Goal: Transaction & Acquisition: Purchase product/service

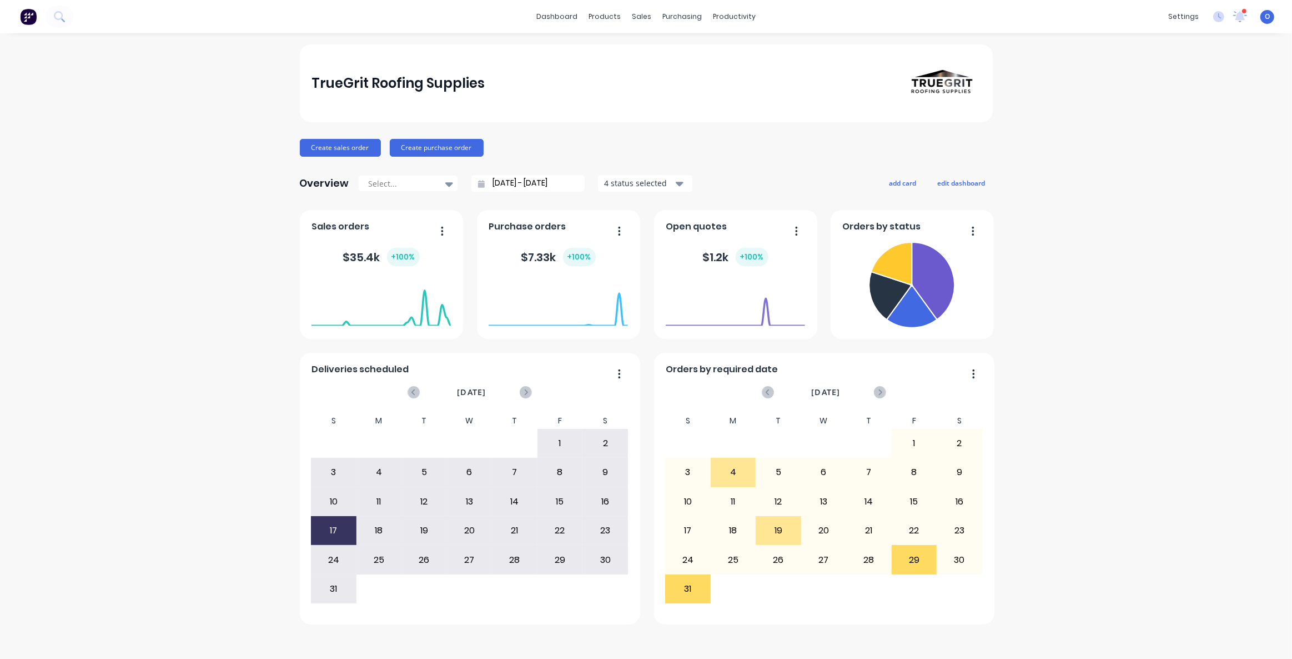
click at [1125, 389] on div "TrueGrit Roofing Supplies Create sales order Create purchase order Overview Sel…" at bounding box center [646, 345] width 1292 height 603
click at [1105, 320] on div "TrueGrit Roofing Supplies Create sales order Create purchase order Overview Sel…" at bounding box center [646, 345] width 1292 height 603
click at [1079, 448] on div "TrueGrit Roofing Supplies Create sales order Create purchase order Overview Sel…" at bounding box center [646, 345] width 1292 height 603
click at [174, 220] on div "TrueGrit Roofing Supplies Create sales order Create purchase order Overview Sel…" at bounding box center [646, 345] width 1292 height 603
click at [174, 219] on div "TrueGrit Roofing Supplies Create sales order Create purchase order Overview Sel…" at bounding box center [646, 345] width 1292 height 603
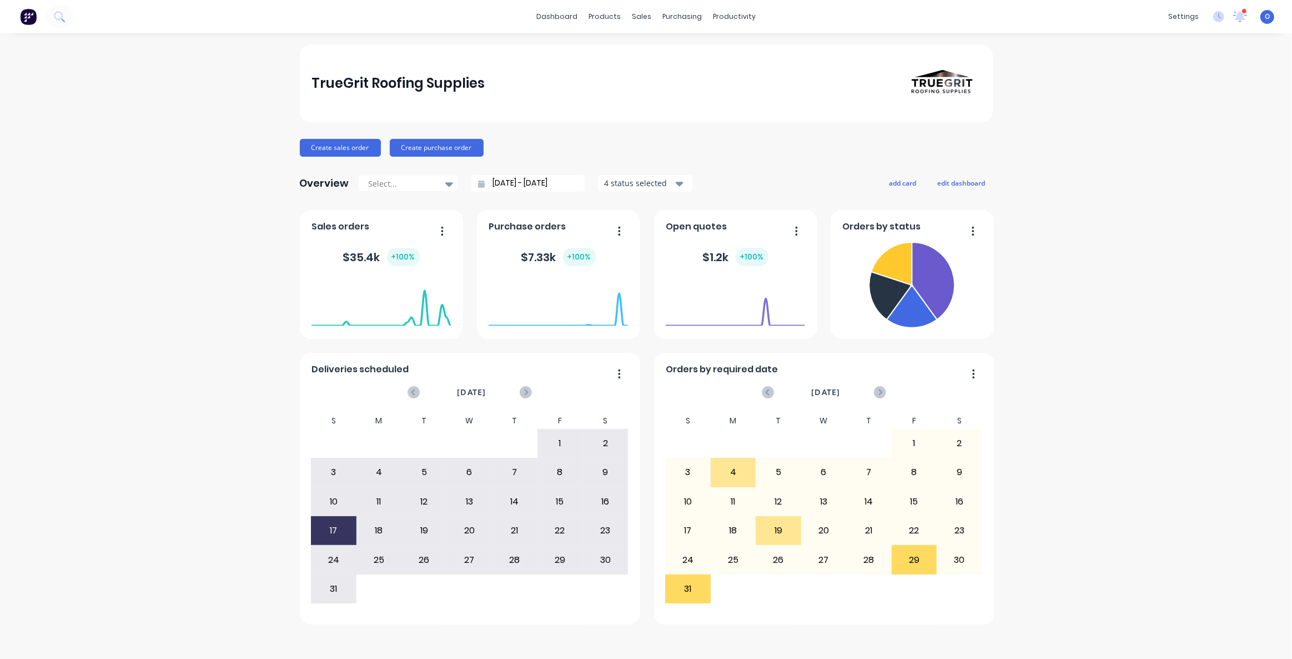
click at [148, 192] on div "TrueGrit Roofing Supplies Create sales order Create purchase order Overview Sel…" at bounding box center [646, 345] width 1292 height 603
click at [632, 144] on div "Create sales order Create purchase order" at bounding box center [646, 148] width 693 height 18
click at [630, 139] on div "Create sales order Create purchase order" at bounding box center [646, 148] width 693 height 18
click at [583, 132] on div "TrueGrit Roofing Supplies Create sales order Create purchase order Overview Sel…" at bounding box center [646, 334] width 693 height 580
drag, startPoint x: 311, startPoint y: 84, endPoint x: 397, endPoint y: 88, distance: 85.6
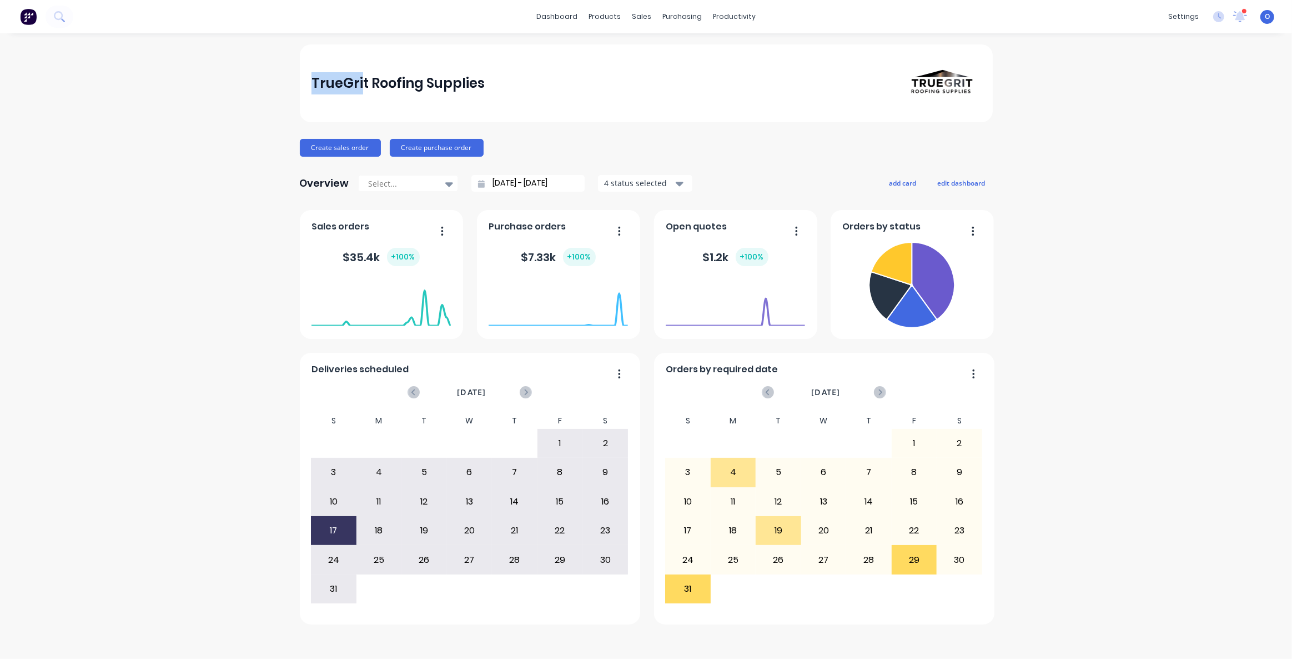
click at [384, 88] on div "TrueGrit Roofing Supplies" at bounding box center [646, 83] width 693 height 78
click at [397, 88] on div "TrueGrit Roofing Supplies" at bounding box center [398, 83] width 173 height 22
click at [601, 145] on div "Create sales order Create purchase order" at bounding box center [646, 148] width 693 height 18
click at [600, 144] on div "Create sales order Create purchase order" at bounding box center [646, 148] width 693 height 18
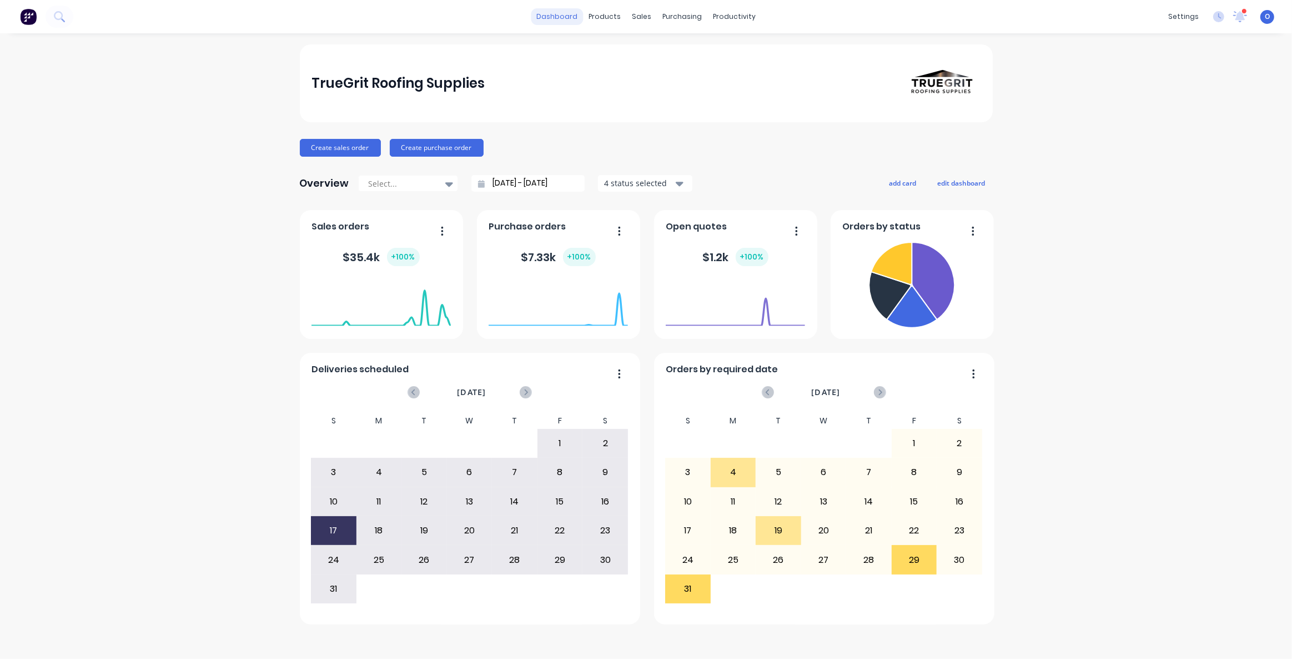
click at [567, 24] on link "dashboard" at bounding box center [557, 16] width 52 height 17
click at [700, 139] on div "Create sales order Create purchase order" at bounding box center [646, 148] width 693 height 18
click at [805, 172] on div "Overview Select... [DATE] - [DATE] 4 status selected add card edit dashboard" at bounding box center [646, 183] width 693 height 22
click at [816, 180] on div "Overview Select... [DATE] - [DATE] 4 status selected add card edit dashboard" at bounding box center [646, 183] width 693 height 22
click at [185, 289] on div "TrueGrit Roofing Supplies Create sales order Create purchase order Overview Sel…" at bounding box center [646, 345] width 1292 height 603
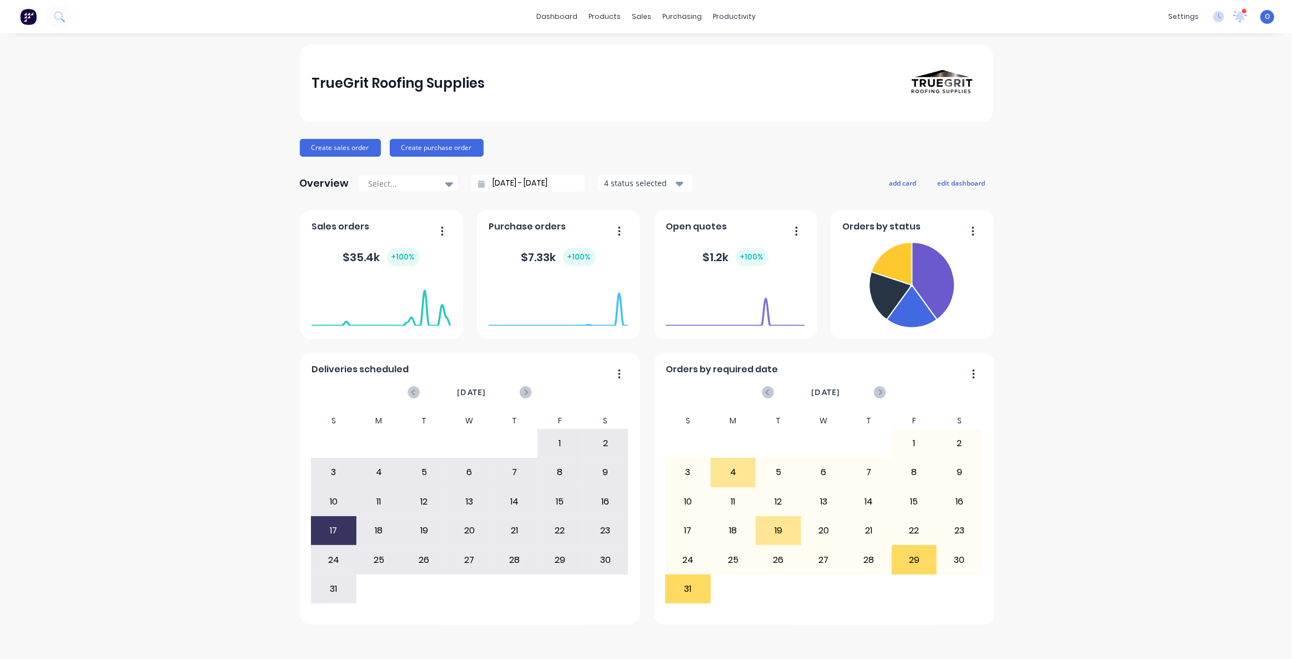
click at [1059, 264] on div "TrueGrit Roofing Supplies Create sales order Create purchase order Overview Sel…" at bounding box center [646, 345] width 1292 height 603
click at [964, 178] on button "edit dashboard" at bounding box center [962, 183] width 62 height 14
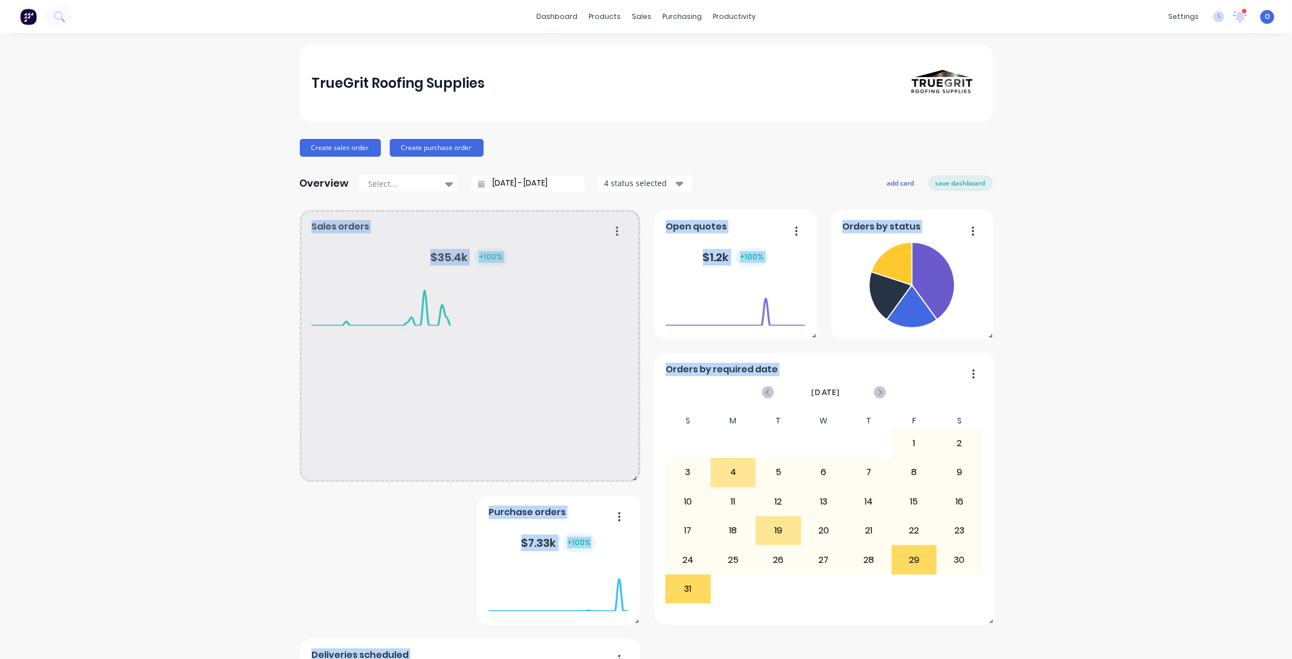
drag, startPoint x: 460, startPoint y: 338, endPoint x: 631, endPoint y: 484, distance: 225.3
click at [631, 484] on div "Orders by status Deliveries scheduled [DATE] S M T W T F S 29 30 1 2 3 4 5 6 7 …" at bounding box center [646, 560] width 693 height 700
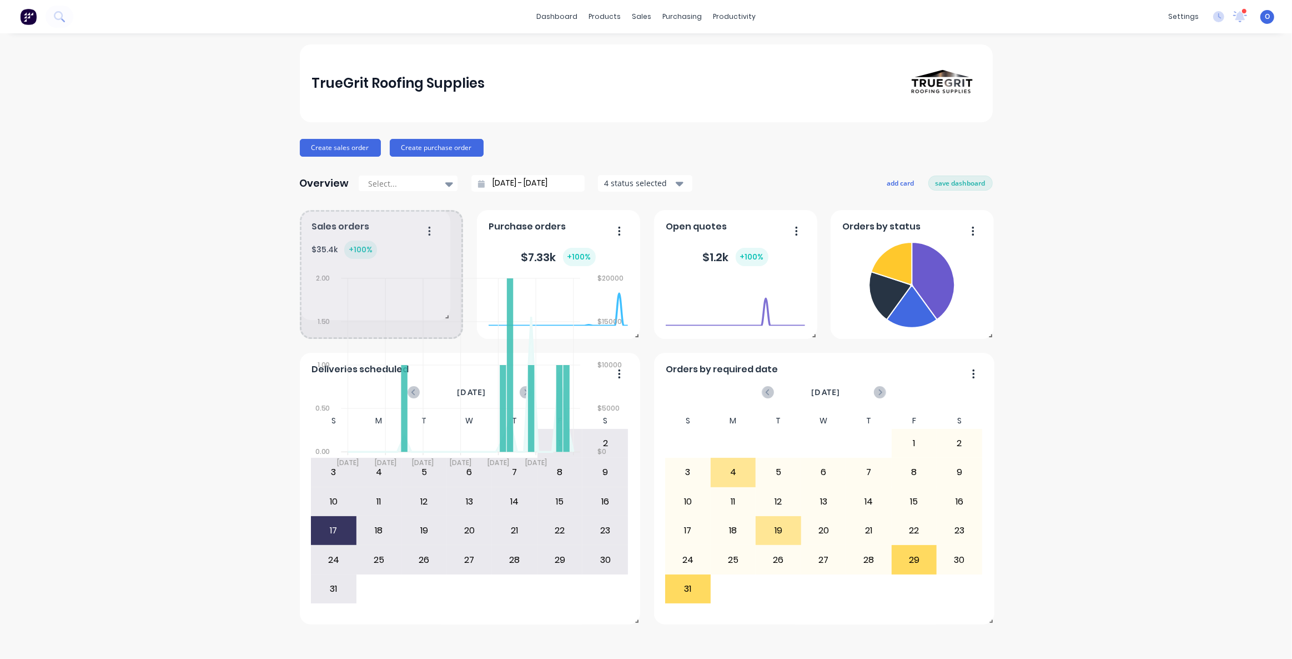
drag, startPoint x: 633, startPoint y: 480, endPoint x: 447, endPoint y: 319, distance: 246.5
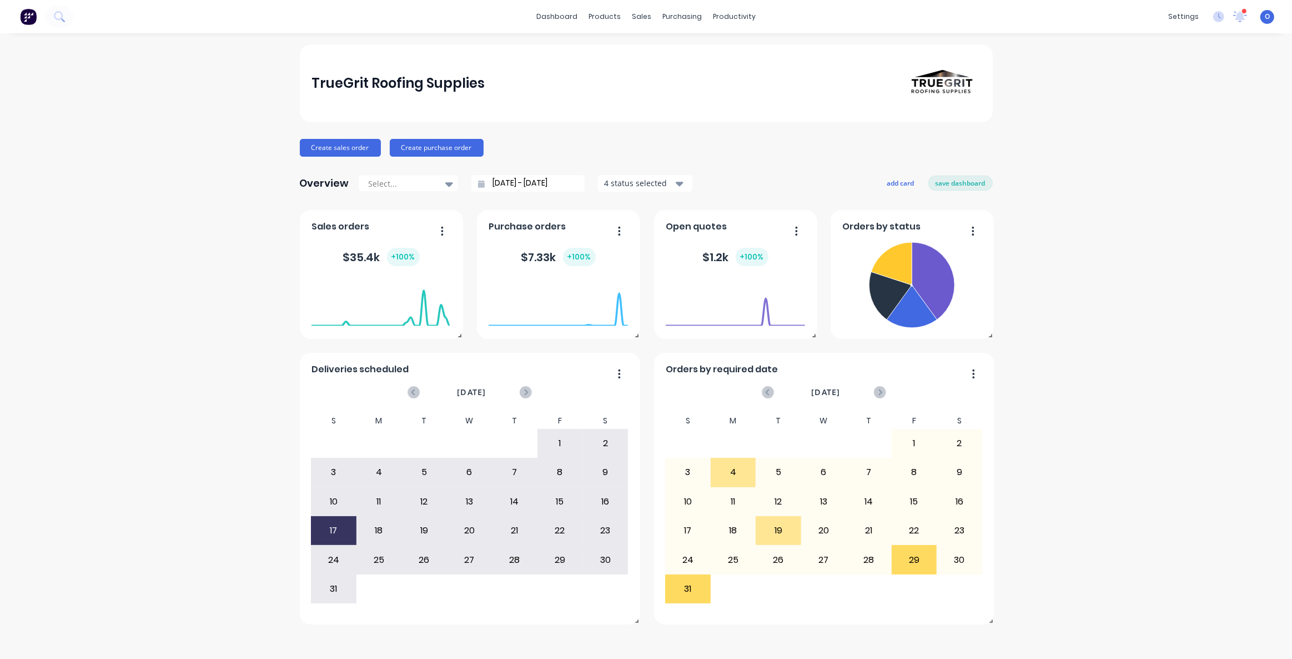
click at [831, 176] on div "Overview Select... [DATE] - [DATE] 4 status selected add card save dashboard" at bounding box center [646, 183] width 693 height 22
click at [906, 183] on button "add card" at bounding box center [901, 183] width 42 height 14
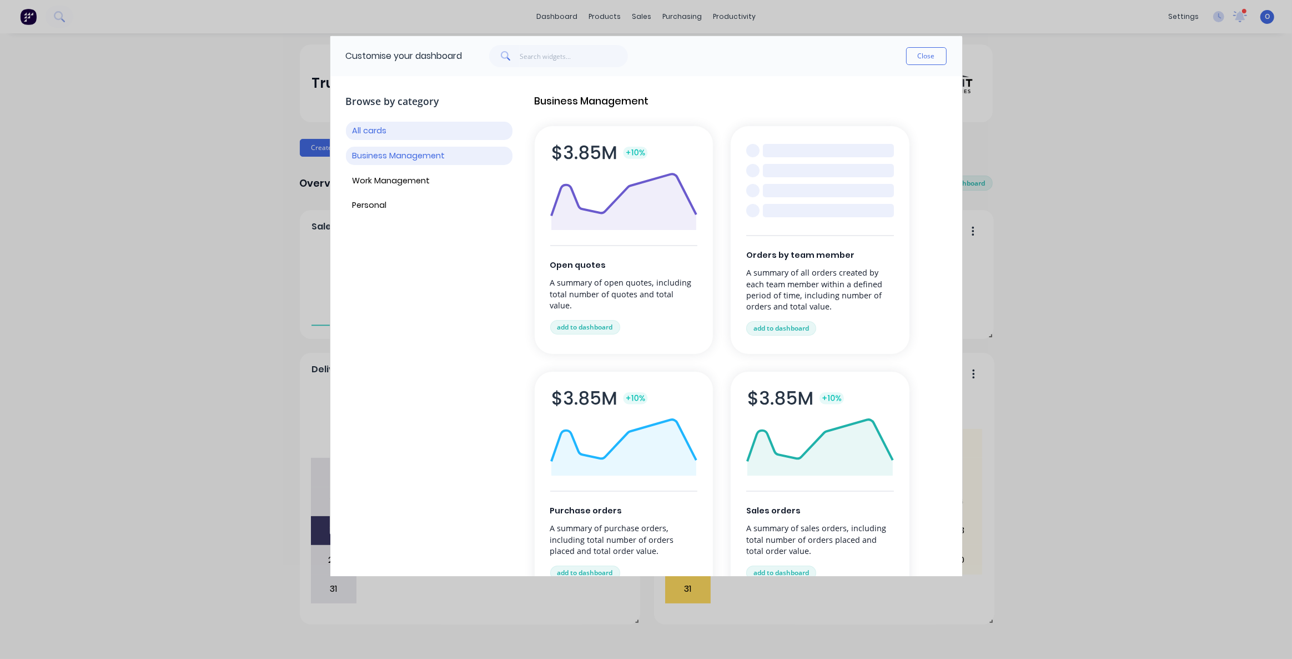
click at [432, 149] on button "Business Management" at bounding box center [429, 156] width 167 height 18
click at [414, 183] on button "Work Management" at bounding box center [429, 181] width 167 height 18
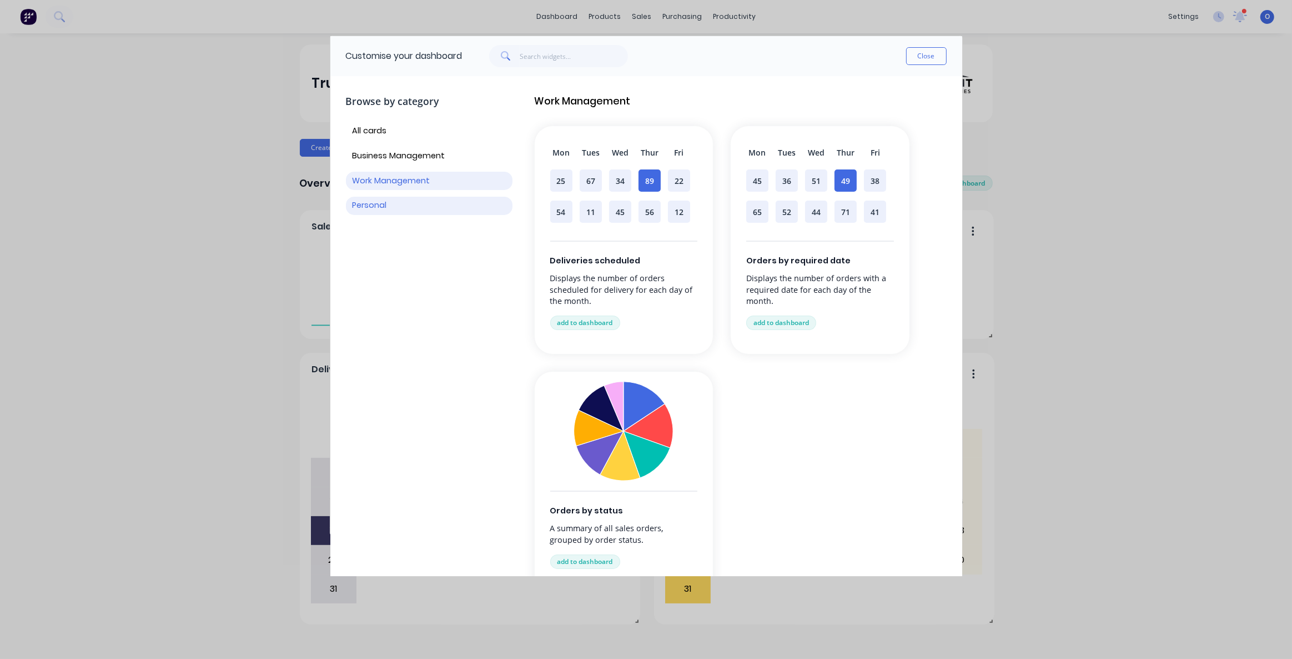
click at [379, 205] on button "Personal" at bounding box center [429, 206] width 167 height 18
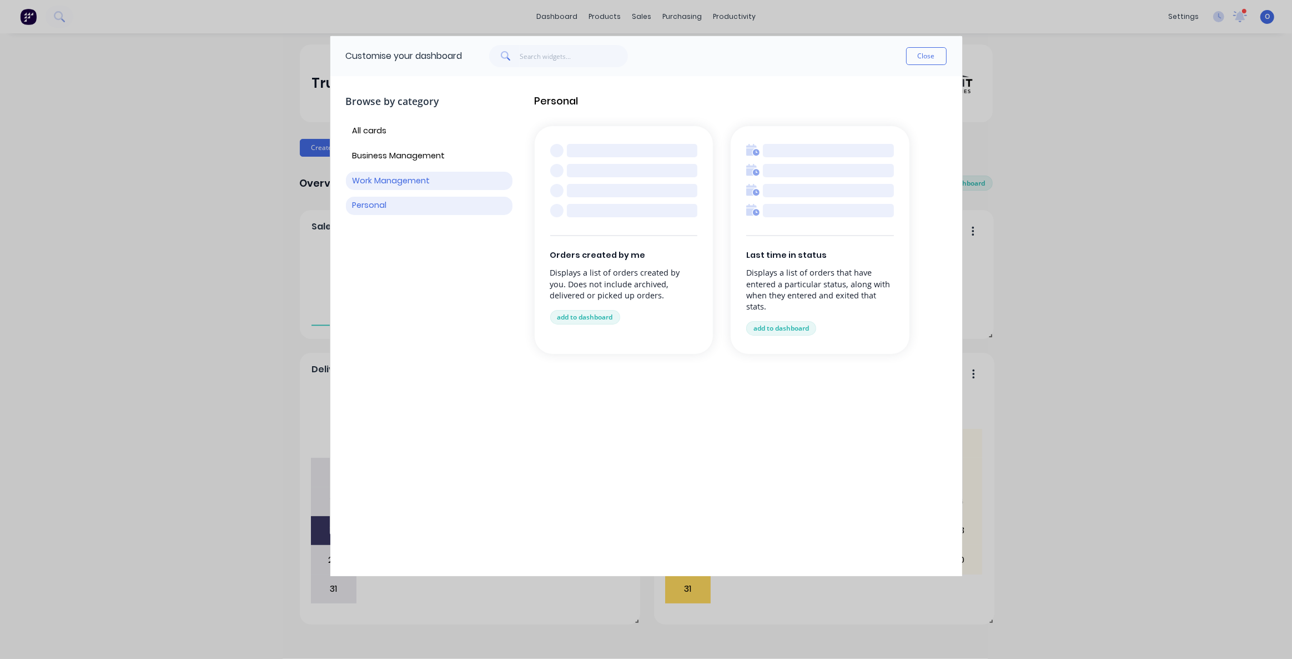
click at [393, 176] on button "Work Management" at bounding box center [429, 181] width 167 height 18
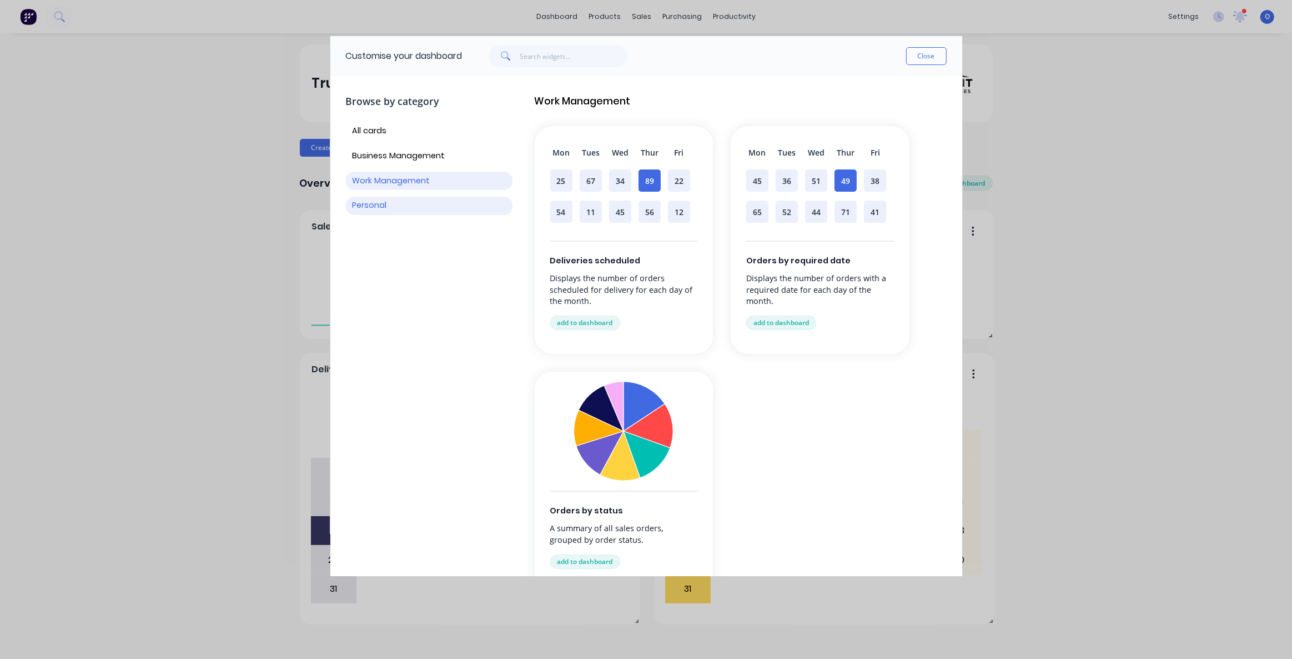
click at [393, 207] on button "Personal" at bounding box center [429, 206] width 167 height 18
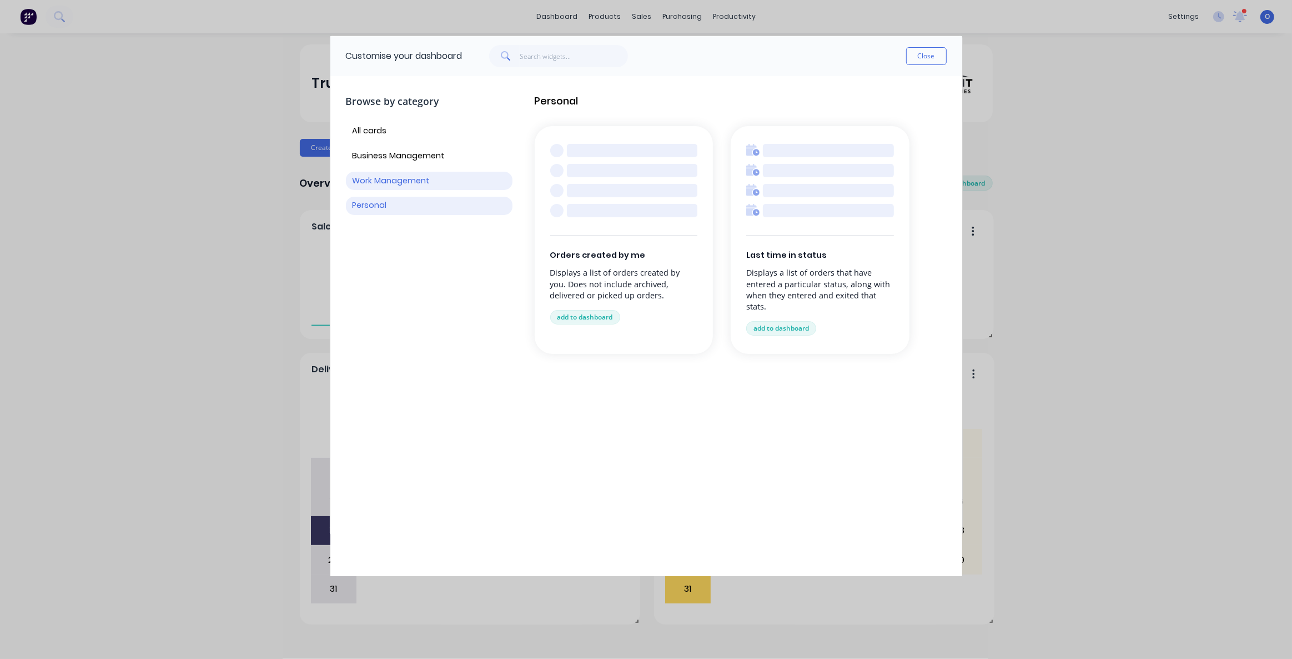
click at [408, 187] on button "Work Management" at bounding box center [429, 181] width 167 height 18
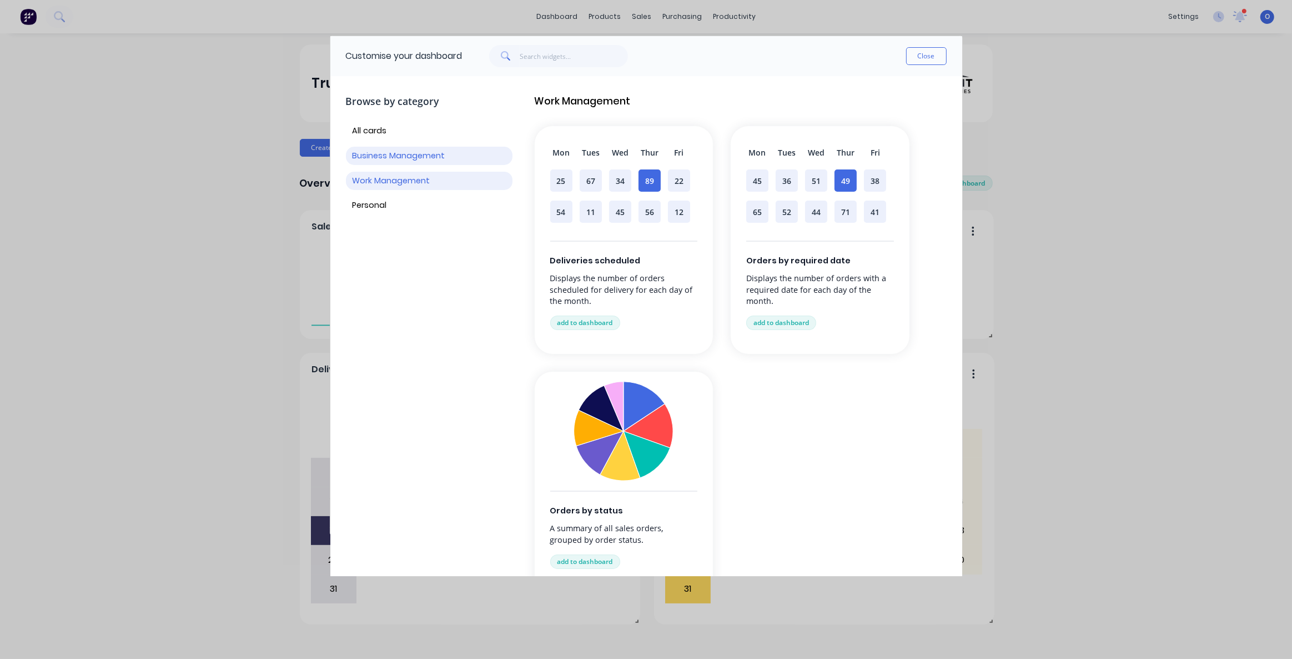
click at [412, 157] on button "Business Management" at bounding box center [429, 156] width 167 height 18
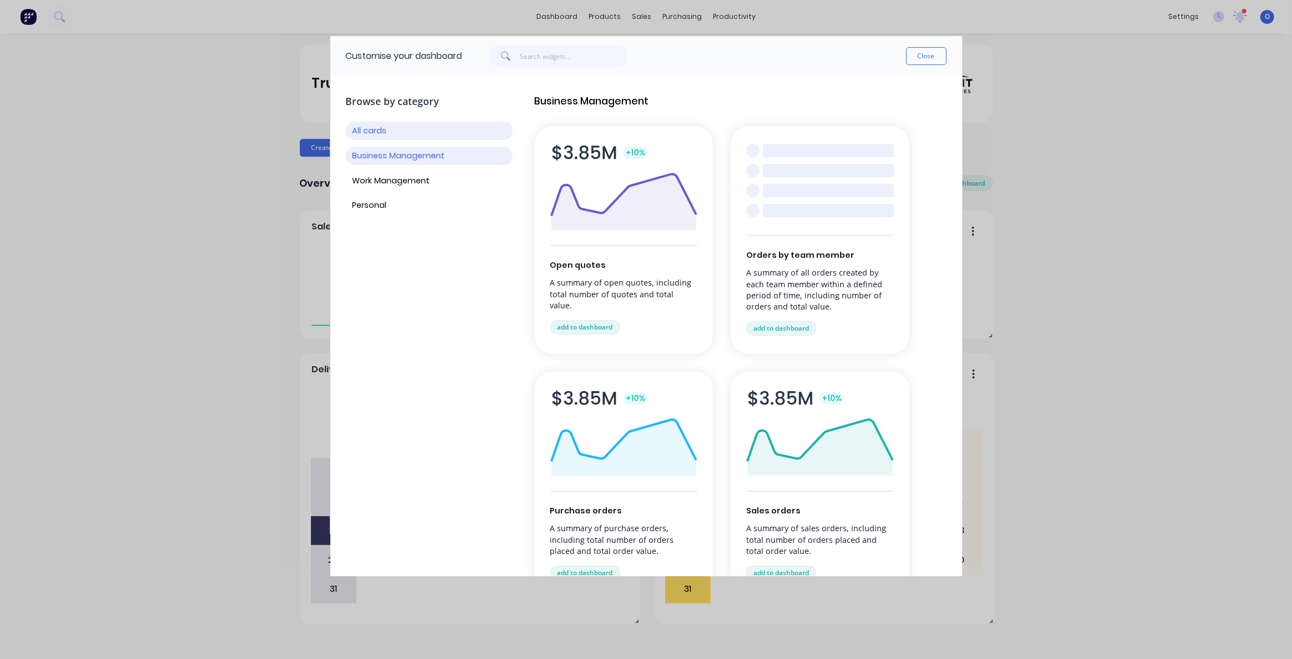
click at [361, 128] on button "All cards" at bounding box center [429, 131] width 167 height 18
click at [412, 158] on button "Business Management" at bounding box center [429, 156] width 167 height 18
click at [447, 297] on div "Browse by category All cards Business Management Work Management Personal" at bounding box center [429, 476] width 167 height 782
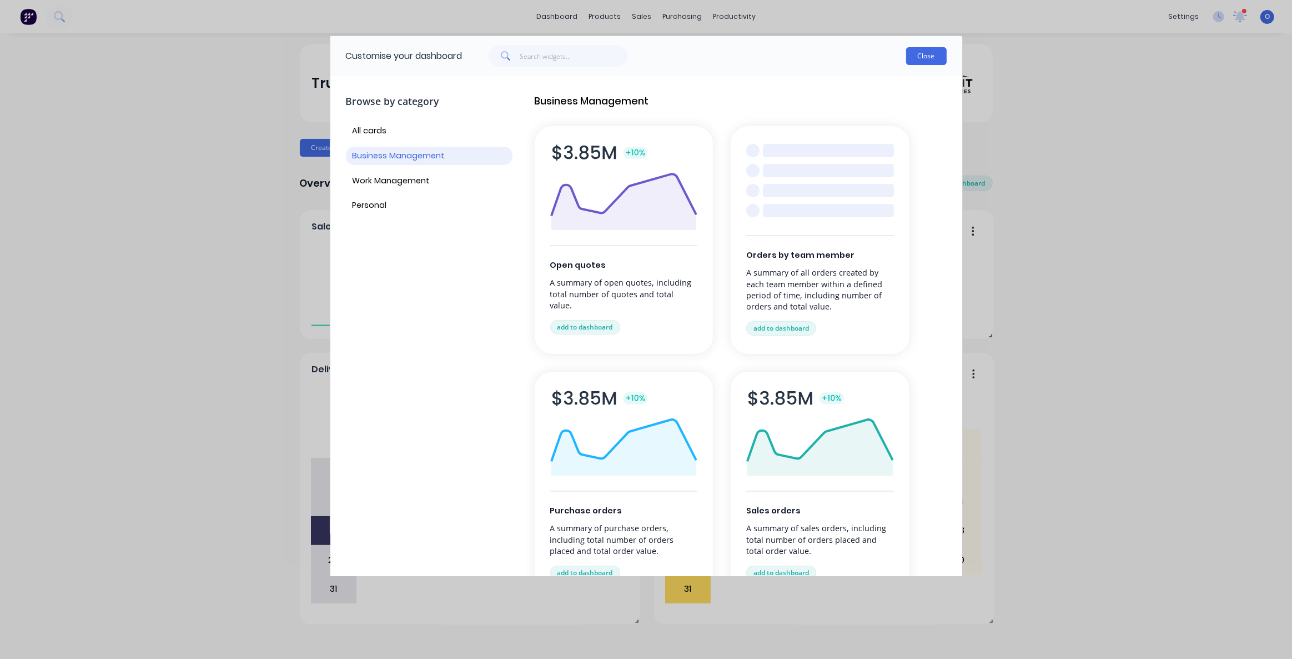
click at [929, 56] on button "Close" at bounding box center [926, 56] width 41 height 18
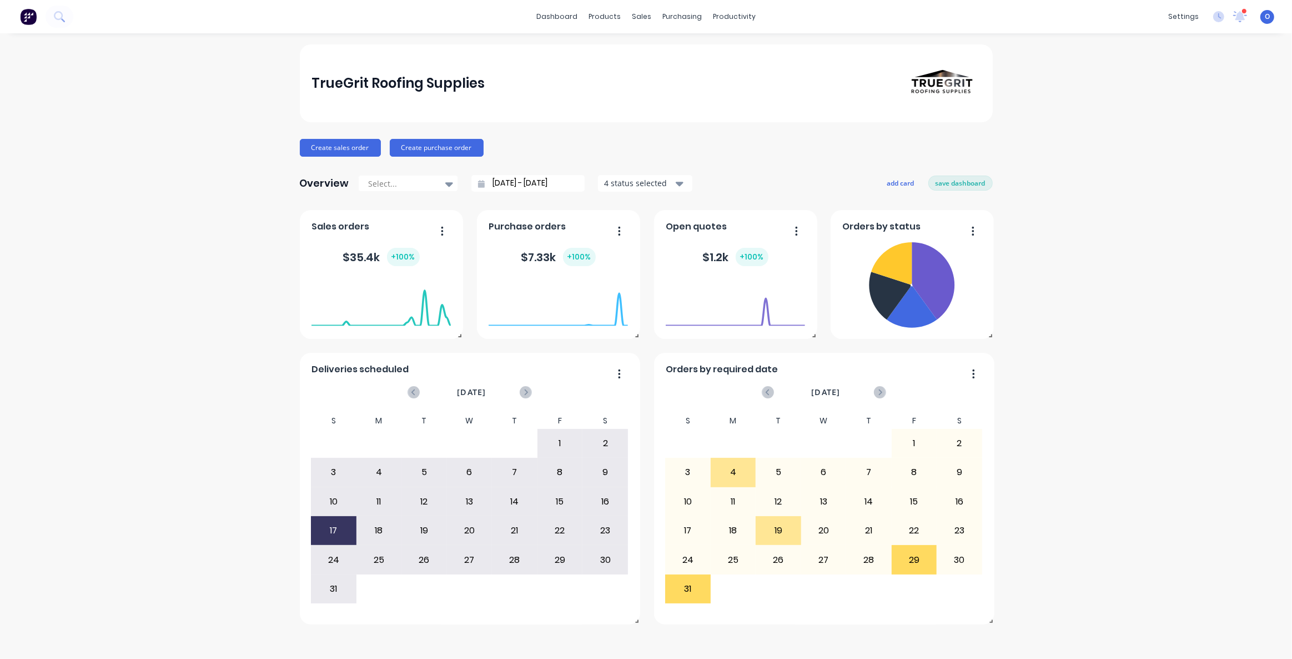
click at [1114, 363] on div "TrueGrit Roofing Supplies Create sales order Create purchase order Overview Sel…" at bounding box center [646, 345] width 1292 height 603
click at [535, 189] on input "[DATE] - [DATE]" at bounding box center [533, 183] width 96 height 17
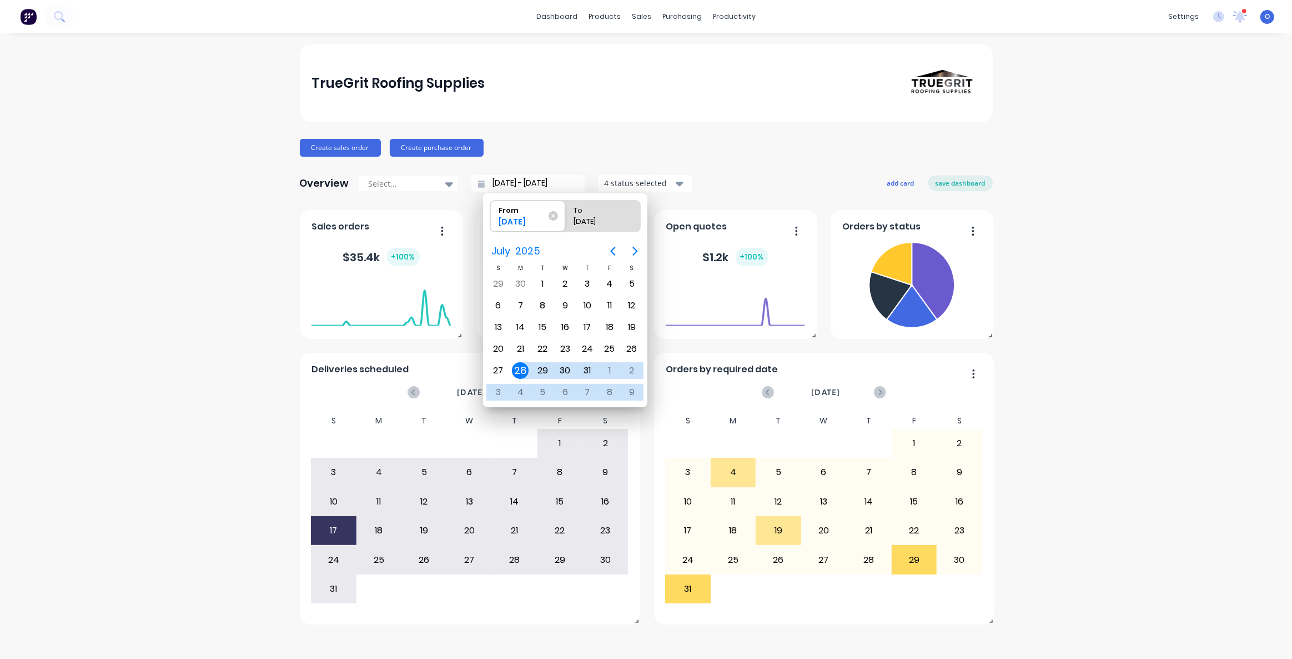
click at [533, 187] on input "[DATE] - [DATE]" at bounding box center [533, 183] width 96 height 17
click at [537, 282] on div "1" at bounding box center [543, 283] width 17 height 17
type input "[DATE] - [DATE]"
radio input "false"
radio input "true"
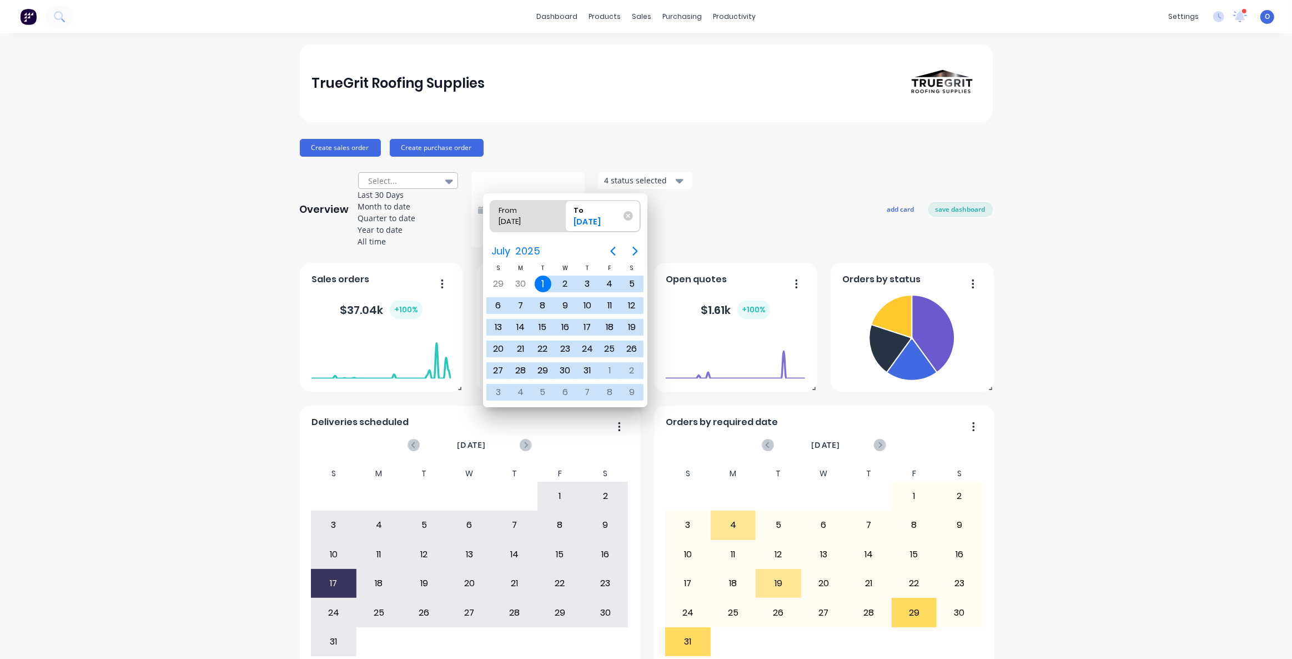
click at [402, 183] on div at bounding box center [403, 181] width 70 height 14
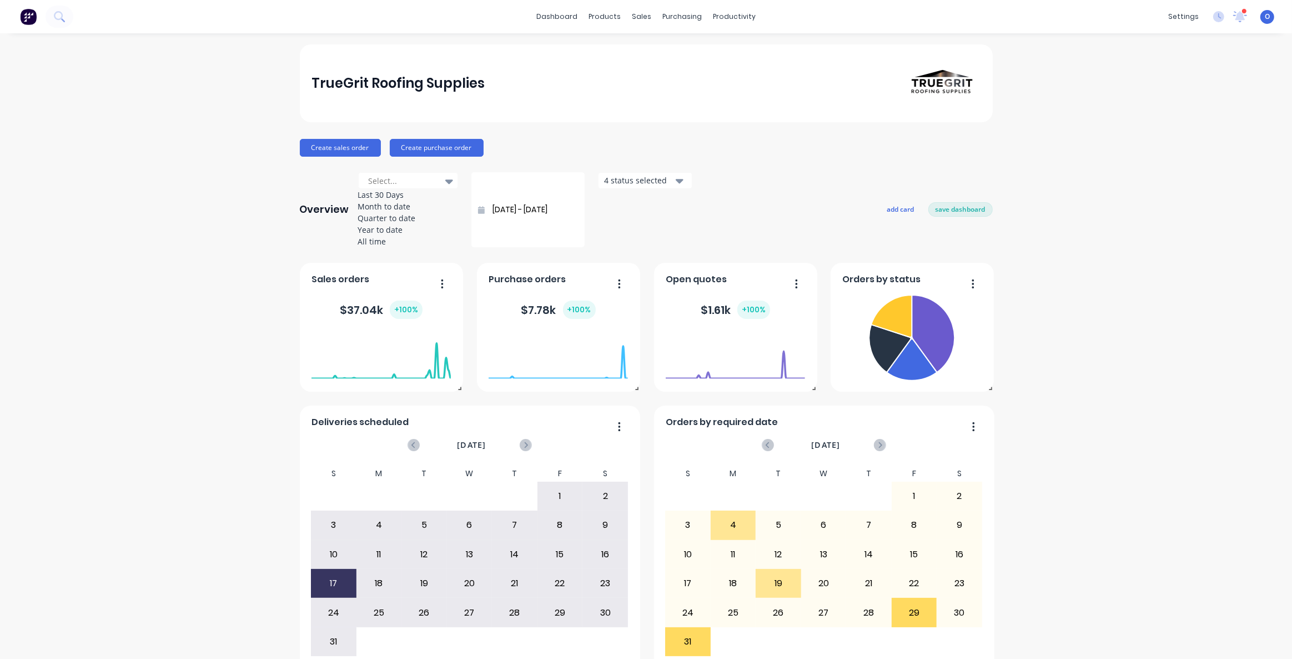
click at [636, 186] on div "4 status selected" at bounding box center [639, 180] width 70 height 12
click at [737, 155] on div "Create sales order Create purchase order" at bounding box center [646, 148] width 693 height 18
click at [737, 151] on div "Create sales order Create purchase order" at bounding box center [646, 148] width 693 height 18
click at [974, 202] on button "save dashboard" at bounding box center [961, 209] width 64 height 14
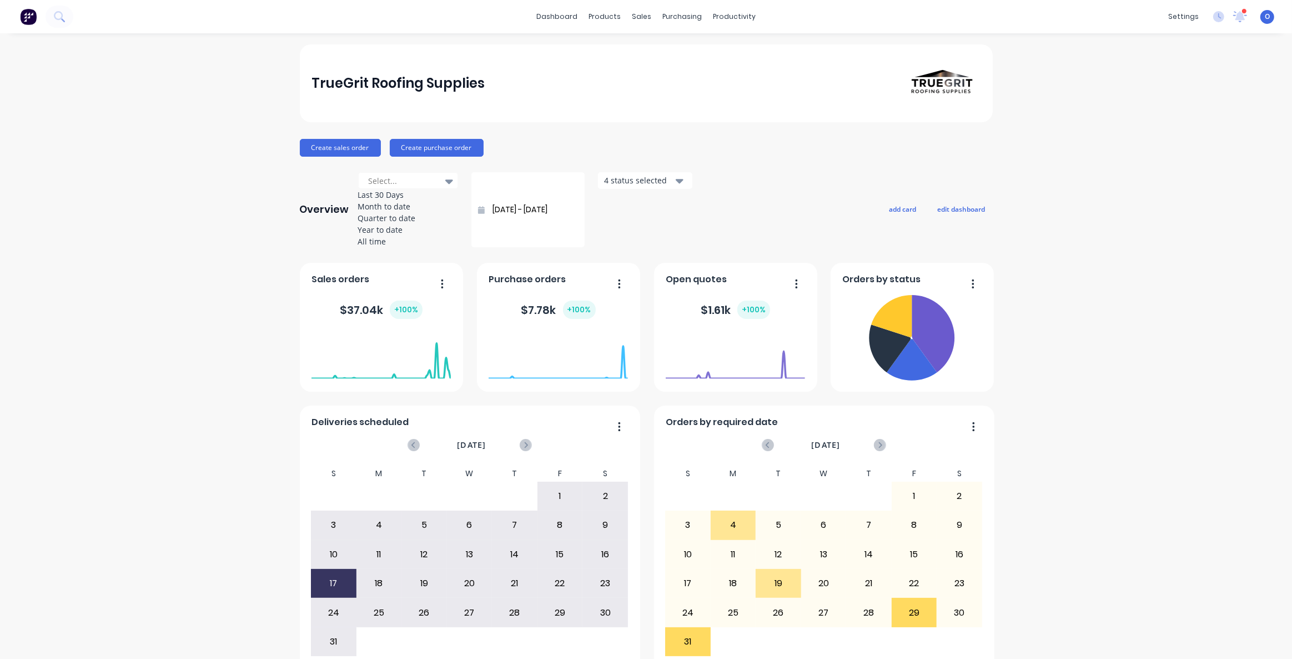
click at [1120, 394] on div "TrueGrit Roofing Supplies Create sales order Create purchase order Overview Sel…" at bounding box center [646, 360] width 1292 height 633
click at [206, 270] on div "TrueGrit Roofing Supplies Create sales order Create purchase order Overview Sel…" at bounding box center [646, 360] width 1292 height 633
click at [1064, 322] on div "TrueGrit Roofing Supplies Create sales order Create purchase order Overview Sel…" at bounding box center [646, 360] width 1292 height 633
click at [549, 148] on div "Create sales order Create purchase order" at bounding box center [646, 148] width 693 height 18
click at [172, 205] on div "TrueGrit Roofing Supplies Create sales order Create purchase order Overview Sel…" at bounding box center [646, 360] width 1292 height 633
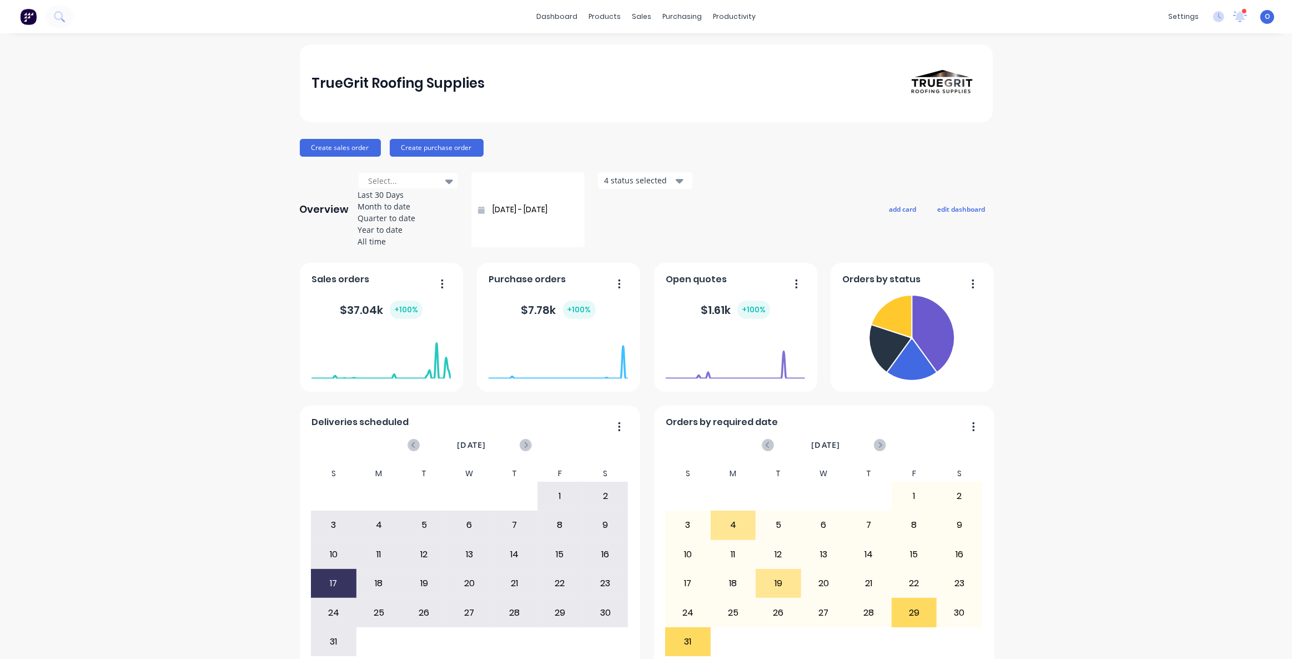
click at [597, 147] on div "Create sales order Create purchase order" at bounding box center [646, 148] width 693 height 18
click at [546, 201] on input "[DATE] - [DATE]" at bounding box center [533, 209] width 96 height 17
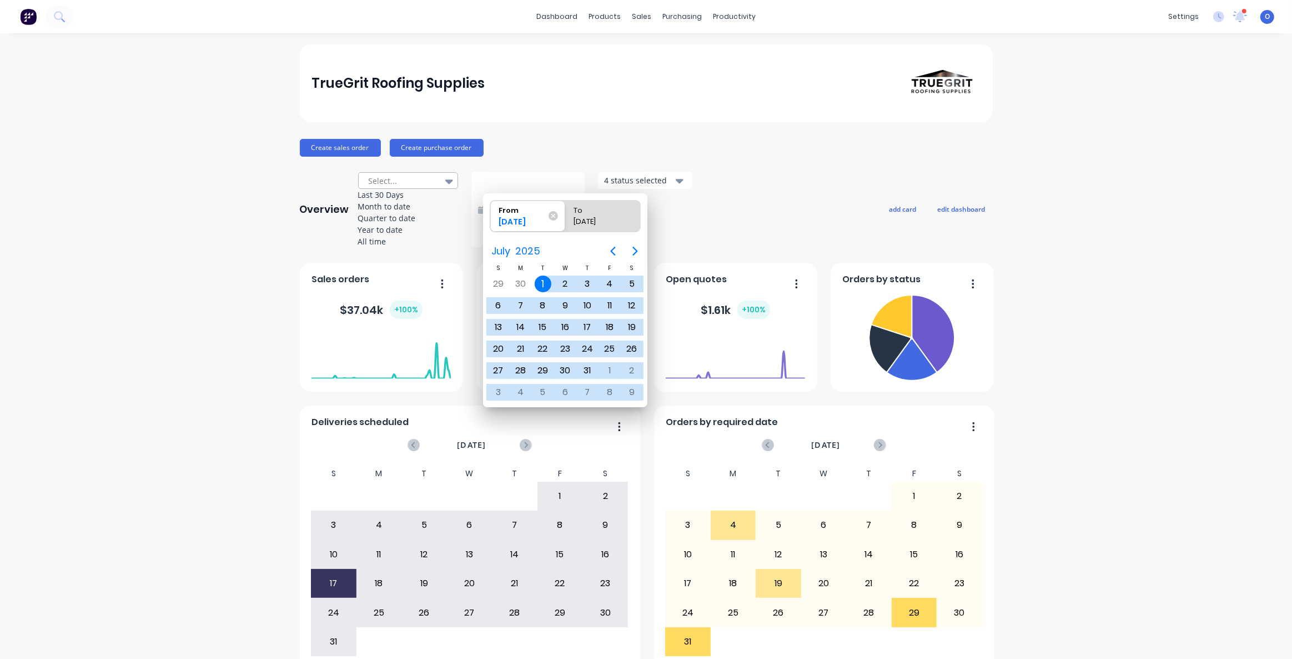
click at [409, 188] on div at bounding box center [403, 181] width 70 height 14
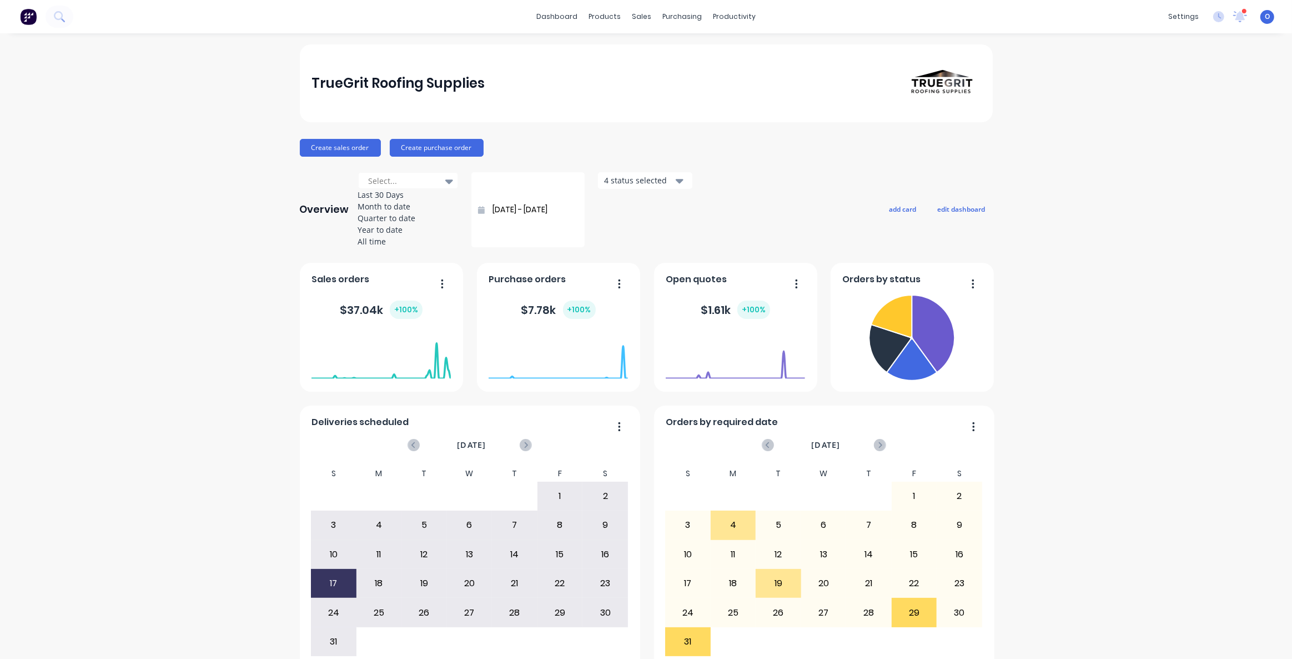
click at [400, 201] on div "Last 30 Days" at bounding box center [408, 195] width 100 height 12
type input "[DATE] - [DATE]"
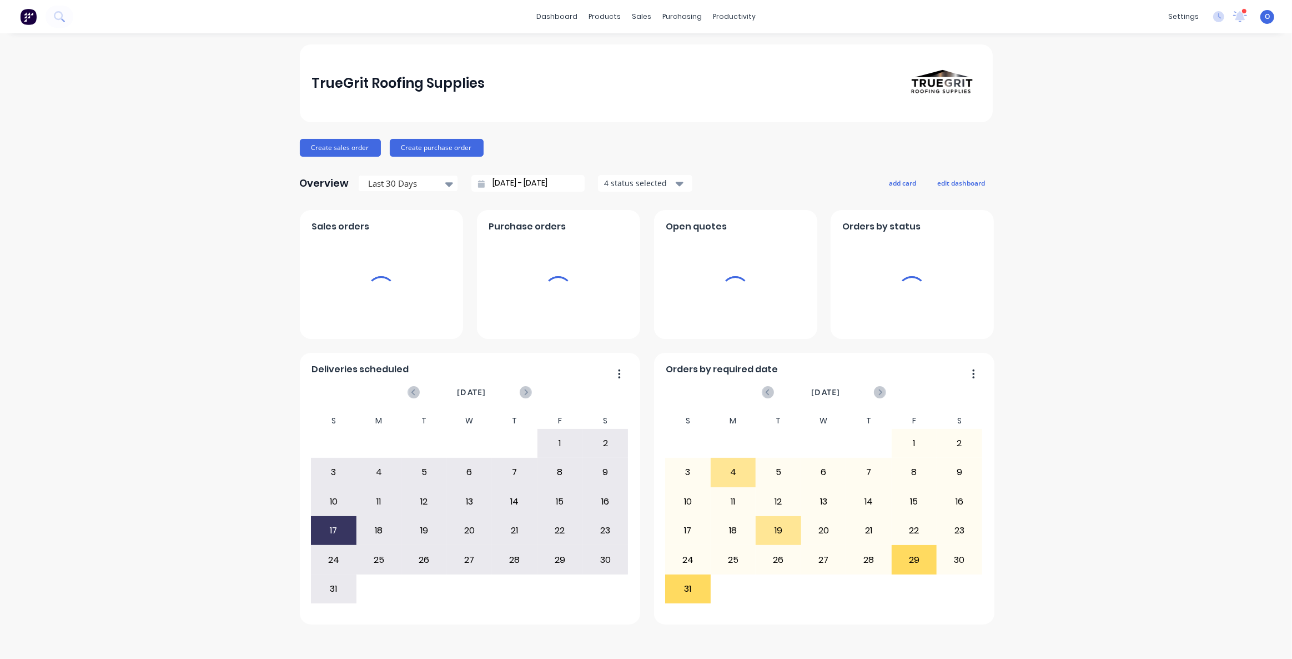
click at [400, 212] on div "Sales orders" at bounding box center [381, 274] width 163 height 129
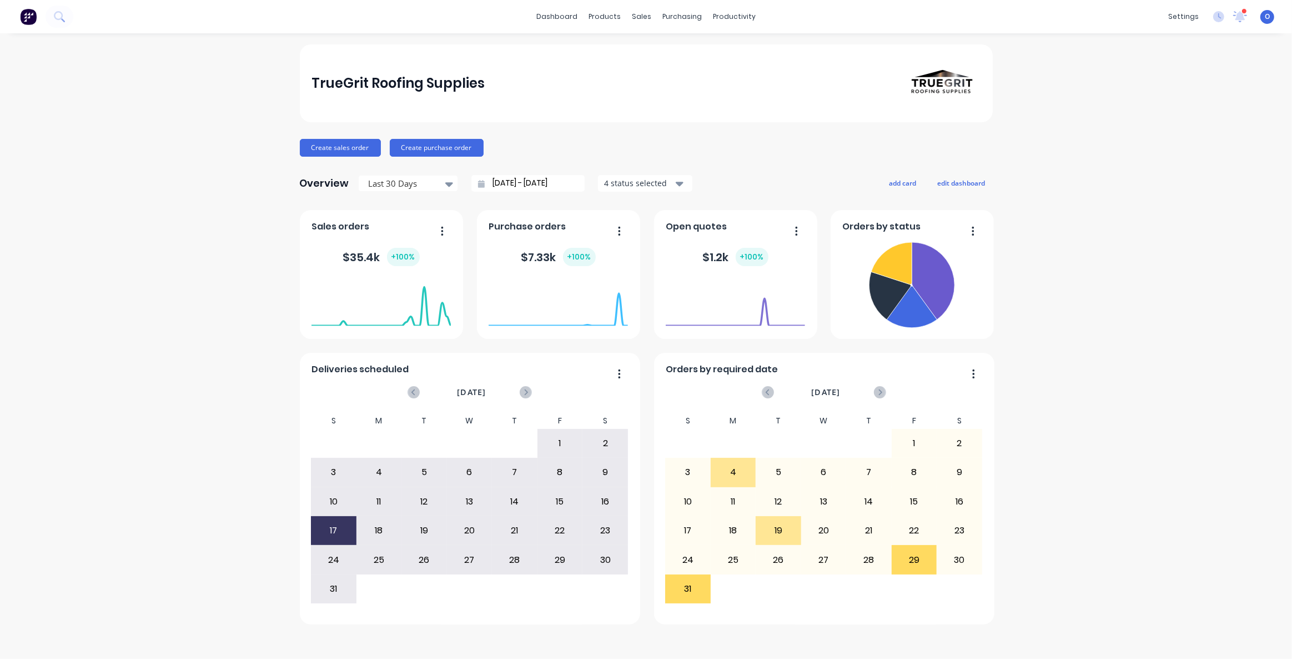
click at [228, 195] on div "TrueGrit Roofing Supplies Create sales order Create purchase order Overview Las…" at bounding box center [646, 345] width 1292 height 603
click at [567, 127] on div "TrueGrit Roofing Supplies Create sales order Create purchase order Overview Las…" at bounding box center [646, 334] width 693 height 580
click at [338, 148] on button "Create sales order" at bounding box center [340, 148] width 81 height 18
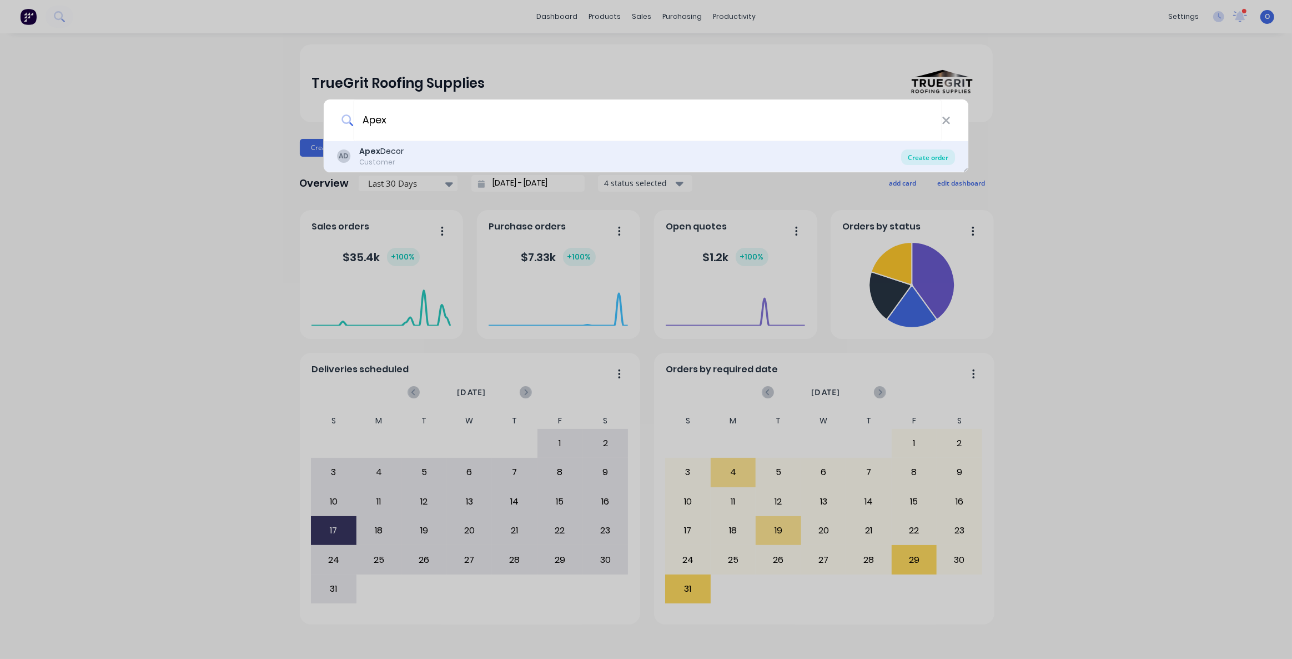
type input "Apex"
click at [921, 159] on div "Create order" at bounding box center [928, 157] width 54 height 16
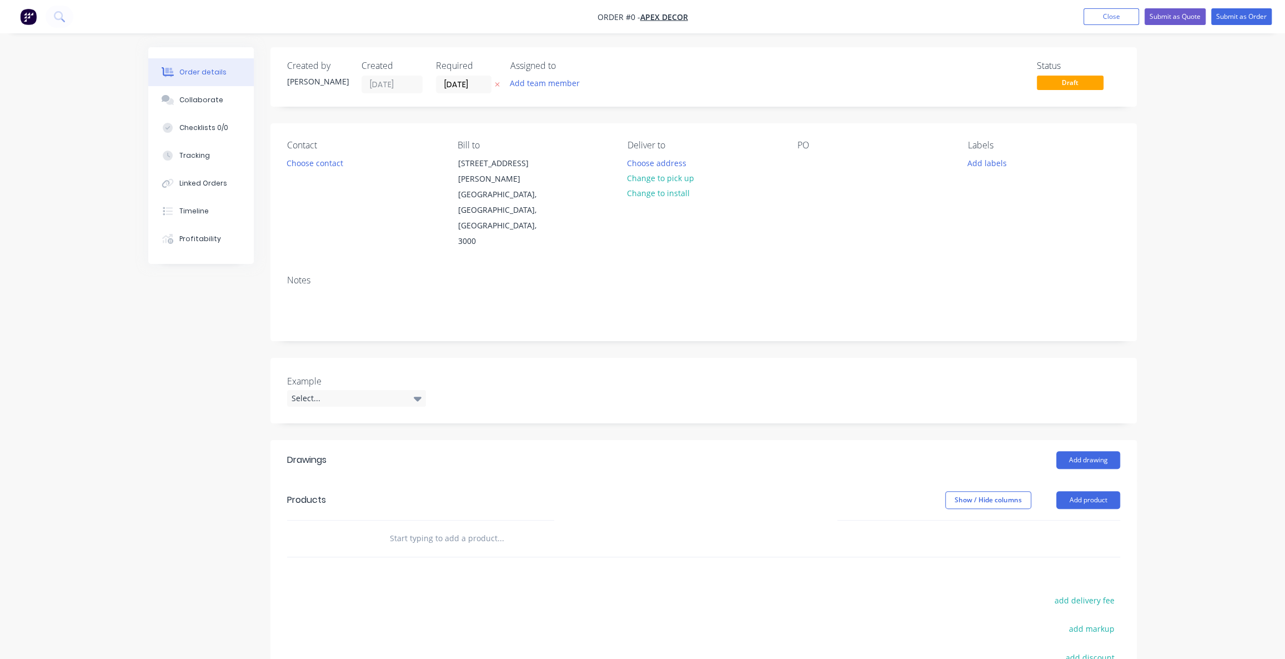
click at [154, 354] on div "Created by [PERSON_NAME] Created [DATE] Required [DATE] Assigned to Add team me…" at bounding box center [642, 443] width 989 height 793
click at [131, 413] on div "Order details Collaborate Checklists 0/0 Tracking Linked Orders Timeline Profit…" at bounding box center [642, 420] width 1285 height 840
click at [576, 11] on nav "Order #0 - Apex Decor Add product Close Submit as Quote Submit as Order" at bounding box center [642, 16] width 1285 height 33
click at [597, 16] on nav "Order #0 - Apex Decor Add product Close Submit as Quote Submit as Order" at bounding box center [642, 16] width 1285 height 33
click at [540, 13] on nav "Order #0 - Apex Decor Add product Close Submit as Quote Submit as Order" at bounding box center [642, 16] width 1285 height 33
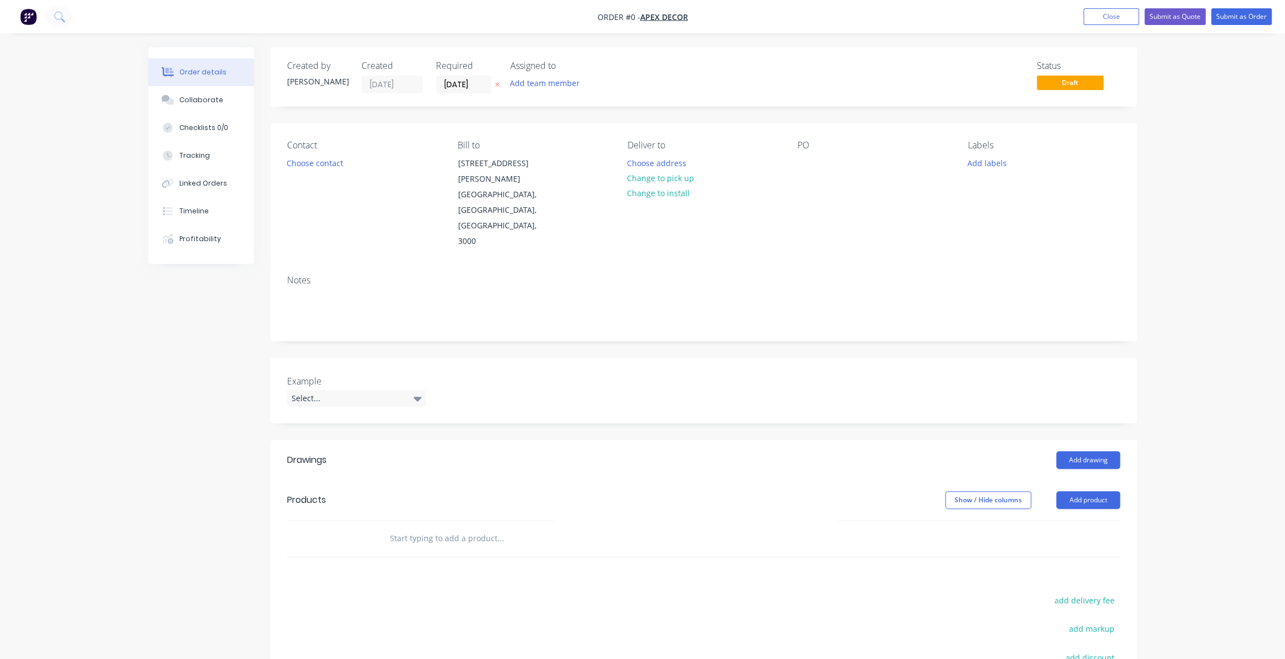
drag, startPoint x: 294, startPoint y: 65, endPoint x: 315, endPoint y: 76, distance: 24.1
click at [298, 65] on div "Created by" at bounding box center [317, 66] width 61 height 11
click at [326, 66] on div "Created by" at bounding box center [317, 66] width 61 height 11
click at [310, 68] on div "Created by" at bounding box center [317, 66] width 61 height 11
click at [306, 82] on div "[PERSON_NAME]" at bounding box center [317, 82] width 61 height 12
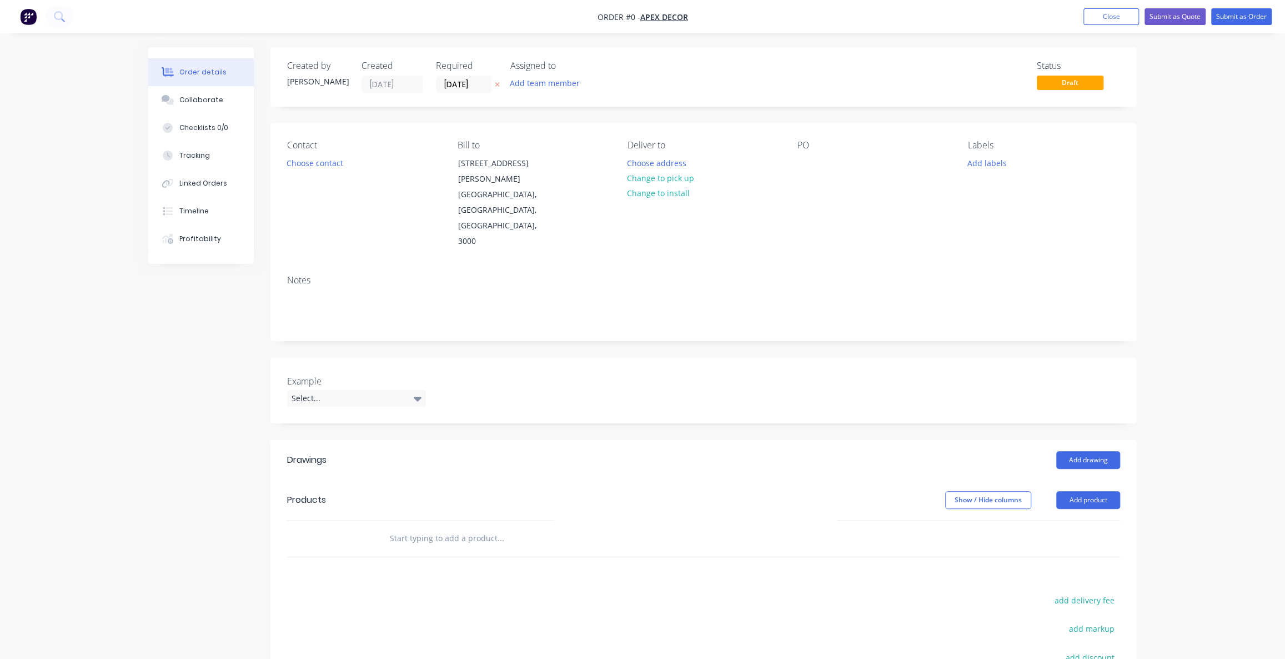
click at [375, 62] on div "Created" at bounding box center [392, 66] width 61 height 11
click at [458, 84] on input "[DATE]" at bounding box center [464, 84] width 54 height 17
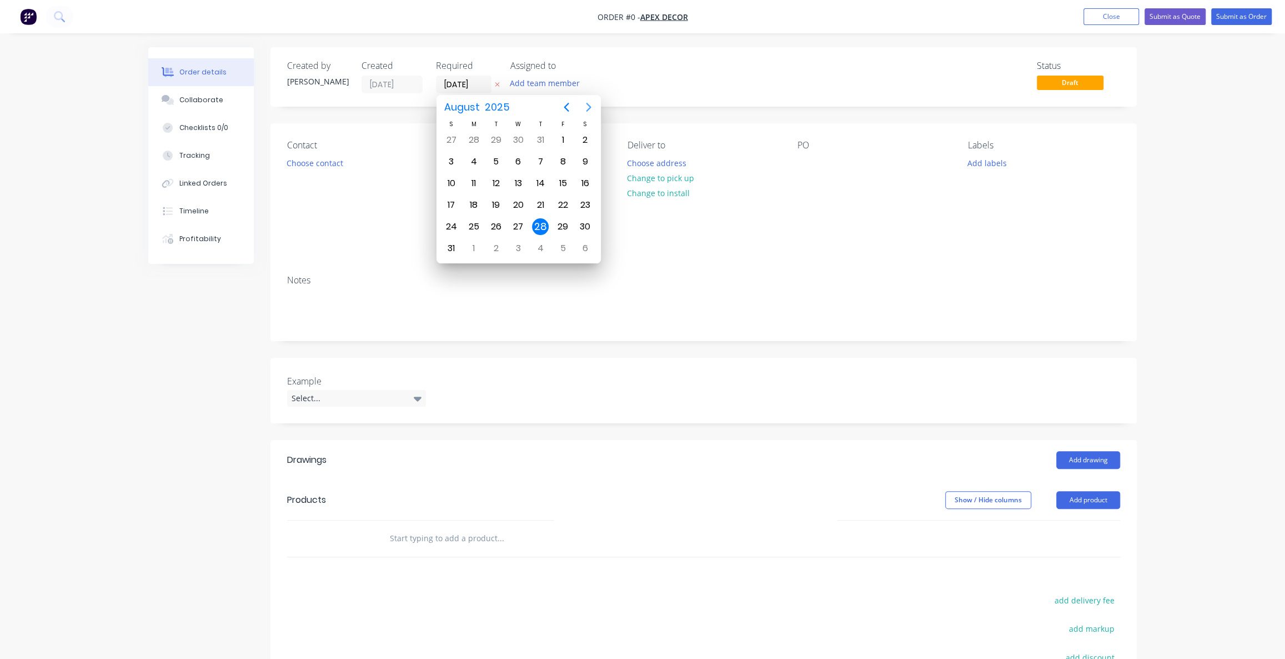
click at [590, 106] on icon "Next page" at bounding box center [588, 107] width 13 height 13
click at [543, 178] on div "18" at bounding box center [540, 183] width 17 height 17
type input "[DATE]"
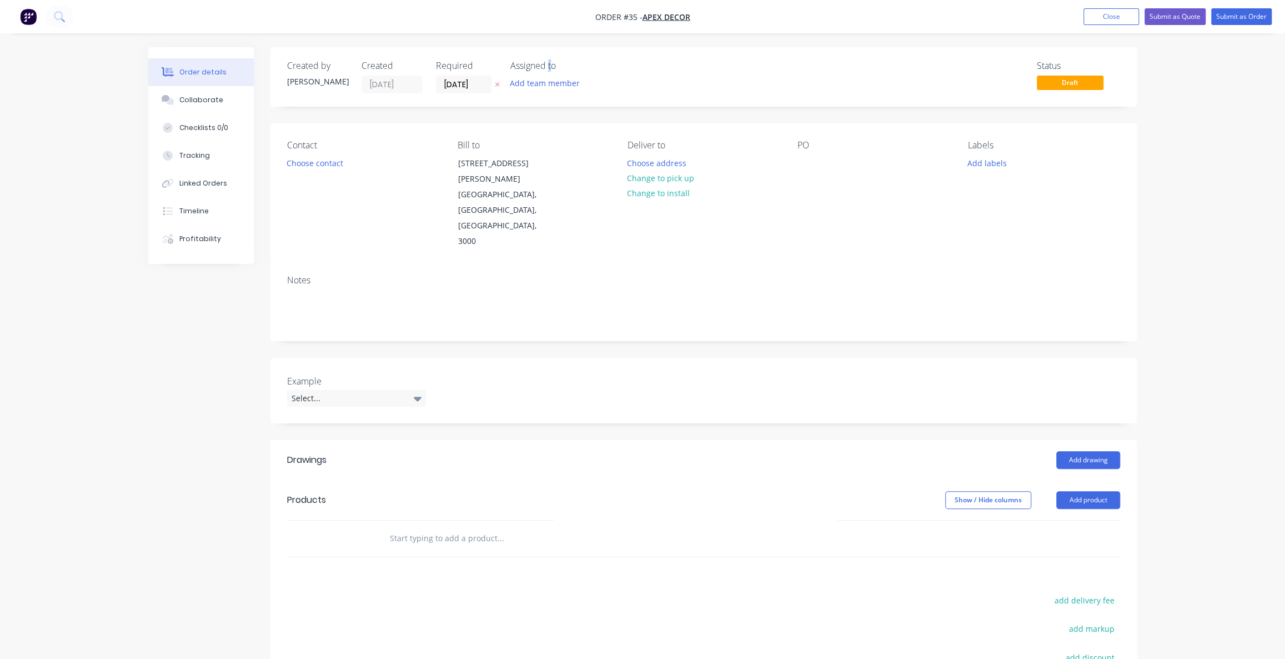
drag, startPoint x: 549, startPoint y: 59, endPoint x: 556, endPoint y: 62, distance: 7.2
click at [549, 61] on div "Assigned to" at bounding box center [565, 66] width 111 height 11
click at [530, 81] on button "Add team member" at bounding box center [545, 83] width 82 height 15
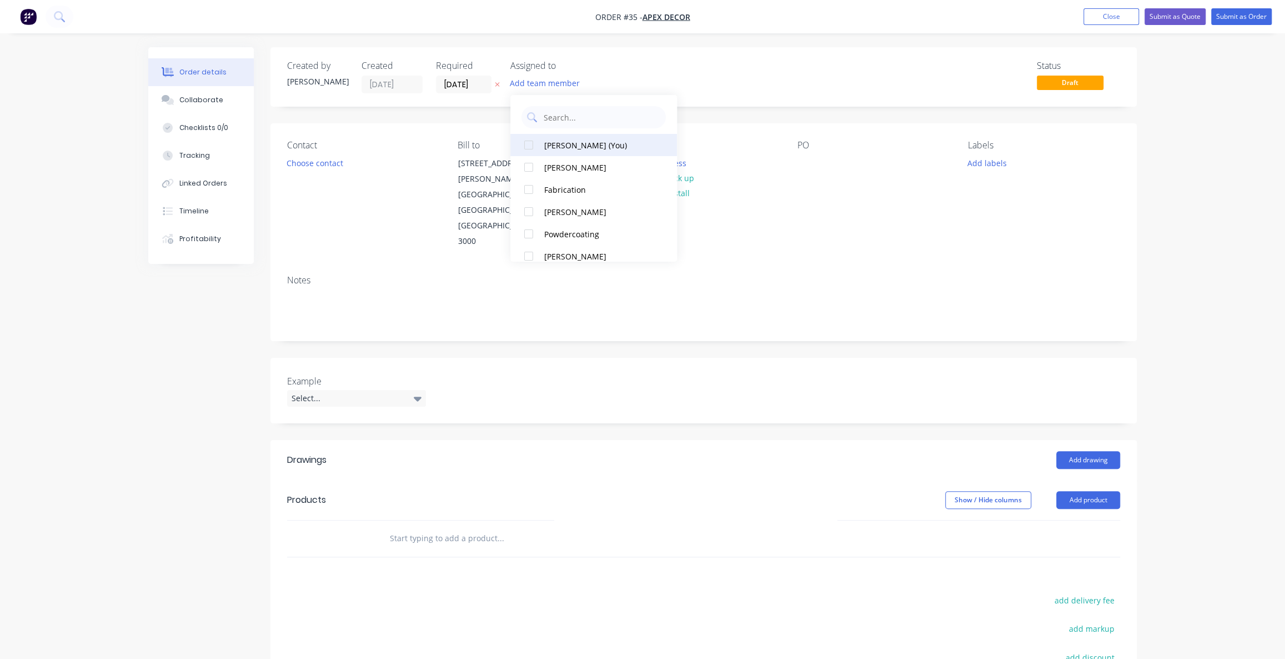
click at [525, 143] on div at bounding box center [529, 145] width 22 height 22
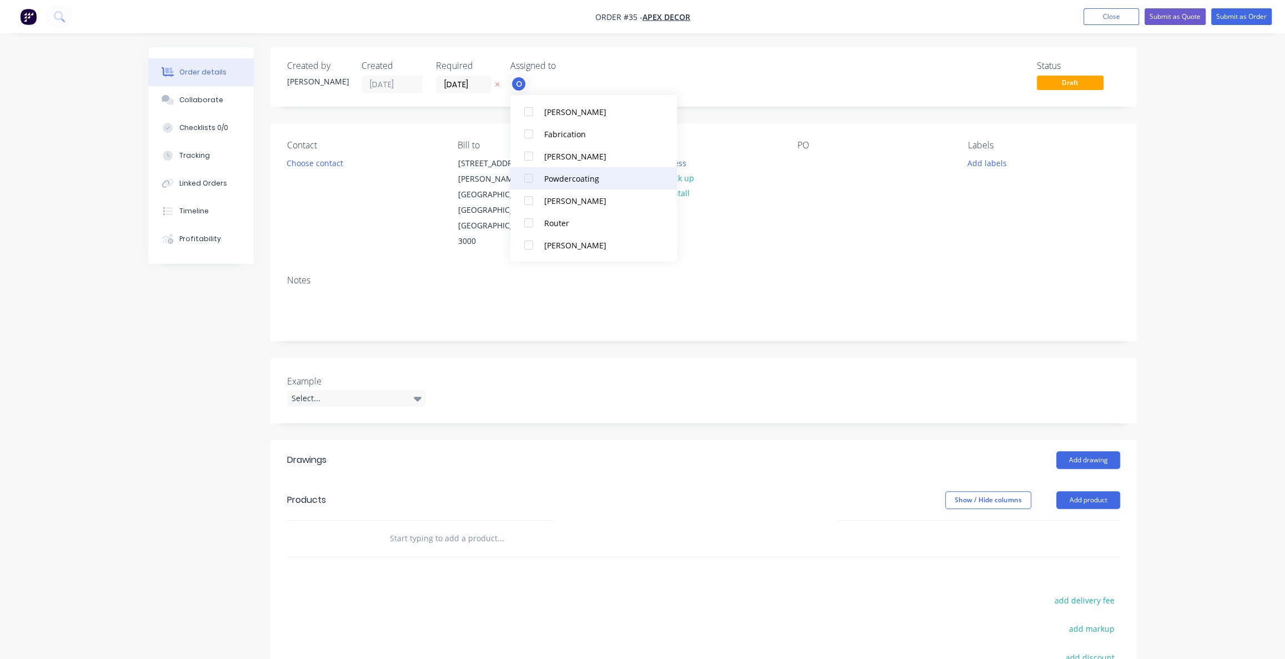
scroll to position [5, 0]
click at [530, 186] on div at bounding box center [529, 184] width 22 height 22
click at [528, 179] on div at bounding box center [529, 178] width 22 height 22
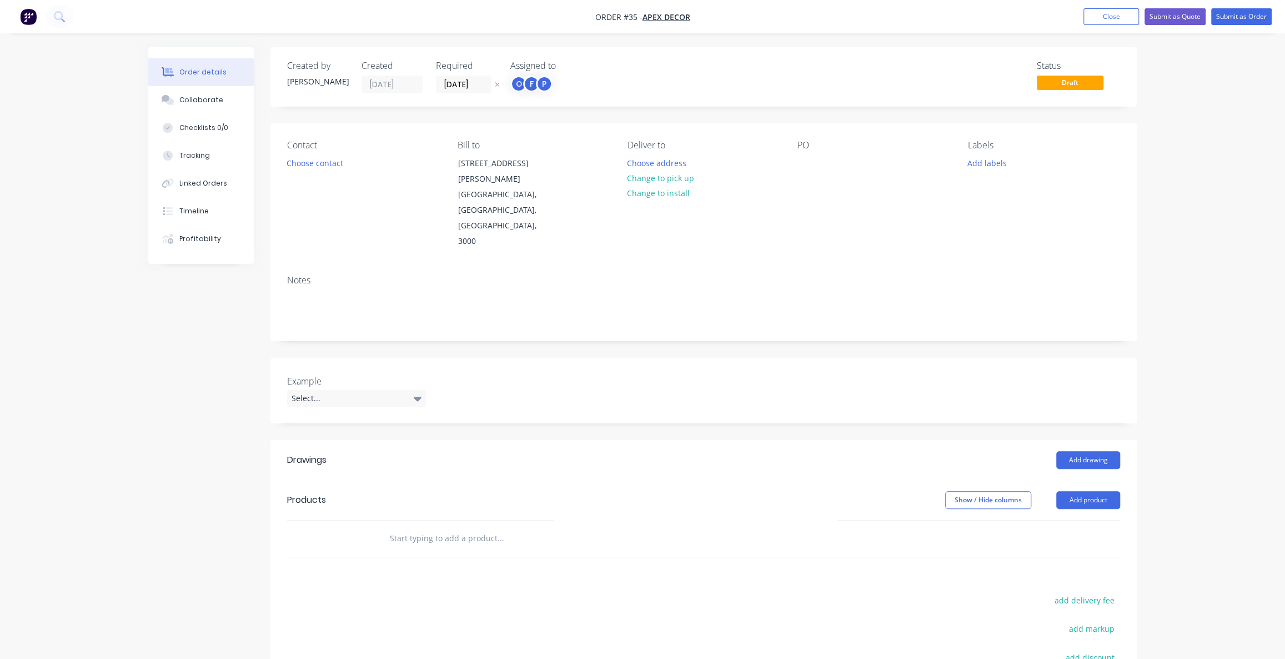
click at [575, 66] on div "Assigned to" at bounding box center [565, 66] width 111 height 11
click at [753, 58] on div "Created by [PERSON_NAME] Created [DATE] Required [DATE] Assigned to O F P Statu…" at bounding box center [703, 76] width 866 height 59
click at [307, 145] on div "Contact" at bounding box center [363, 145] width 152 height 11
click at [323, 167] on button "Choose contact" at bounding box center [315, 162] width 68 height 15
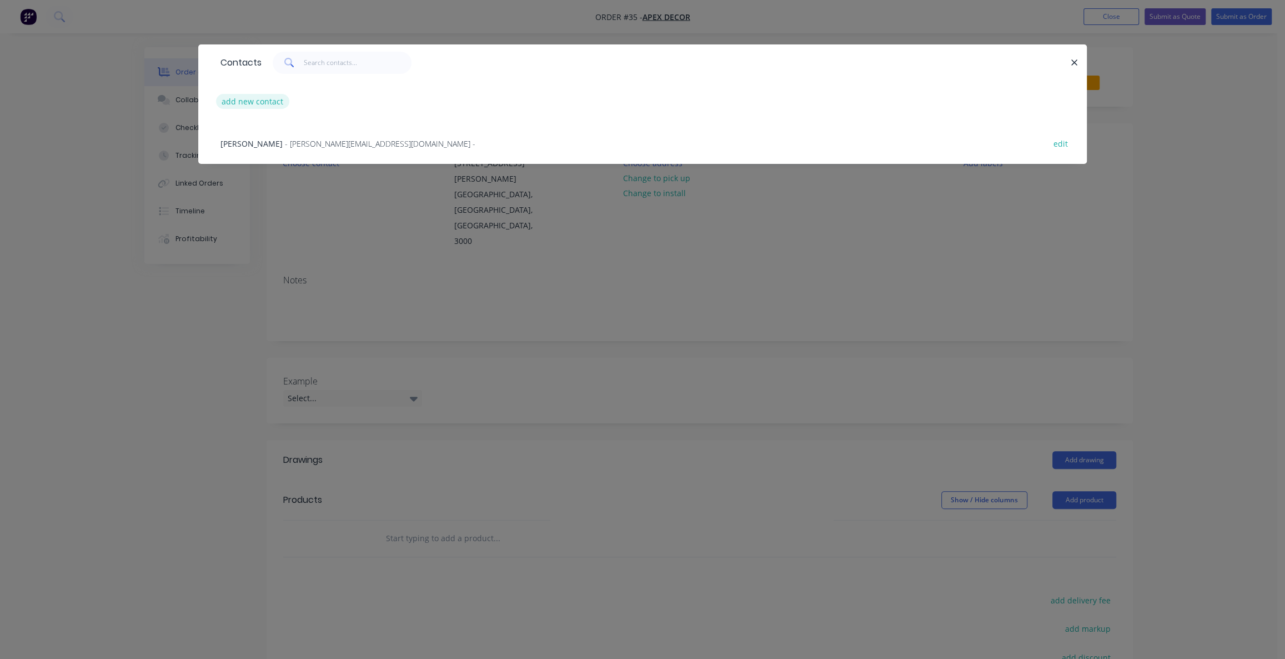
click at [246, 100] on button "add new contact" at bounding box center [252, 101] width 73 height 15
select select "AU"
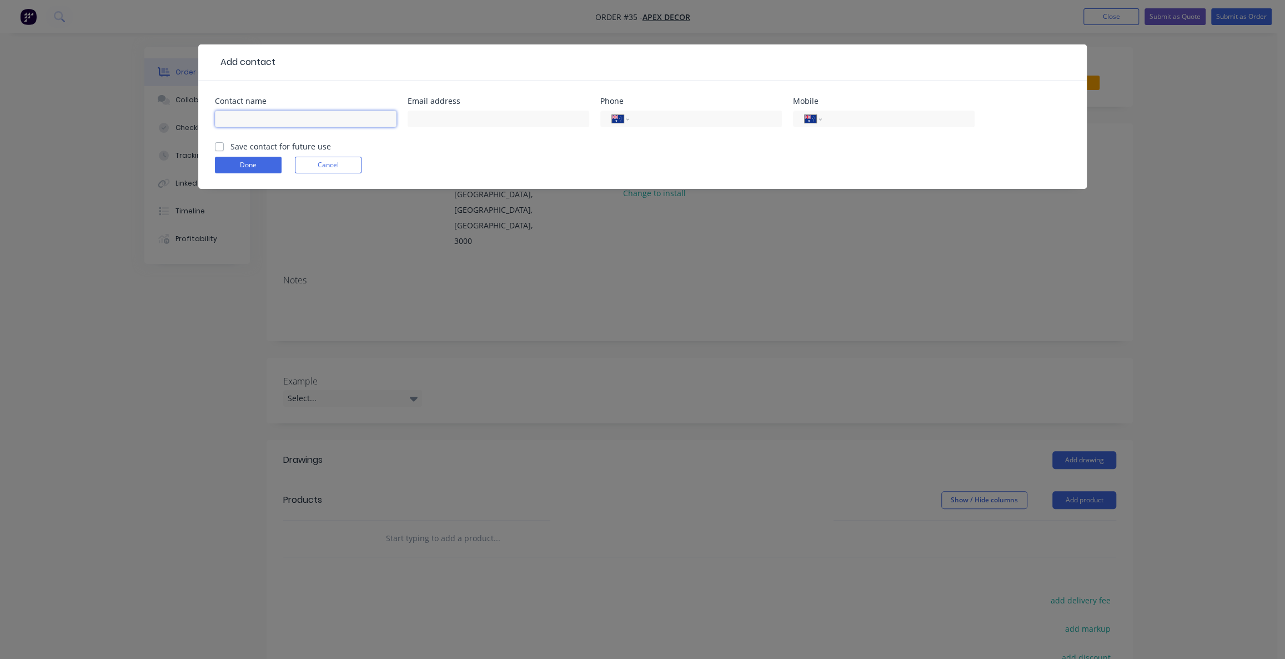
click at [255, 119] on input "text" at bounding box center [306, 119] width 182 height 17
type input "[PERSON_NAME]"
drag, startPoint x: 809, startPoint y: 116, endPoint x: 809, endPoint y: 126, distance: 10.0
click at [809, 116] on select "International [GEOGRAPHIC_DATA] [GEOGRAPHIC_DATA] [GEOGRAPHIC_DATA] [GEOGRAPHIC…" at bounding box center [813, 119] width 17 height 16
click at [838, 122] on input "tel" at bounding box center [896, 119] width 133 height 13
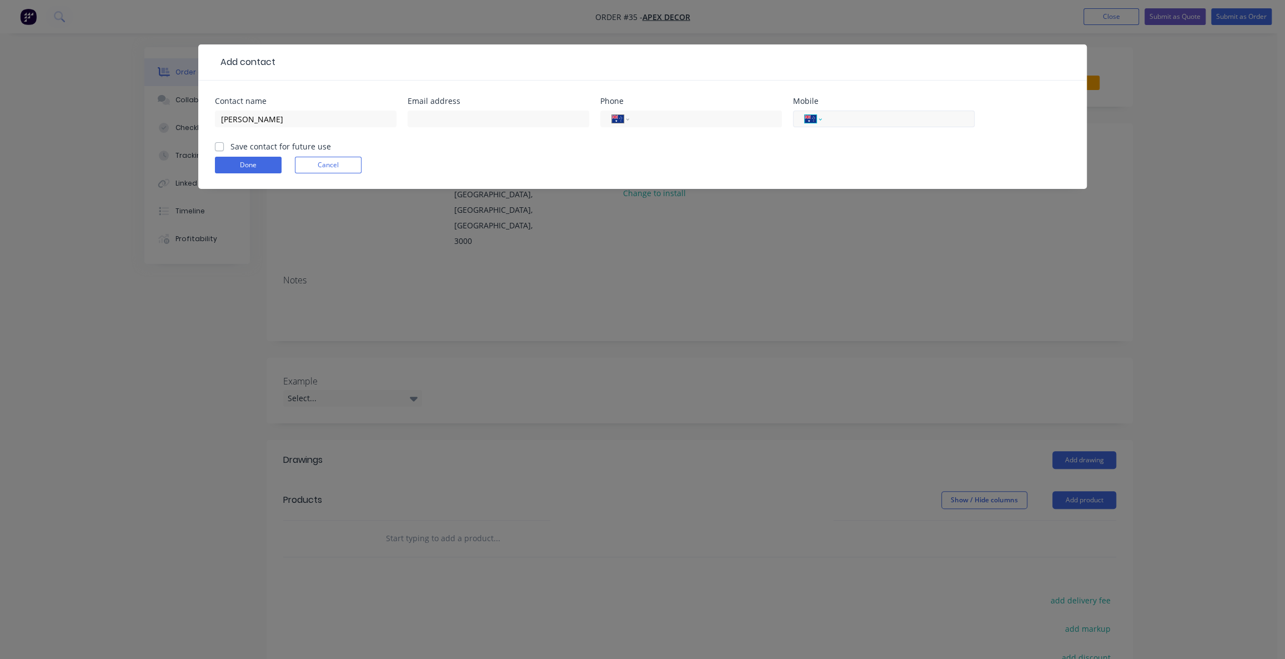
click at [816, 121] on select "International [GEOGRAPHIC_DATA] [GEOGRAPHIC_DATA] [GEOGRAPHIC_DATA] [GEOGRAPHIC…" at bounding box center [813, 119] width 17 height 16
select select "NZ"
click at [805, 111] on select "International [GEOGRAPHIC_DATA] [GEOGRAPHIC_DATA] [GEOGRAPHIC_DATA] [GEOGRAPHIC…" at bounding box center [813, 119] width 17 height 16
click at [863, 121] on input "tel" at bounding box center [896, 119] width 133 height 13
type input "021 274 7719"
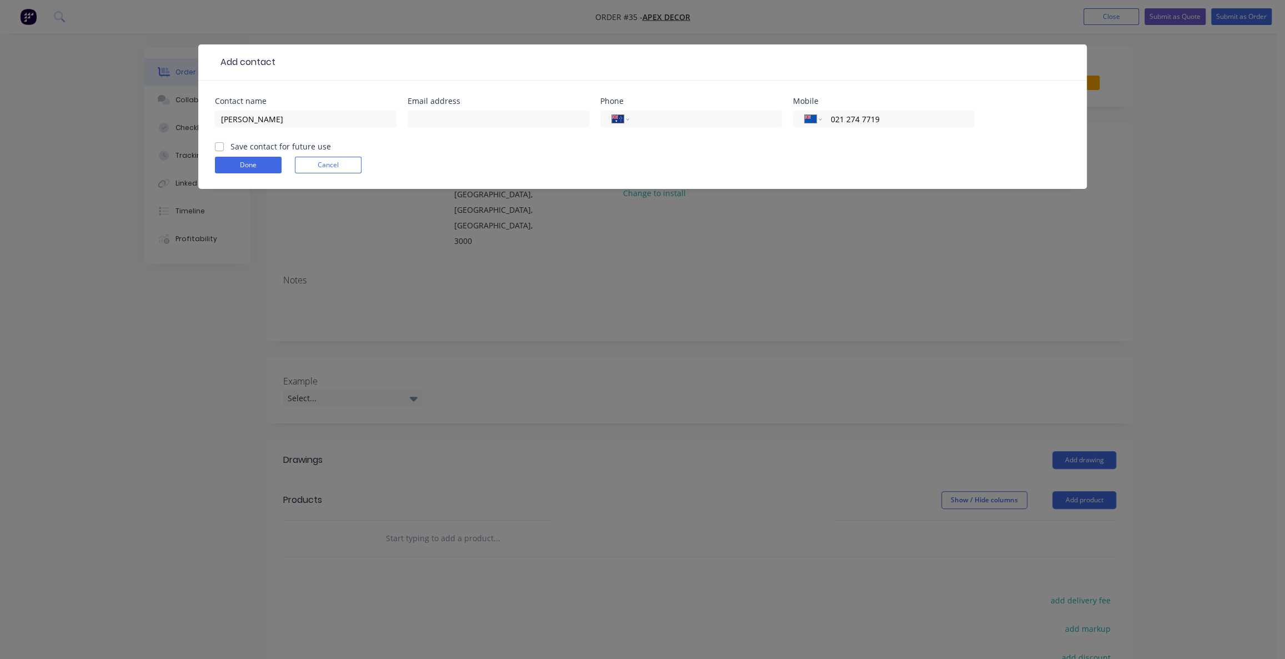
click at [807, 163] on div "Done Cancel" at bounding box center [642, 165] width 855 height 17
click at [239, 166] on button "Done" at bounding box center [248, 165] width 67 height 17
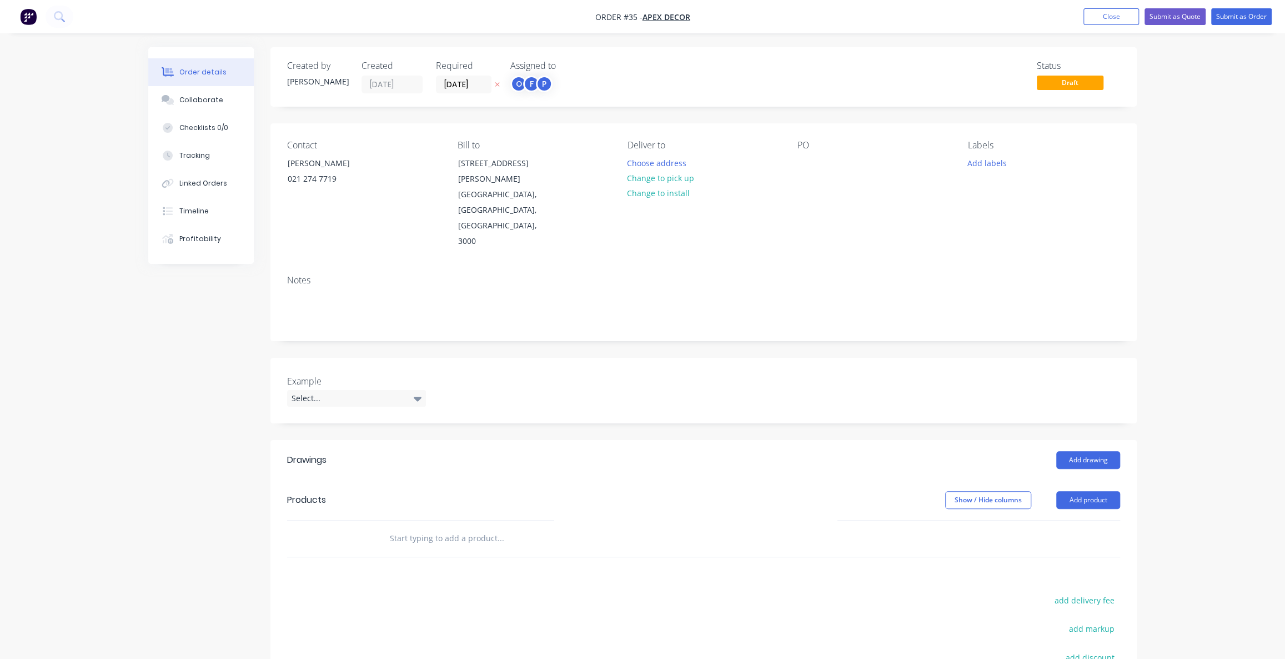
click at [201, 327] on div "Created by [PERSON_NAME] Created [DATE] Required [DATE] Assigned to O F P Statu…" at bounding box center [642, 443] width 989 height 793
click at [163, 389] on div "Created by [PERSON_NAME] Created [DATE] Required [DATE] Assigned to O F P Statu…" at bounding box center [642, 443] width 989 height 793
drag, startPoint x: 460, startPoint y: 163, endPoint x: 523, endPoint y: 194, distance: 69.8
click at [523, 194] on div "[STREET_ADDRESS][PERSON_NAME]" at bounding box center [503, 202] width 111 height 94
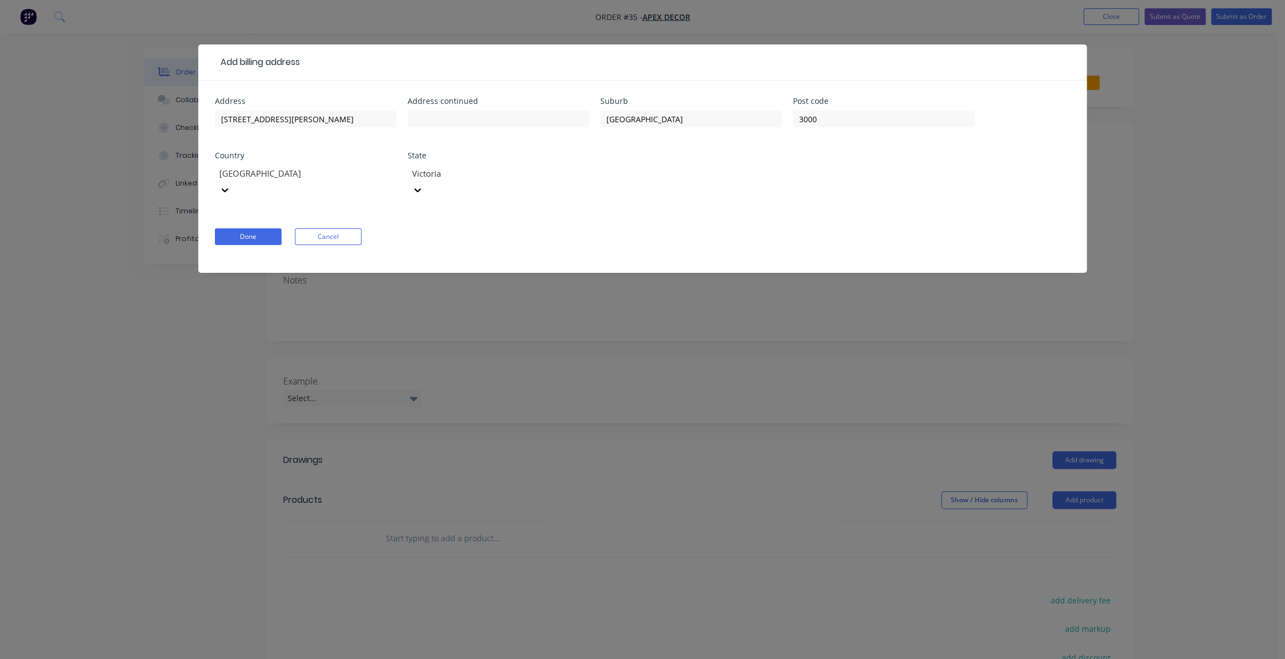
click at [344, 228] on button "Cancel" at bounding box center [328, 236] width 67 height 17
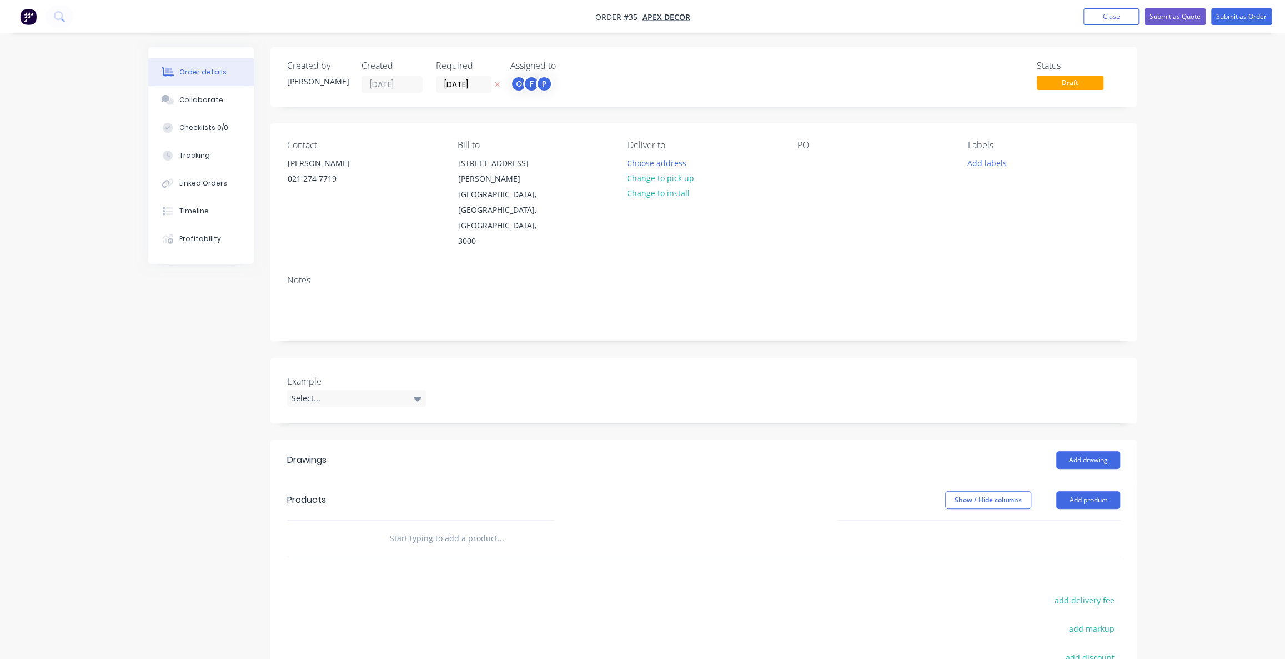
click at [653, 145] on div "Deliver to" at bounding box center [704, 145] width 152 height 11
click at [673, 180] on button "Change to pick up" at bounding box center [661, 178] width 79 height 15
click at [808, 148] on div "PO" at bounding box center [874, 145] width 152 height 11
click at [800, 145] on div "PO" at bounding box center [874, 145] width 152 height 11
click at [805, 162] on div at bounding box center [807, 163] width 18 height 16
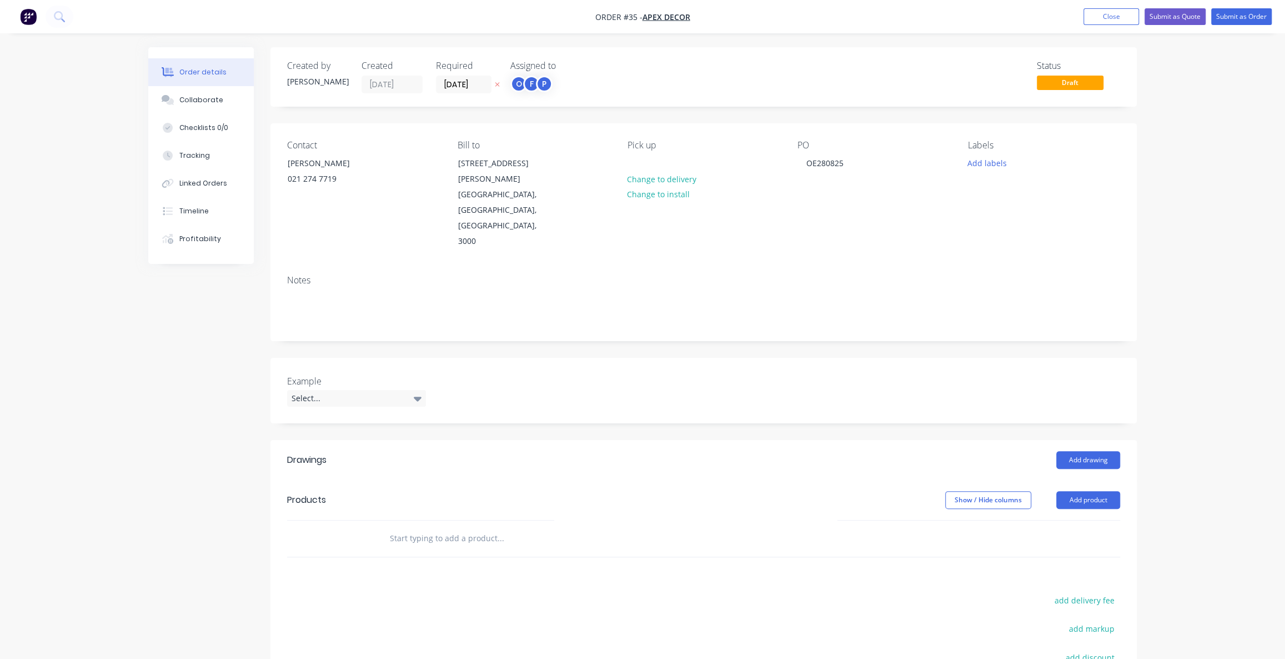
click at [1235, 497] on div "Order details Collaborate Checklists 0/0 Tracking Linked Orders Timeline Profit…" at bounding box center [642, 420] width 1285 height 840
click at [972, 146] on div "Labels" at bounding box center [1044, 145] width 152 height 11
drag, startPoint x: 970, startPoint y: 144, endPoint x: 988, endPoint y: 155, distance: 20.7
click at [977, 146] on div "Labels" at bounding box center [1044, 145] width 152 height 11
click at [1001, 145] on div "Labels" at bounding box center [1044, 145] width 152 height 11
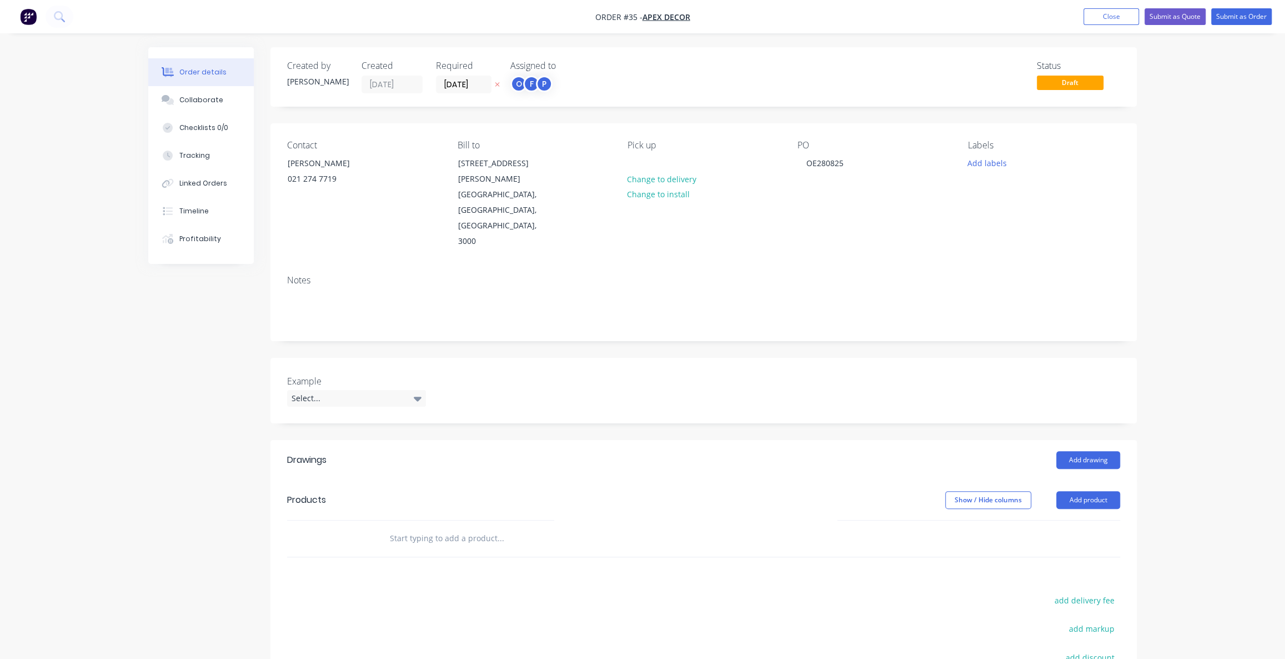
drag, startPoint x: 594, startPoint y: 17, endPoint x: 601, endPoint y: 17, distance: 7.2
click at [600, 17] on nav "Order #35 - Apex Decor Add product Close Submit as Quote Submit as Order" at bounding box center [642, 16] width 1285 height 33
click at [986, 164] on button "Add labels" at bounding box center [986, 162] width 51 height 15
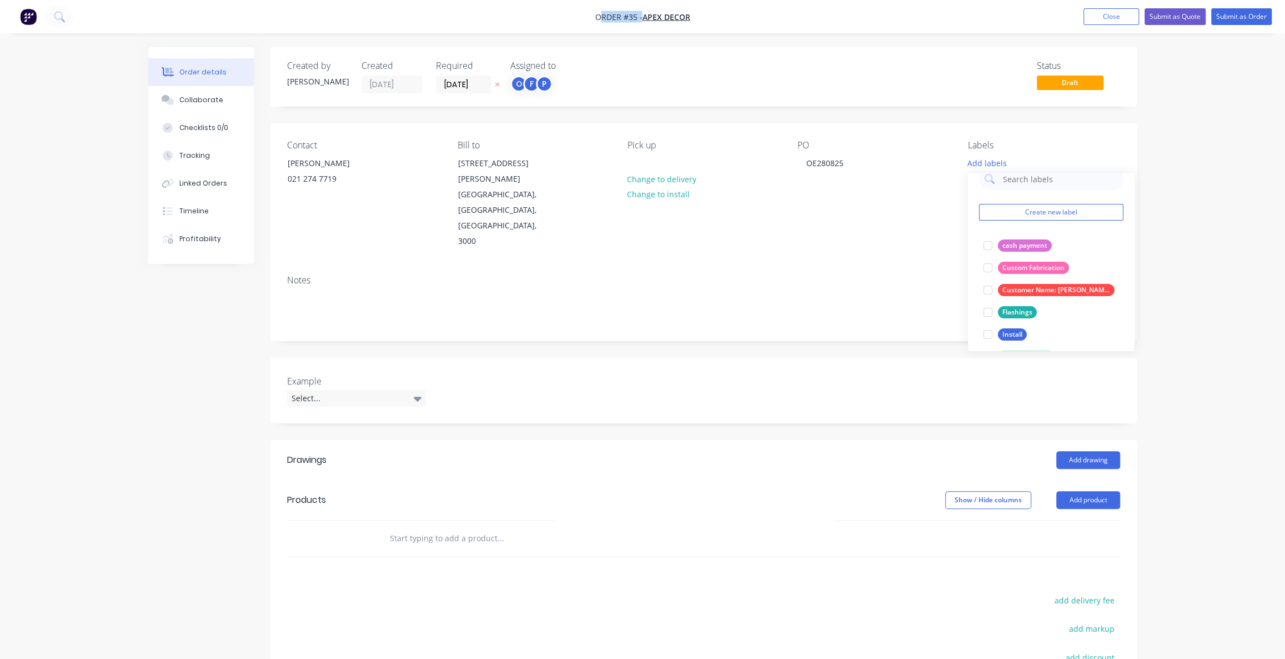
scroll to position [0, 0]
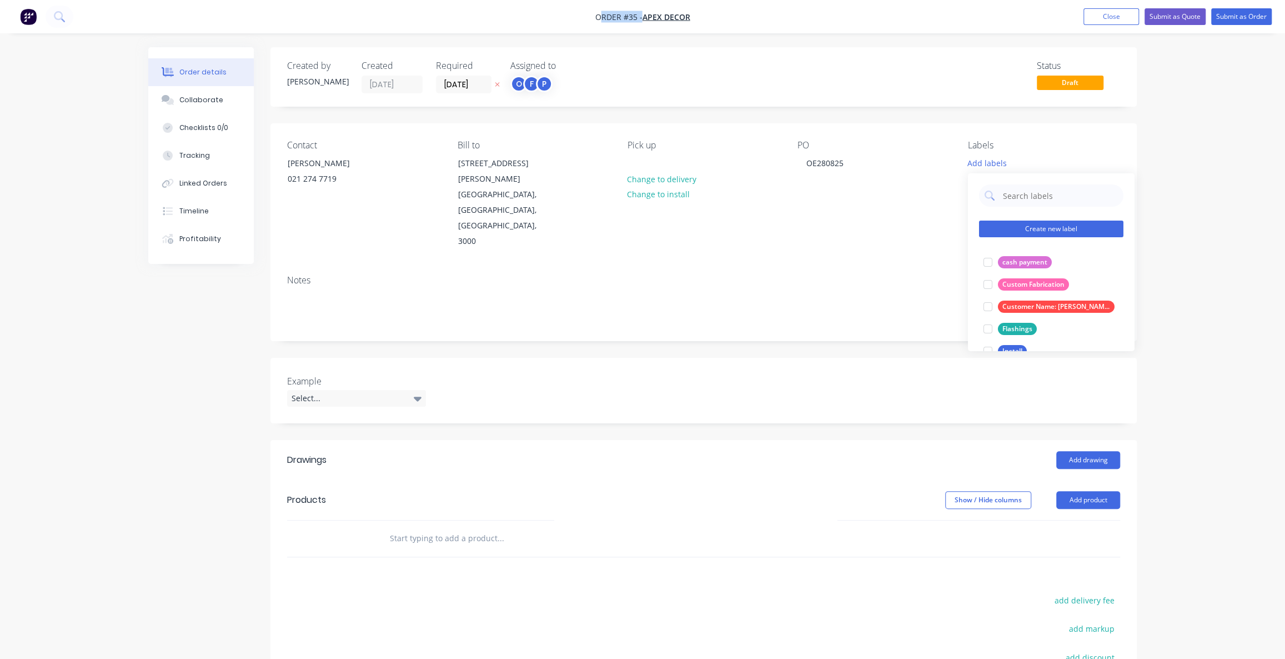
click at [1059, 230] on button "Create new label" at bounding box center [1051, 229] width 144 height 17
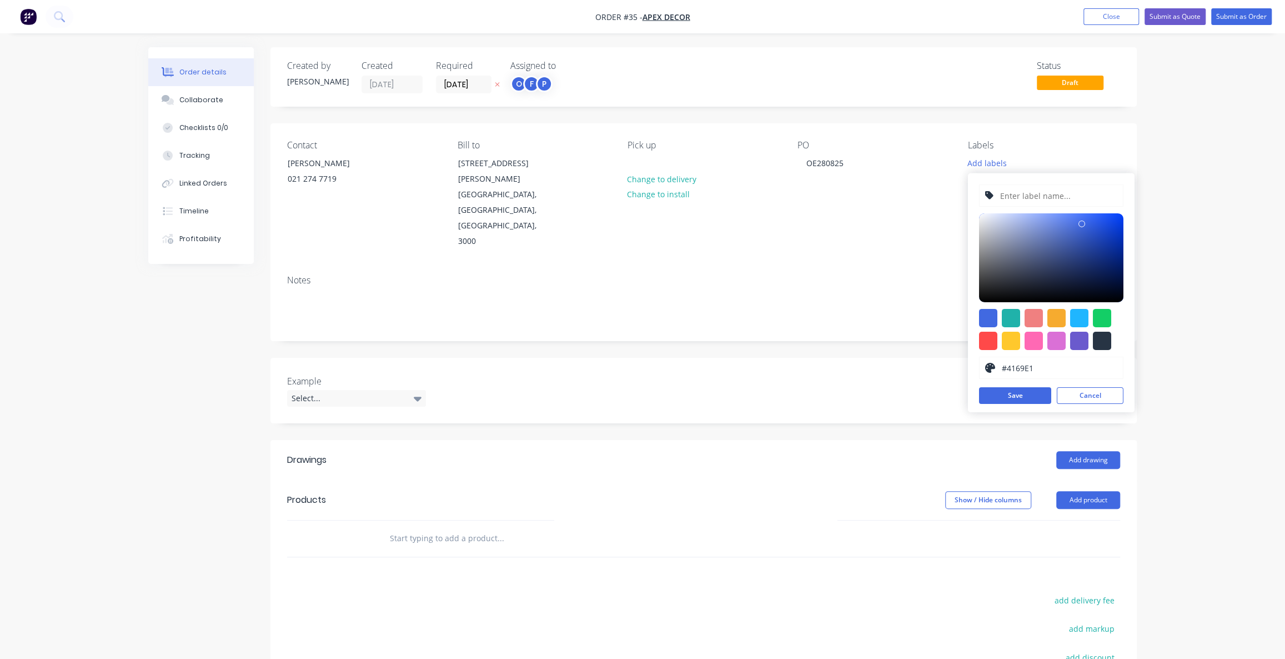
click at [1044, 197] on input "text" at bounding box center [1058, 195] width 118 height 21
type input "lsflk"
click at [1105, 338] on div at bounding box center [1102, 341] width 18 height 18
click at [1106, 218] on div at bounding box center [1051, 257] width 144 height 89
click at [1111, 257] on div at bounding box center [1051, 257] width 144 height 89
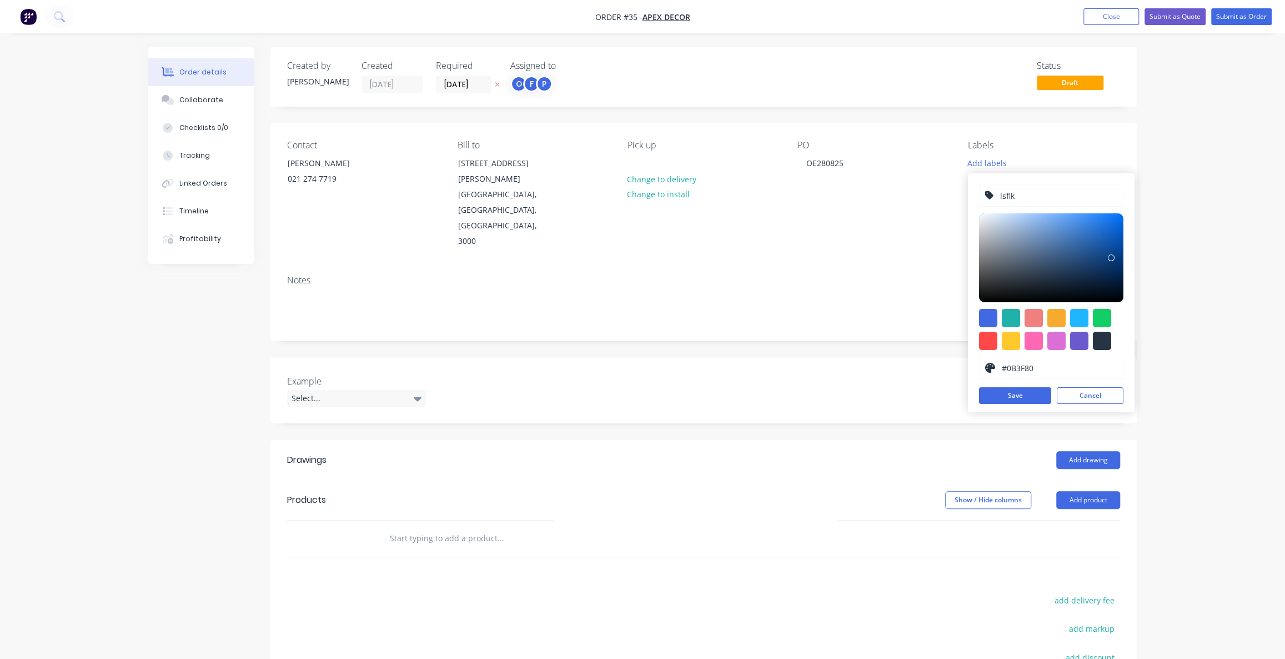
type input "#072449"
click at [1110, 277] on div at bounding box center [1051, 257] width 144 height 89
click at [1088, 390] on button "Cancel" at bounding box center [1090, 395] width 67 height 17
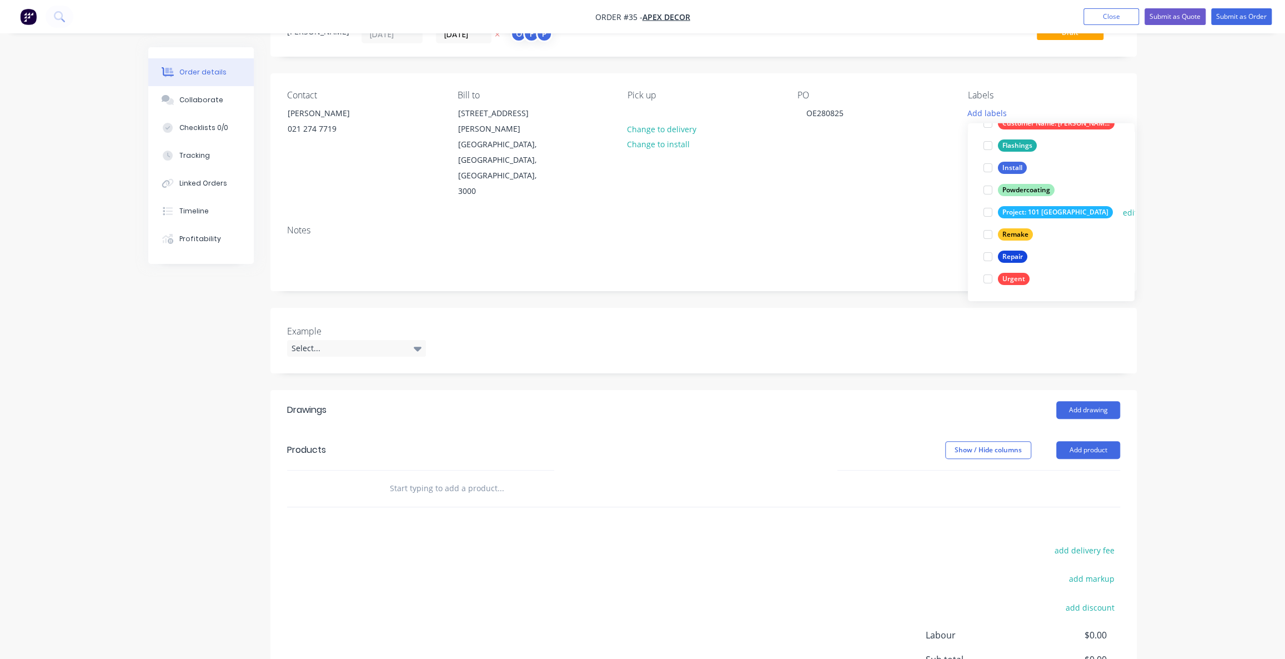
scroll to position [101, 0]
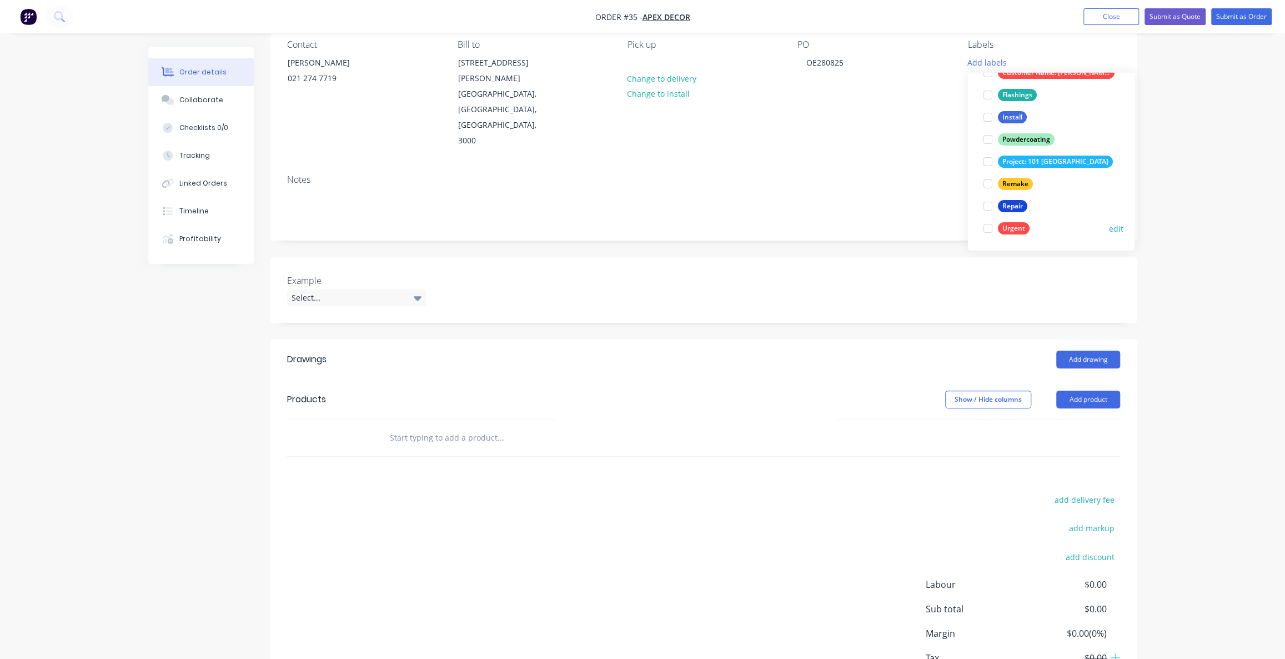
click at [988, 230] on div at bounding box center [988, 228] width 22 height 22
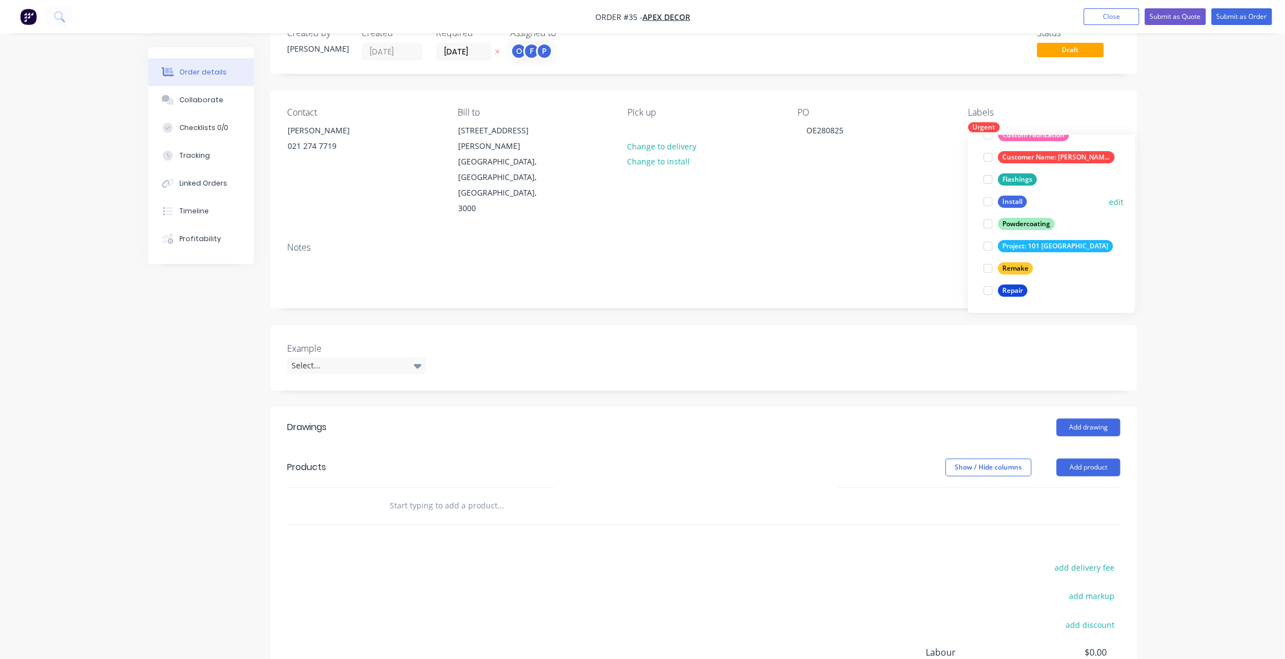
scroll to position [50, 0]
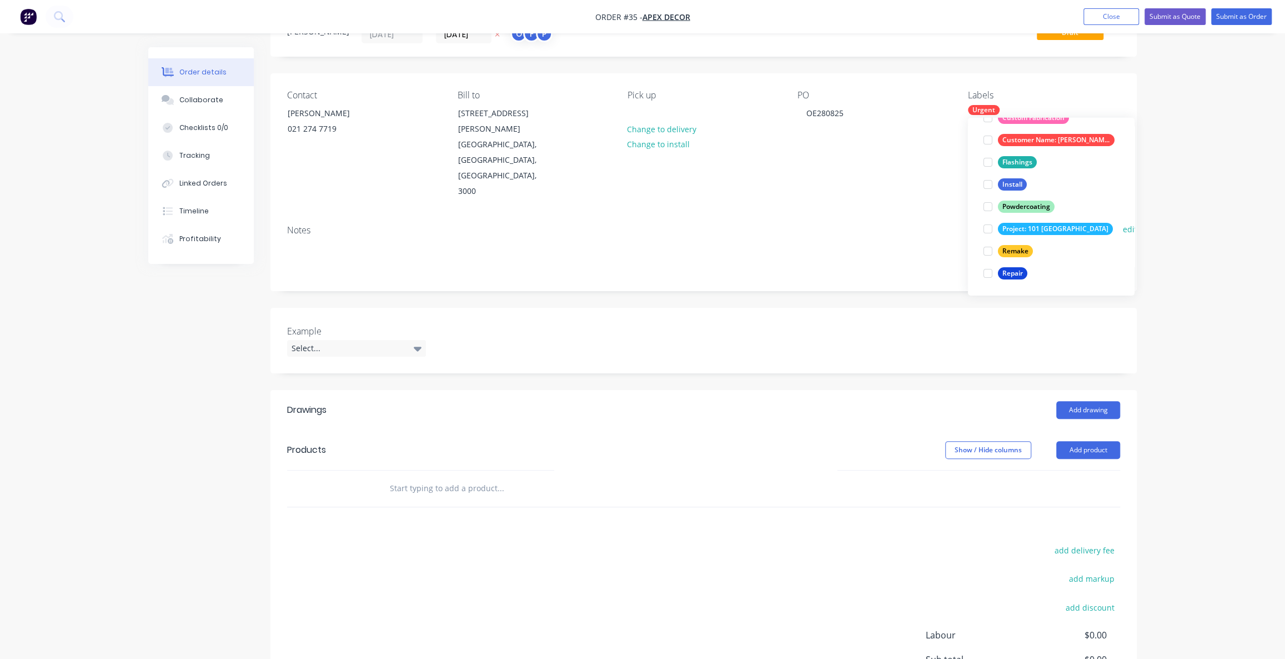
click at [987, 228] on div at bounding box center [988, 229] width 22 height 22
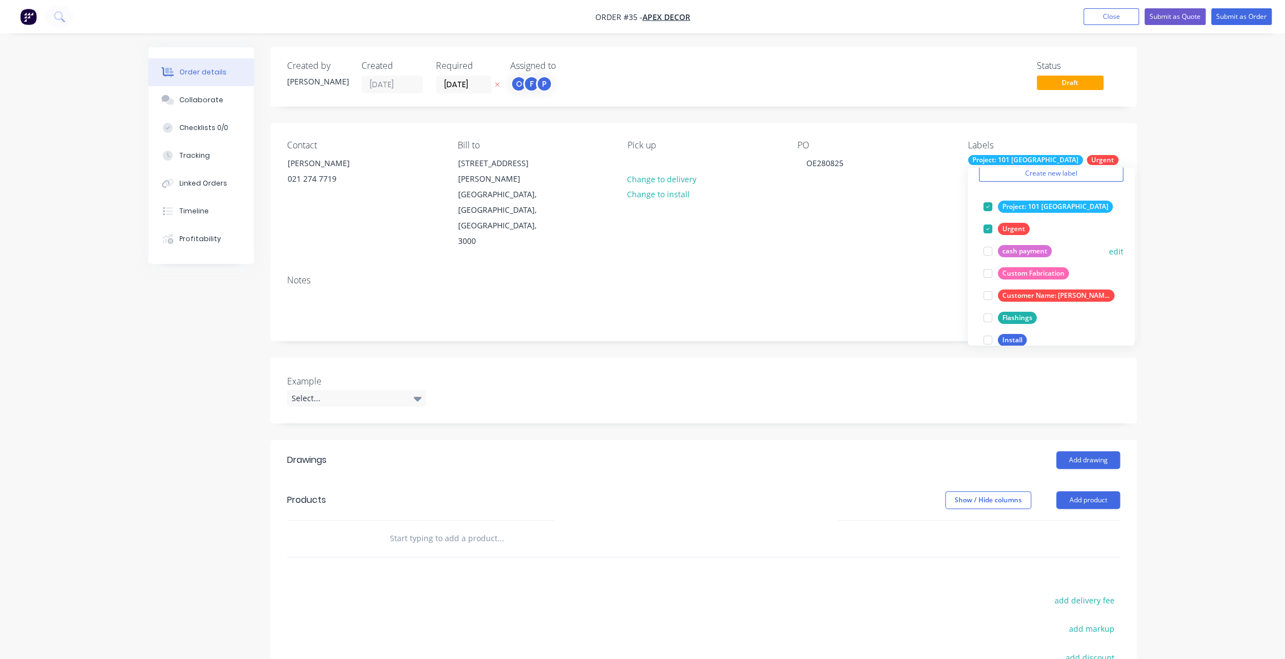
click at [985, 252] on div at bounding box center [988, 251] width 22 height 22
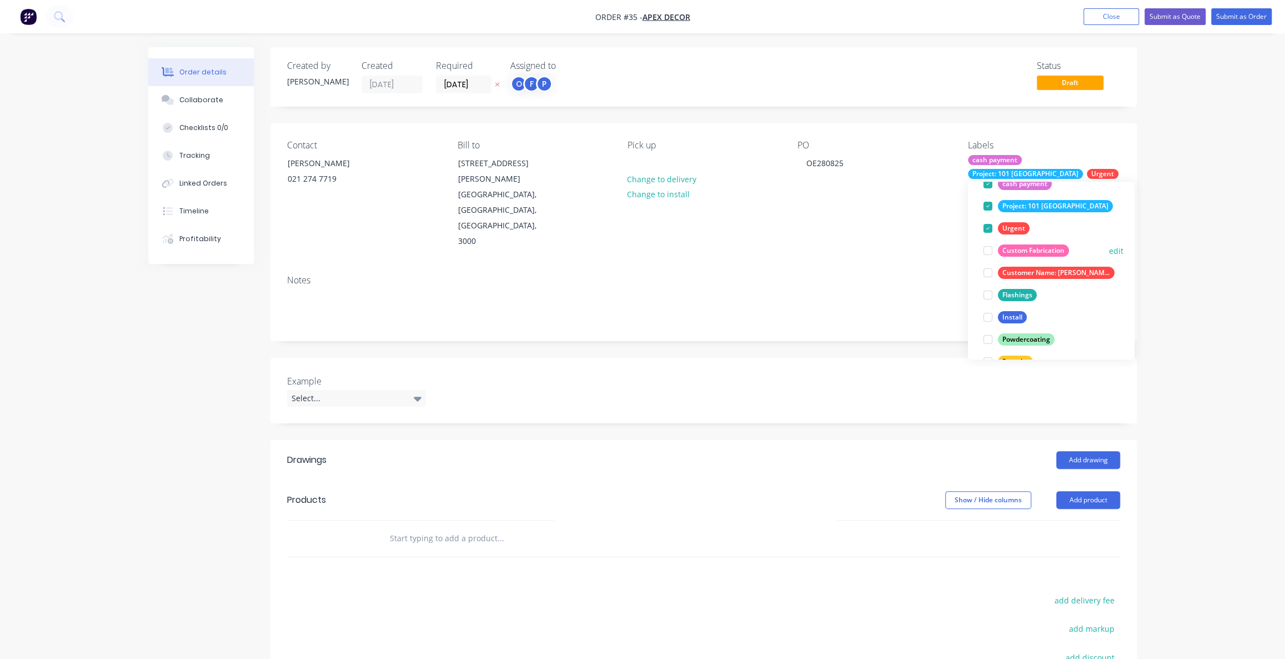
scroll to position [133, 0]
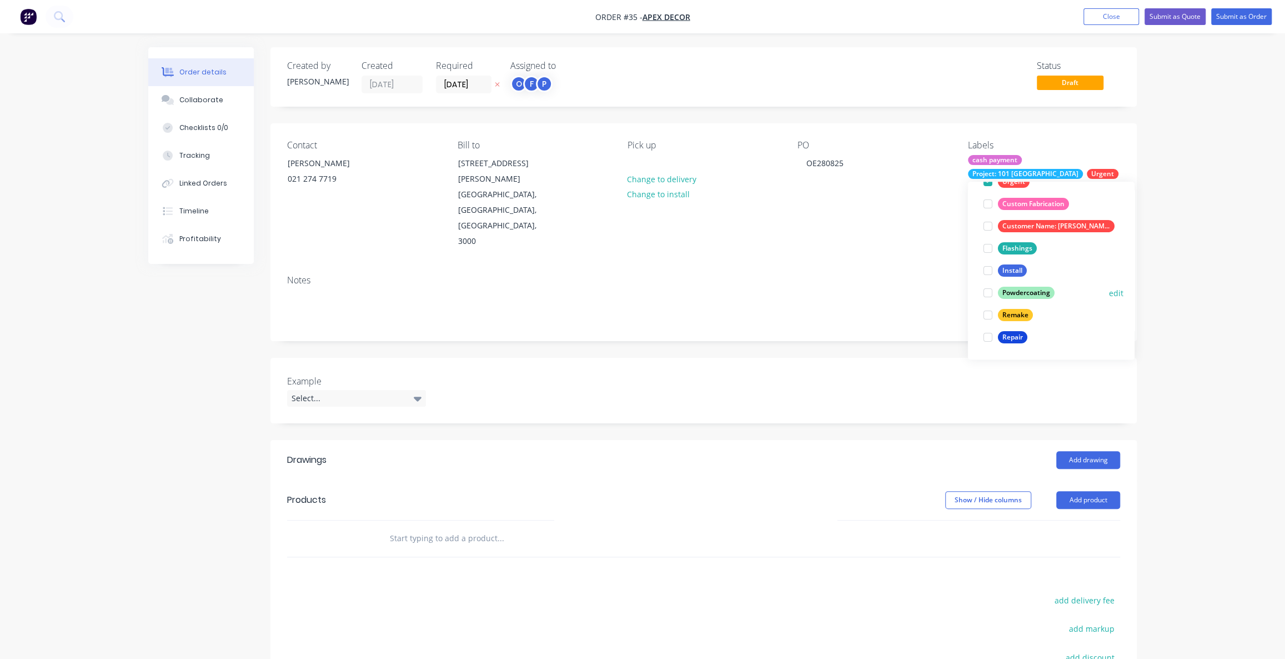
click at [987, 294] on div at bounding box center [988, 293] width 22 height 22
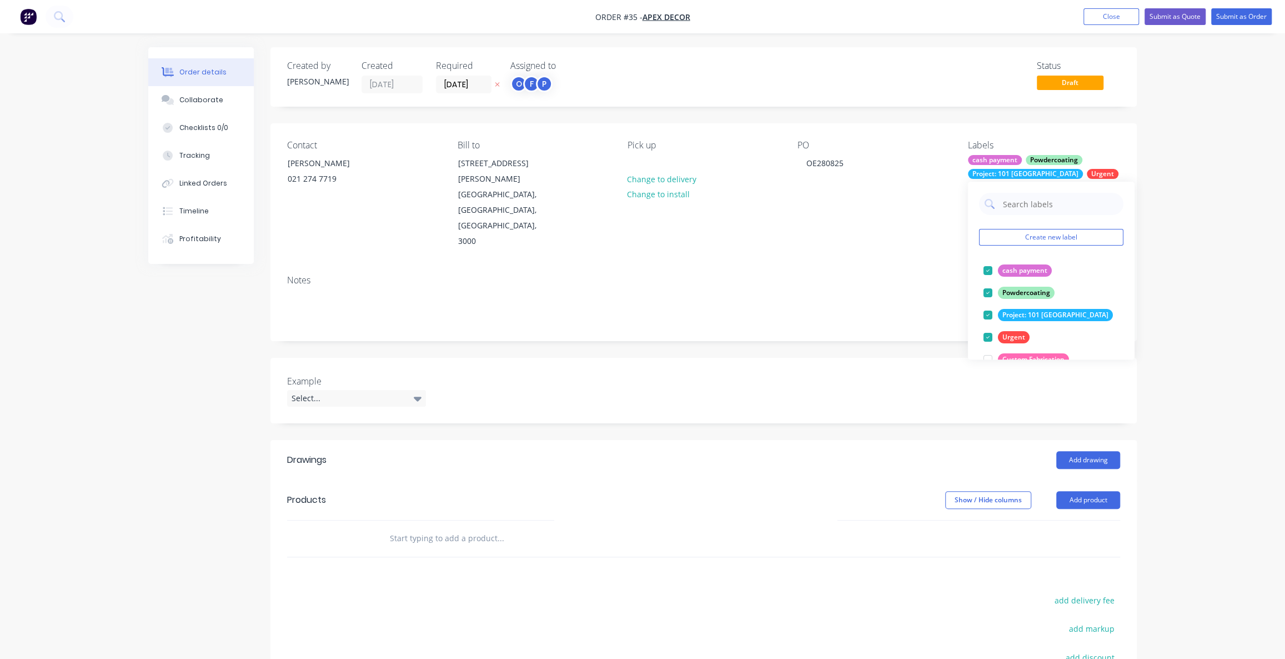
click at [1201, 351] on div "Order details Collaborate Checklists 0/0 Tracking Linked Orders Timeline Profit…" at bounding box center [642, 420] width 1285 height 840
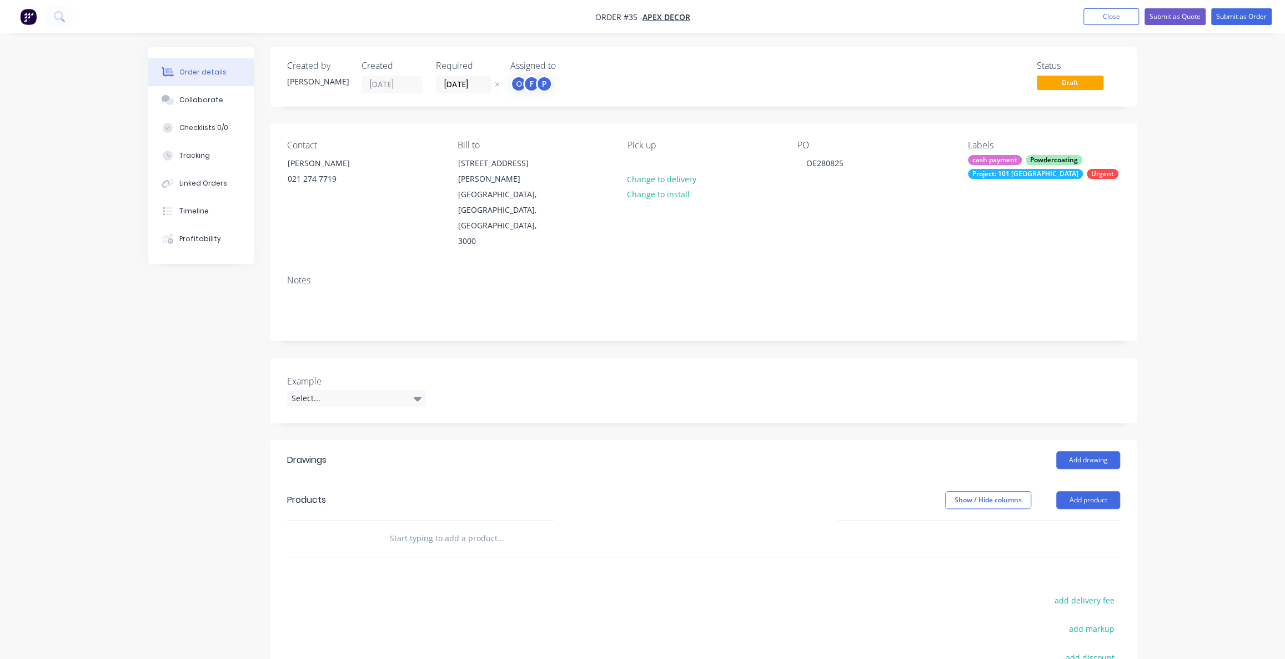
click at [1205, 368] on div "Order details Collaborate Checklists 0/0 Tracking Linked Orders Timeline Profit…" at bounding box center [642, 420] width 1285 height 840
drag, startPoint x: 267, startPoint y: 319, endPoint x: 822, endPoint y: 352, distance: 555.8
click at [822, 352] on div "Created by [PERSON_NAME] Created [DATE] Required [DATE] Assigned to O F P Statu…" at bounding box center [642, 443] width 989 height 793
drag, startPoint x: 584, startPoint y: 339, endPoint x: 503, endPoint y: 347, distance: 81.5
click at [584, 358] on div "Example Select..." at bounding box center [703, 391] width 866 height 66
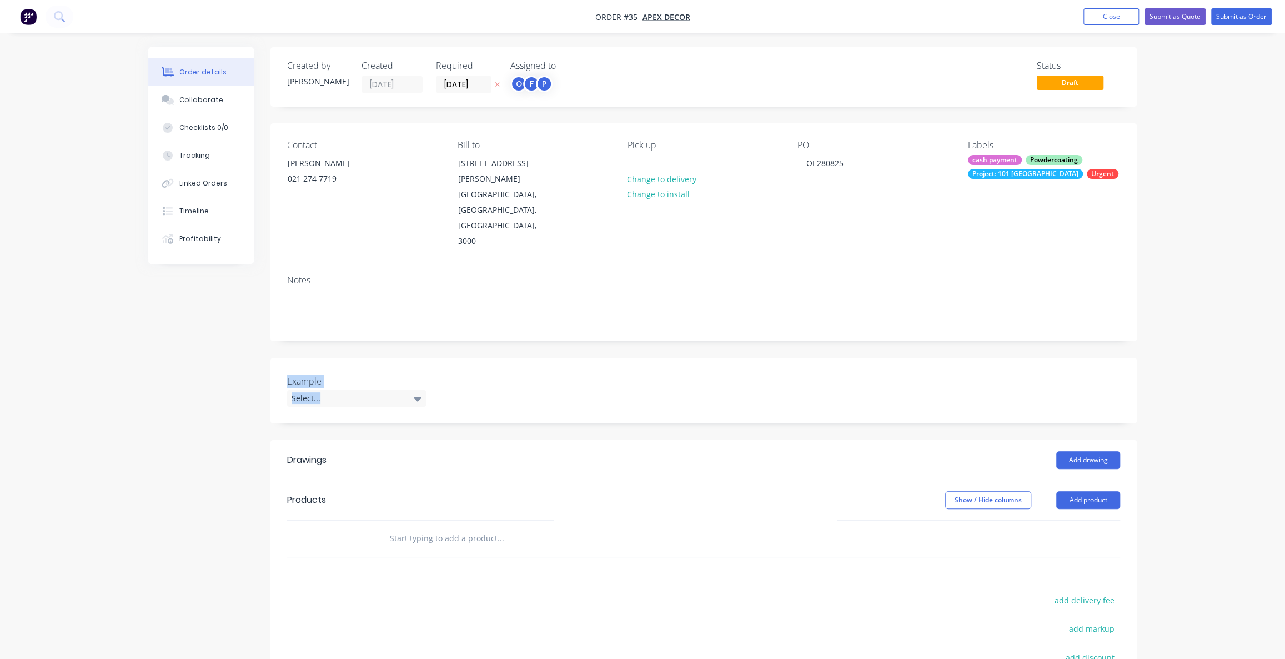
click at [345, 358] on div "Example Select..." at bounding box center [703, 391] width 866 height 66
click at [355, 358] on div "Example Select..." at bounding box center [703, 391] width 866 height 66
click at [343, 374] on label "Example" at bounding box center [356, 380] width 139 height 13
click at [486, 358] on div "Example Select..." at bounding box center [703, 391] width 866 height 66
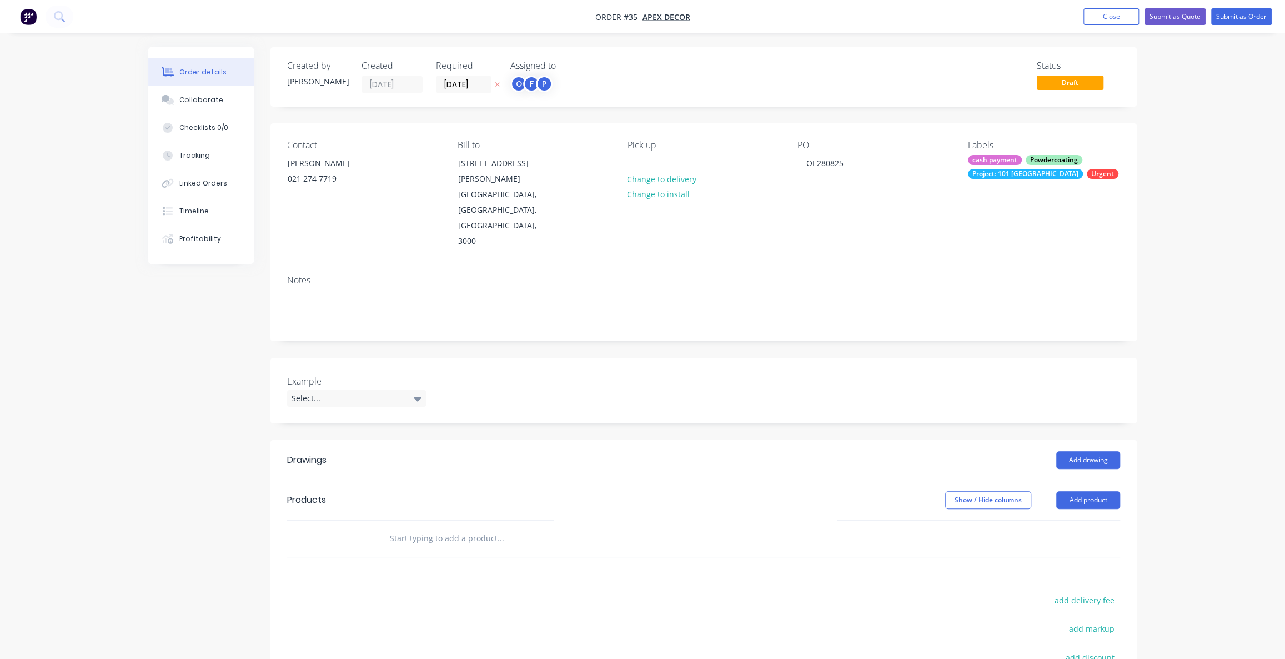
click at [502, 358] on div "Example Select..." at bounding box center [703, 391] width 866 height 66
click at [314, 374] on label "Example" at bounding box center [356, 380] width 139 height 13
click at [303, 358] on div "Example Select..." at bounding box center [703, 391] width 866 height 66
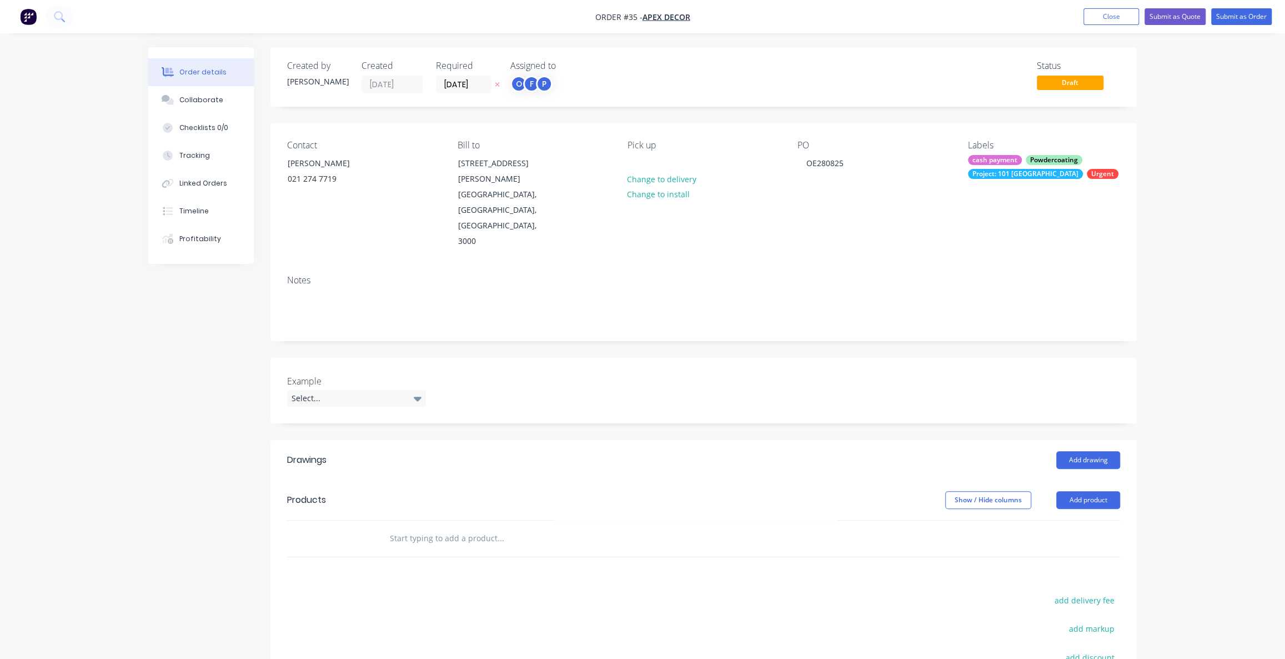
click at [305, 374] on label "Example" at bounding box center [356, 380] width 139 height 13
click at [329, 390] on div "Select..." at bounding box center [356, 398] width 139 height 17
click at [300, 397] on div "button" at bounding box center [300, 399] width 22 height 22
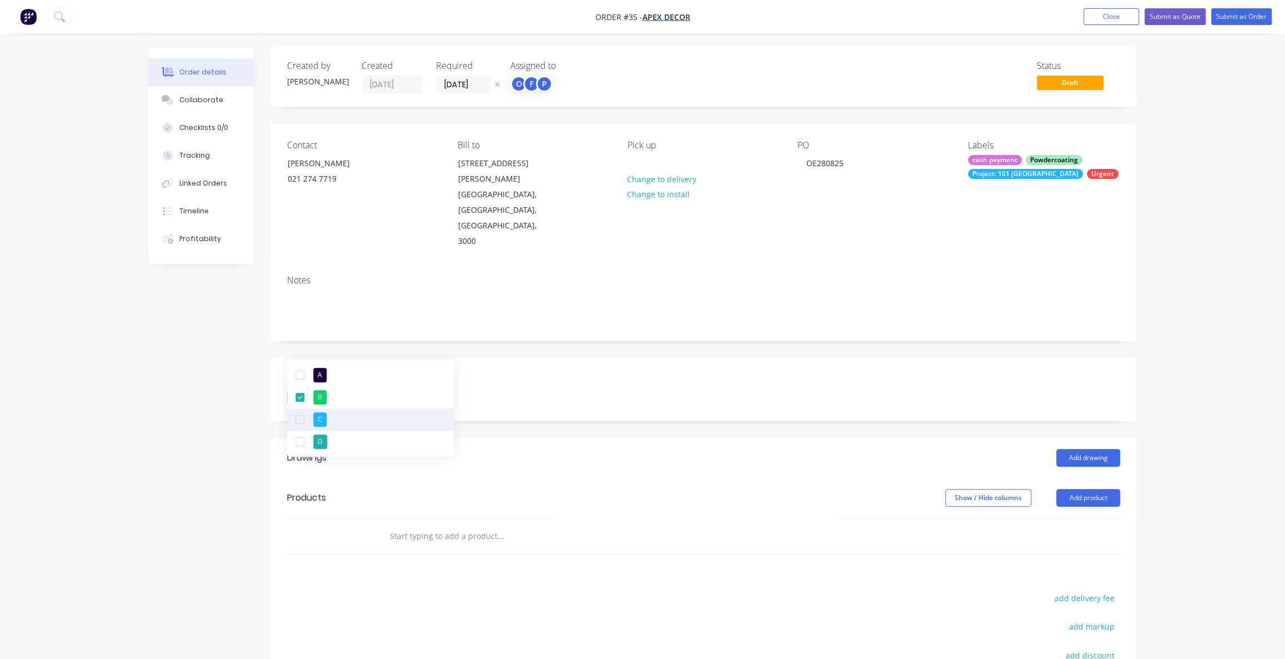
click at [296, 420] on div "button" at bounding box center [300, 419] width 22 height 22
click at [347, 374] on label "Example" at bounding box center [356, 380] width 139 height 13
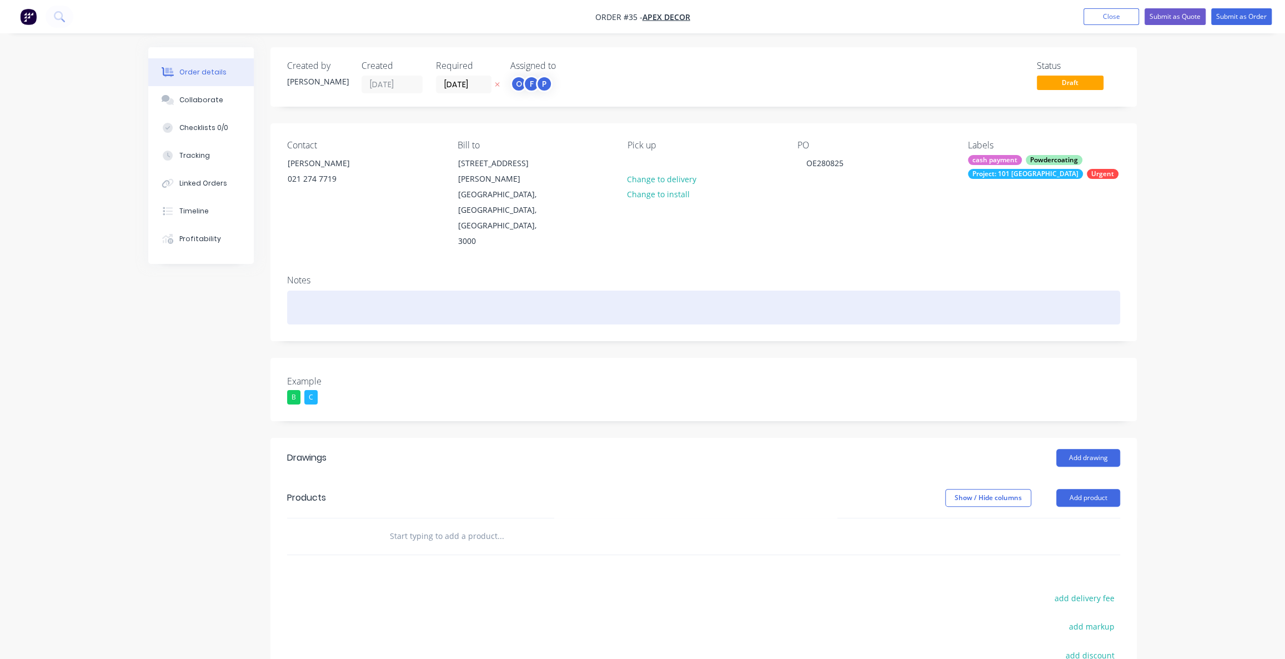
click at [306, 290] on div at bounding box center [703, 307] width 833 height 34
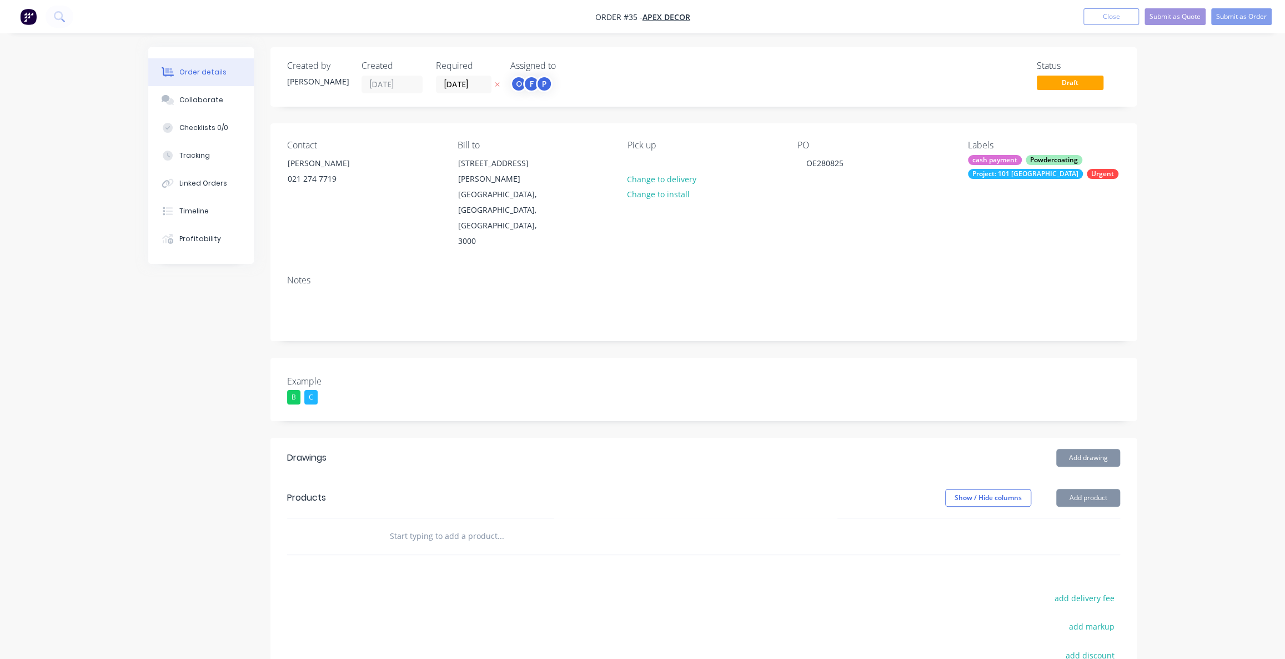
click at [375, 390] on div "B C" at bounding box center [356, 397] width 139 height 14
click at [568, 383] on div "Created by [PERSON_NAME] Created [DATE] Required [DATE] Assigned to O F P Statu…" at bounding box center [703, 434] width 866 height 774
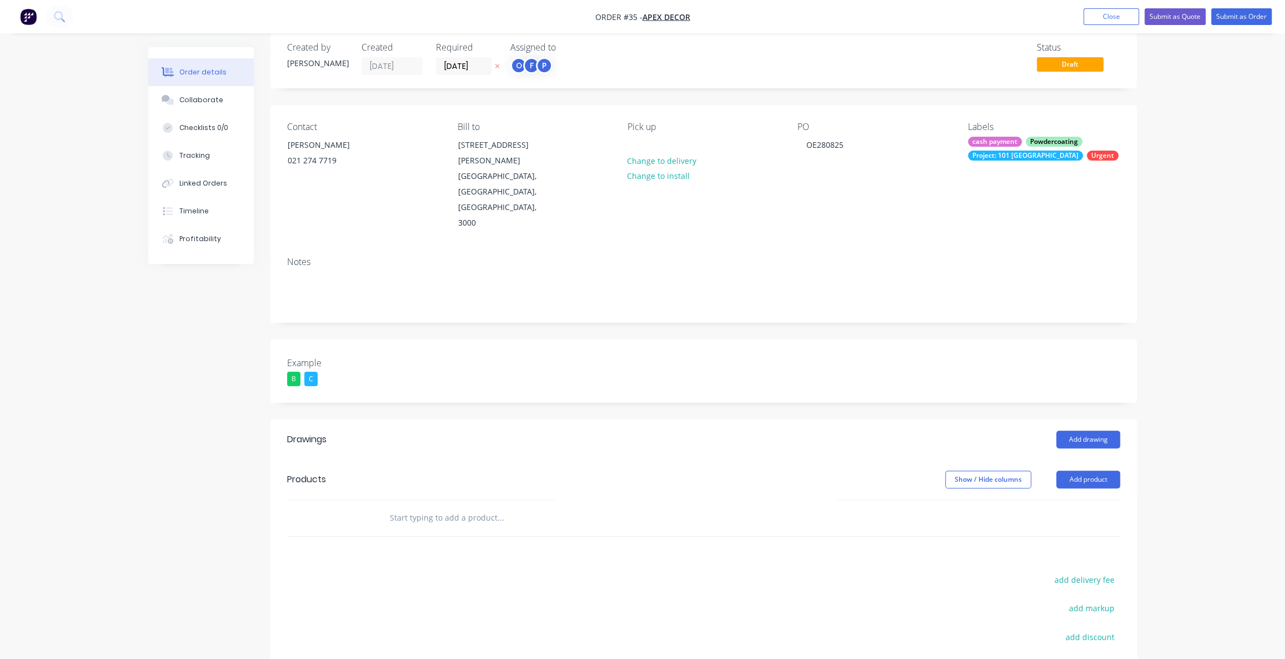
scroll to position [50, 0]
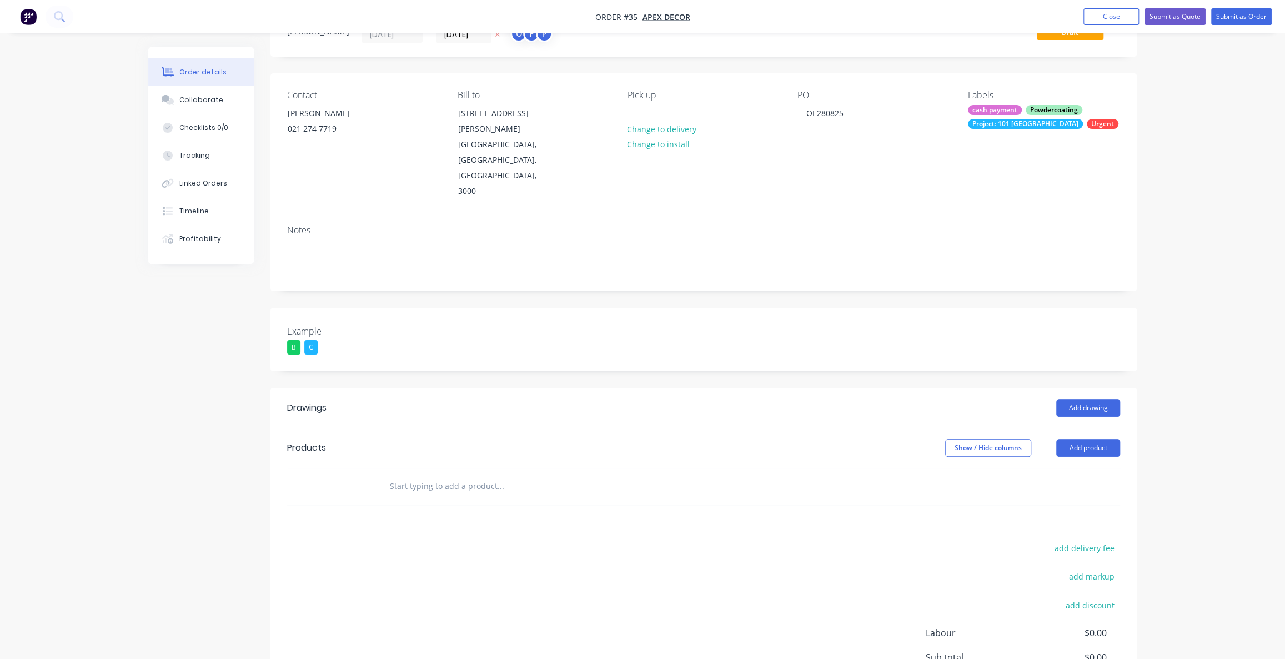
click at [169, 372] on div "Created by [PERSON_NAME] Created [DATE] Required [DATE] Assigned to O F P Statu…" at bounding box center [642, 392] width 989 height 791
drag, startPoint x: 284, startPoint y: 364, endPoint x: 340, endPoint y: 360, distance: 56.2
click at [305, 388] on header "Drawings Add drawing" at bounding box center [703, 408] width 866 height 40
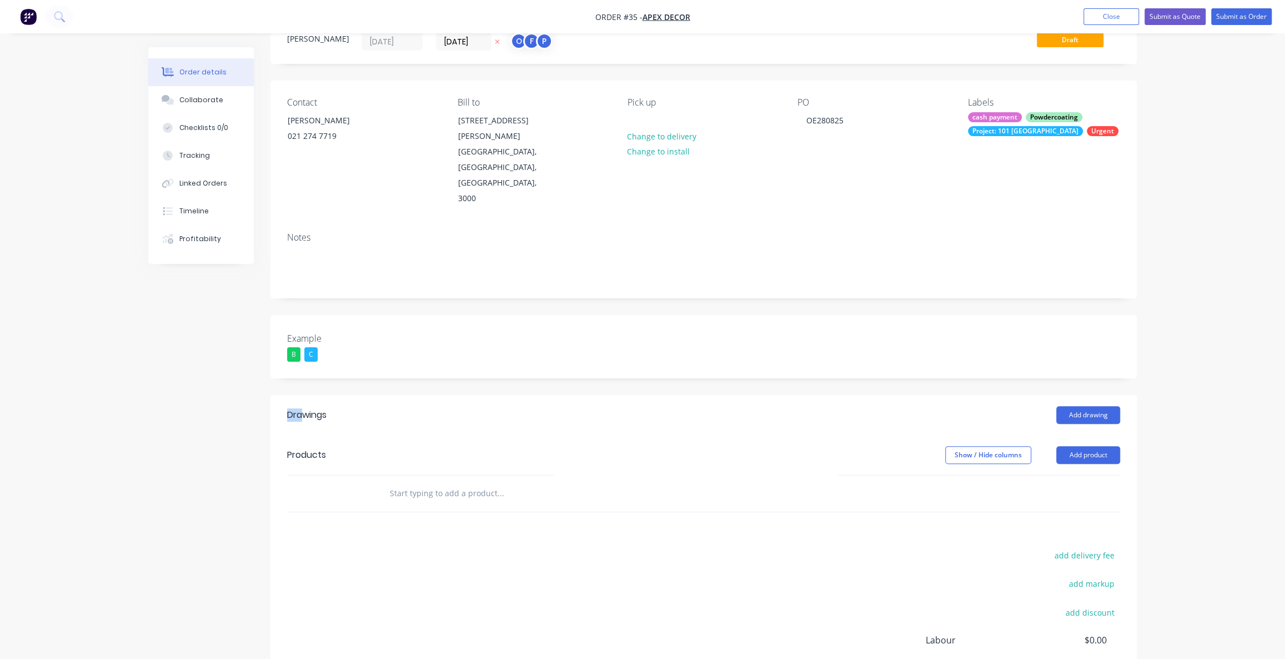
scroll to position [0, 0]
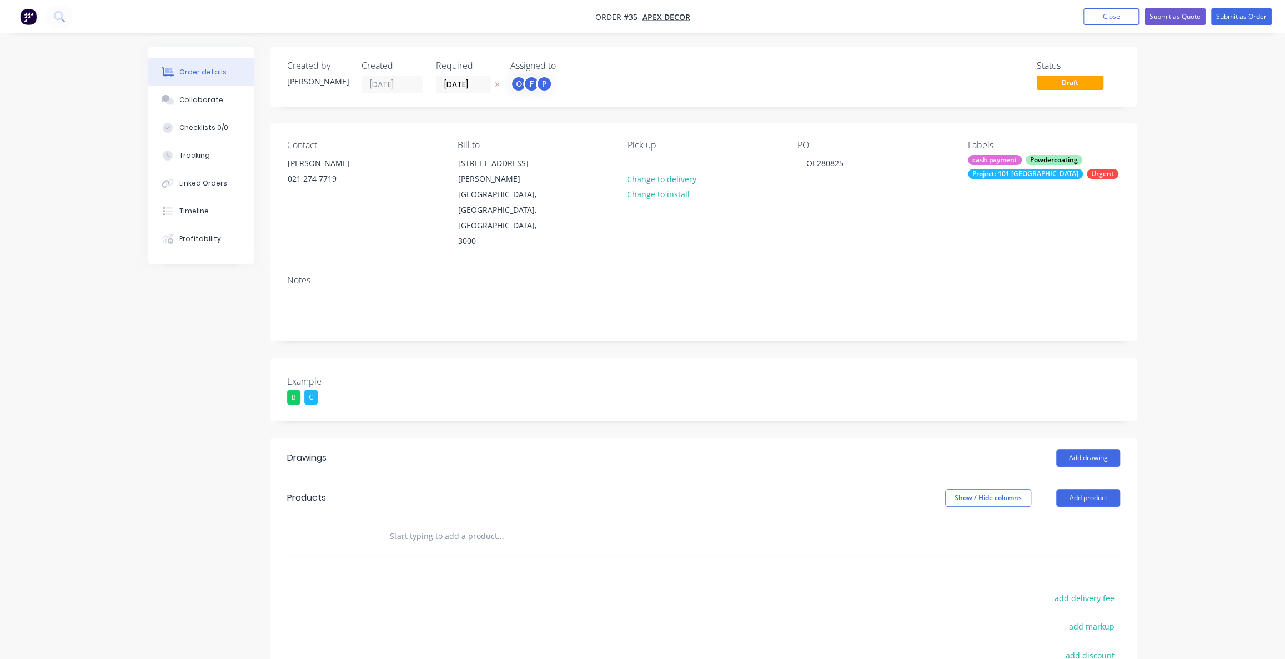
click at [329, 449] on div "Drawings" at bounding box center [375, 458] width 177 height 18
click at [1083, 449] on button "Add drawing" at bounding box center [1088, 458] width 64 height 18
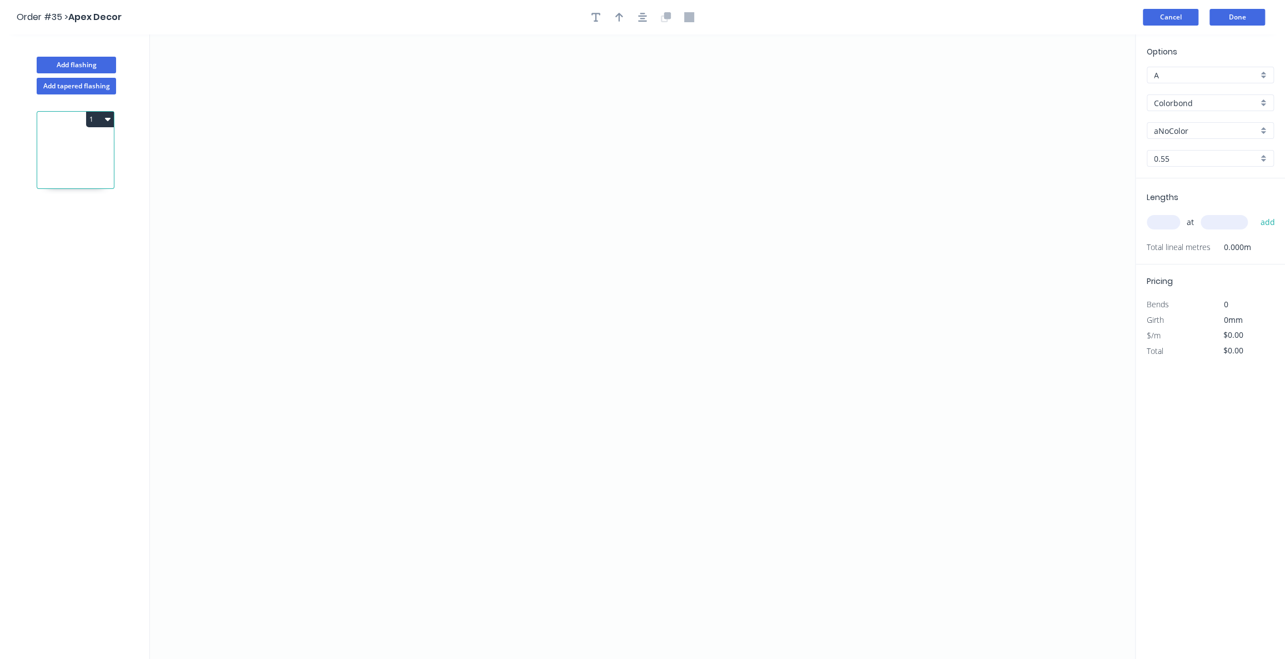
click at [1180, 20] on button "Cancel" at bounding box center [1171, 17] width 56 height 17
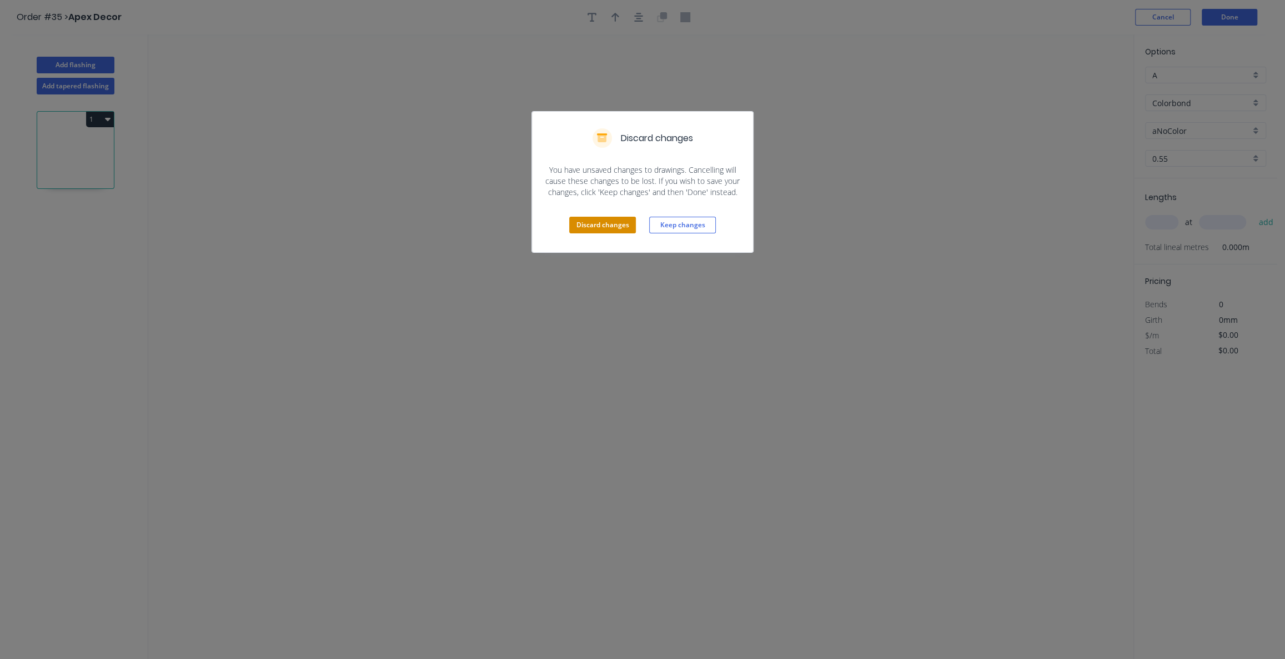
click at [624, 229] on button "Discard changes" at bounding box center [602, 225] width 67 height 17
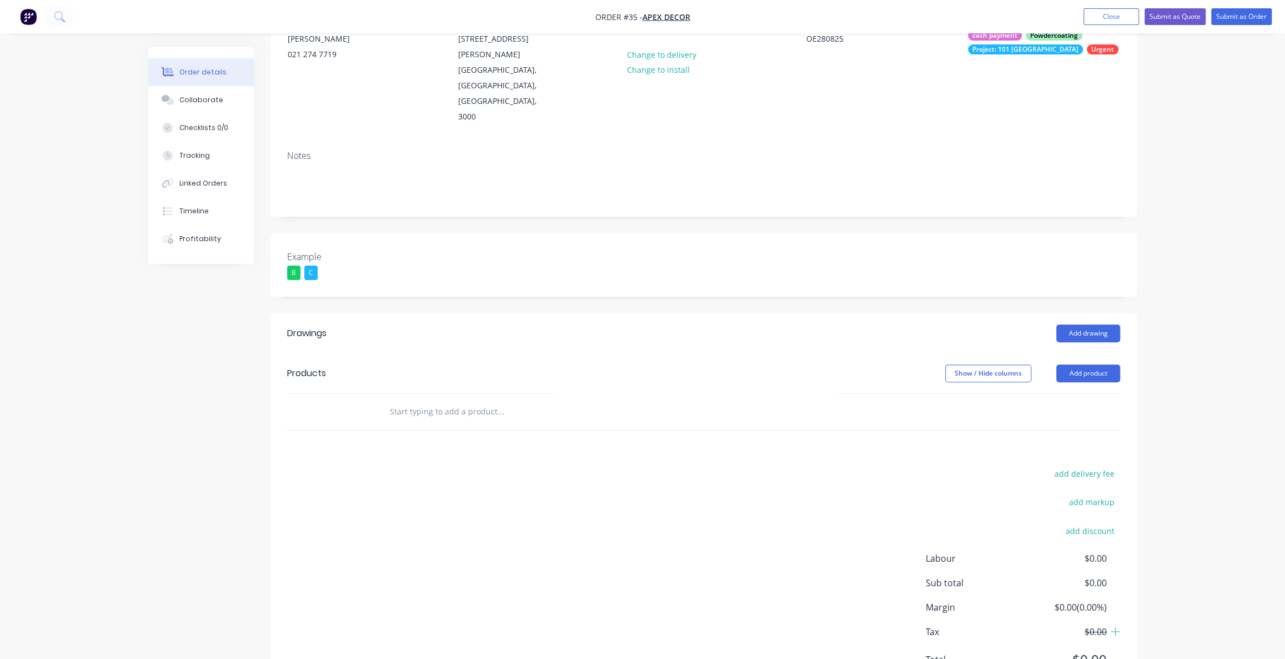
scroll to position [132, 0]
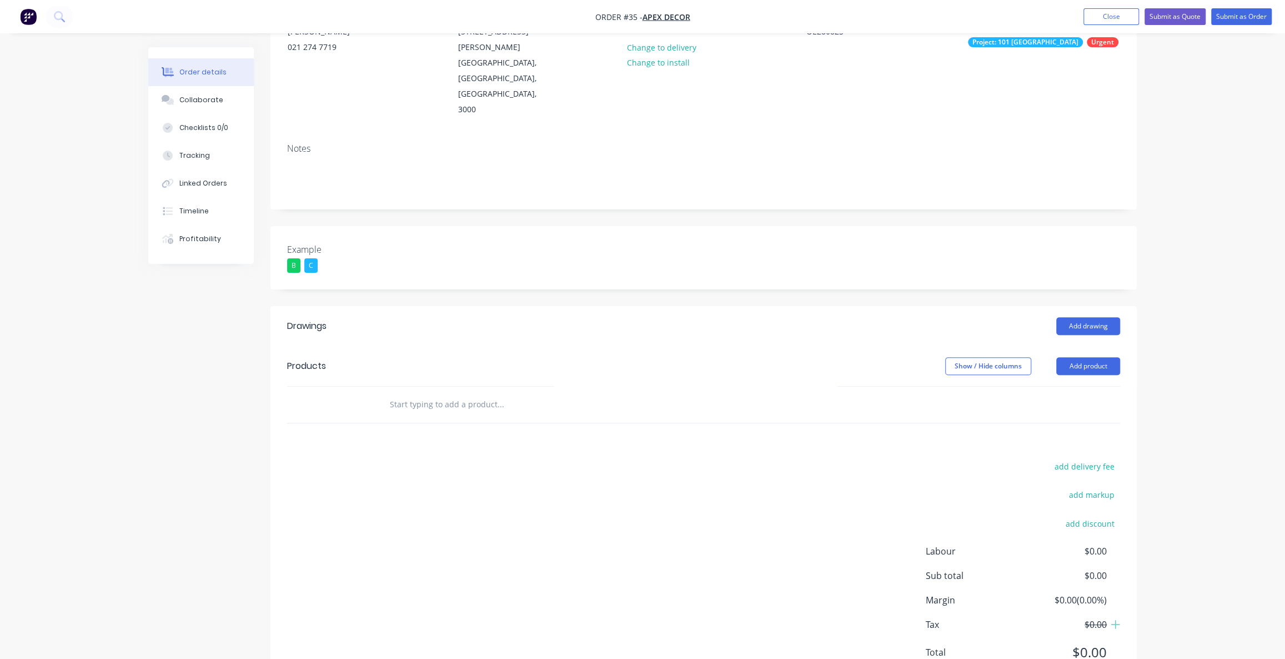
click at [1245, 383] on div "Order details Collaborate Checklists 0/0 Tracking Linked Orders Timeline Profit…" at bounding box center [642, 287] width 1285 height 838
drag, startPoint x: 312, startPoint y: 322, endPoint x: 210, endPoint y: 322, distance: 102.2
click at [303, 359] on div "Products" at bounding box center [306, 365] width 39 height 13
click at [319, 513] on div "add delivery fee add markup add discount Labour $0.00 Sub total $0.00 Margin $0…" at bounding box center [703, 566] width 833 height 214
click at [424, 545] on div "add delivery fee add markup add discount Labour $0.00 Sub total $0.00 Margin $0…" at bounding box center [703, 566] width 833 height 214
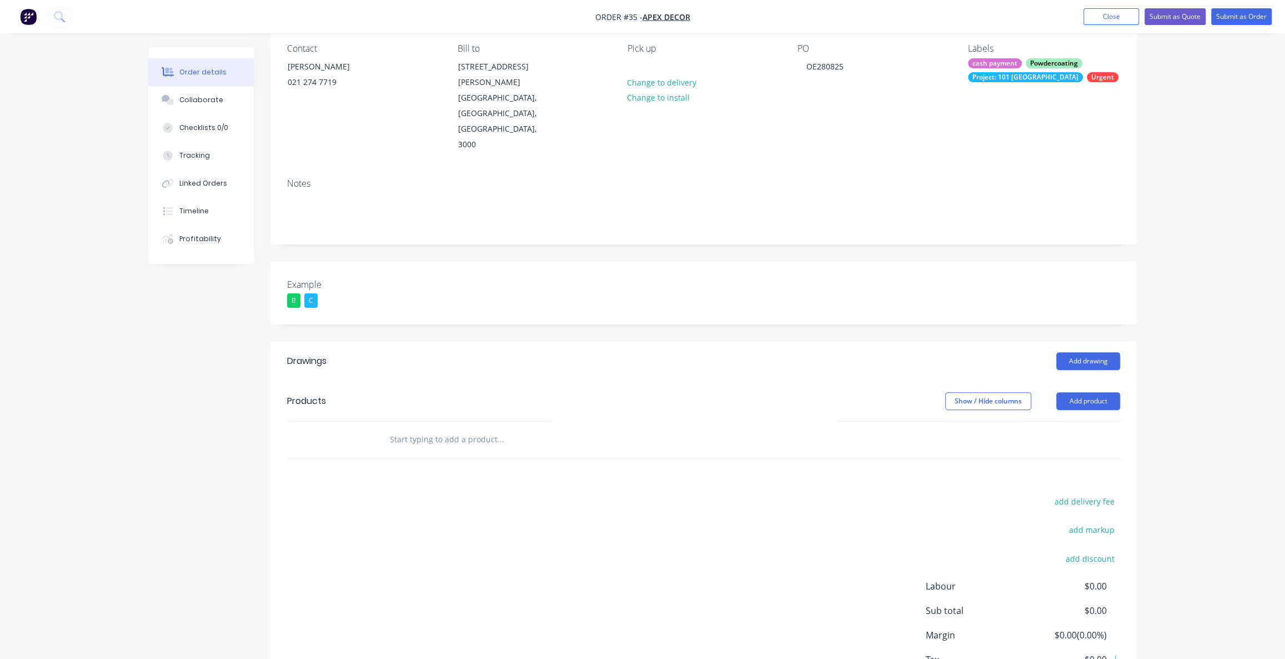
click at [404, 501] on div "add delivery fee add markup add discount Labour $0.00 Sub total $0.00 Margin $0…" at bounding box center [703, 601] width 833 height 214
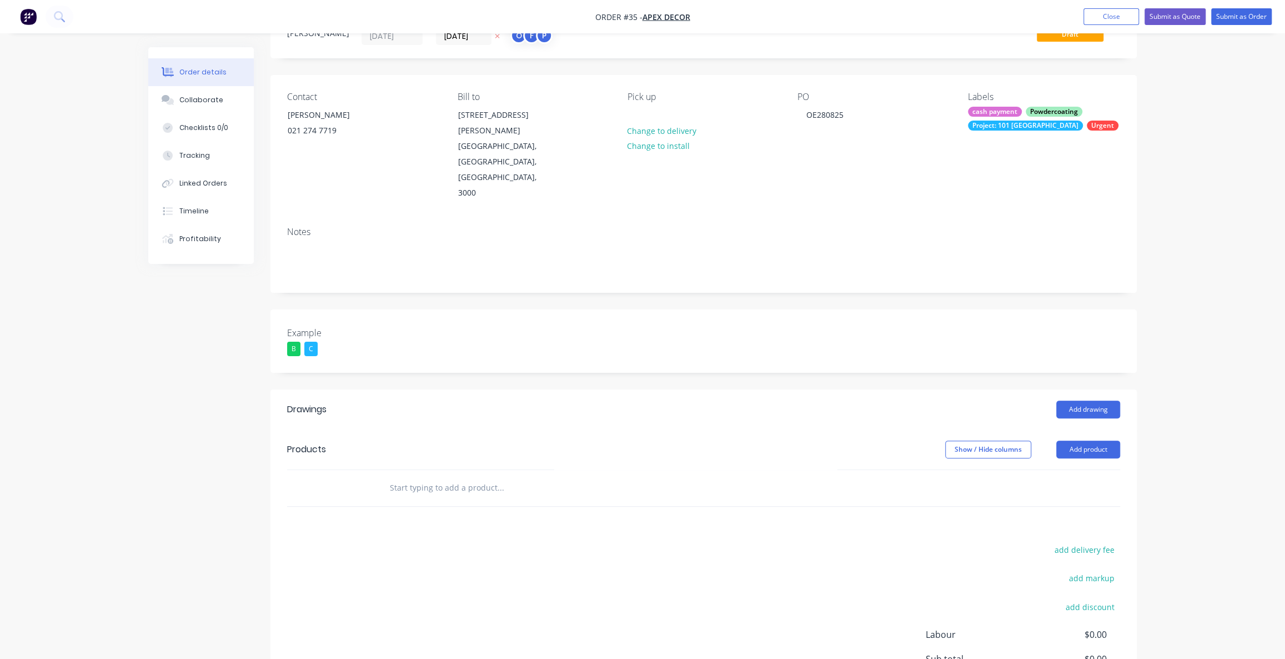
scroll to position [31, 0]
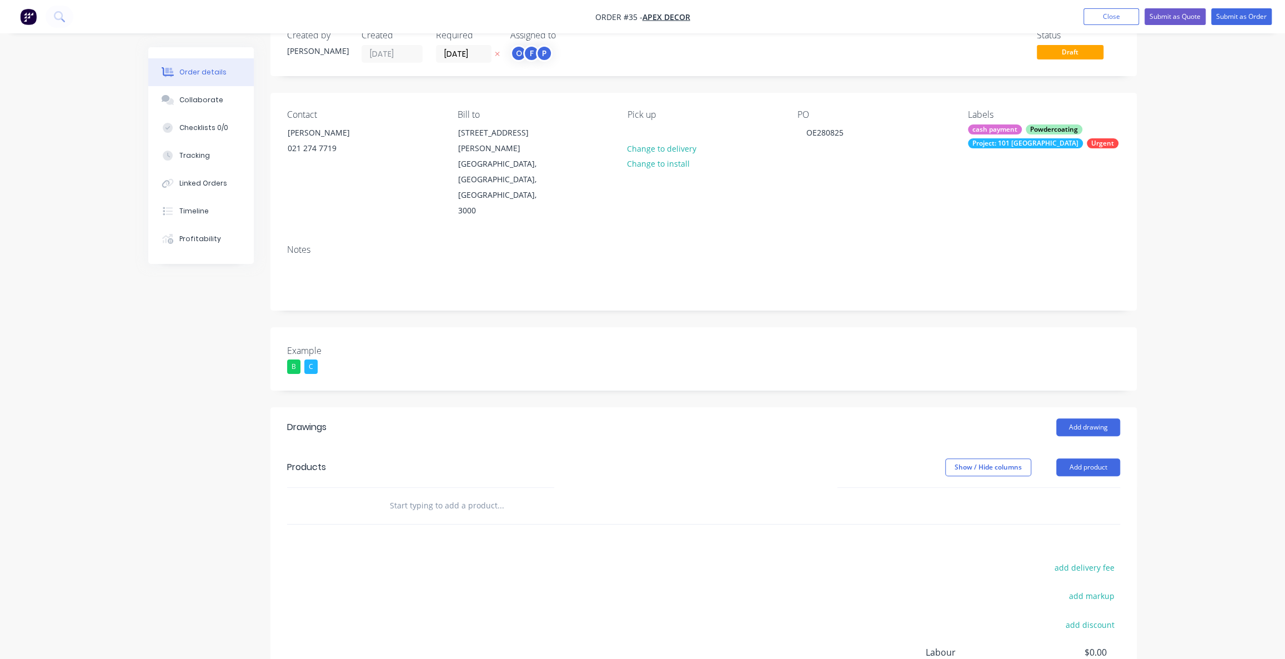
click at [400, 494] on input "text" at bounding box center [500, 505] width 222 height 22
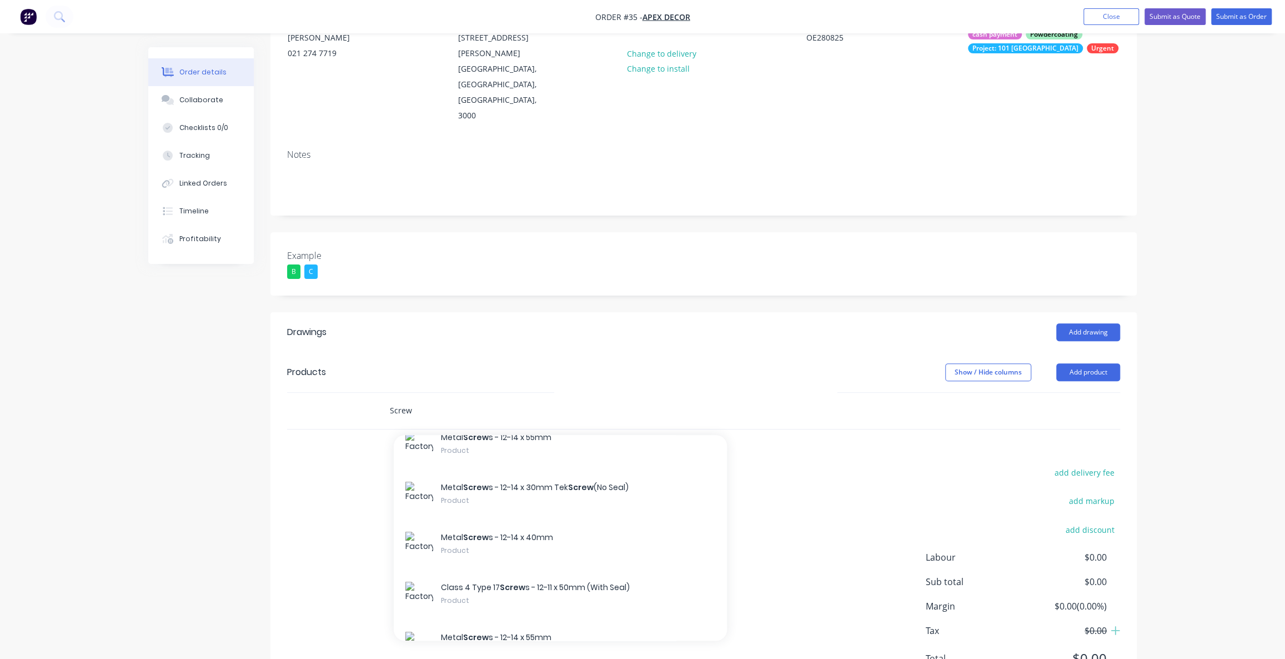
scroll to position [132, 0]
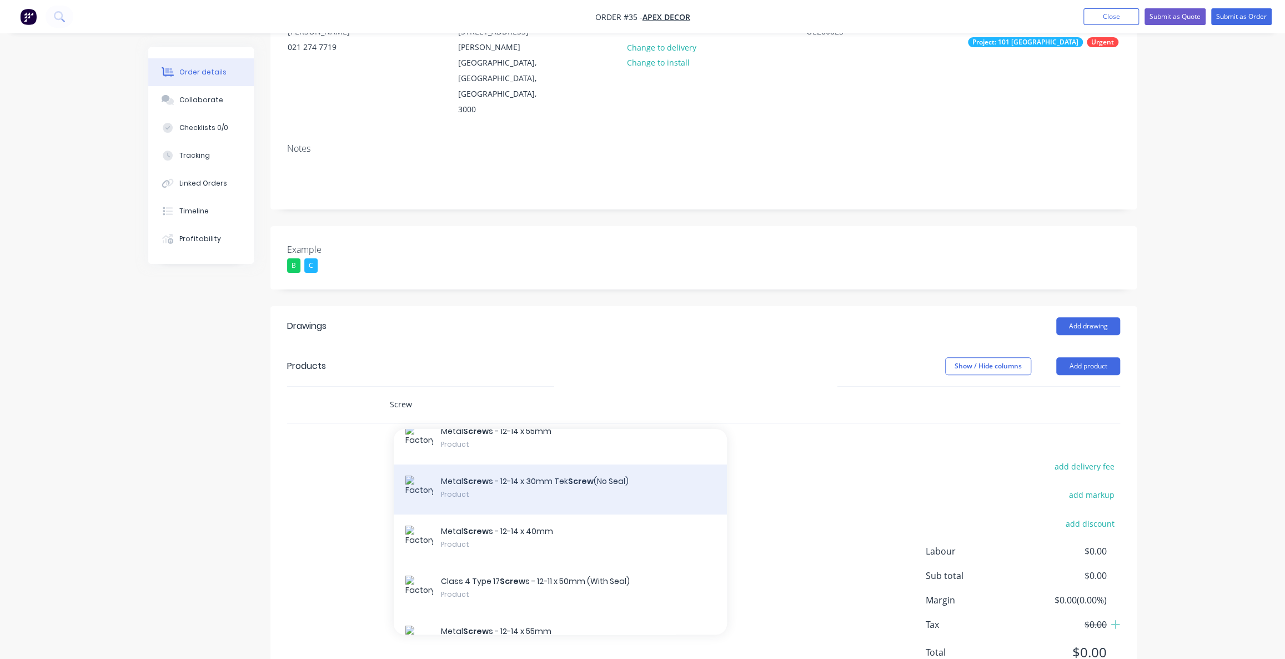
type input "Screw"
click at [546, 464] on div "Metal Screw s - 12-14 x 30mm Tek Screw (No Seal) Product" at bounding box center [560, 489] width 333 height 50
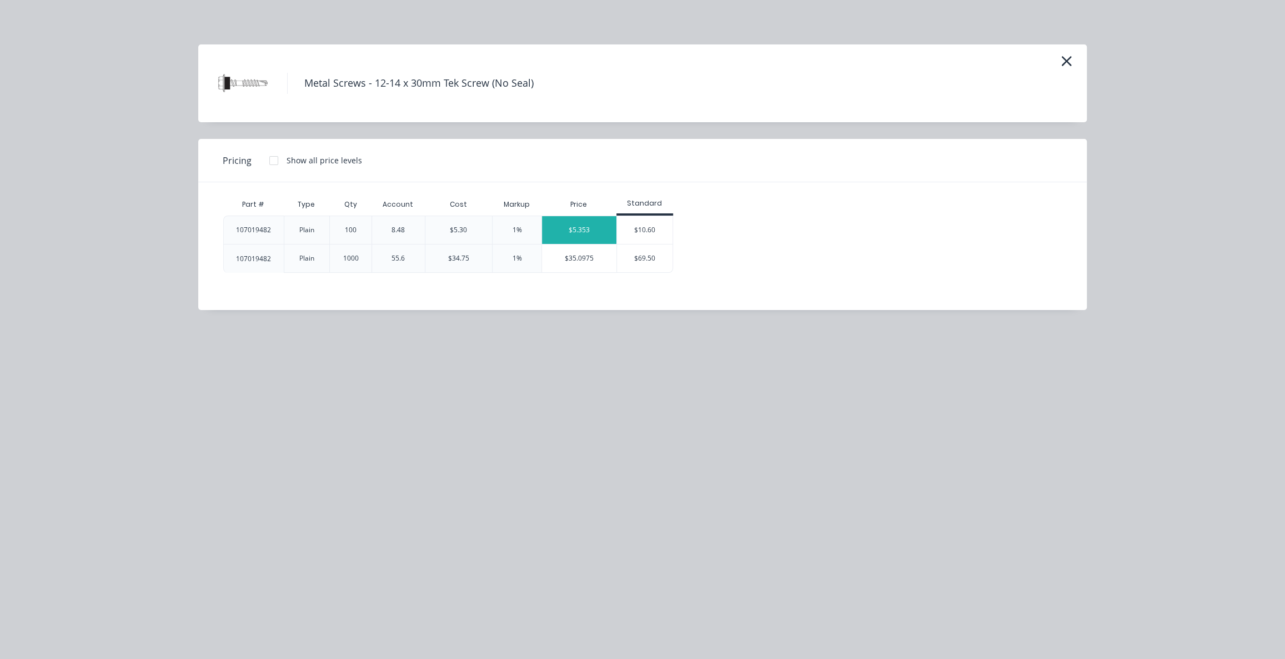
click at [582, 232] on div "$5.353" at bounding box center [579, 230] width 74 height 28
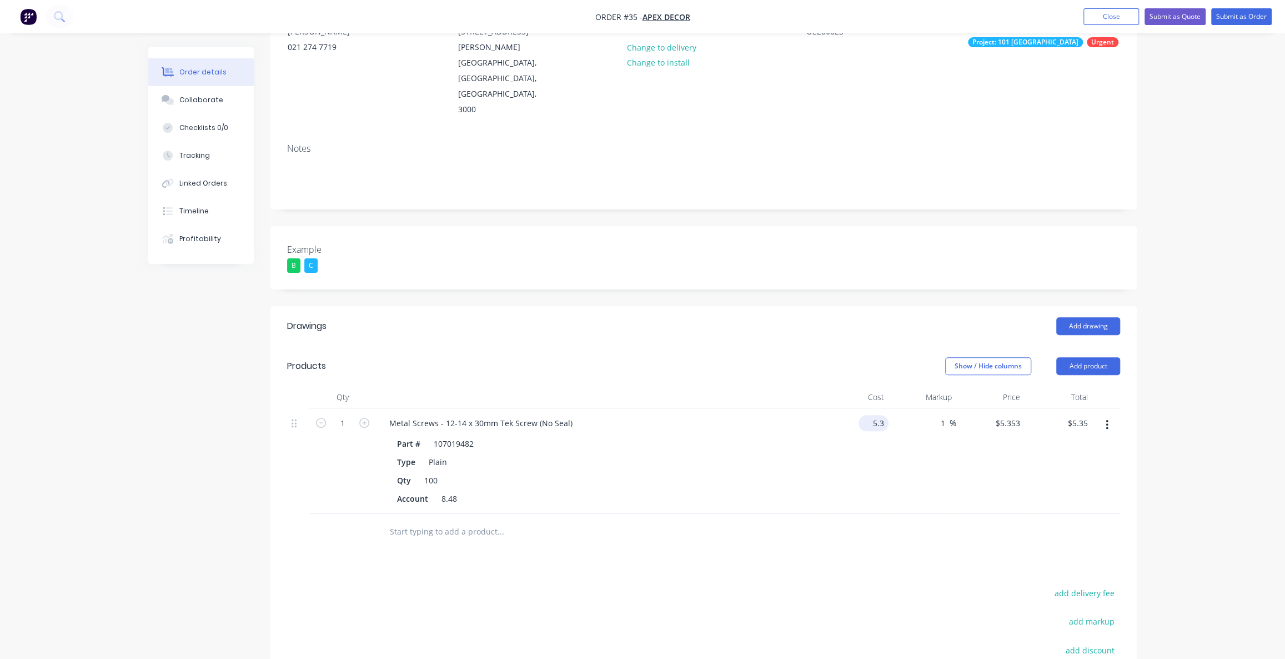
click at [872, 415] on input "5.3" at bounding box center [876, 423] width 26 height 16
type input "$5.30"
click at [946, 415] on input "1" at bounding box center [943, 423] width 13 height 16
type input "100"
type input "$10.60"
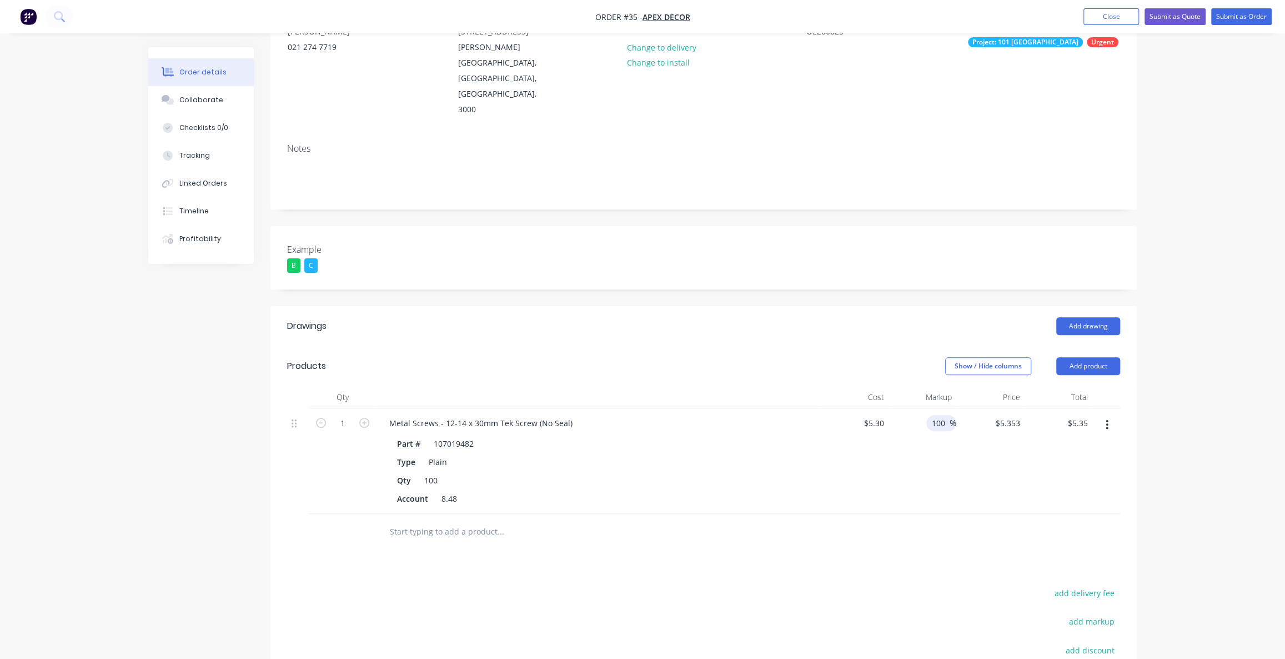
type input "$10.60"
click at [1222, 396] on div "Order details Collaborate Checklists 0/0 Tracking Linked Orders Timeline Profit…" at bounding box center [642, 350] width 1285 height 965
click at [868, 415] on div "5.3 5.3" at bounding box center [878, 423] width 21 height 16
type input "$5.30"
click at [996, 408] on div "10.6 $10.60" at bounding box center [990, 461] width 68 height 106
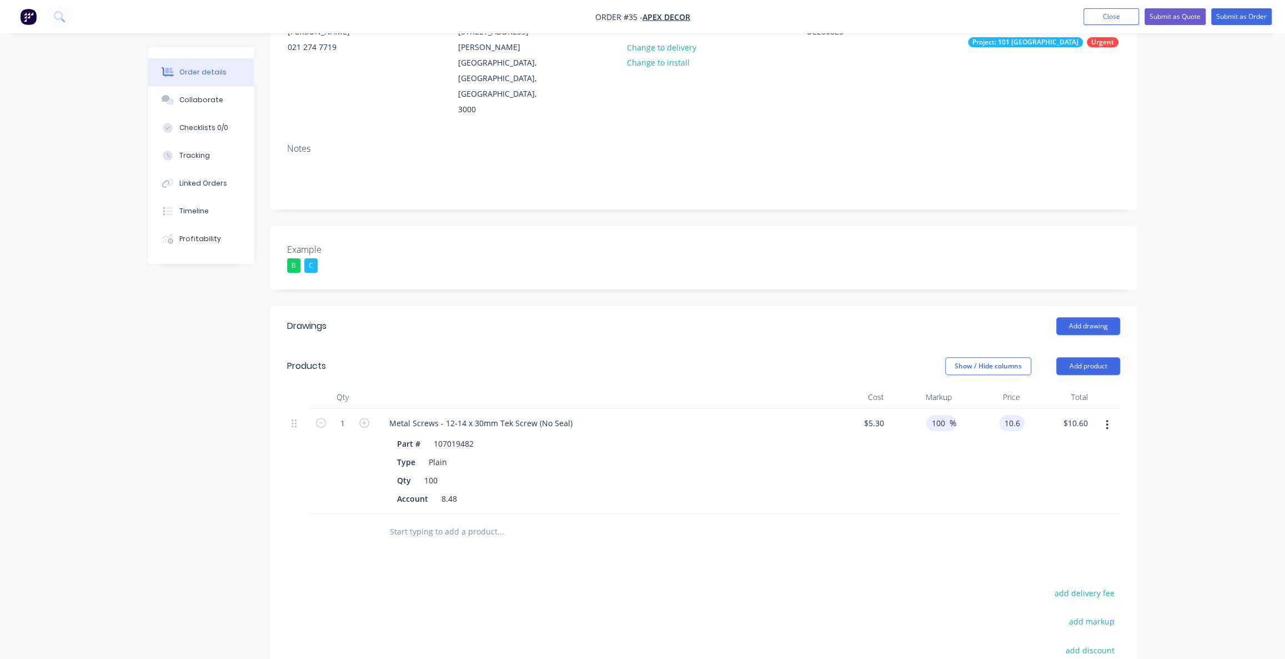
type input "$10.60"
click at [941, 415] on input "100" at bounding box center [940, 423] width 19 height 16
click at [461, 520] on input "text" at bounding box center [500, 531] width 222 height 22
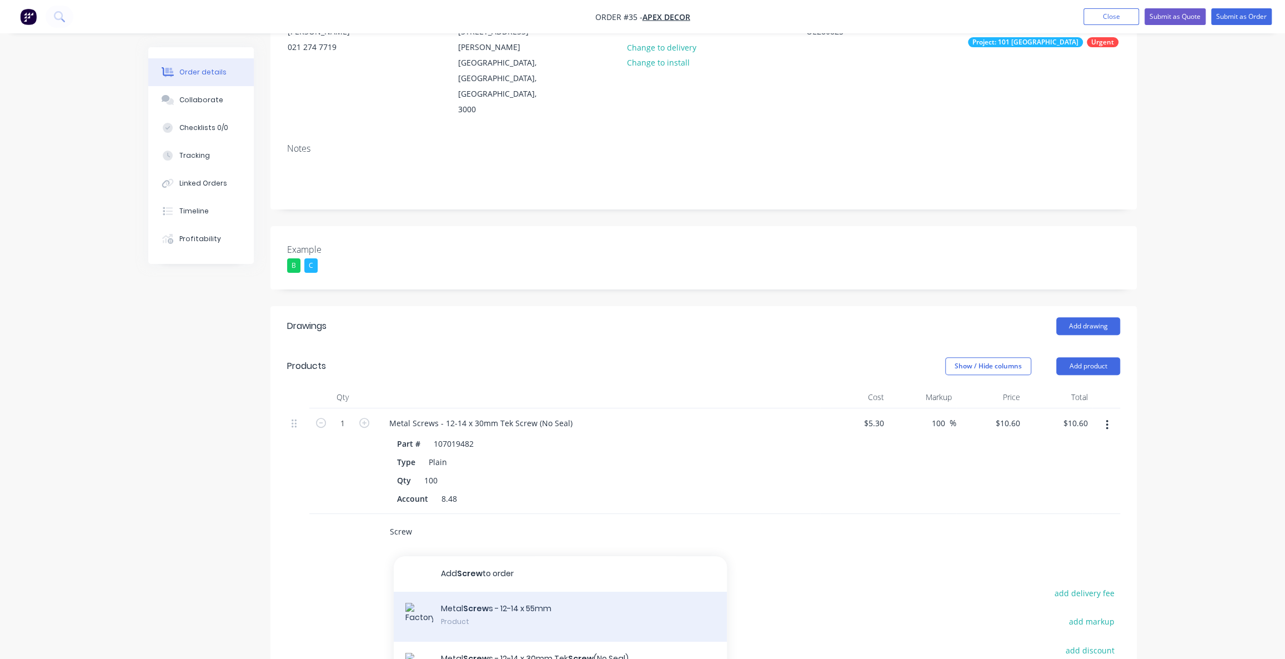
type input "Screw"
click at [483, 592] on div "Metal Screw s - 12-14 x 55mm Product" at bounding box center [560, 617] width 333 height 50
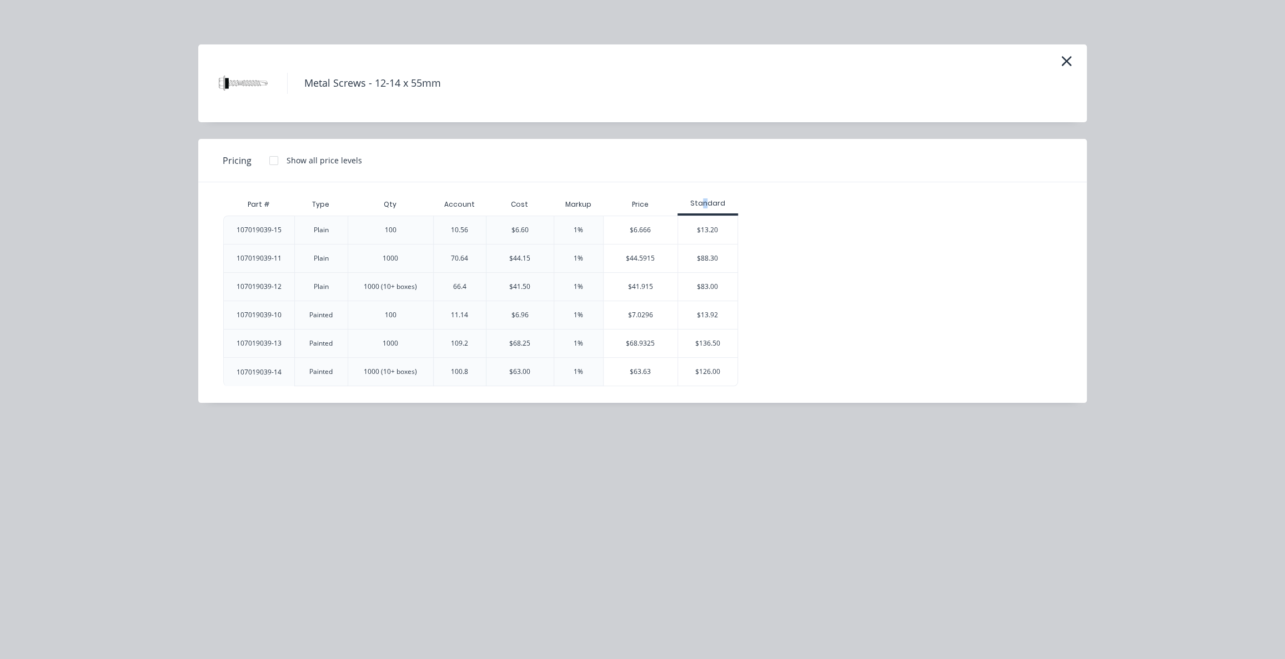
drag, startPoint x: 704, startPoint y: 204, endPoint x: 729, endPoint y: 203, distance: 25.0
click at [706, 204] on div "Standard" at bounding box center [708, 203] width 61 height 10
click at [751, 200] on div "Part # Type Qty Account Cost Markup Price Standard 107019039-15 Plain 100 10.56…" at bounding box center [634, 289] width 822 height 193
click at [1068, 62] on icon "button" at bounding box center [1067, 61] width 10 height 10
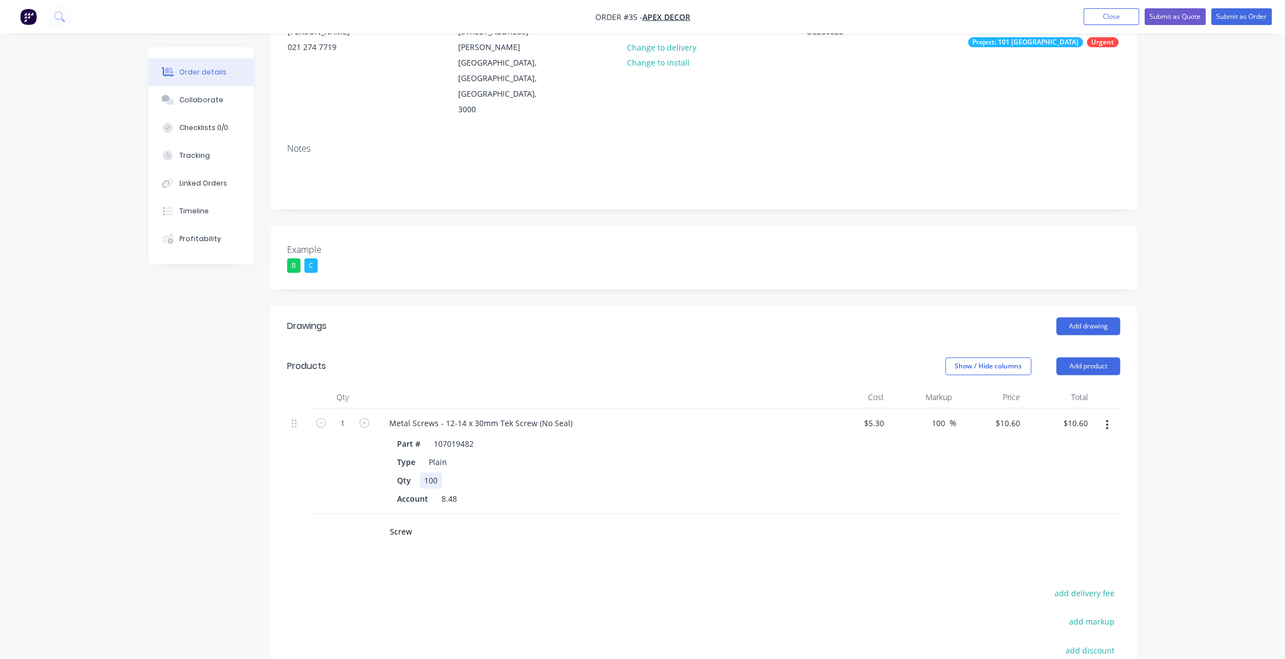
click at [433, 472] on div "100" at bounding box center [431, 480] width 22 height 16
click at [437, 472] on div "100" at bounding box center [431, 480] width 22 height 16
drag, startPoint x: 439, startPoint y: 434, endPoint x: 415, endPoint y: 430, distance: 23.6
click at [415, 472] on div "Qty 100" at bounding box center [596, 480] width 407 height 16
click at [435, 472] on div "100" at bounding box center [431, 480] width 22 height 16
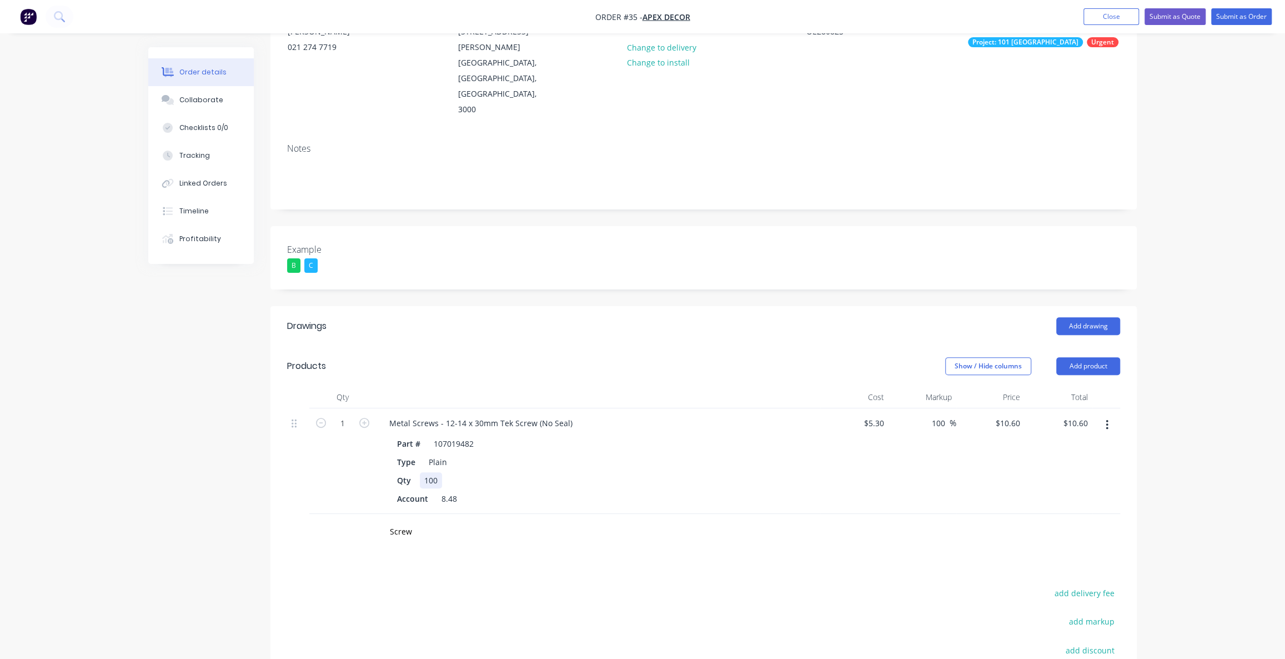
click at [438, 472] on div "100" at bounding box center [431, 480] width 22 height 16
drag, startPoint x: 398, startPoint y: 397, endPoint x: 410, endPoint y: 422, distance: 28.1
click at [410, 433] on div "Part # 107019482 Type Plain Qty 100 Account 8.48" at bounding box center [597, 469] width 435 height 73
drag, startPoint x: 419, startPoint y: 396, endPoint x: 405, endPoint y: 395, distance: 13.4
click at [409, 435] on div "Part #" at bounding box center [409, 443] width 32 height 16
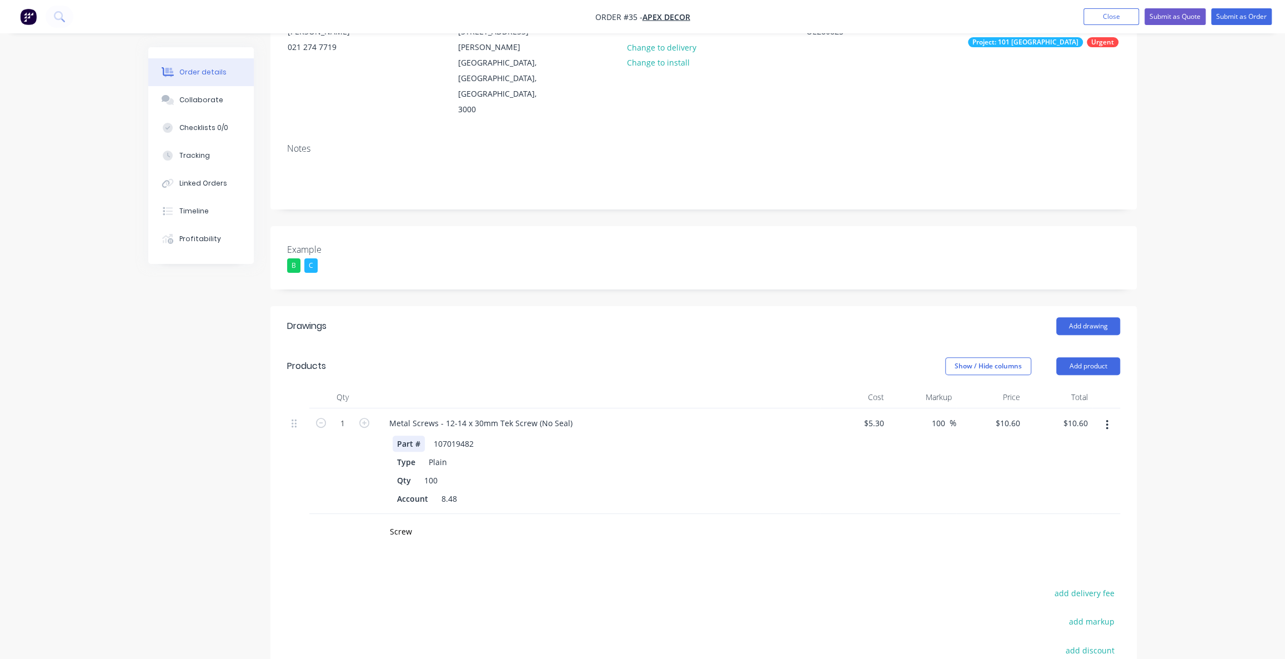
click at [400, 435] on div "Part #" at bounding box center [409, 443] width 32 height 16
drag, startPoint x: 387, startPoint y: 372, endPoint x: 585, endPoint y: 378, distance: 198.4
click at [585, 415] on div "Metal Screws - 12-14 x 30mm Tek Screw (No Seal)" at bounding box center [597, 423] width 435 height 16
click at [1225, 433] on div "Order details Collaborate Checklists 0/0 Tracking Linked Orders Timeline Profit…" at bounding box center [642, 350] width 1285 height 965
click at [409, 520] on input "Screw" at bounding box center [500, 531] width 222 height 22
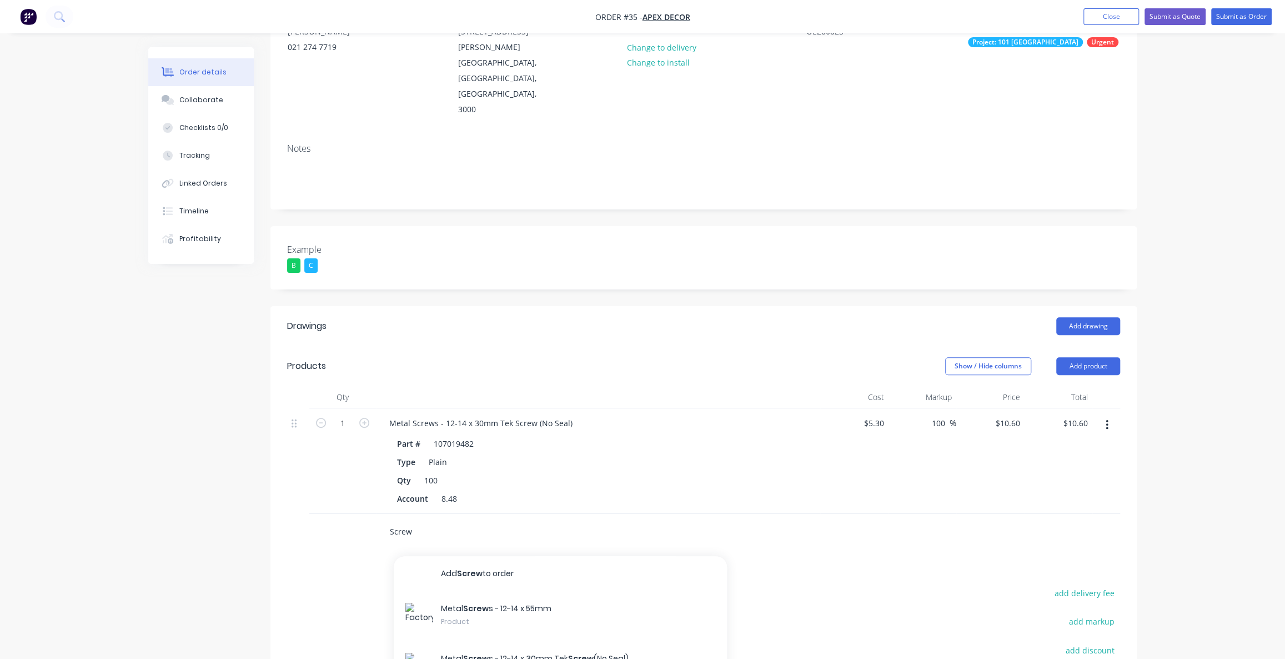
drag, startPoint x: 391, startPoint y: 482, endPoint x: 355, endPoint y: 480, distance: 36.2
click at [359, 514] on div "Screw Add Screw to order Metal Screw s - 12-14 x 55mm Product Metal Screw s - 1…" at bounding box center [703, 532] width 833 height 36
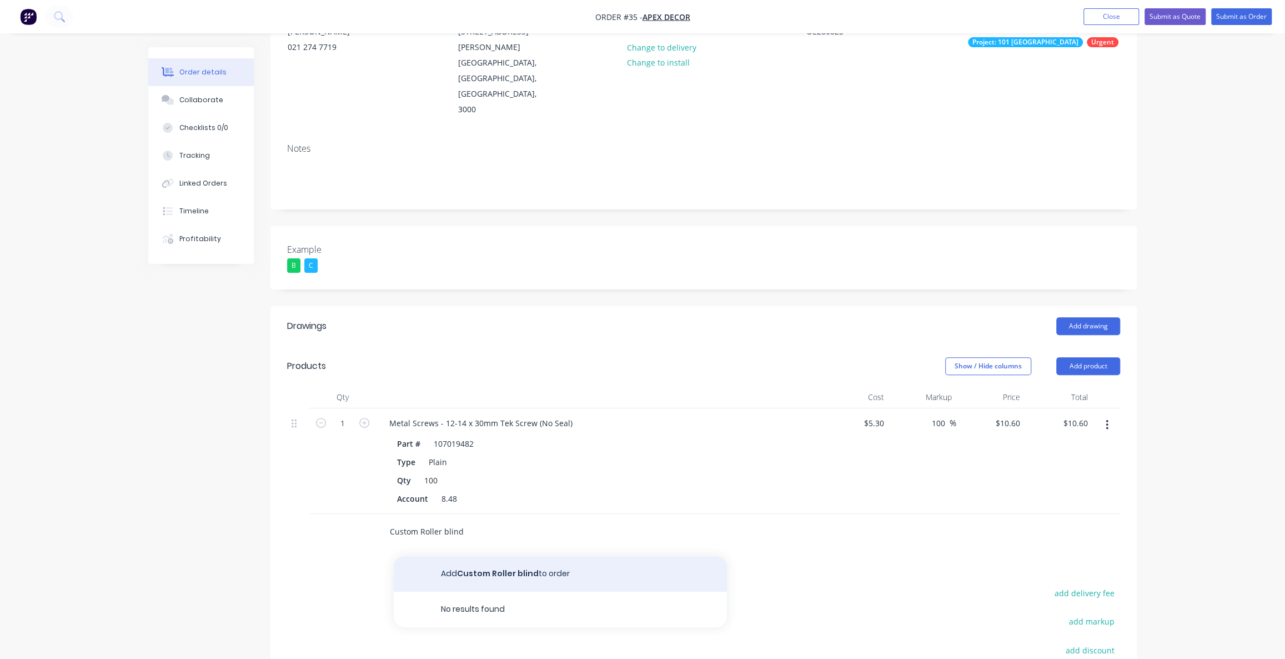
type input "Custom Roller blind"
click at [538, 556] on button "Add Custom Roller blind to order" at bounding box center [560, 574] width 333 height 36
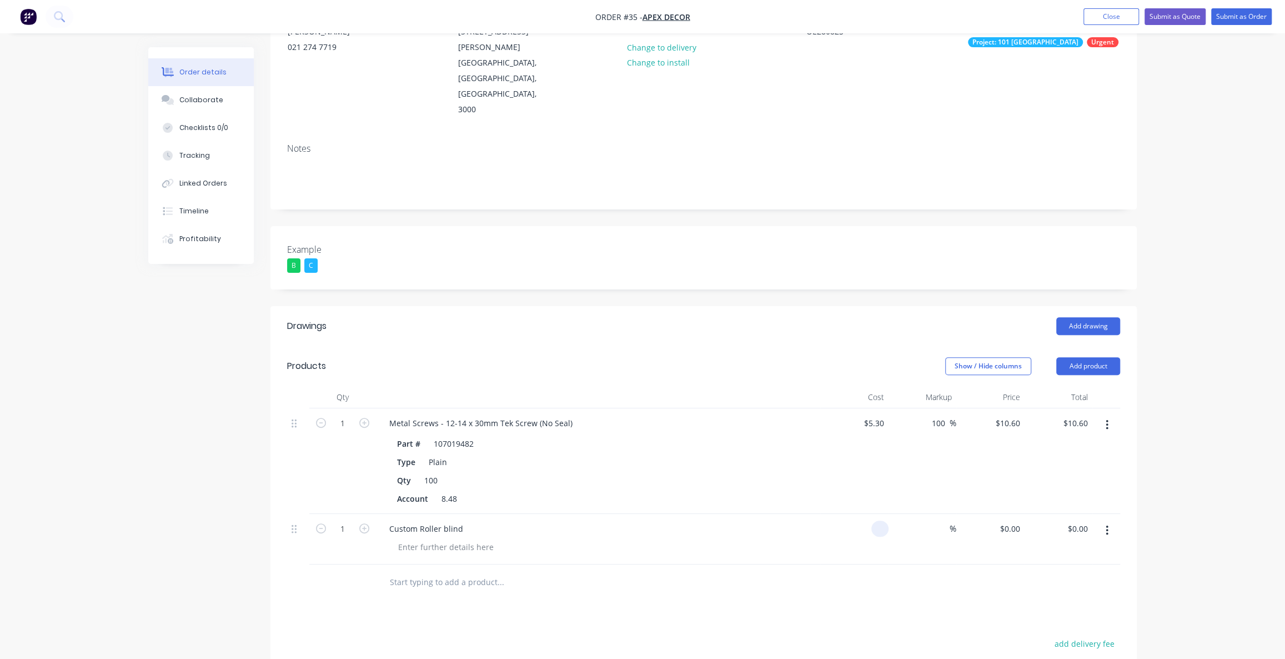
click at [883, 520] on input at bounding box center [882, 528] width 13 height 16
type input "$5,000.00"
type input "100"
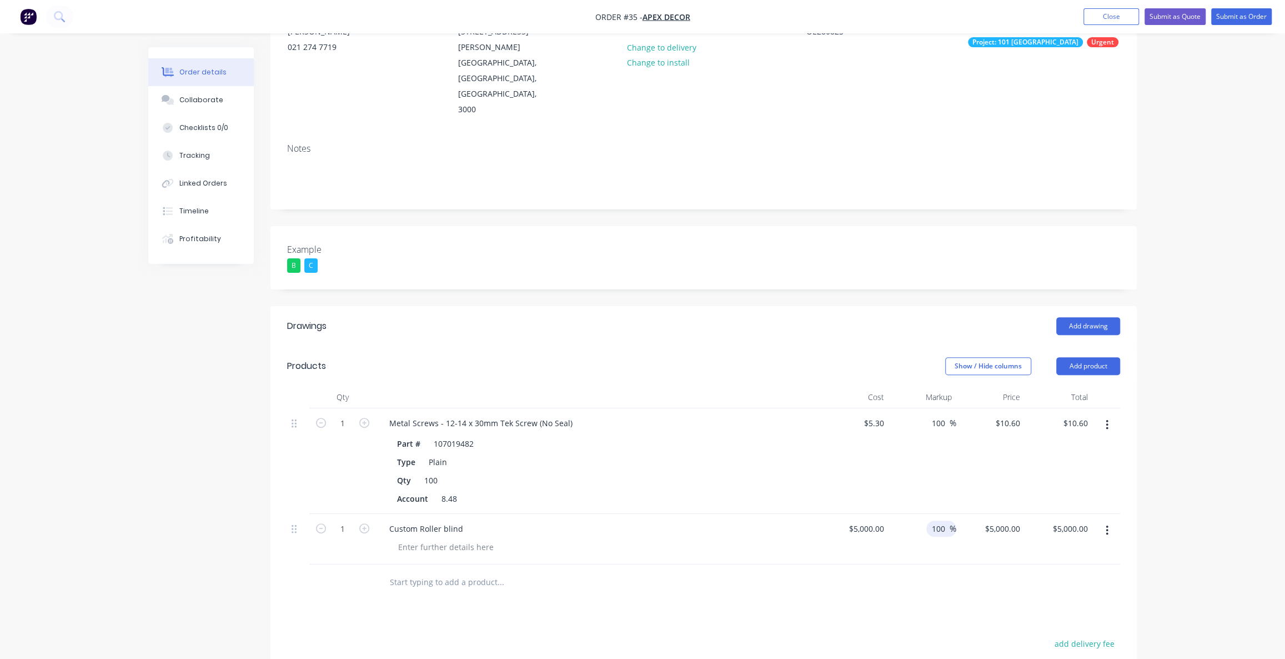
type input "10000"
type input "$10,000.00"
click at [1205, 438] on div "Order details Collaborate Checklists 0/0 Tracking Linked Orders Timeline Profit…" at bounding box center [642, 375] width 1285 height 1015
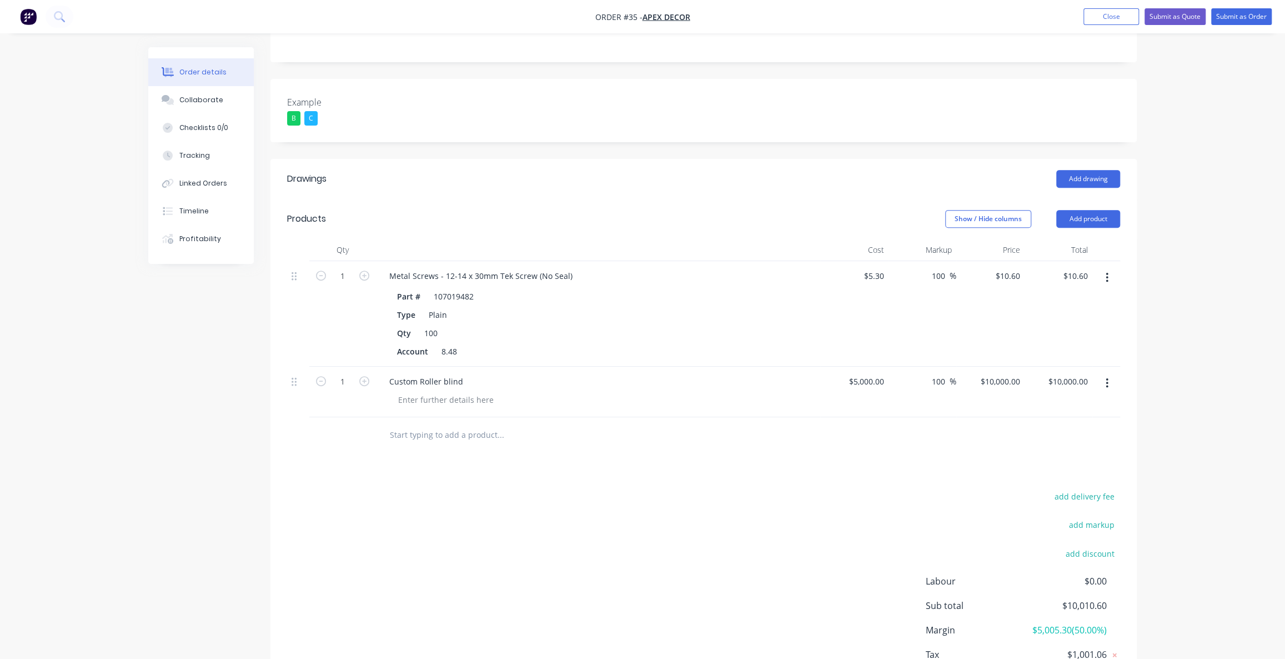
scroll to position [283, 0]
click at [1262, 344] on div "Order details Collaborate Checklists 0/0 Tracking Linked Orders Timeline Profit…" at bounding box center [642, 224] width 1285 height 1015
drag, startPoint x: 1243, startPoint y: 347, endPoint x: 1249, endPoint y: 342, distance: 7.6
click at [1245, 344] on div "Order details Collaborate Checklists 0/0 Tracking Linked Orders Timeline Profit…" at bounding box center [642, 224] width 1285 height 1015
drag, startPoint x: 1249, startPoint y: 342, endPoint x: 1254, endPoint y: 339, distance: 6.5
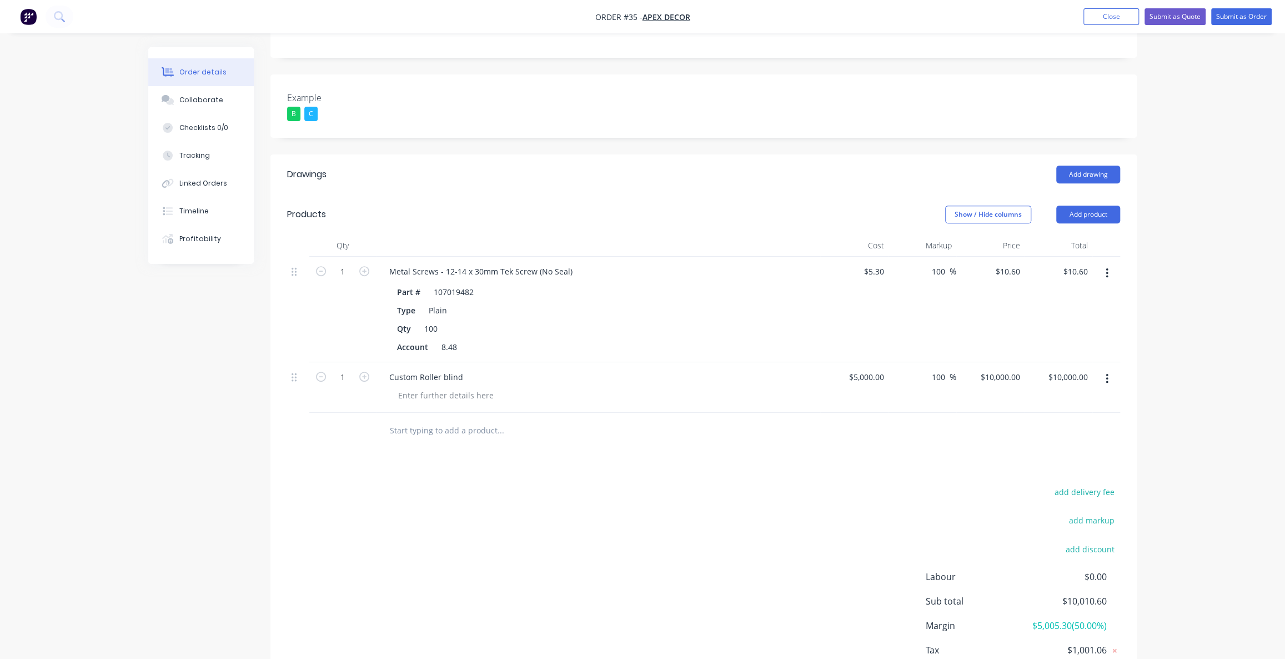
click at [1252, 339] on div "Order details Collaborate Checklists 0/0 Tracking Linked Orders Timeline Profit…" at bounding box center [642, 224] width 1285 height 1015
click at [455, 284] on div "107019482" at bounding box center [453, 292] width 49 height 16
click at [455, 339] on div "8.48" at bounding box center [449, 347] width 24 height 16
click at [1108, 373] on icon "button" at bounding box center [1107, 379] width 3 height 12
click at [1184, 351] on div "Order details Collaborate Checklists 0/0 Tracking Linked Orders Timeline Profit…" at bounding box center [642, 224] width 1285 height 1015
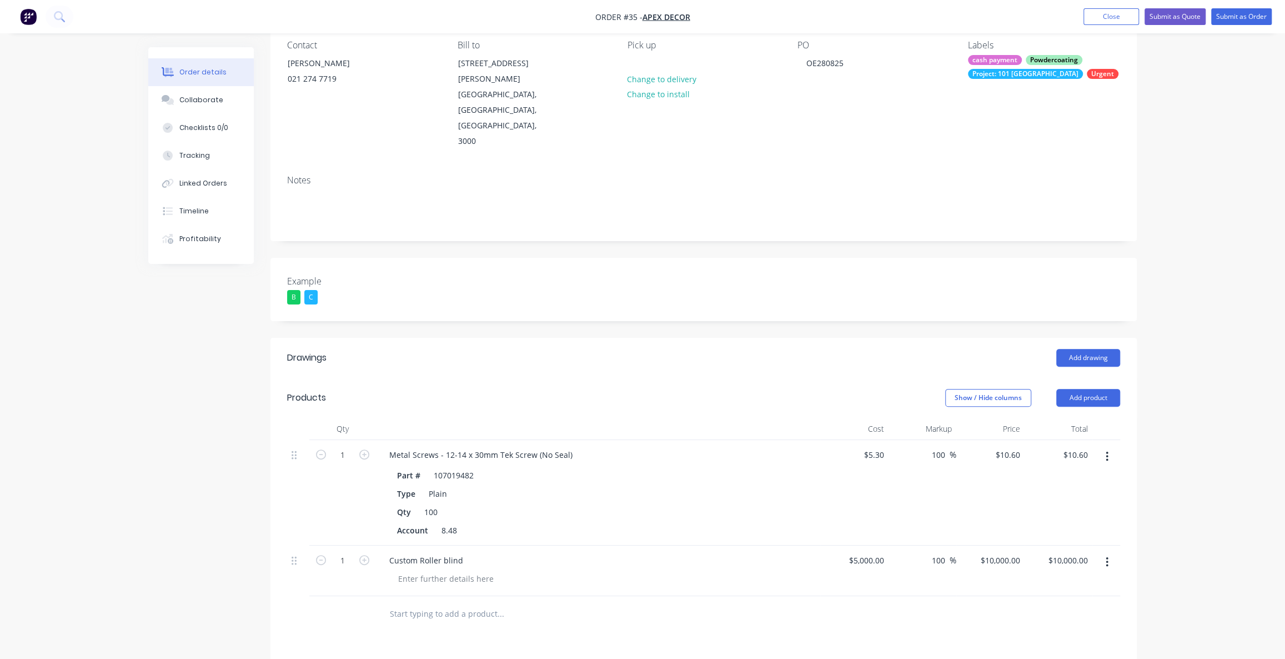
scroll to position [182, 0]
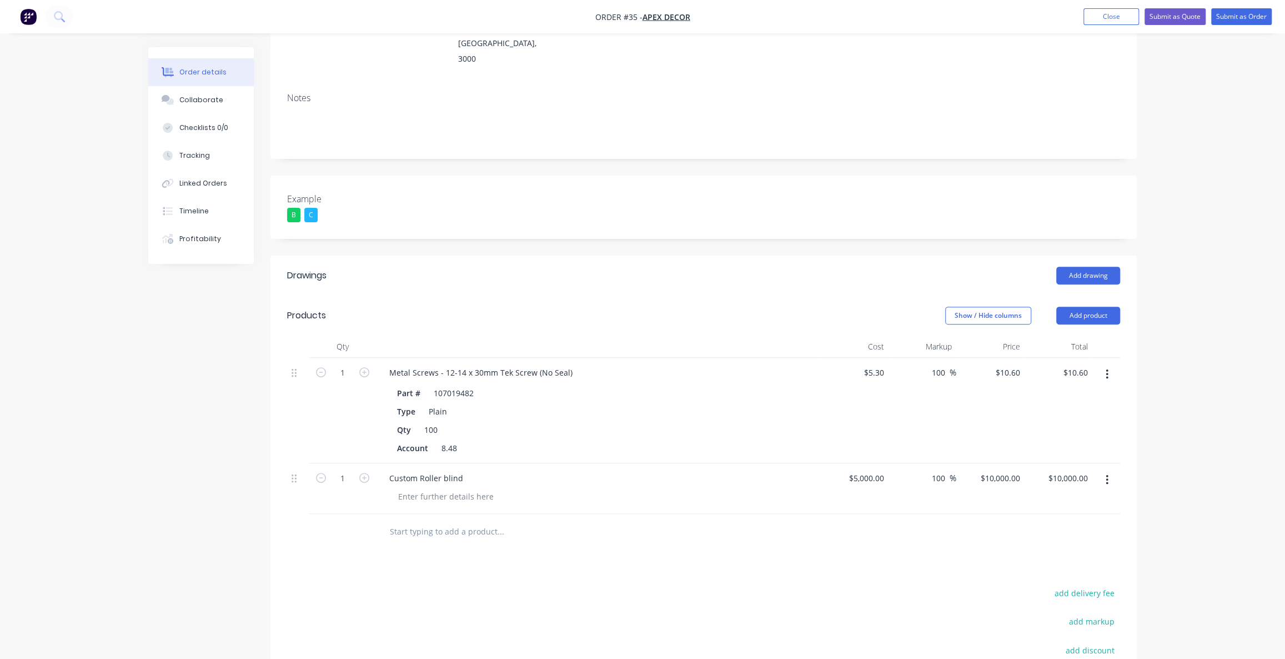
click at [1199, 392] on div "Order details Collaborate Checklists 0/0 Tracking Linked Orders Timeline Profit…" at bounding box center [642, 325] width 1285 height 1015
click at [1209, 410] on div "Order details Collaborate Checklists 0/0 Tracking Linked Orders Timeline Profit…" at bounding box center [642, 325] width 1285 height 1015
click at [433, 422] on div "100" at bounding box center [431, 430] width 22 height 16
click at [1244, 362] on div "Order details Collaborate Checklists 0/0 Tracking Linked Orders Timeline Profit…" at bounding box center [642, 325] width 1285 height 1015
click at [1163, 355] on div "Order details Collaborate Checklists 0/0 Tracking Linked Orders Timeline Profit…" at bounding box center [642, 325] width 1285 height 1015
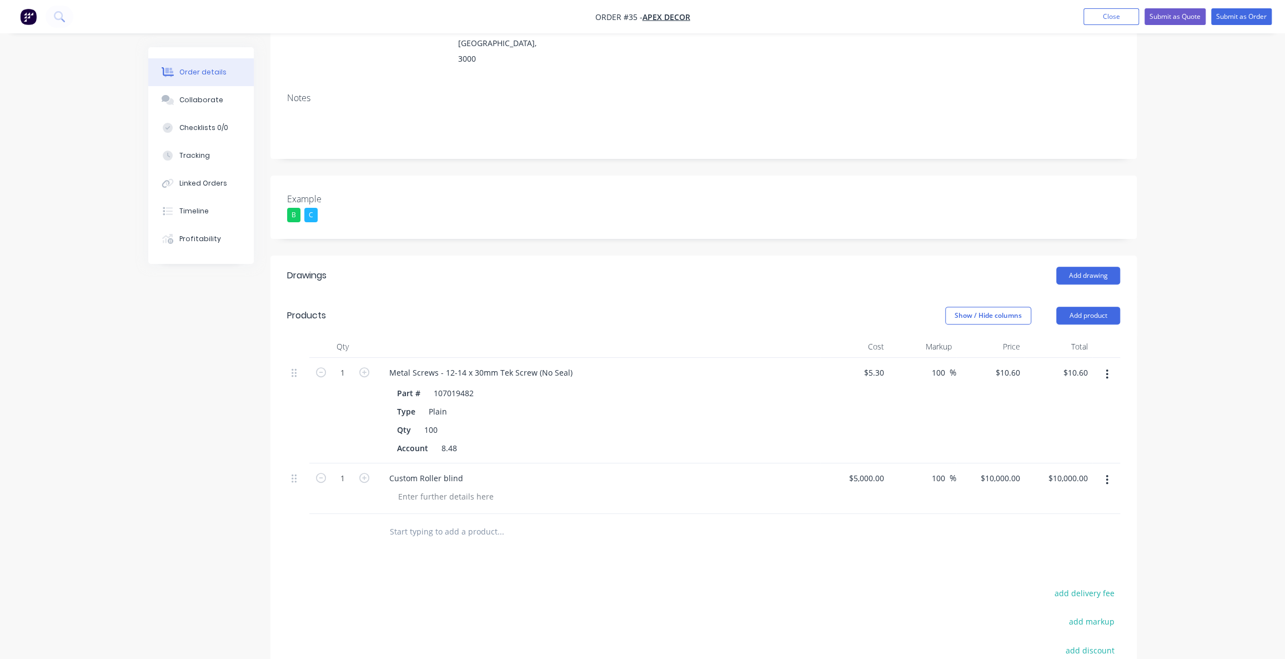
click at [1161, 352] on div "Order details Collaborate Checklists 0/0 Tracking Linked Orders Timeline Profit…" at bounding box center [642, 325] width 1285 height 1015
click at [1214, 350] on div "Order details Collaborate Checklists 0/0 Tracking Linked Orders Timeline Profit…" at bounding box center [642, 325] width 1285 height 1015
drag, startPoint x: 1216, startPoint y: 342, endPoint x: 1210, endPoint y: 352, distance: 11.7
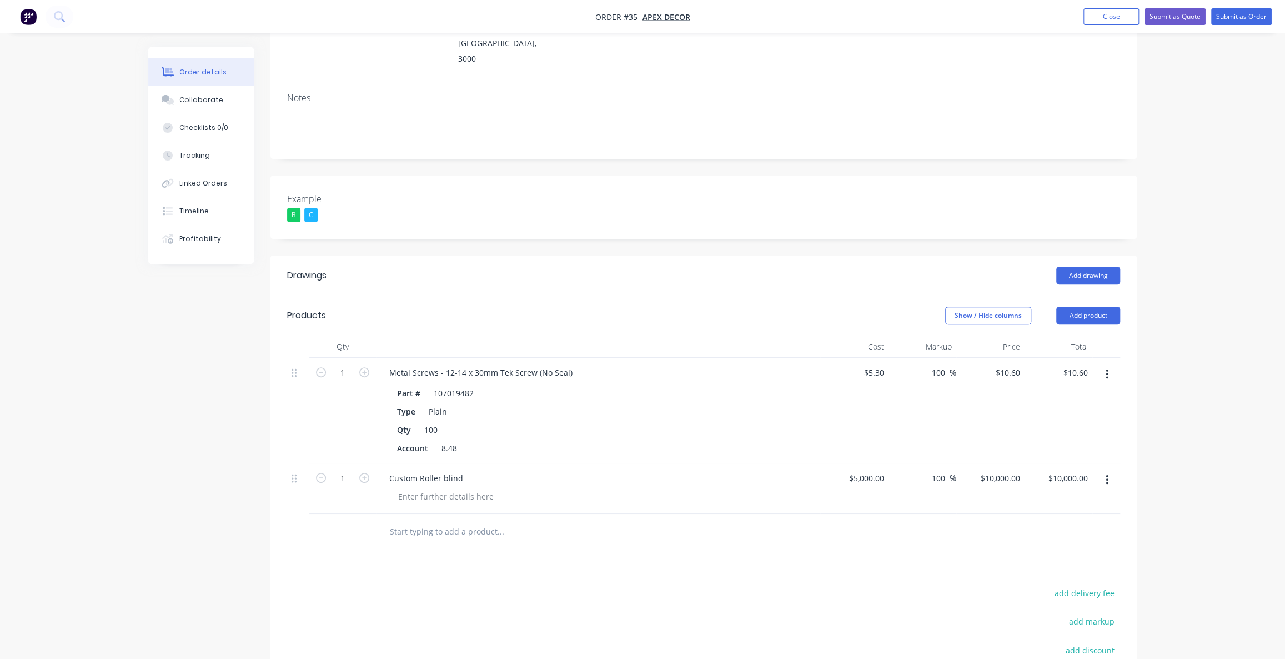
click at [1216, 344] on div "Order details Collaborate Checklists 0/0 Tracking Linked Orders Timeline Profit…" at bounding box center [642, 325] width 1285 height 1015
click at [1194, 343] on div "Order details Collaborate Checklists 0/0 Tracking Linked Orders Timeline Profit…" at bounding box center [642, 325] width 1285 height 1015
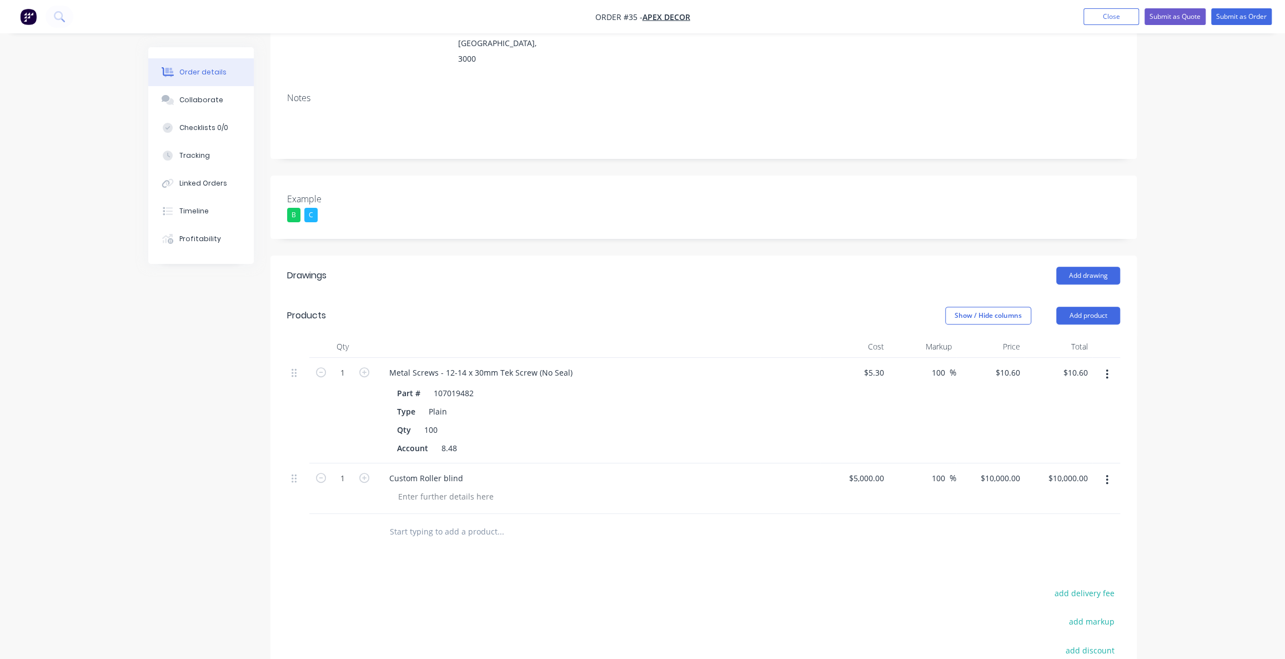
click at [1194, 343] on div "Order details Collaborate Checklists 0/0 Tracking Linked Orders Timeline Profit…" at bounding box center [642, 325] width 1285 height 1015
click at [1105, 307] on button "Add product" at bounding box center [1088, 316] width 64 height 18
click at [1160, 333] on div "Order details Collaborate Checklists 0/0 Tracking Linked Orders Timeline Profit…" at bounding box center [642, 325] width 1285 height 1015
click at [1108, 474] on icon "button" at bounding box center [1107, 480] width 3 height 12
click at [1067, 568] on div "Delete" at bounding box center [1068, 576] width 86 height 16
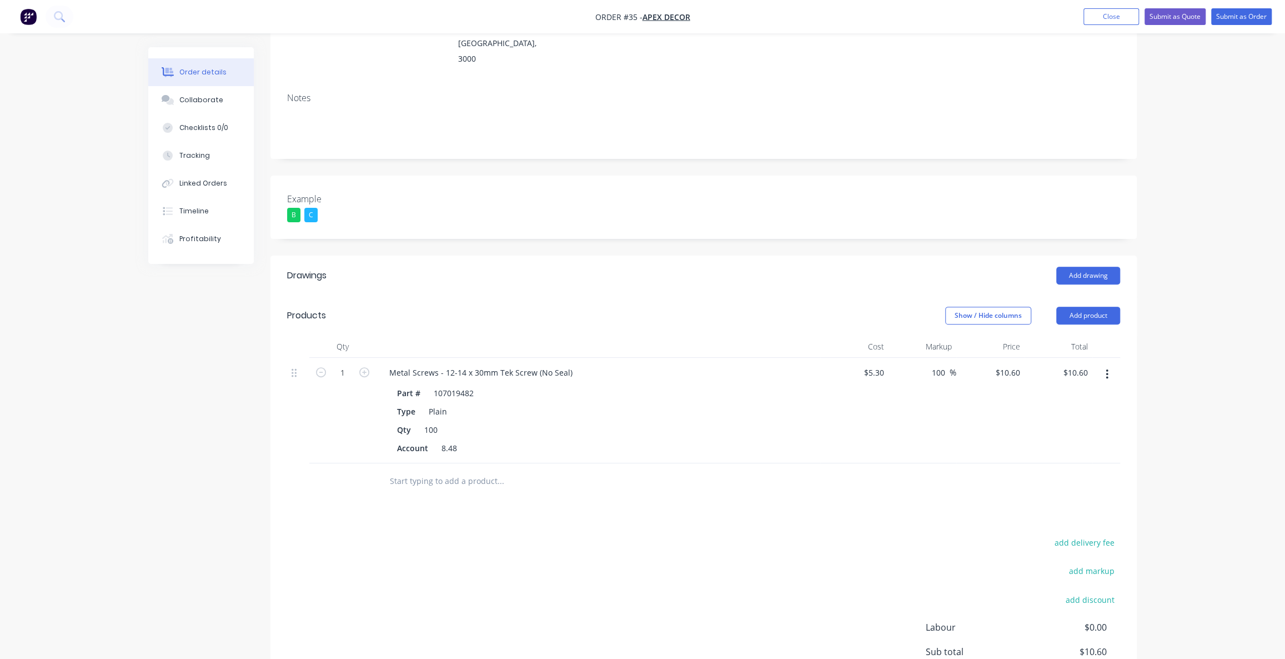
click at [1181, 350] on div "Order details Collaborate Checklists 0/0 Tracking Linked Orders Timeline Profit…" at bounding box center [642, 300] width 1285 height 965
click at [1188, 339] on div "Order details Collaborate Checklists 0/0 Tracking Linked Orders Timeline Profit…" at bounding box center [642, 300] width 1285 height 965
click at [1183, 339] on div "Order details Collaborate Checklists 0/0 Tracking Linked Orders Timeline Profit…" at bounding box center [642, 300] width 1285 height 965
click at [1178, 335] on div "Order details Collaborate Checklists 0/0 Tracking Linked Orders Timeline Profit…" at bounding box center [642, 300] width 1285 height 965
click at [1109, 364] on button "button" at bounding box center [1107, 374] width 26 height 20
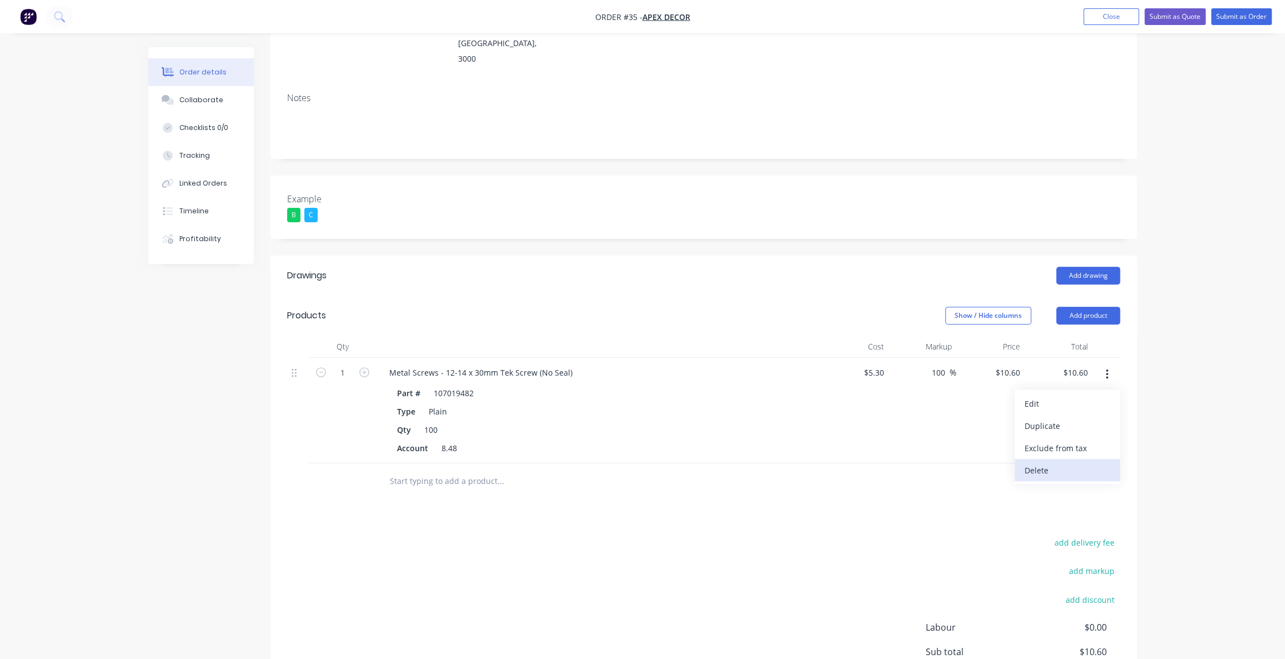
click at [1067, 462] on div "Delete" at bounding box center [1068, 470] width 86 height 16
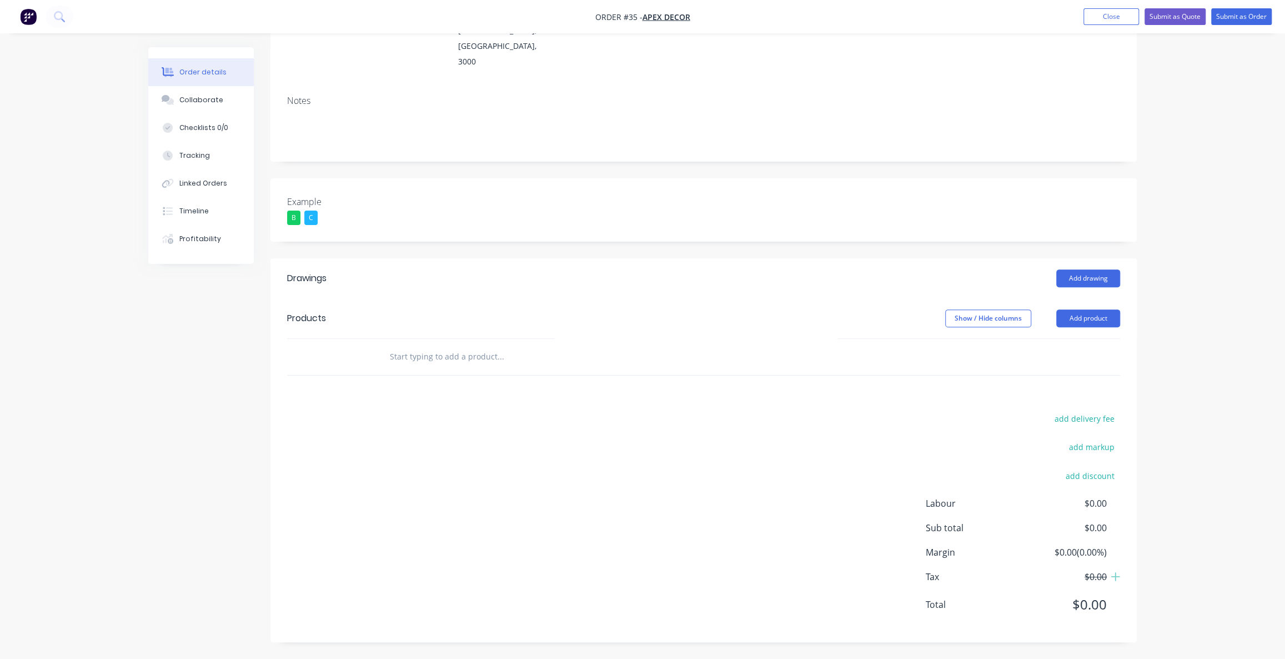
scroll to position [132, 0]
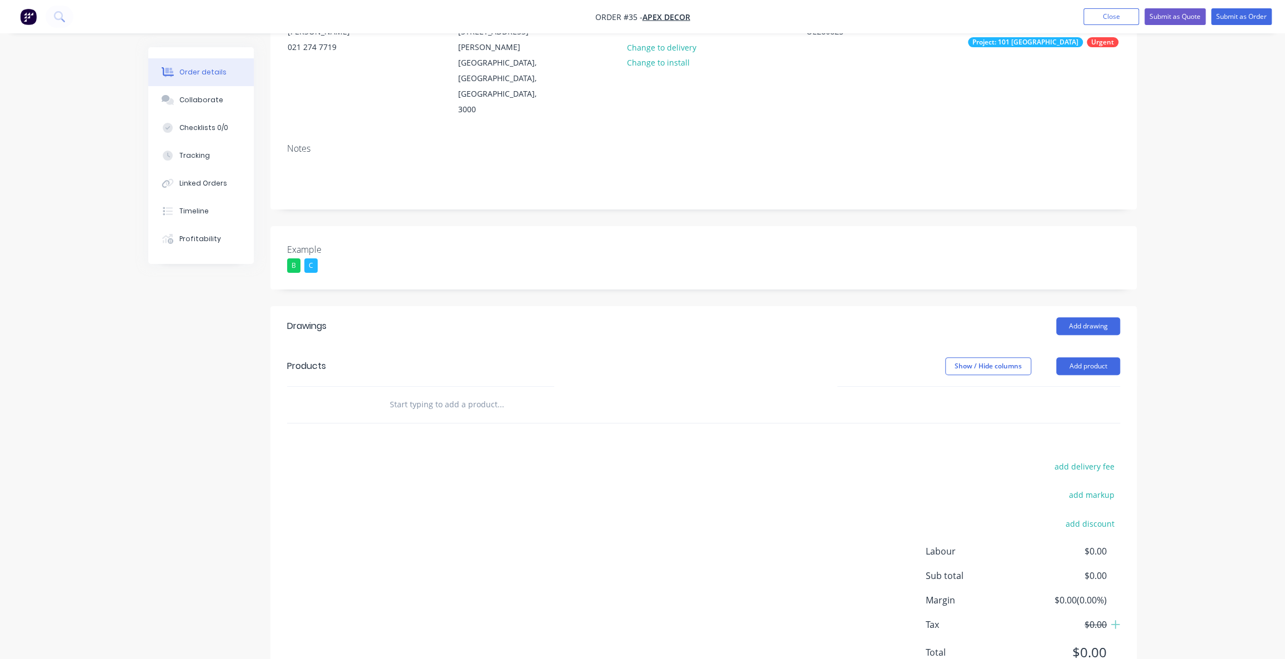
click at [1200, 334] on div "Order details Collaborate Checklists 0/0 Tracking Linked Orders Timeline Profit…" at bounding box center [642, 287] width 1285 height 838
click at [1160, 325] on div "Order details Collaborate Checklists 0/0 Tracking Linked Orders Timeline Profit…" at bounding box center [642, 287] width 1285 height 838
click at [1210, 324] on div "Order details Collaborate Checklists 0/0 Tracking Linked Orders Timeline Profit…" at bounding box center [642, 287] width 1285 height 838
click at [1103, 357] on button "Add product" at bounding box center [1088, 366] width 64 height 18
click at [1188, 389] on div "Order details Collaborate Checklists 0/0 Tracking Linked Orders Timeline Profit…" at bounding box center [642, 287] width 1285 height 838
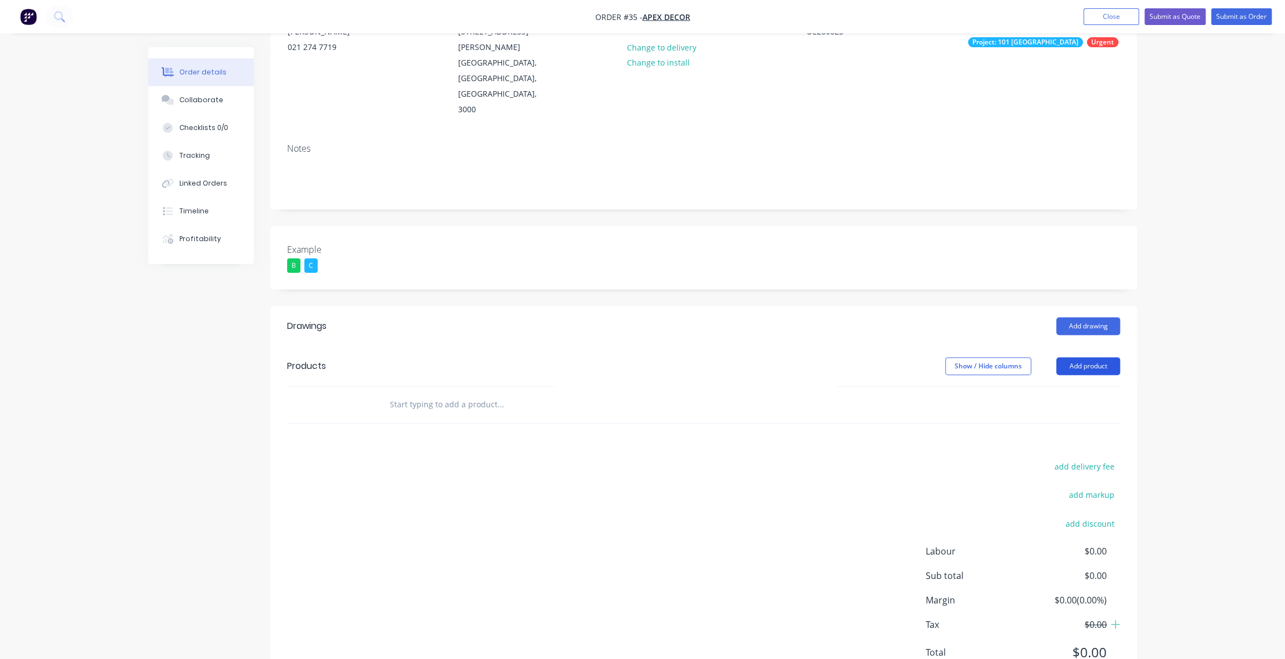
click at [1103, 357] on button "Add product" at bounding box center [1088, 366] width 64 height 18
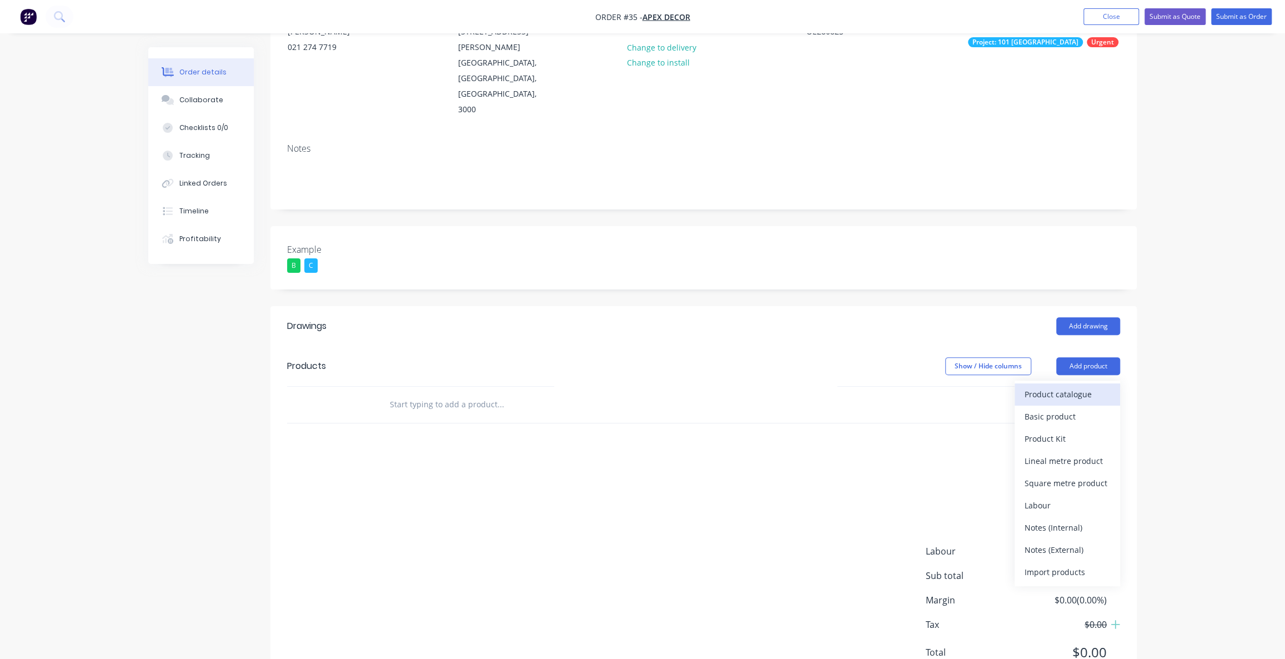
click at [1071, 386] on div "Product catalogue" at bounding box center [1068, 394] width 86 height 16
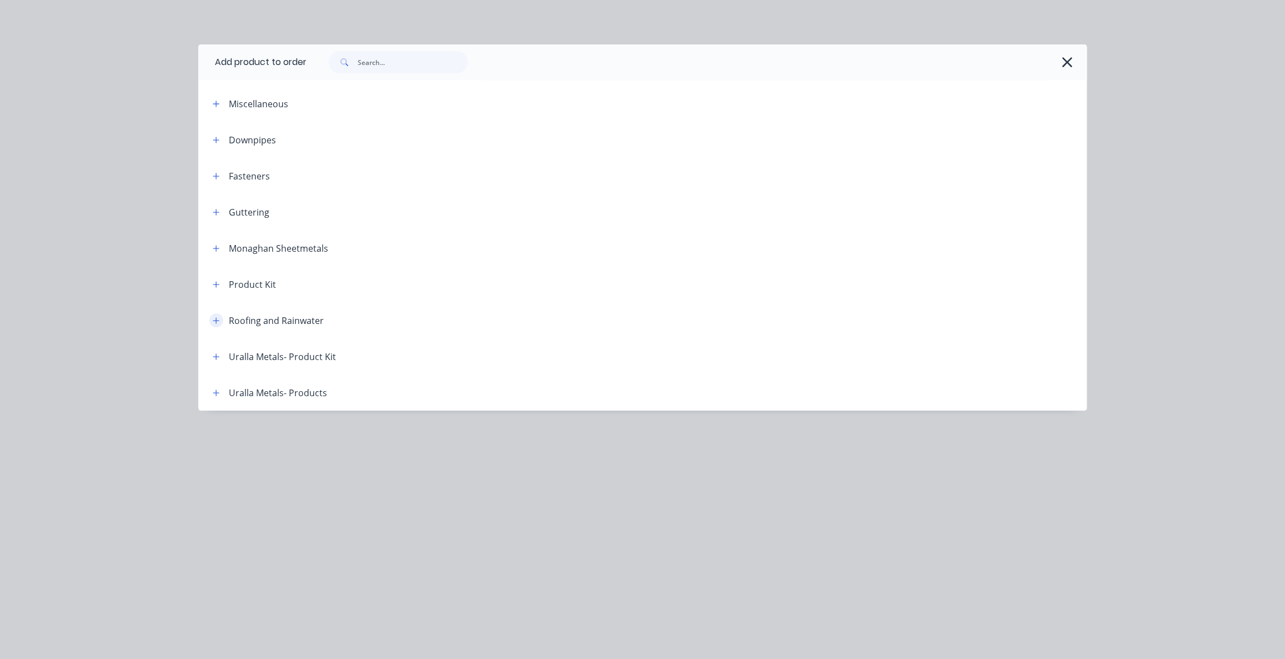
click at [213, 323] on icon "button" at bounding box center [216, 321] width 7 height 8
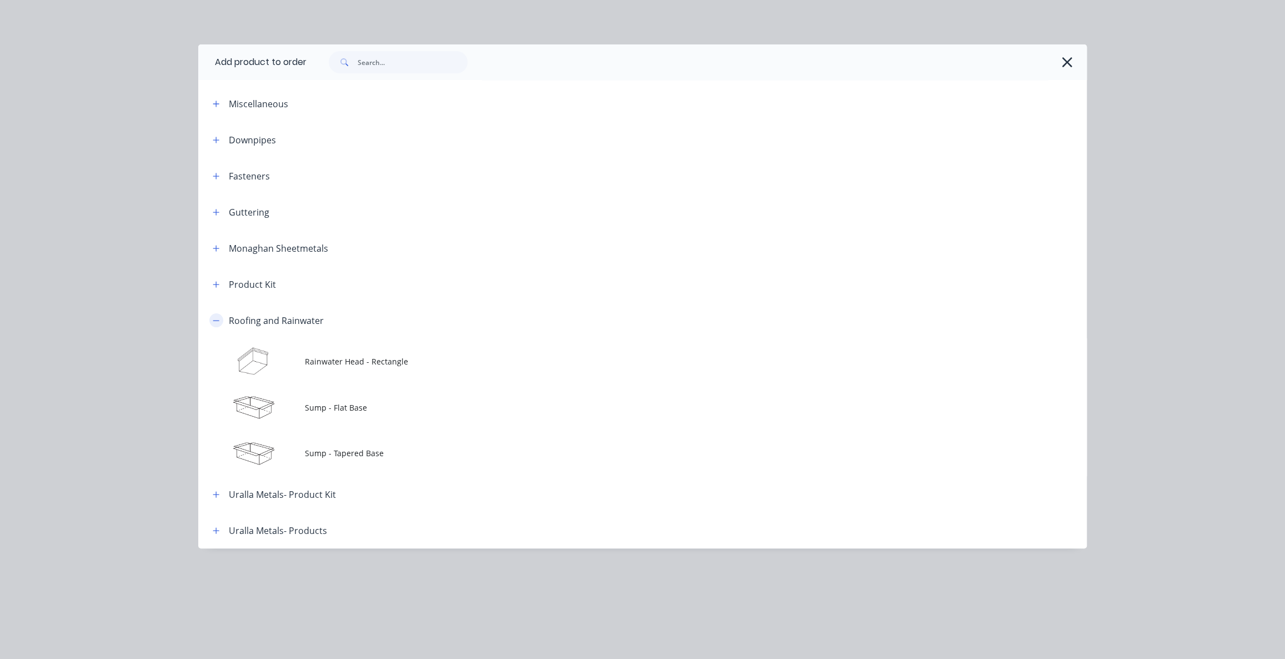
click at [211, 318] on button "button" at bounding box center [216, 320] width 14 height 14
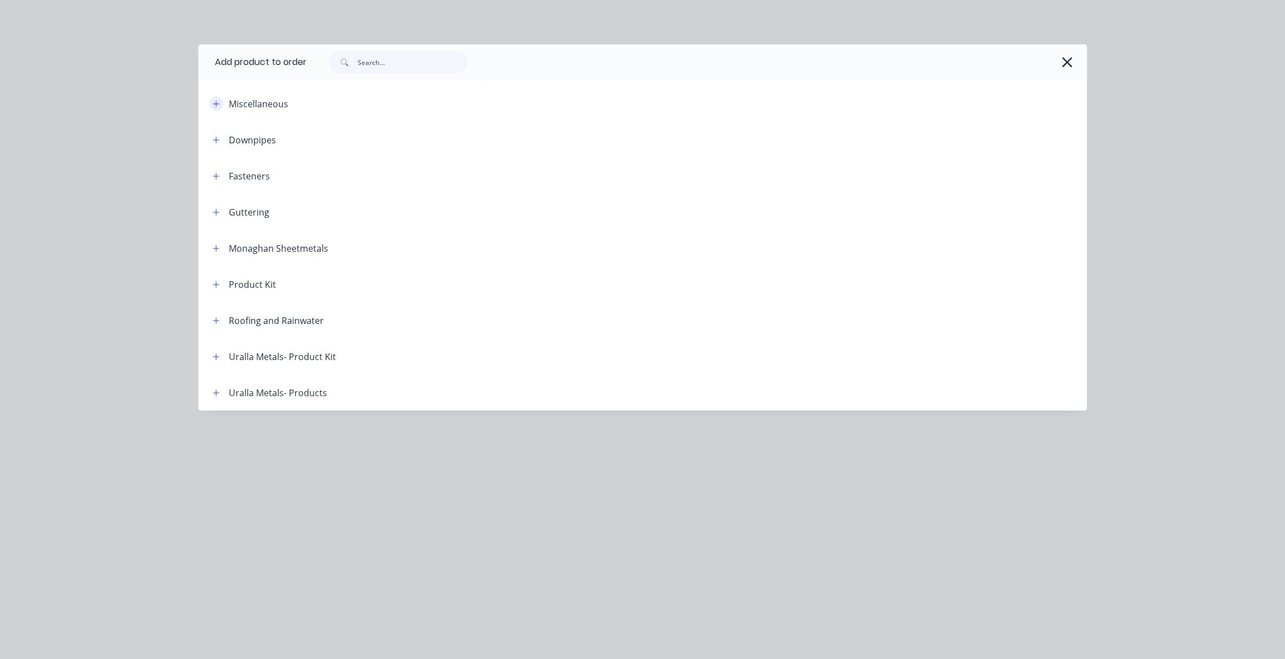
click at [216, 106] on icon "button" at bounding box center [216, 104] width 6 height 6
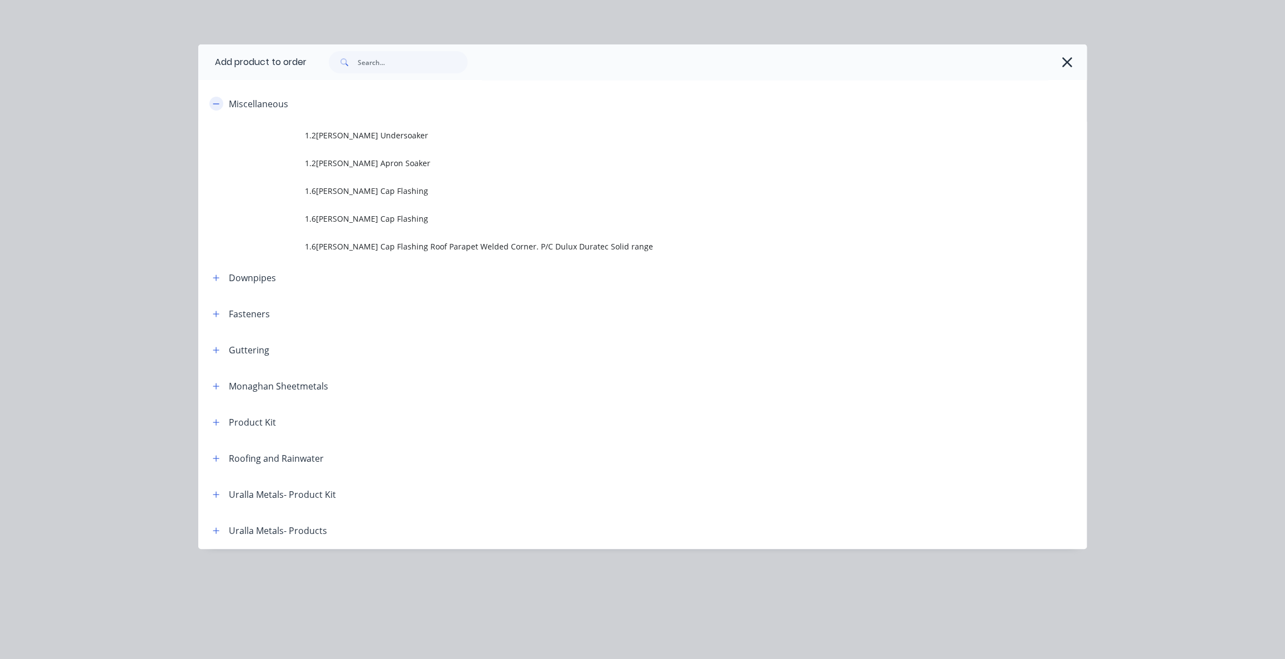
click at [215, 107] on icon "button" at bounding box center [216, 104] width 7 height 8
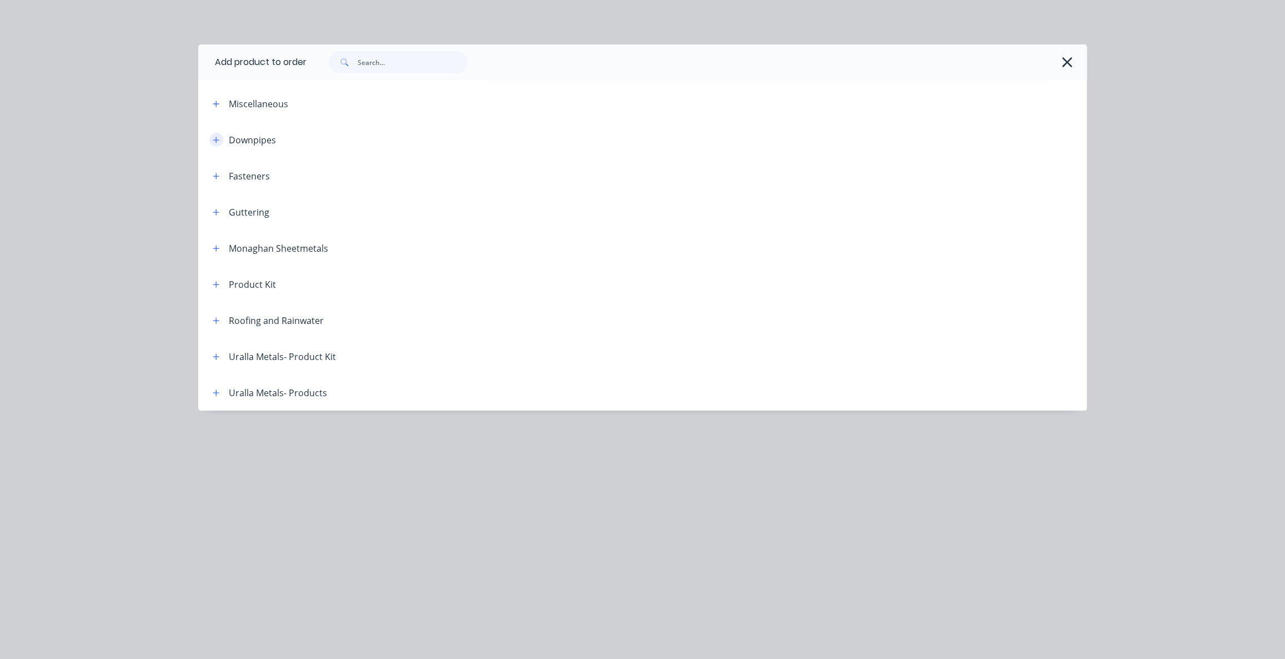
click at [216, 141] on icon "button" at bounding box center [216, 140] width 6 height 6
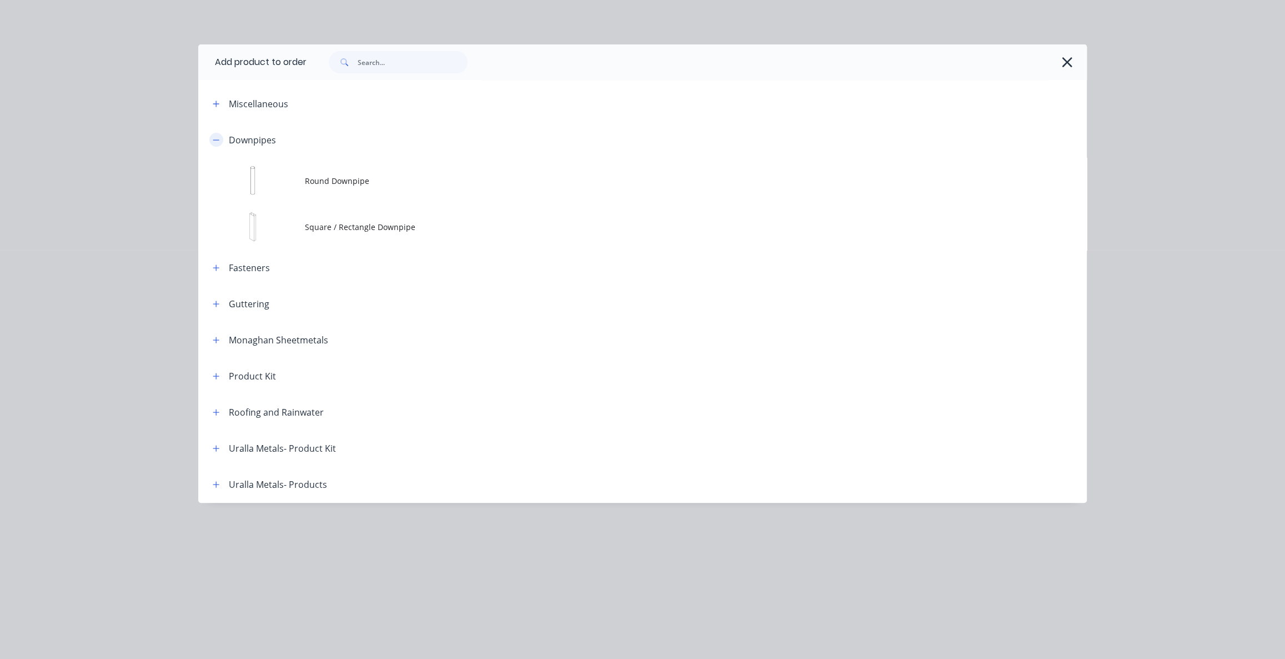
click at [217, 142] on icon "button" at bounding box center [216, 140] width 7 height 8
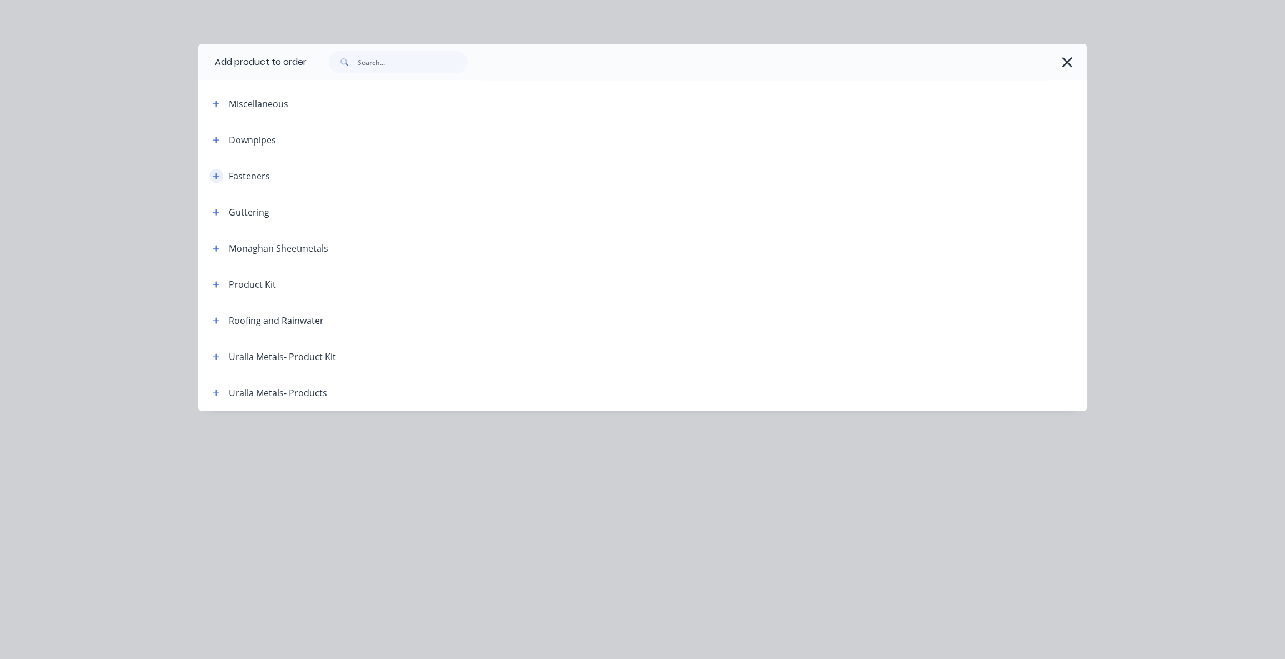
click at [217, 176] on icon "button" at bounding box center [216, 176] width 7 height 8
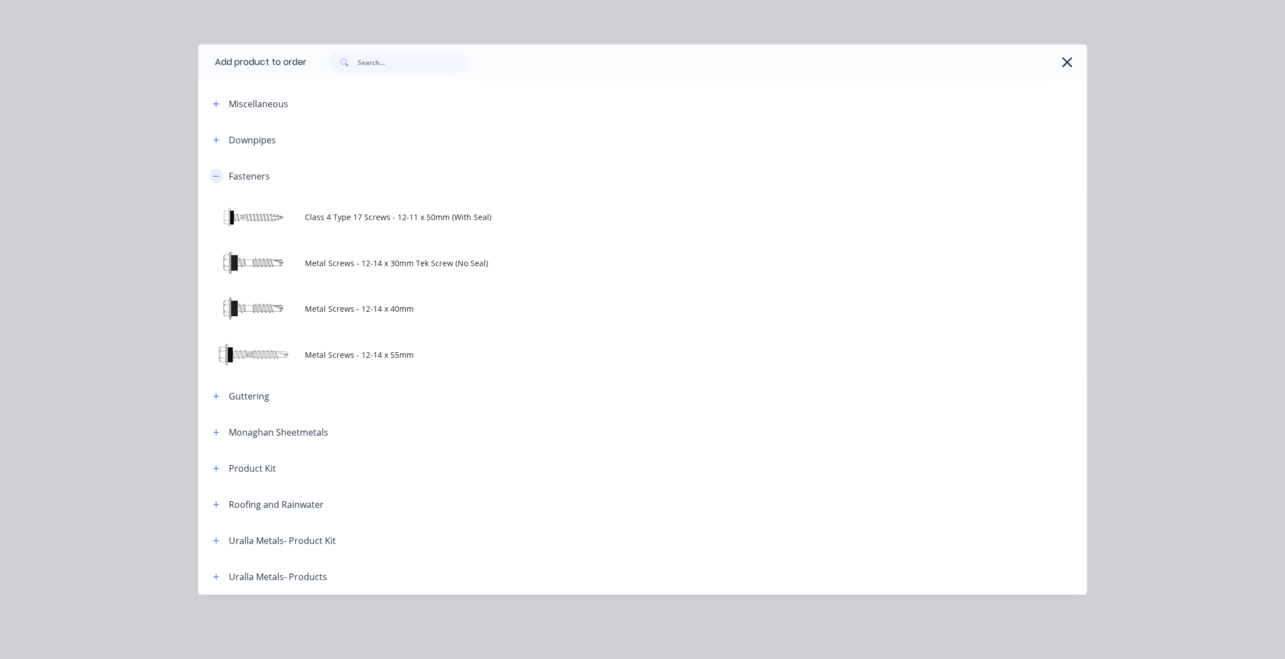
click at [217, 176] on icon "button" at bounding box center [216, 176] width 7 height 8
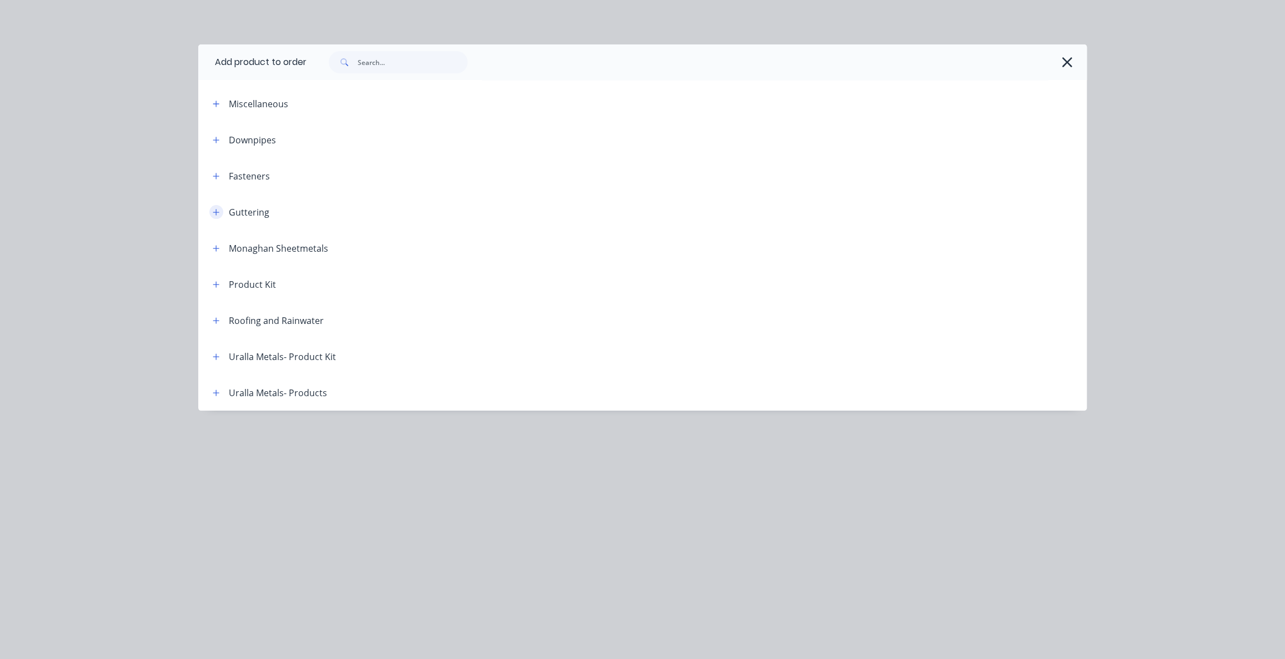
click at [216, 216] on button "button" at bounding box center [216, 212] width 14 height 14
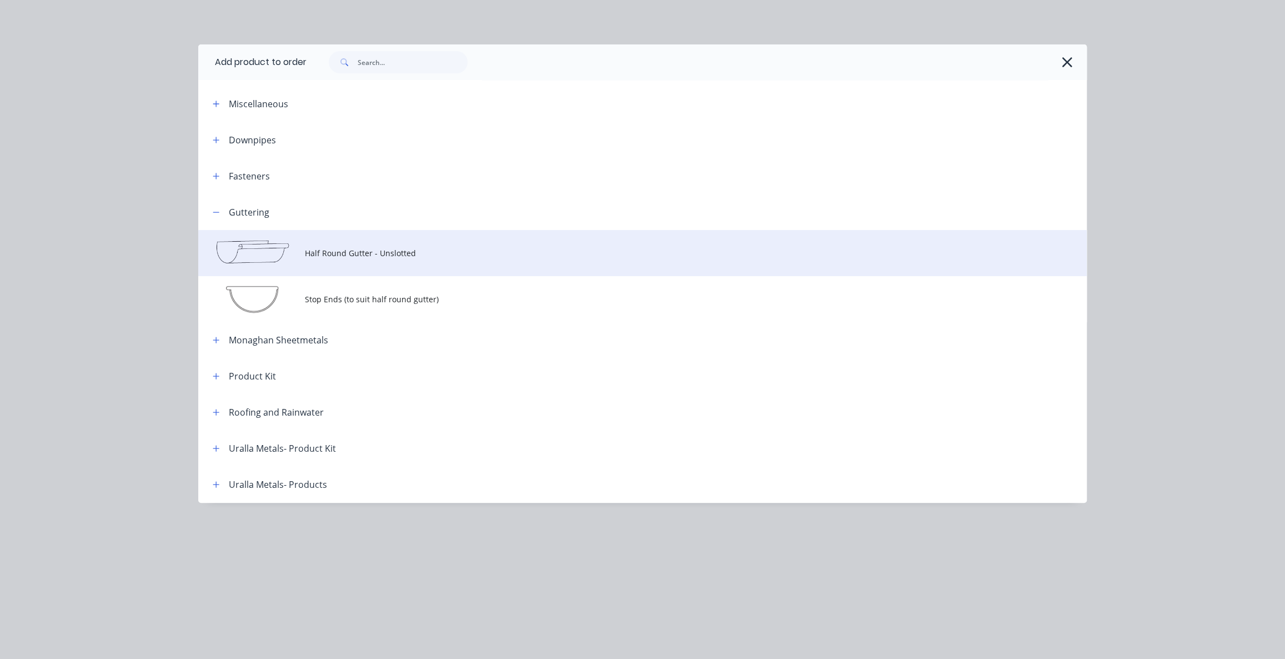
click at [318, 259] on td "Half Round Gutter - Unslotted" at bounding box center [696, 253] width 782 height 46
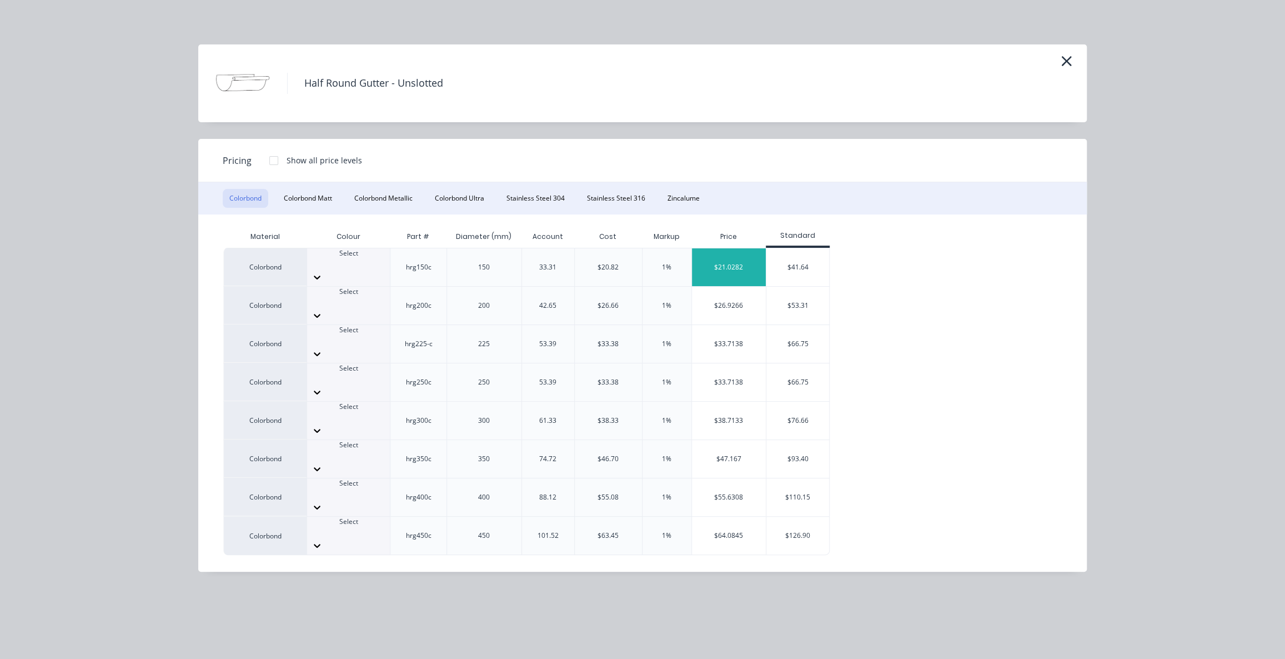
click at [723, 267] on div "$21.0282" at bounding box center [729, 267] width 74 height 38
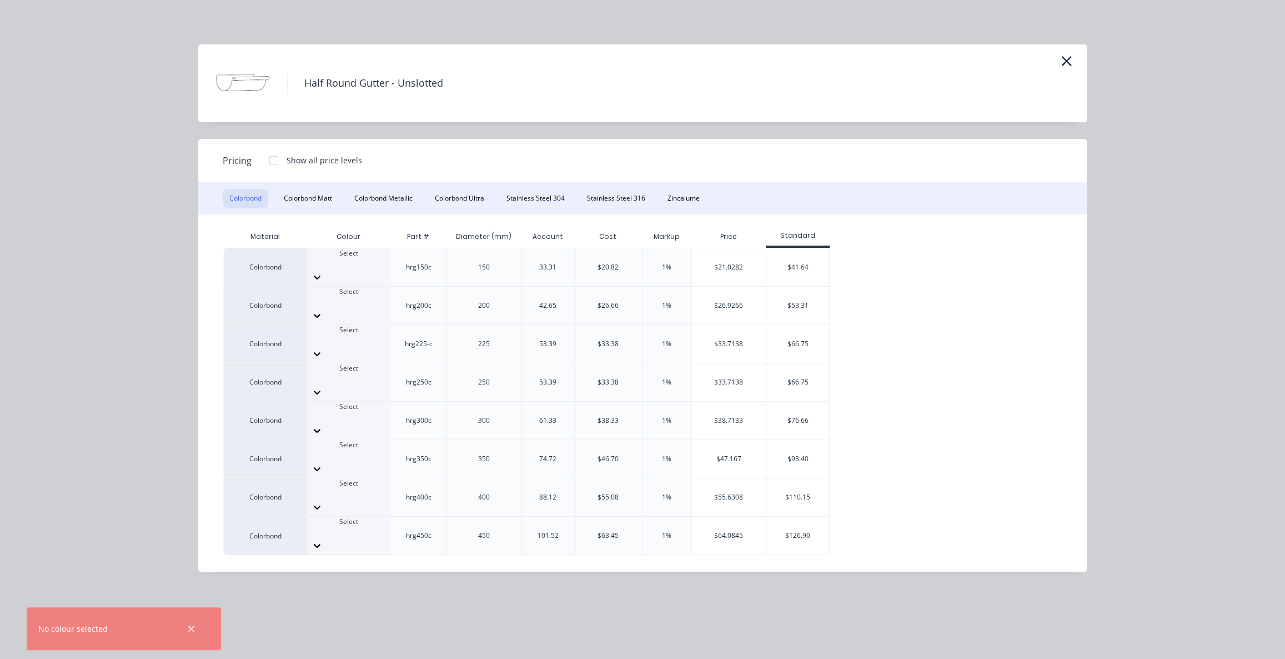
click at [349, 260] on div at bounding box center [348, 263] width 83 height 10
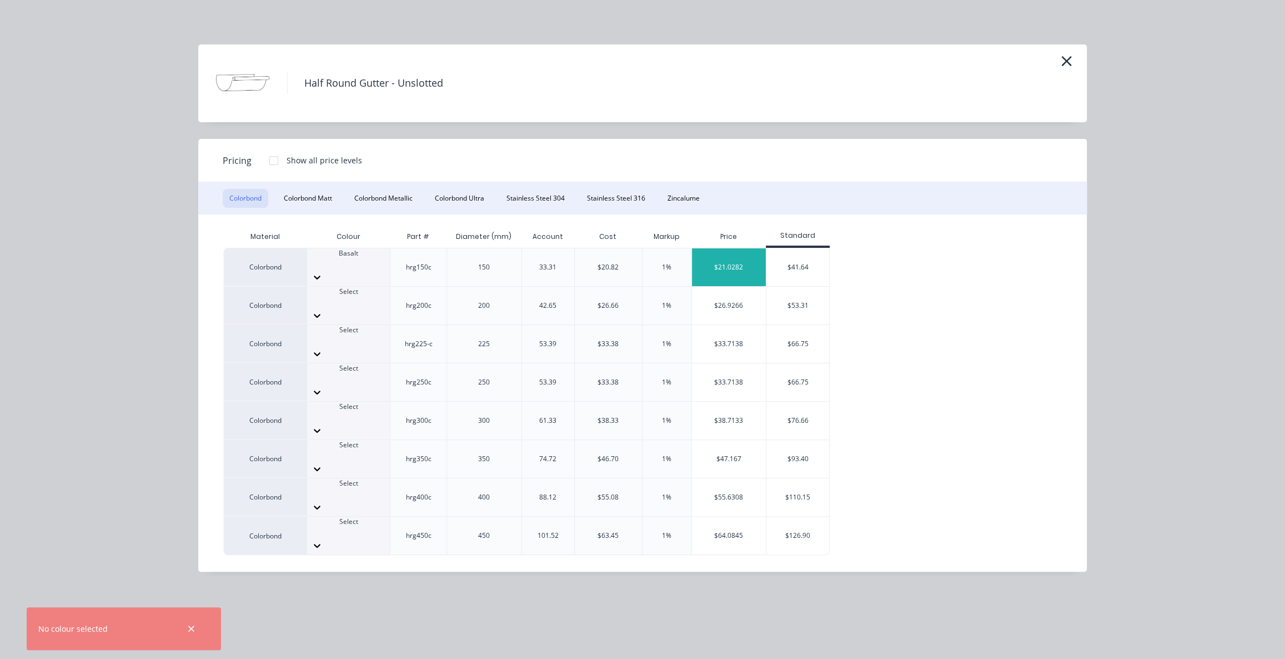
click at [714, 263] on div "$21.0282" at bounding box center [729, 267] width 74 height 38
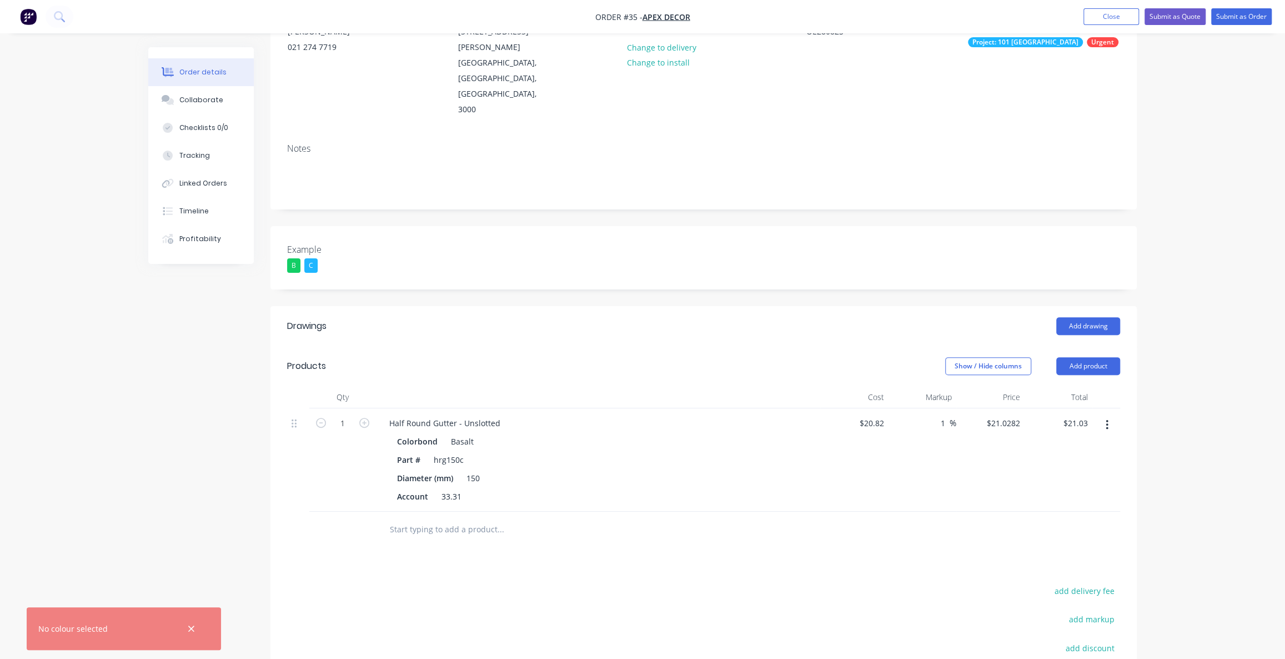
click at [1155, 417] on div "Order details Collaborate Checklists 0/0 Tracking Linked Orders Timeline Profit…" at bounding box center [642, 349] width 1285 height 963
click at [1110, 415] on button "button" at bounding box center [1107, 425] width 26 height 20
click at [1074, 513] on div "Delete" at bounding box center [1068, 521] width 86 height 16
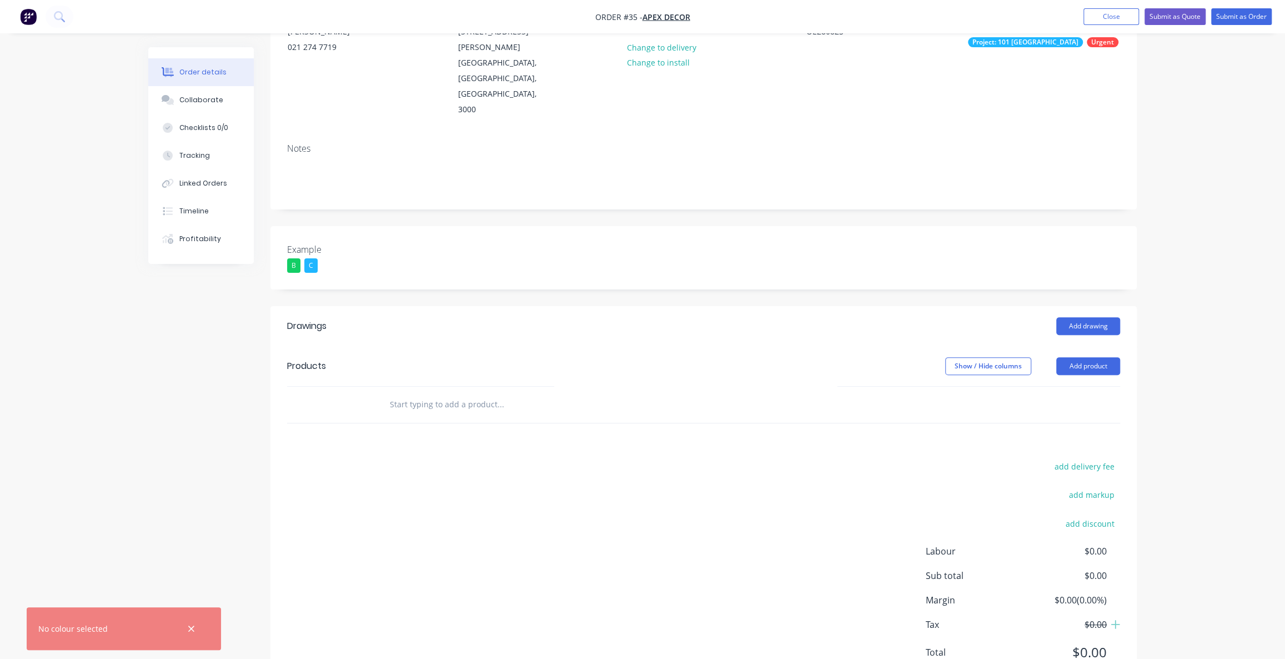
drag, startPoint x: 1161, startPoint y: 366, endPoint x: 1133, endPoint y: 348, distance: 33.0
click at [1161, 363] on div "Order details Collaborate Checklists 0/0 Tracking Linked Orders Timeline Profit…" at bounding box center [642, 287] width 1285 height 838
click at [1162, 328] on div "Order details Collaborate Checklists 0/0 Tracking Linked Orders Timeline Profit…" at bounding box center [642, 287] width 1285 height 838
click at [1094, 357] on button "Add product" at bounding box center [1088, 366] width 64 height 18
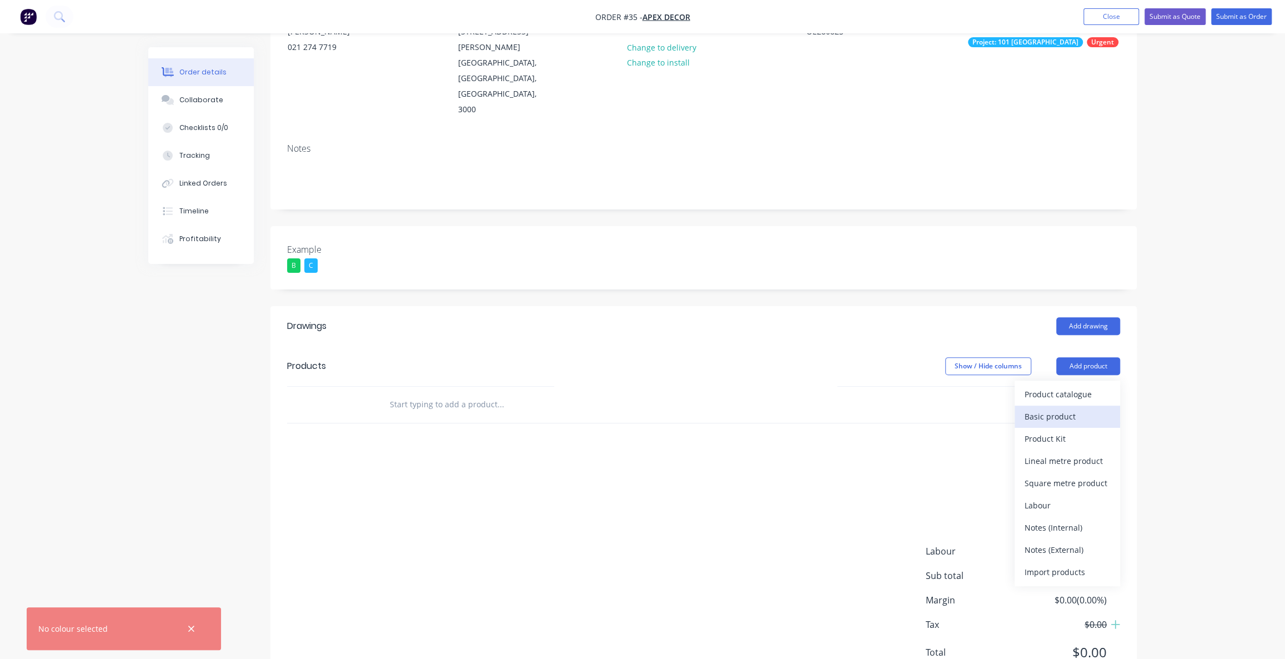
click at [1084, 408] on div "Basic product" at bounding box center [1068, 416] width 86 height 16
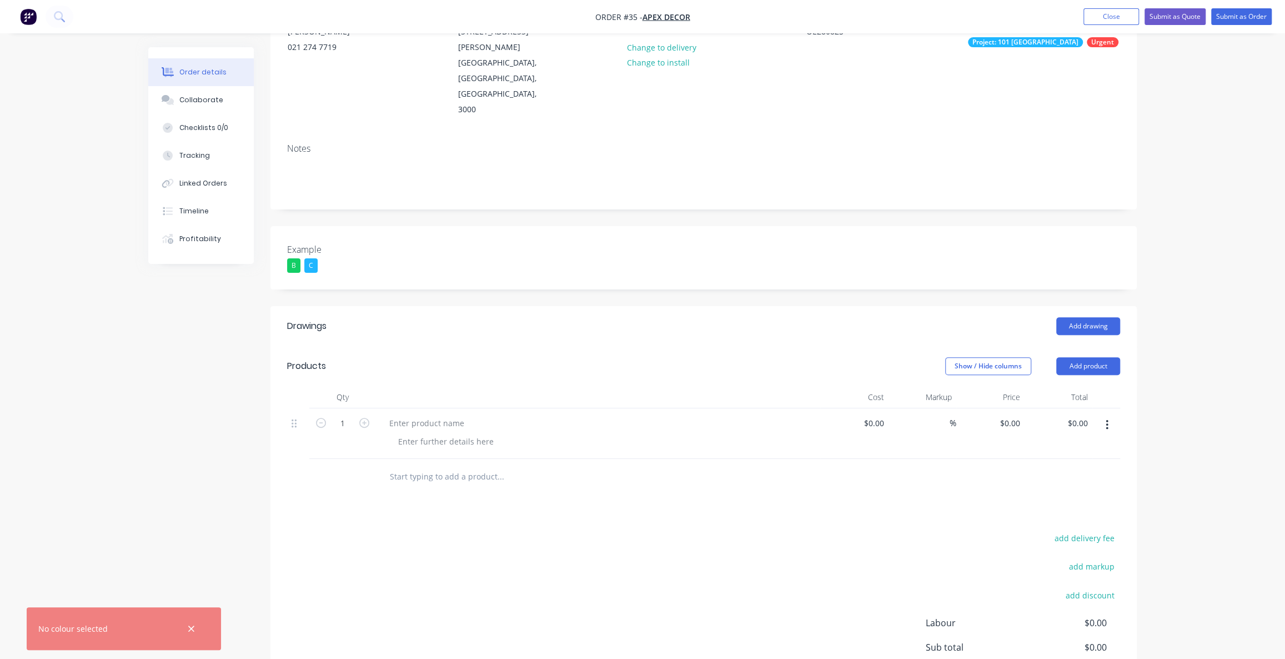
click at [1104, 415] on button "button" at bounding box center [1107, 425] width 26 height 20
click at [1083, 513] on div "Delete" at bounding box center [1068, 521] width 86 height 16
click at [1181, 402] on div "Order details Collaborate Checklists 0/0 Tracking Linked Orders Timeline Profit…" at bounding box center [642, 287] width 1285 height 838
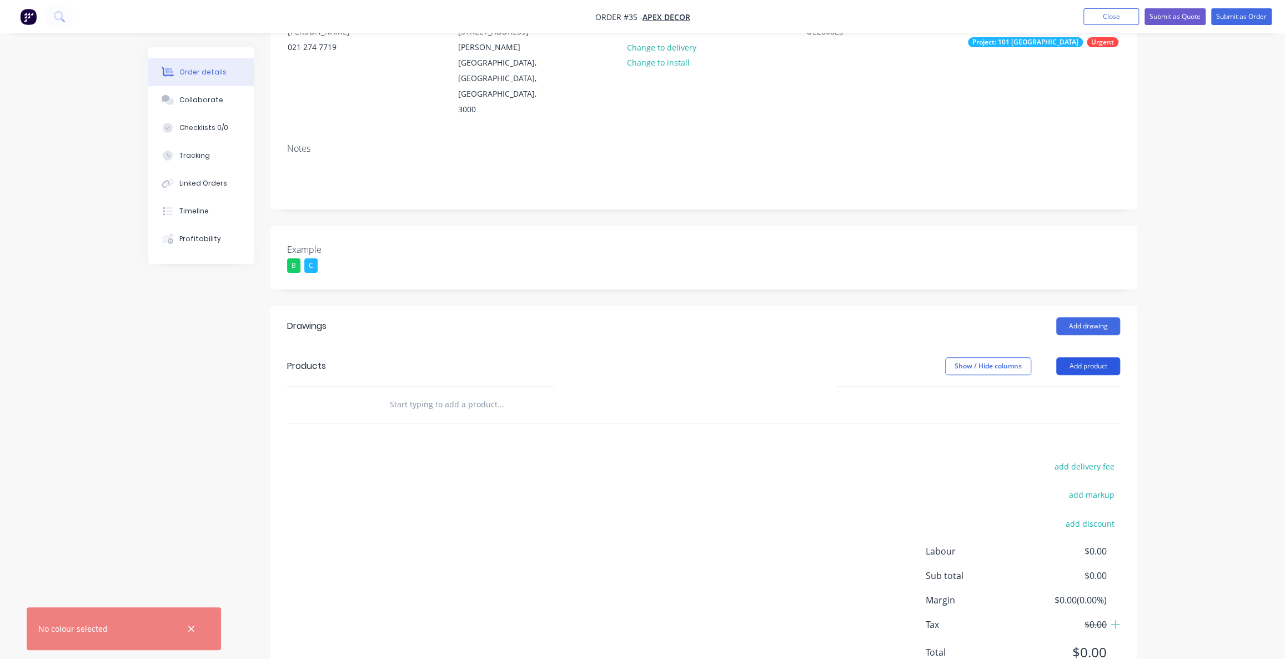
click at [1094, 357] on button "Add product" at bounding box center [1088, 366] width 64 height 18
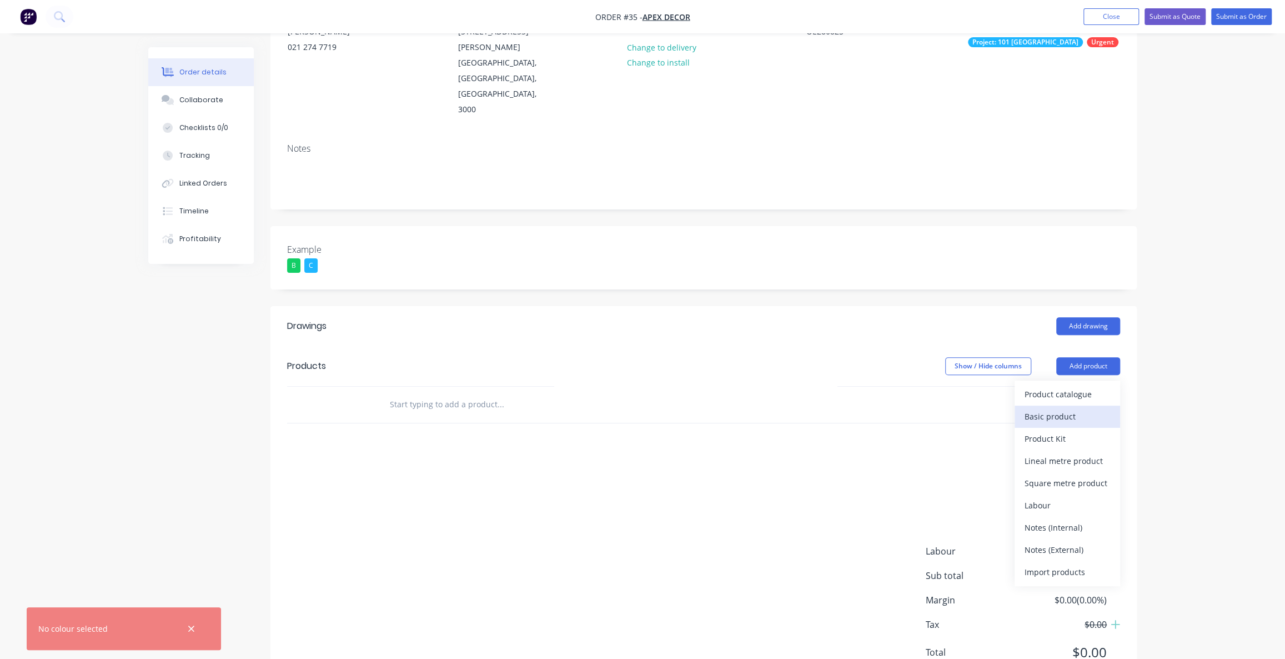
click at [1074, 408] on div "Basic product" at bounding box center [1068, 416] width 86 height 16
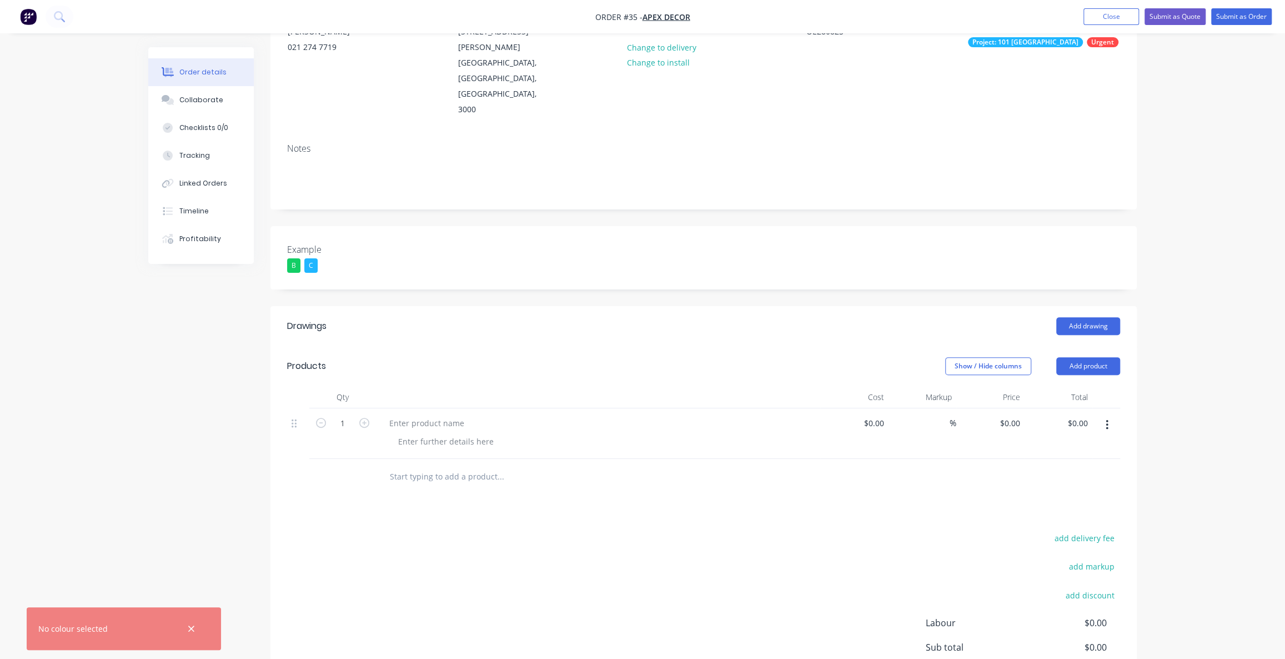
click at [1183, 344] on div "Order details Collaborate Checklists 0/0 Tracking Linked Orders Timeline Profit…" at bounding box center [642, 323] width 1285 height 910
click at [1106, 419] on icon "button" at bounding box center [1107, 425] width 3 height 12
click at [1077, 513] on div "Delete" at bounding box center [1068, 521] width 86 height 16
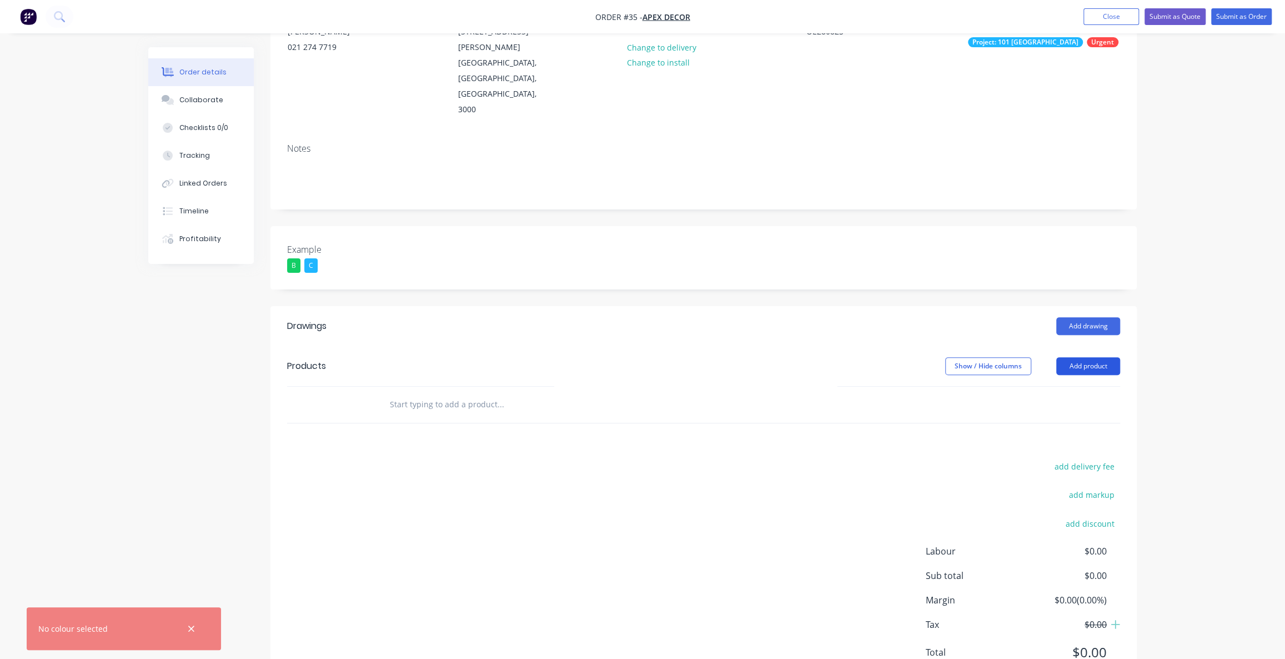
click at [1105, 357] on button "Add product" at bounding box center [1088, 366] width 64 height 18
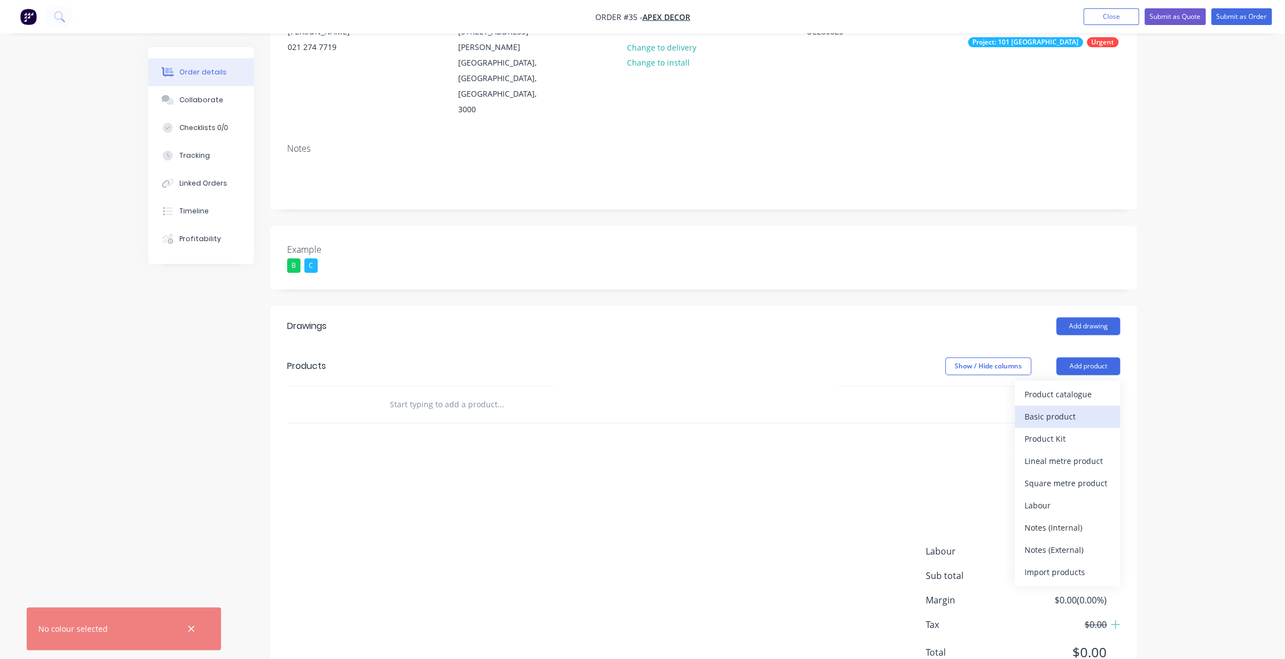
click at [1080, 408] on div "Basic product" at bounding box center [1068, 416] width 86 height 16
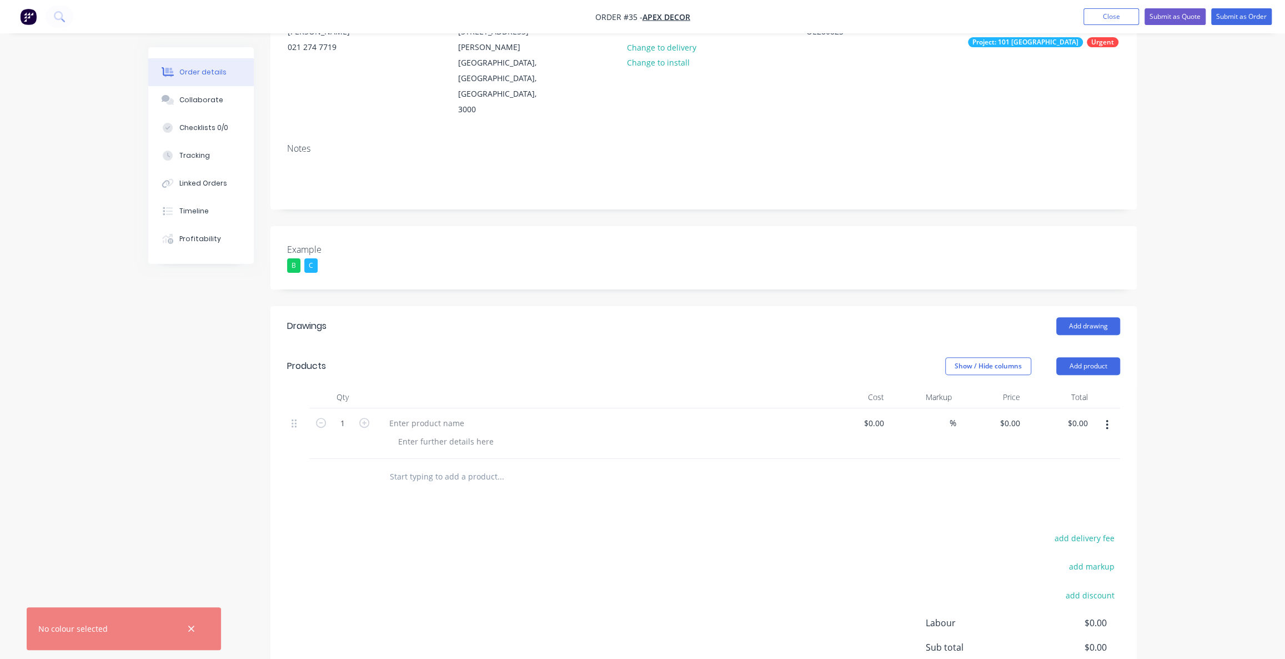
click at [1106, 419] on icon "button" at bounding box center [1107, 425] width 3 height 12
click at [1069, 513] on div "Delete" at bounding box center [1068, 521] width 86 height 16
drag, startPoint x: 1084, startPoint y: 321, endPoint x: 1083, endPoint y: 328, distance: 6.7
click at [1083, 357] on button "Add product" at bounding box center [1088, 366] width 64 height 18
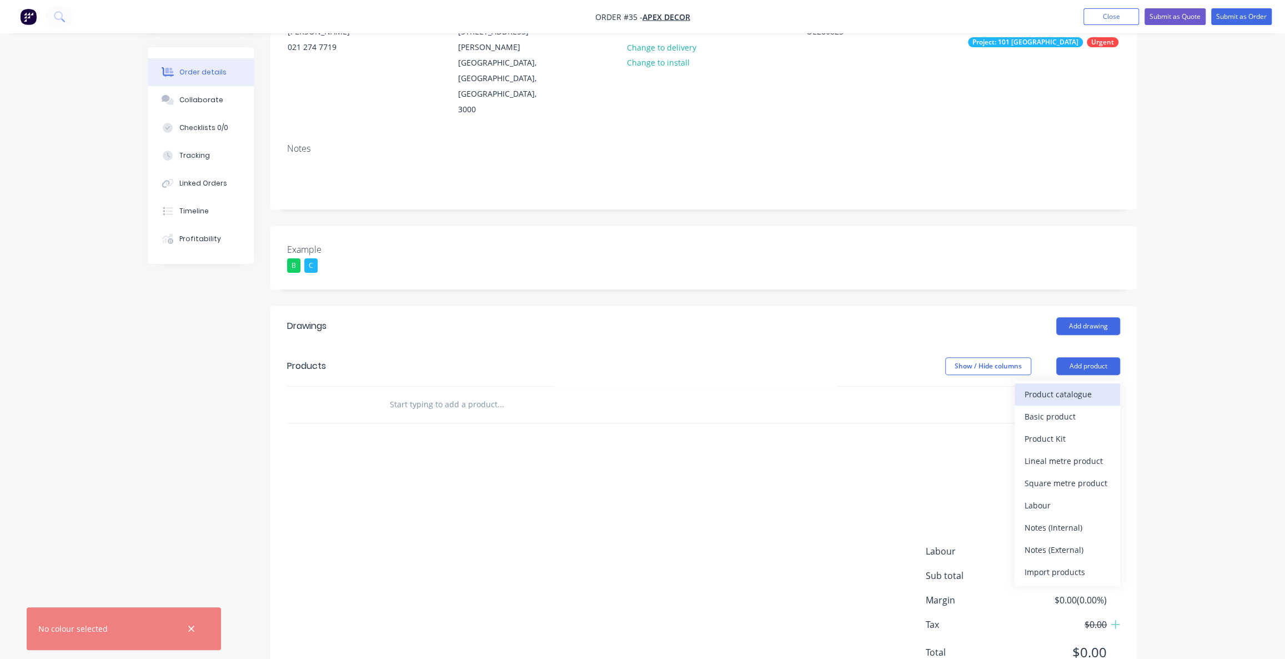
click at [1084, 386] on div "Product catalogue" at bounding box center [1068, 394] width 86 height 16
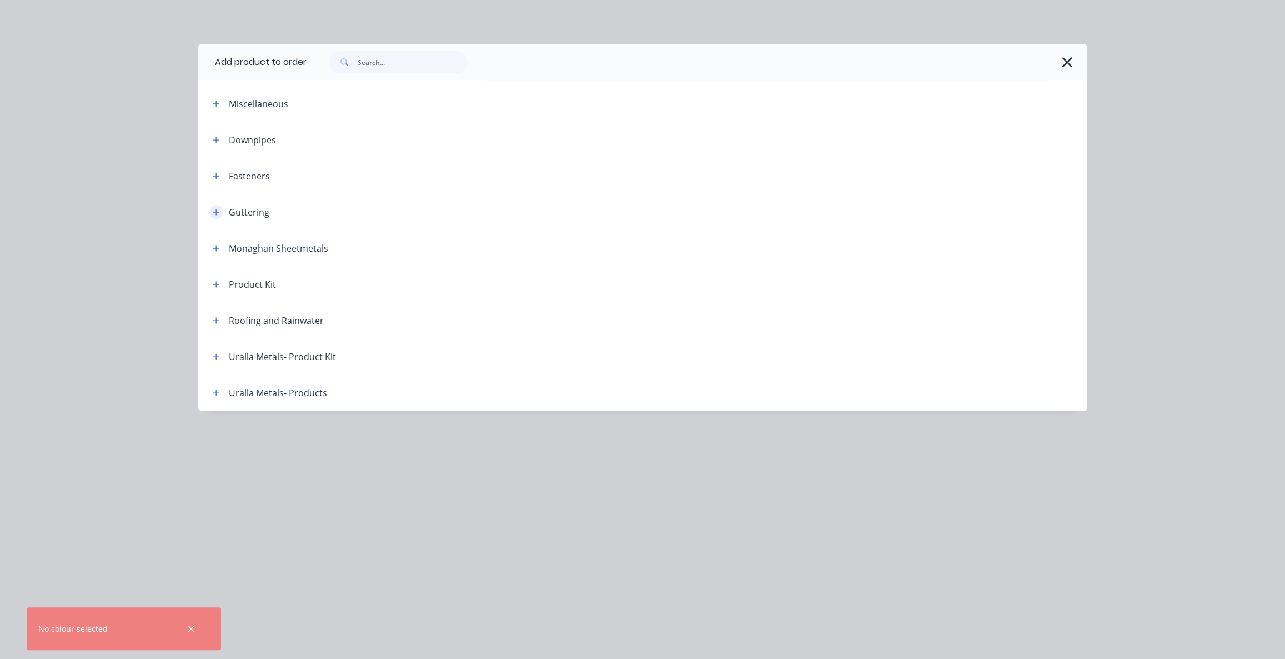
click at [218, 217] on button "button" at bounding box center [216, 212] width 14 height 14
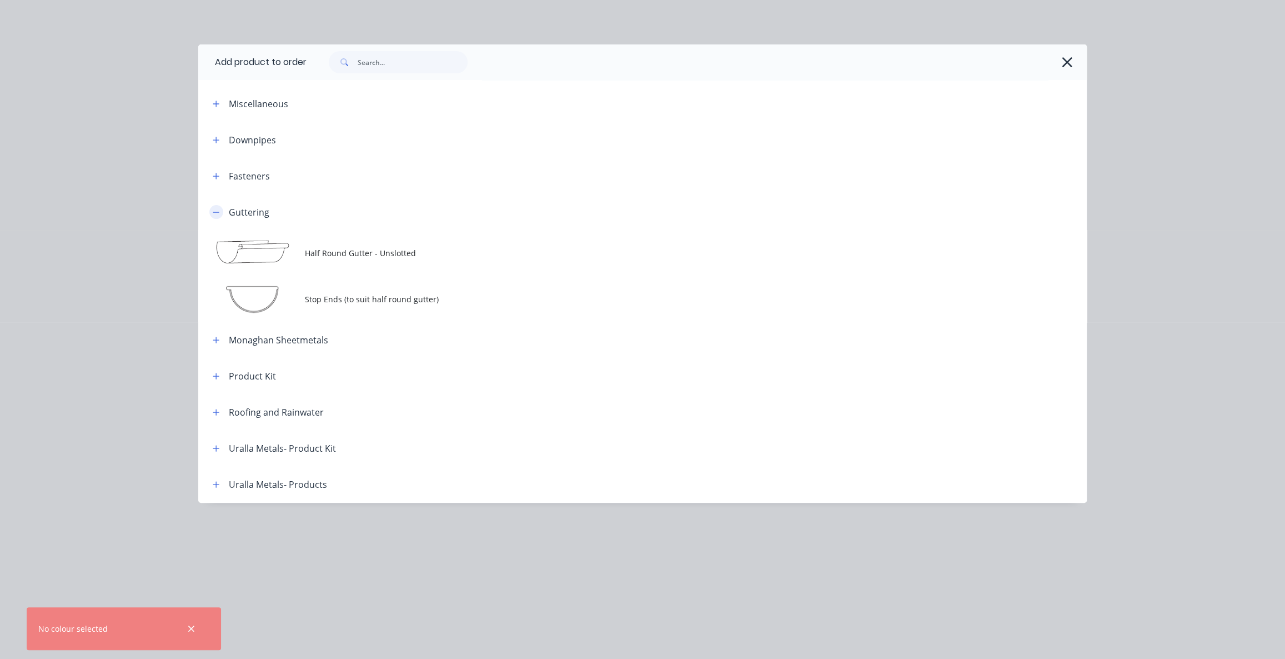
click at [217, 212] on icon "button" at bounding box center [216, 212] width 7 height 8
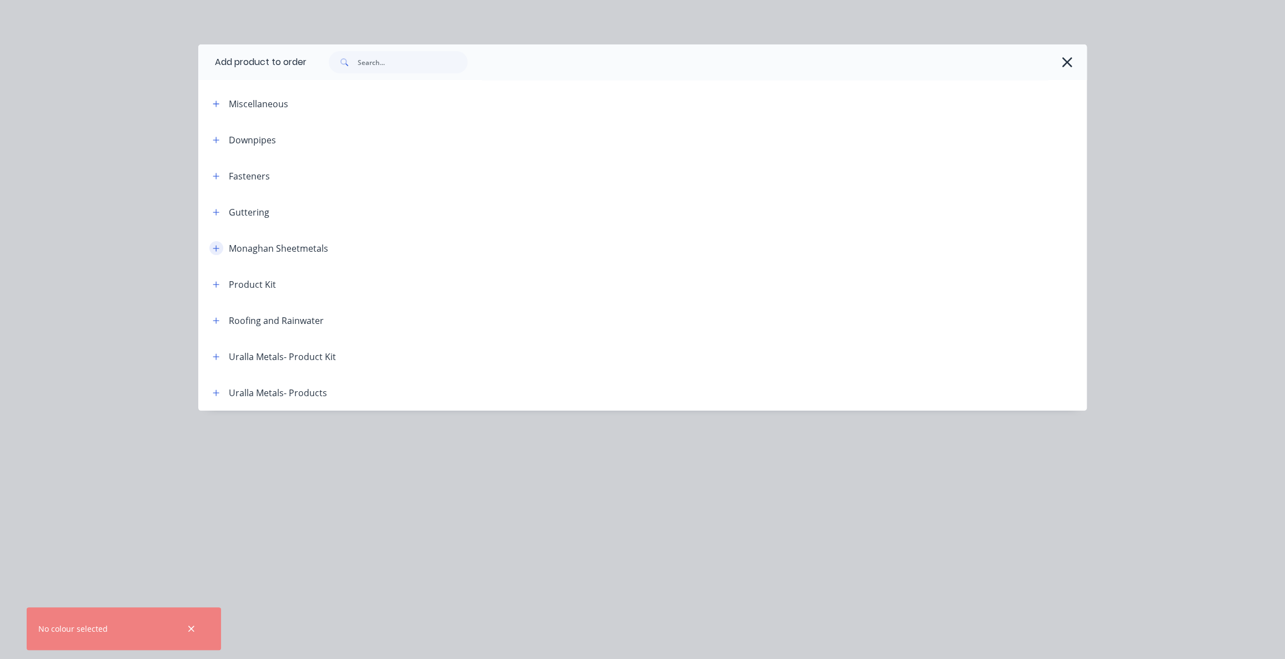
click at [214, 250] on icon "button" at bounding box center [216, 248] width 7 height 8
click at [219, 279] on button "button" at bounding box center [216, 284] width 14 height 14
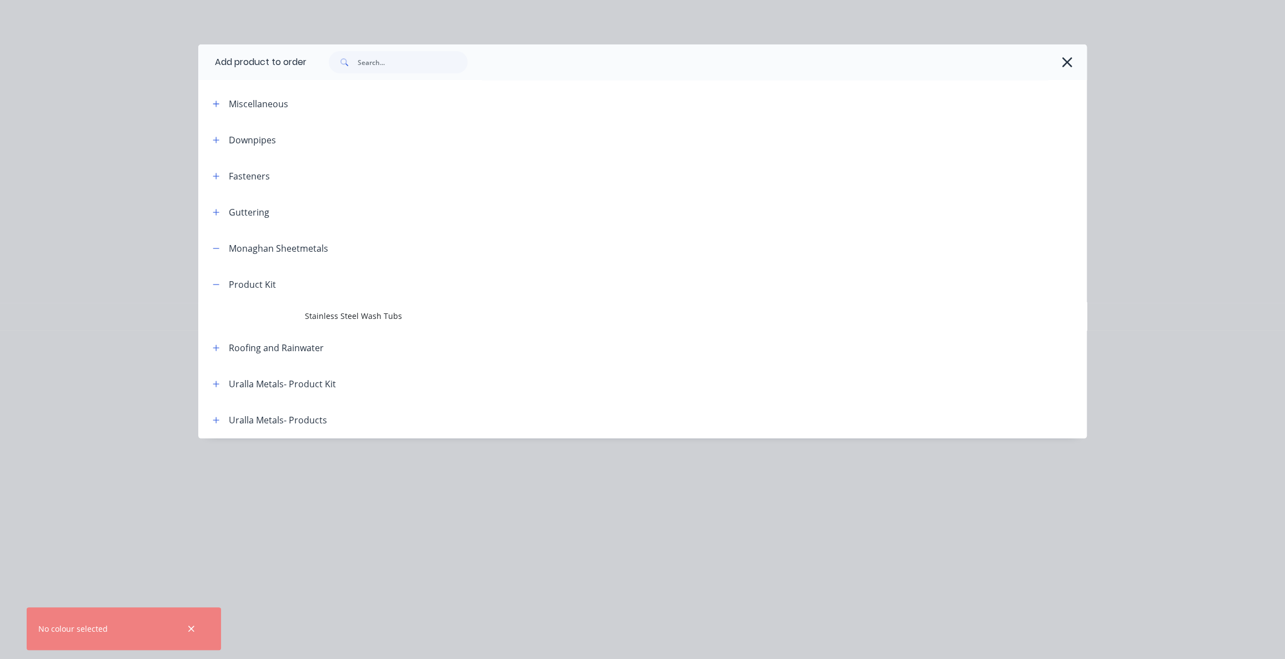
click at [288, 350] on div "Roofing and Rainwater" at bounding box center [276, 347] width 95 height 13
click at [213, 286] on icon "button" at bounding box center [216, 284] width 7 height 8
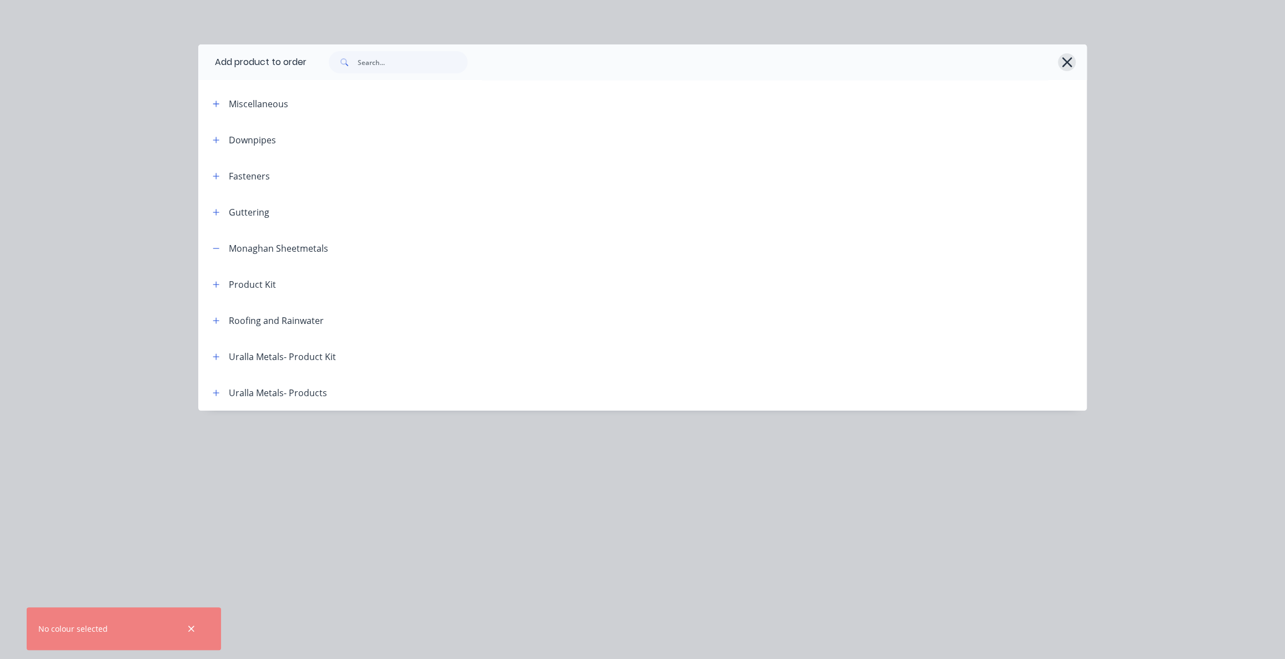
click at [1066, 61] on icon "button" at bounding box center [1067, 62] width 10 height 10
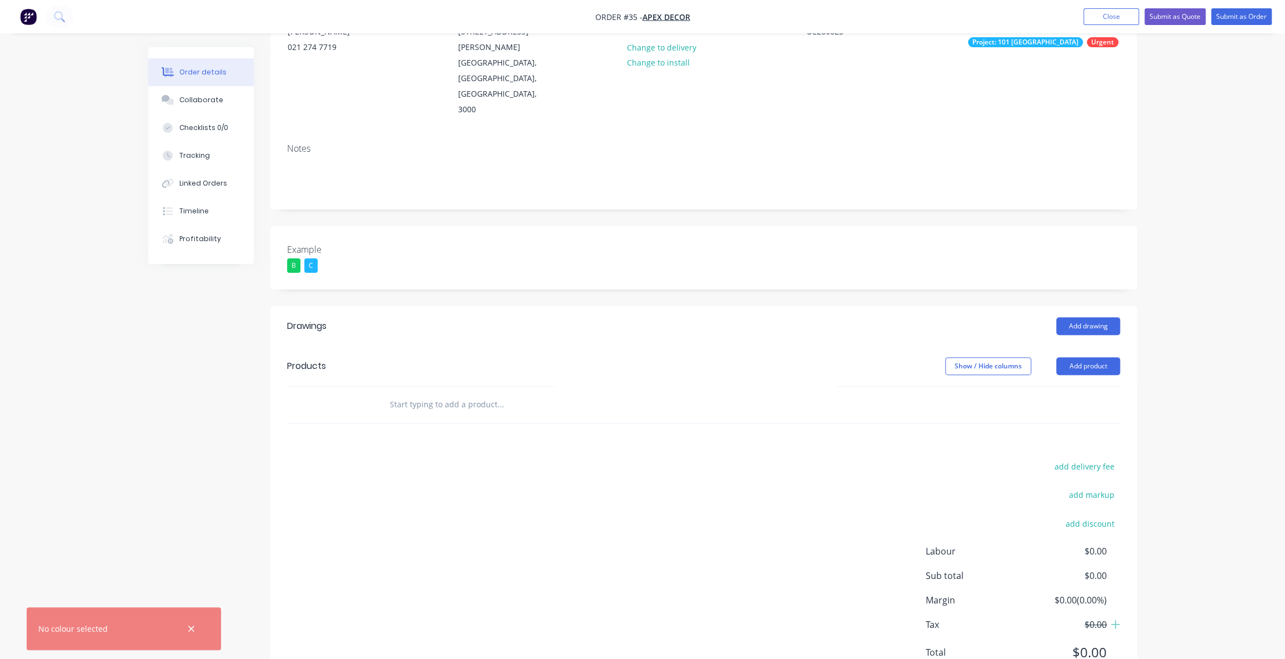
click at [1190, 371] on div "Order details Collaborate Checklists 0/0 Tracking Linked Orders Timeline Profit…" at bounding box center [642, 287] width 1285 height 838
click at [1196, 323] on div "Order details Collaborate Checklists 0/0 Tracking Linked Orders Timeline Profit…" at bounding box center [642, 287] width 1285 height 838
click at [1191, 338] on div "Order details Collaborate Checklists 0/0 Tracking Linked Orders Timeline Profit…" at bounding box center [642, 287] width 1285 height 838
click at [1191, 339] on div "Order details Collaborate Checklists 0/0 Tracking Linked Orders Timeline Profit…" at bounding box center [642, 287] width 1285 height 838
click at [1190, 329] on div "Order details Collaborate Checklists 0/0 Tracking Linked Orders Timeline Profit…" at bounding box center [642, 287] width 1285 height 838
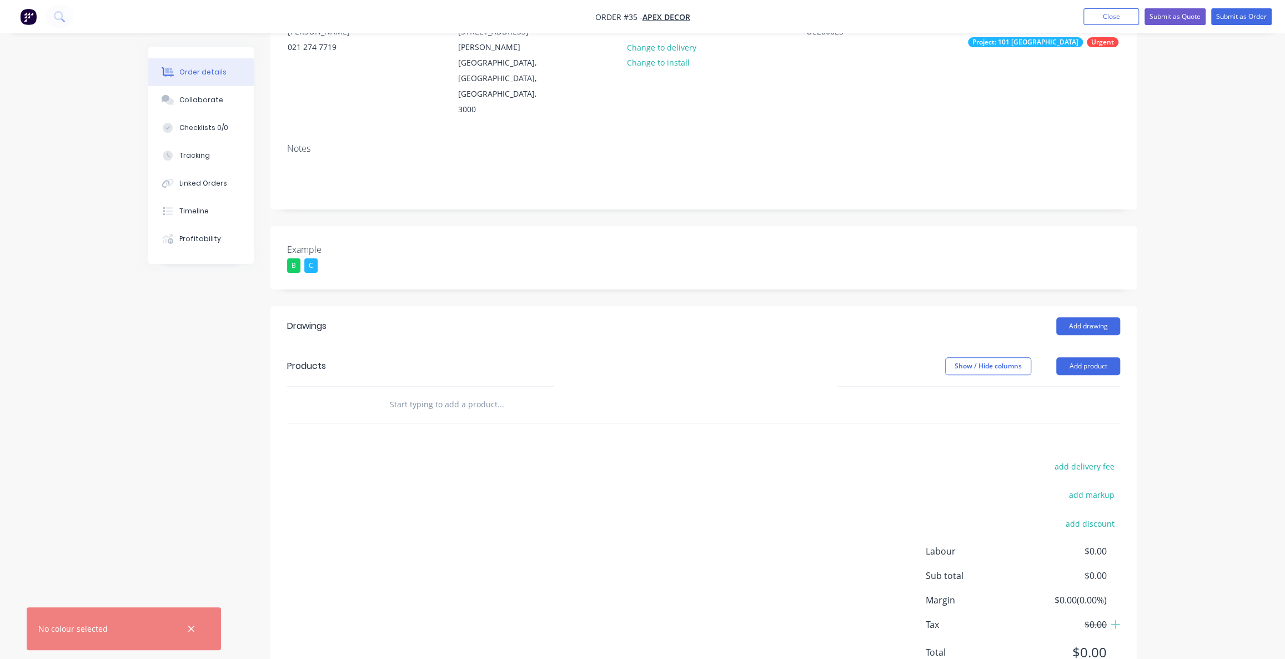
click at [1250, 334] on div "Order details Collaborate Checklists 0/0 Tracking Linked Orders Timeline Profit…" at bounding box center [642, 287] width 1285 height 838
click at [1225, 322] on div "Order details Collaborate Checklists 0/0 Tracking Linked Orders Timeline Profit…" at bounding box center [642, 287] width 1285 height 838
click at [1211, 324] on div "Order details Collaborate Checklists 0/0 Tracking Linked Orders Timeline Profit…" at bounding box center [642, 287] width 1285 height 838
click at [1207, 327] on div "Order details Collaborate Checklists 0/0 Tracking Linked Orders Timeline Profit…" at bounding box center [642, 287] width 1285 height 838
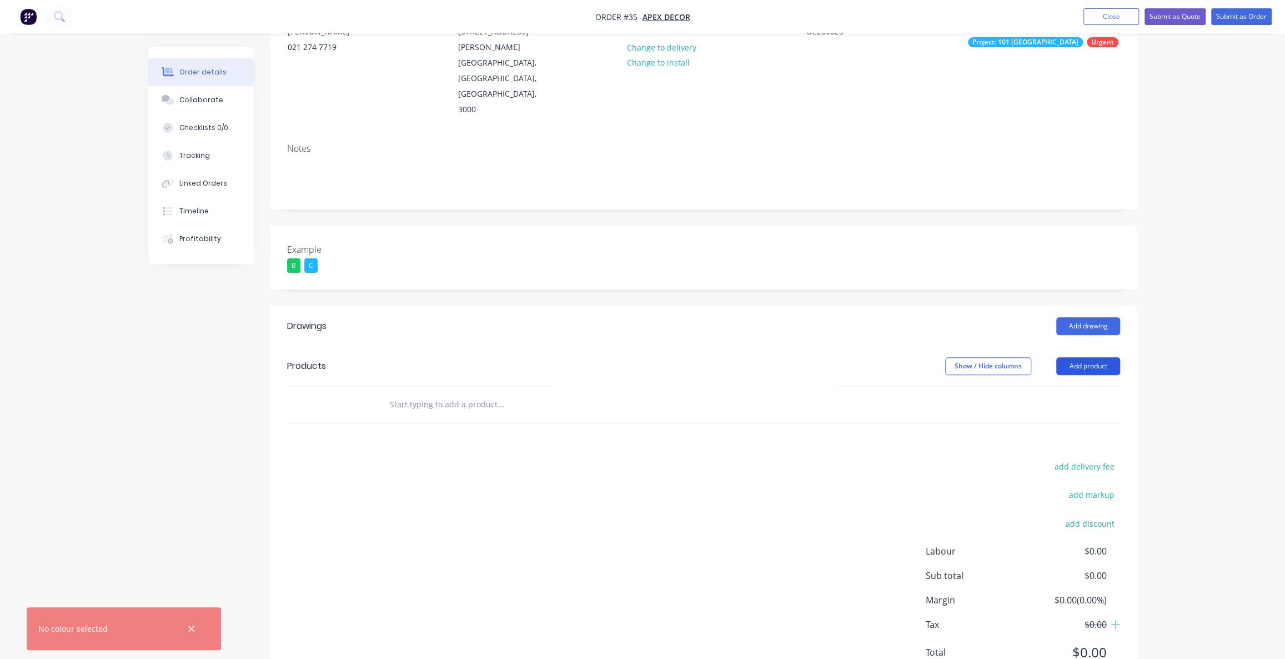
click at [1088, 357] on button "Add product" at bounding box center [1088, 366] width 64 height 18
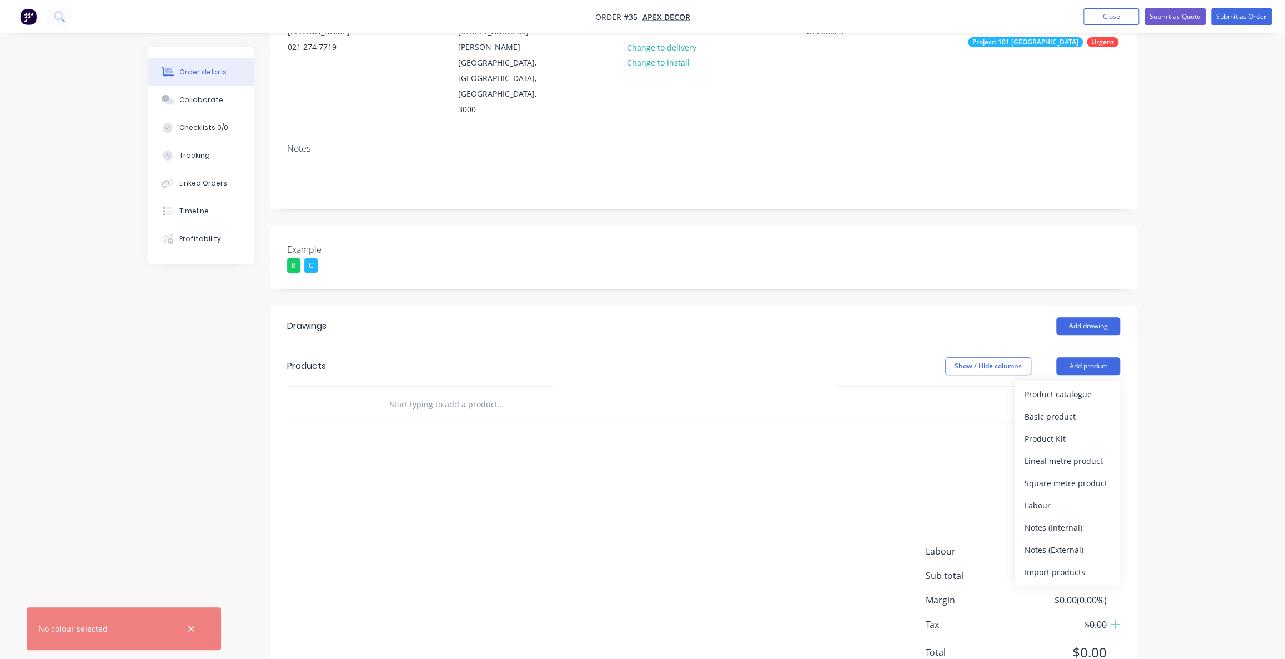
click at [1166, 352] on div "Order details Collaborate Checklists 0/0 Tracking Linked Orders Timeline Profit…" at bounding box center [642, 287] width 1285 height 838
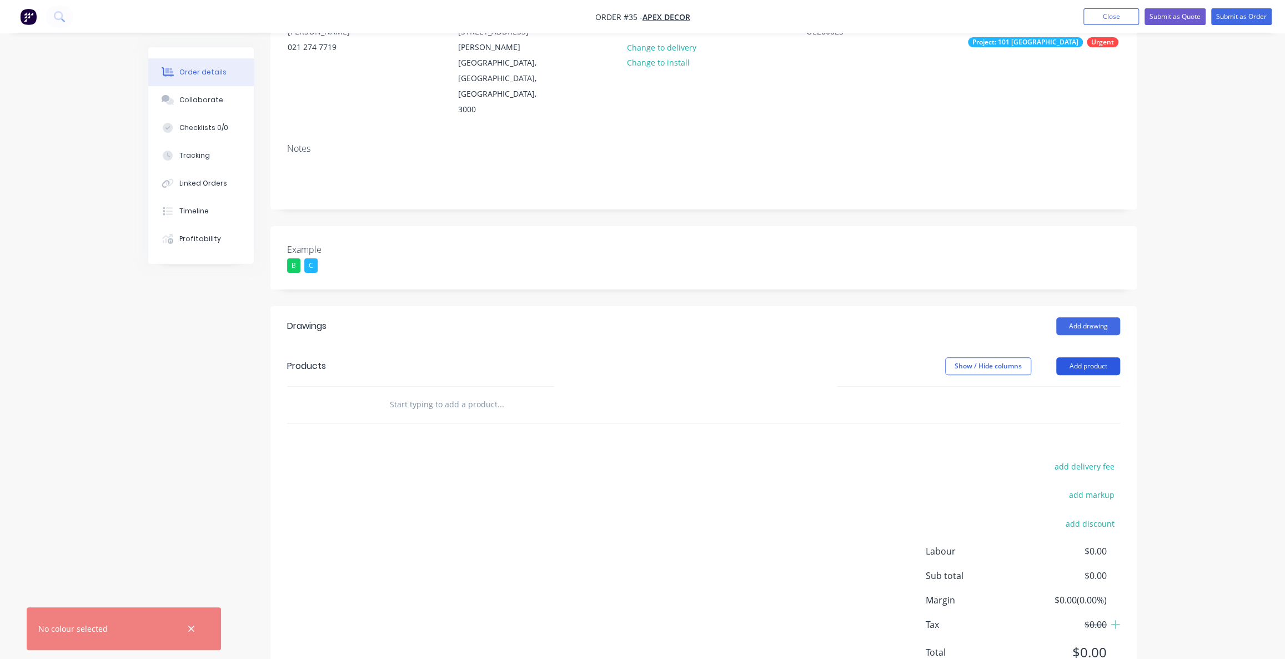
click at [1094, 357] on button "Add product" at bounding box center [1088, 366] width 64 height 18
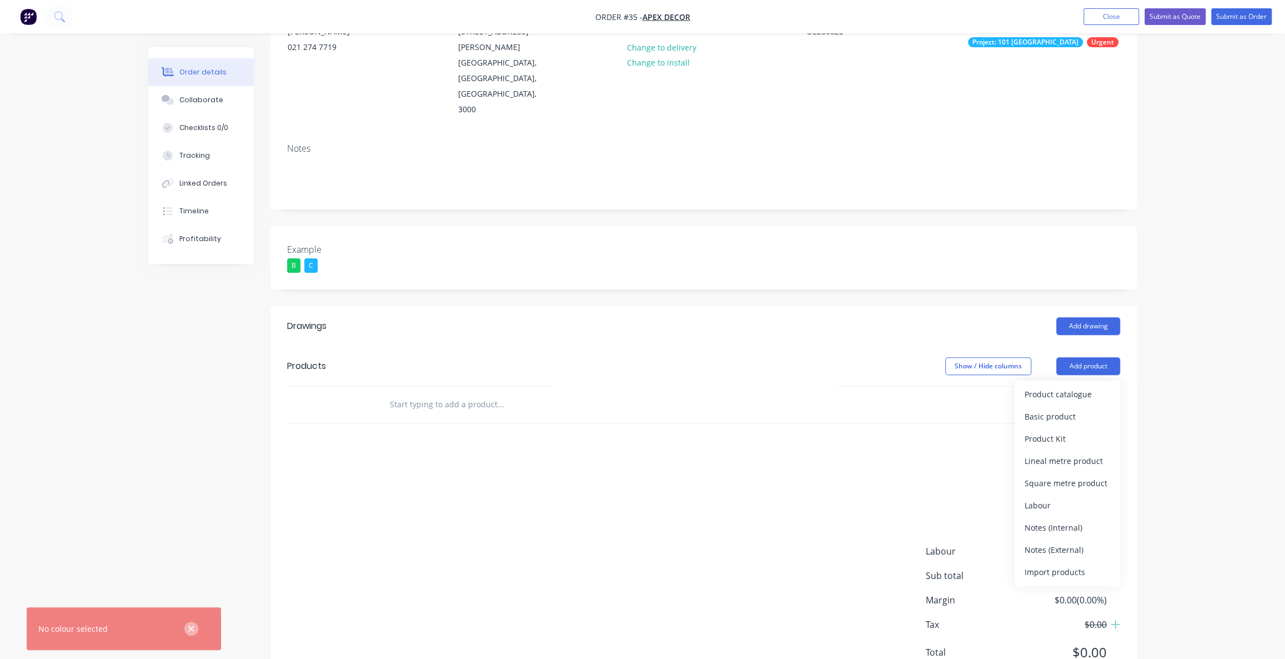
click at [194, 628] on icon "button" at bounding box center [191, 629] width 7 height 10
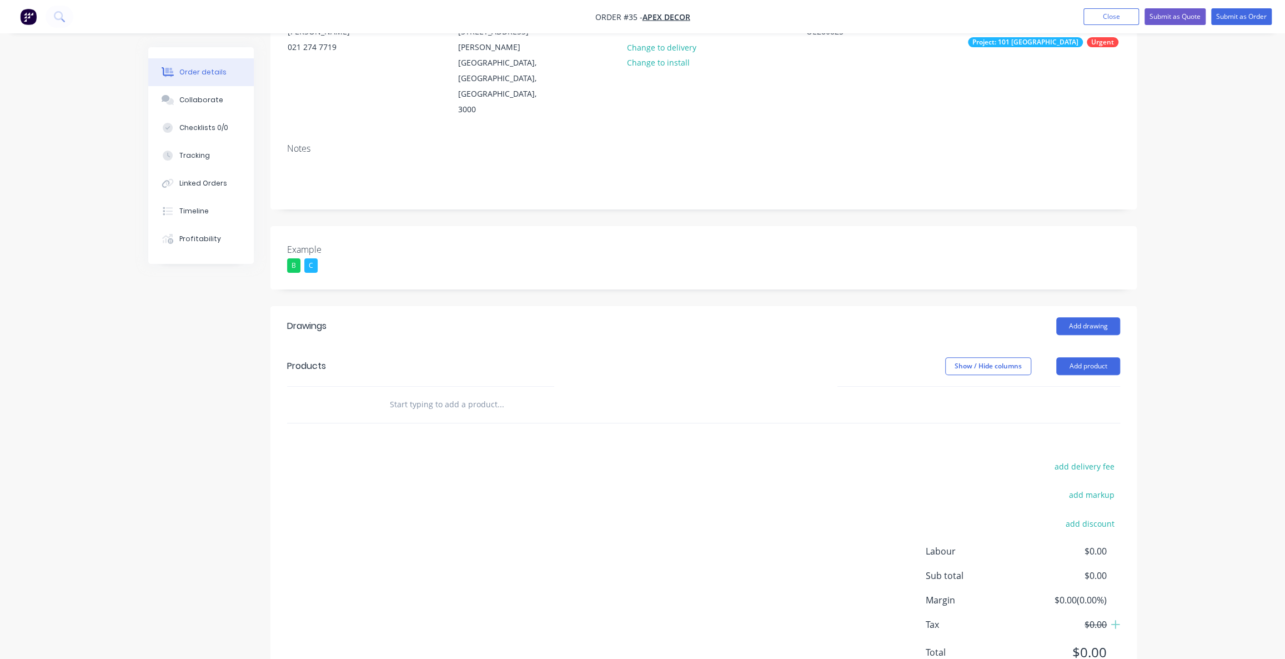
click at [1210, 355] on div "Order details Collaborate Checklists 0/0 Tracking Linked Orders Timeline Profit…" at bounding box center [642, 287] width 1285 height 838
click at [1074, 357] on button "Add product" at bounding box center [1088, 366] width 64 height 18
click at [1171, 354] on div "Order details Collaborate Checklists 0/0 Tracking Linked Orders Timeline Profit…" at bounding box center [642, 287] width 1285 height 838
click at [1089, 357] on button "Add product" at bounding box center [1088, 366] width 64 height 18
click at [1189, 383] on div "Order details Collaborate Checklists 0/0 Tracking Linked Orders Timeline Profit…" at bounding box center [642, 287] width 1285 height 838
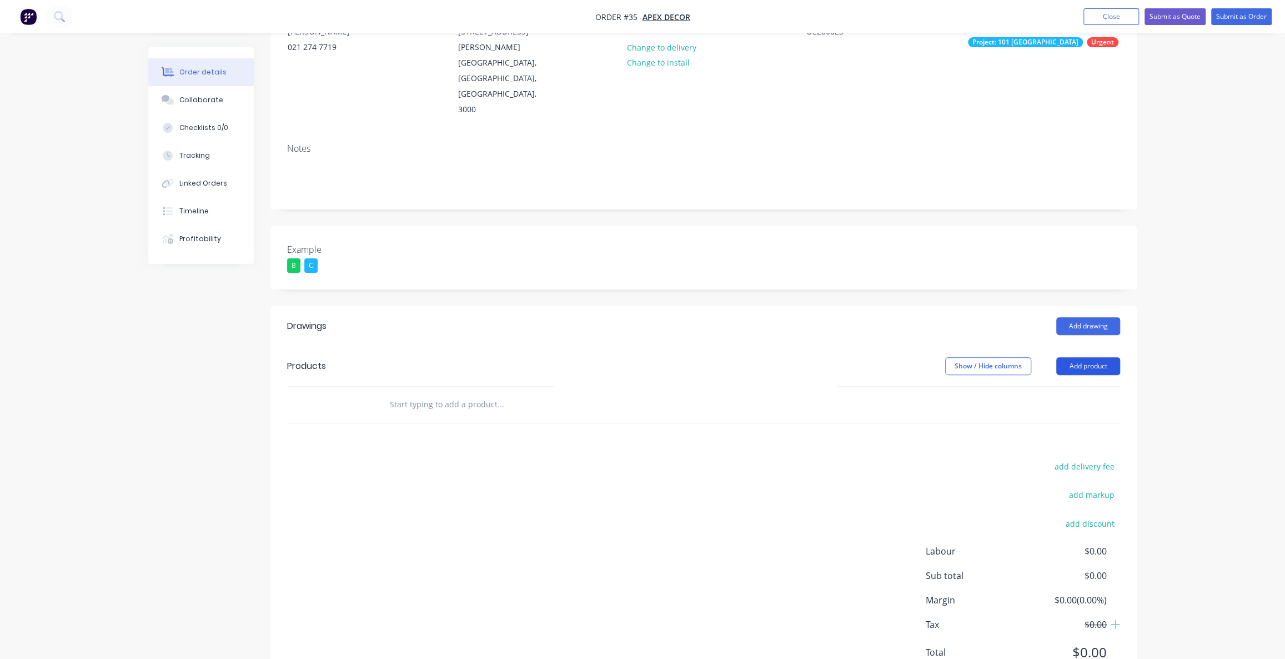
click at [1074, 357] on button "Add product" at bounding box center [1088, 366] width 64 height 18
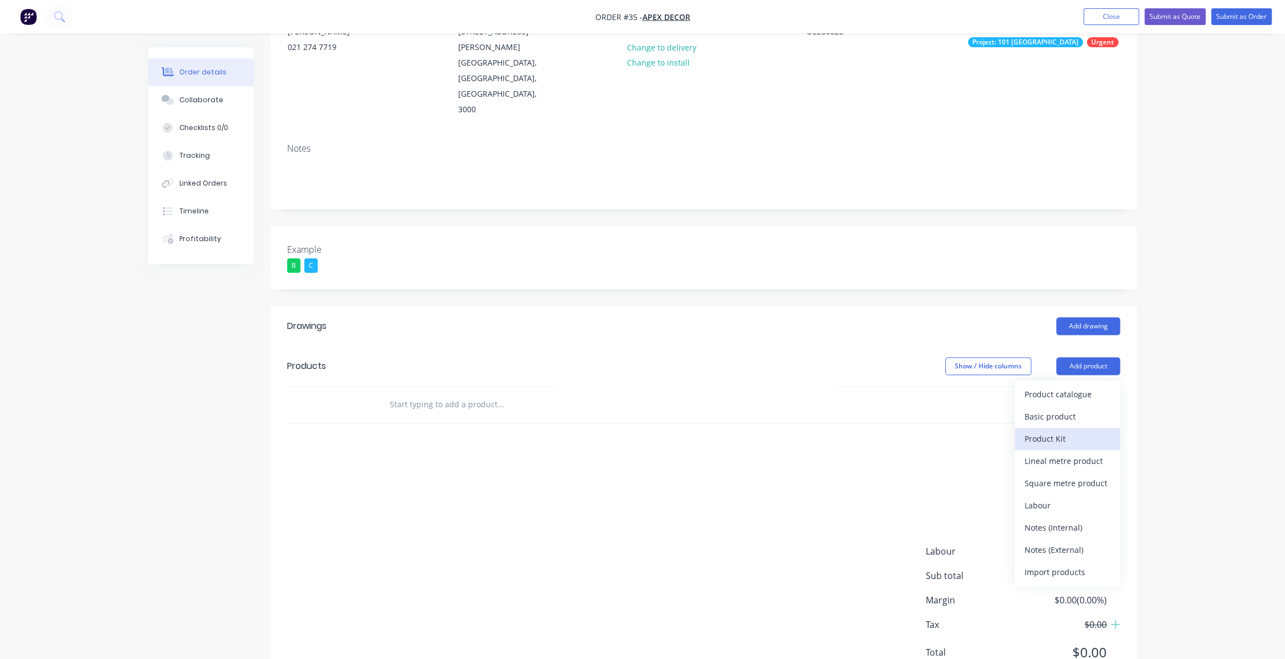
click at [1076, 430] on div "Product Kit" at bounding box center [1068, 438] width 86 height 16
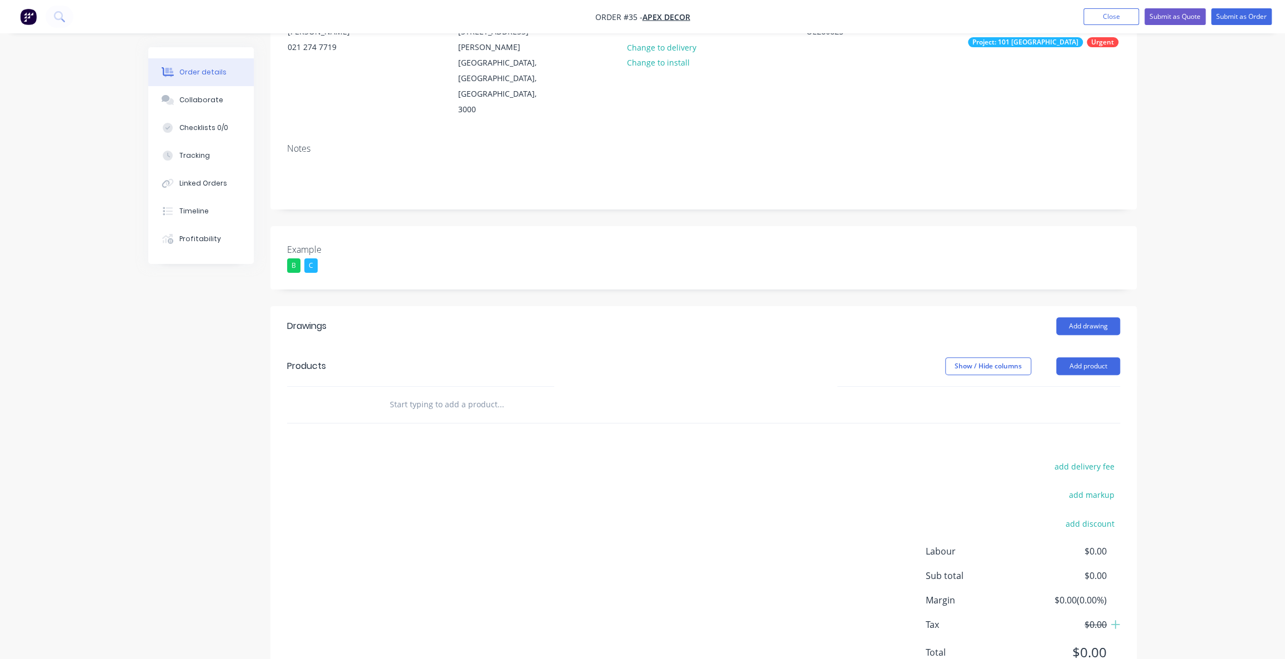
click at [1164, 365] on div "Order details Collaborate Checklists 0/0 Tracking Linked Orders Timeline Profit…" at bounding box center [642, 287] width 1285 height 838
click at [1100, 357] on button "Add product" at bounding box center [1088, 366] width 64 height 18
click at [1059, 453] on div "Back" at bounding box center [1068, 461] width 86 height 16
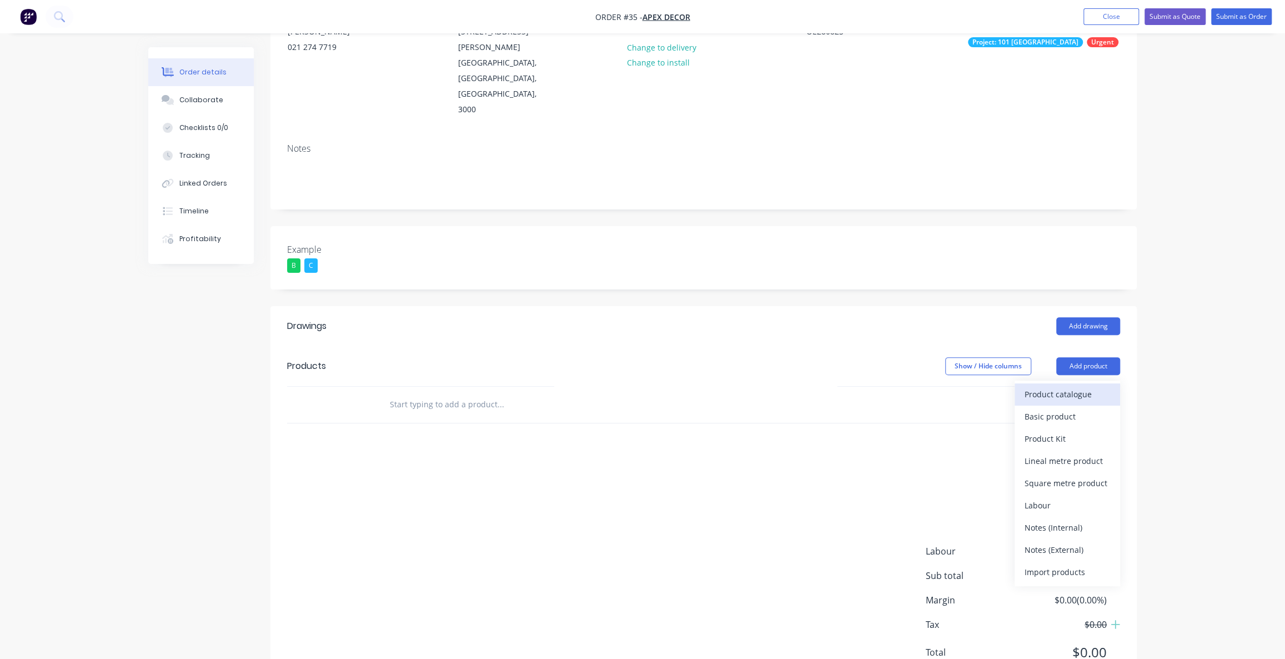
click at [1073, 386] on div "Product catalogue" at bounding box center [1068, 394] width 86 height 16
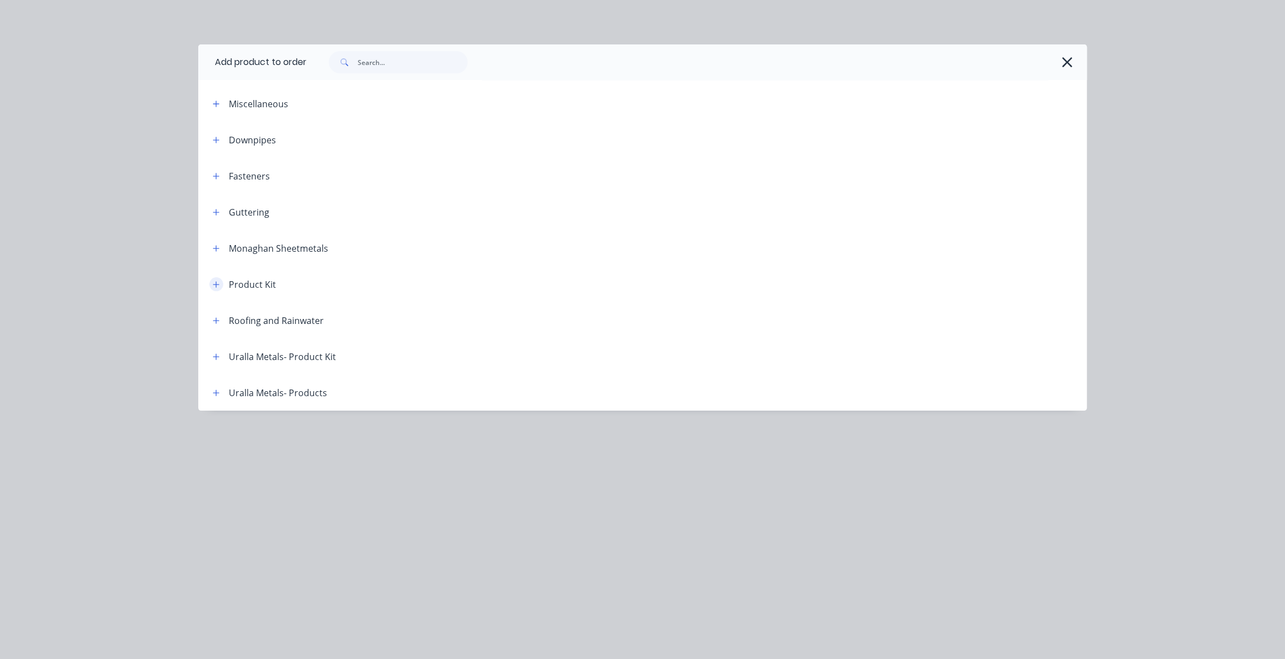
click at [218, 284] on icon "button" at bounding box center [216, 284] width 7 height 8
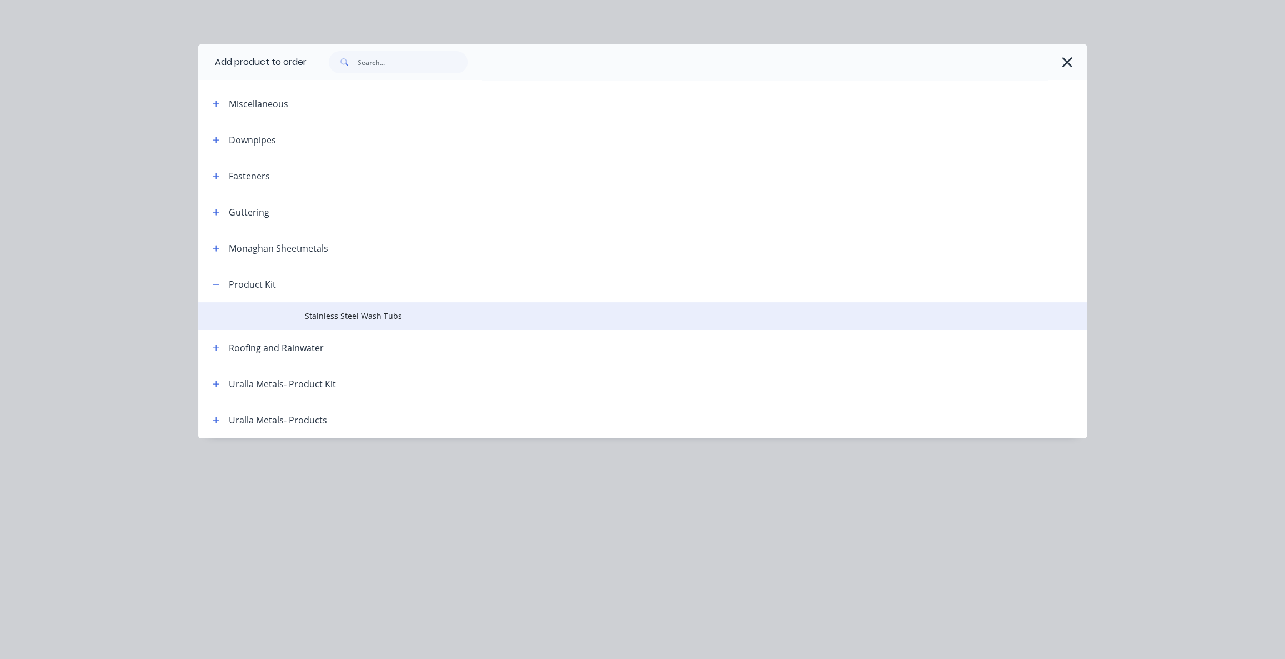
click at [367, 312] on span "Stainless Steel Wash Tubs" at bounding box center [617, 316] width 625 height 12
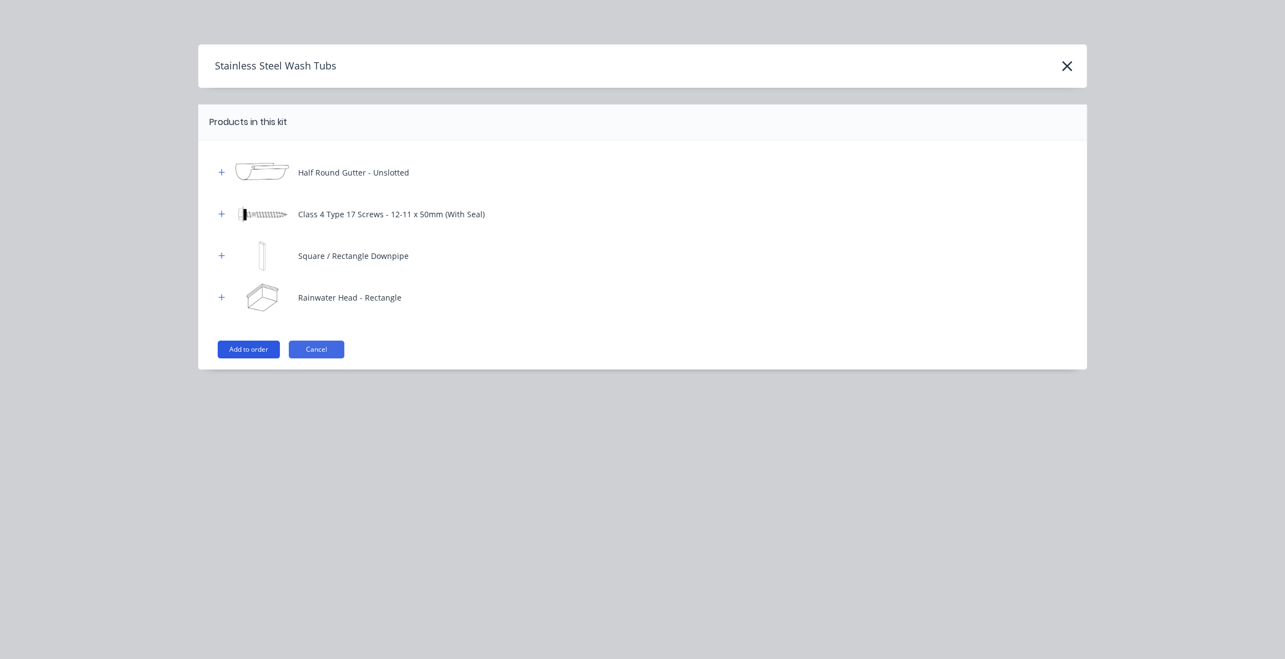
click at [246, 351] on button "Add to order" at bounding box center [249, 349] width 62 height 18
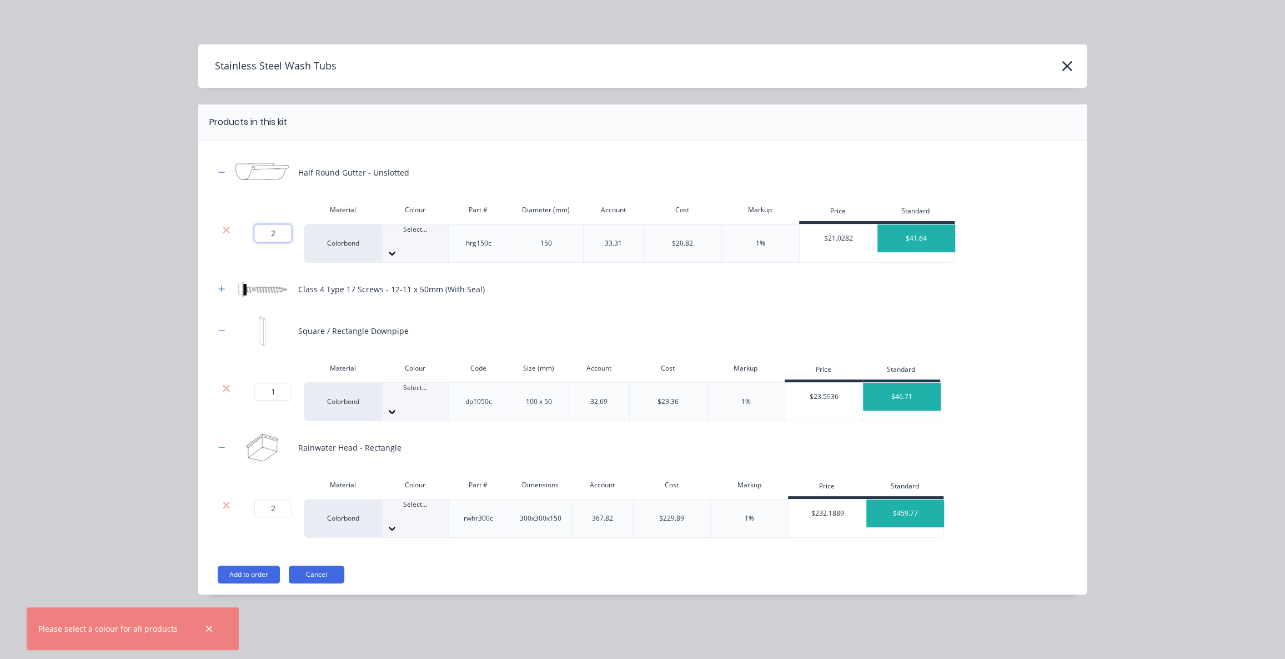
drag, startPoint x: 274, startPoint y: 233, endPoint x: 255, endPoint y: 233, distance: 19.4
click at [273, 233] on input "2" at bounding box center [272, 233] width 37 height 18
click at [265, 383] on input "1" at bounding box center [272, 392] width 37 height 18
click at [275, 499] on input "2" at bounding box center [272, 508] width 37 height 18
click at [422, 234] on div at bounding box center [415, 239] width 66 height 10
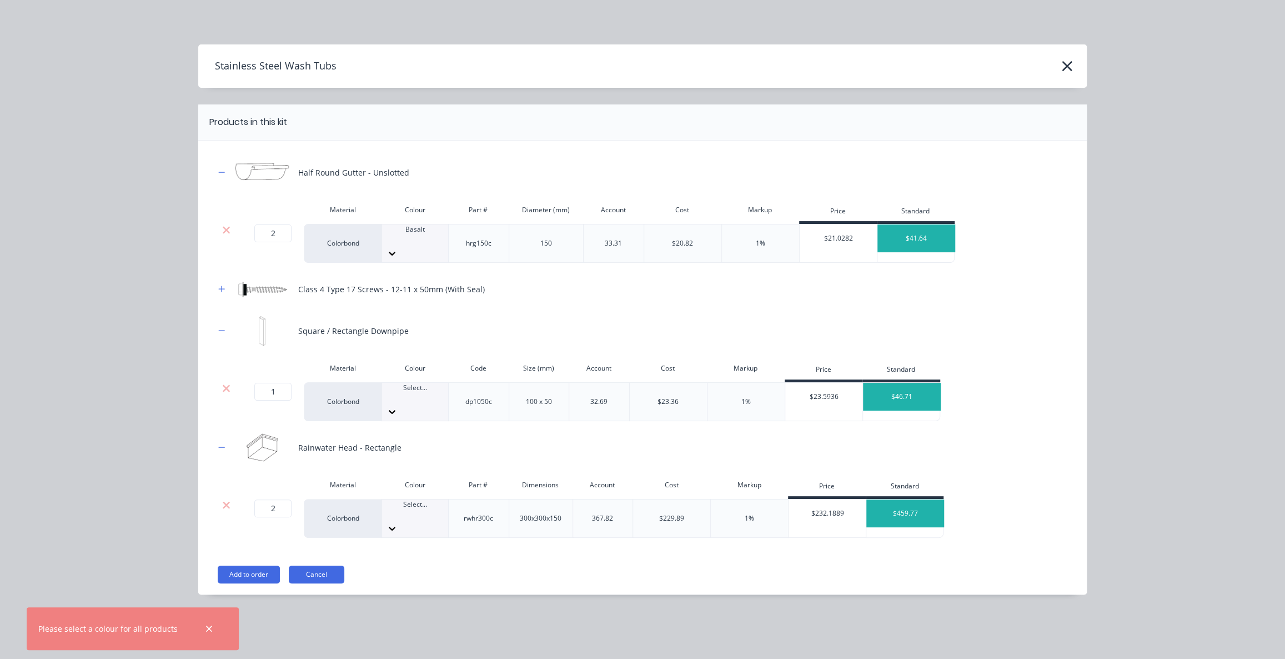
click at [413, 393] on div at bounding box center [415, 398] width 66 height 10
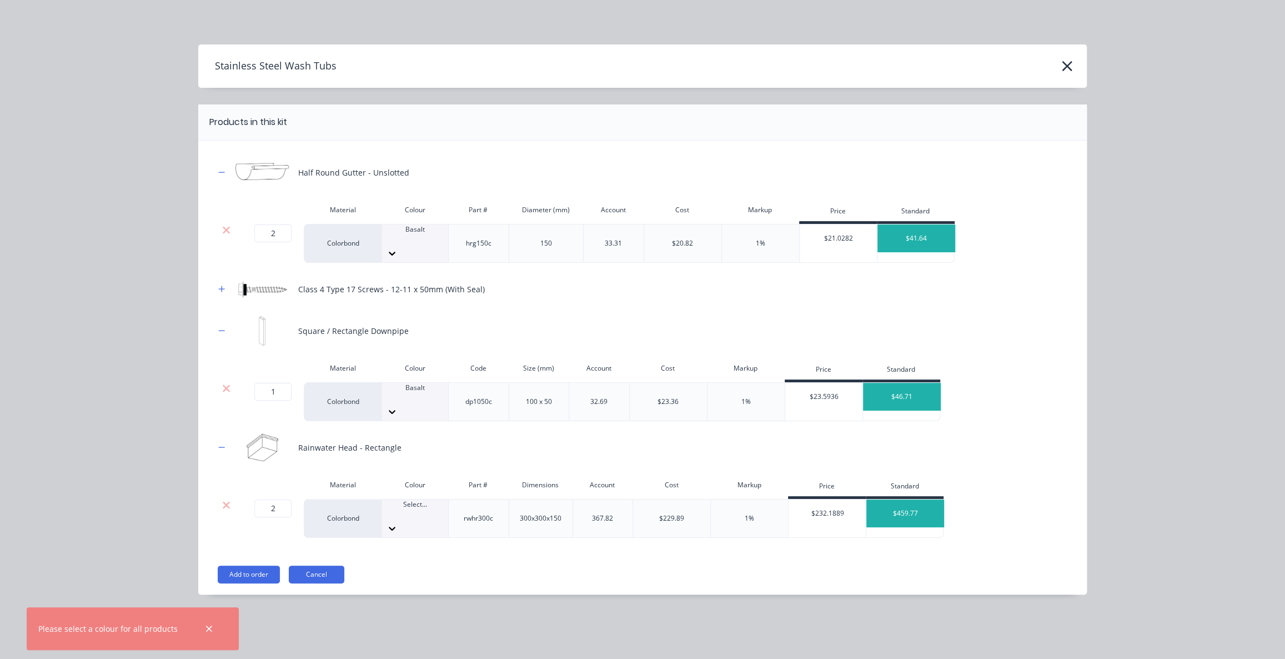
click at [415, 509] on div at bounding box center [415, 514] width 66 height 10
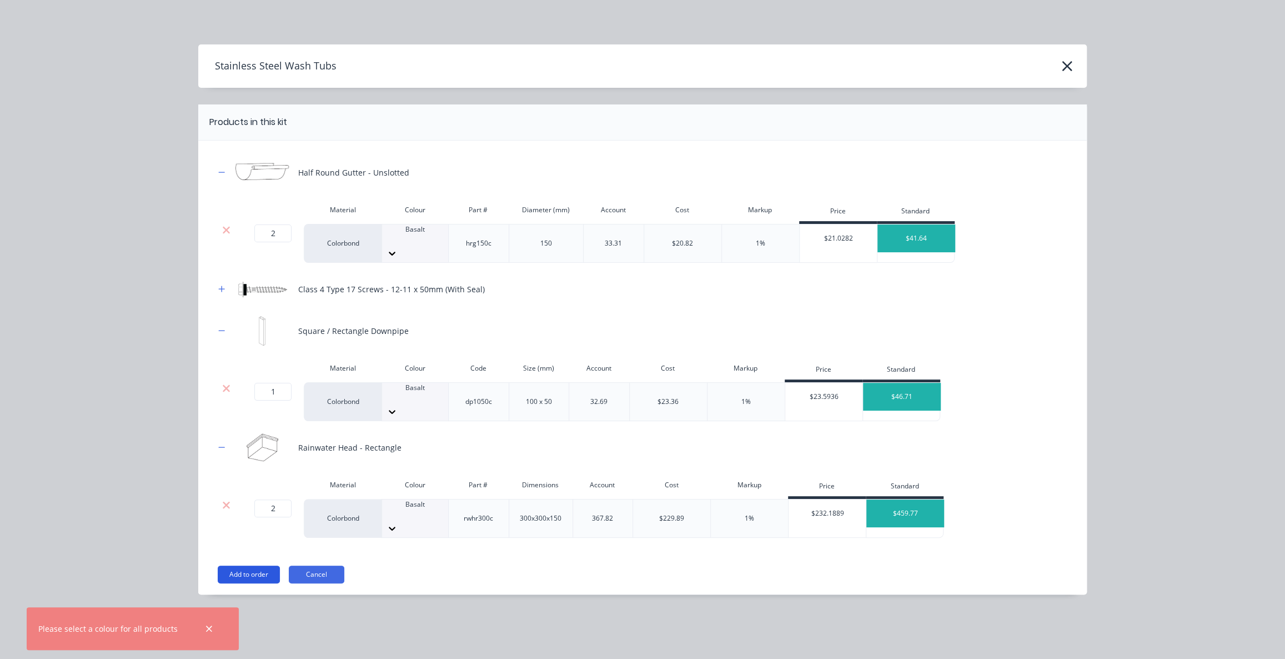
click at [255, 565] on button "Add to order" at bounding box center [249, 574] width 62 height 18
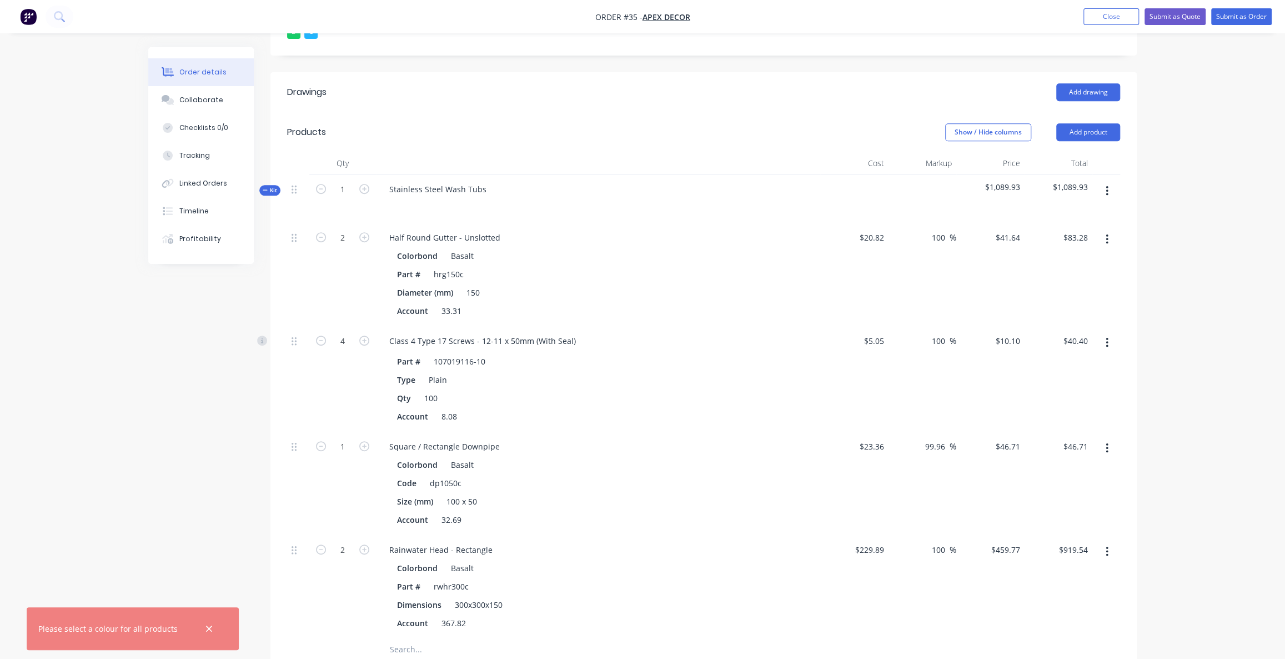
scroll to position [400, 0]
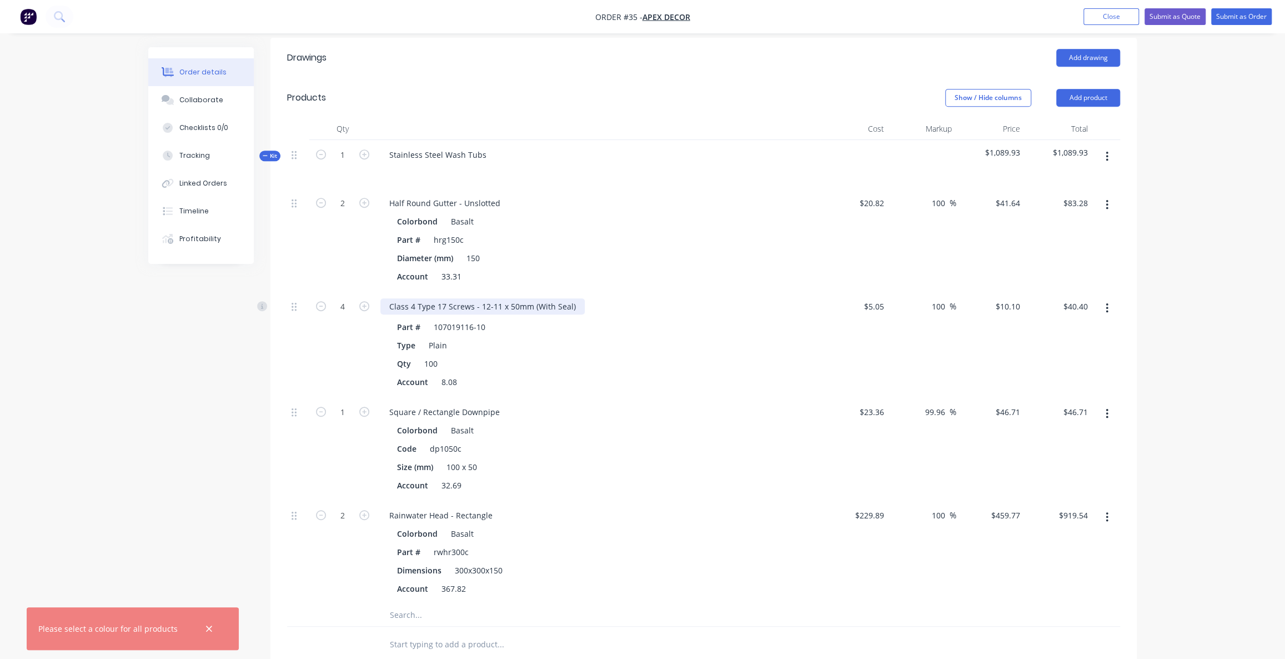
click at [390, 298] on div "Class 4 Type 17 Screws - 12-11 x 50mm (With Seal)" at bounding box center [482, 306] width 204 height 16
click at [417, 404] on div "Square / Rectangle Downpipe" at bounding box center [444, 412] width 128 height 16
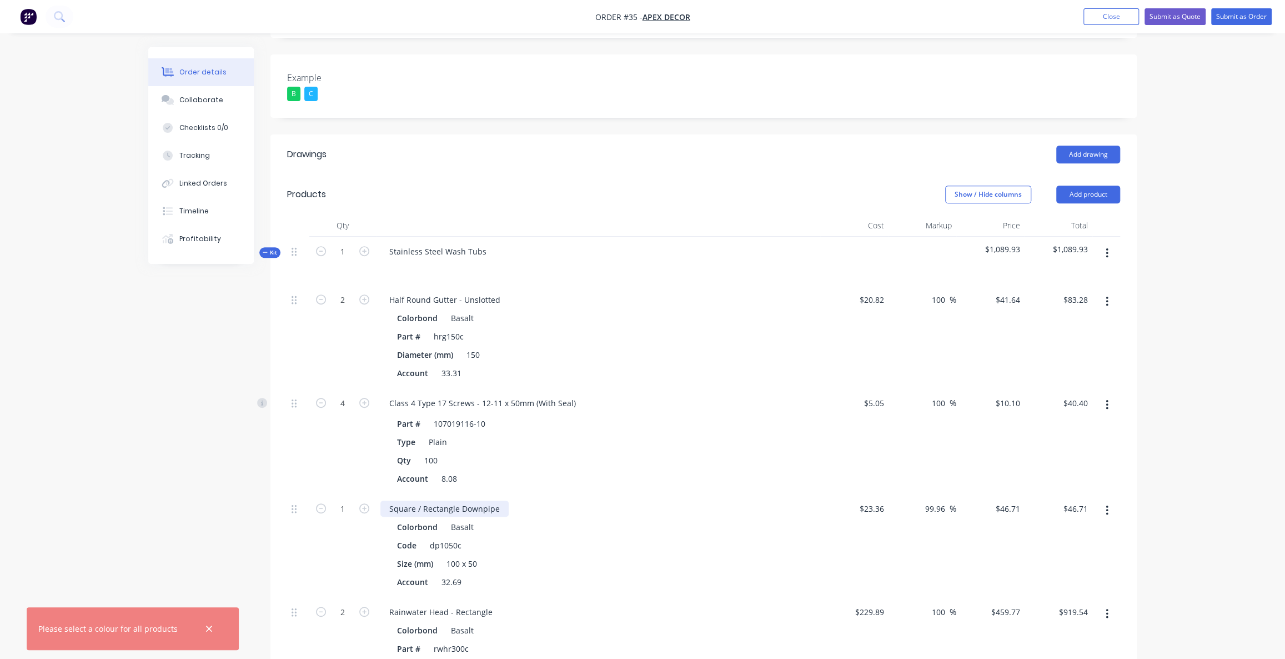
scroll to position [299, 0]
click at [263, 253] on icon at bounding box center [265, 256] width 5 height 6
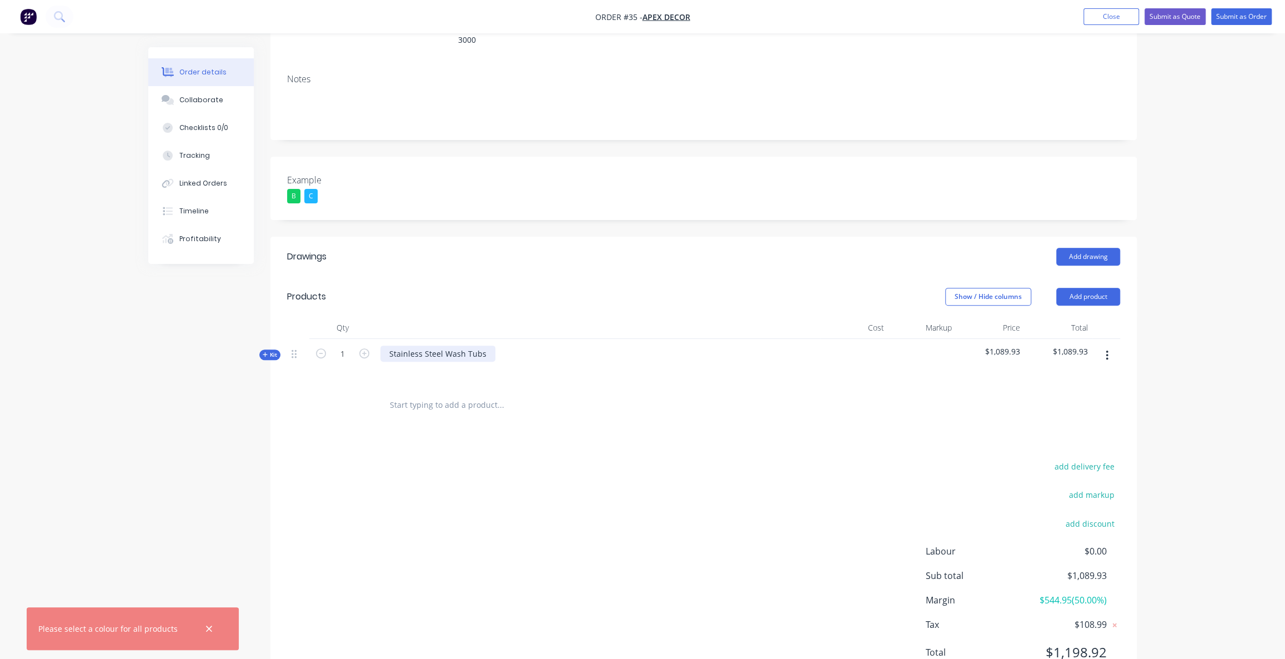
drag, startPoint x: 494, startPoint y: 309, endPoint x: 461, endPoint y: 307, distance: 32.8
click at [489, 339] on div "Stainless Steel Wash Tubs" at bounding box center [598, 363] width 444 height 48
drag, startPoint x: 981, startPoint y: 306, endPoint x: 1011, endPoint y: 308, distance: 30.0
click at [998, 345] on span "$1,089.93" at bounding box center [990, 351] width 59 height 12
click at [1205, 317] on div "Order details Collaborate Checklists 0/0 Tracking Linked Orders Timeline Profit…" at bounding box center [642, 253] width 1285 height 908
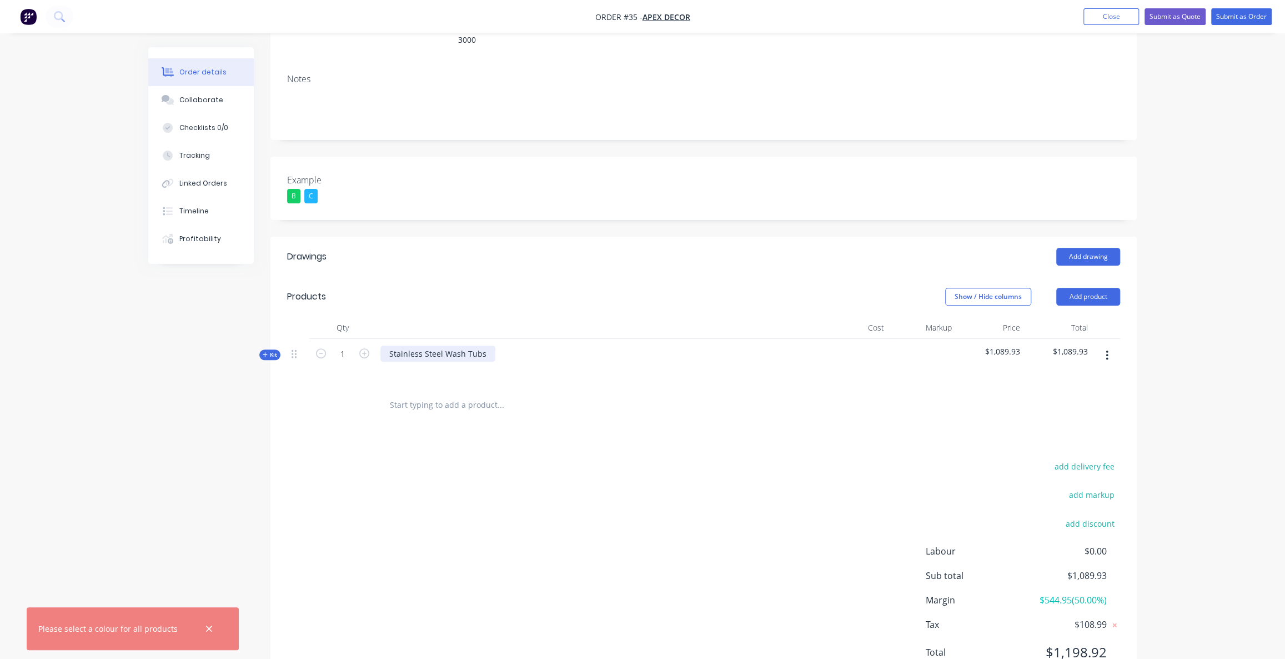
click at [439, 345] on div "Stainless Steel Wash Tubs" at bounding box center [437, 353] width 115 height 16
click at [480, 345] on div "Stainless Steel Wash Tubs" at bounding box center [437, 353] width 115 height 16
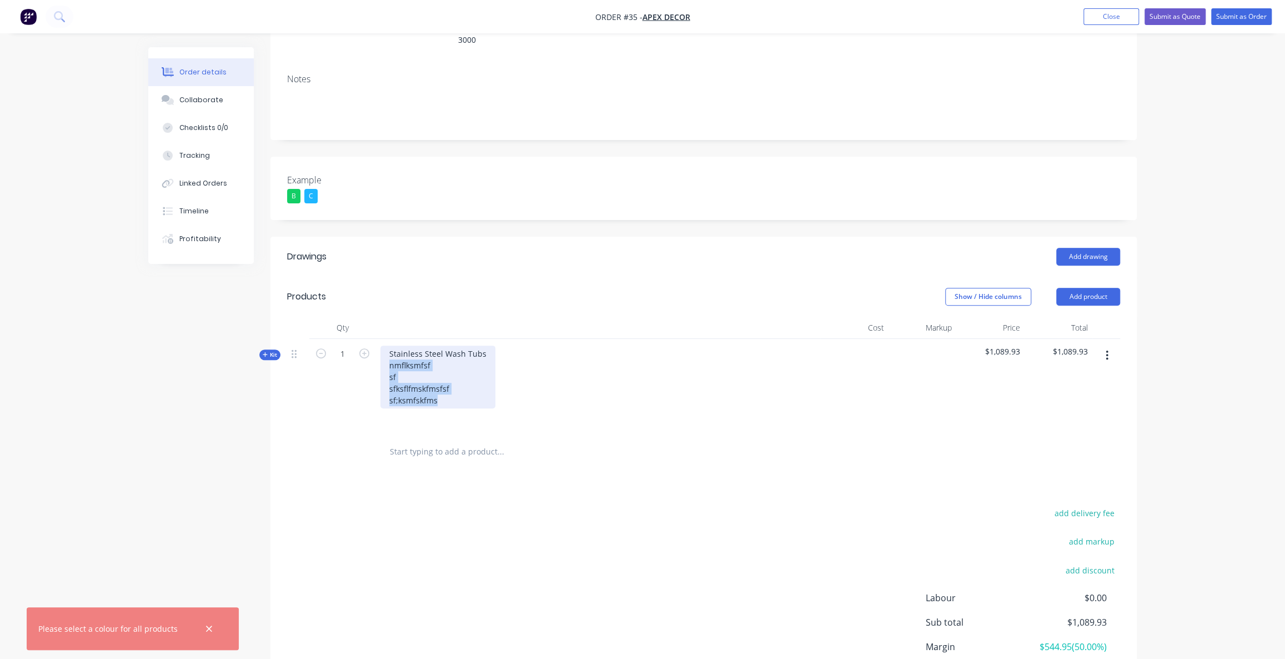
drag, startPoint x: 419, startPoint y: 347, endPoint x: 389, endPoint y: 322, distance: 39.1
click at [389, 345] on div "Stainless Steel Wash Tubs nmflksmfsf sf sfksflfmskfmsfsf sf;ksmfskfms" at bounding box center [437, 376] width 115 height 63
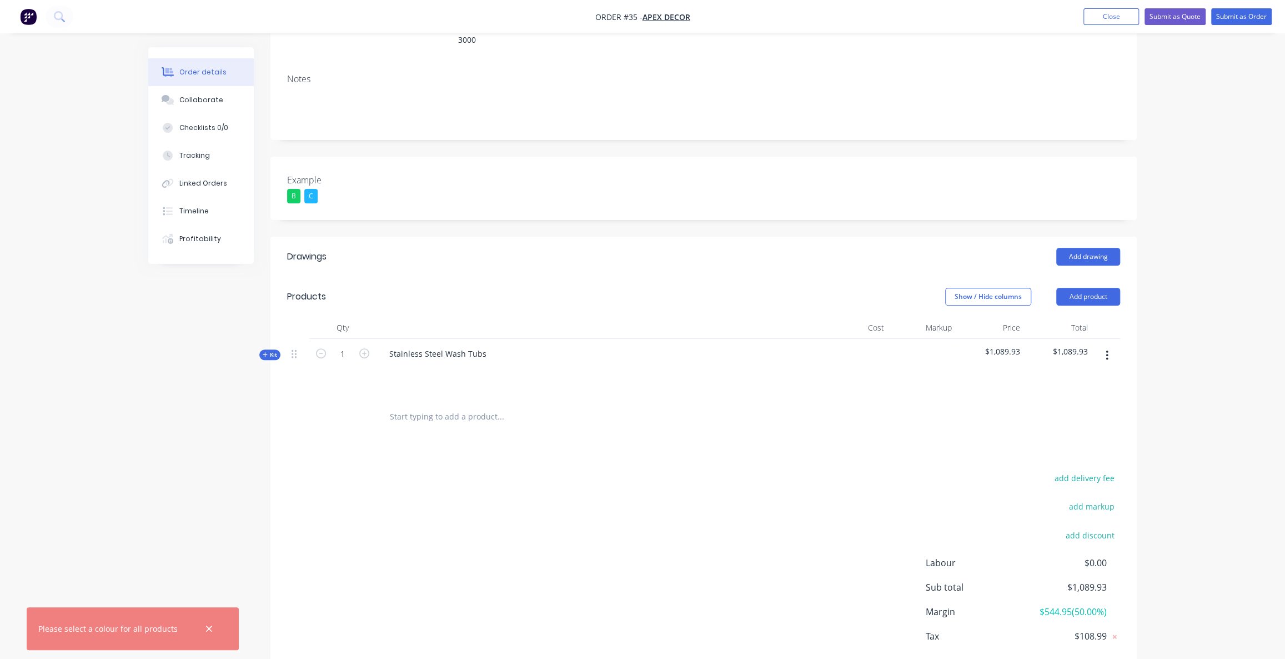
click at [277, 350] on span "Kit" at bounding box center [270, 354] width 14 height 8
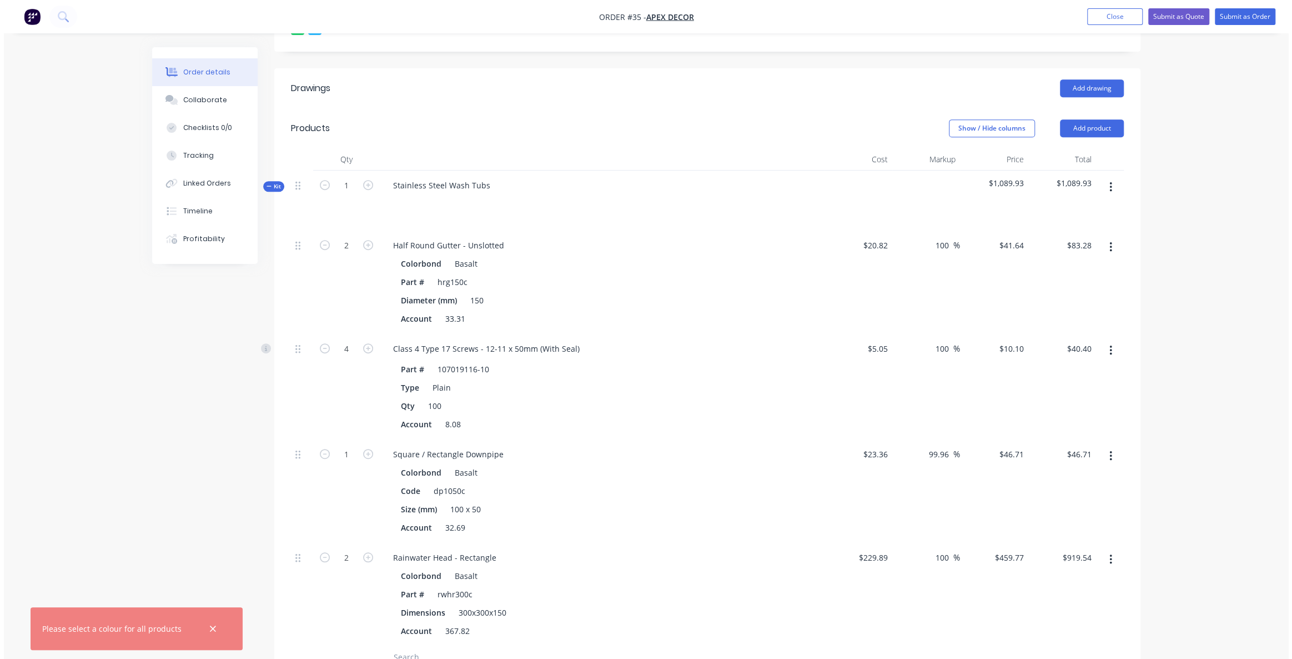
scroll to position [353, 0]
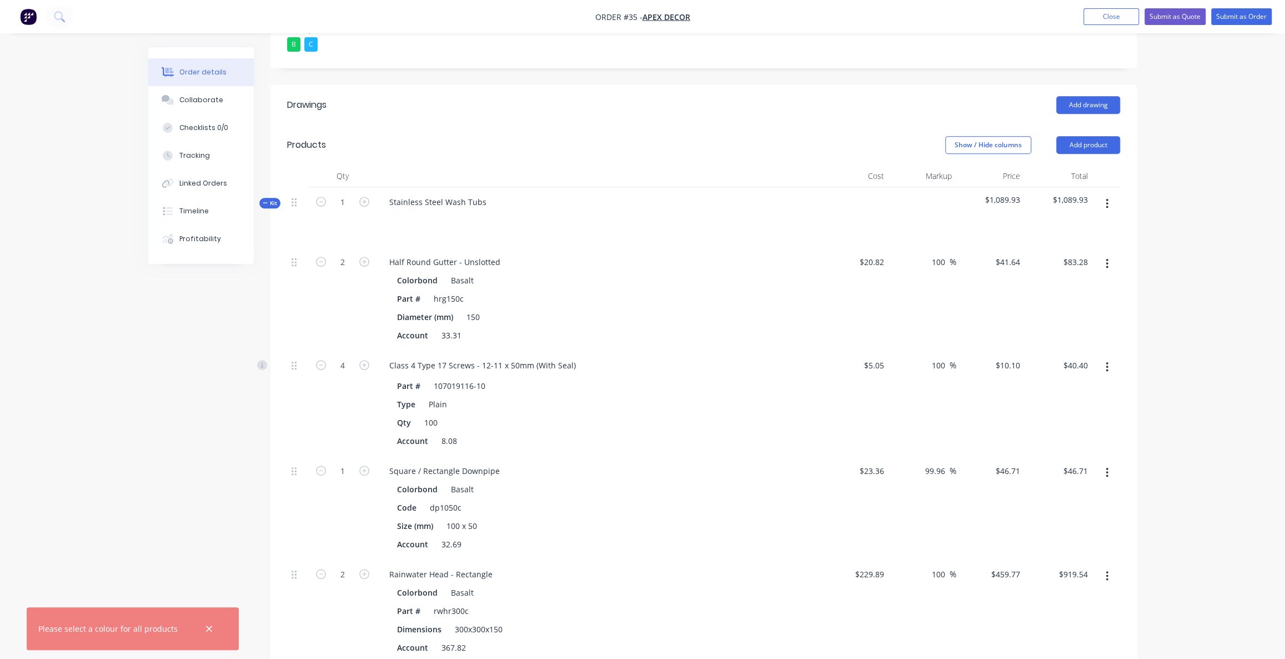
click at [1109, 194] on button "button" at bounding box center [1107, 204] width 26 height 20
click at [1080, 225] on div "Add product to kit" at bounding box center [1068, 233] width 86 height 16
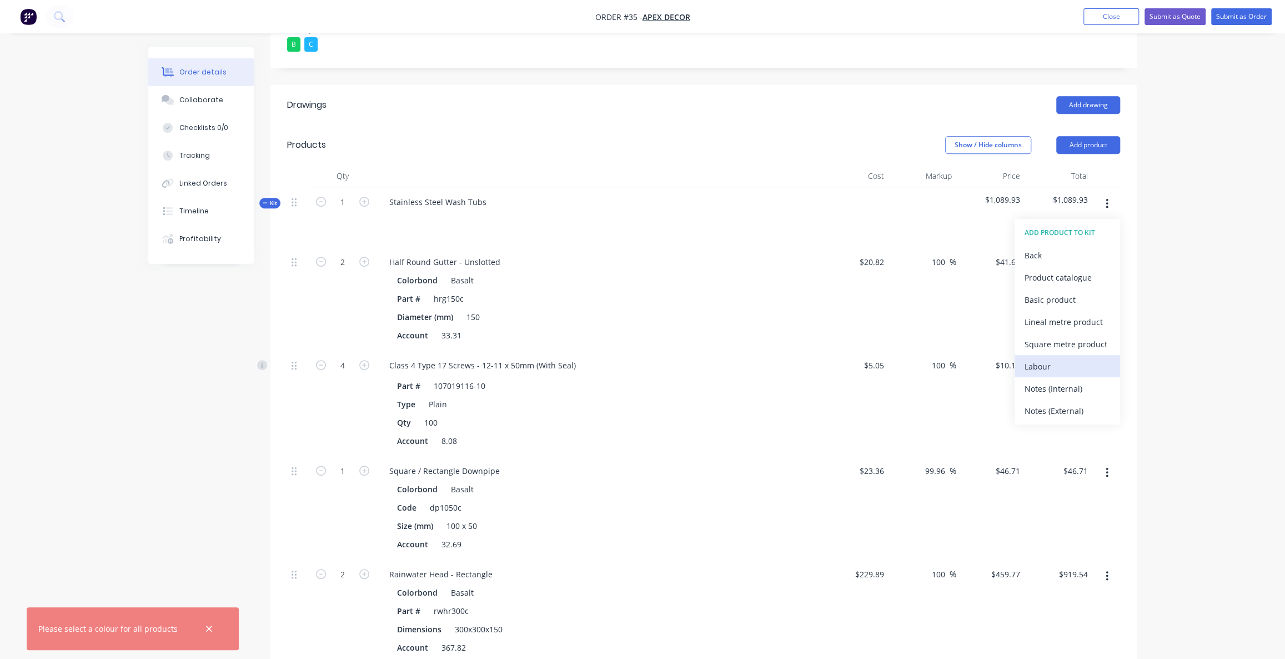
click at [1043, 358] on div "Labour" at bounding box center [1068, 366] width 86 height 16
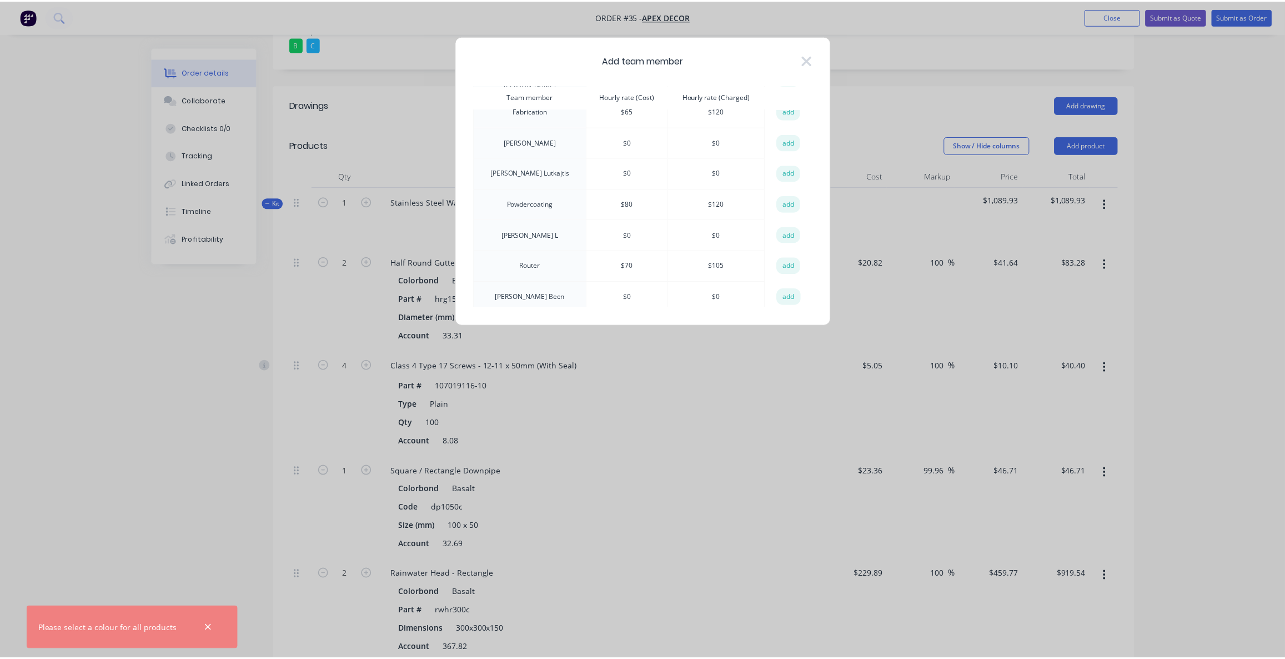
scroll to position [0, 0]
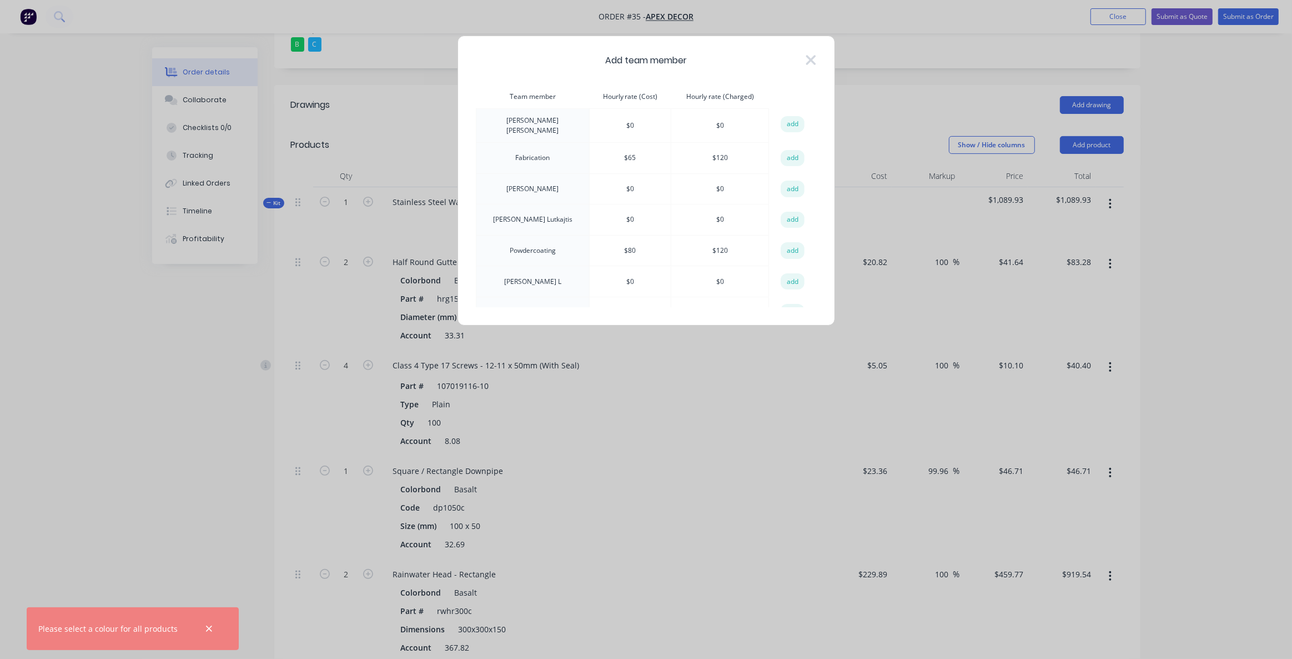
click at [605, 189] on td "$ 0" at bounding box center [631, 188] width 82 height 31
click at [791, 152] on button "add" at bounding box center [793, 158] width 24 height 17
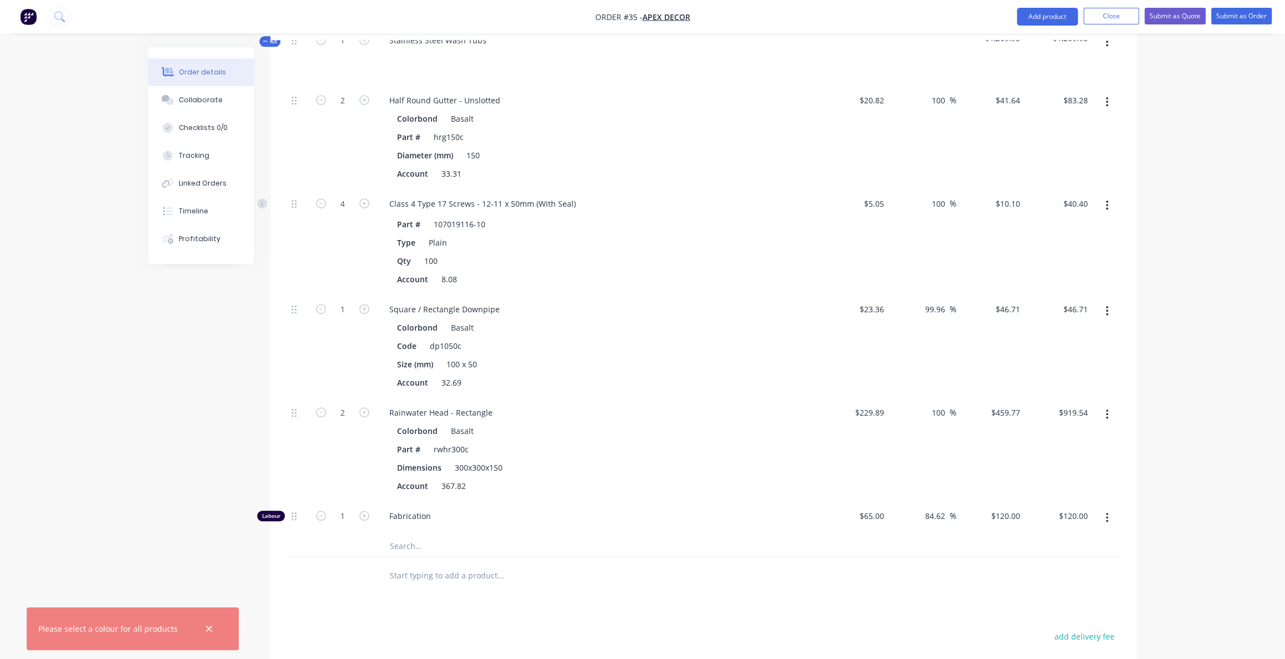
scroll to position [605, 0]
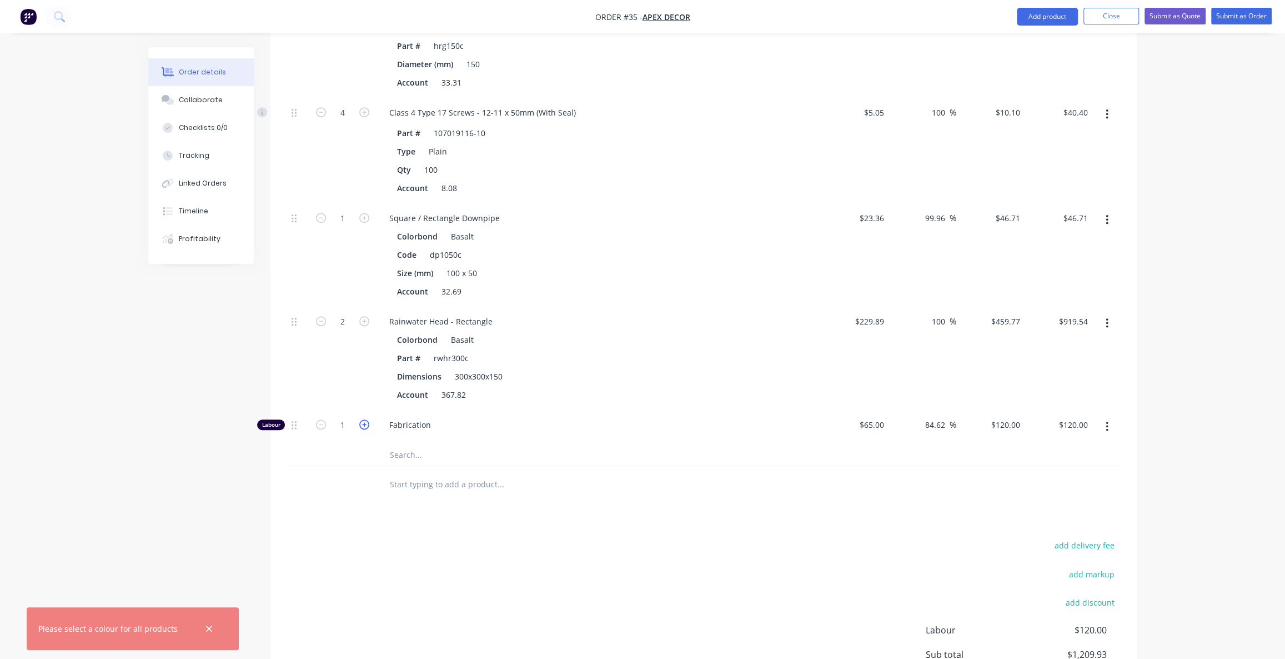
click at [361, 419] on icon "button" at bounding box center [364, 424] width 10 height 10
type input "2"
type input "$240.00"
click at [361, 419] on icon "button" at bounding box center [364, 424] width 10 height 10
type input "3"
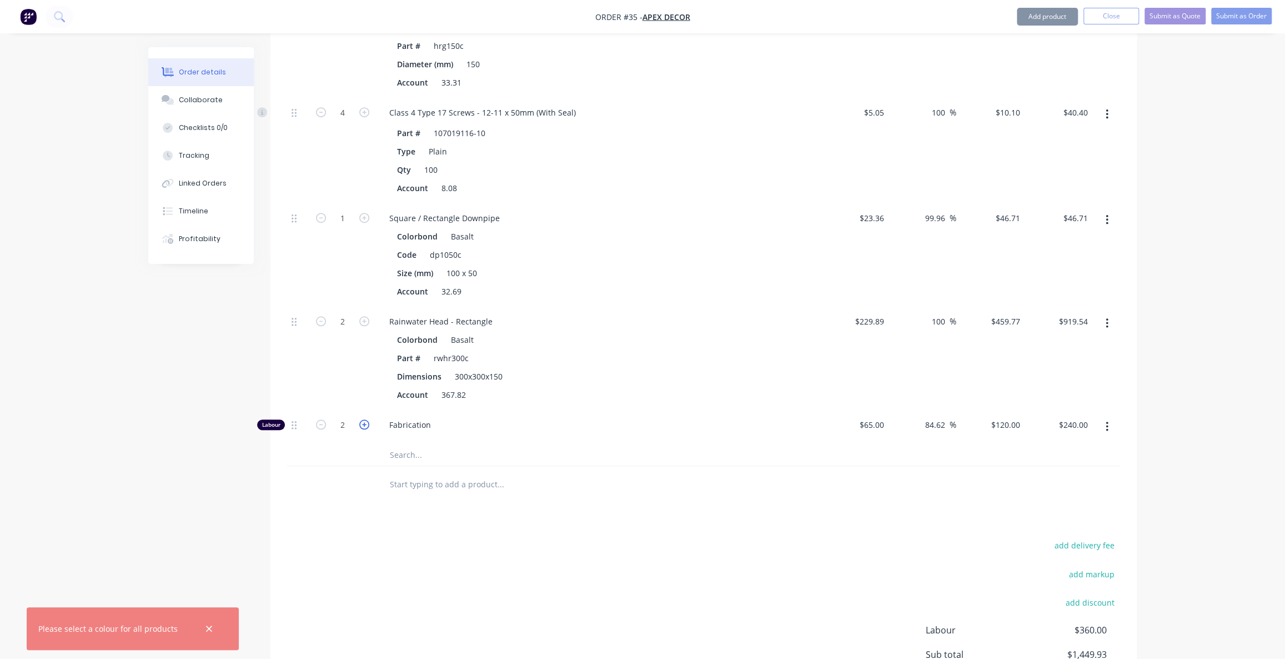
type input "$360.00"
click at [359, 419] on icon "button" at bounding box center [364, 424] width 10 height 10
type input "4"
type input "$480.00"
click at [349, 18] on input "4" at bounding box center [342, 9] width 29 height 17
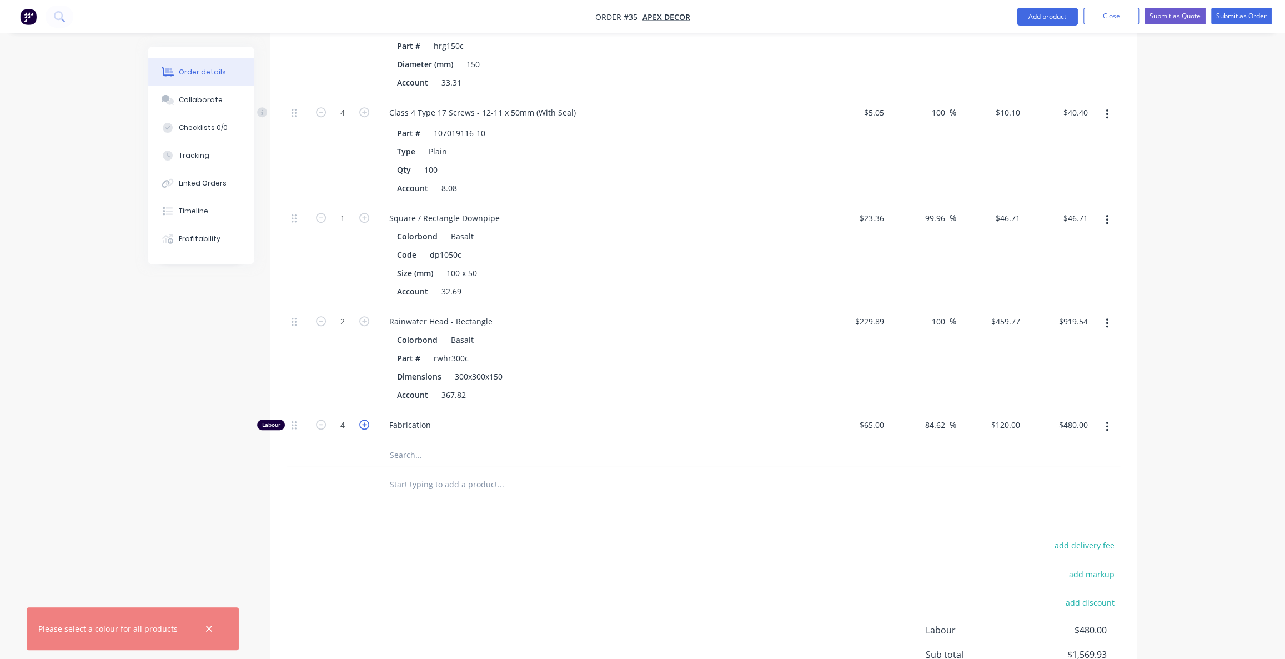
click at [365, 419] on icon "button" at bounding box center [364, 424] width 10 height 10
type input "5"
type input "$600.00"
click at [352, 538] on div "add delivery fee add markup add discount Labour $600.00 Sub total $1,689.93 Mar…" at bounding box center [703, 645] width 833 height 214
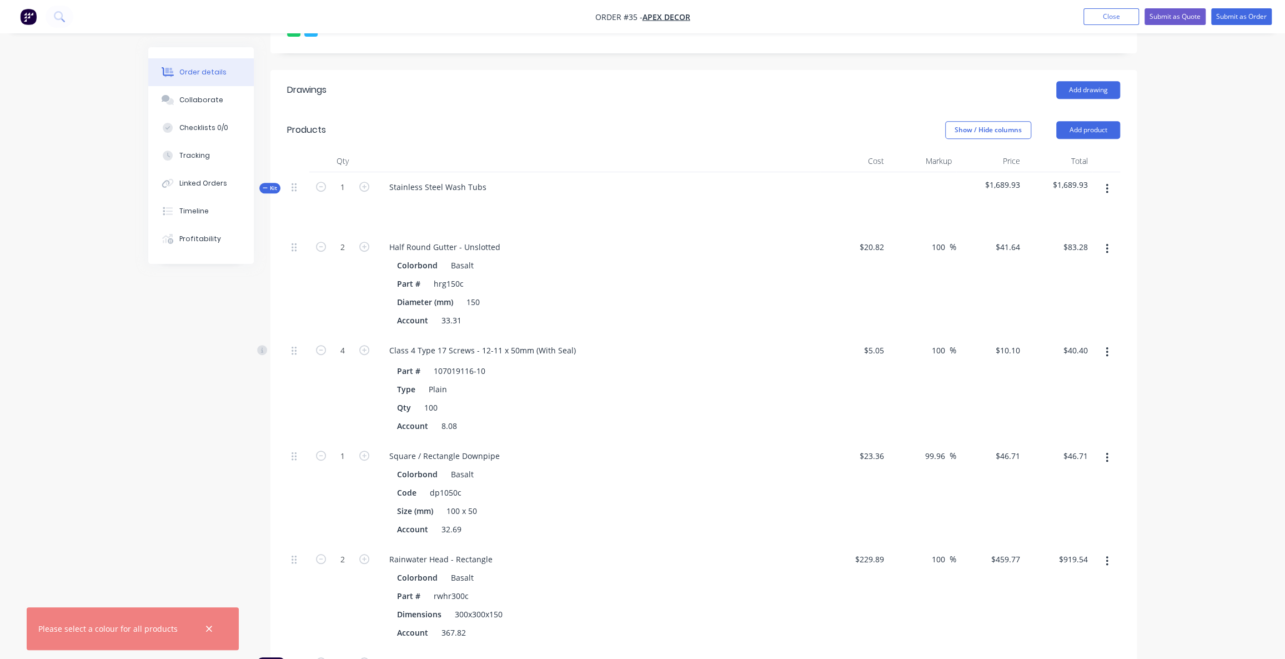
scroll to position [330, 0]
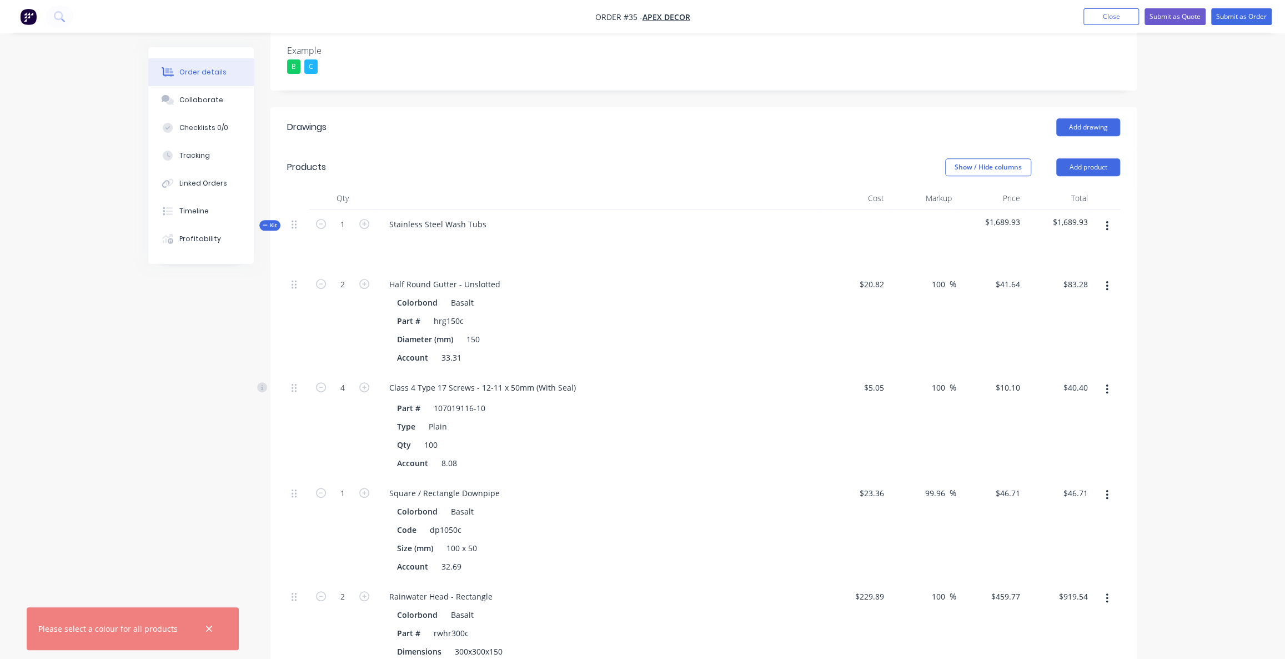
click at [275, 221] on span "Kit" at bounding box center [270, 225] width 14 height 8
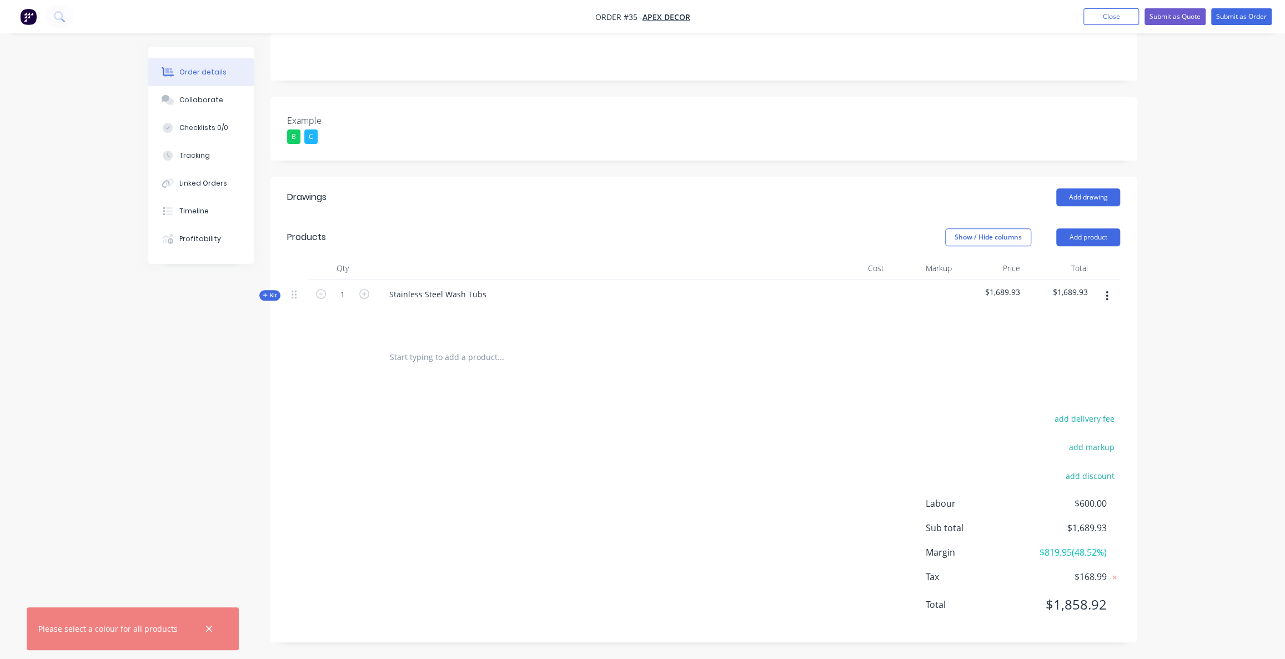
scroll to position [213, 0]
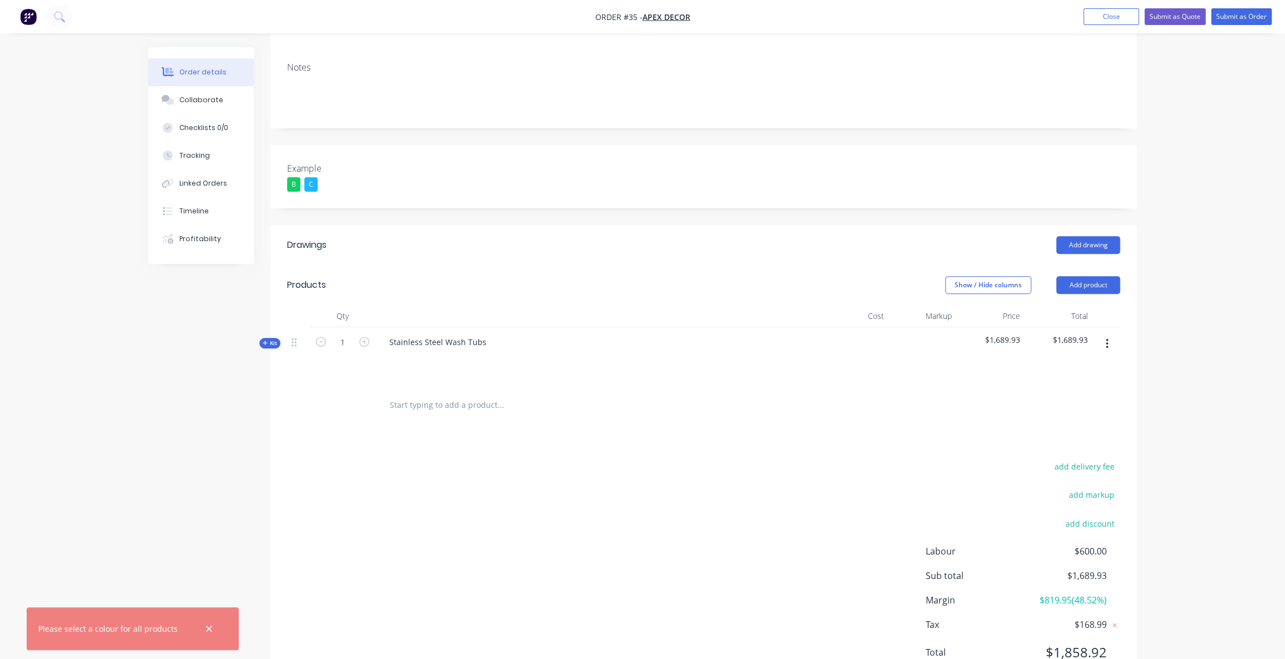
click at [267, 340] on icon at bounding box center [265, 342] width 4 height 4
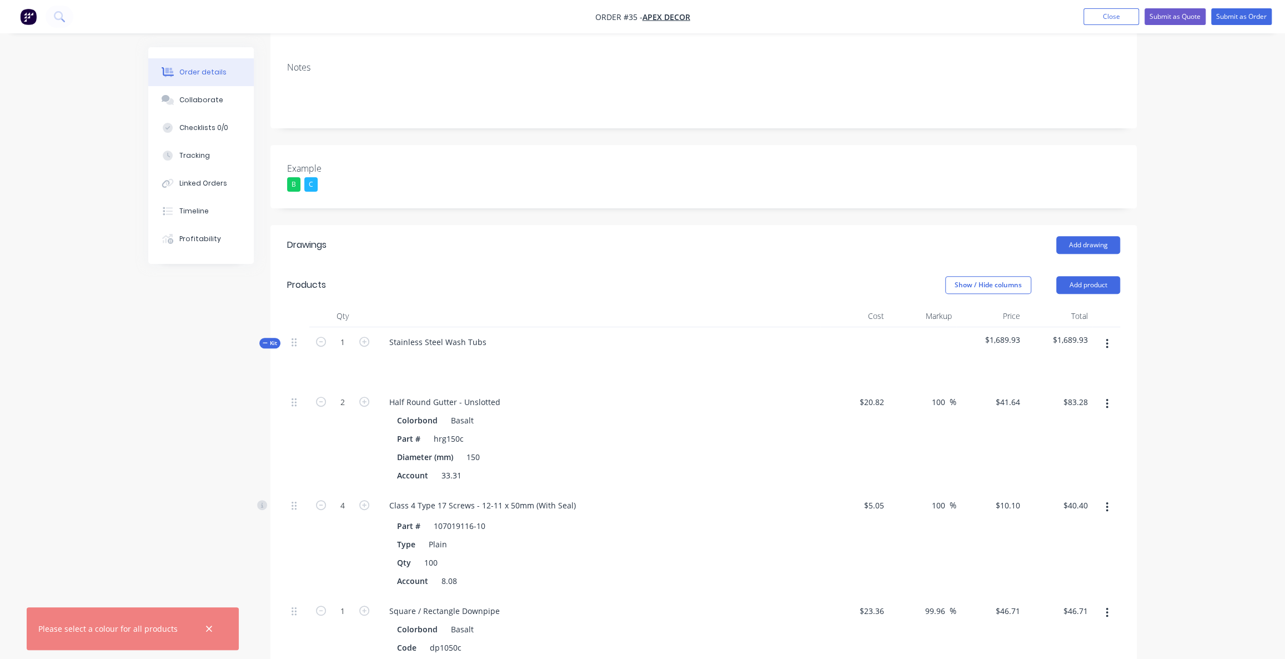
scroll to position [330, 0]
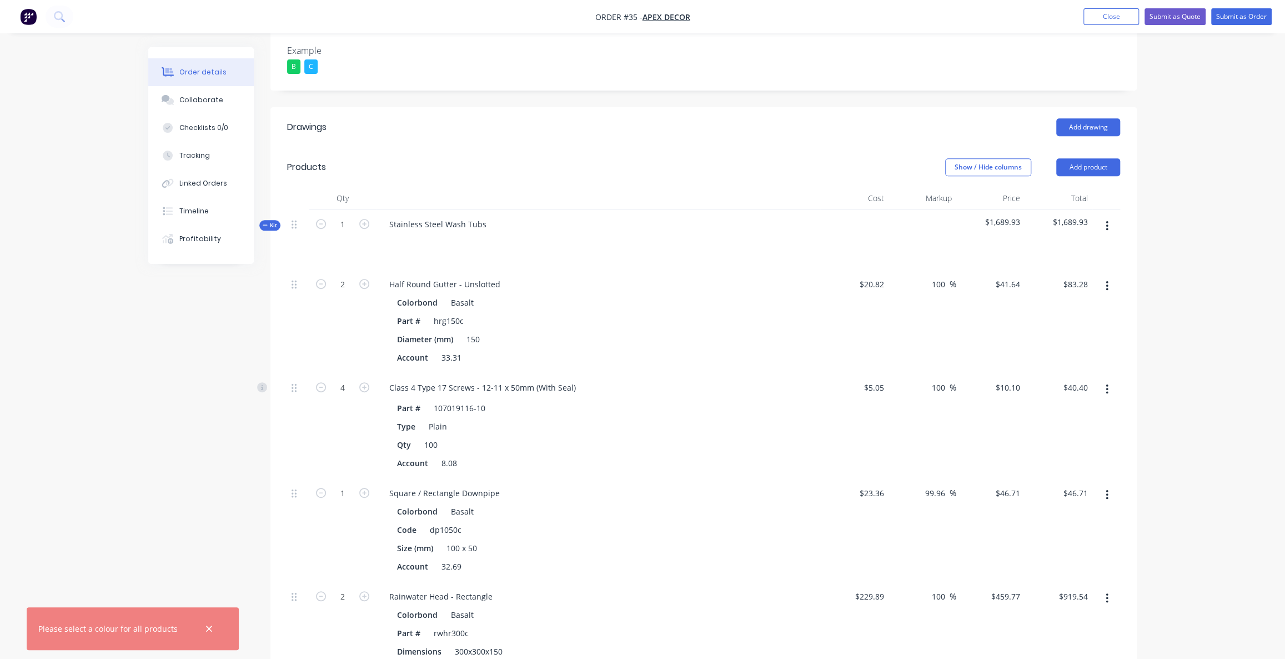
click at [189, 445] on div "Created by [PERSON_NAME] Created [DATE] Required [DATE] Assigned to O F P Statu…" at bounding box center [642, 389] width 989 height 1344
click at [242, 397] on div "Created by [PERSON_NAME] Created [DATE] Required [DATE] Assigned to O F P Statu…" at bounding box center [642, 389] width 989 height 1344
click at [208, 627] on button "button" at bounding box center [209, 629] width 14 height 14
click at [234, 405] on div "Created by [PERSON_NAME] Created [DATE] Required [DATE] Assigned to O F P Statu…" at bounding box center [642, 389] width 989 height 1344
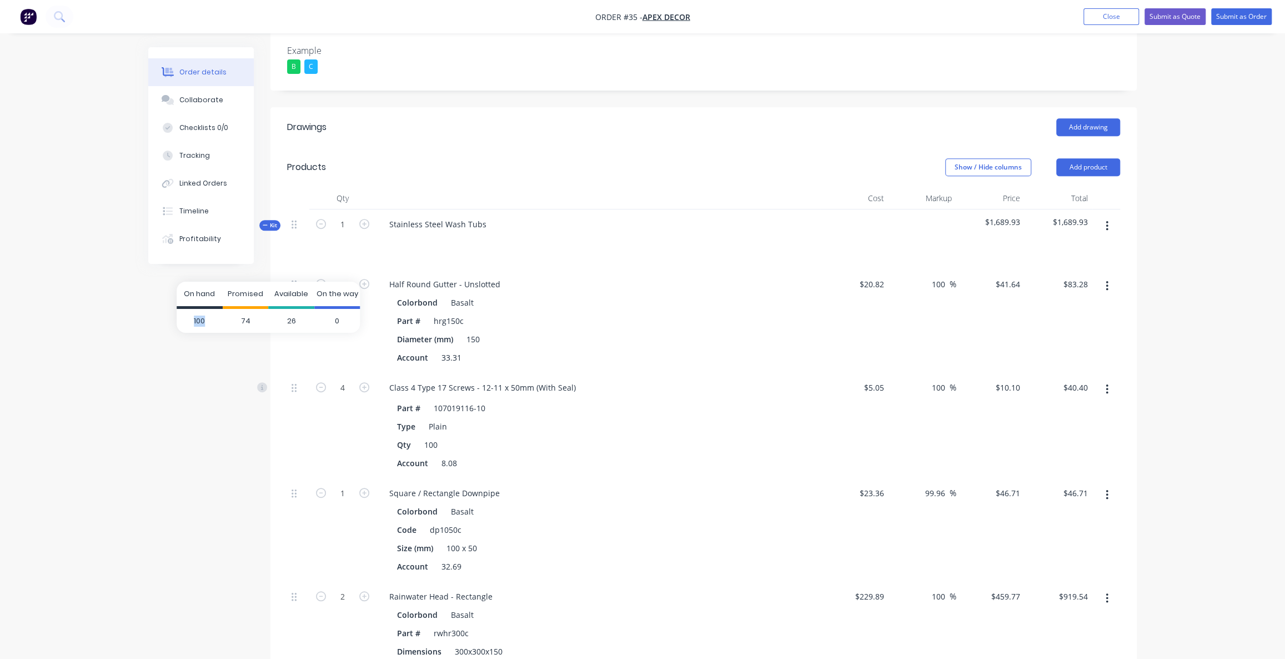
drag, startPoint x: 206, startPoint y: 319, endPoint x: 194, endPoint y: 322, distance: 11.3
click at [194, 322] on span "100" at bounding box center [200, 320] width 46 height 24
drag, startPoint x: 251, startPoint y: 321, endPoint x: 241, endPoint y: 320, distance: 10.0
click at [241, 320] on span "74" at bounding box center [246, 320] width 46 height 24
drag, startPoint x: 294, startPoint y: 319, endPoint x: 285, endPoint y: 319, distance: 8.9
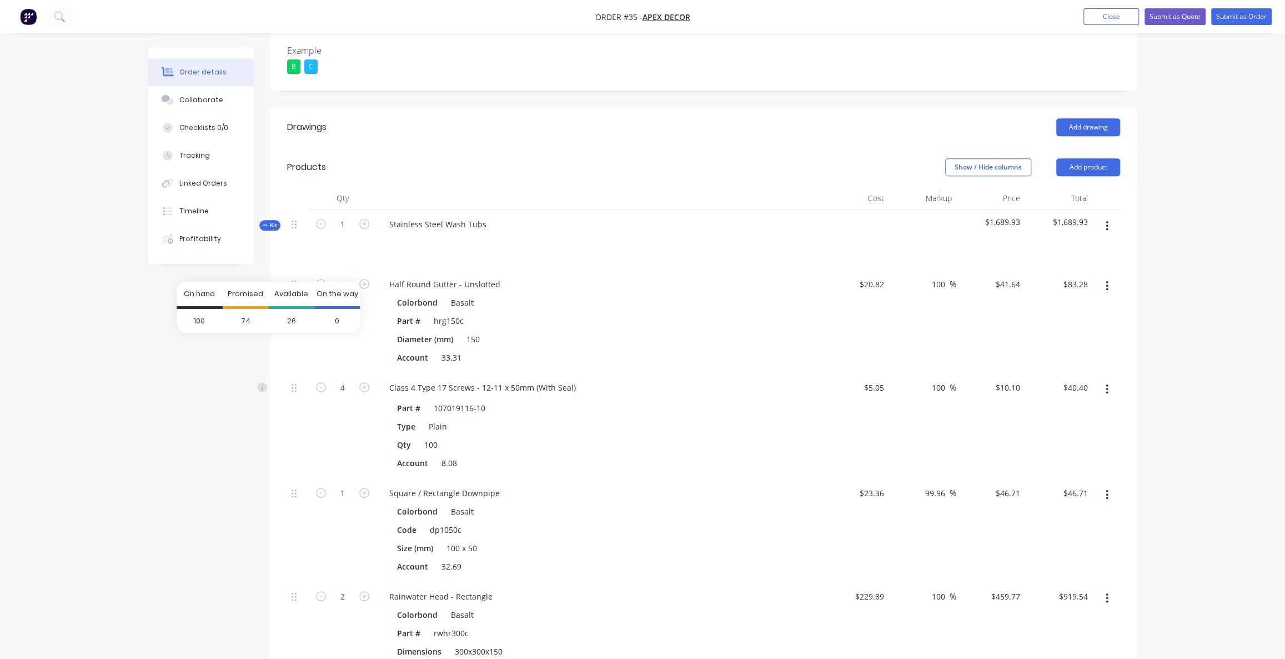
click at [288, 319] on span "26" at bounding box center [291, 320] width 46 height 24
click at [339, 320] on span "0" at bounding box center [337, 320] width 46 height 24
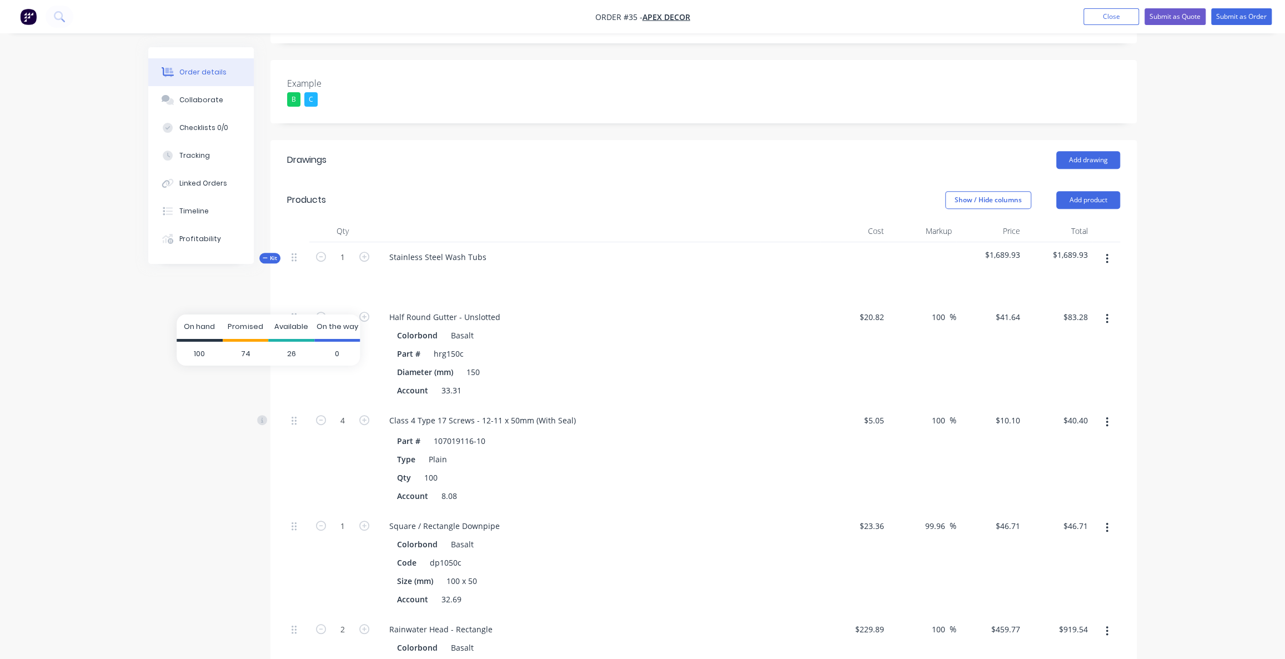
scroll to position [280, 0]
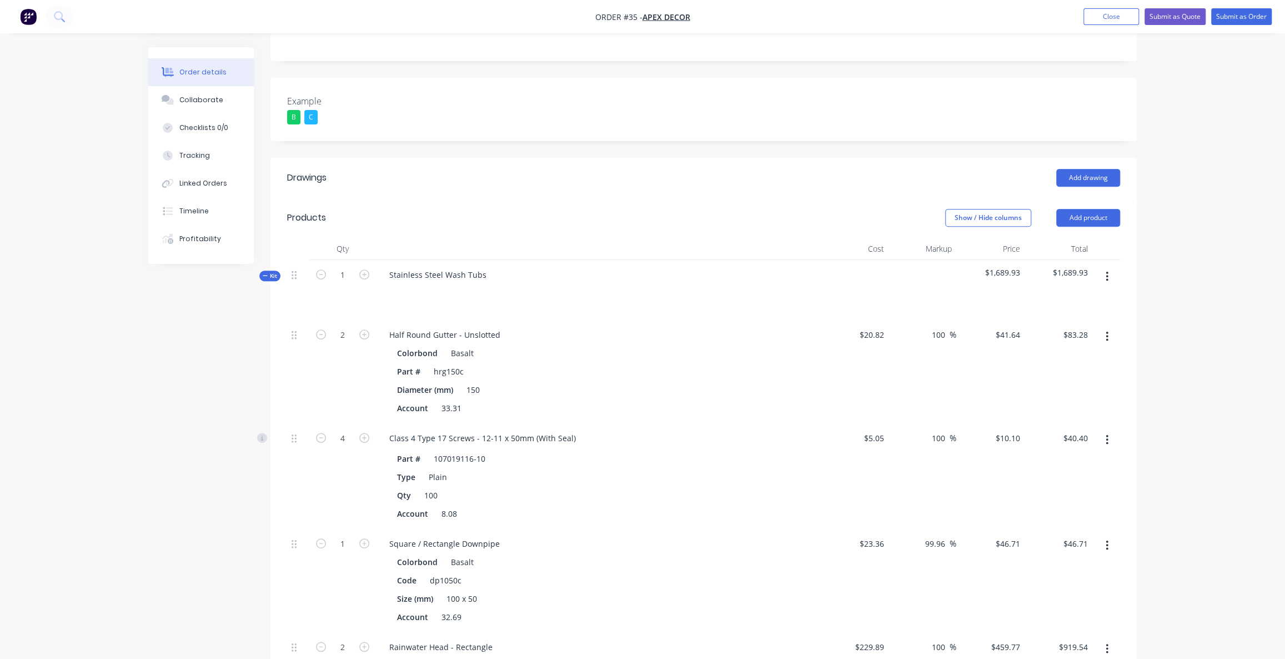
click at [1251, 433] on div "Order details Collaborate Checklists 0/0 Tracking Linked Orders Timeline Profit…" at bounding box center [642, 415] width 1285 height 1391
click at [1243, 433] on div "Order details Collaborate Checklists 0/0 Tracking Linked Orders Timeline Profit…" at bounding box center [642, 415] width 1285 height 1391
click at [1243, 431] on div "Order details Collaborate Checklists 0/0 Tracking Linked Orders Timeline Profit…" at bounding box center [642, 415] width 1285 height 1391
drag, startPoint x: 183, startPoint y: 339, endPoint x: 194, endPoint y: 334, distance: 12.0
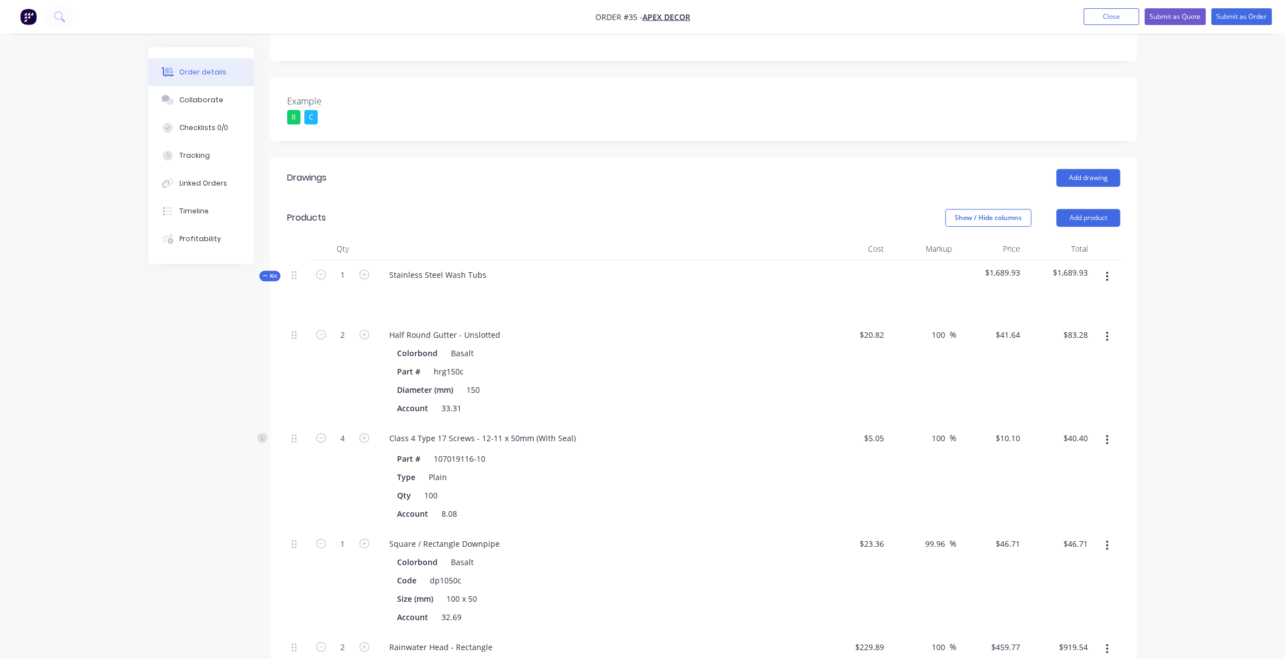
click at [183, 339] on div "Created by [PERSON_NAME] Created [DATE] Required [DATE] Assigned to O F P Statu…" at bounding box center [642, 439] width 989 height 1344
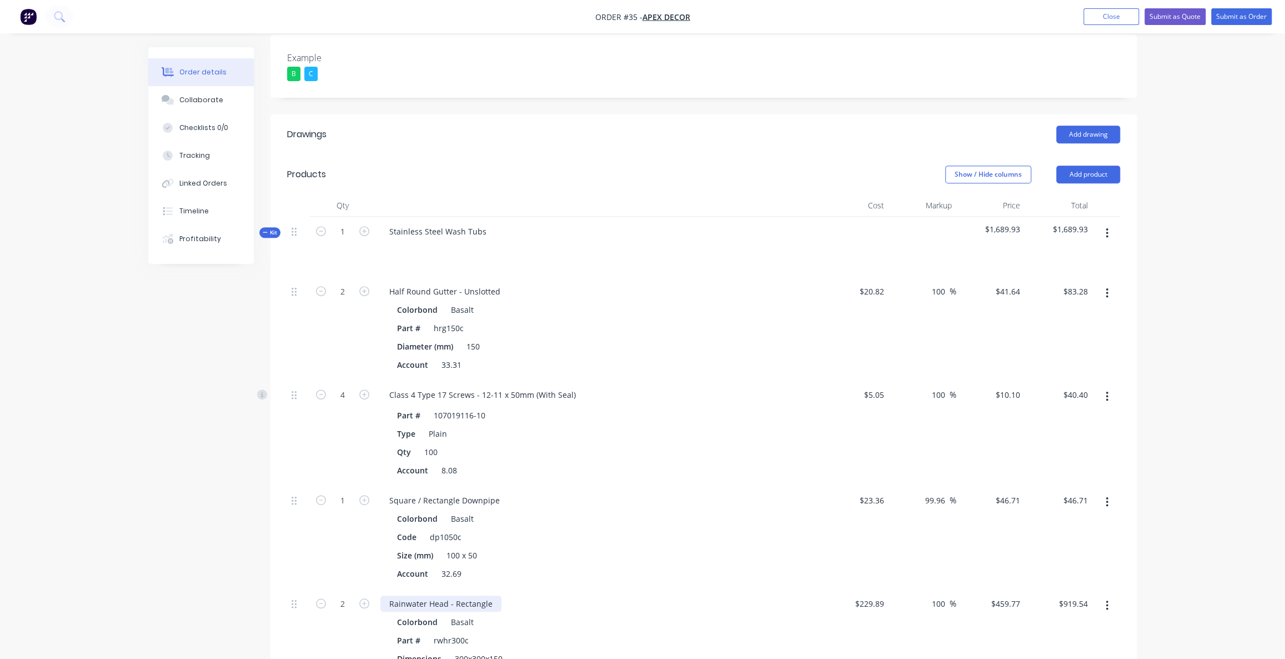
scroll to position [432, 0]
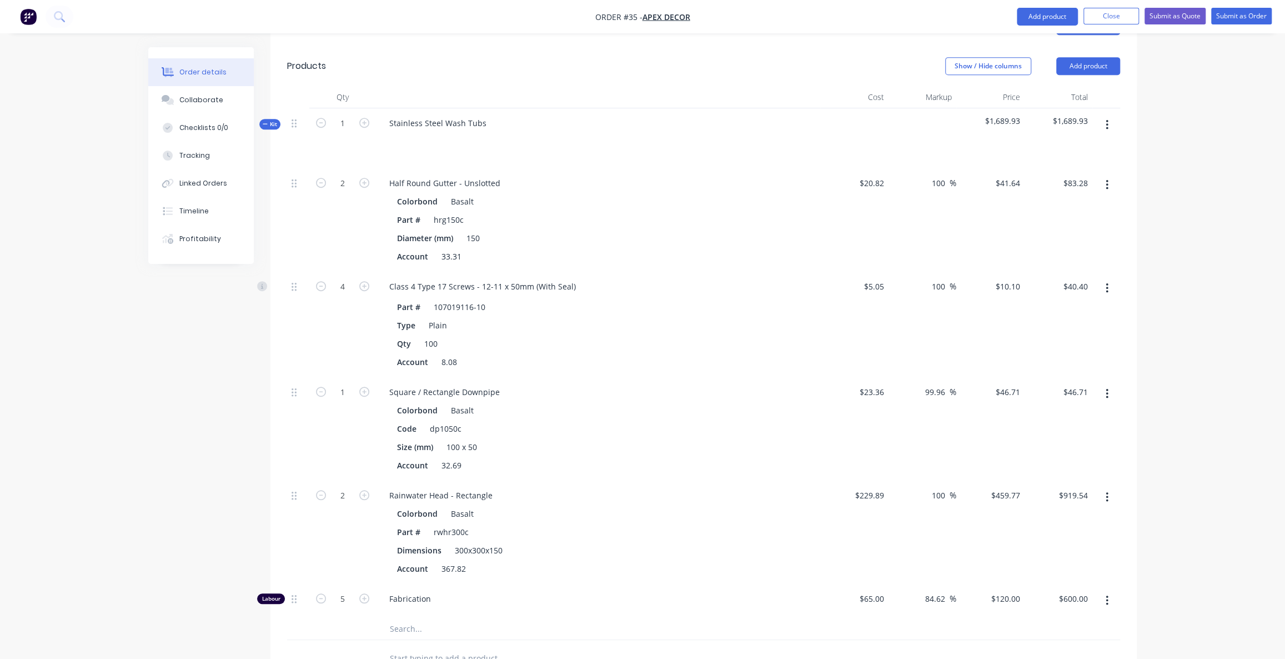
click at [264, 119] on div "Kit" at bounding box center [269, 124] width 21 height 11
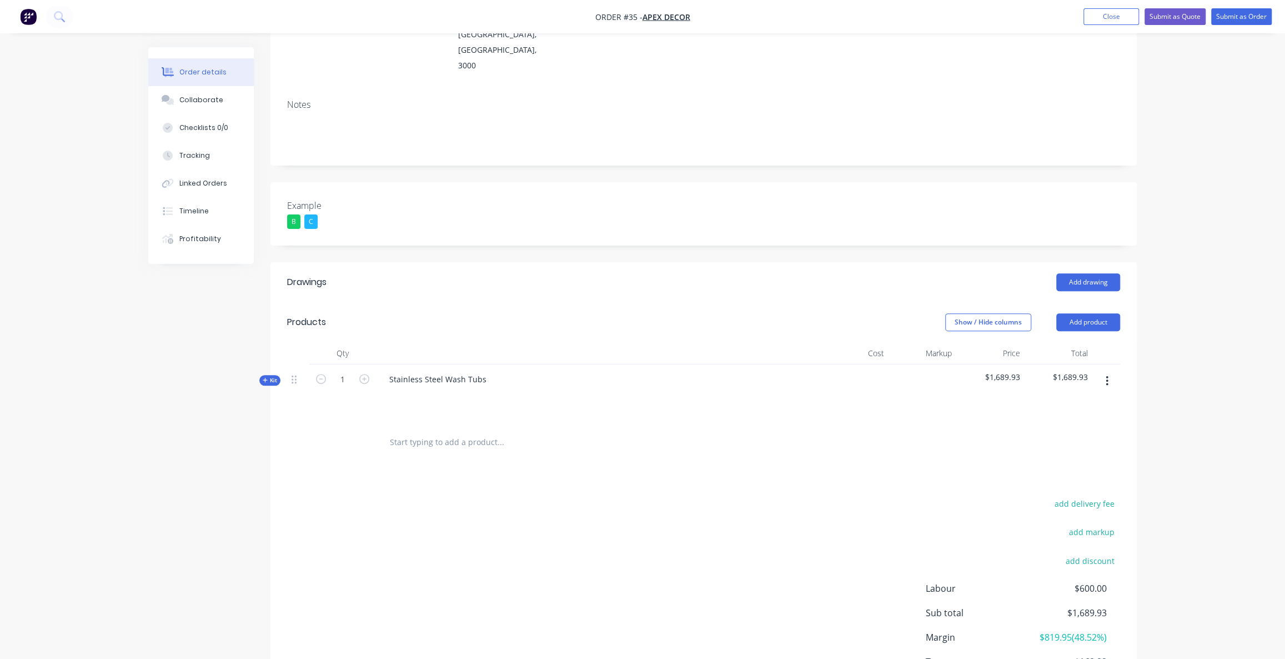
scroll to position [213, 0]
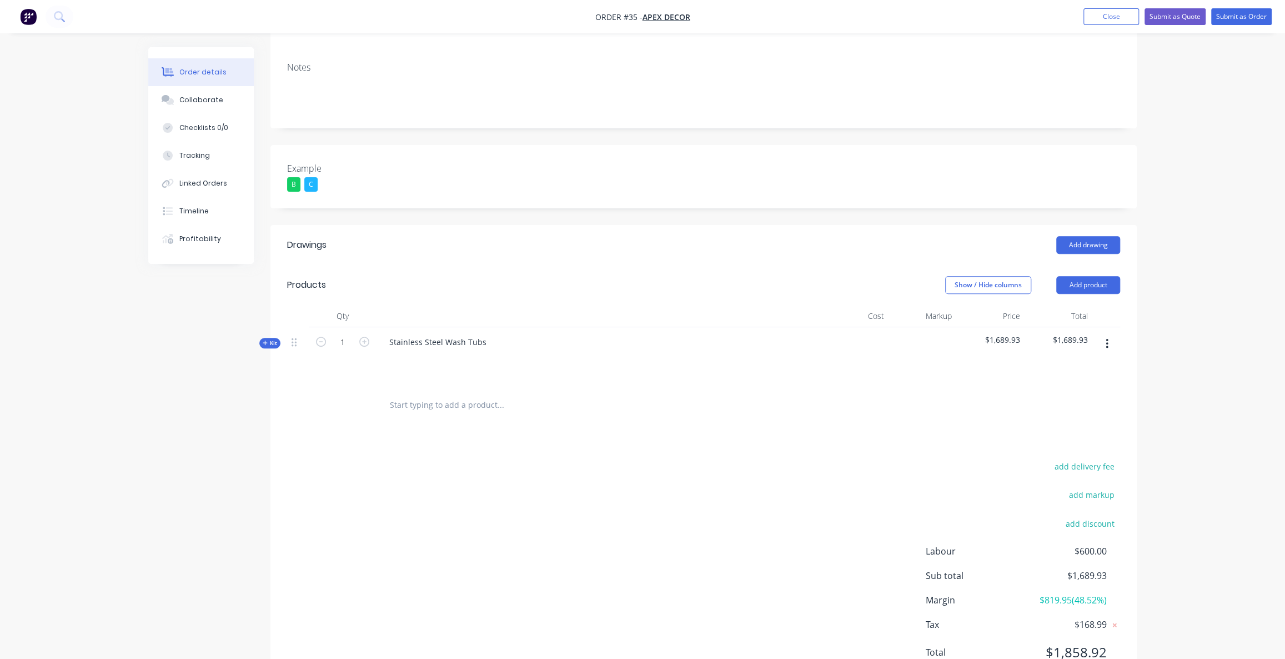
click at [1161, 417] on div "Order details Collaborate Checklists 0/0 Tracking Linked Orders Timeline Profit…" at bounding box center [642, 246] width 1285 height 919
drag, startPoint x: 1036, startPoint y: 552, endPoint x: 1109, endPoint y: 552, distance: 72.2
click at [1109, 593] on div "Margin $819.95 ( 48.52 %)" at bounding box center [1023, 599] width 194 height 13
click at [1204, 477] on div "Order details Collaborate Checklists 0/0 Tracking Linked Orders Timeline Profit…" at bounding box center [642, 246] width 1285 height 919
click at [1206, 481] on div "Order details Collaborate Checklists 0/0 Tracking Linked Orders Timeline Profit…" at bounding box center [642, 246] width 1285 height 919
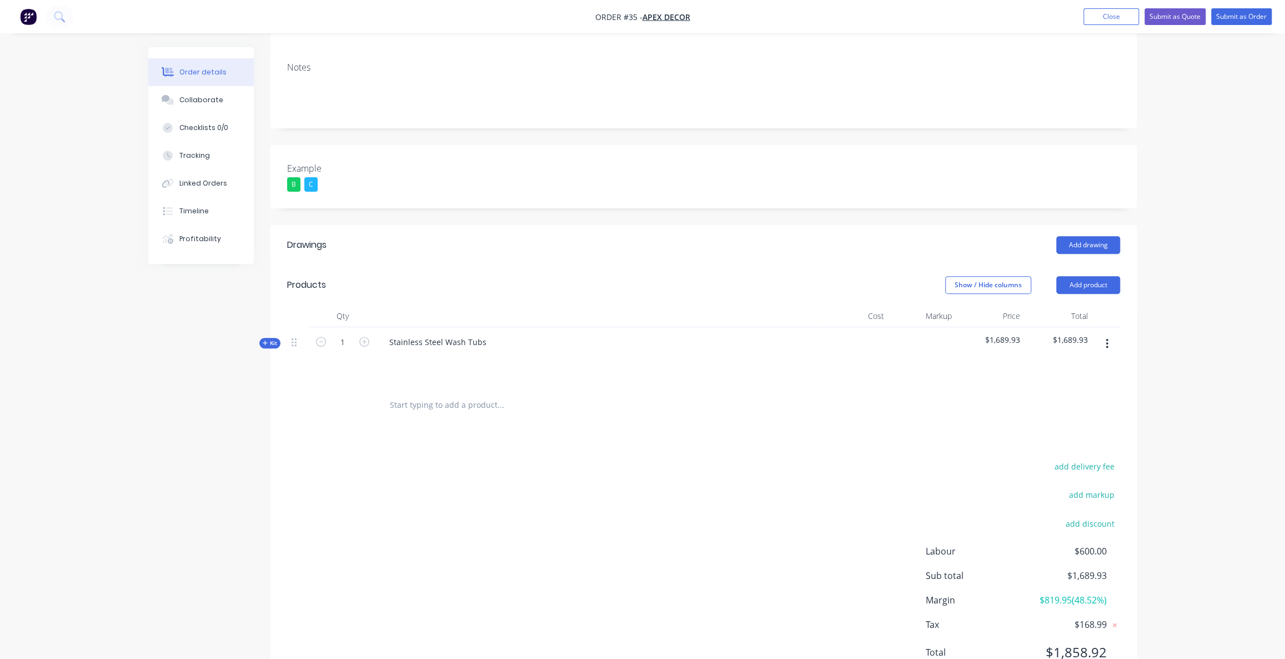
drag, startPoint x: 1070, startPoint y: 555, endPoint x: 1094, endPoint y: 552, distance: 24.1
click at [1088, 593] on span "$819.95 ( 48.52 %)" at bounding box center [1066, 599] width 82 height 13
click at [1160, 555] on div "Order details Collaborate Checklists 0/0 Tracking Linked Orders Timeline Profit…" at bounding box center [642, 246] width 1285 height 919
click at [1152, 552] on div "Order details Collaborate Checklists 0/0 Tracking Linked Orders Timeline Profit…" at bounding box center [642, 246] width 1285 height 919
drag, startPoint x: 1043, startPoint y: 555, endPoint x: 1074, endPoint y: 551, distance: 31.4
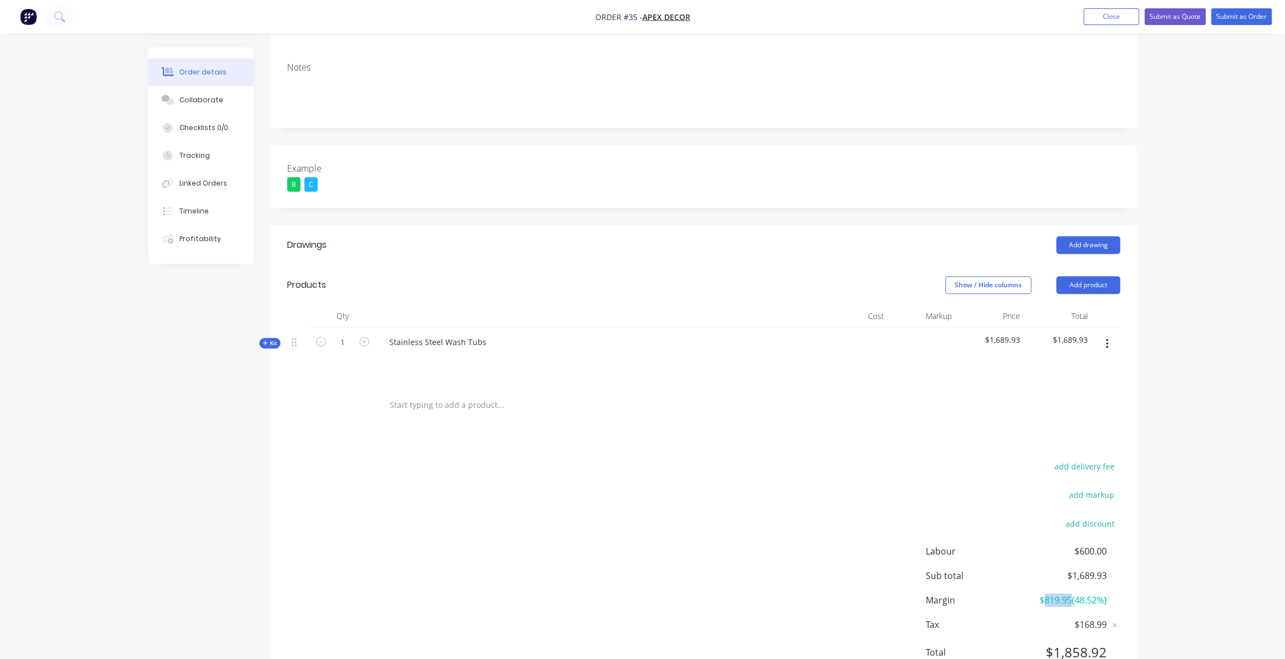
click at [1074, 593] on span "$819.95 ( 48.52 %)" at bounding box center [1066, 599] width 82 height 13
click at [1233, 543] on div "Order details Collaborate Checklists 0/0 Tracking Linked Orders Timeline Profit…" at bounding box center [642, 246] width 1285 height 919
click at [1218, 516] on div "Order details Collaborate Checklists 0/0 Tracking Linked Orders Timeline Profit…" at bounding box center [642, 246] width 1285 height 919
click at [1209, 528] on div "Order details Collaborate Checklists 0/0 Tracking Linked Orders Timeline Profit…" at bounding box center [642, 246] width 1285 height 919
click at [269, 338] on div "Kit" at bounding box center [269, 343] width 21 height 11
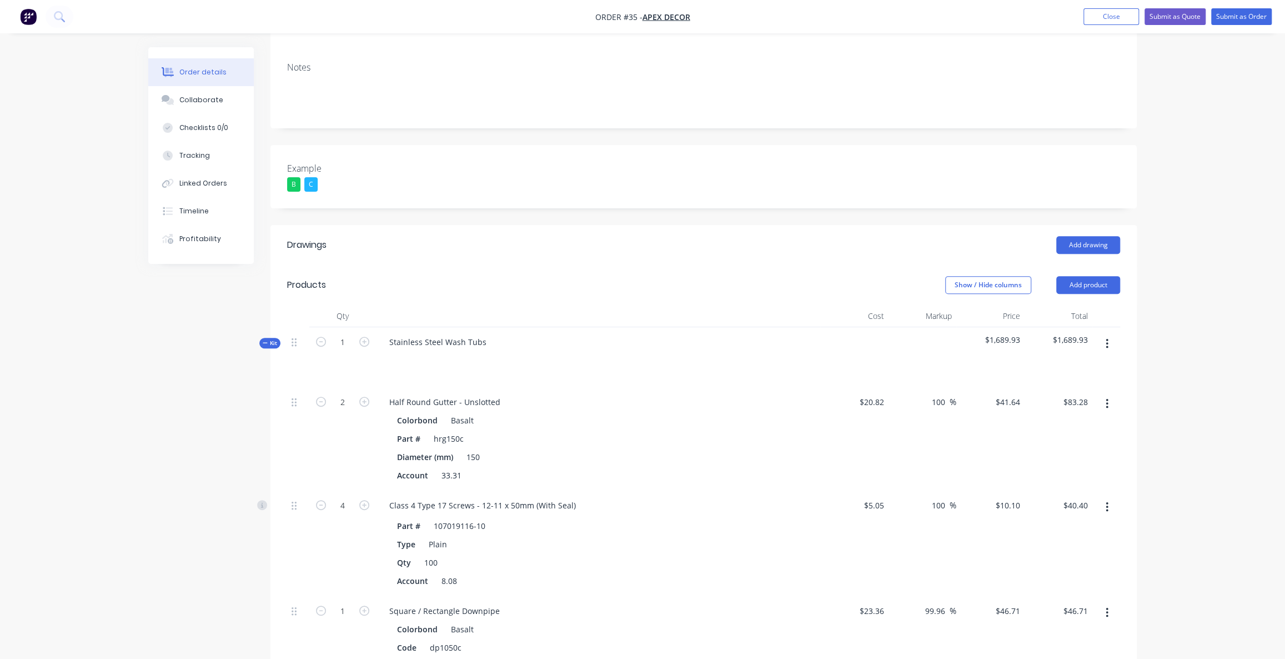
click at [277, 339] on span "Kit" at bounding box center [270, 343] width 14 height 8
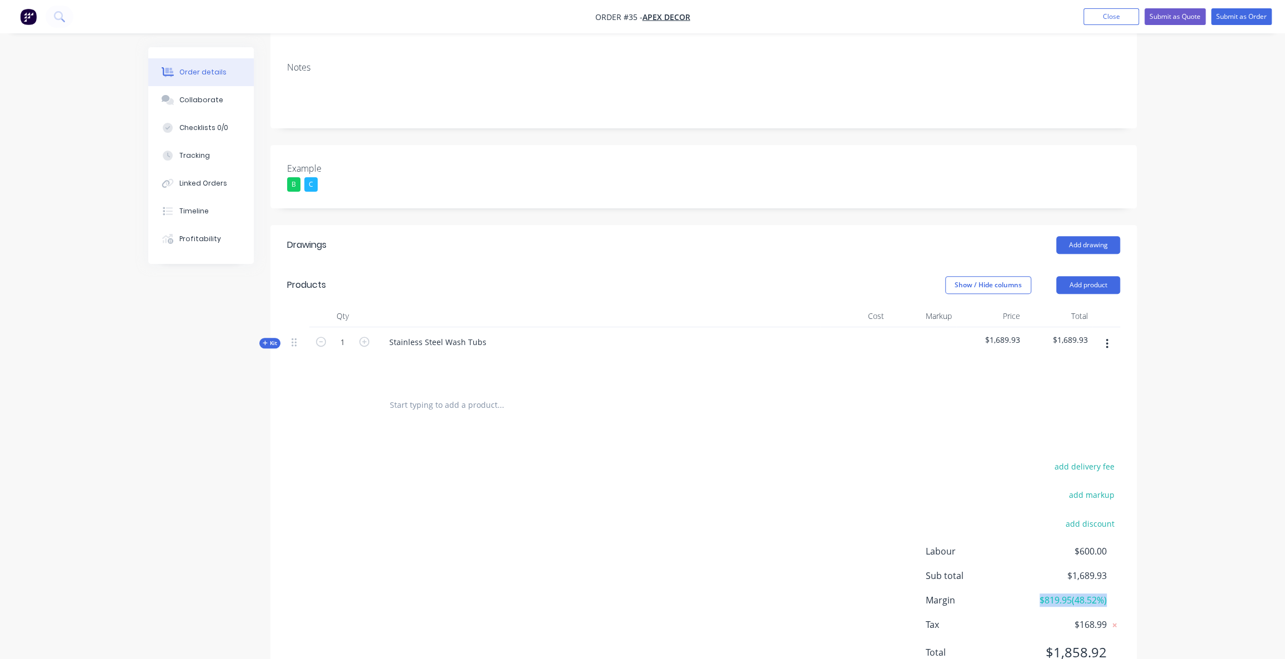
drag, startPoint x: 1027, startPoint y: 553, endPoint x: 1110, endPoint y: 554, distance: 83.3
click at [1110, 593] on div "Margin $819.95 ( 48.52 %)" at bounding box center [1023, 599] width 194 height 13
click at [1100, 487] on button "add markup" at bounding box center [1091, 494] width 57 height 15
click at [1066, 490] on input at bounding box center [1077, 498] width 50 height 17
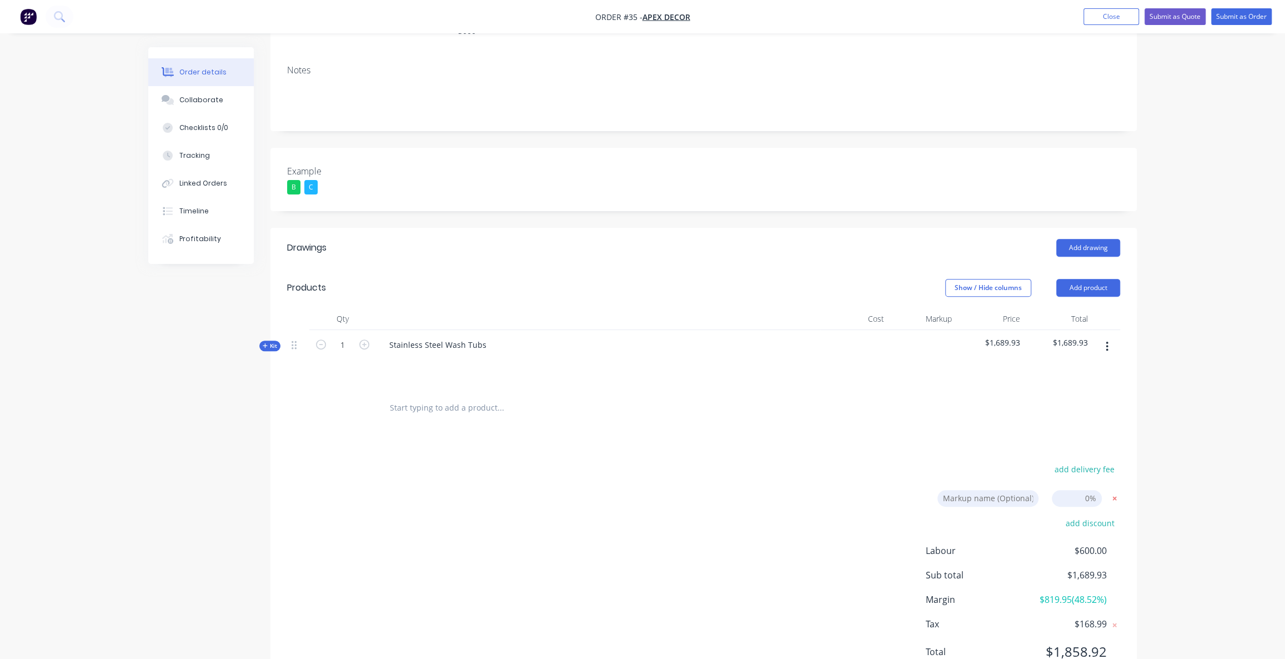
click at [1117, 493] on icon at bounding box center [1114, 498] width 11 height 11
drag, startPoint x: 1075, startPoint y: 505, endPoint x: 1114, endPoint y: 503, distance: 38.9
click at [1113, 547] on div "Labour $600.00" at bounding box center [1023, 553] width 194 height 13
click at [269, 342] on span "Kit" at bounding box center [270, 346] width 14 height 8
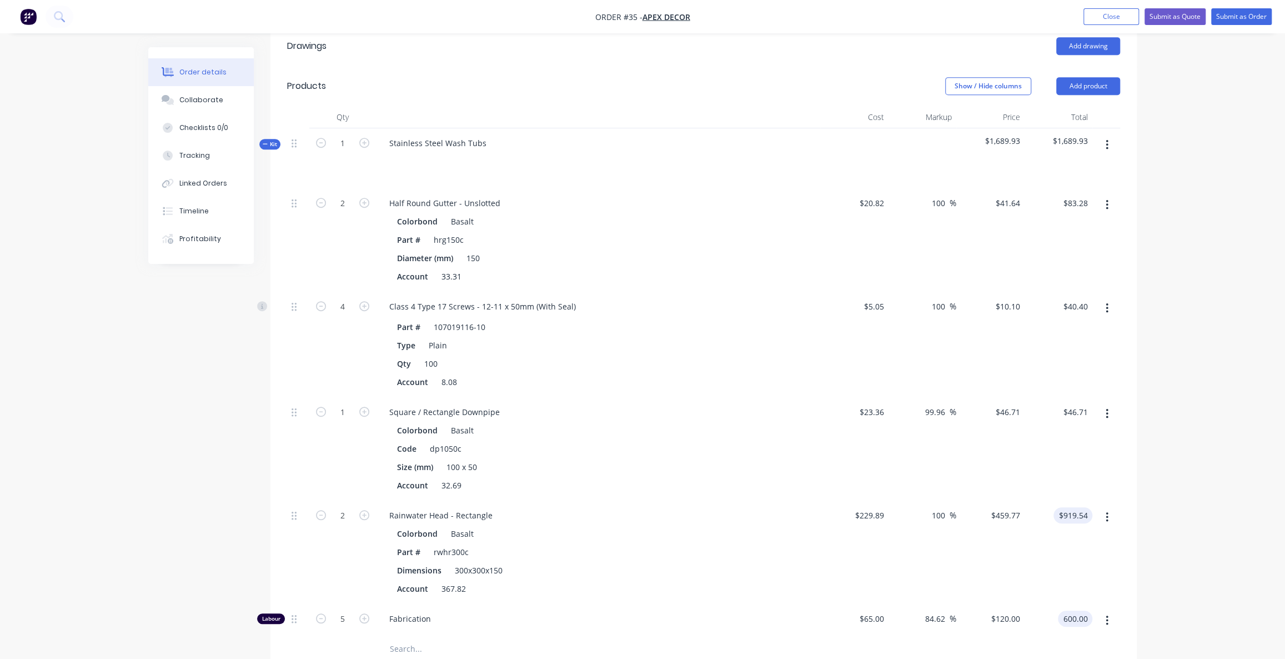
scroll to position [684, 0]
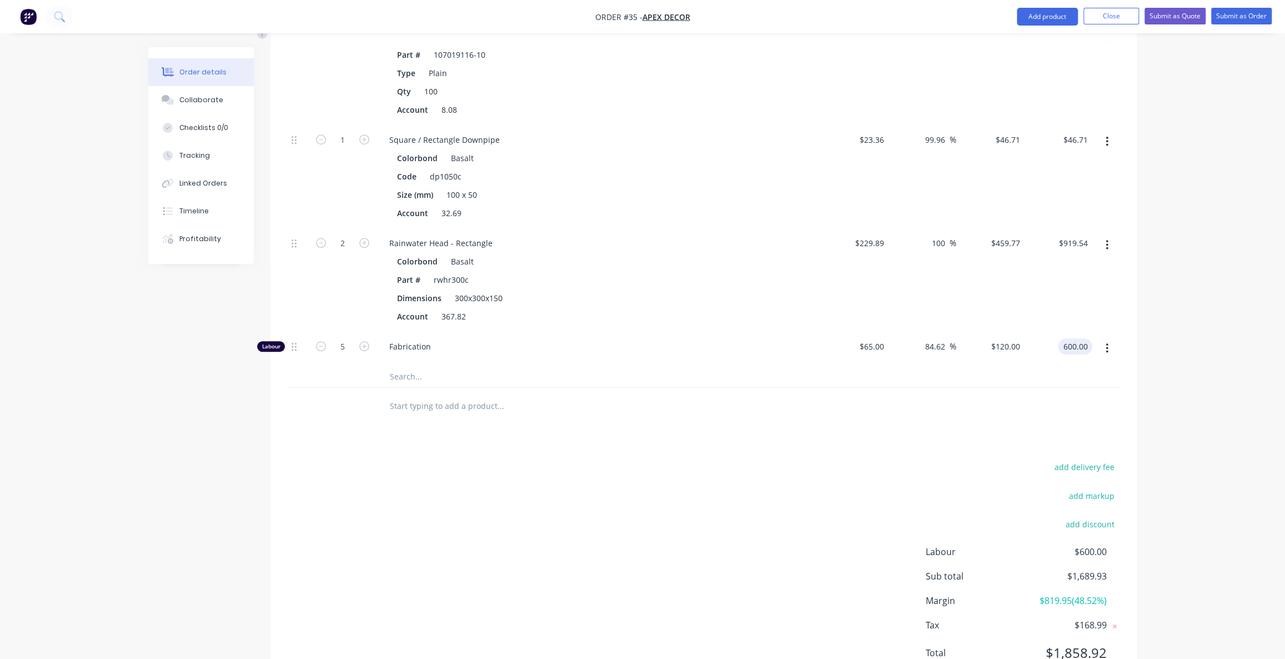
type input "$600.00"
drag, startPoint x: 1105, startPoint y: 505, endPoint x: 1066, endPoint y: 510, distance: 38.6
click at [1099, 545] on span "$600.00" at bounding box center [1066, 551] width 82 height 13
click at [1184, 447] on div "Order details Collaborate Checklists 0/0 Tracking Linked Orders Timeline Profit…" at bounding box center [642, 11] width 1285 height 1391
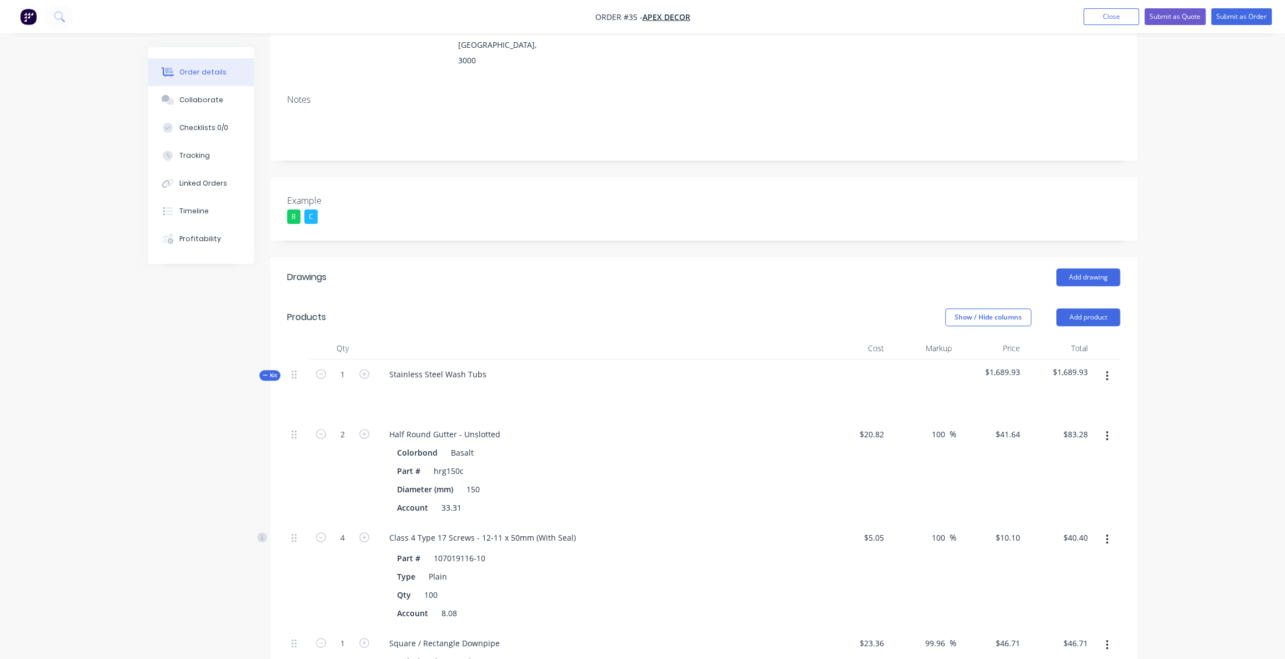
scroll to position [0, 0]
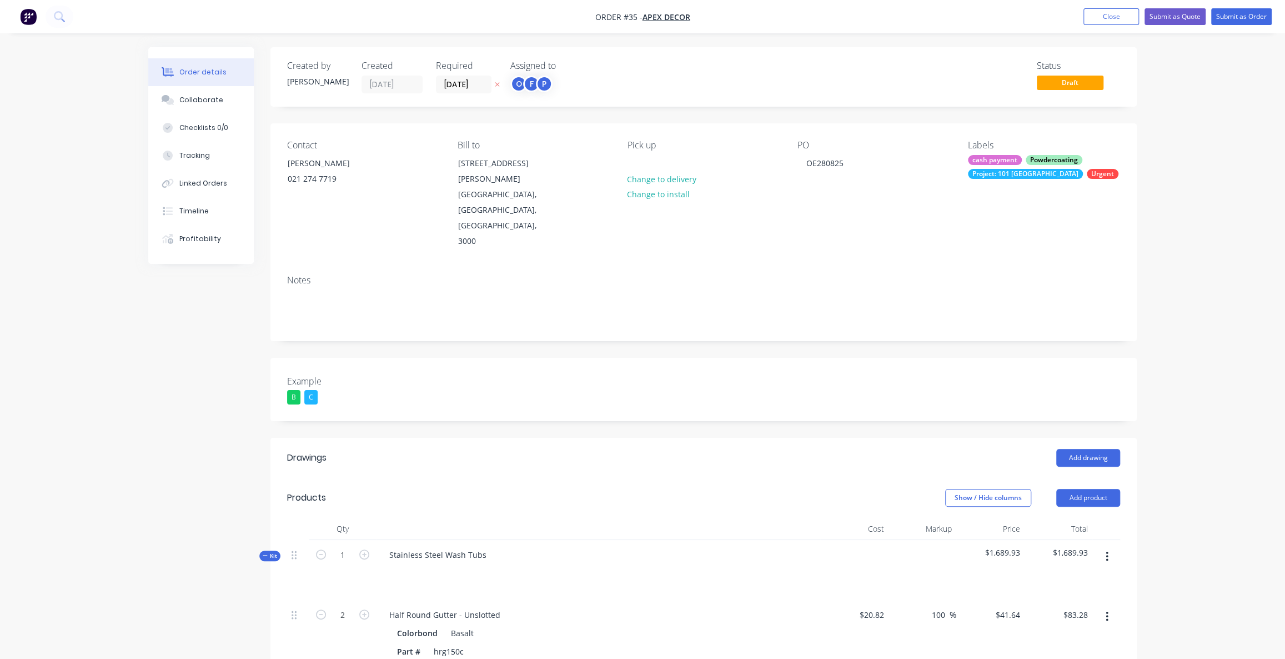
click at [1161, 16] on button "Submit as Quote" at bounding box center [1175, 16] width 61 height 17
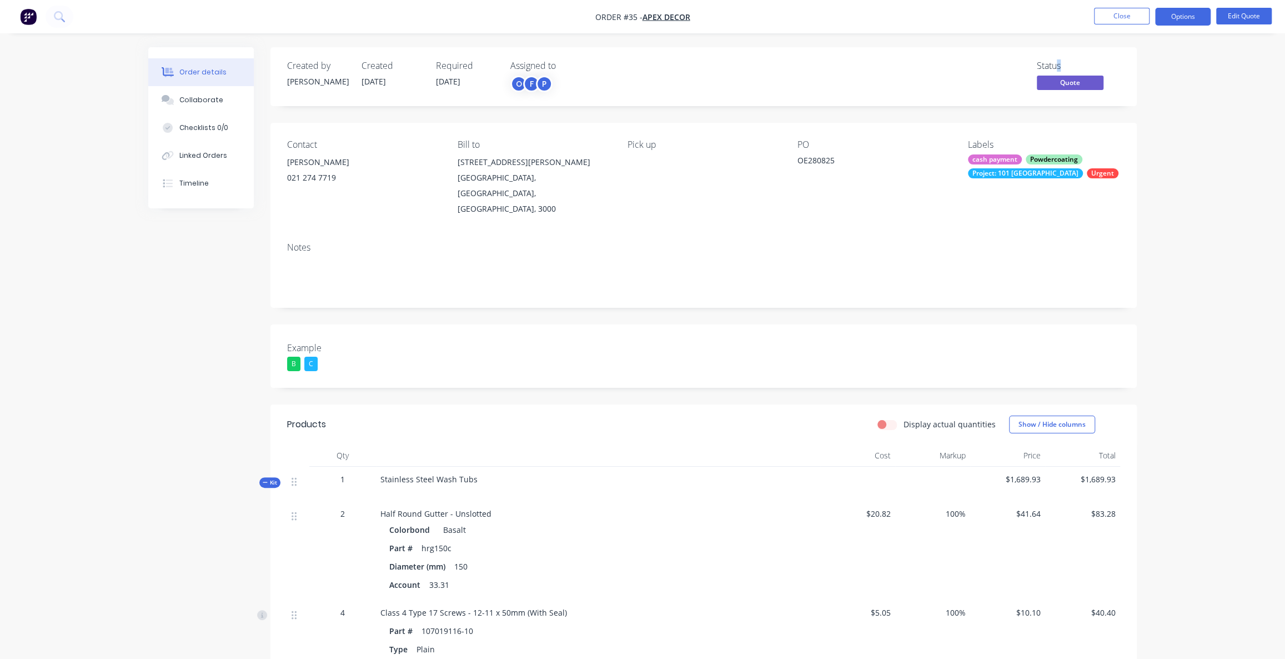
drag, startPoint x: 1060, startPoint y: 66, endPoint x: 1000, endPoint y: 64, distance: 60.6
click at [1033, 64] on div "Status Quote" at bounding box center [871, 77] width 499 height 32
click at [1179, 76] on div "Order details Collaborate Checklists 0/0 Linked Orders Timeline Order details C…" at bounding box center [642, 562] width 1285 height 1125
click at [1214, 87] on div "Order details Collaborate Checklists 0/0 Linked Orders Timeline Order details C…" at bounding box center [642, 562] width 1285 height 1125
click at [1183, 97] on div "Order details Collaborate Checklists 0/0 Linked Orders Timeline Order details C…" at bounding box center [642, 562] width 1285 height 1125
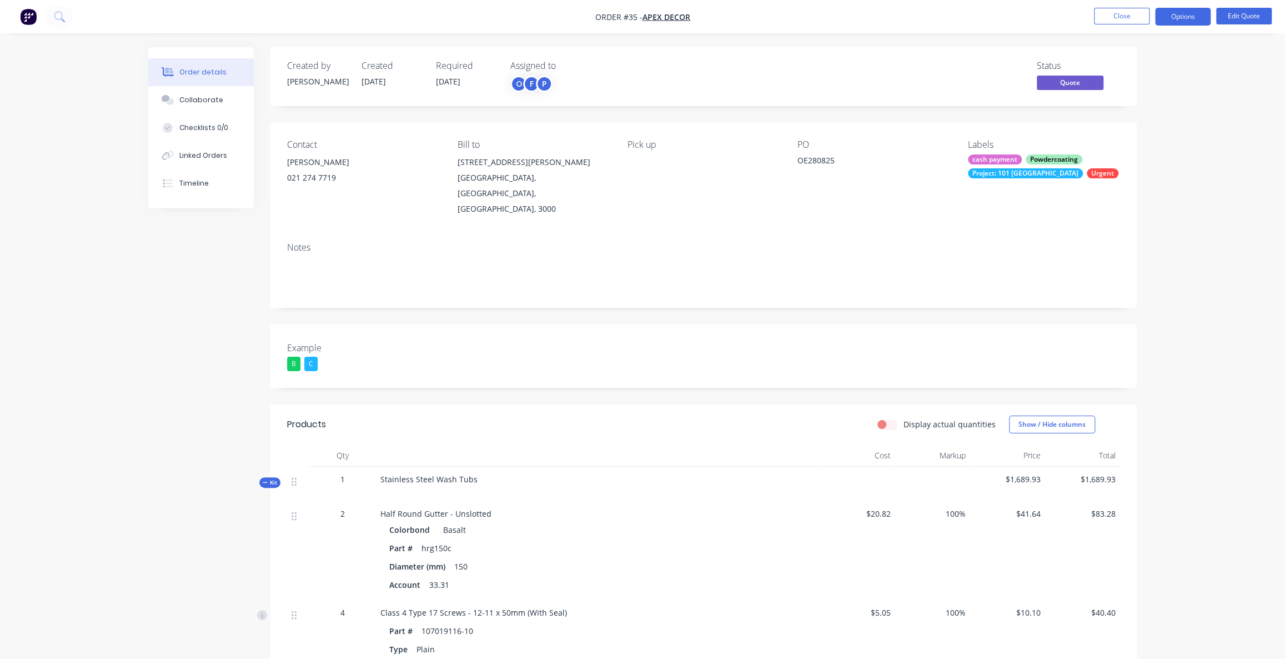
click at [1185, 73] on div "Order details Collaborate Checklists 0/0 Linked Orders Timeline Order details C…" at bounding box center [642, 562] width 1285 height 1125
click at [1207, 56] on div "Order details Collaborate Checklists 0/0 Linked Orders Timeline Order details C…" at bounding box center [642, 562] width 1285 height 1125
click at [1190, 11] on button "Options" at bounding box center [1183, 17] width 56 height 18
click at [1120, 69] on div "Quote" at bounding box center [1150, 67] width 102 height 16
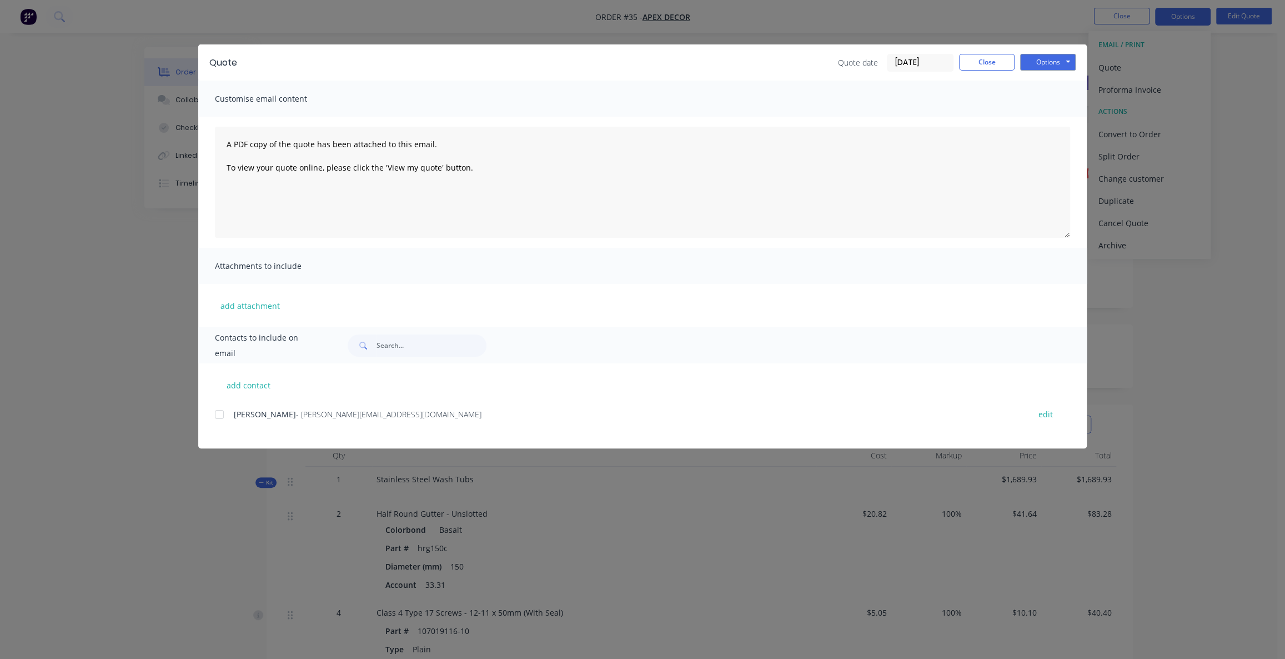
click at [263, 414] on span "[PERSON_NAME]" at bounding box center [265, 414] width 62 height 11
click at [218, 413] on div at bounding box center [219, 414] width 22 height 22
drag, startPoint x: 219, startPoint y: 412, endPoint x: 231, endPoint y: 410, distance: 11.9
click at [219, 413] on div at bounding box center [219, 414] width 22 height 22
click at [1061, 54] on button "Options" at bounding box center [1048, 62] width 56 height 17
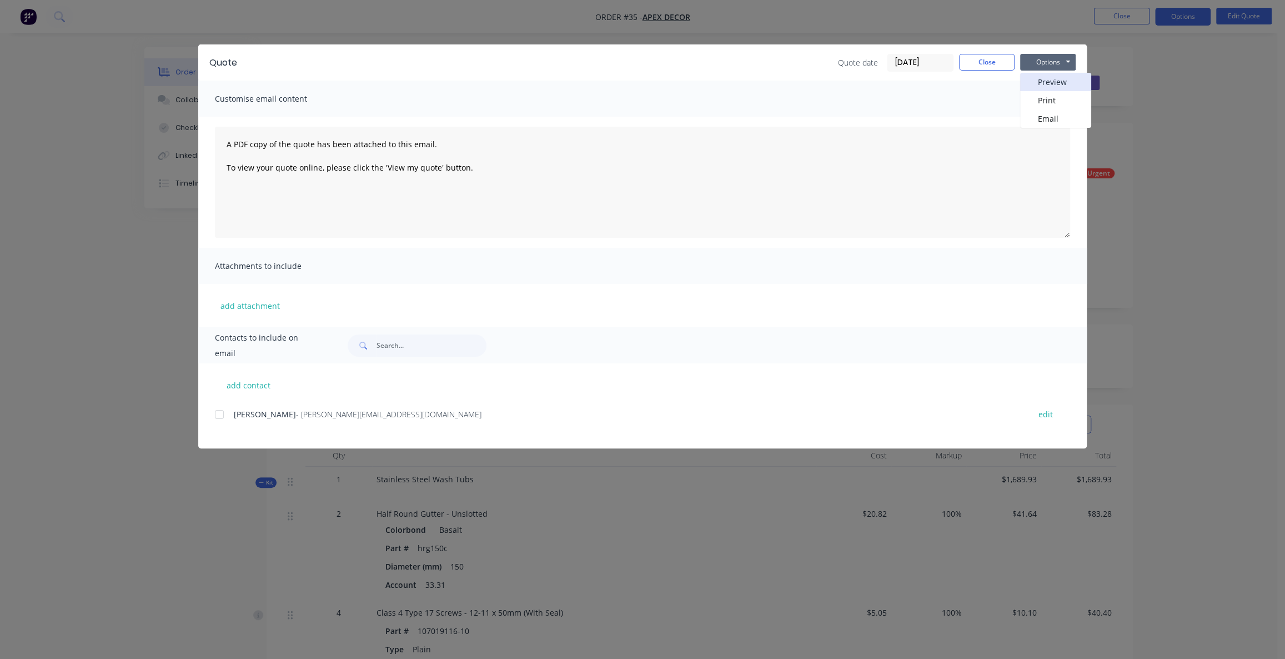
click at [1059, 90] on button "Preview" at bounding box center [1055, 82] width 71 height 18
click at [962, 63] on button "Close" at bounding box center [987, 62] width 56 height 17
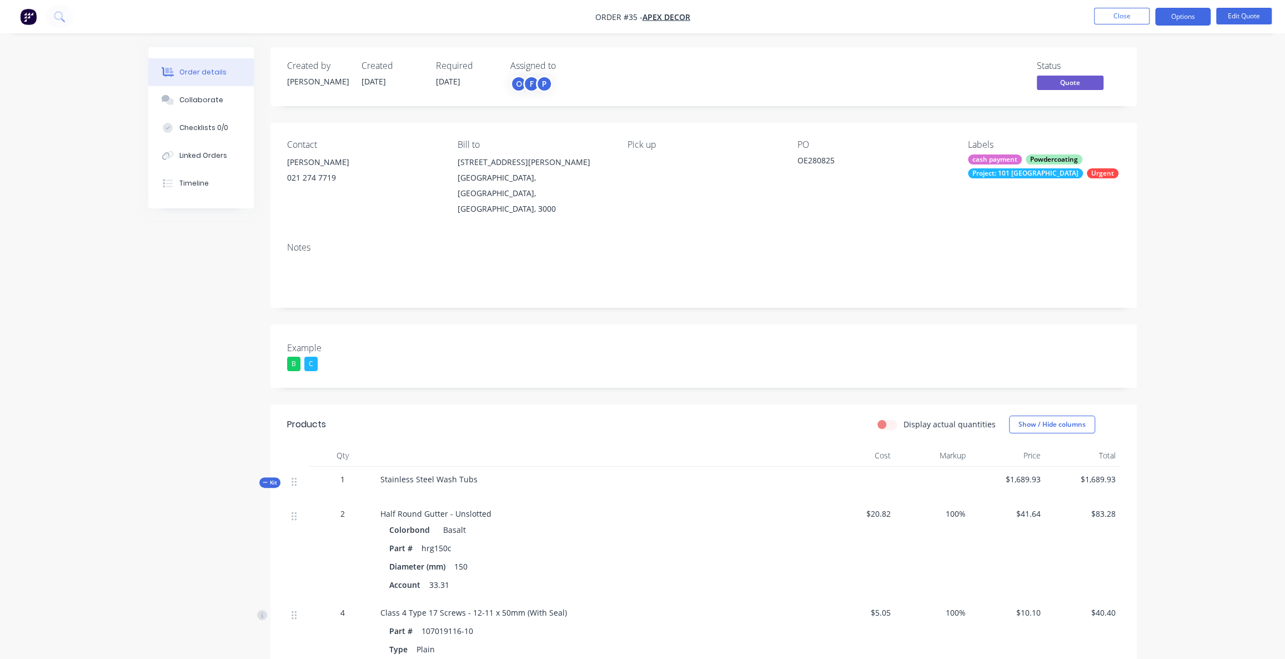
drag, startPoint x: 1229, startPoint y: 212, endPoint x: 1189, endPoint y: 61, distance: 155.6
click at [1228, 211] on div "Order details Collaborate Checklists 0/0 Linked Orders Timeline Order details C…" at bounding box center [642, 562] width 1285 height 1125
click at [1172, 14] on button "Options" at bounding box center [1183, 17] width 56 height 18
click at [1121, 133] on div "Convert to Order" at bounding box center [1150, 134] width 102 height 16
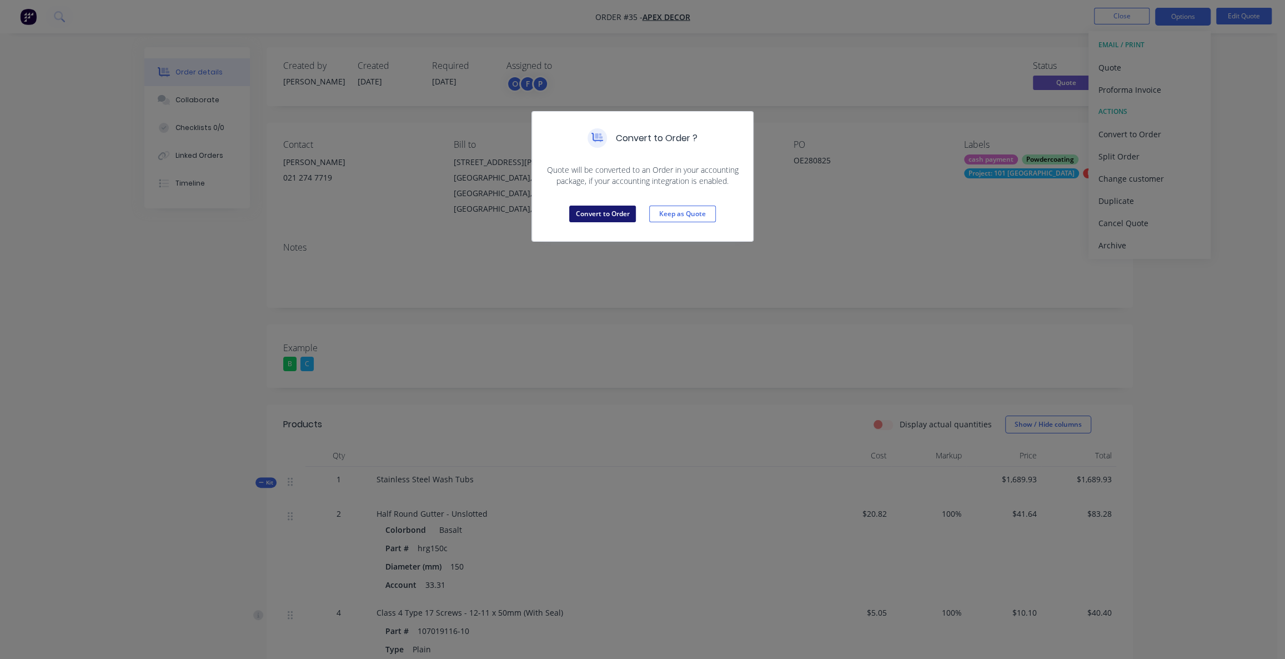
click at [599, 209] on button "Convert to Order" at bounding box center [602, 214] width 67 height 17
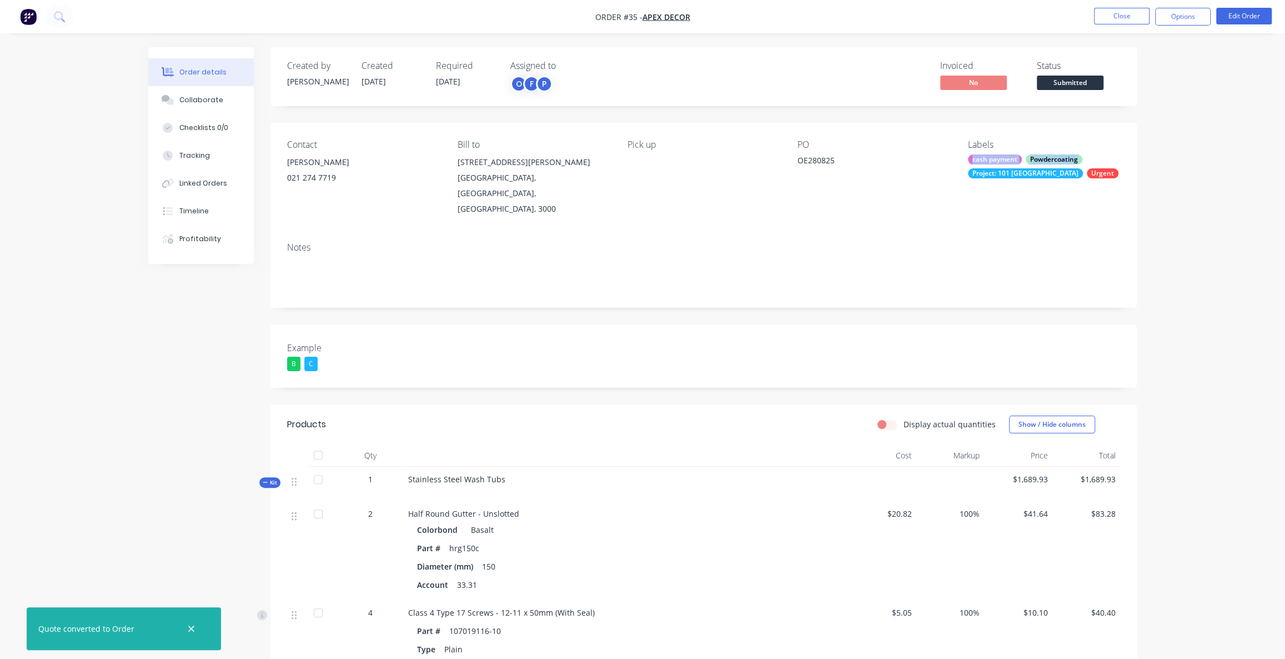
click at [1151, 149] on div "Order details Collaborate Checklists 0/0 Tracking Linked Orders Timeline Profit…" at bounding box center [642, 562] width 1285 height 1125
click at [1181, 16] on button "Options" at bounding box center [1183, 17] width 56 height 18
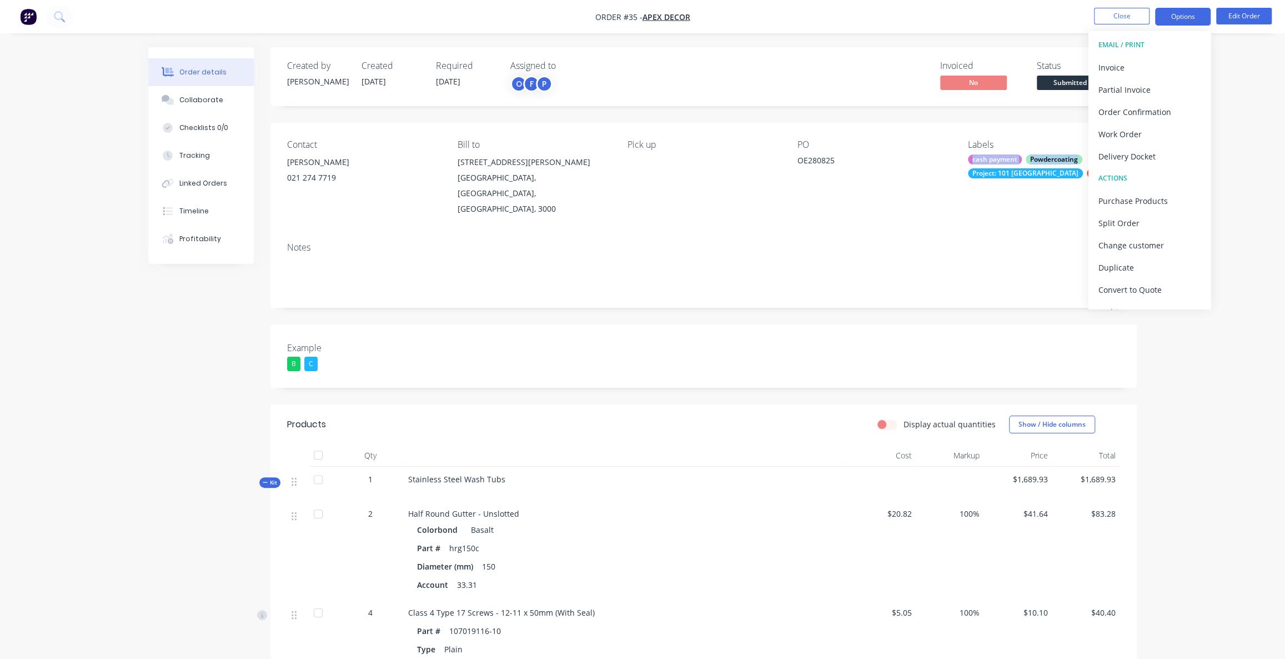
click at [1183, 16] on button "Options" at bounding box center [1183, 17] width 56 height 18
click at [1180, 17] on button "Options" at bounding box center [1183, 17] width 56 height 18
click at [1235, 146] on div "Order details Collaborate Checklists 0/0 Tracking Linked Orders Timeline Profit…" at bounding box center [642, 562] width 1285 height 1125
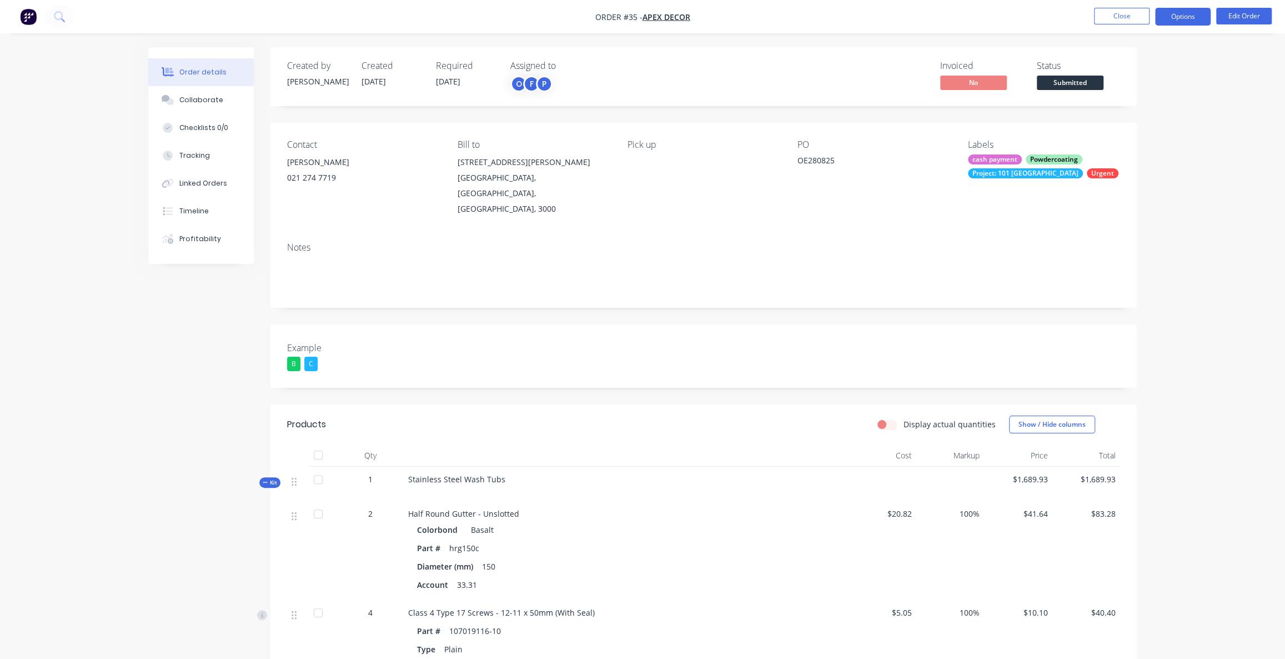
click at [1194, 20] on button "Options" at bounding box center [1183, 17] width 56 height 18
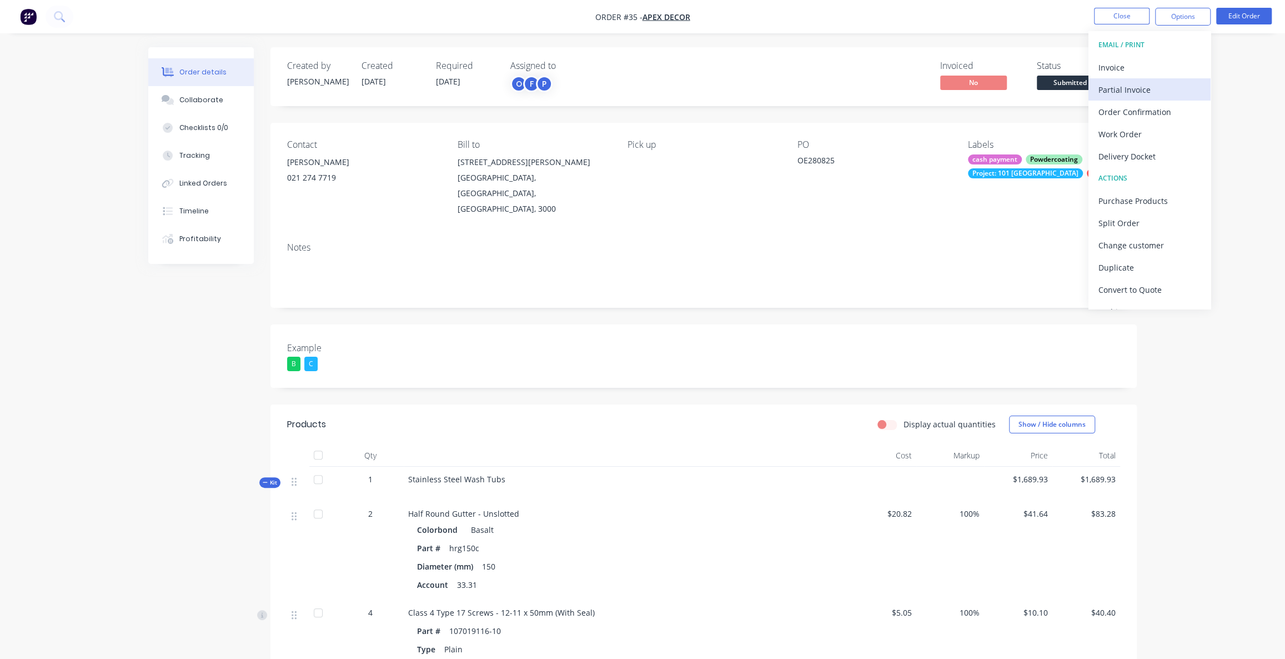
click at [1111, 88] on div "Partial Invoice" at bounding box center [1150, 90] width 102 height 16
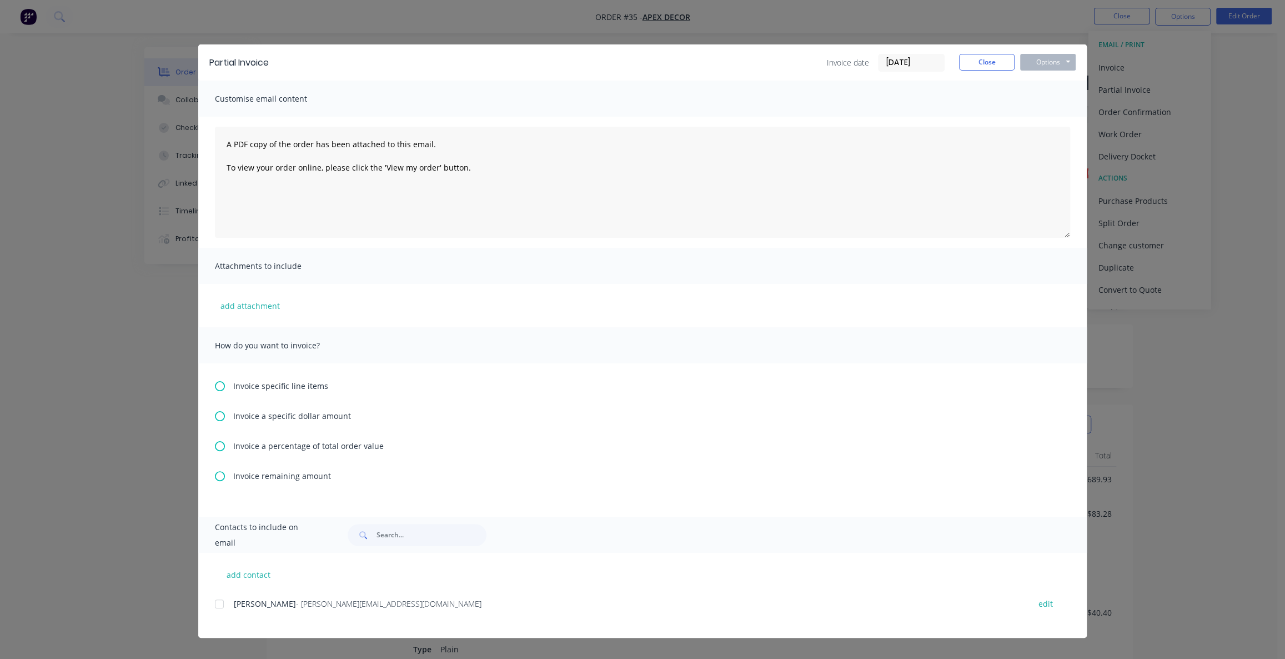
click at [222, 449] on icon at bounding box center [220, 446] width 10 height 10
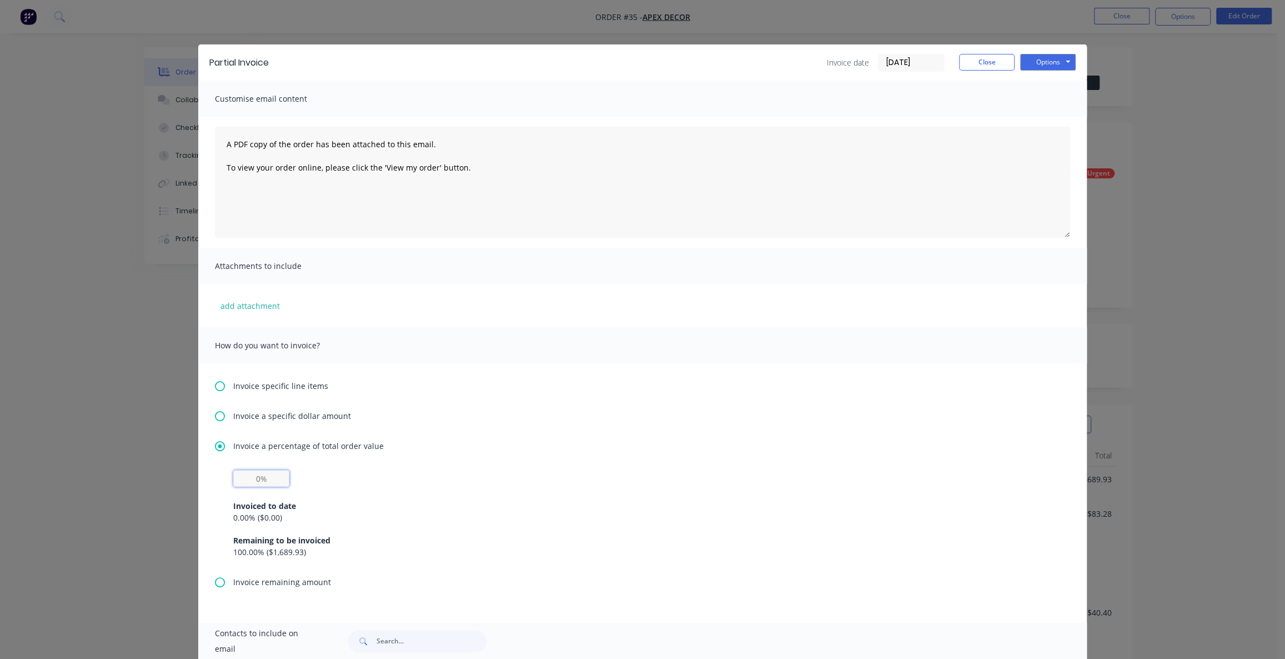
drag, startPoint x: 261, startPoint y: 478, endPoint x: 211, endPoint y: 474, distance: 50.1
click at [255, 477] on input "text" at bounding box center [261, 478] width 56 height 17
click at [226, 473] on div "Invoiced to date 0.00 % ( $0.00 ) Remaining to be invoiced 100.00 % ( $1,689.93…" at bounding box center [642, 523] width 855 height 106
click at [215, 418] on icon at bounding box center [220, 416] width 10 height 10
drag, startPoint x: 266, startPoint y: 444, endPoint x: 251, endPoint y: 443, distance: 15.0
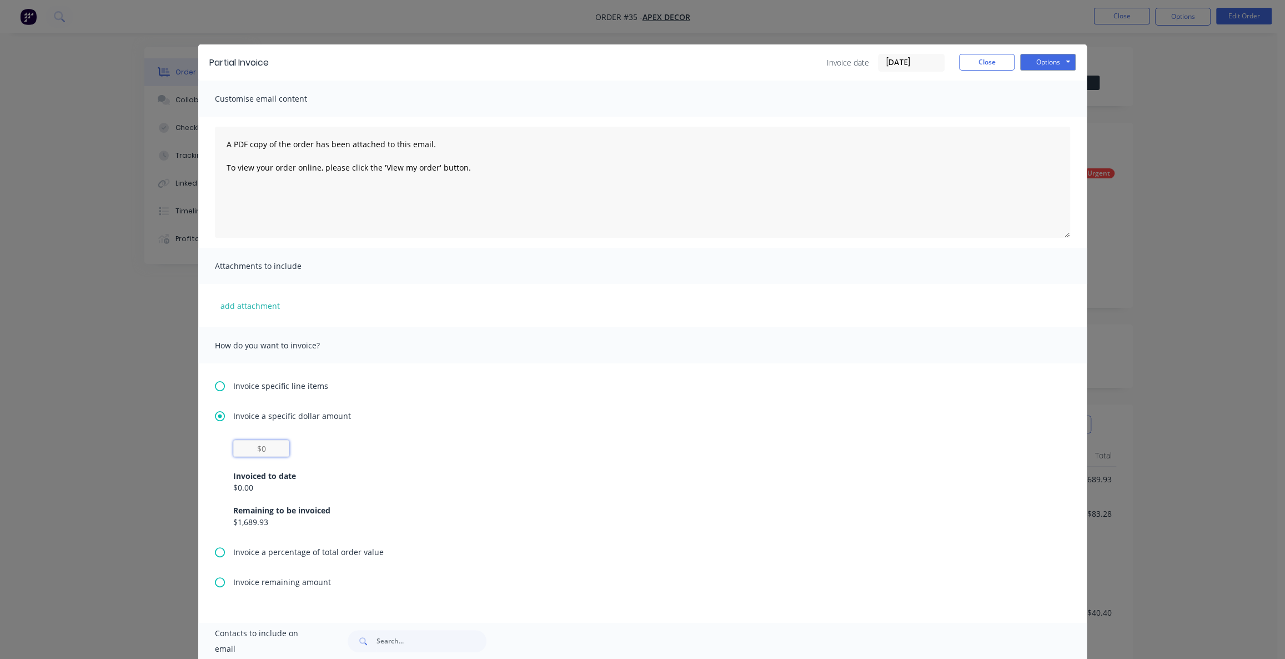
click at [244, 443] on input "text" at bounding box center [261, 448] width 56 height 17
click at [976, 64] on button "Close" at bounding box center [987, 62] width 56 height 17
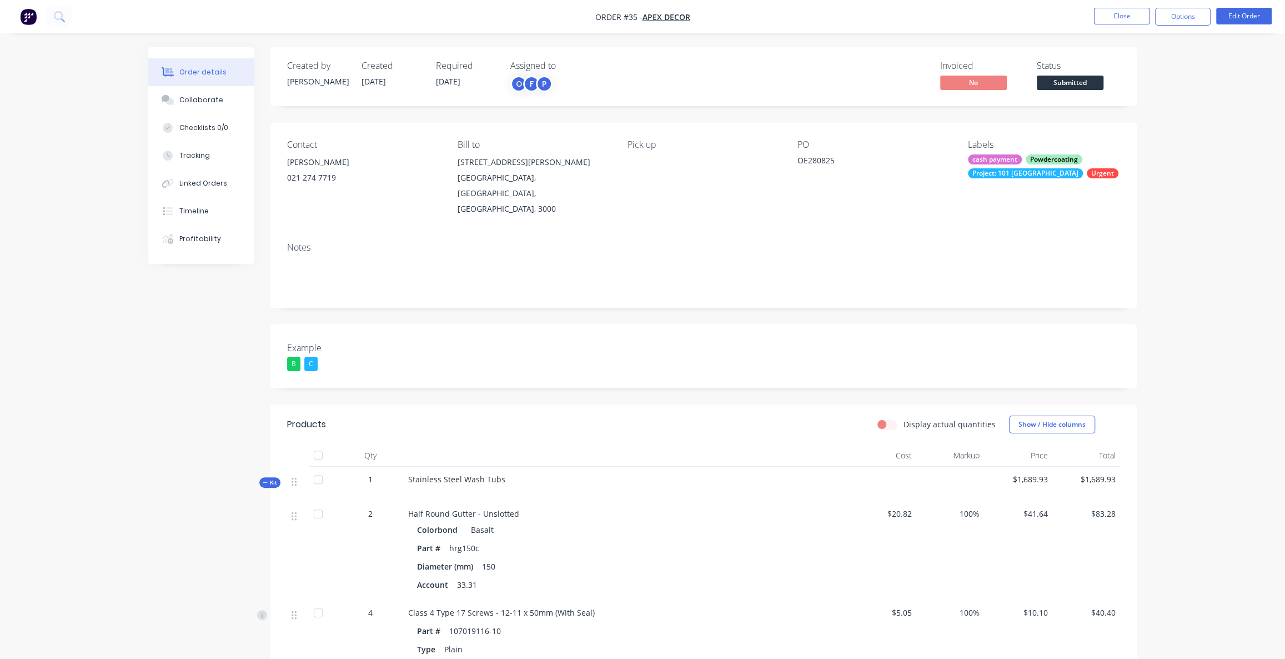
click at [1266, 173] on div "Order details Collaborate Checklists 0/0 Tracking Linked Orders Timeline Profit…" at bounding box center [642, 562] width 1285 height 1125
drag, startPoint x: 1042, startPoint y: 65, endPoint x: 1049, endPoint y: 64, distance: 7.2
click at [1044, 64] on div "Status" at bounding box center [1078, 66] width 83 height 11
click at [1173, 105] on div "Order details Collaborate Checklists 0/0 Tracking Linked Orders Timeline Profit…" at bounding box center [642, 562] width 1285 height 1125
drag, startPoint x: 974, startPoint y: 64, endPoint x: 921, endPoint y: 57, distance: 52.7
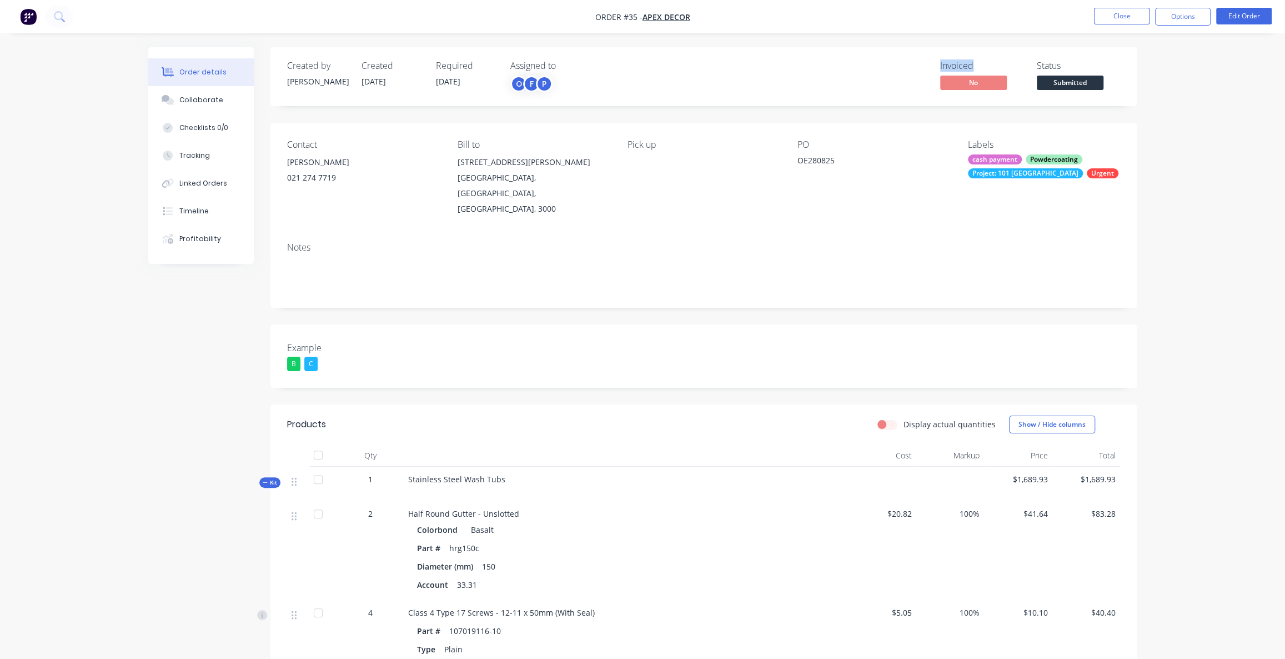
click at [924, 58] on div "Created by [PERSON_NAME] Created [DATE] Required [DATE] Assigned to O F P Invoi…" at bounding box center [703, 76] width 866 height 59
click at [949, 63] on div "Invoiced" at bounding box center [981, 66] width 83 height 11
click at [956, 57] on div "Created by [PERSON_NAME] Created [DATE] Required [DATE] Assigned to O F P Invoi…" at bounding box center [703, 76] width 866 height 59
drag, startPoint x: 832, startPoint y: 68, endPoint x: 875, endPoint y: 72, distance: 42.9
click at [875, 72] on div "Invoiced No Status Submitted" at bounding box center [871, 77] width 499 height 32
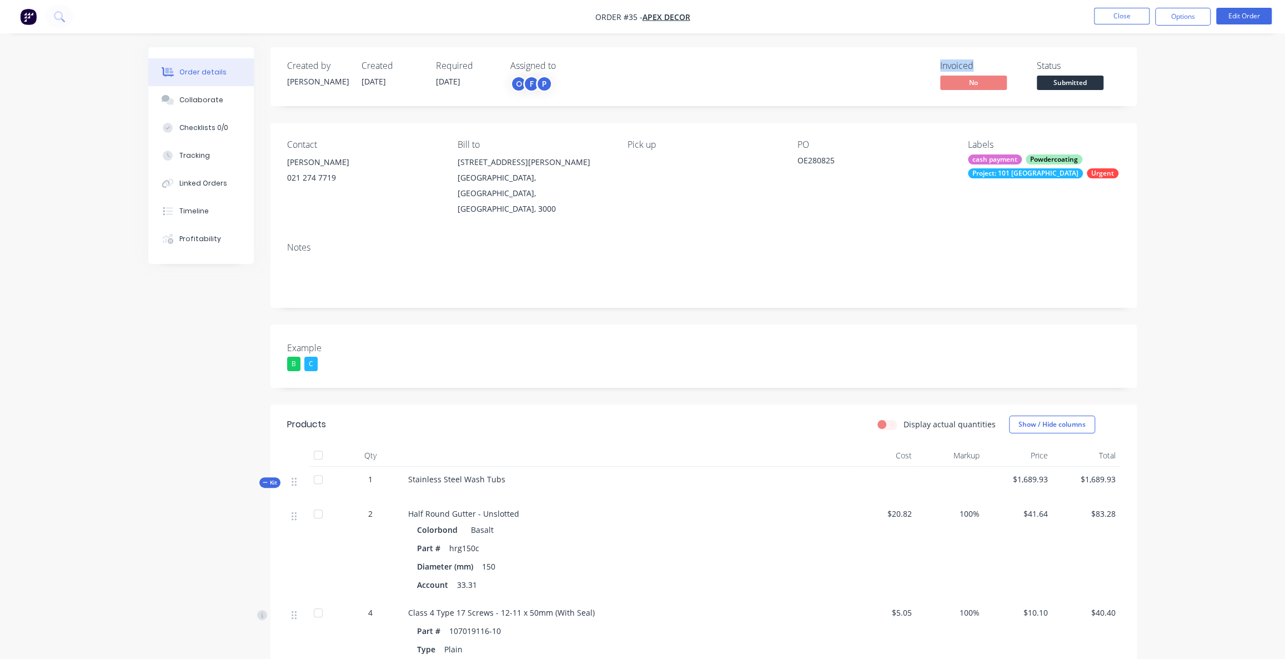
click at [878, 71] on div "Invoiced No Status Submitted" at bounding box center [871, 77] width 499 height 32
click at [880, 86] on div "Invoiced No Status Submitted" at bounding box center [871, 77] width 499 height 32
drag, startPoint x: 1174, startPoint y: 156, endPoint x: 1180, endPoint y: 27, distance: 129.0
click at [1174, 156] on div "Order details Collaborate Checklists 0/0 Tracking Linked Orders Timeline Profit…" at bounding box center [642, 562] width 1285 height 1125
click at [1204, 206] on div "Order details Collaborate Checklists 0/0 Tracking Linked Orders Timeline Profit…" at bounding box center [642, 562] width 1285 height 1125
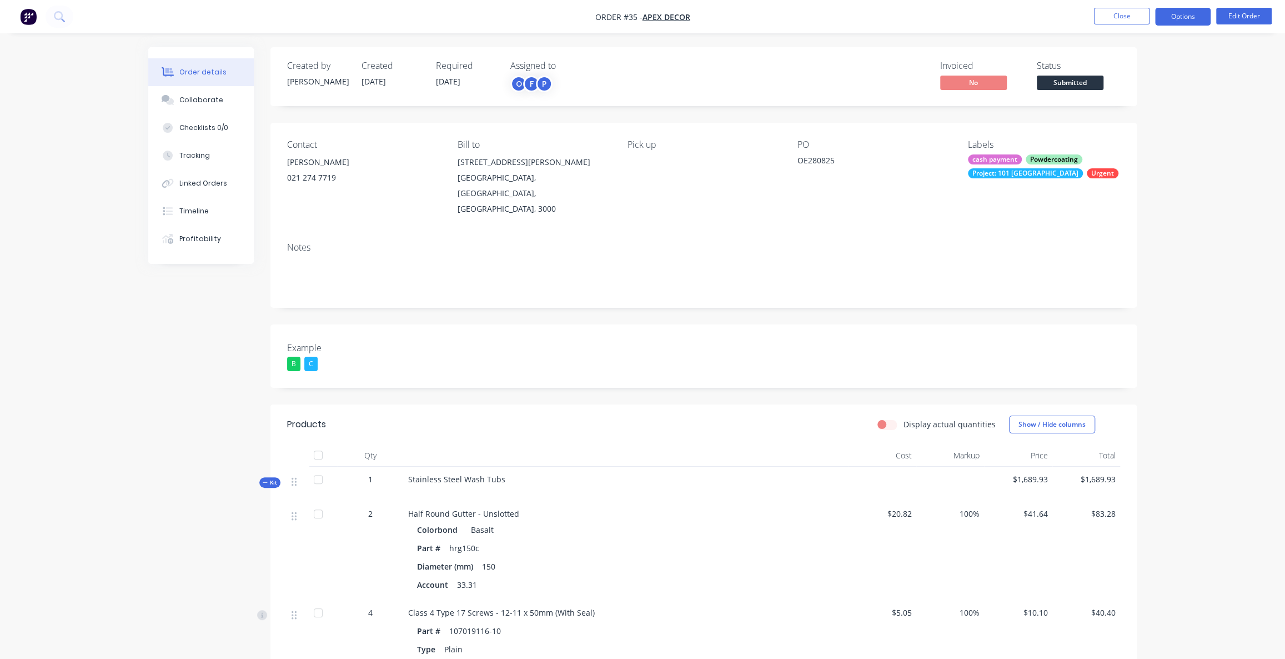
click at [1181, 19] on button "Options" at bounding box center [1183, 17] width 56 height 18
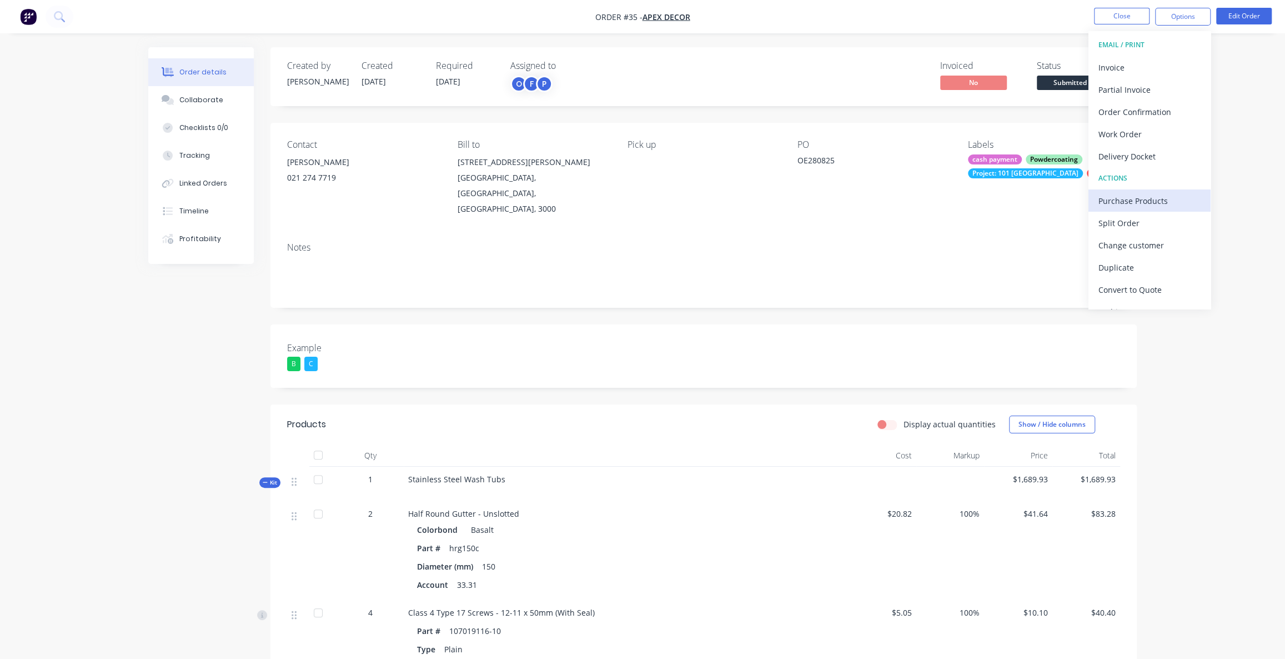
click at [1146, 203] on div "Purchase Products" at bounding box center [1150, 201] width 102 height 16
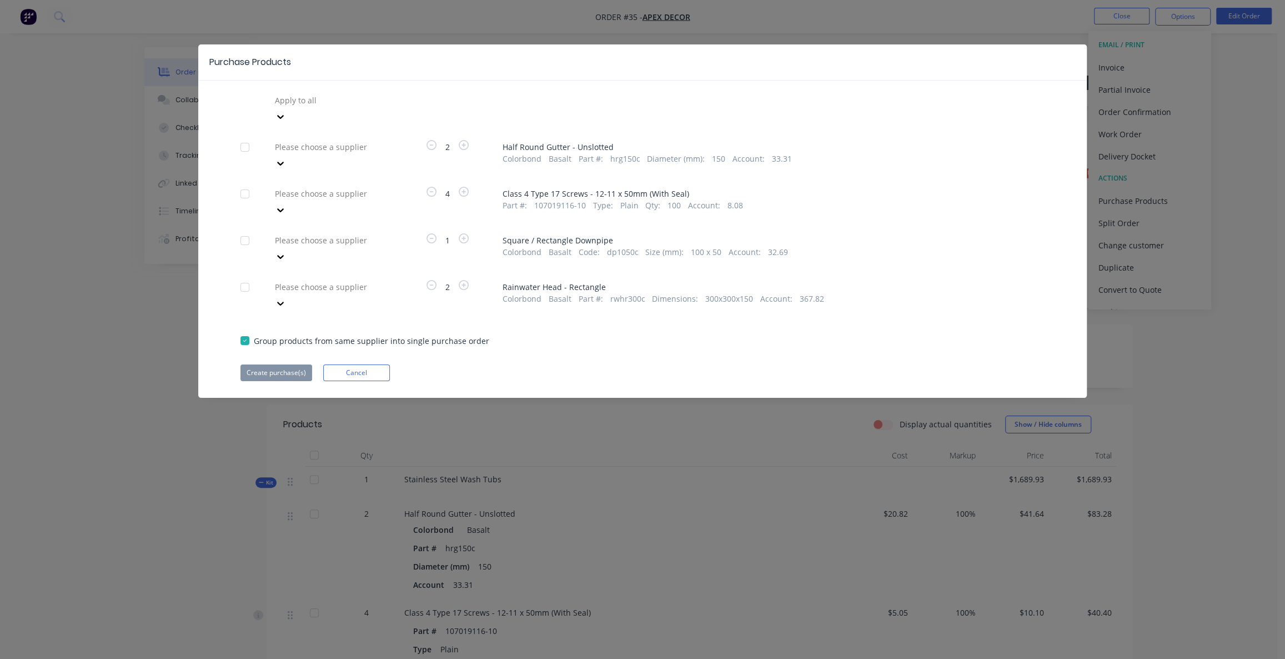
click at [336, 105] on div at bounding box center [354, 100] width 160 height 14
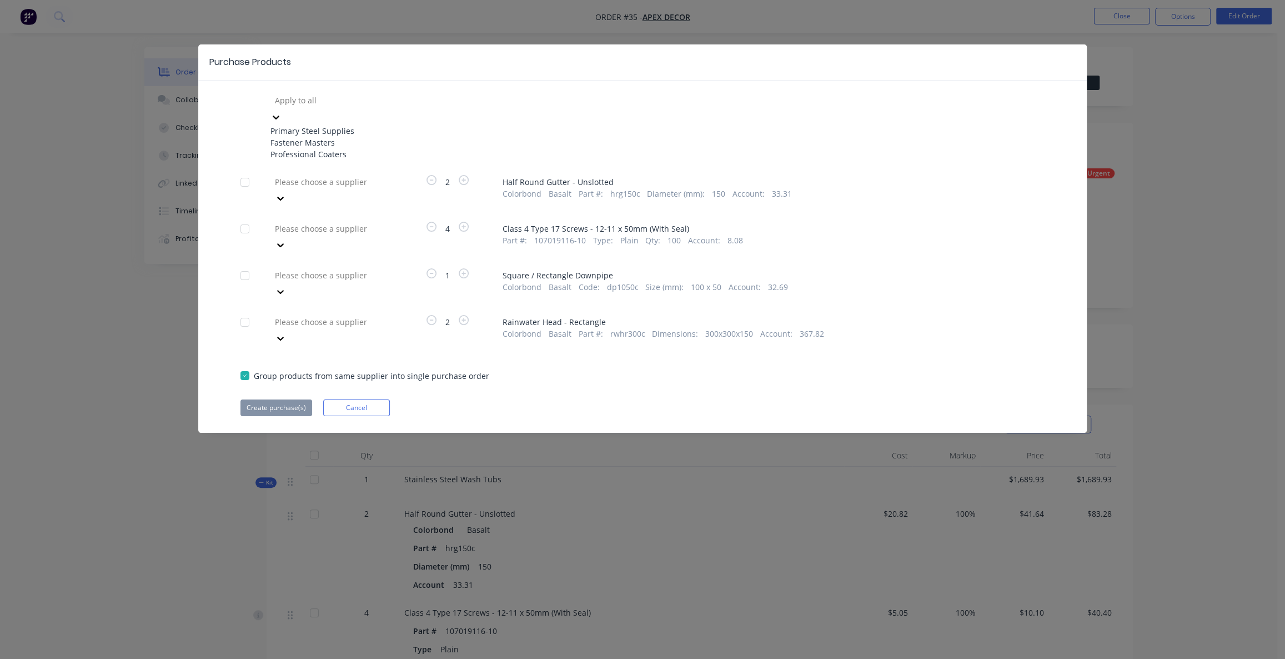
click at [348, 143] on div "Fastener Masters" at bounding box center [331, 143] width 122 height 12
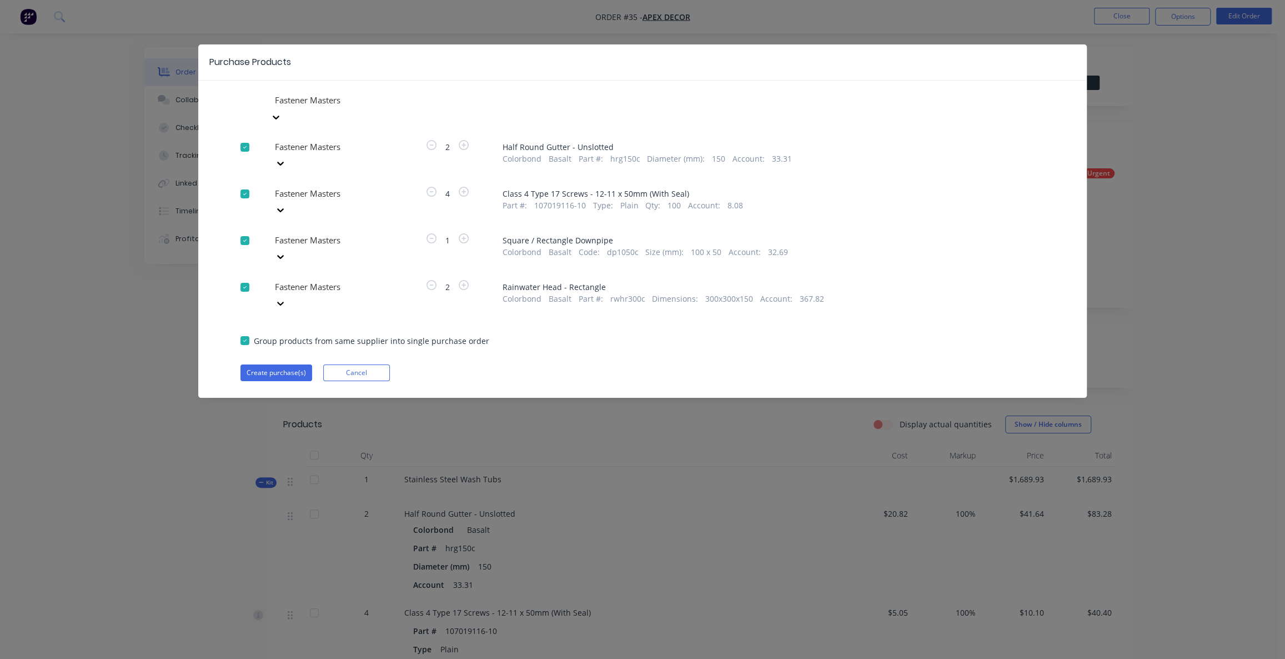
click at [242, 183] on div at bounding box center [245, 194] width 22 height 22
click at [246, 229] on div at bounding box center [245, 240] width 22 height 22
click at [300, 154] on div at bounding box center [354, 147] width 160 height 14
click at [206, 168] on div "Fastener Masters Fastener Masters 2 Half Round Gutter - Unslotted Colorbond Bas…" at bounding box center [642, 236] width 889 height 289
click at [303, 107] on div at bounding box center [354, 100] width 160 height 14
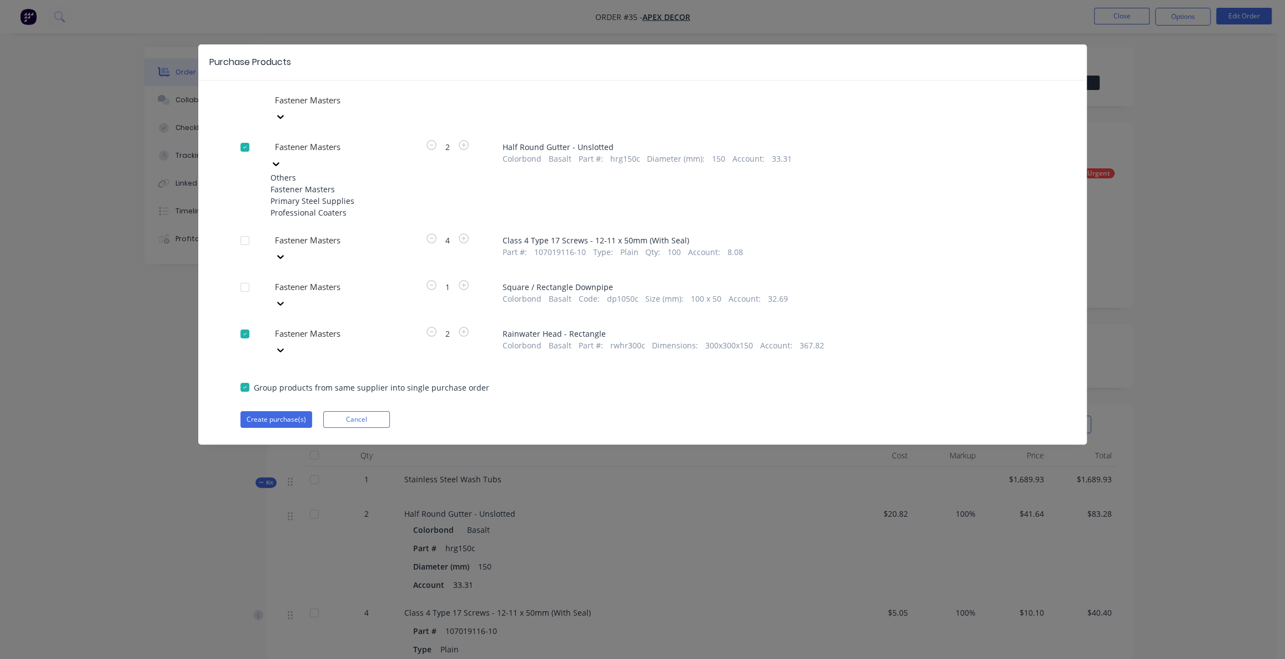
click at [318, 197] on div "Primary Steel Supplies" at bounding box center [331, 201] width 122 height 12
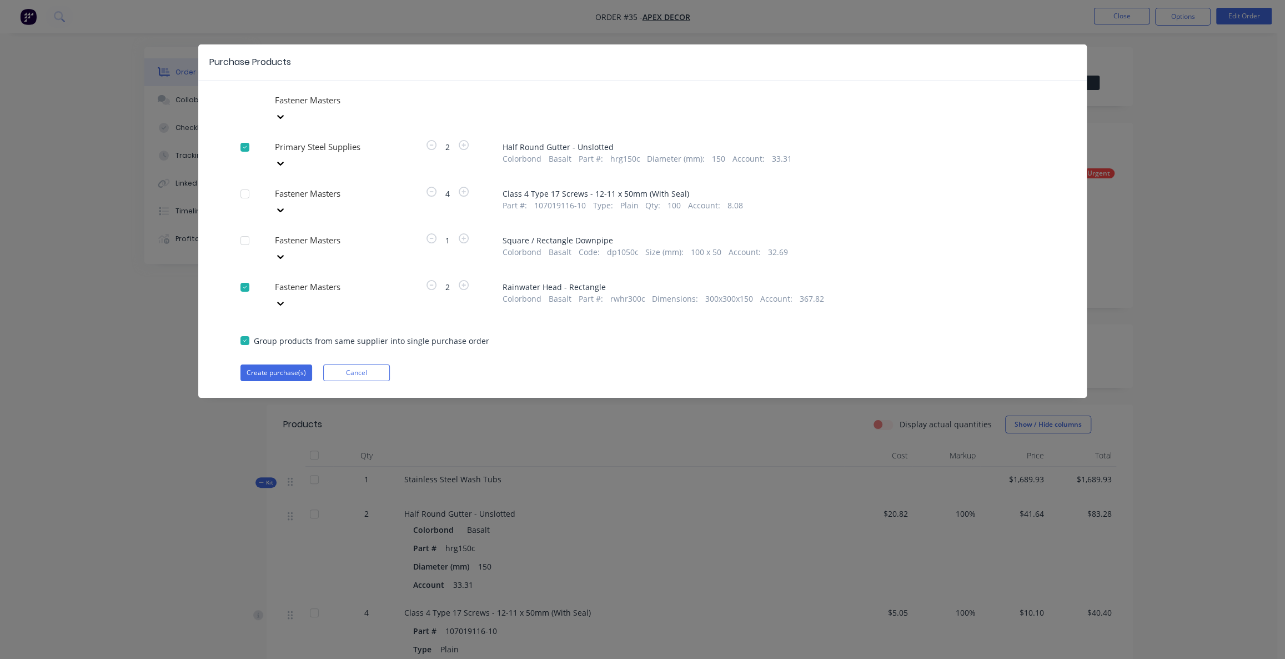
click at [332, 107] on div at bounding box center [354, 100] width 160 height 14
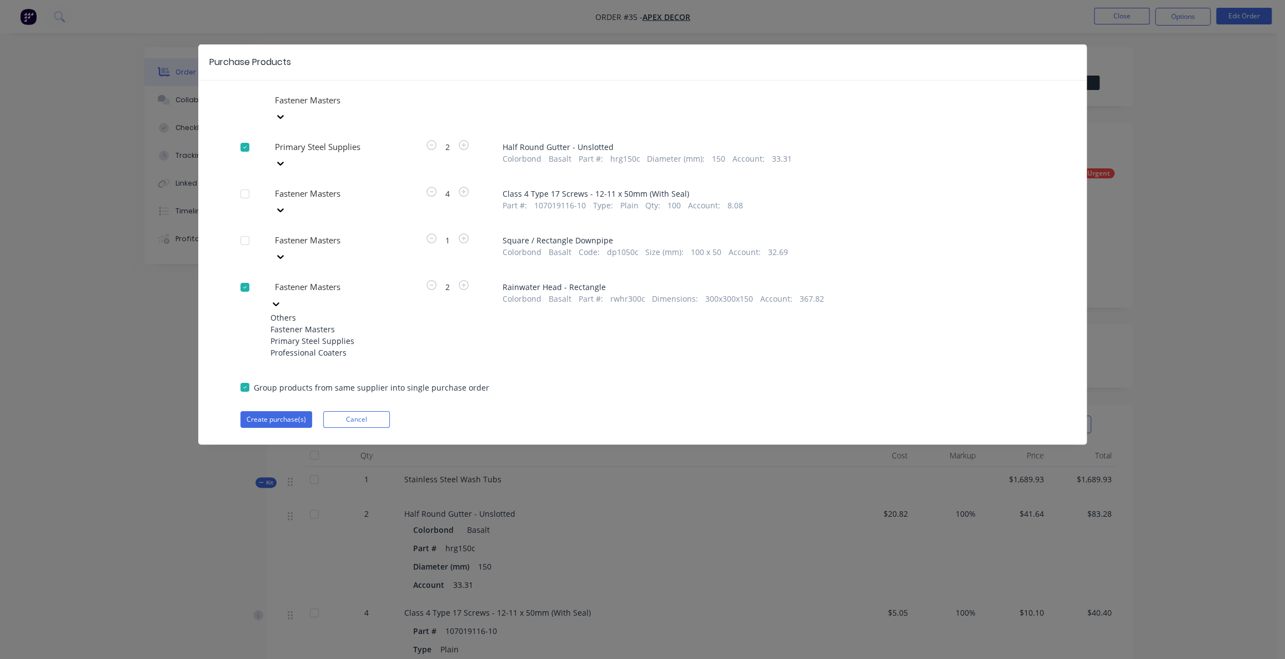
click at [598, 411] on div "Create purchase(s) Cancel" at bounding box center [643, 419] width 804 height 17
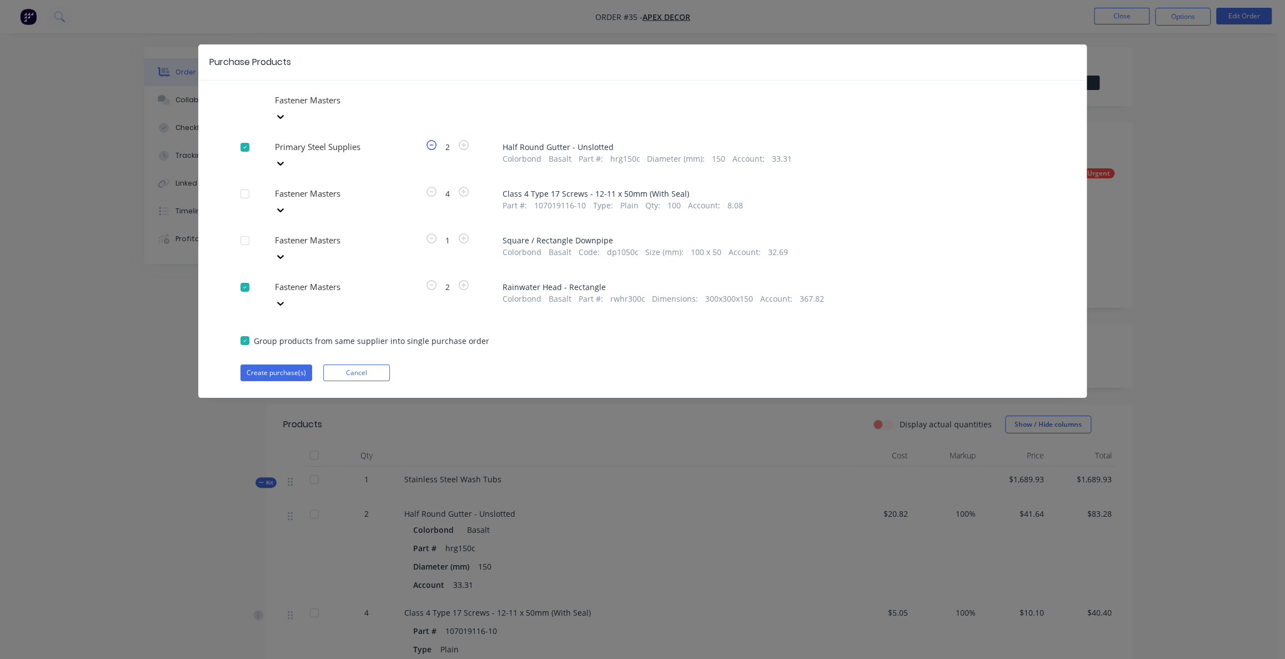
click at [428, 140] on icon "button" at bounding box center [432, 145] width 10 height 10
click at [466, 280] on icon "button" at bounding box center [464, 285] width 10 height 10
click at [430, 280] on icon "button" at bounding box center [432, 285] width 10 height 10
click at [288, 364] on button "Create purchase(s)" at bounding box center [277, 372] width 72 height 17
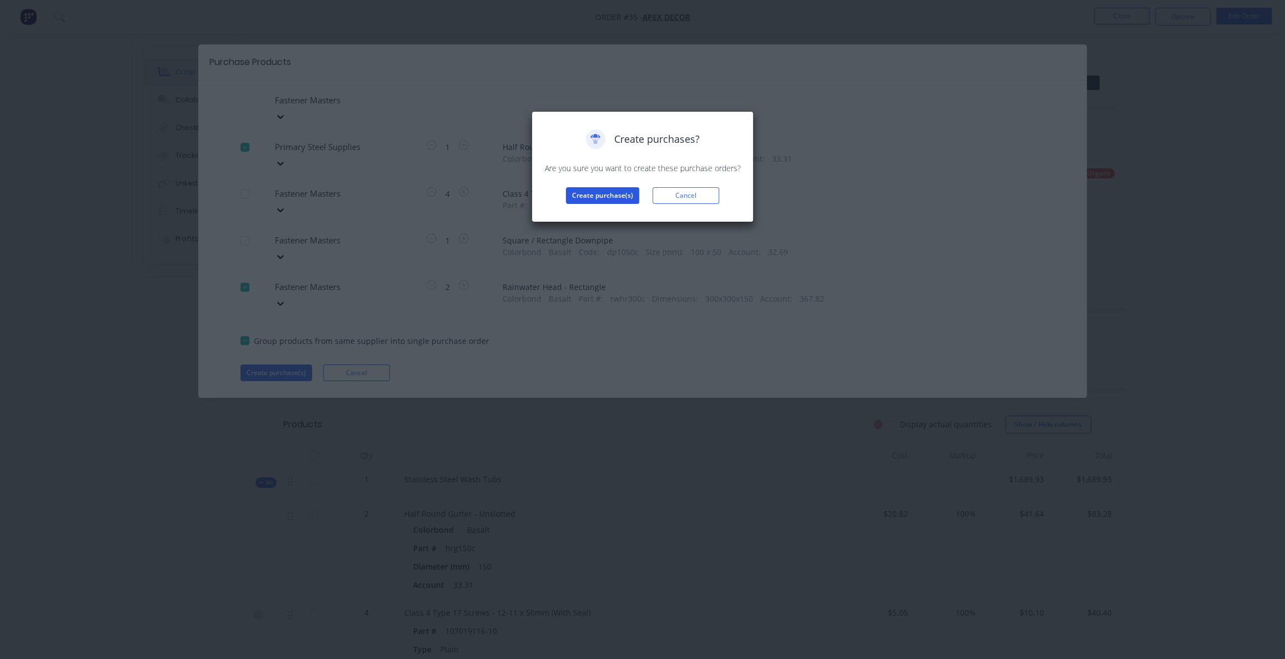
click at [580, 198] on button "Create purchase(s)" at bounding box center [602, 195] width 73 height 17
click at [588, 213] on button "View purchase(s)" at bounding box center [602, 213] width 67 height 17
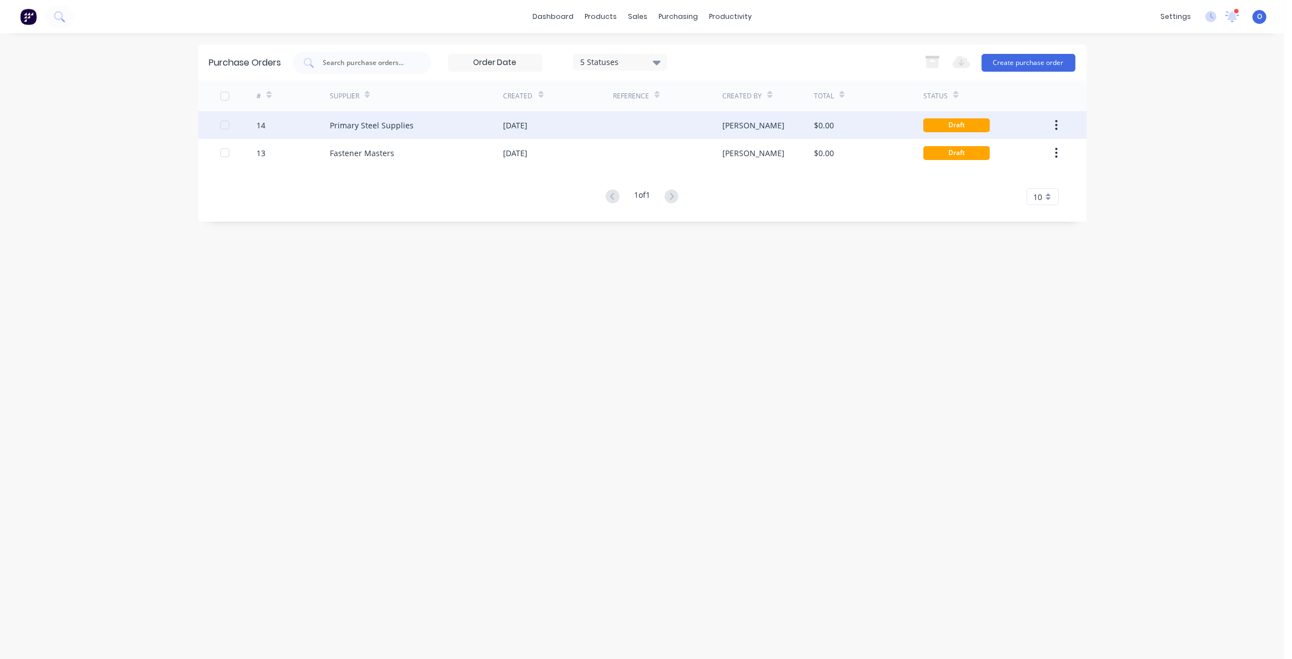
click at [848, 128] on div "$0.00" at bounding box center [868, 125] width 109 height 28
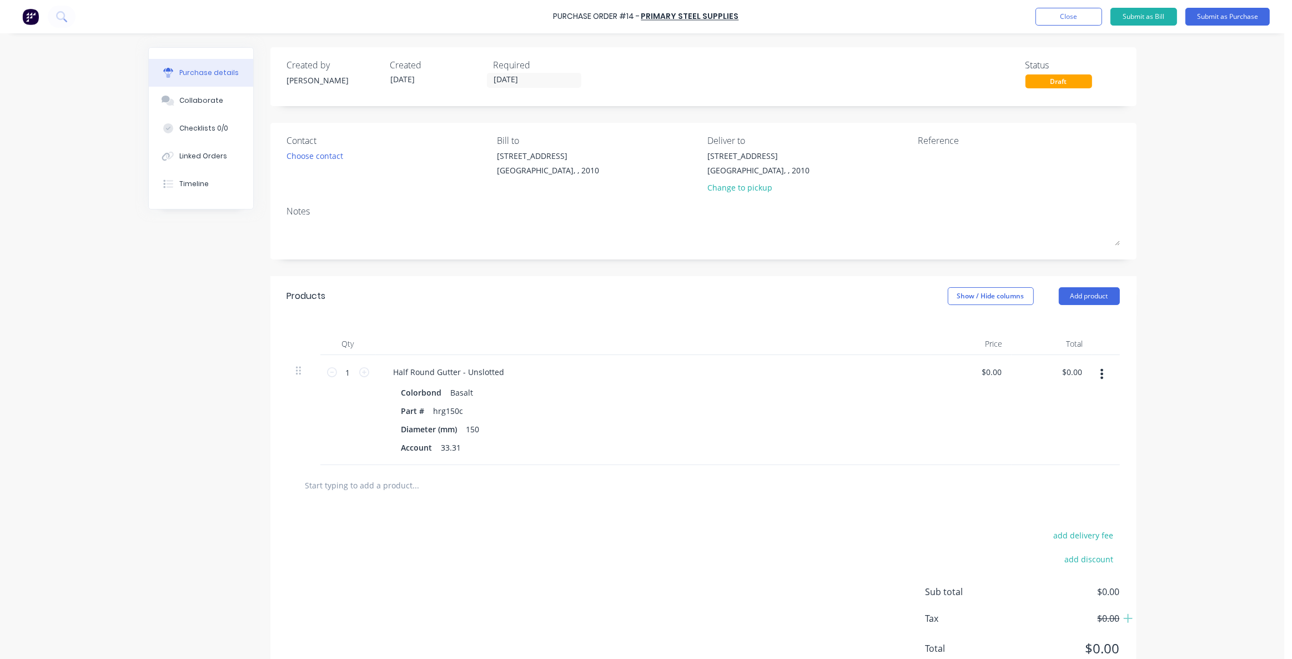
drag, startPoint x: 958, startPoint y: 60, endPoint x: 941, endPoint y: 72, distance: 20.3
click at [943, 68] on div "Created by [PERSON_NAME] Created [DATE] Required [DATE] Status Draft" at bounding box center [703, 73] width 833 height 30
click at [217, 156] on div "Linked Orders" at bounding box center [203, 156] width 48 height 10
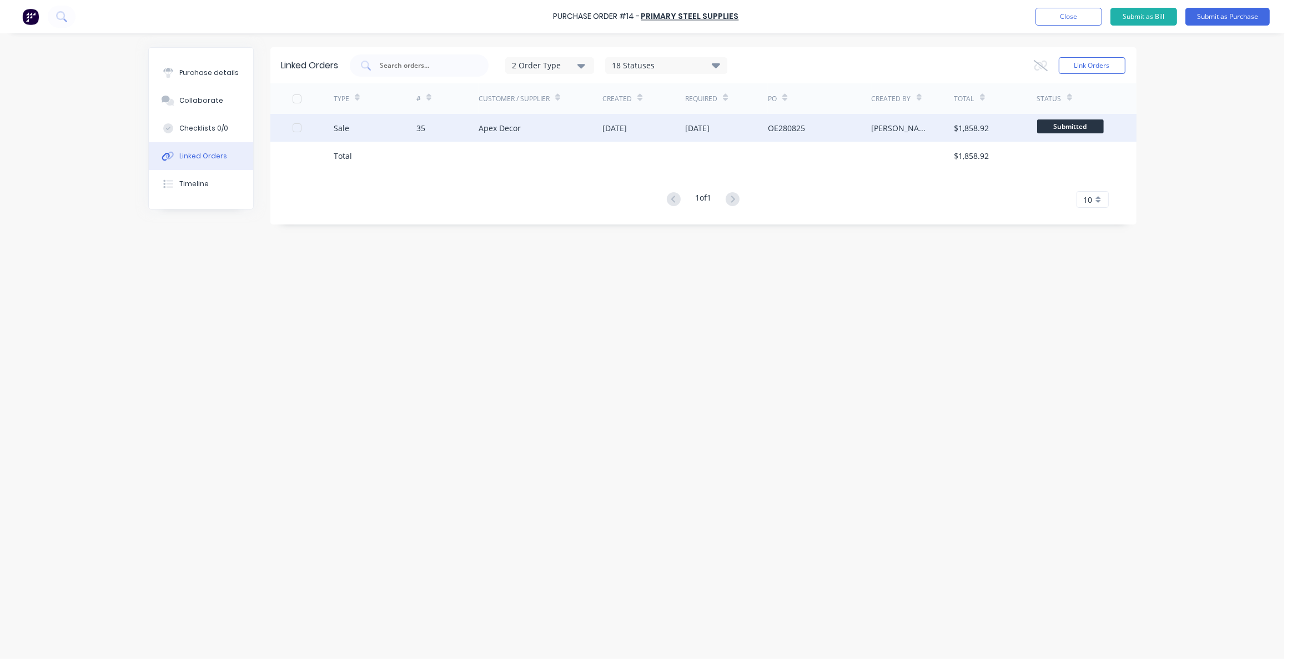
click at [422, 128] on div "35" at bounding box center [421, 128] width 9 height 12
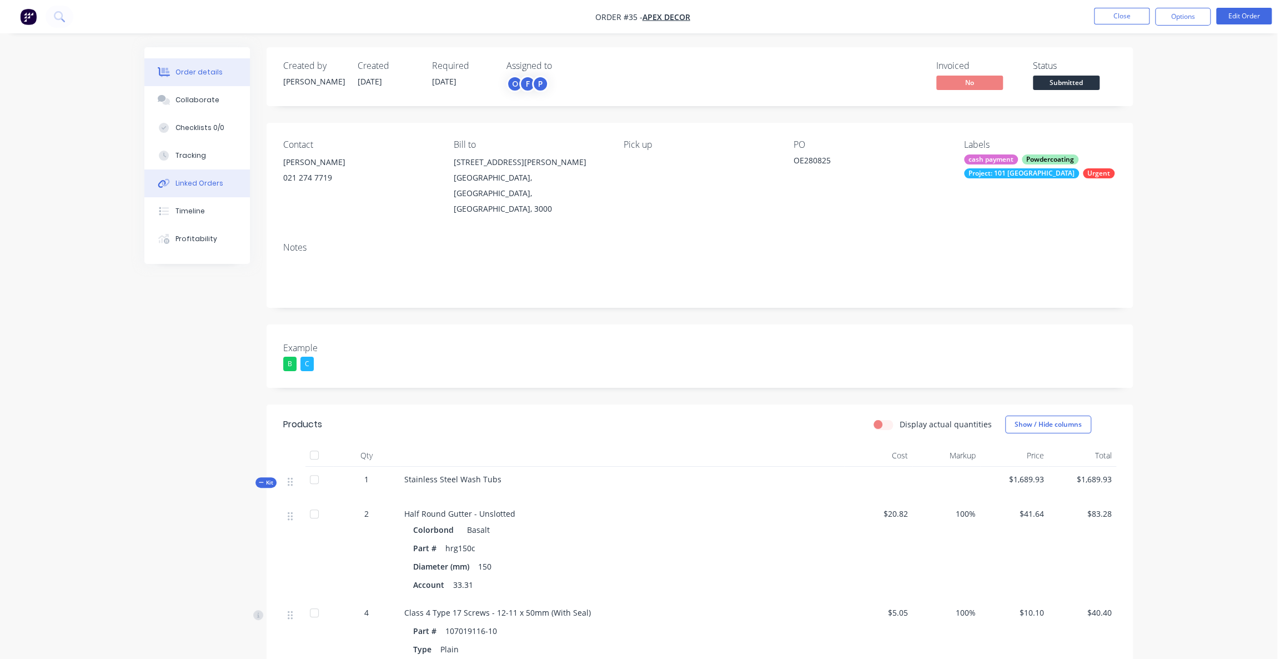
click at [212, 183] on div "Linked Orders" at bounding box center [200, 183] width 48 height 10
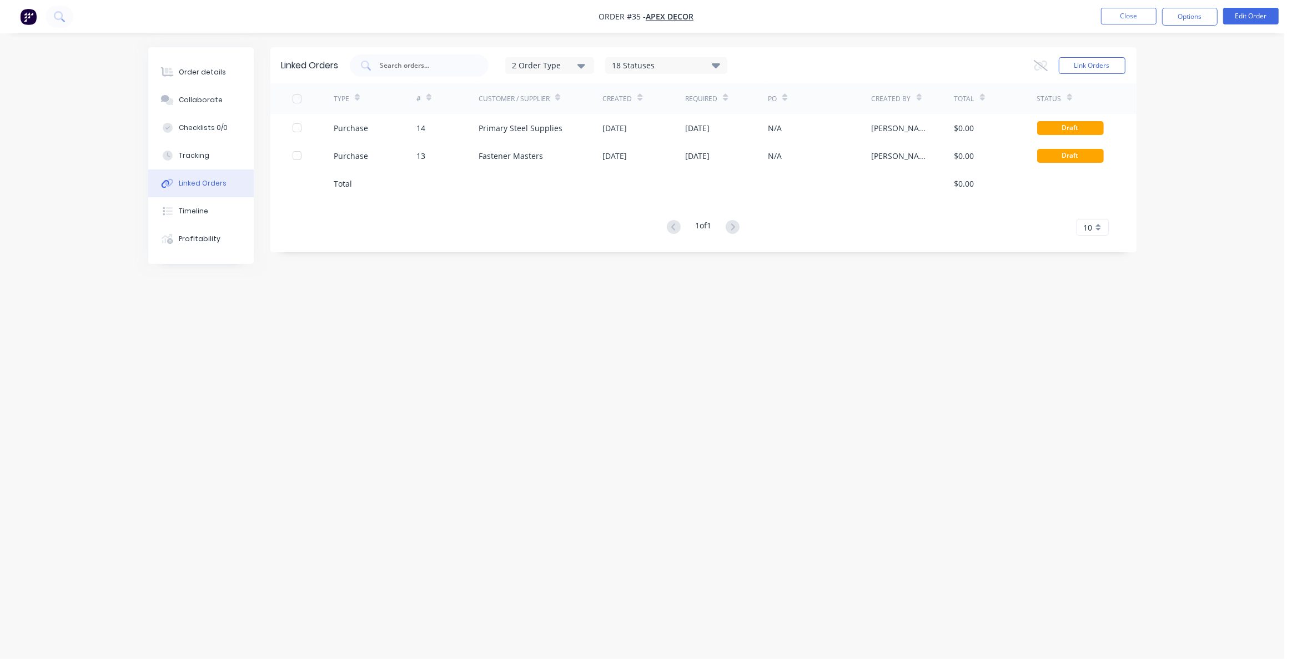
click at [459, 418] on div "Linked Orders 2 Order Type 18 Statuses Sales Order Status All Archived Draft Qu…" at bounding box center [642, 308] width 989 height 522
click at [454, 396] on div "Linked Orders 2 Order Type 18 Statuses Sales Order Status All Archived Draft Qu…" at bounding box center [642, 308] width 989 height 522
click at [375, 380] on div "Linked Orders 2 Order Type 18 Statuses Sales Order Status All Archived Draft Qu…" at bounding box center [642, 308] width 989 height 522
click at [477, 344] on div "Linked Orders 2 Order Type 18 Statuses Sales Order Status All Archived Draft Qu…" at bounding box center [642, 308] width 989 height 522
click at [489, 354] on div "Linked Orders 2 Order Type 18 Statuses Sales Order Status All Archived Draft Qu…" at bounding box center [642, 308] width 989 height 522
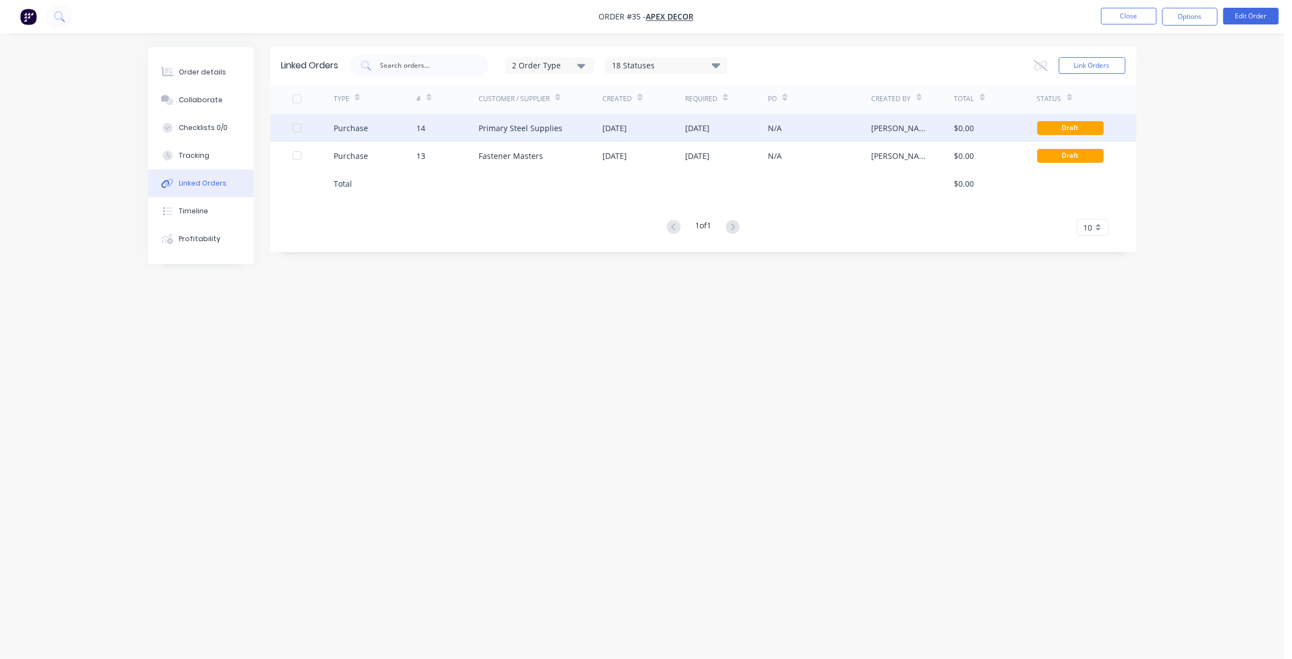
click at [440, 138] on div "14" at bounding box center [448, 128] width 62 height 28
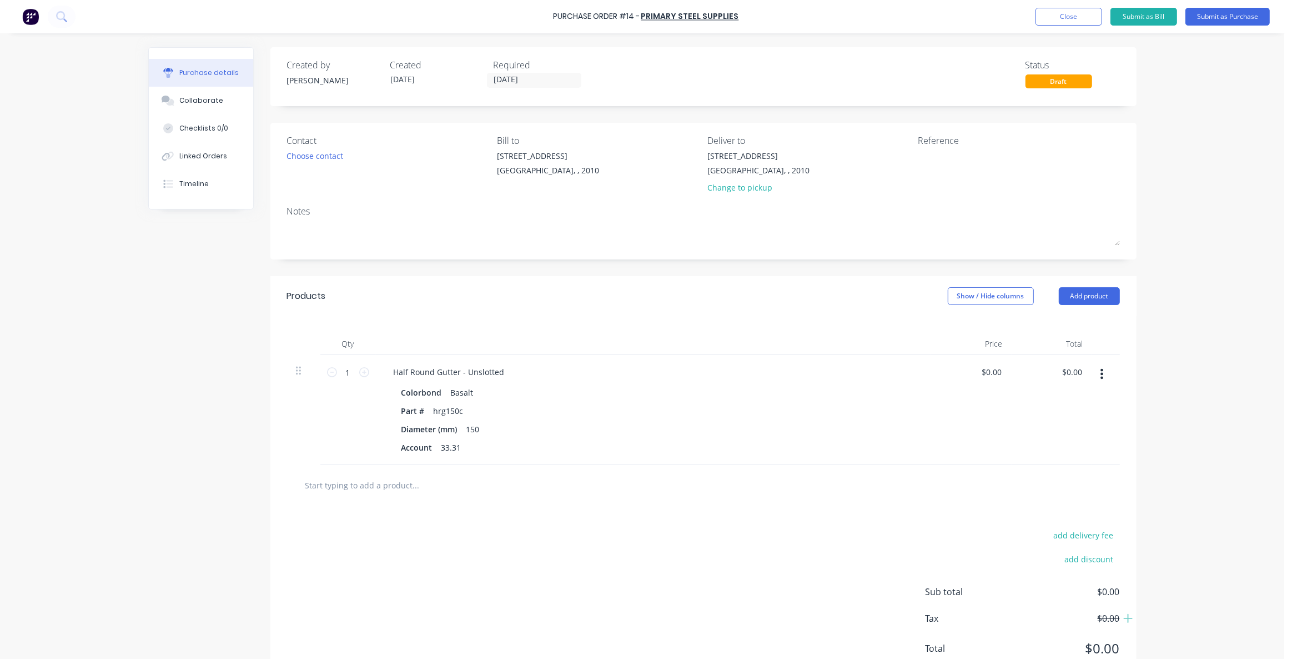
drag, startPoint x: 629, startPoint y: 17, endPoint x: 690, endPoint y: 111, distance: 112.2
click at [631, 16] on div "Purchase Order #14 -" at bounding box center [597, 17] width 87 height 12
click at [940, 154] on textarea at bounding box center [987, 162] width 139 height 25
click at [918, 162] on textarea at bounding box center [987, 162] width 139 height 25
click at [1214, 169] on div "Purchase Order #14 - Primary Steel Supplies Add product Close Submit as Bill Su…" at bounding box center [642, 329] width 1285 height 659
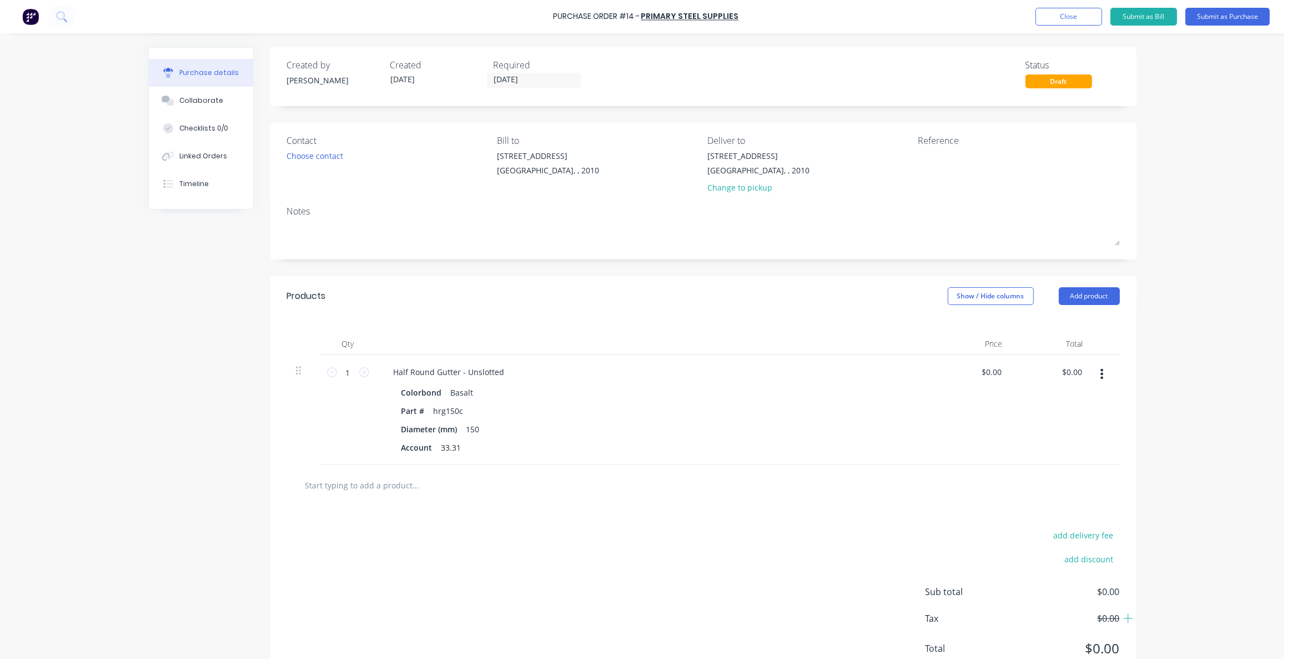
click at [1180, 176] on div "Purchase Order #14 - Primary Steel Supplies Add product Close Submit as Bill Su…" at bounding box center [642, 329] width 1285 height 659
click at [1170, 165] on div "Purchase Order #14 - Primary Steel Supplies Add product Close Submit as Bill Su…" at bounding box center [642, 329] width 1285 height 659
click at [1078, 14] on button "Close" at bounding box center [1069, 17] width 67 height 18
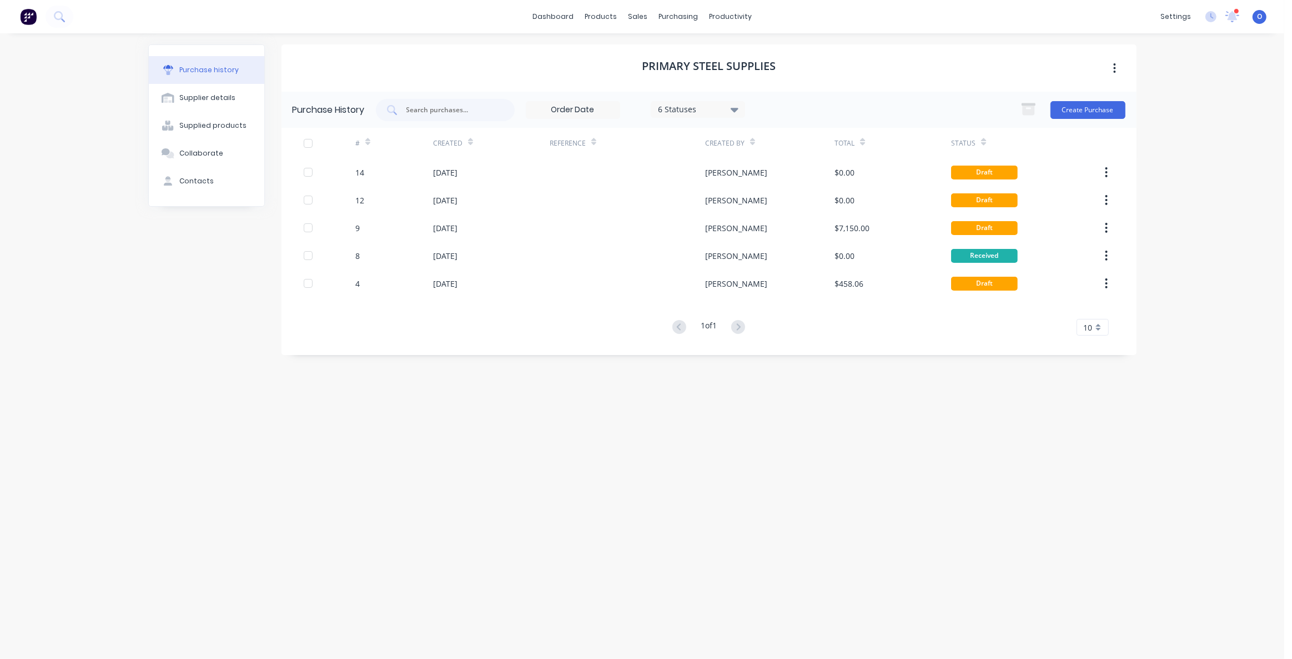
click at [96, 400] on div "dashboard products sales purchasing productivity dashboard products Product Cat…" at bounding box center [642, 329] width 1285 height 659
click at [168, 382] on div "Purchase history Supplier details Supplied products Collaborate Contacts" at bounding box center [206, 340] width 117 height 592
click at [548, 18] on link "dashboard" at bounding box center [553, 16] width 52 height 17
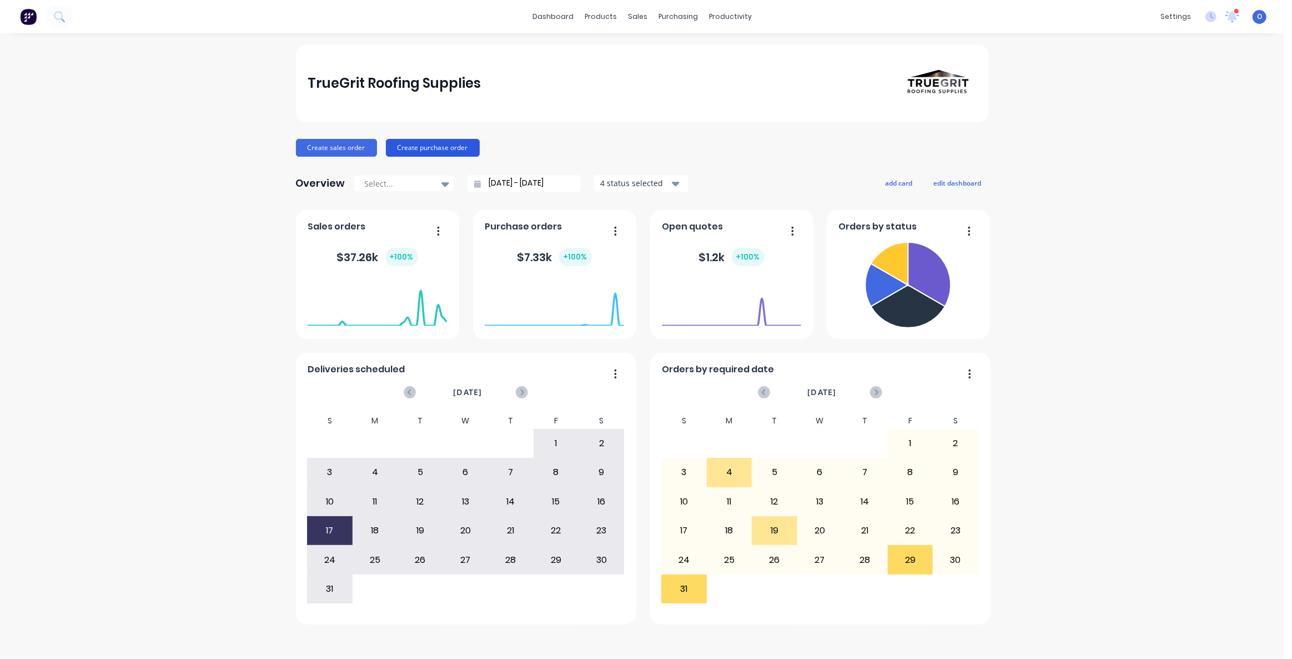
click at [437, 145] on button "Create purchase order" at bounding box center [433, 148] width 94 height 18
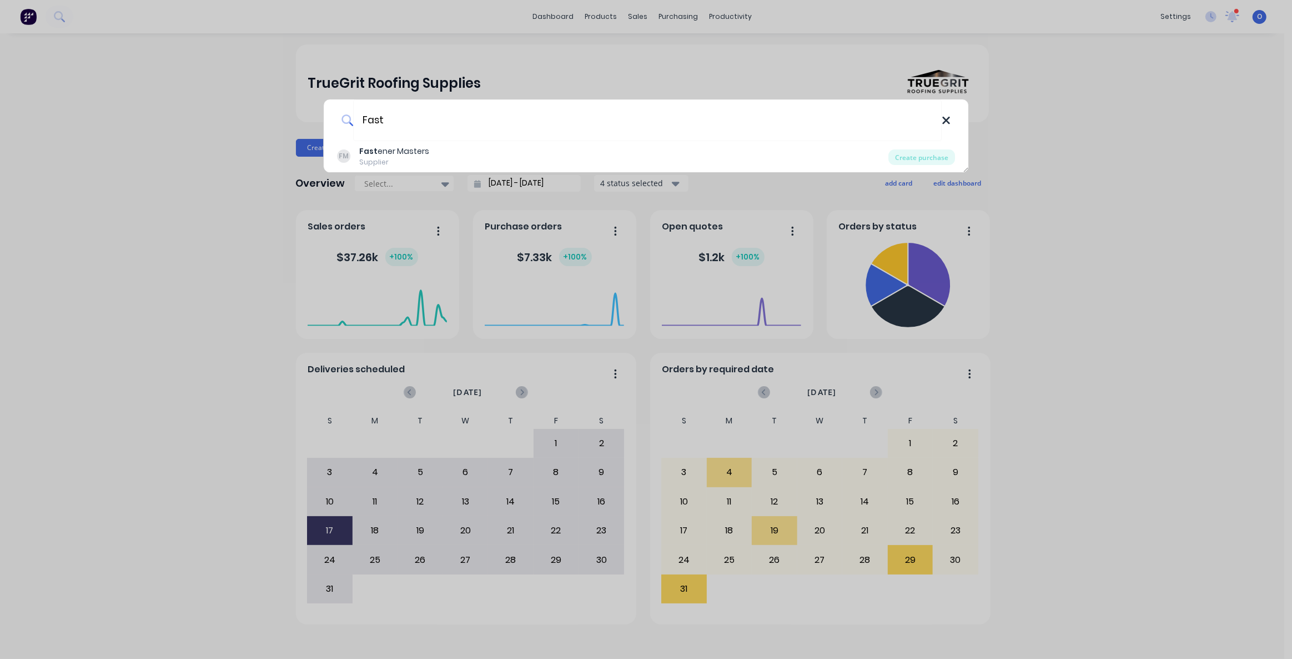
type input "Fast"
click at [946, 123] on icon at bounding box center [946, 120] width 9 height 12
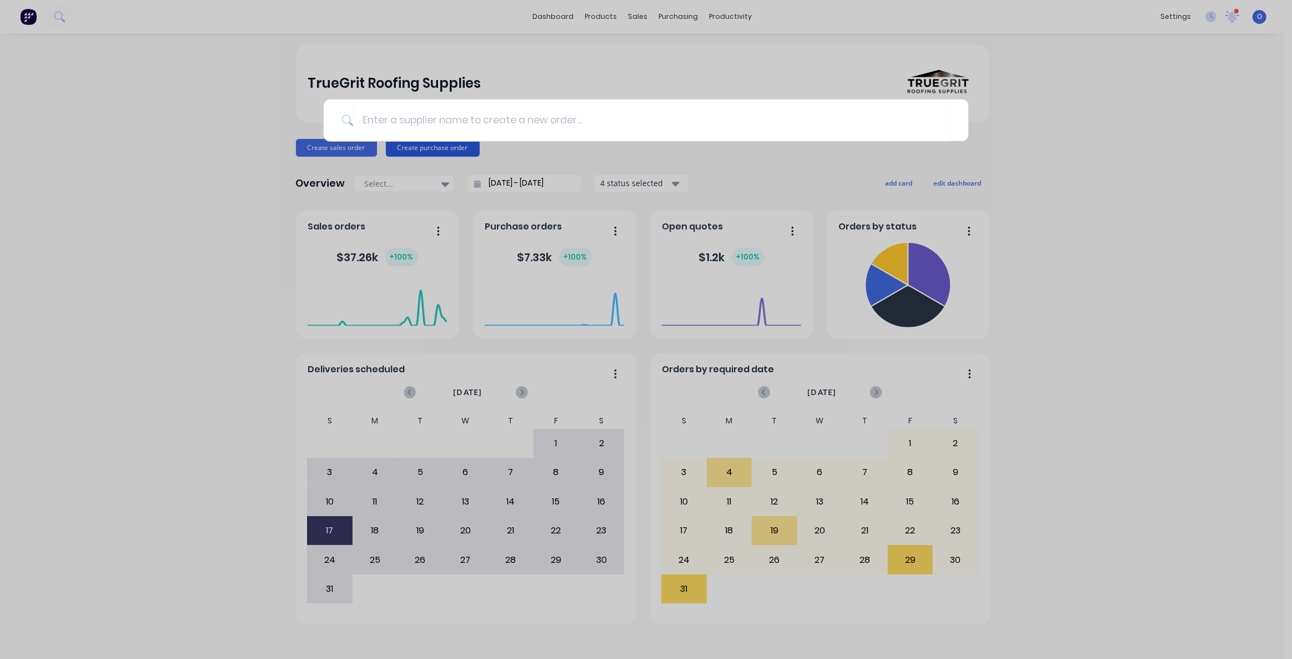
click at [508, 156] on div at bounding box center [646, 329] width 1292 height 659
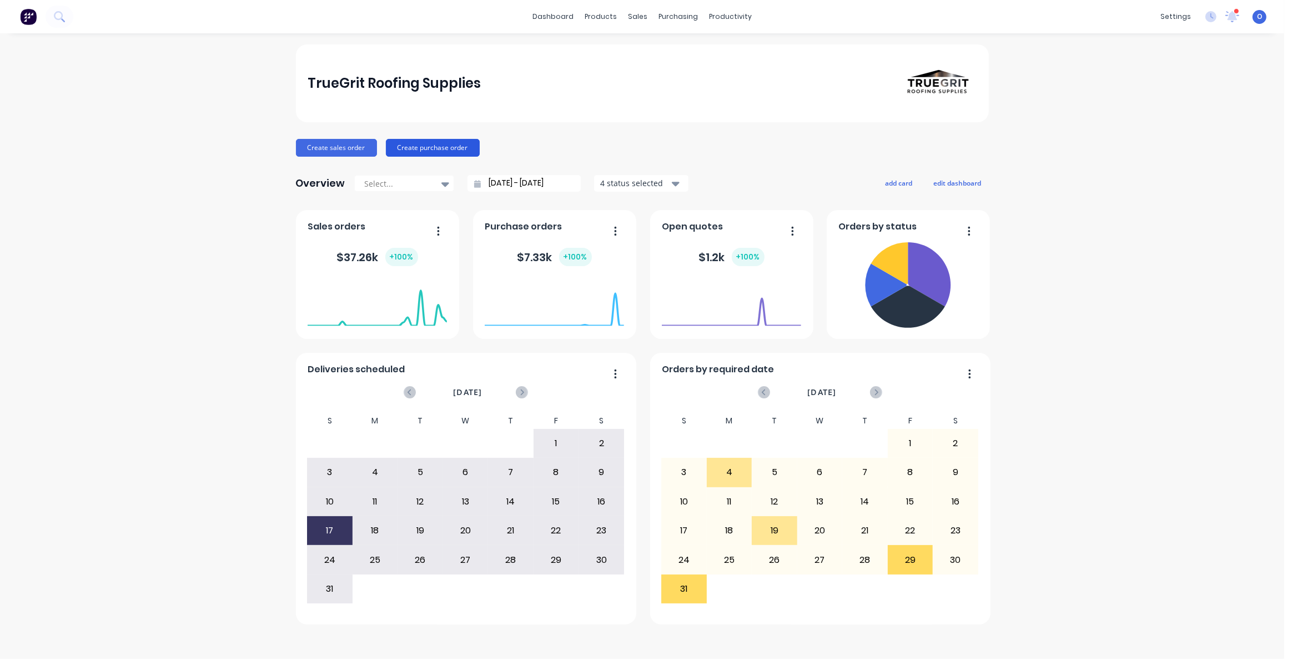
click at [429, 150] on button "Create purchase order" at bounding box center [433, 148] width 94 height 18
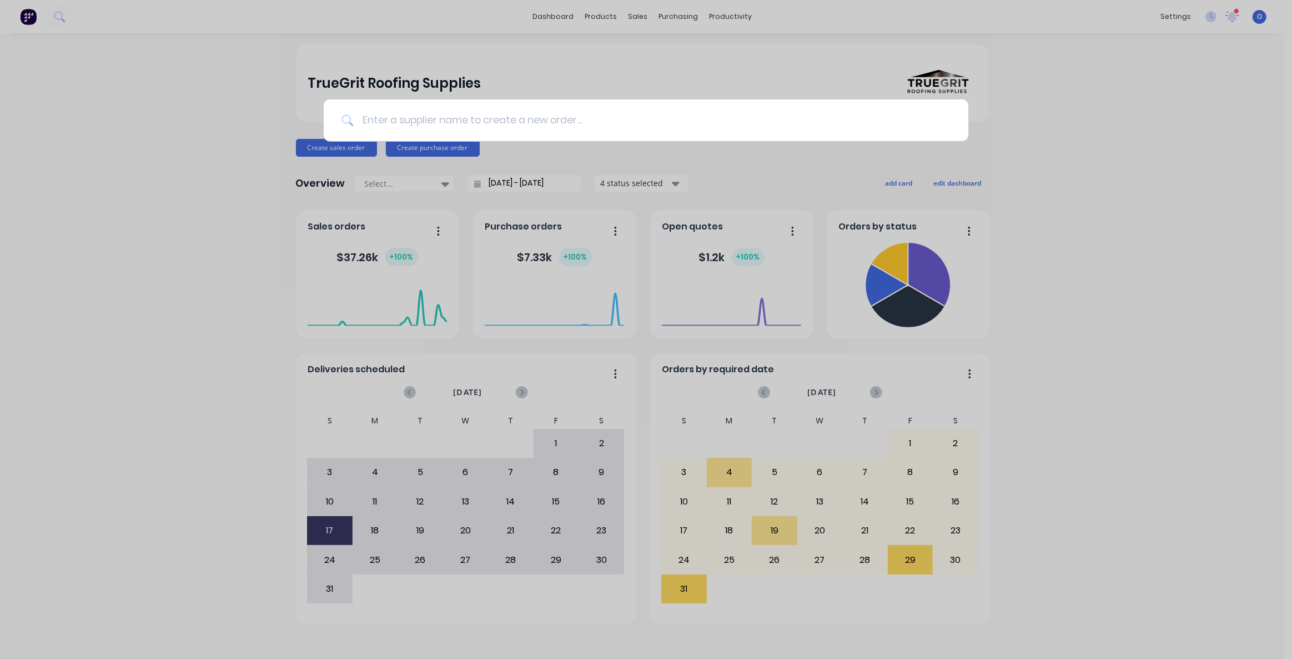
drag, startPoint x: 781, startPoint y: 111, endPoint x: 790, endPoint y: 111, distance: 8.3
click at [790, 111] on input at bounding box center [652, 120] width 598 height 42
drag, startPoint x: 1076, startPoint y: 130, endPoint x: 790, endPoint y: 57, distance: 294.6
click at [1076, 130] on div at bounding box center [646, 329] width 1292 height 659
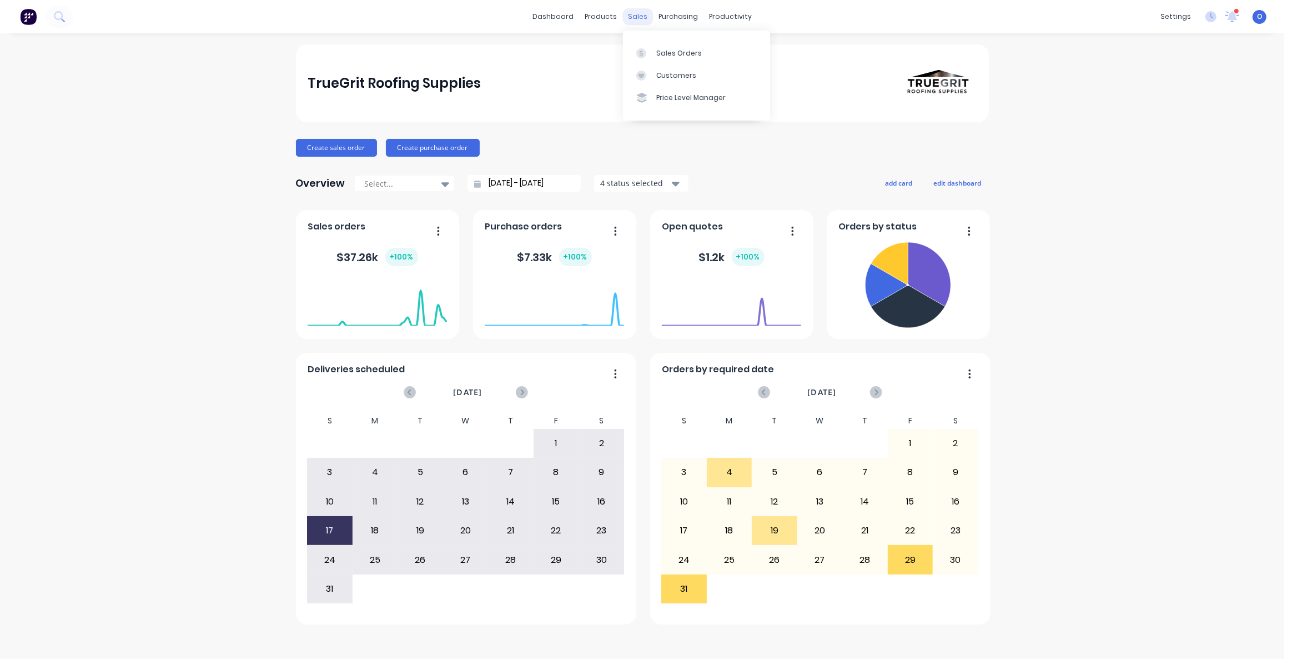
click at [635, 16] on div "sales" at bounding box center [638, 16] width 31 height 17
click at [669, 48] on div "Sales Orders" at bounding box center [680, 53] width 46 height 10
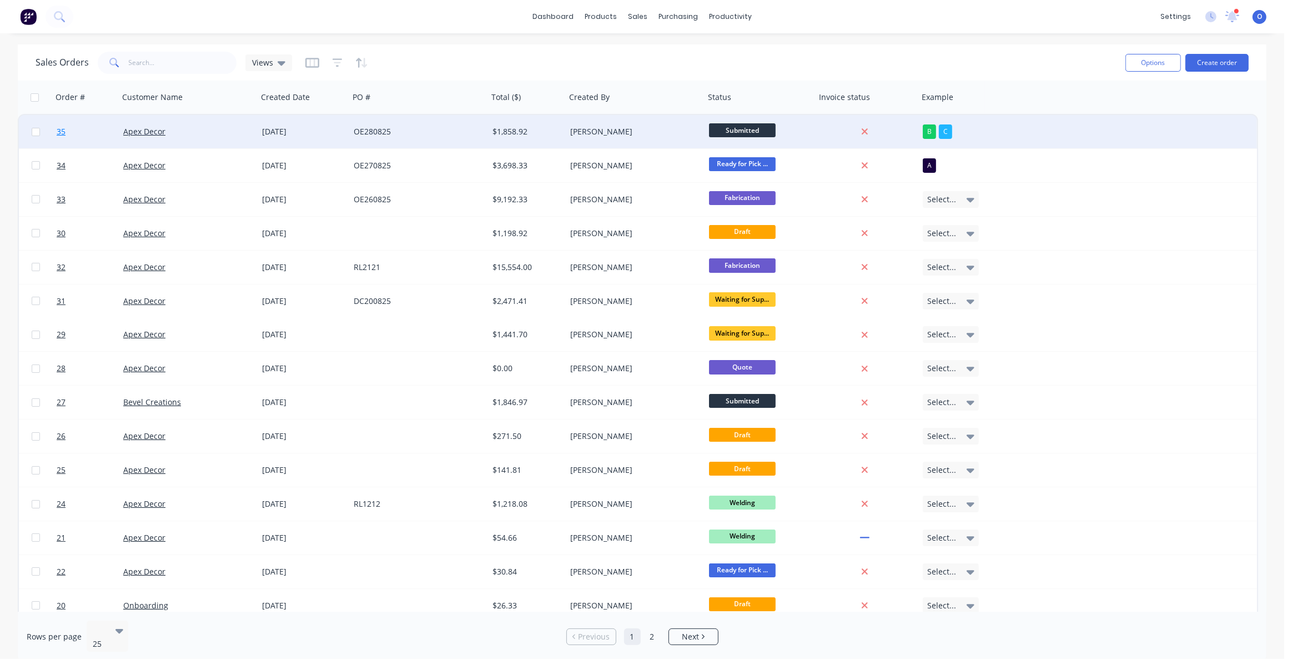
click at [61, 132] on span "35" at bounding box center [61, 131] width 9 height 11
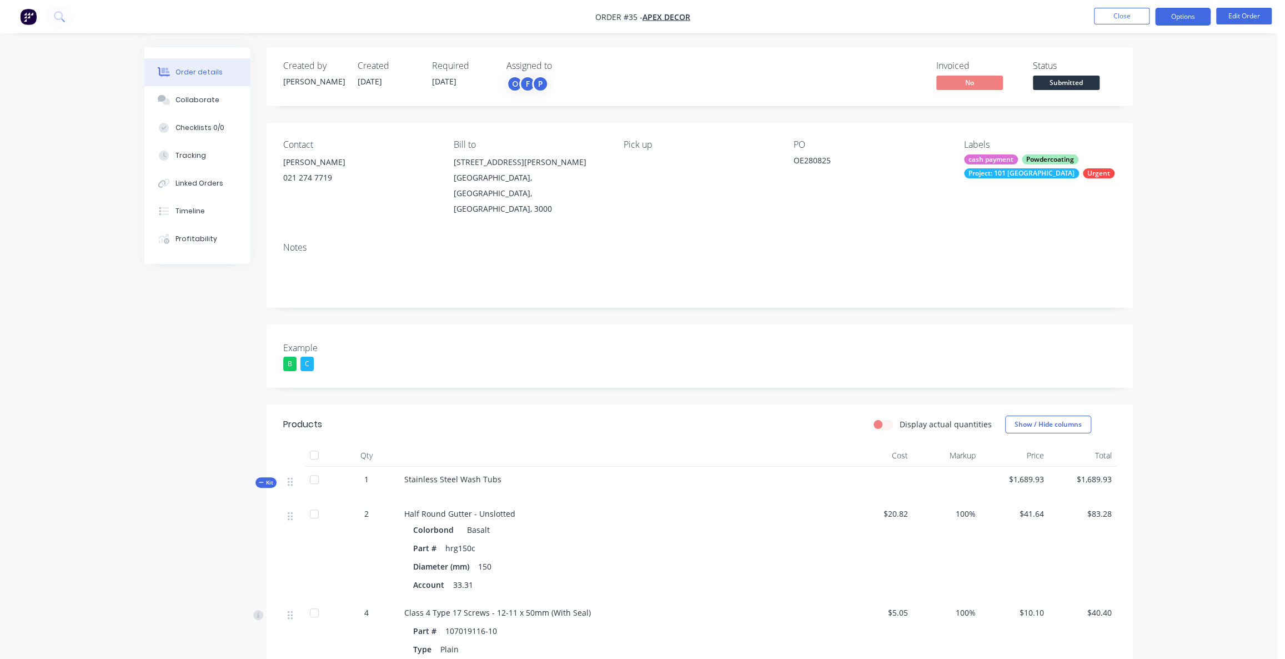
click at [1187, 19] on button "Options" at bounding box center [1183, 17] width 56 height 18
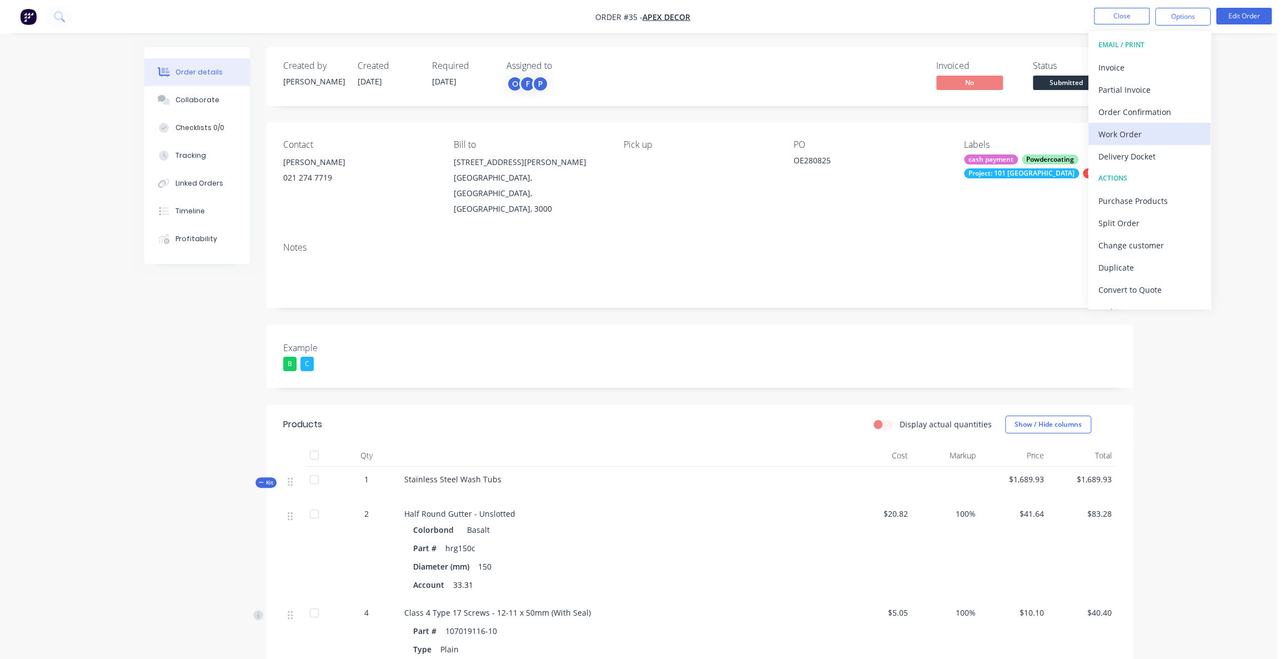
click at [1145, 132] on div "Work Order" at bounding box center [1150, 134] width 102 height 16
click at [1130, 132] on div "Custom" at bounding box center [1150, 134] width 102 height 16
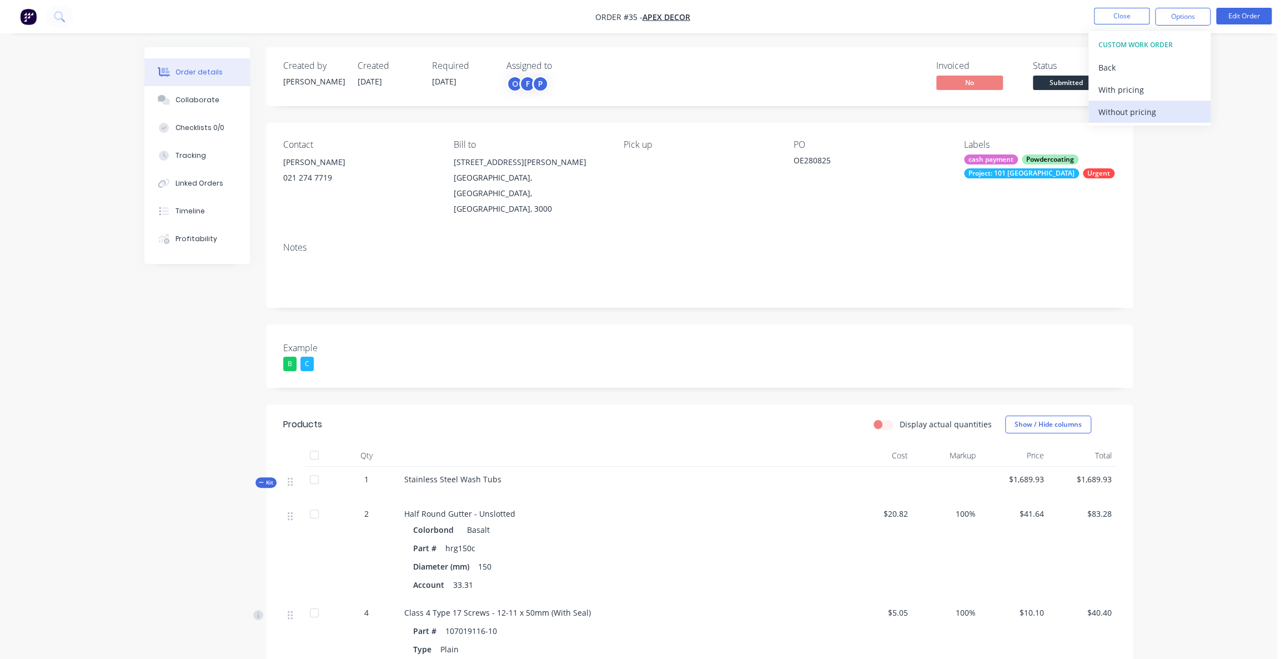
click at [1152, 114] on div "Without pricing" at bounding box center [1150, 112] width 102 height 16
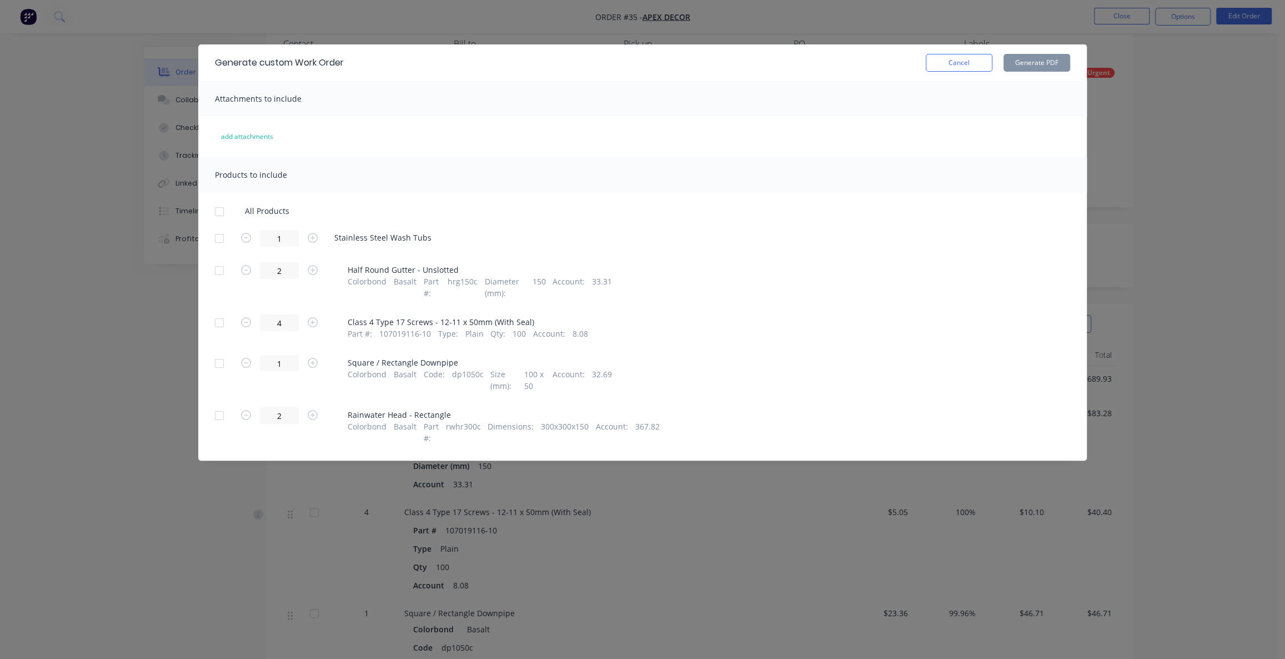
scroll to position [50, 0]
click at [222, 214] on div at bounding box center [219, 212] width 22 height 22
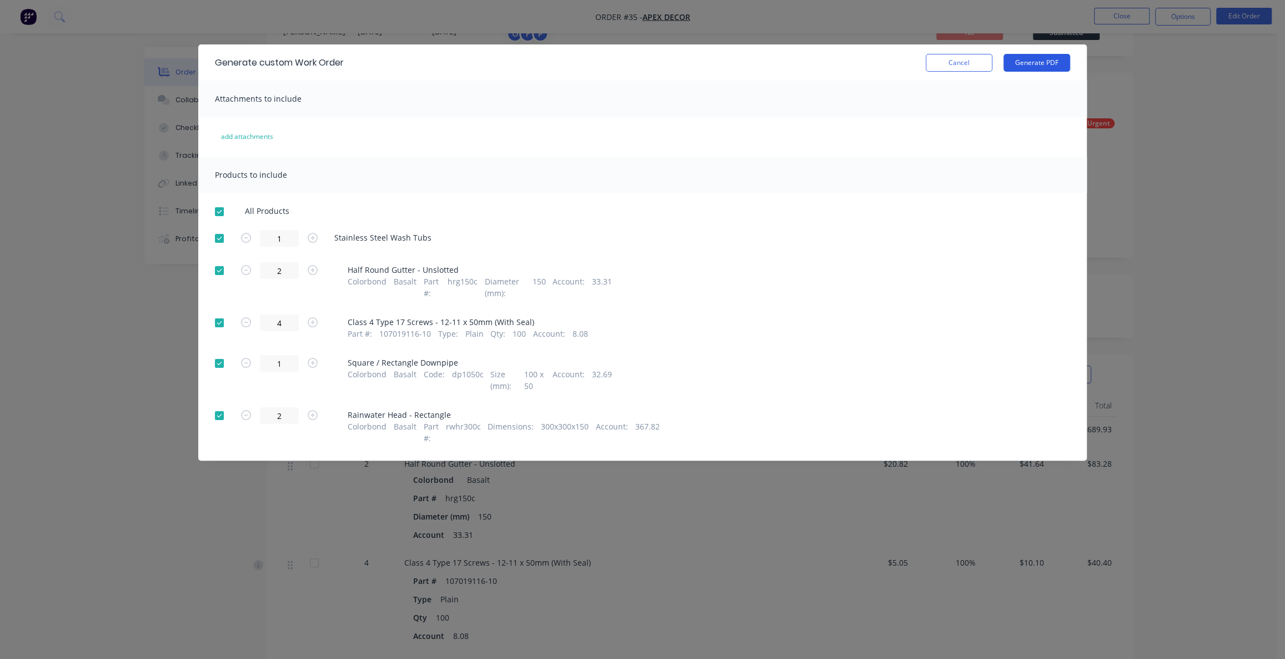
click at [1055, 64] on button "Generate PDF" at bounding box center [1037, 63] width 67 height 18
click at [966, 61] on button "Cancel" at bounding box center [959, 63] width 67 height 18
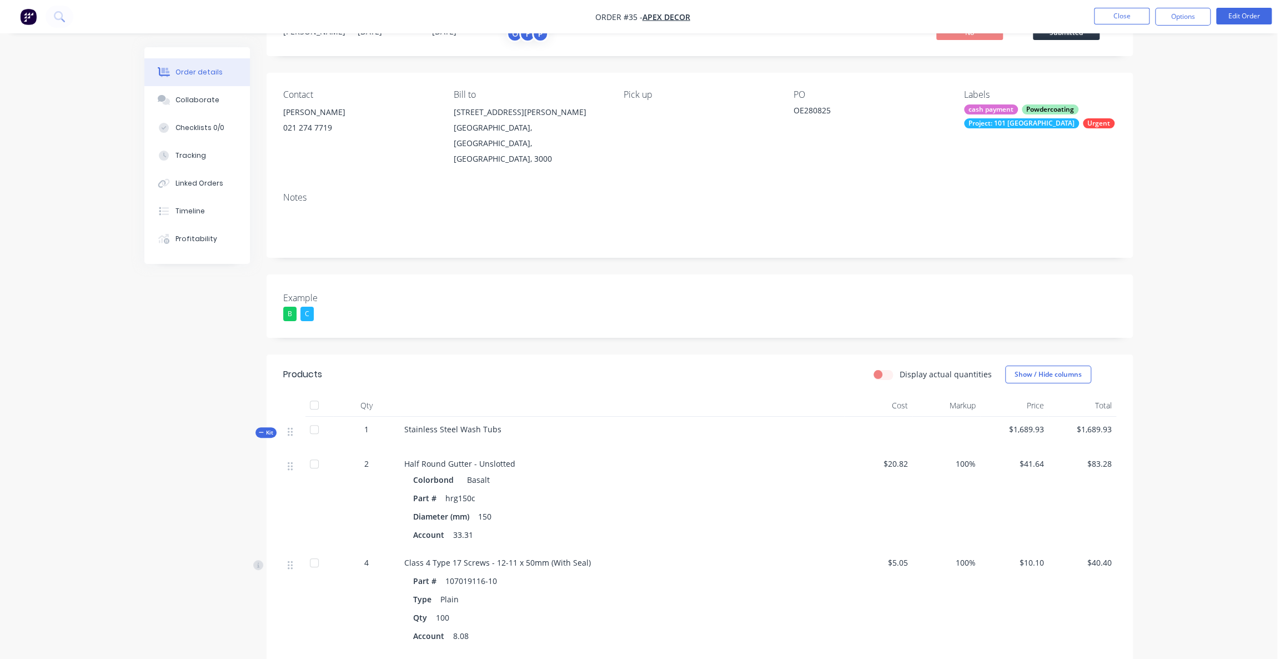
click at [1229, 139] on div "Order details Collaborate Checklists 0/0 Tracking Linked Orders Timeline Profit…" at bounding box center [638, 512] width 1277 height 1125
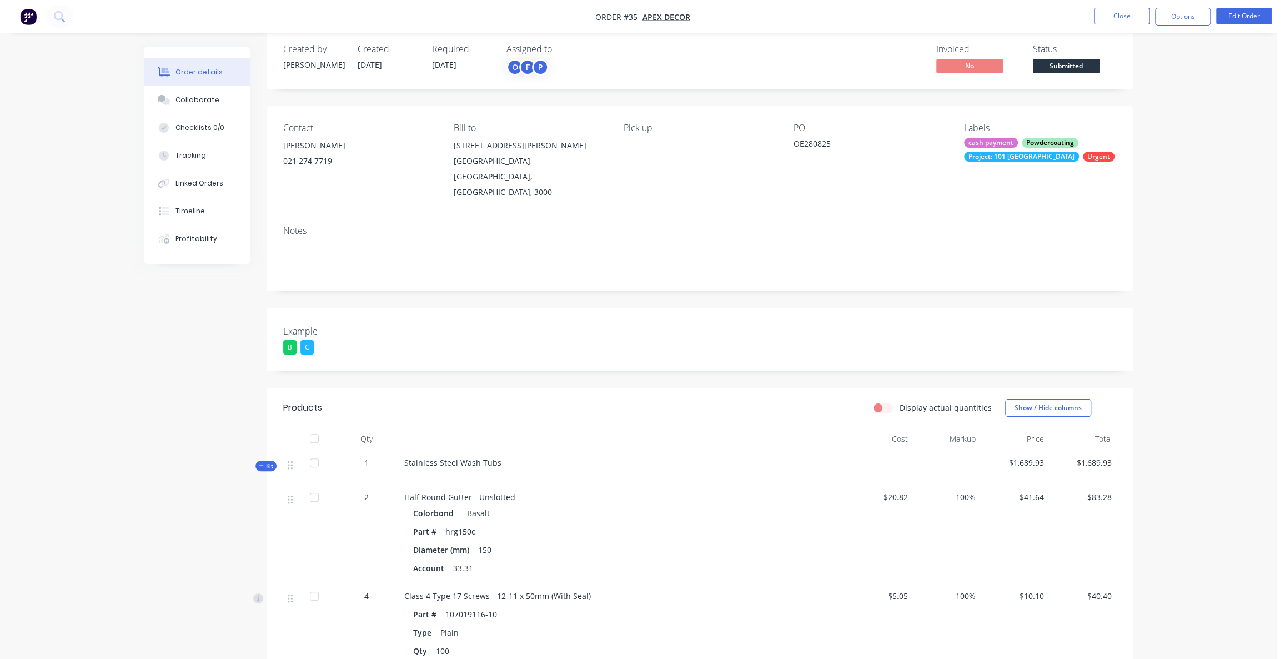
scroll to position [0, 0]
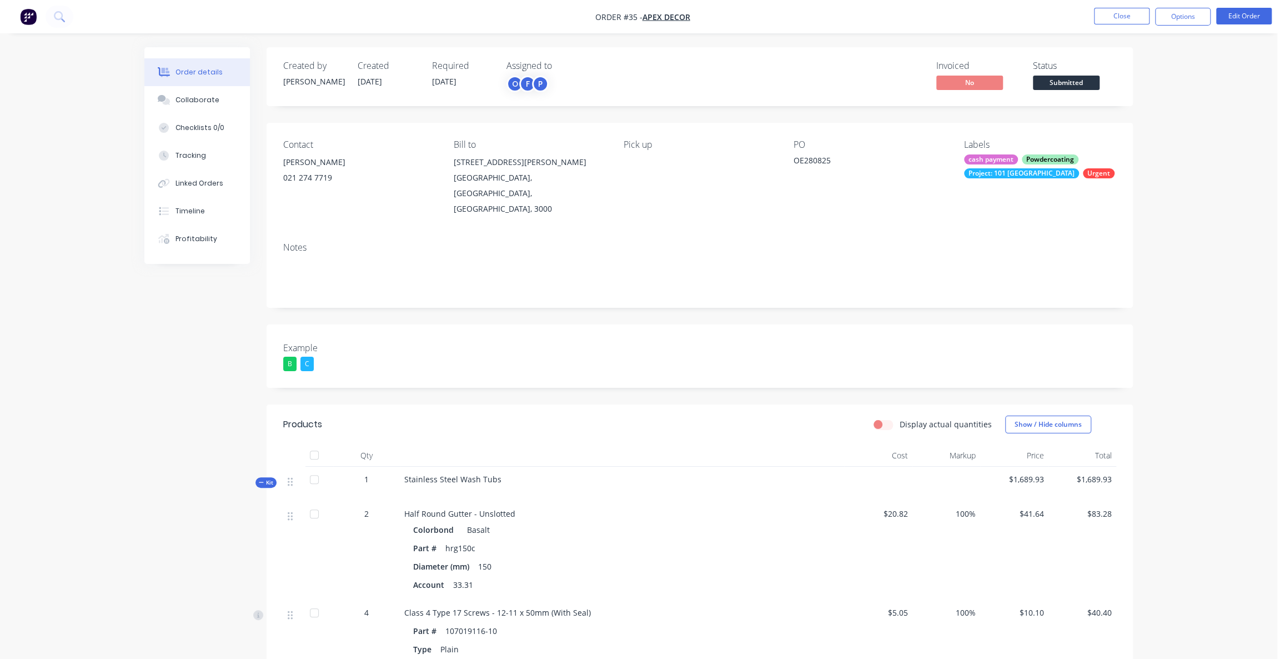
click at [1187, 28] on nav "Order #35 - Apex Decor Close Options Edit Order" at bounding box center [642, 16] width 1285 height 33
click at [1180, 21] on button "Options" at bounding box center [1183, 17] width 56 height 18
click at [1250, 263] on div "Order details Collaborate Checklists 0/0 Tracking Linked Orders Timeline Profit…" at bounding box center [638, 562] width 1277 height 1125
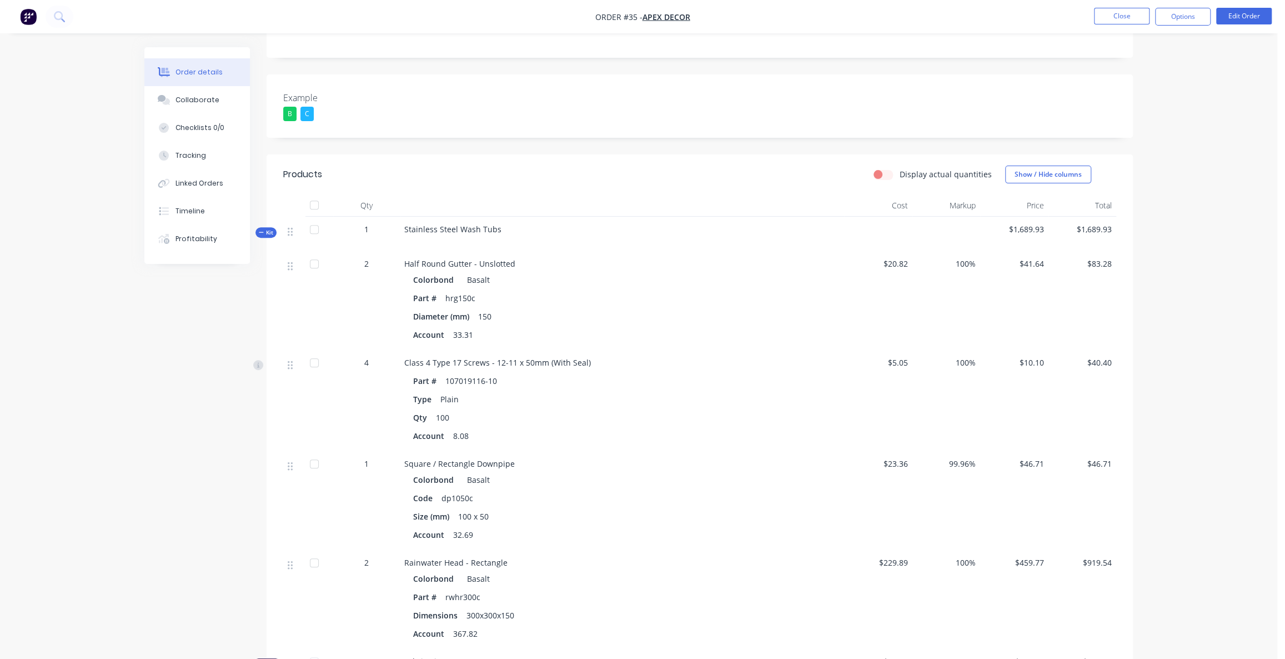
scroll to position [303, 0]
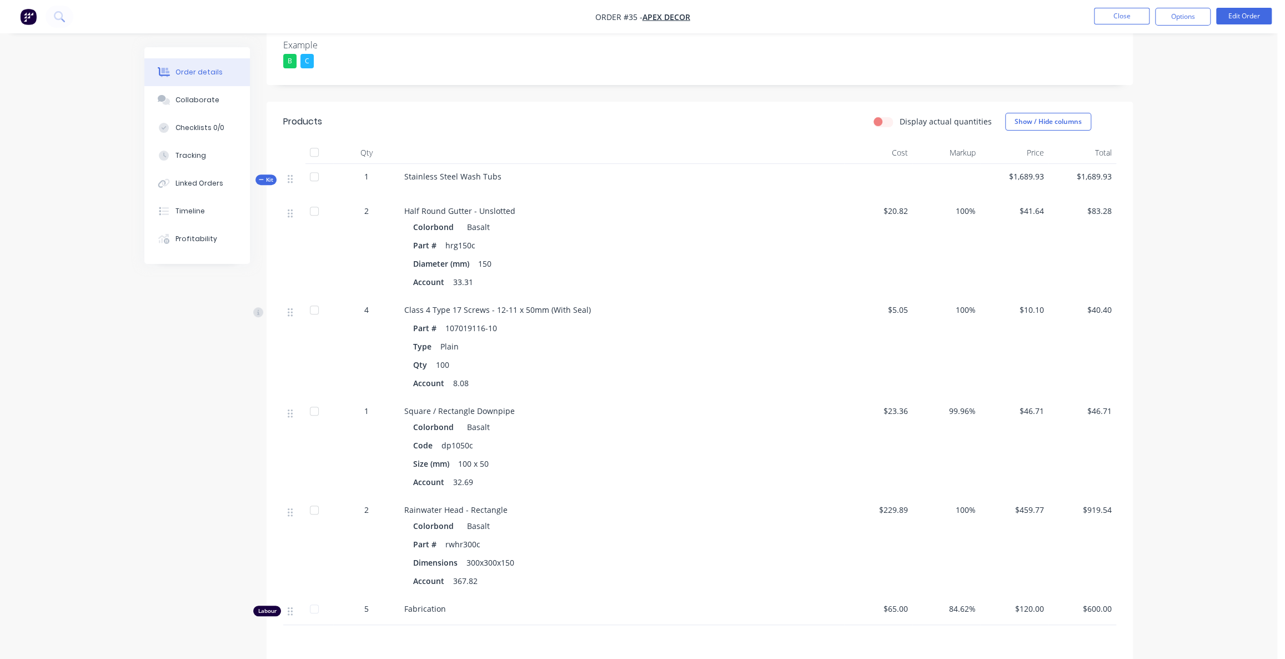
click at [262, 176] on span "Kit" at bounding box center [266, 180] width 14 height 8
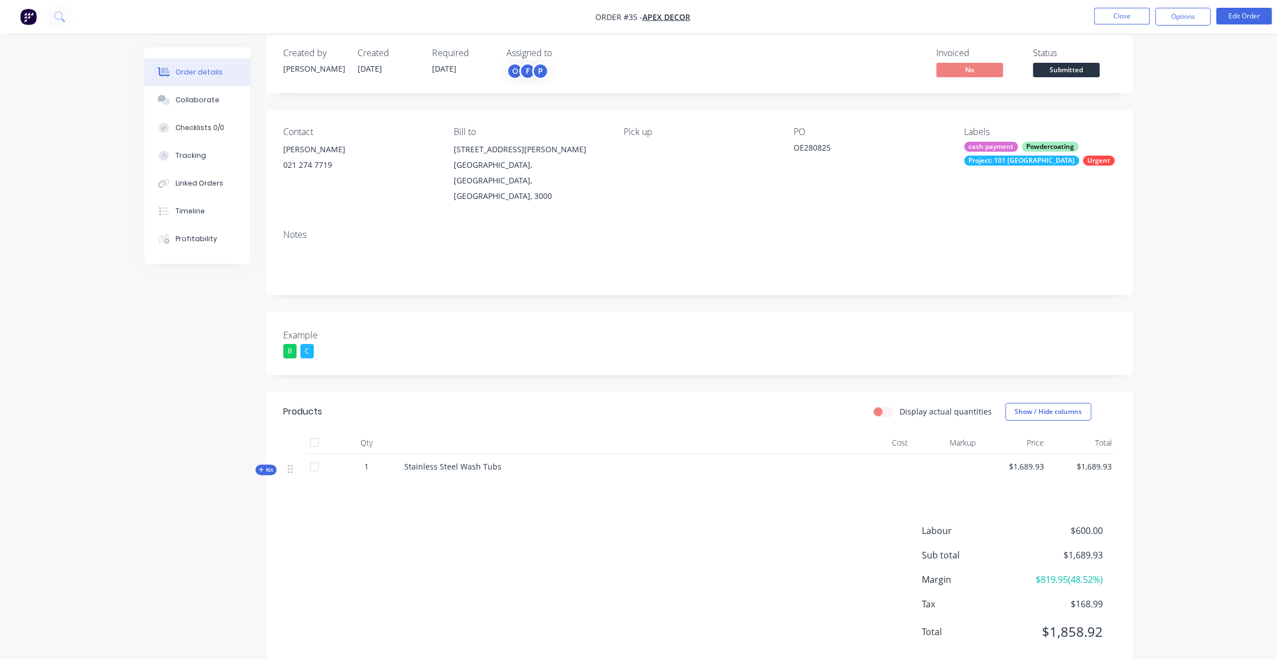
click at [254, 434] on div "Created by [PERSON_NAME] Created [DATE] Required [DATE] Assigned to O F P Invoi…" at bounding box center [638, 360] width 989 height 652
click at [269, 465] on span "Kit" at bounding box center [266, 469] width 14 height 8
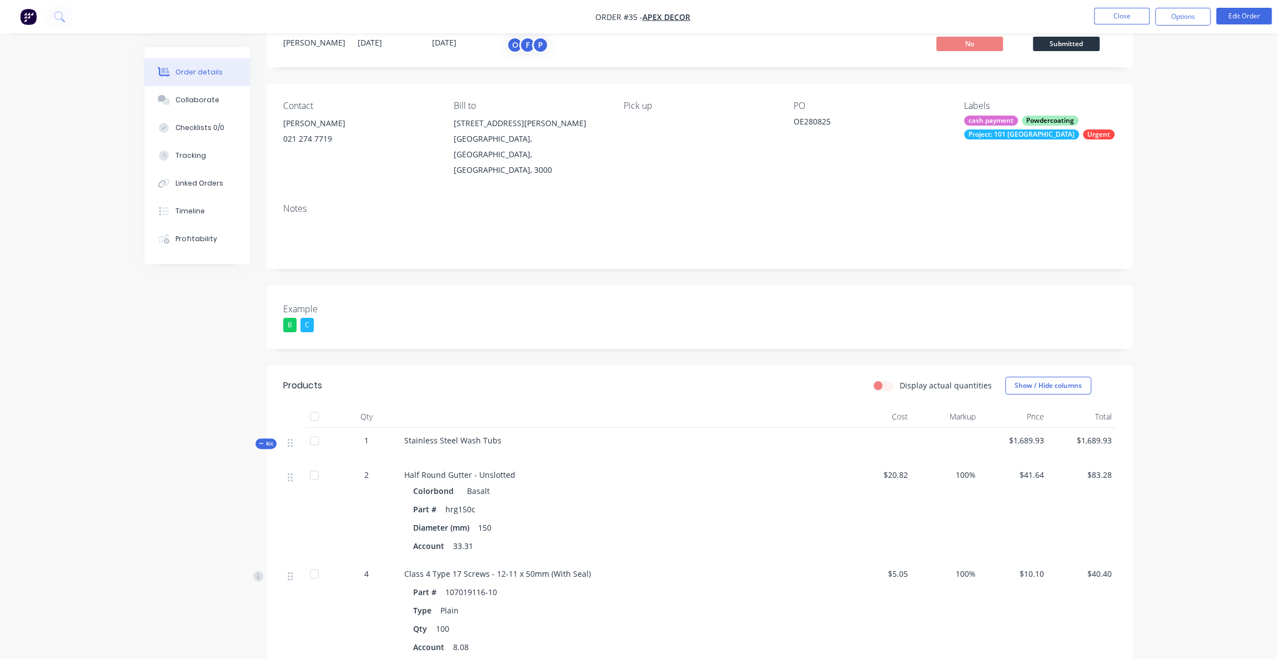
scroll to position [63, 0]
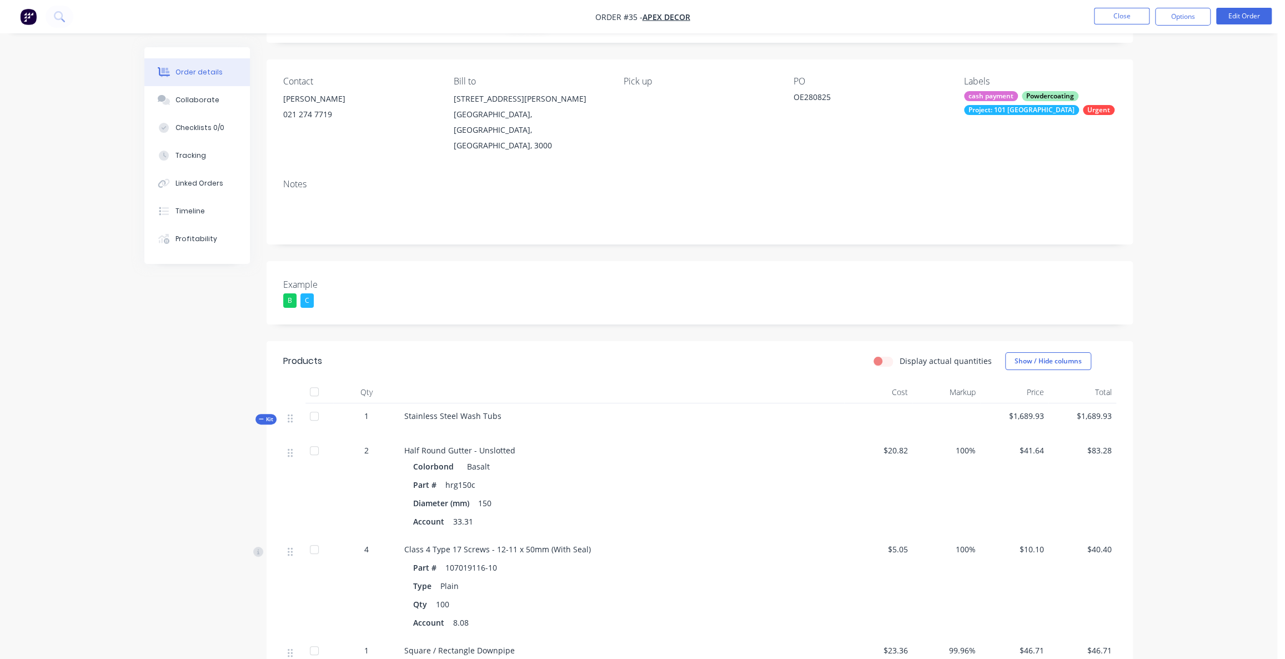
click at [268, 415] on span "Kit" at bounding box center [266, 419] width 14 height 8
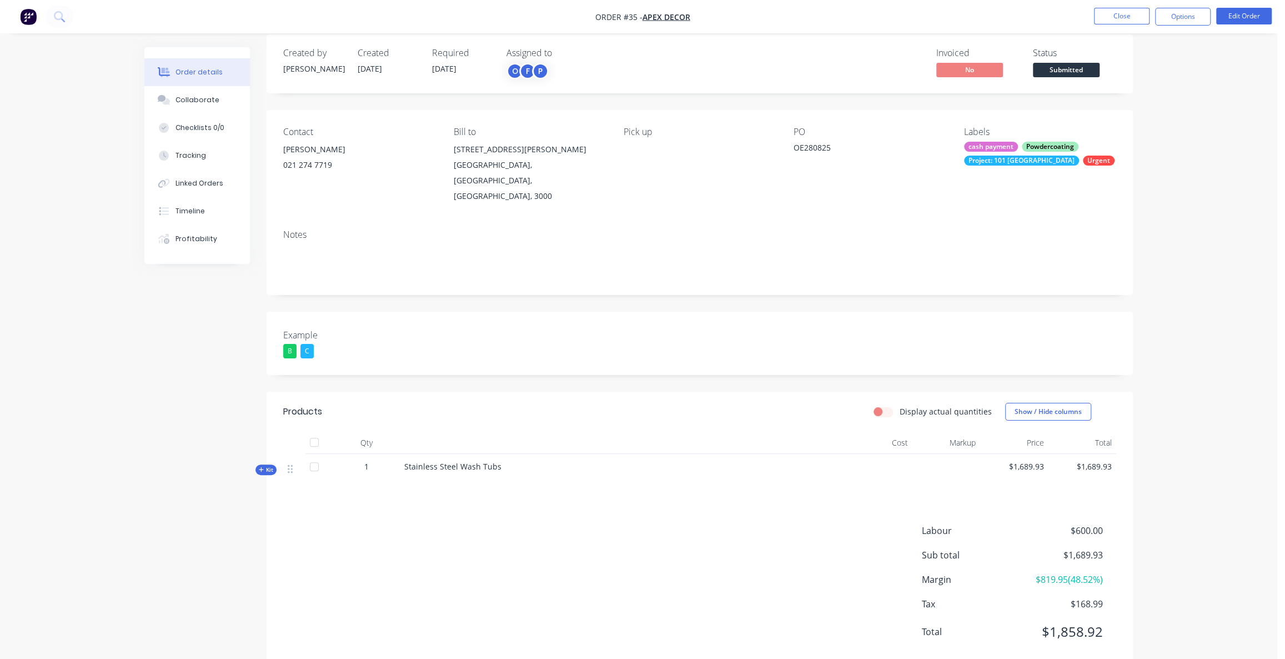
click at [266, 465] on span "Kit" at bounding box center [266, 469] width 14 height 8
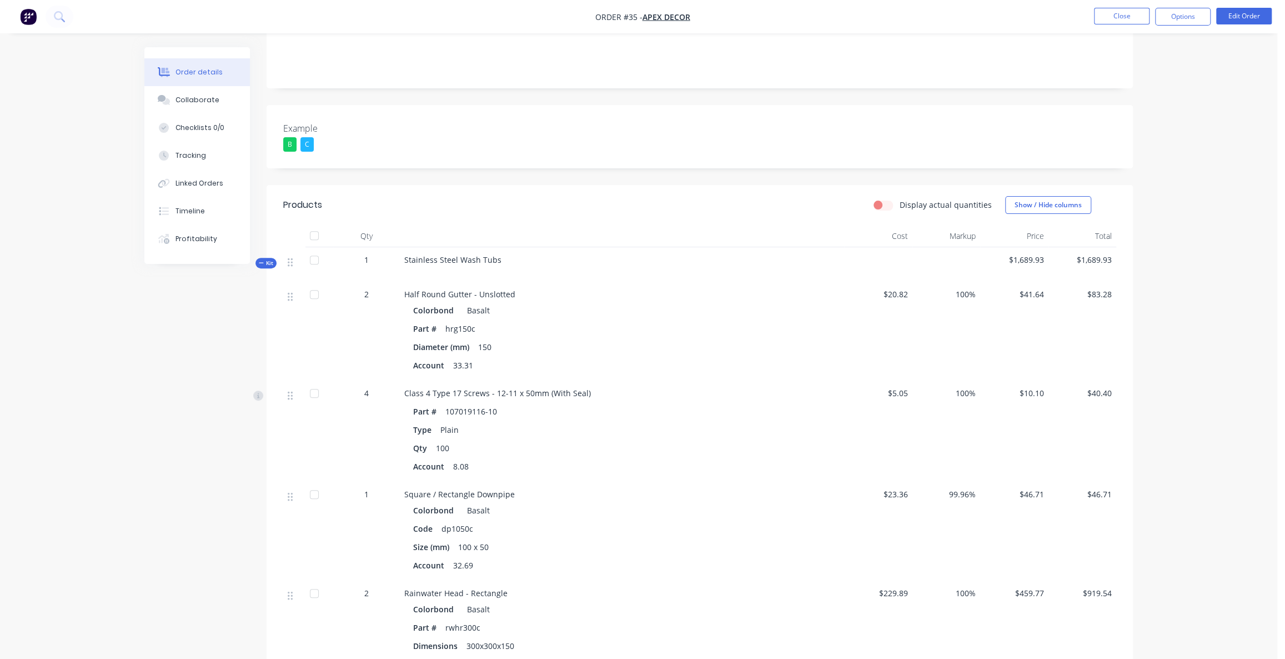
scroll to position [265, 0]
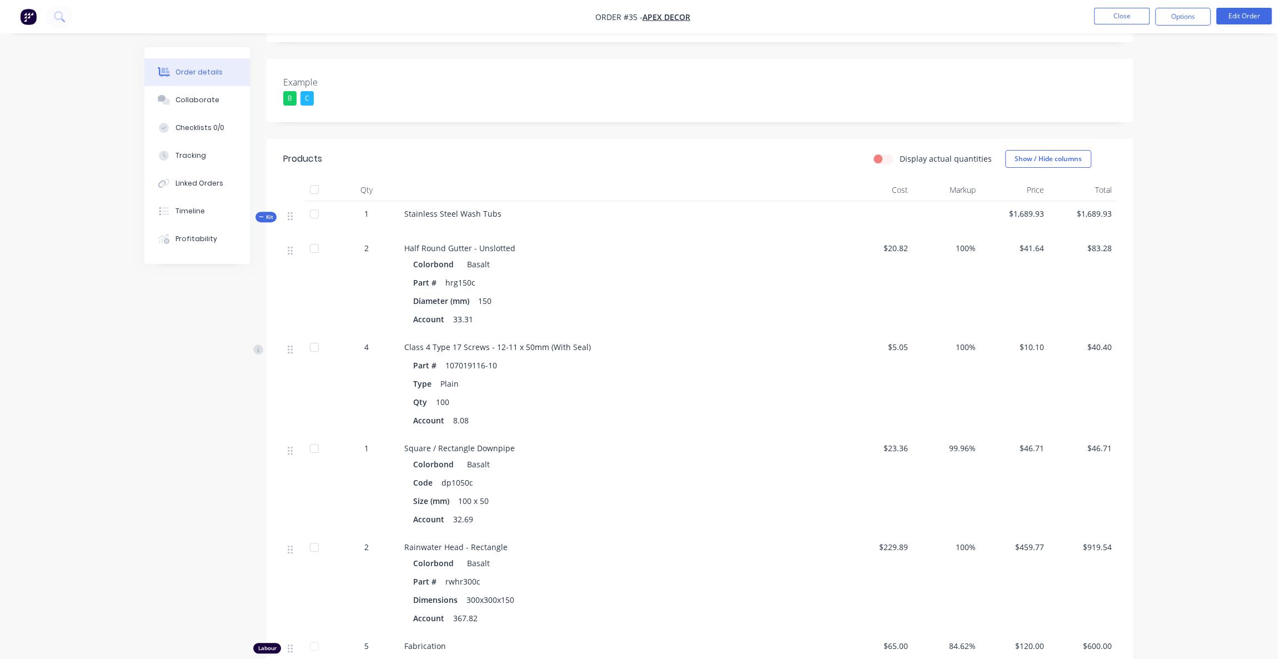
click at [264, 213] on span "Kit" at bounding box center [266, 217] width 14 height 8
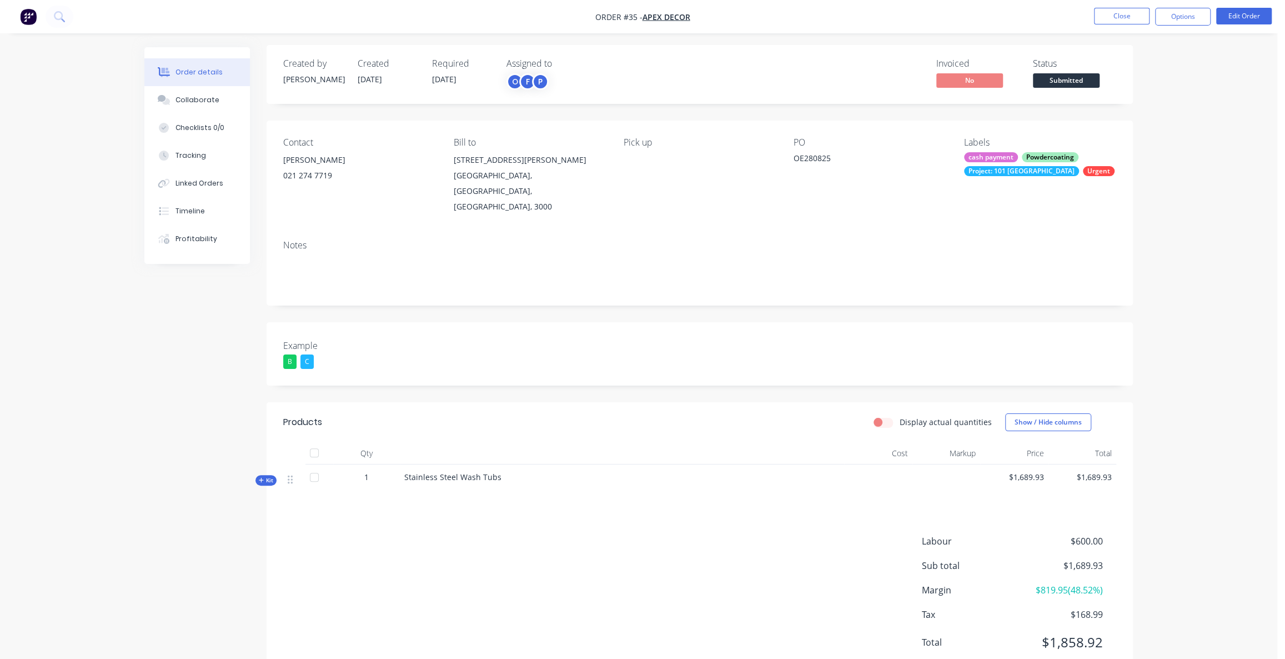
scroll to position [0, 0]
click at [1194, 204] on div "Order details Collaborate Checklists 0/0 Tracking Linked Orders Timeline Profit…" at bounding box center [638, 349] width 1277 height 699
click at [104, 382] on div "Order details Collaborate Checklists 0/0 Tracking Linked Orders Timeline Profit…" at bounding box center [638, 349] width 1277 height 699
click at [1219, 111] on div "Order details Collaborate Checklists 0/0 Tracking Linked Orders Timeline Profit…" at bounding box center [638, 349] width 1277 height 699
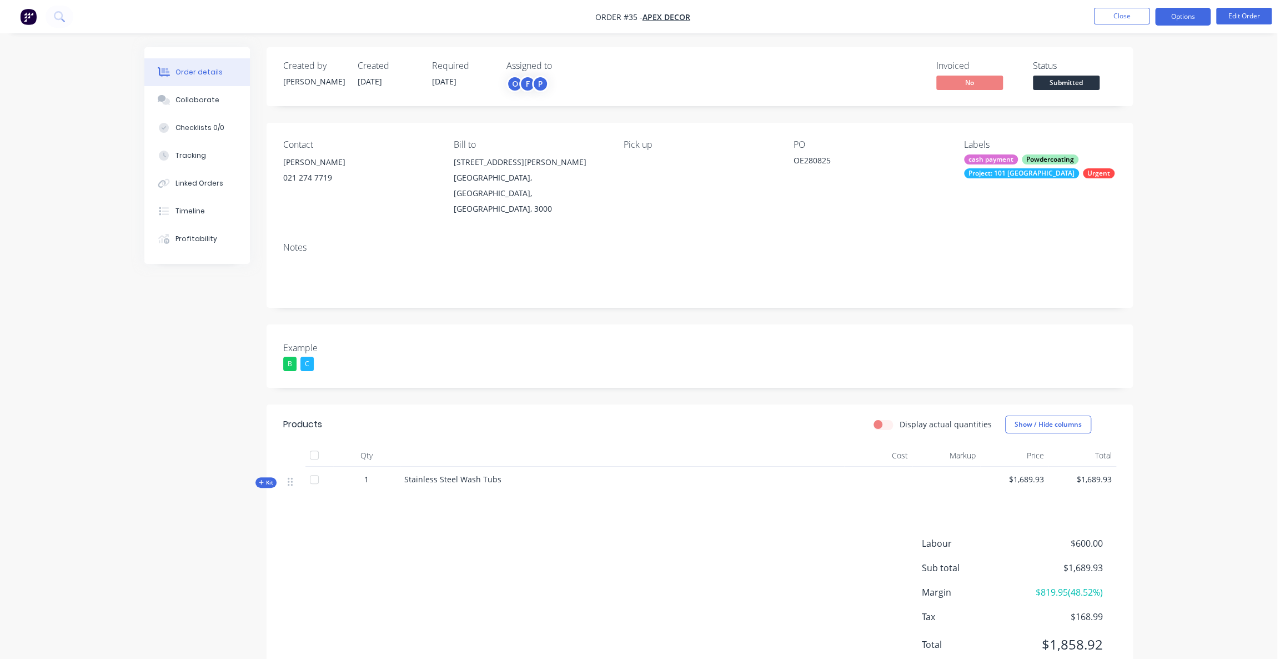
click at [1180, 20] on button "Options" at bounding box center [1183, 17] width 56 height 18
click at [1241, 124] on div "Order details Collaborate Checklists 0/0 Tracking Linked Orders Timeline Profit…" at bounding box center [638, 349] width 1277 height 699
click at [1178, 6] on nav "Order #35 - Apex Decor Close Options Edit Order" at bounding box center [642, 16] width 1285 height 33
click at [1165, 137] on div "Order details Collaborate Checklists 0/0 Tracking Linked Orders Timeline Profit…" at bounding box center [638, 349] width 1277 height 699
click at [1183, 16] on button "Options" at bounding box center [1183, 17] width 56 height 18
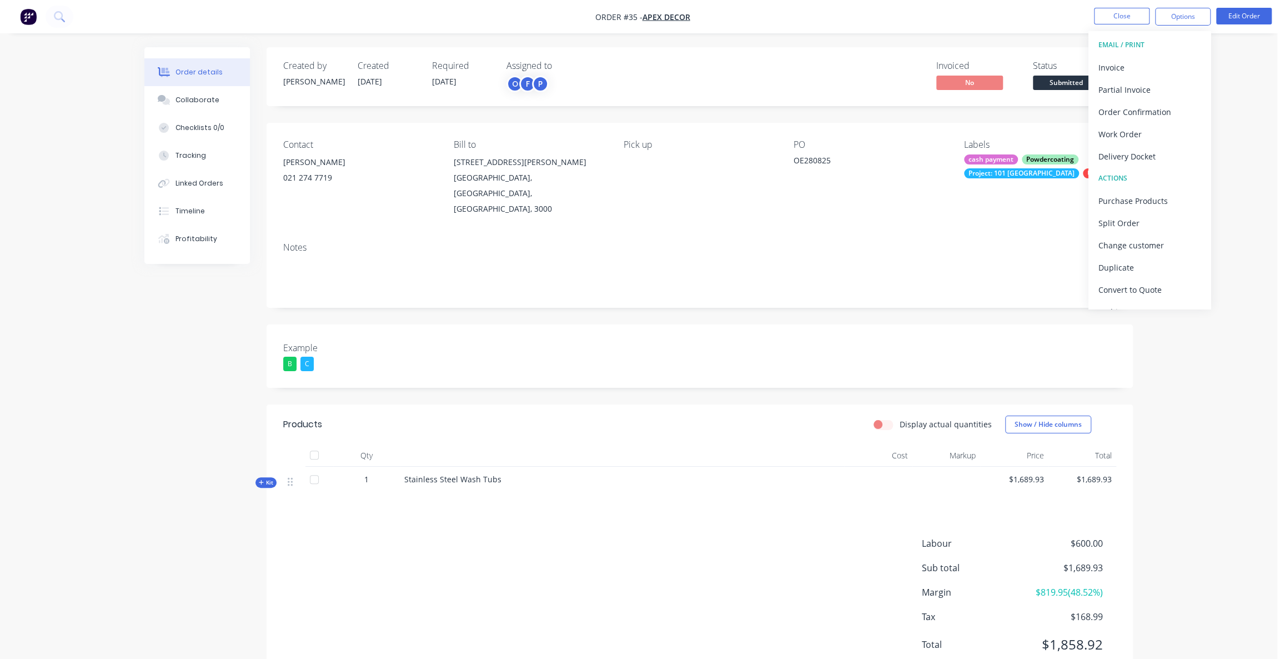
click at [1256, 147] on div "Order details Collaborate Checklists 0/0 Tracking Linked Orders Timeline Profit…" at bounding box center [638, 349] width 1277 height 699
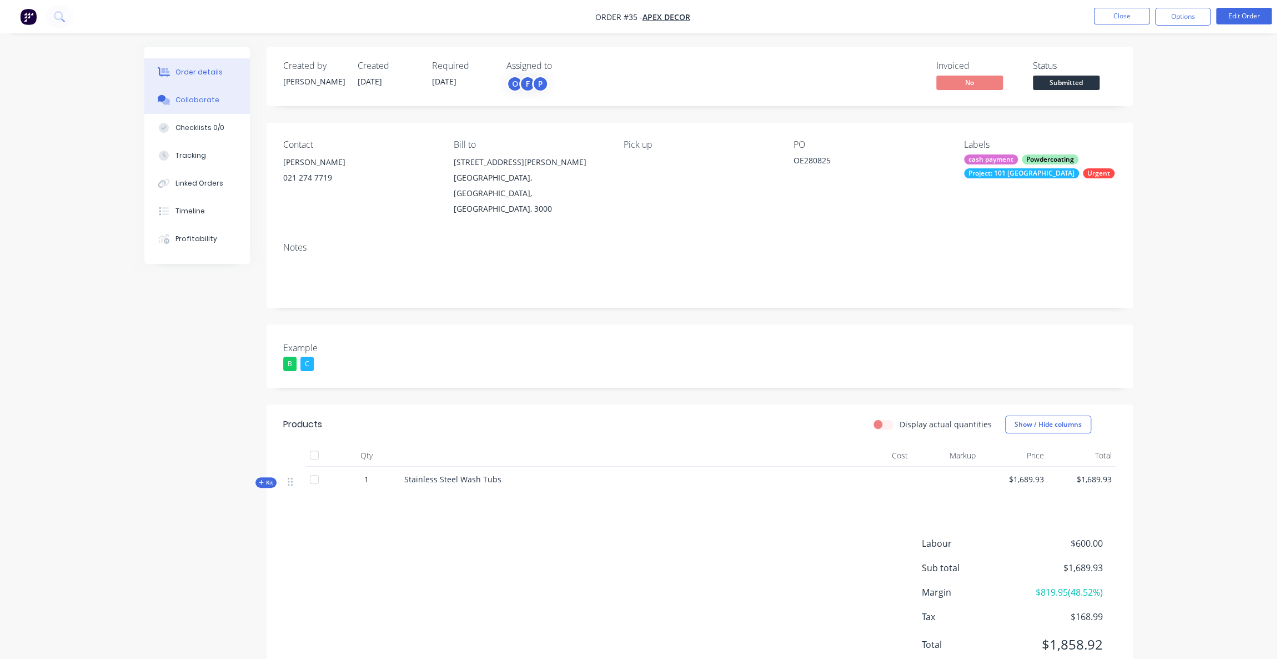
click at [197, 99] on div "Collaborate" at bounding box center [198, 100] width 44 height 10
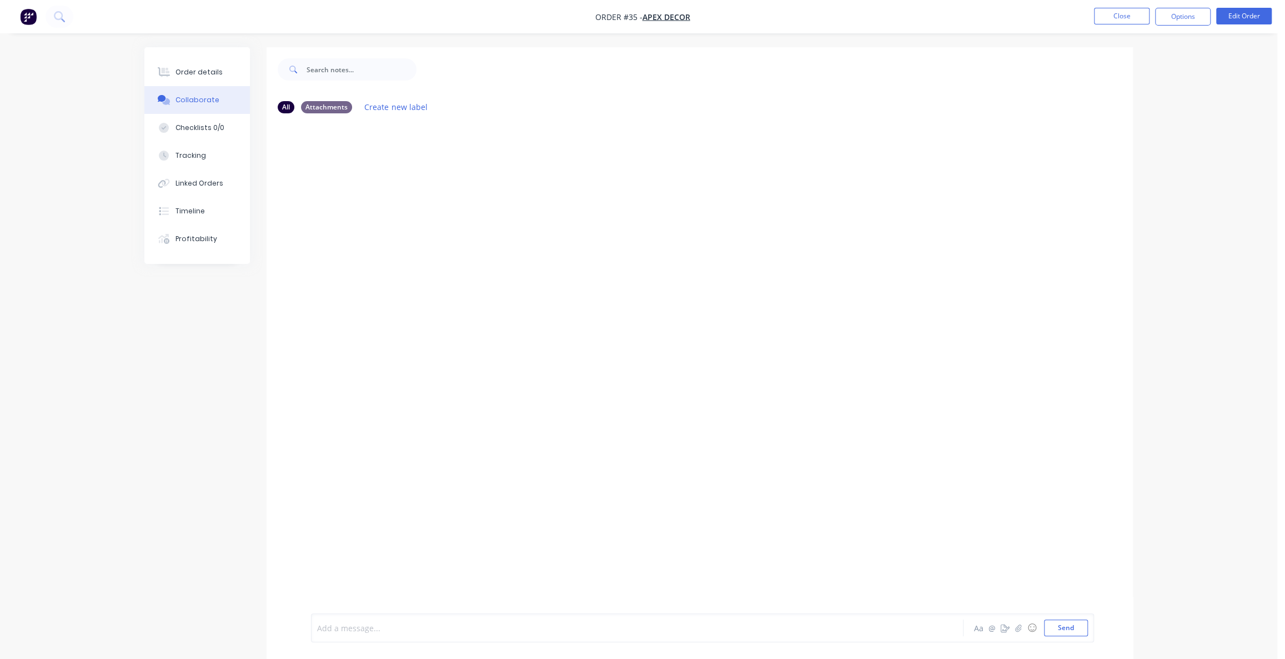
click at [362, 627] on div at bounding box center [607, 628] width 578 height 12
click at [401, 631] on div at bounding box center [607, 628] width 578 height 12
click at [913, 632] on div "Add a message... Aa @ ☺ Send" at bounding box center [702, 627] width 771 height 17
click at [1017, 631] on icon "button" at bounding box center [1018, 627] width 6 height 7
click at [445, 612] on div at bounding box center [702, 591] width 771 height 57
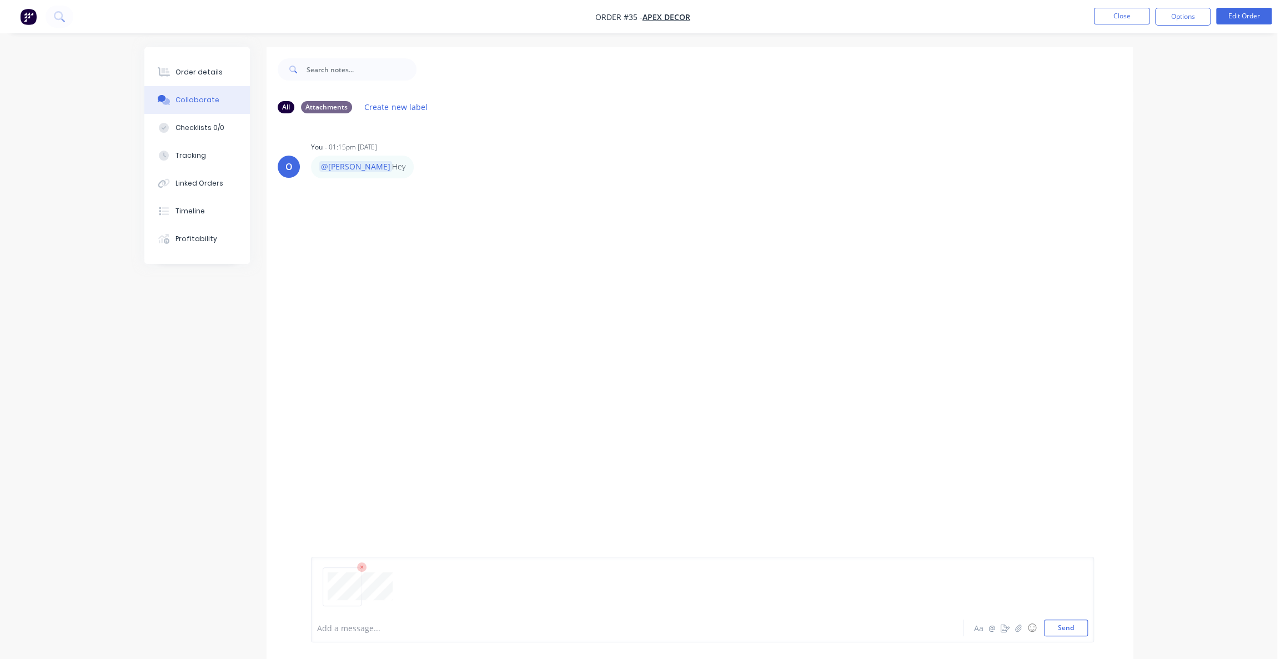
click at [384, 633] on div at bounding box center [607, 628] width 578 height 12
click at [423, 418] on div "O You - 01:15pm [DATE] @[PERSON_NAME] Hey Labels Edit Delete O You 01:15pm [DAT…" at bounding box center [700, 367] width 866 height 491
click at [755, 417] on div "O You - 01:15pm [DATE] @[PERSON_NAME] Hey Labels Edit Delete O You 01:15pm [DAT…" at bounding box center [700, 367] width 866 height 491
click at [732, 472] on div "O You - 01:15pm [DATE] @[PERSON_NAME] Hey Labels Edit Delete O You 01:15pm [DAT…" at bounding box center [700, 367] width 866 height 491
click at [728, 439] on div "O You - 01:15pm [DATE] @[PERSON_NAME] Hey Labels Edit Delete O You 01:15pm [DAT…" at bounding box center [700, 367] width 866 height 491
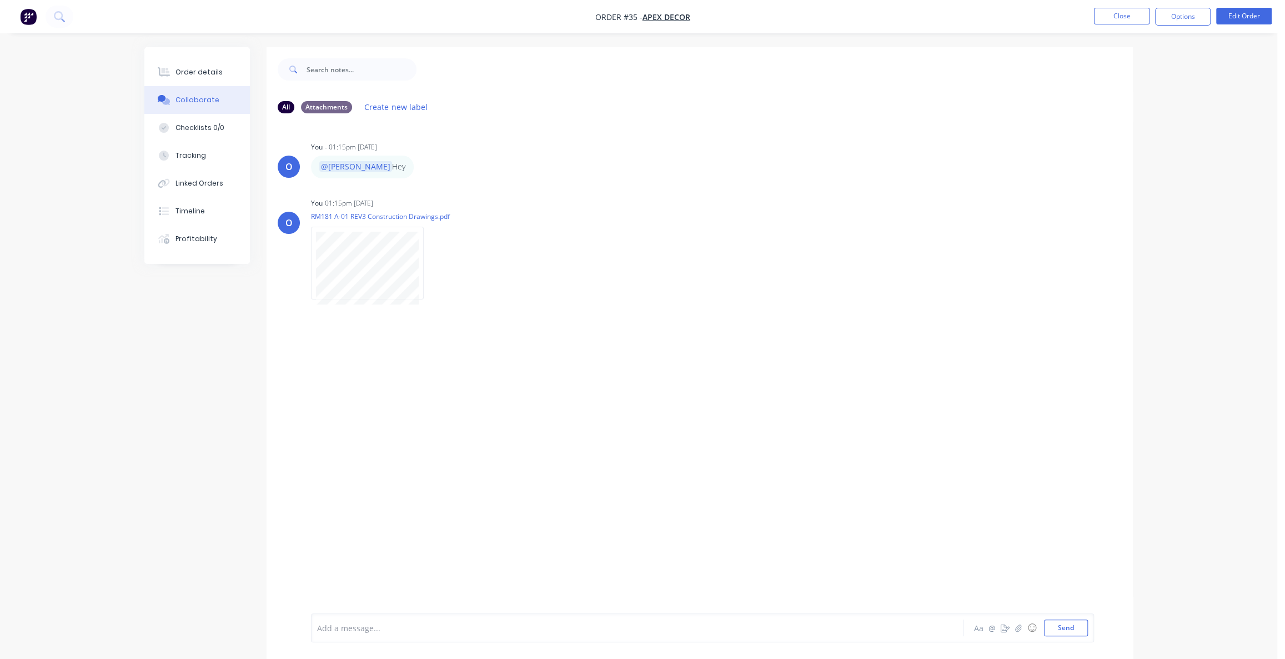
click at [702, 430] on div "O You - 01:15pm [DATE] @[PERSON_NAME] Hey Labels Edit Delete O You 01:15pm [DAT…" at bounding box center [700, 367] width 866 height 491
click at [689, 424] on div "O You - 01:15pm [DATE] @[PERSON_NAME] Hey Labels Edit Delete O You 01:15pm [DAT…" at bounding box center [700, 367] width 866 height 491
click at [680, 385] on div "O You - 01:15pm [DATE] @[PERSON_NAME] Hey Labels Edit Delete O You 01:15pm [DAT…" at bounding box center [700, 367] width 866 height 491
click at [1003, 631] on icon "button" at bounding box center [1005, 628] width 9 height 8
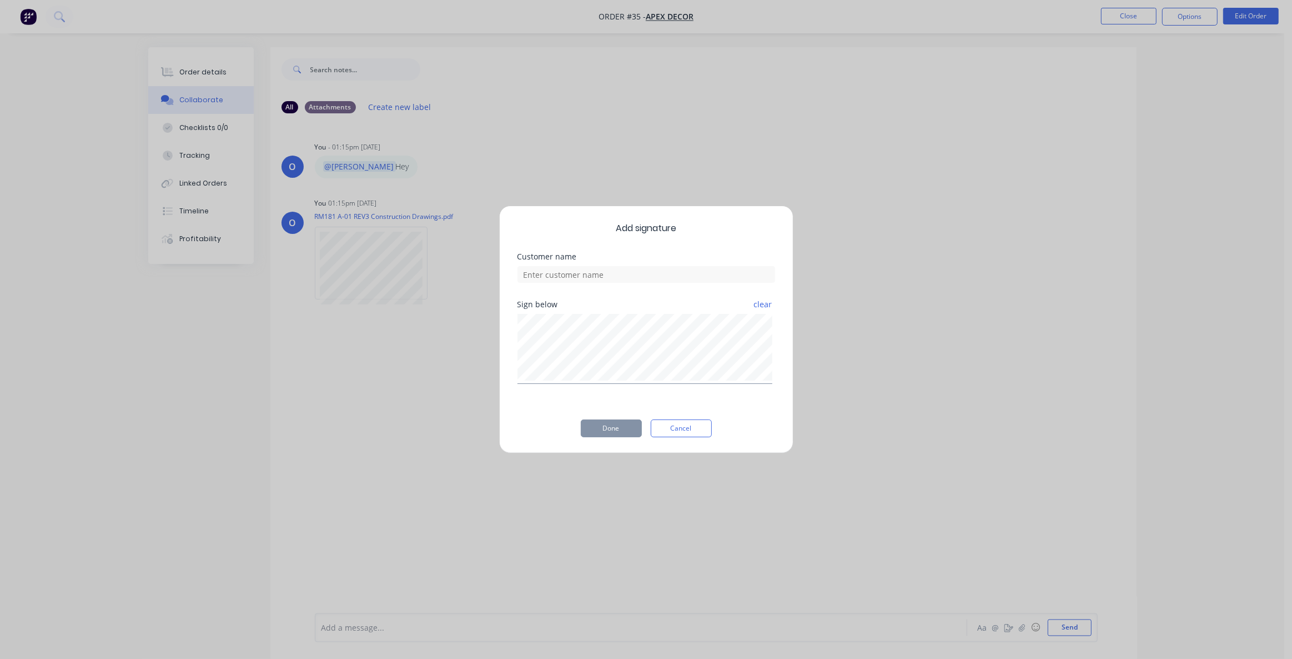
click at [590, 283] on div "Customer name" at bounding box center [647, 277] width 258 height 48
click at [585, 277] on input at bounding box center [647, 274] width 258 height 17
type input "Customer"
click at [593, 429] on button "Done" at bounding box center [611, 428] width 61 height 18
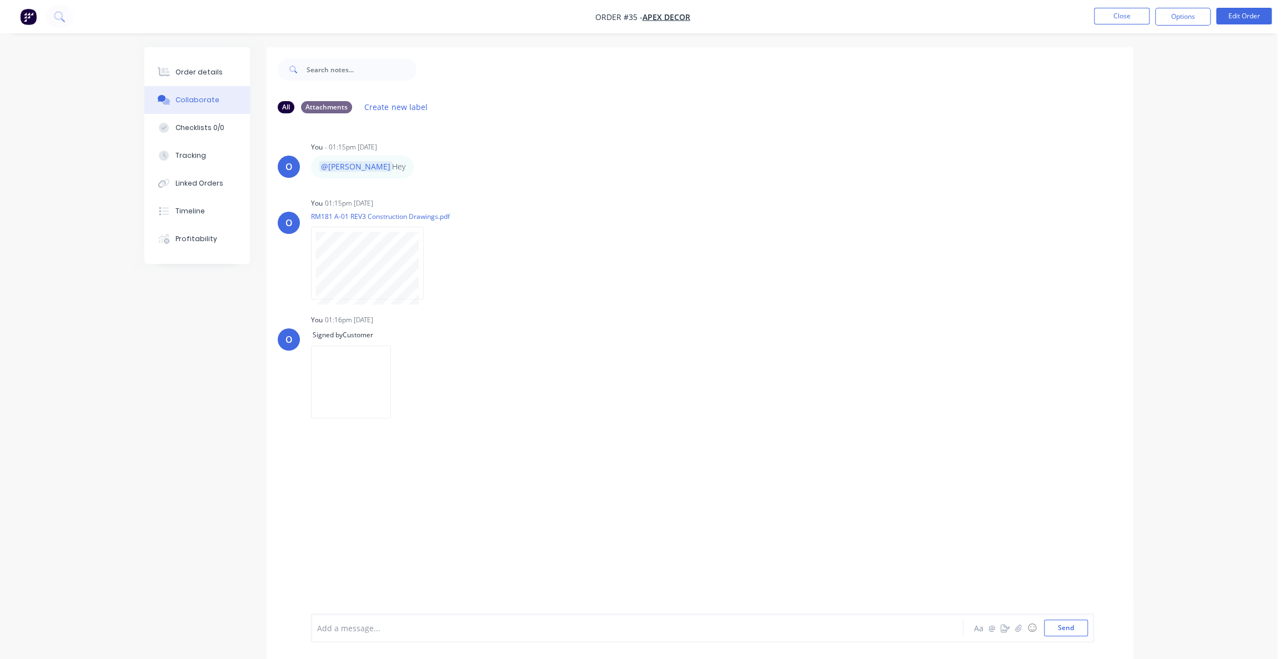
click at [1256, 166] on div "Order details Collaborate Checklists 0/0 Tracking Linked Orders Timeline Profit…" at bounding box center [638, 337] width 1277 height 675
click at [1229, 161] on div "Order details Collaborate Checklists 0/0 Tracking Linked Orders Timeline Profit…" at bounding box center [638, 337] width 1277 height 675
click at [394, 108] on button "Create new label" at bounding box center [396, 106] width 74 height 15
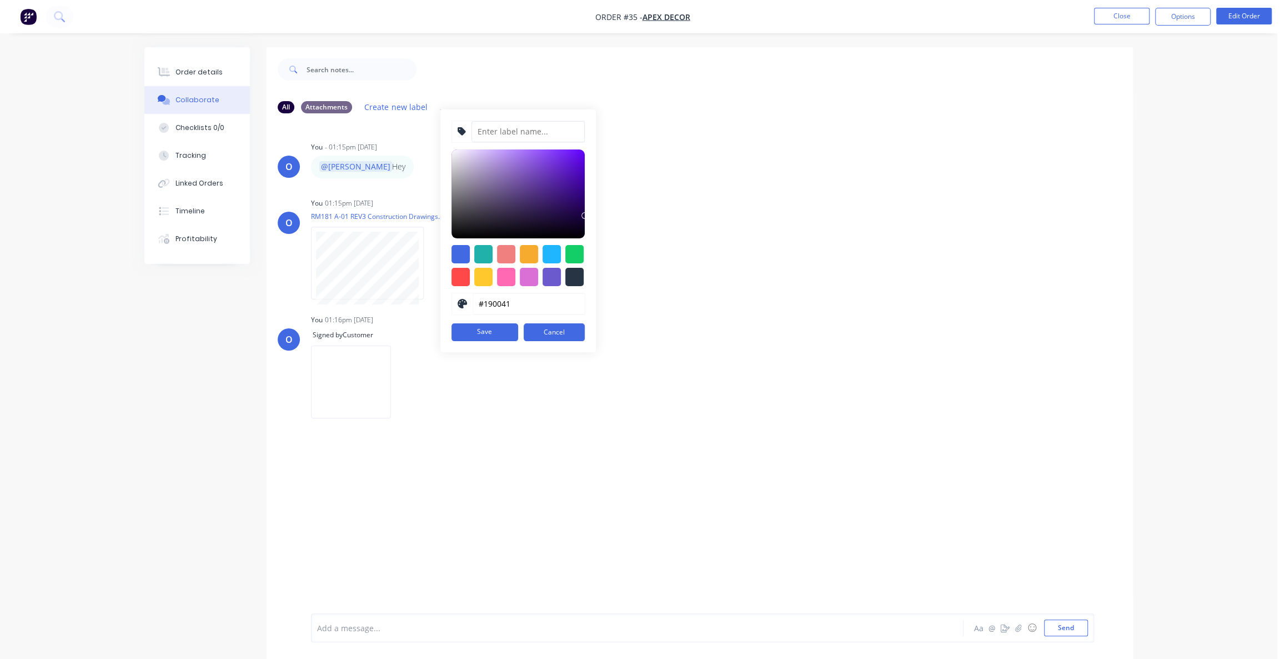
click at [487, 134] on input at bounding box center [528, 131] width 113 height 21
type input "P"
type input "Drawings"
click at [478, 281] on div at bounding box center [483, 277] width 18 height 18
click at [570, 157] on div at bounding box center [518, 193] width 133 height 89
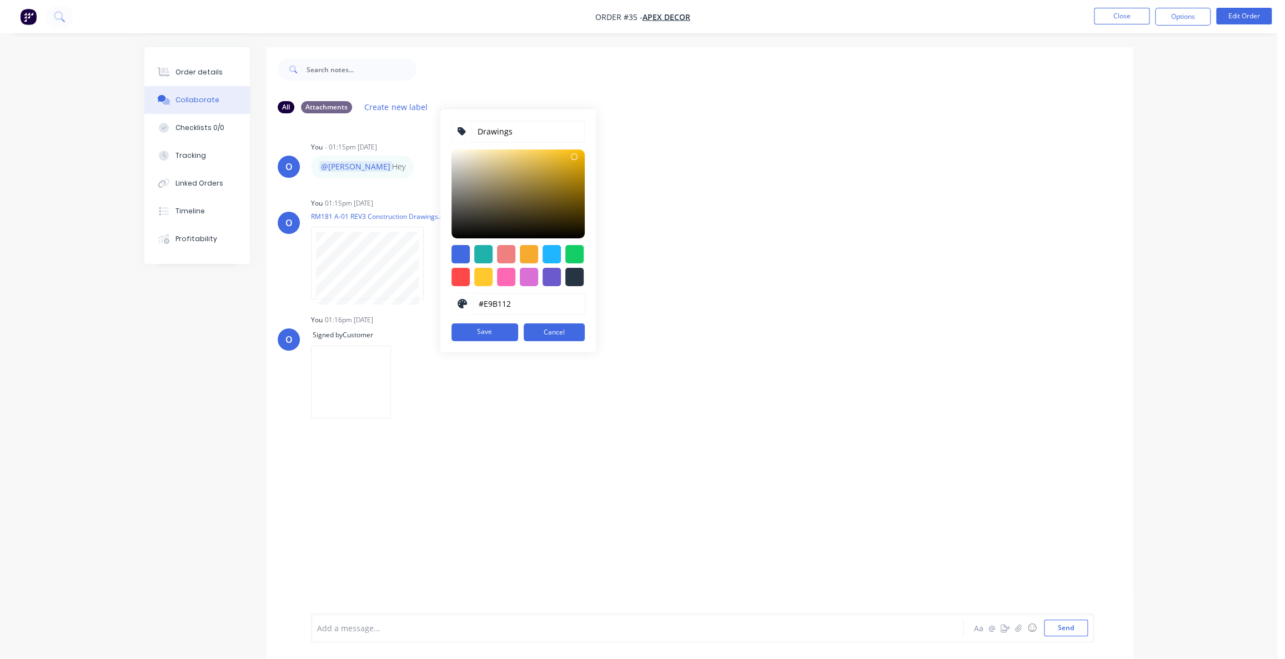
type input "#E9B213"
click at [486, 329] on button "Save" at bounding box center [485, 332] width 67 height 18
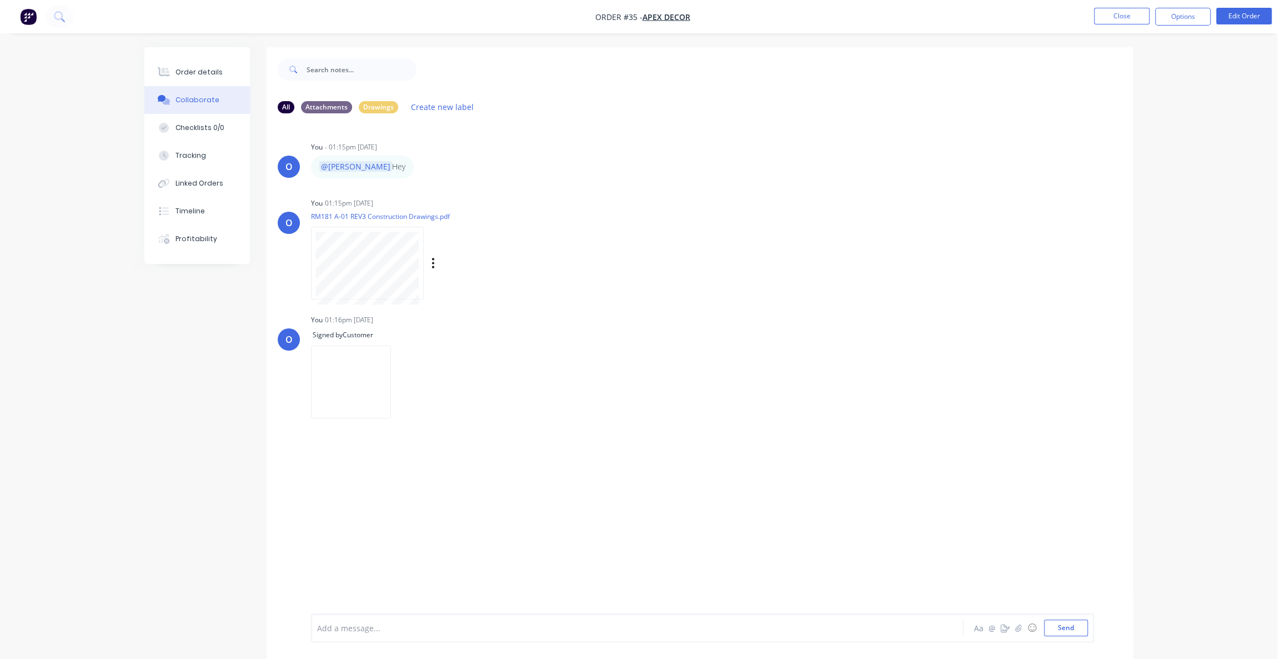
click at [435, 264] on div "Labels Download Delete" at bounding box center [490, 263] width 125 height 16
click at [434, 264] on icon "button" at bounding box center [433, 263] width 3 height 13
click at [449, 272] on button "Labels" at bounding box center [506, 267] width 125 height 25
click at [470, 352] on div at bounding box center [469, 354] width 22 height 22
click at [350, 494] on div "O You - 01:15pm [DATE] @[PERSON_NAME] Hey Labels Edit Delete O You 01:15pm [DAT…" at bounding box center [700, 367] width 866 height 491
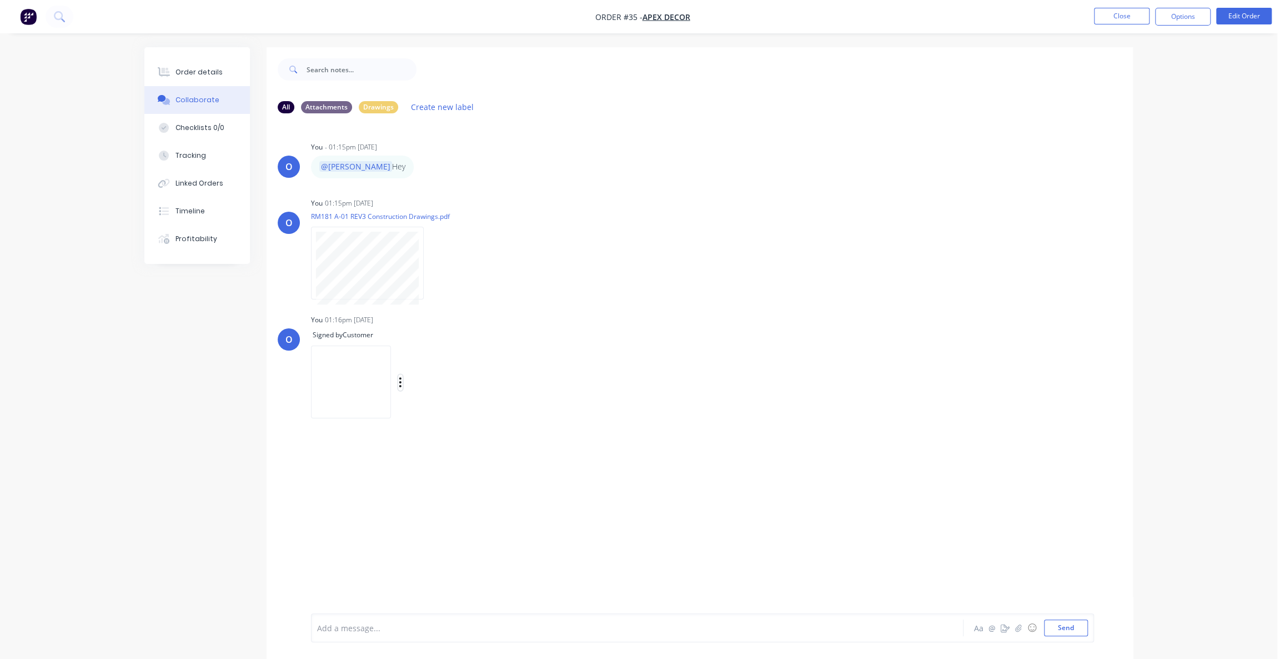
click at [403, 383] on button "button" at bounding box center [400, 382] width 4 height 16
click at [536, 387] on button "Labels" at bounding box center [473, 386] width 125 height 25
click at [613, 473] on div at bounding box center [616, 469] width 22 height 22
click at [499, 489] on div "O You - 01:15pm [DATE] @[PERSON_NAME] Hey Labels Edit Delete O You 01:15pm [DAT…" at bounding box center [700, 367] width 866 height 491
click at [0, 0] on div "Labels Delete" at bounding box center [0, 0] width 0 height 0
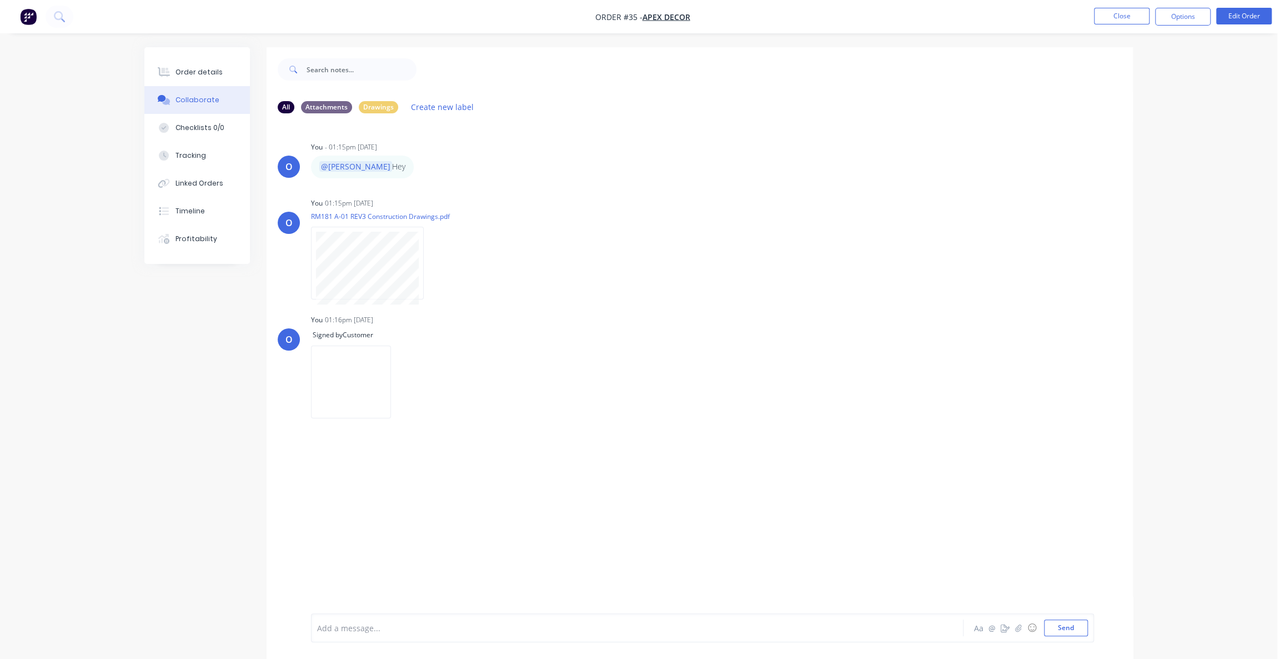
click at [0, 0] on div "Labels Delete" at bounding box center [0, 0] width 0 height 0
click at [0, 0] on icon "button" at bounding box center [0, 0] width 0 height 0
click at [0, 0] on button "Labels" at bounding box center [0, 0] width 0 height 0
drag, startPoint x: 617, startPoint y: 470, endPoint x: 535, endPoint y: 488, distance: 83.6
click at [618, 470] on div at bounding box center [616, 472] width 22 height 22
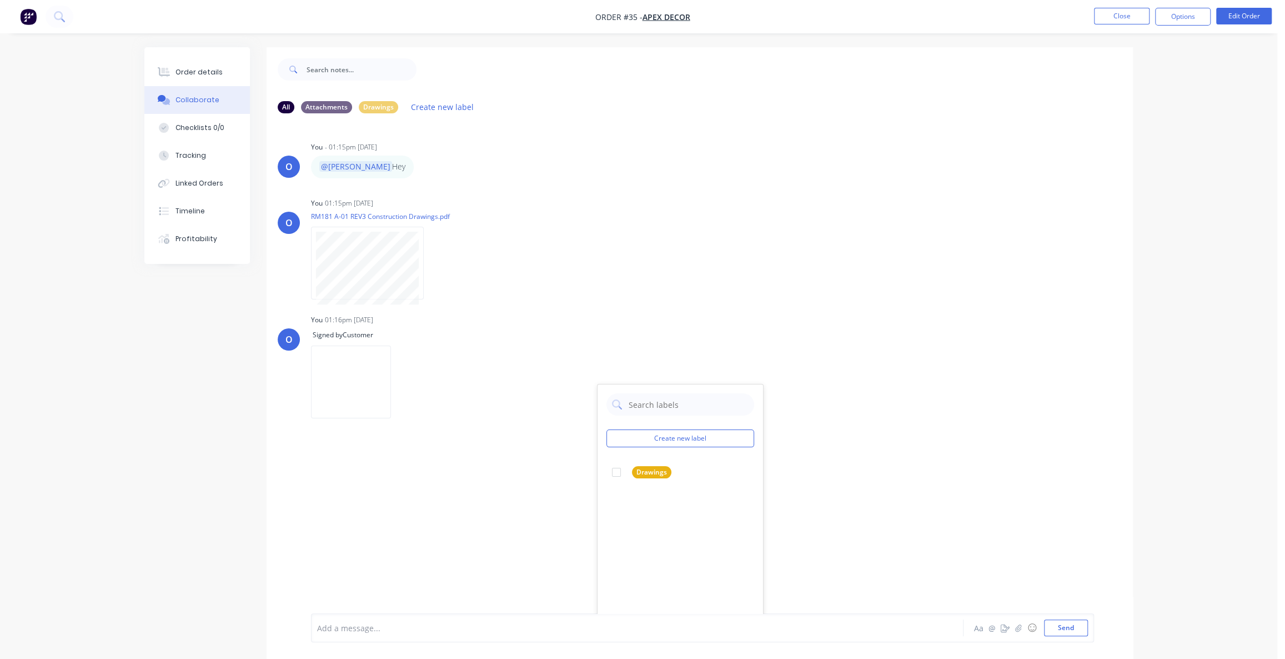
drag, startPoint x: 516, startPoint y: 490, endPoint x: 520, endPoint y: 482, distance: 9.2
click at [517, 490] on div "O You - 01:15pm [DATE] @[PERSON_NAME] Hey Labels Edit Delete O You 01:15pm [DAT…" at bounding box center [700, 367] width 866 height 491
click at [372, 110] on div "Drawings" at bounding box center [378, 107] width 39 height 12
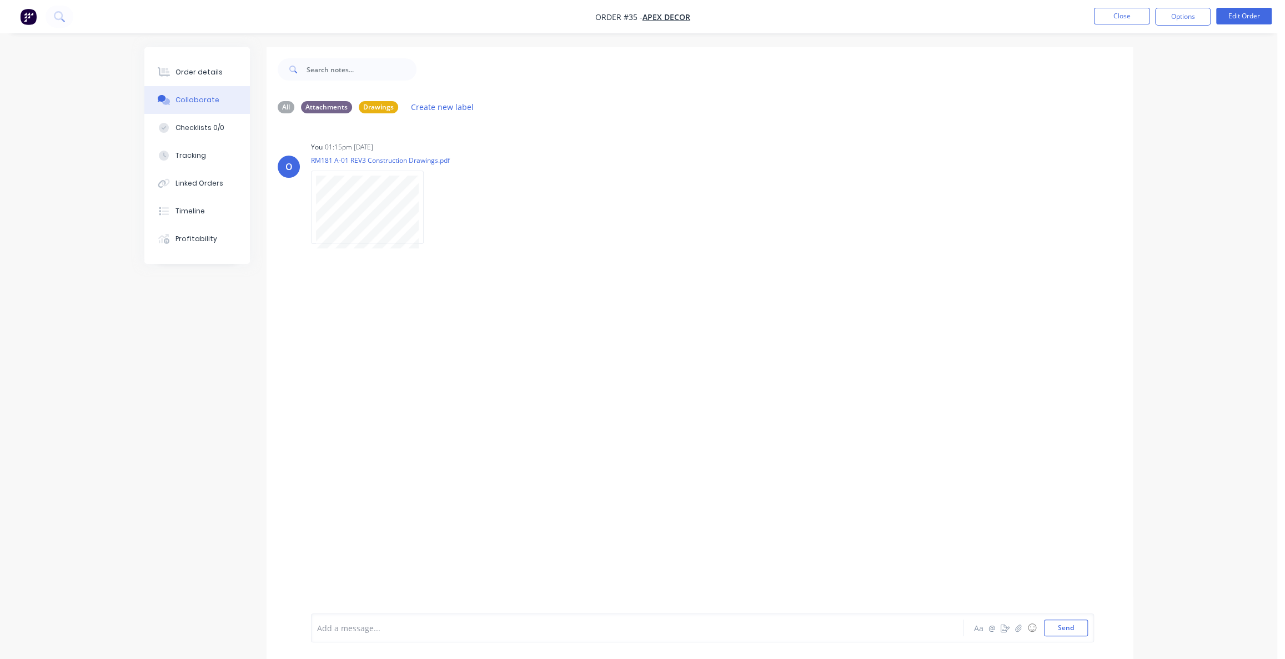
click at [805, 402] on div "O You 01:15pm [DATE] RM181 A-01 REV3 Construction Drawings.pdf Labels Download …" at bounding box center [700, 367] width 866 height 491
drag, startPoint x: 560, startPoint y: 358, endPoint x: 532, endPoint y: 413, distance: 62.1
click at [561, 358] on div "O You 01:15pm [DATE] RM181 A-01 REV3 Construction Drawings.pdf Labels Download …" at bounding box center [700, 367] width 866 height 491
click at [654, 453] on div "O You 01:15pm [DATE] RM181 A-01 REV3 Construction Drawings.pdf Labels Download …" at bounding box center [700, 367] width 866 height 491
click at [213, 133] on button "Checklists 0/0" at bounding box center [197, 128] width 106 height 28
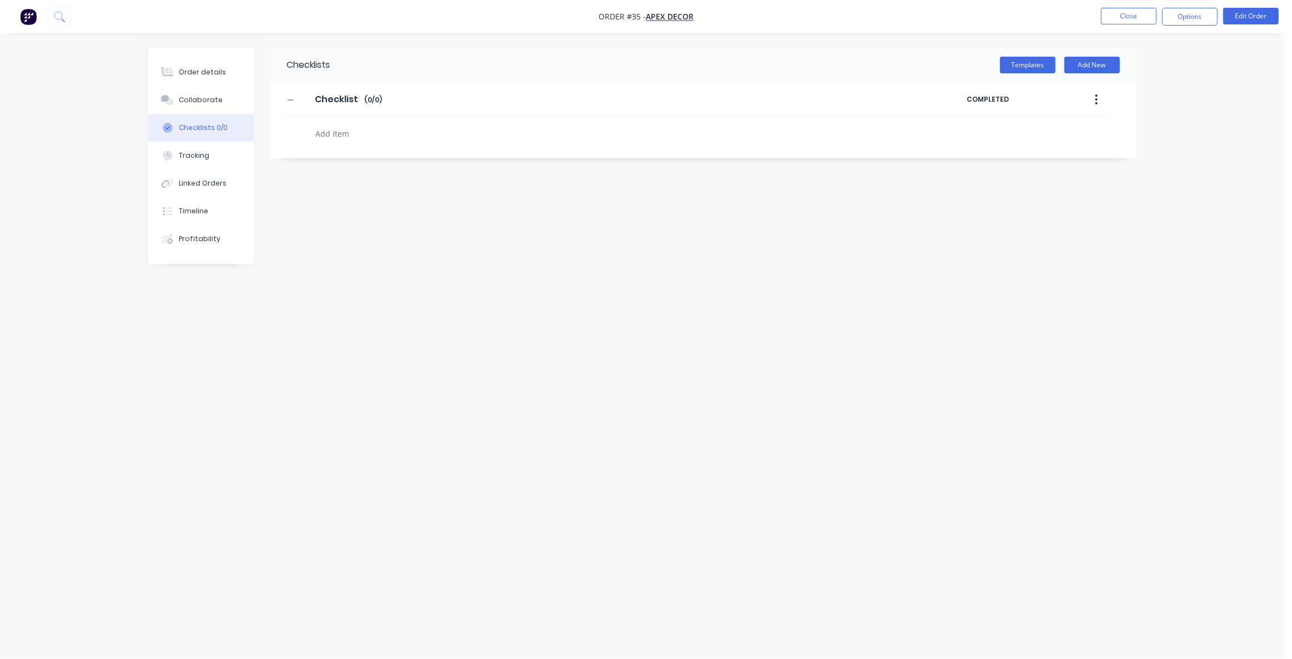
click at [461, 334] on div "Checklists Templates Add New Checklist Checklist Enter Checklist name ( 0 / 0 )…" at bounding box center [642, 308] width 989 height 522
click at [482, 340] on div "Checklists Templates Add New Checklist Checklist Enter Checklist name ( 0 / 0 )…" at bounding box center [642, 308] width 989 height 522
click at [1021, 66] on button "Templates" at bounding box center [1028, 65] width 56 height 17
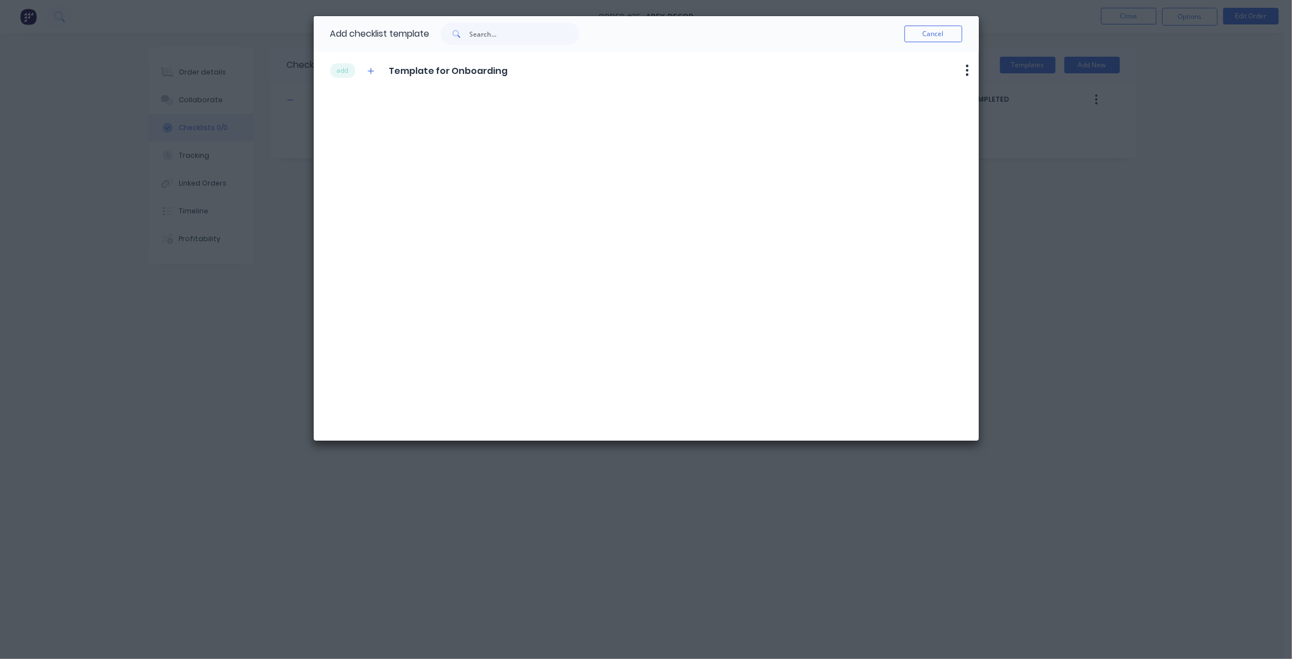
click at [364, 147] on div "add Template for Onboarding Delete" at bounding box center [646, 246] width 665 height 389
click at [339, 72] on button "add" at bounding box center [342, 70] width 25 height 14
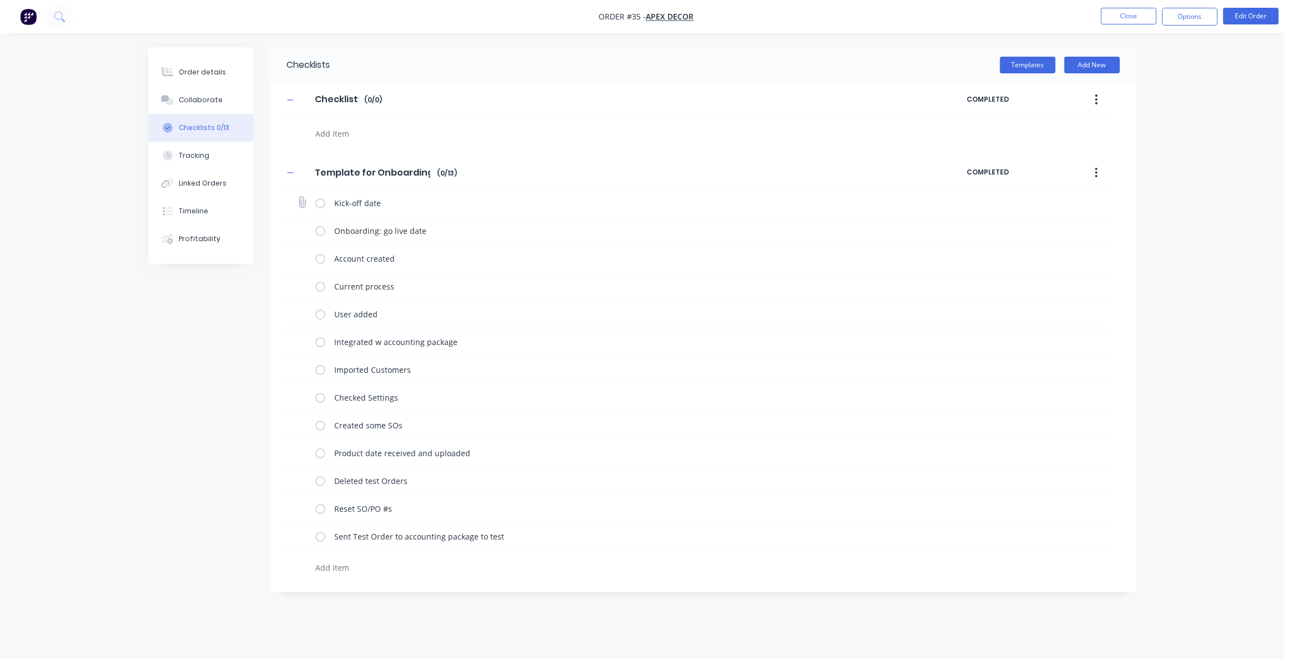
click at [318, 204] on label at bounding box center [320, 203] width 10 height 12
click at [0, 0] on input "checkbox" at bounding box center [0, 0] width 0 height 0
click at [317, 234] on label at bounding box center [320, 231] width 10 height 12
click at [0, 0] on input "checkbox" at bounding box center [0, 0] width 0 height 0
click at [320, 260] on label at bounding box center [320, 259] width 10 height 12
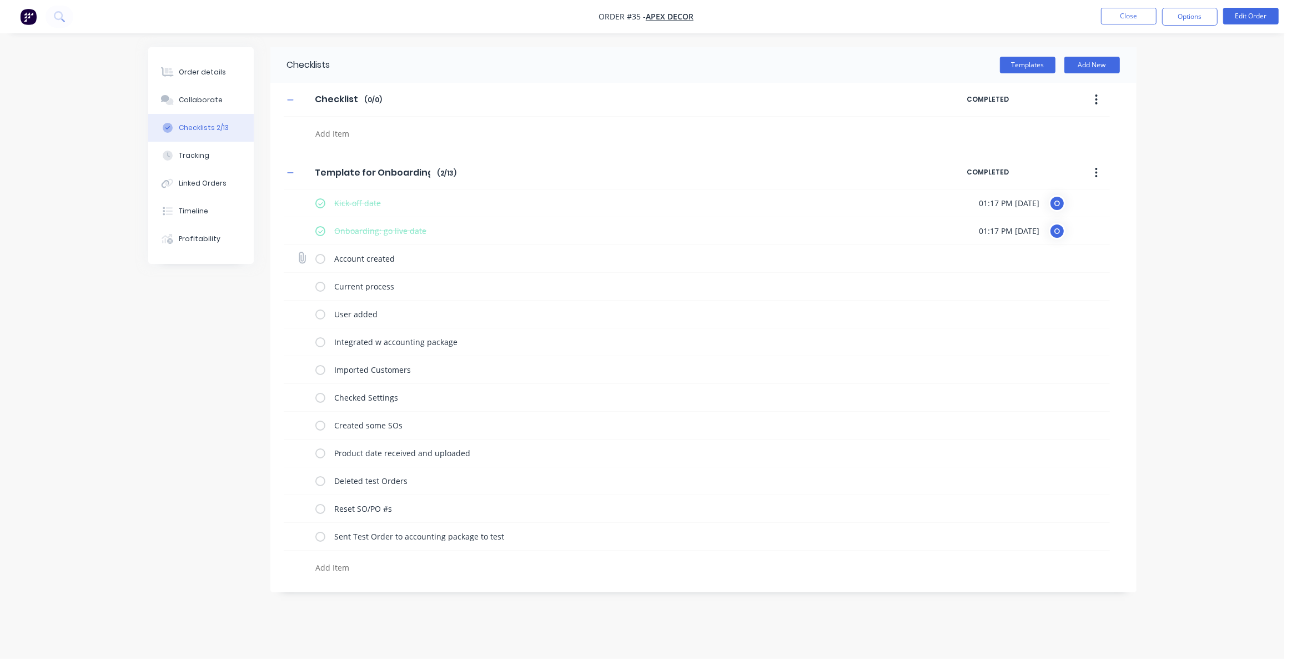
click at [0, 0] on input "checkbox" at bounding box center [0, 0] width 0 height 0
click at [319, 285] on label at bounding box center [320, 286] width 10 height 12
click at [0, 0] on input "checkbox" at bounding box center [0, 0] width 0 height 0
click at [319, 313] on label at bounding box center [320, 314] width 10 height 12
click at [0, 0] on input "checkbox" at bounding box center [0, 0] width 0 height 0
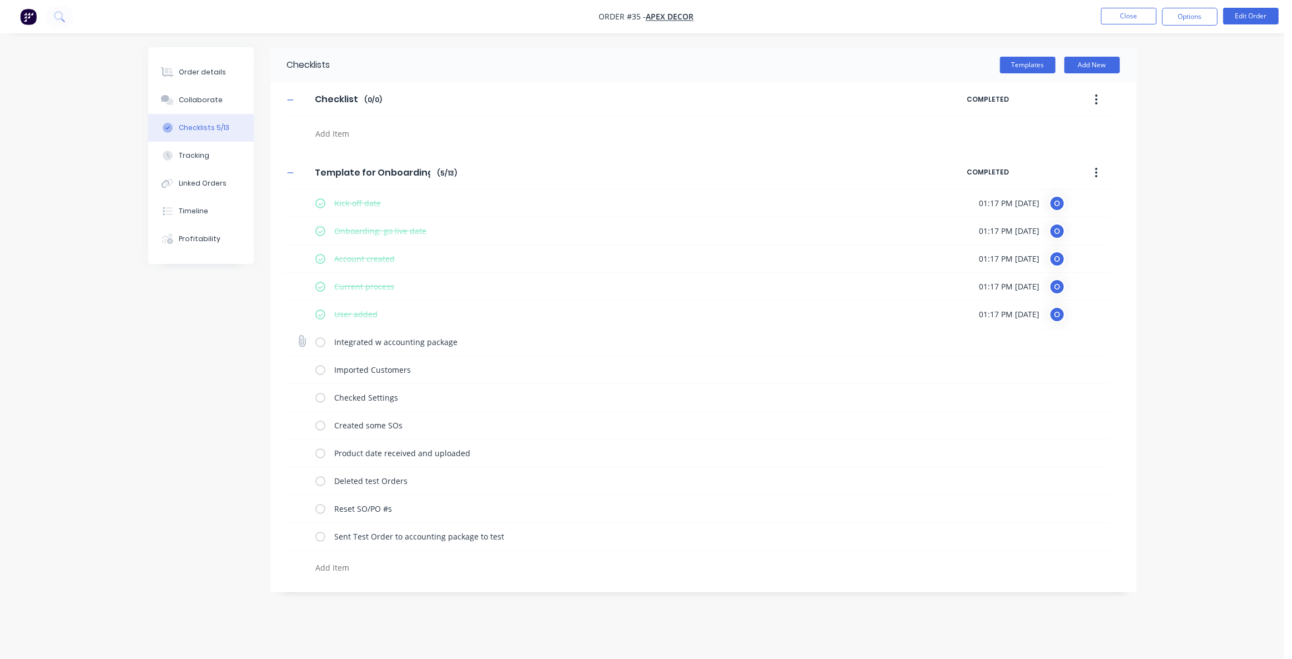
click at [319, 347] on div "Integrated w accounting package" at bounding box center [613, 342] width 596 height 22
click at [322, 343] on label at bounding box center [320, 342] width 10 height 12
click at [0, 0] on input "checkbox" at bounding box center [0, 0] width 0 height 0
click at [323, 371] on label at bounding box center [320, 370] width 10 height 12
click at [0, 0] on input "checkbox" at bounding box center [0, 0] width 0 height 0
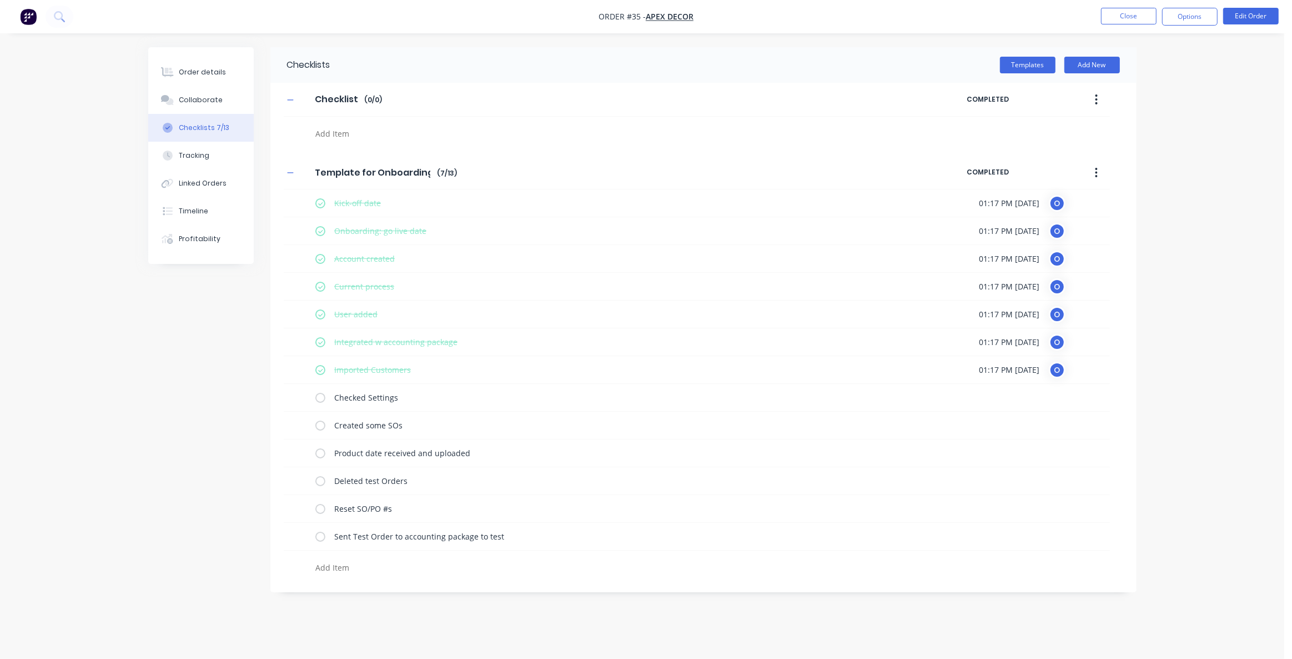
click at [163, 411] on div "Checklists Templates Add New Checklist Checklist Enter Checklist name ( 0 / 0 )…" at bounding box center [642, 319] width 989 height 545
click at [220, 161] on button "Tracking" at bounding box center [201, 156] width 106 height 28
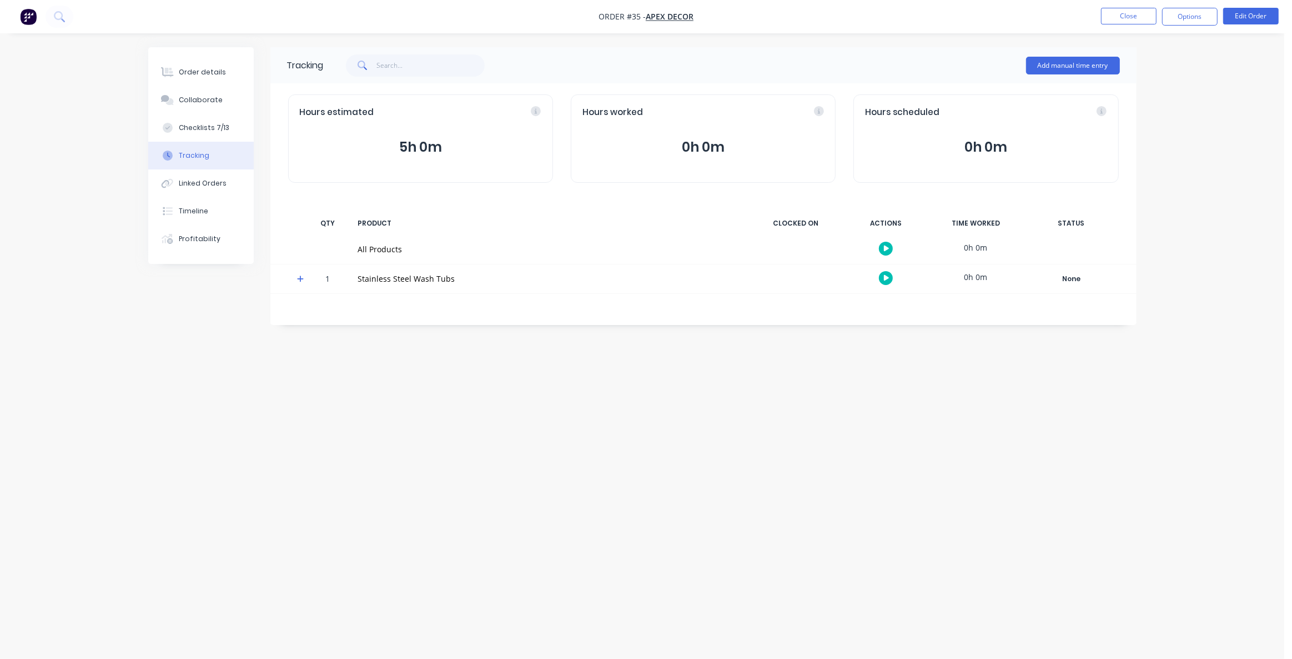
click at [214, 525] on div "Tracking Add manual time entry Hours estimated 5h 0m Hours worked 0h 0m Hours s…" at bounding box center [642, 308] width 989 height 522
click at [345, 499] on div "Tracking Add manual time entry Hours estimated 5h 0m Hours worked 0h 0m Hours s…" at bounding box center [642, 308] width 989 height 522
click at [219, 402] on div "Tracking Add manual time entry Hours estimated 5h 0m Hours worked 0h 0m Hours s…" at bounding box center [642, 308] width 989 height 522
click at [218, 405] on div "Tracking Add manual time entry Hours estimated 5h 0m Hours worked 0h 0m Hours s…" at bounding box center [642, 308] width 989 height 522
click at [230, 474] on div "Tracking Add manual time entry Hours estimated 5h 0m Hours worked 0h 0m Hours s…" at bounding box center [642, 308] width 989 height 522
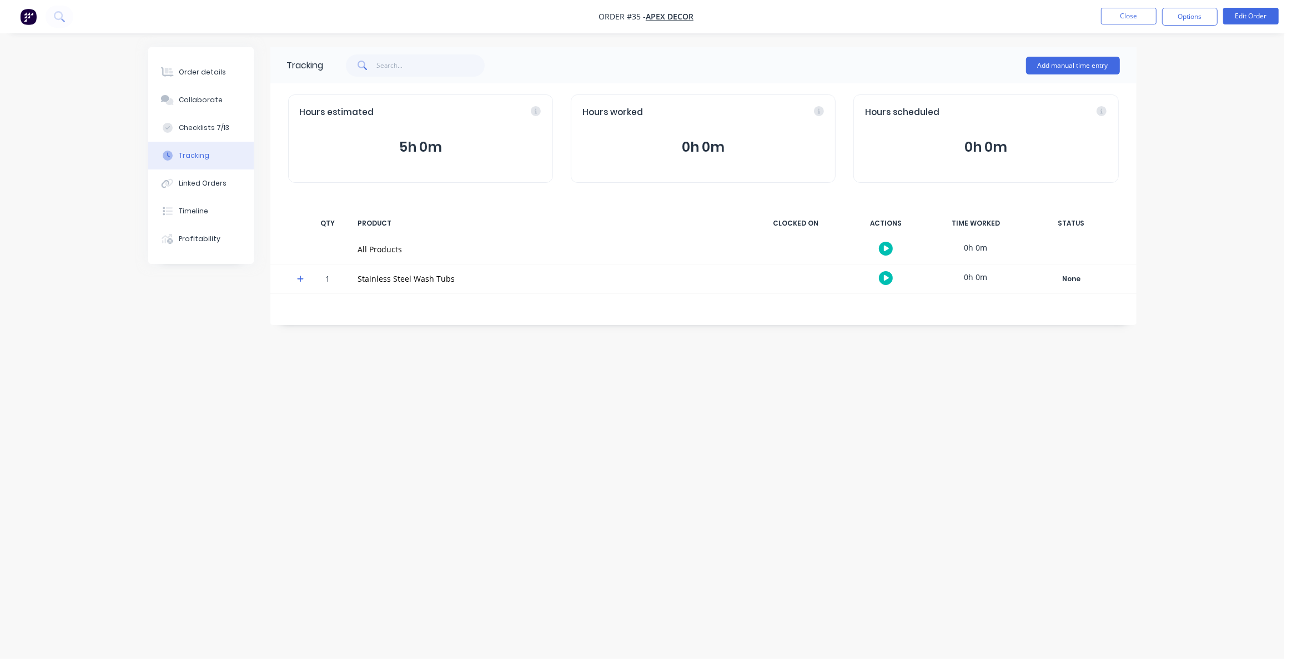
click at [228, 360] on div "Tracking Add manual time entry Hours estimated 5h 0m Hours worked 0h 0m Hours s…" at bounding box center [642, 308] width 989 height 522
click at [209, 388] on div "Tracking Add manual time entry Hours estimated 5h 0m Hours worked 0h 0m Hours s…" at bounding box center [642, 308] width 989 height 522
click at [225, 428] on div "Tracking Add manual time entry Hours estimated 5h 0m Hours worked 0h 0m Hours s…" at bounding box center [642, 308] width 989 height 522
click at [212, 404] on div "Tracking Add manual time entry Hours estimated 5h 0m Hours worked 0h 0m Hours s…" at bounding box center [642, 308] width 989 height 522
click at [201, 125] on div "Checklists 7/13" at bounding box center [204, 128] width 51 height 10
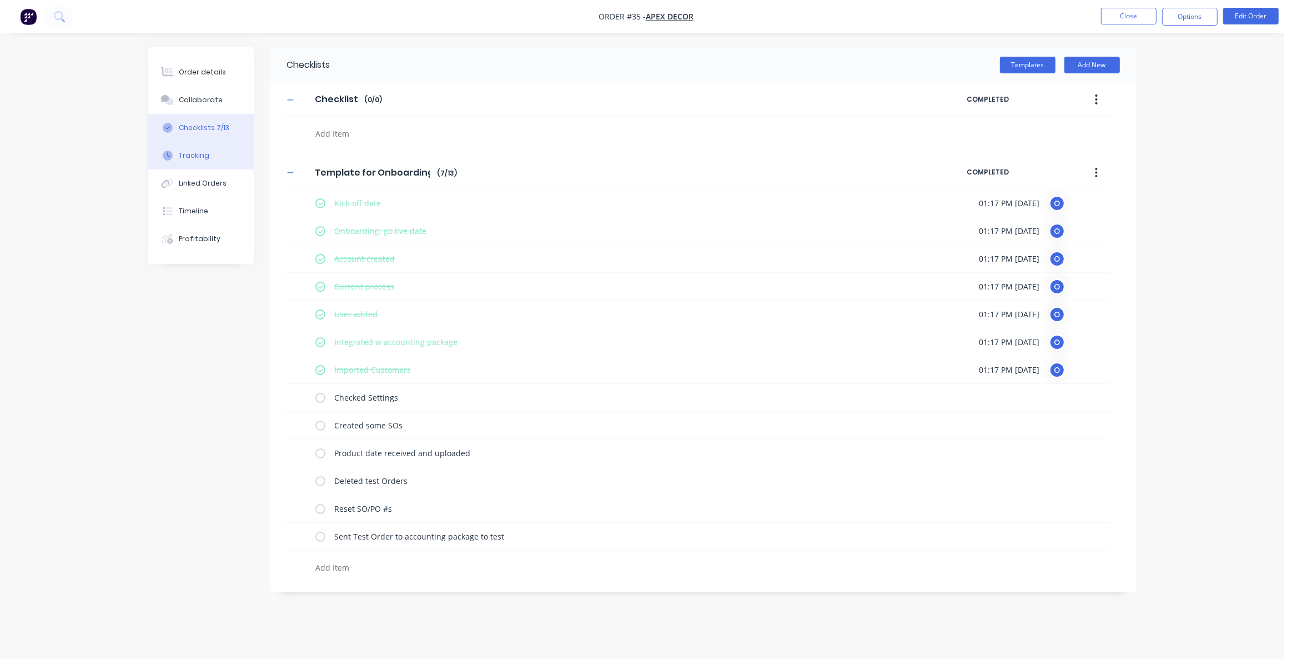
click at [211, 159] on button "Tracking" at bounding box center [201, 156] width 106 height 28
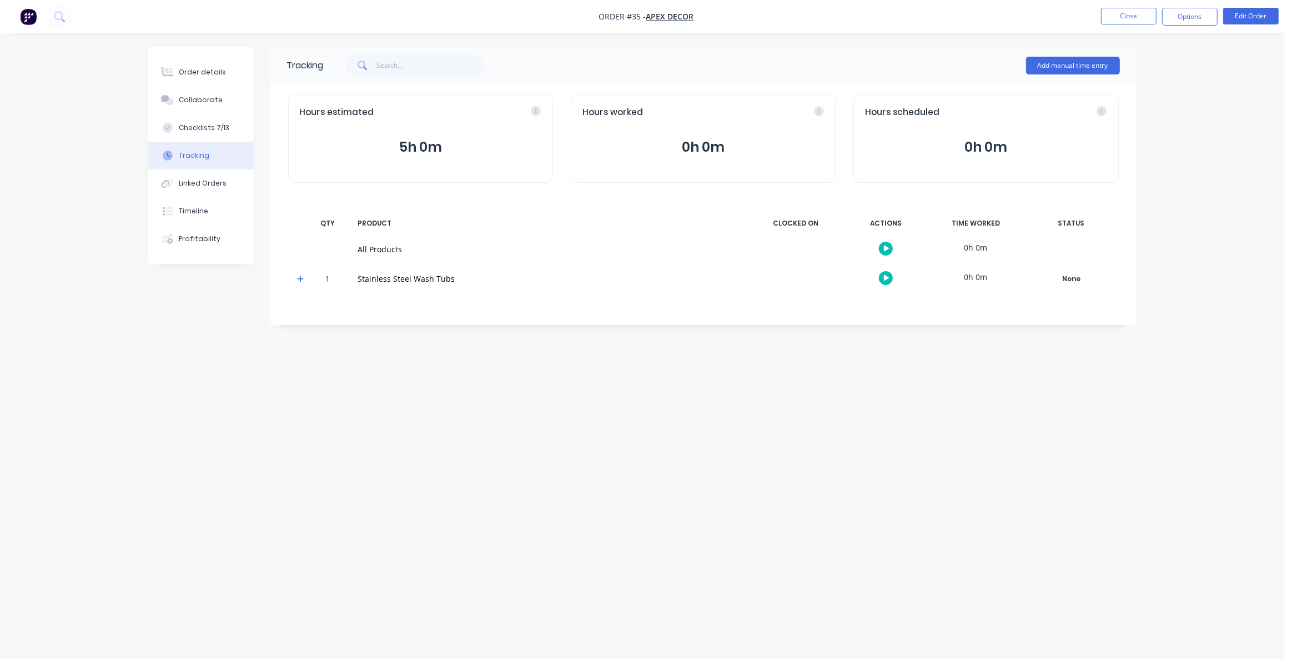
click at [839, 391] on div "Tracking Add manual time entry Hours estimated 5h 0m Hours worked 0h 0m Hours s…" at bounding box center [642, 308] width 989 height 522
click at [835, 392] on div "Tracking Add manual time entry Hours estimated 5h 0m Hours worked 0h 0m Hours s…" at bounding box center [642, 308] width 989 height 522
click at [213, 191] on button "Linked Orders" at bounding box center [201, 183] width 106 height 28
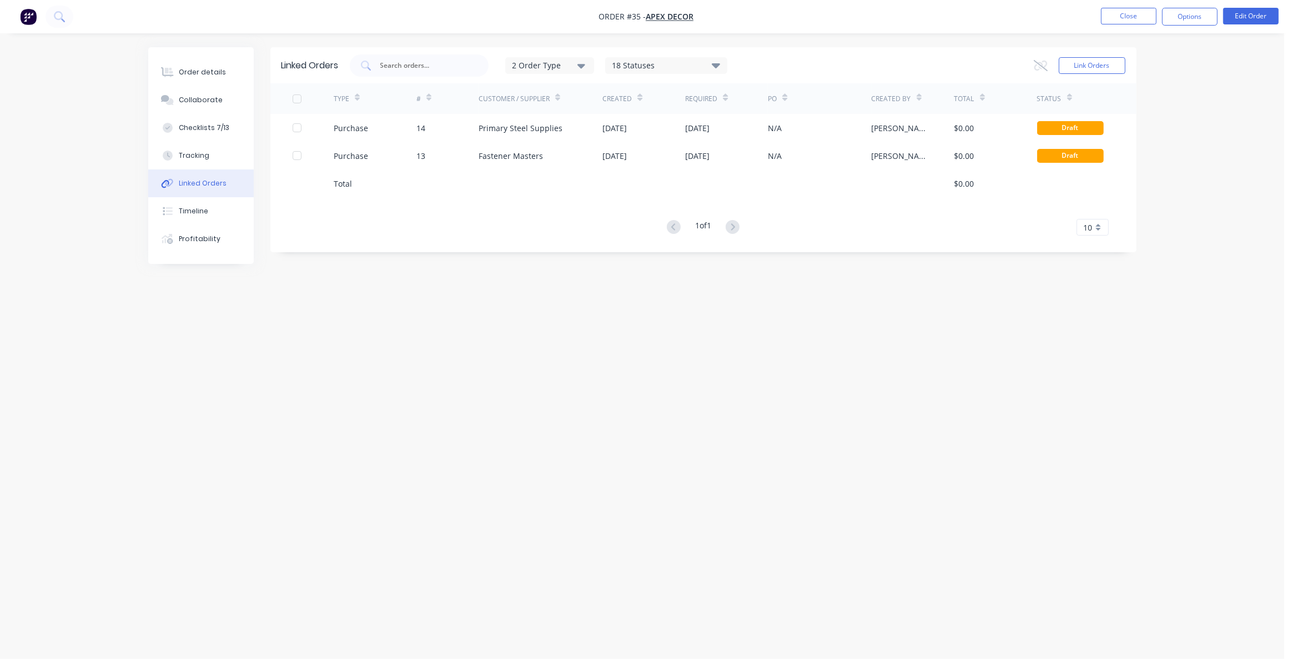
click at [357, 290] on div "Linked Orders 2 Order Type 18 Statuses Sales Order Status All Archived Draft Qu…" at bounding box center [642, 308] width 989 height 522
click at [208, 206] on button "Timeline" at bounding box center [201, 211] width 106 height 28
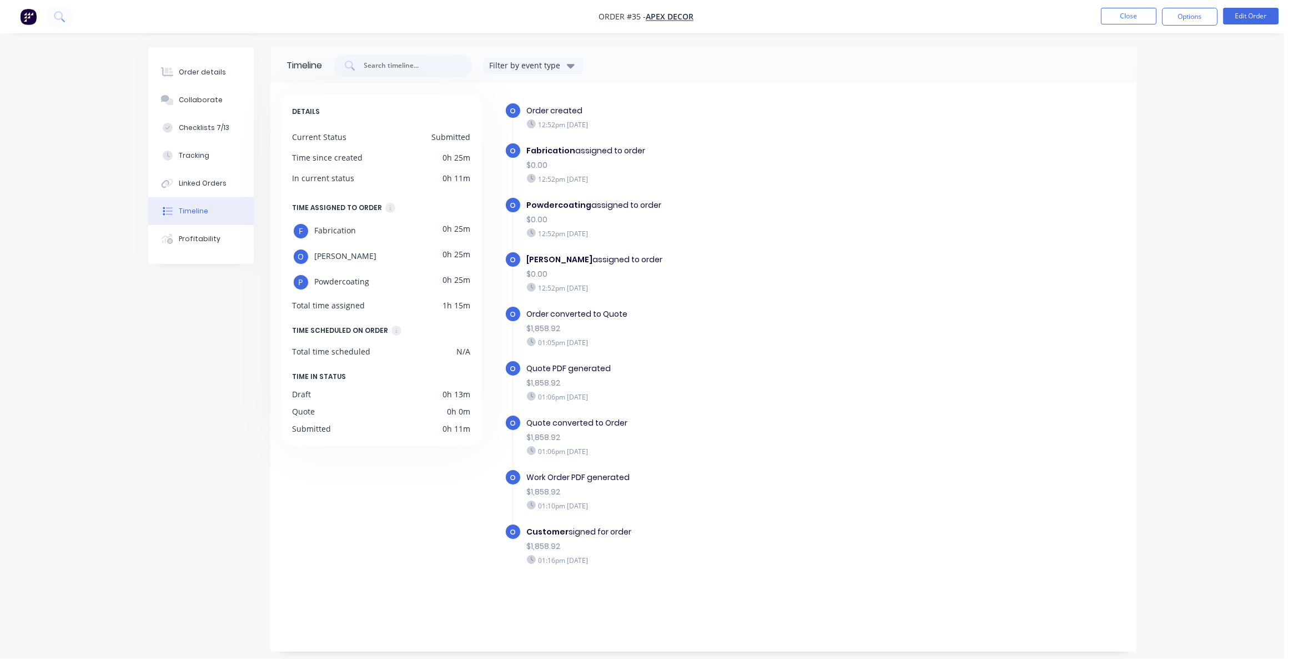
click at [710, 449] on div "01:06pm [DATE]" at bounding box center [719, 451] width 384 height 10
click at [225, 239] on button "Profitability" at bounding box center [201, 239] width 106 height 28
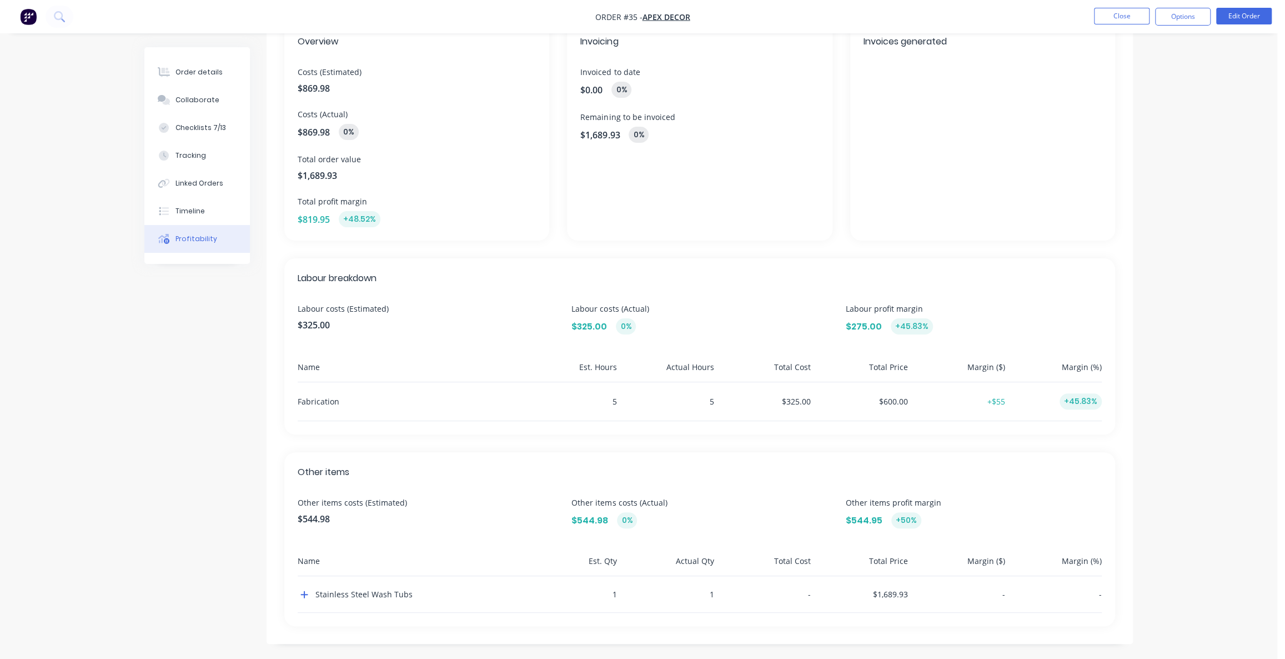
scroll to position [82, 0]
click at [115, 338] on div "Order details Collaborate Checklists 7/13 Tracking Linked Orders Timeline Profi…" at bounding box center [638, 288] width 1277 height 741
click at [144, 371] on div "Profitability Overview Costs (Estimated) $869.98 Costs (Actual) $869.98 0% Tota…" at bounding box center [638, 313] width 989 height 694
click at [121, 478] on div "Order details Collaborate Checklists 7/13 Tracking Linked Orders Timeline Profi…" at bounding box center [638, 288] width 1277 height 741
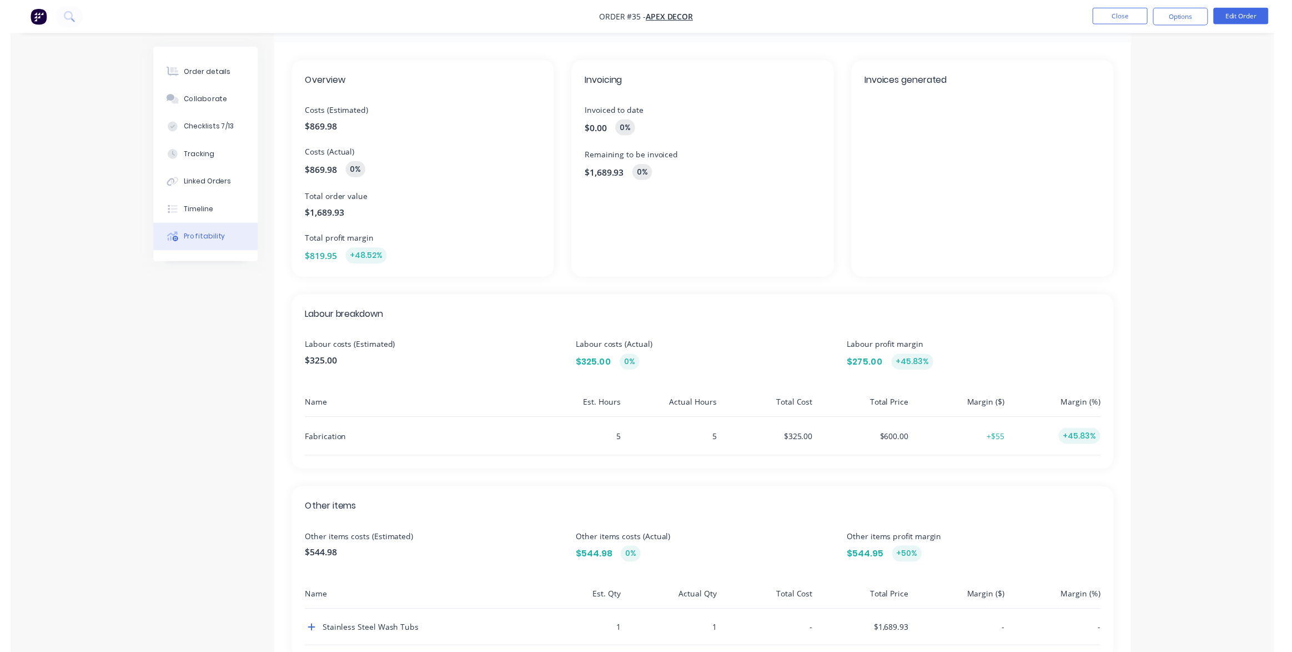
scroll to position [0, 0]
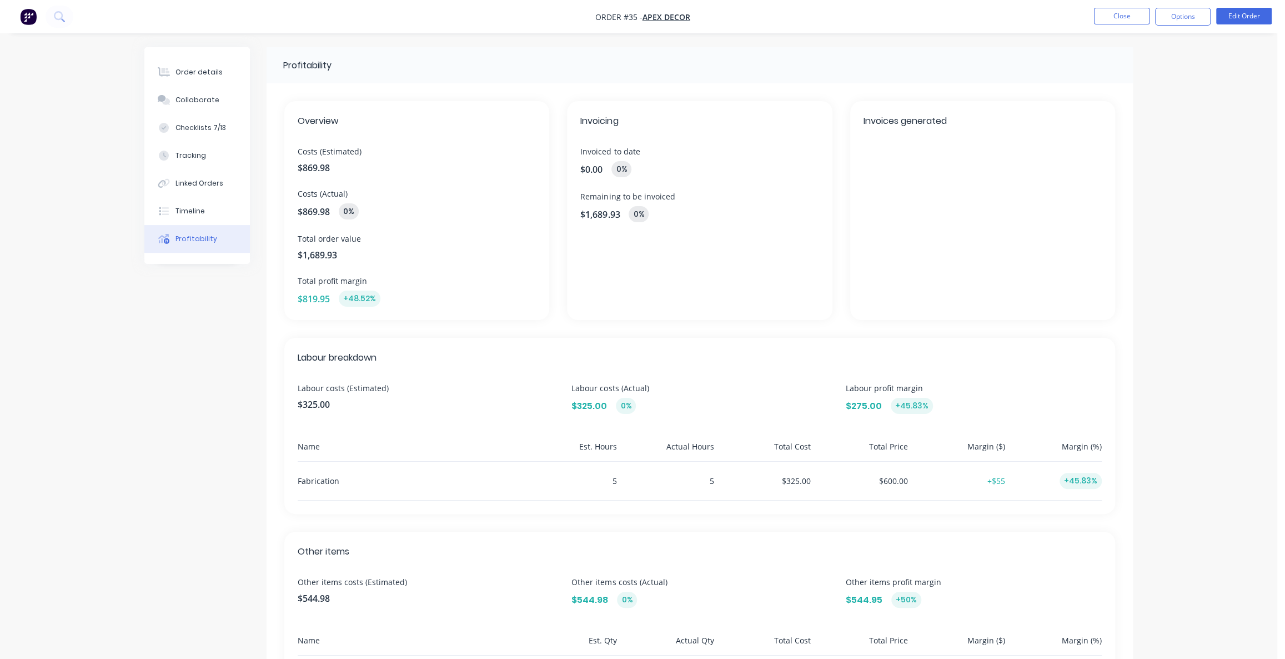
click at [23, 18] on img "button" at bounding box center [28, 16] width 17 height 17
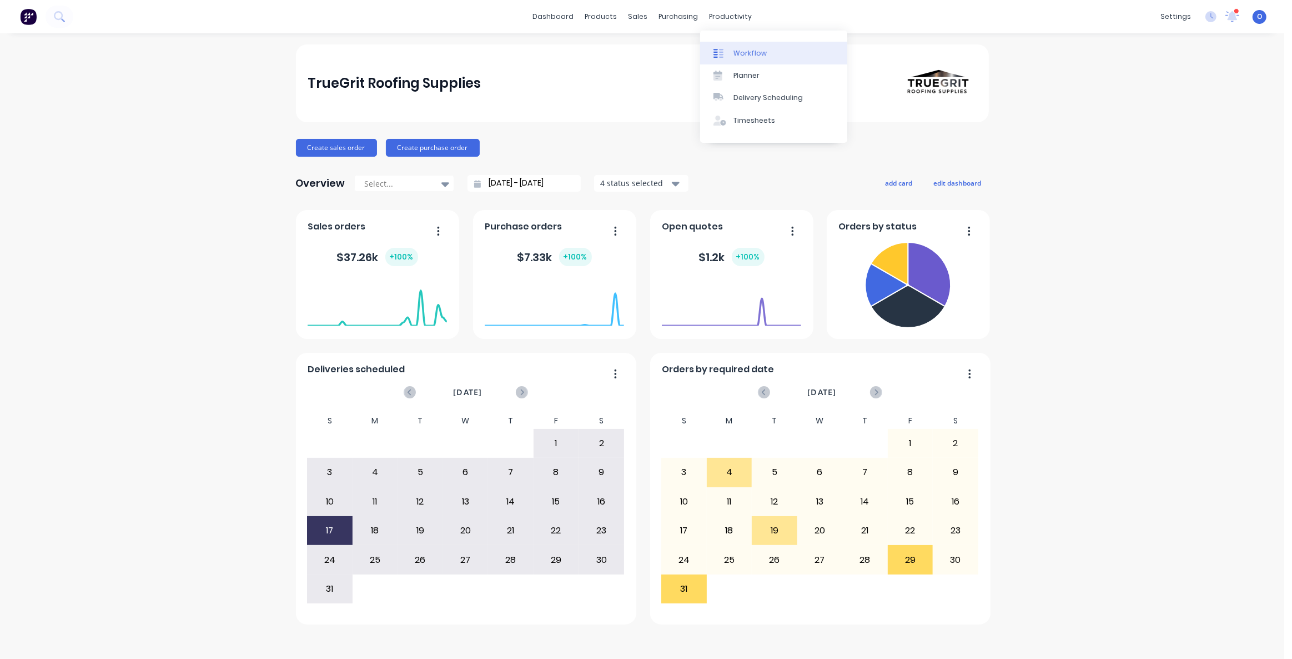
click at [761, 52] on div "Workflow" at bounding box center [750, 53] width 33 height 10
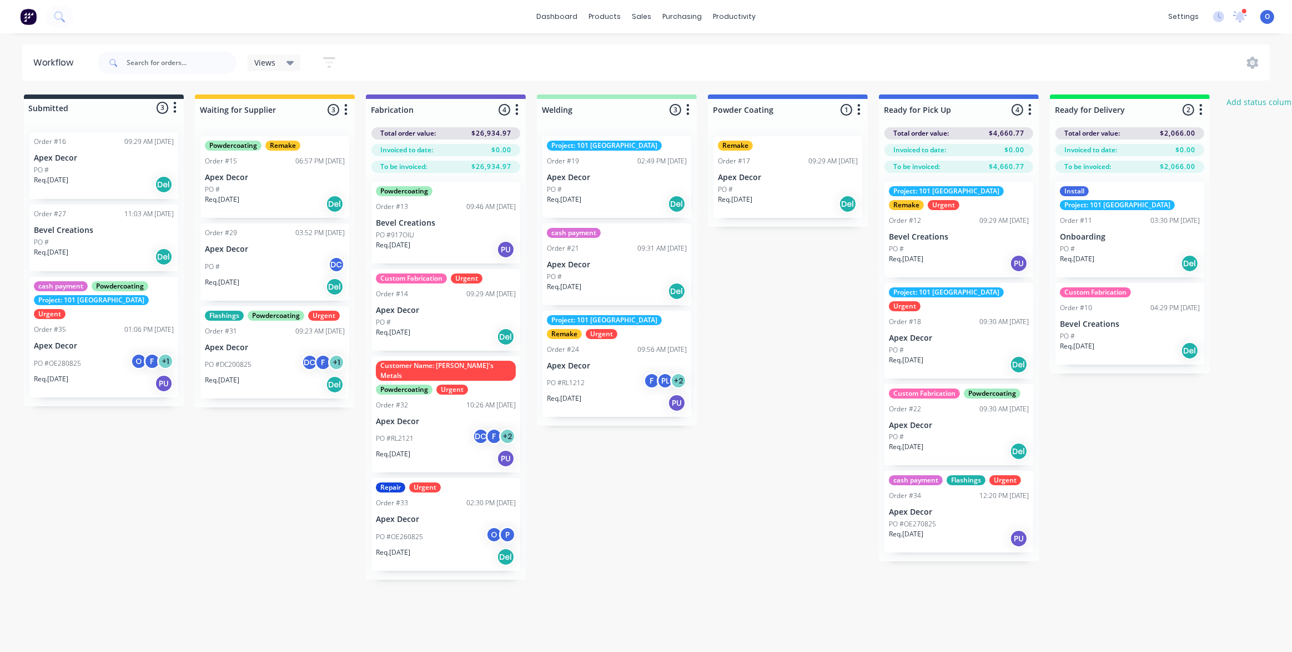
click at [735, 483] on div "Submitted 3 Status colour #273444 hex #273444 Save Cancel Summaries Total order…" at bounding box center [757, 336] width 1530 height 485
click at [286, 111] on div at bounding box center [275, 110] width 160 height 22
click at [425, 109] on div at bounding box center [446, 110] width 160 height 22
click at [582, 108] on div at bounding box center [617, 110] width 160 height 22
drag, startPoint x: 582, startPoint y: 108, endPoint x: 547, endPoint y: 111, distance: 34.5
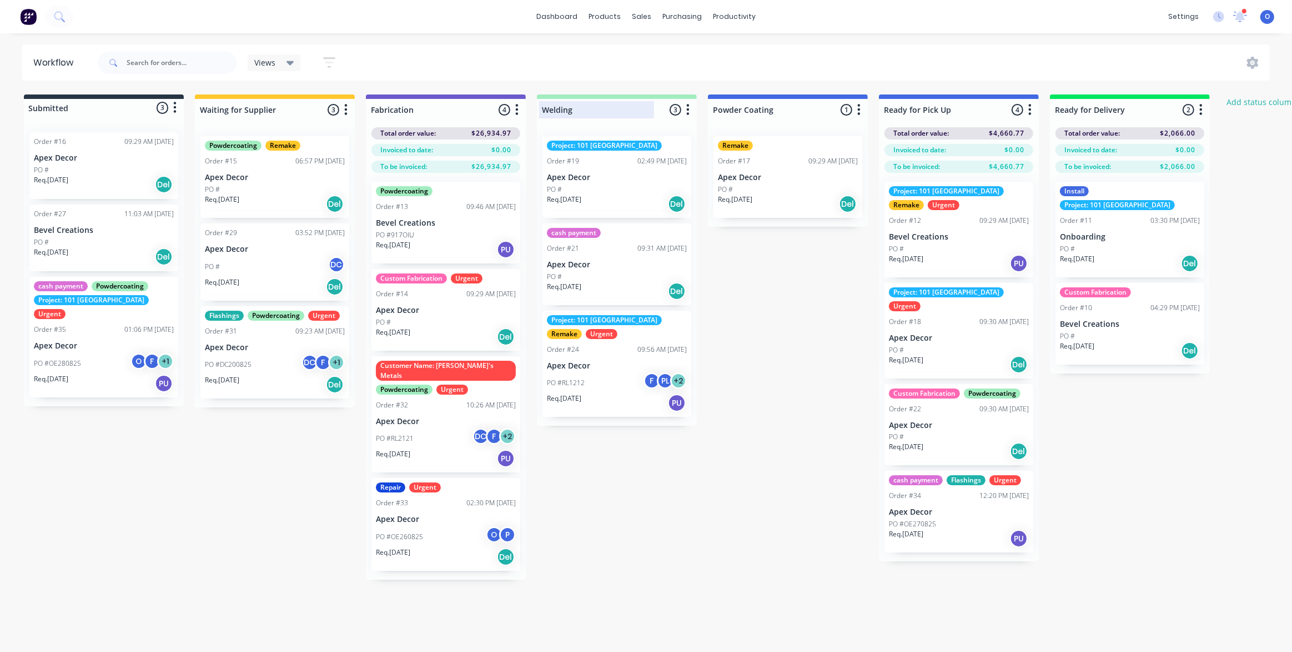
click at [548, 111] on input "Welding" at bounding box center [596, 110] width 109 height 12
drag, startPoint x: 913, startPoint y: 650, endPoint x: 994, endPoint y: 654, distance: 81.2
click at [994, 585] on html "dashboard products sales purchasing productivity dashboard products Product Cat…" at bounding box center [646, 292] width 1292 height 585
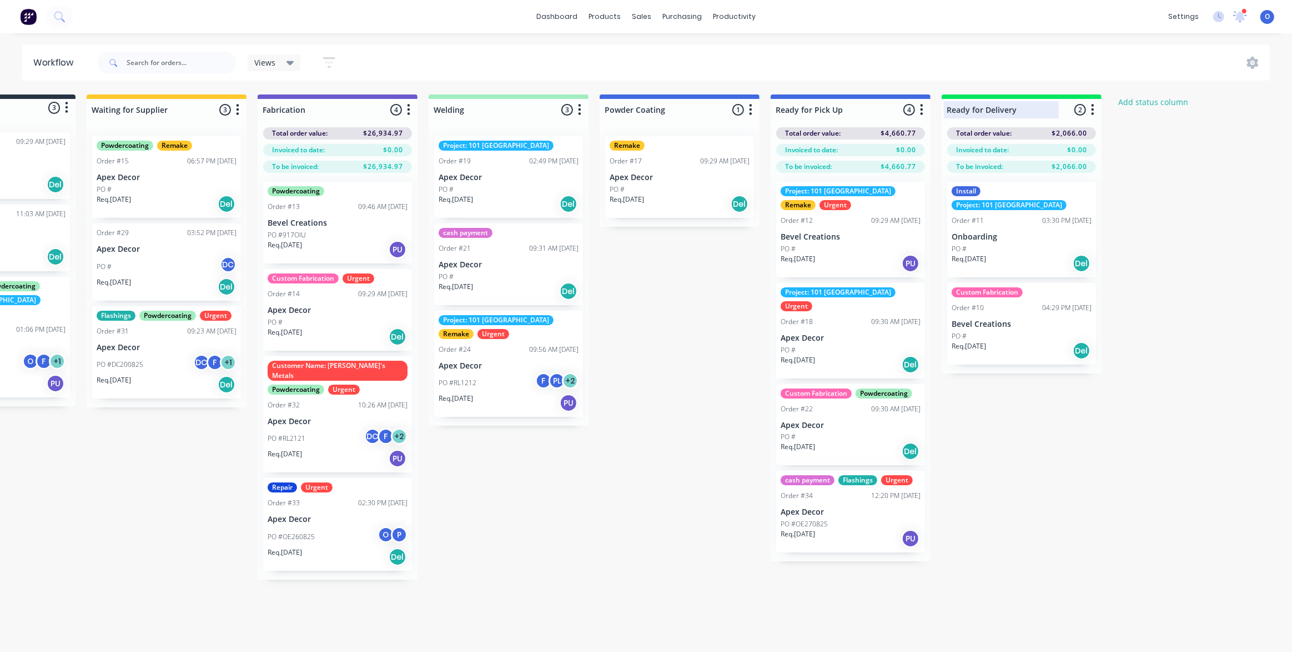
click at [994, 101] on div "Ready for Delivery 2 Status colour #00E65F hex #00E65F Save Cancel Notification…" at bounding box center [1022, 107] width 160 height 26
drag, startPoint x: 1053, startPoint y: 94, endPoint x: 1055, endPoint y: 106, distance: 11.2
click at [1055, 106] on div "Ready for Delivery 2 Status colour #00E65F hex #00E65F Save Cancel Notification…" at bounding box center [1022, 107] width 160 height 26
drag, startPoint x: 1065, startPoint y: 99, endPoint x: 960, endPoint y: 107, distance: 105.2
click at [1065, 106] on div "Ready for Delivery 2 Status colour #00E65F hex #00E65F Save Cancel Notification…" at bounding box center [1022, 107] width 160 height 26
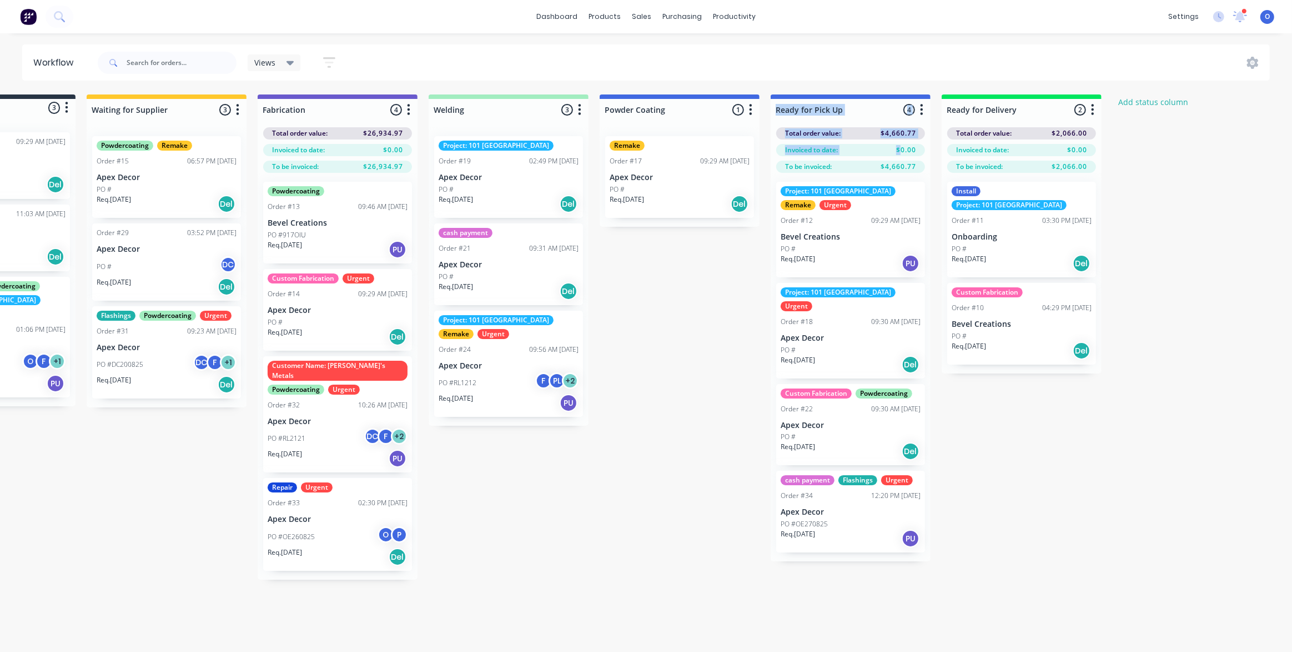
drag, startPoint x: 886, startPoint y: 98, endPoint x: 910, endPoint y: 180, distance: 85.5
click at [899, 152] on div "Ready for Pick Up 4 Status colour #4169E1 hex #4169E1 Save Cancel Notifications…" at bounding box center [851, 327] width 160 height 467
click at [990, 620] on div "Workflow Views Save new view None (Default) edit Urgent Jobs edit Show/Hide sta…" at bounding box center [534, 336] width 1285 height 585
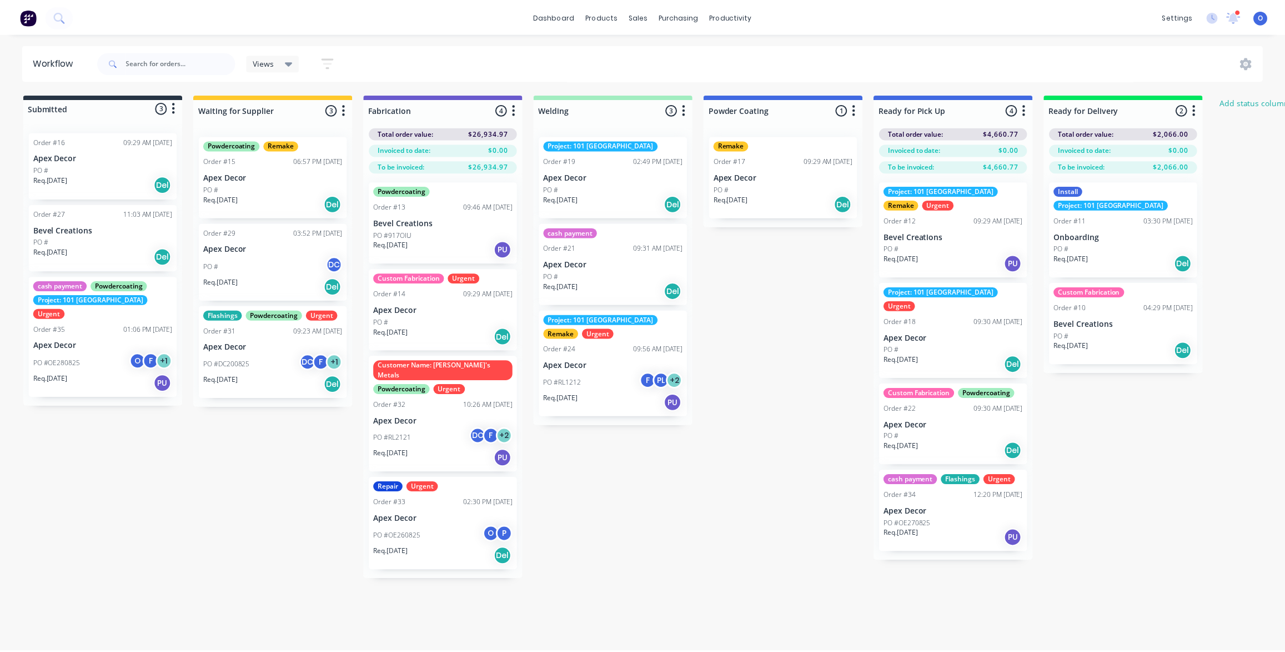
scroll to position [0, 0]
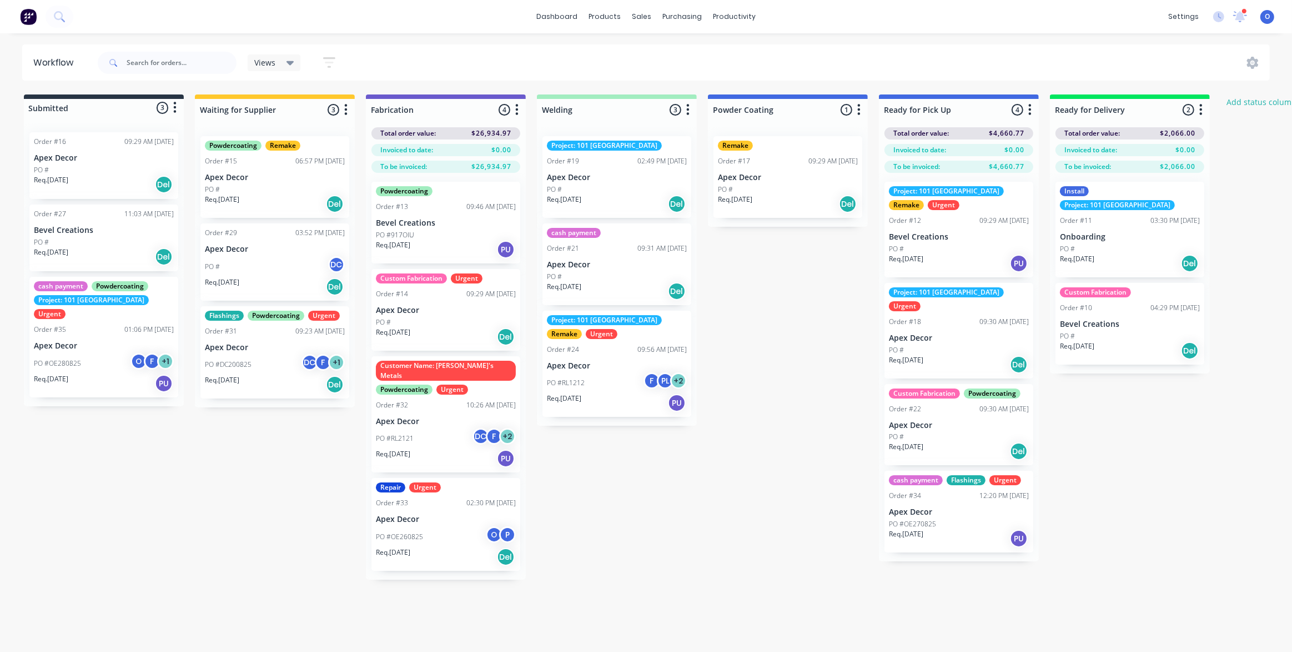
click at [174, 112] on icon "button" at bounding box center [175, 107] width 3 height 11
click at [86, 99] on div at bounding box center [104, 108] width 160 height 18
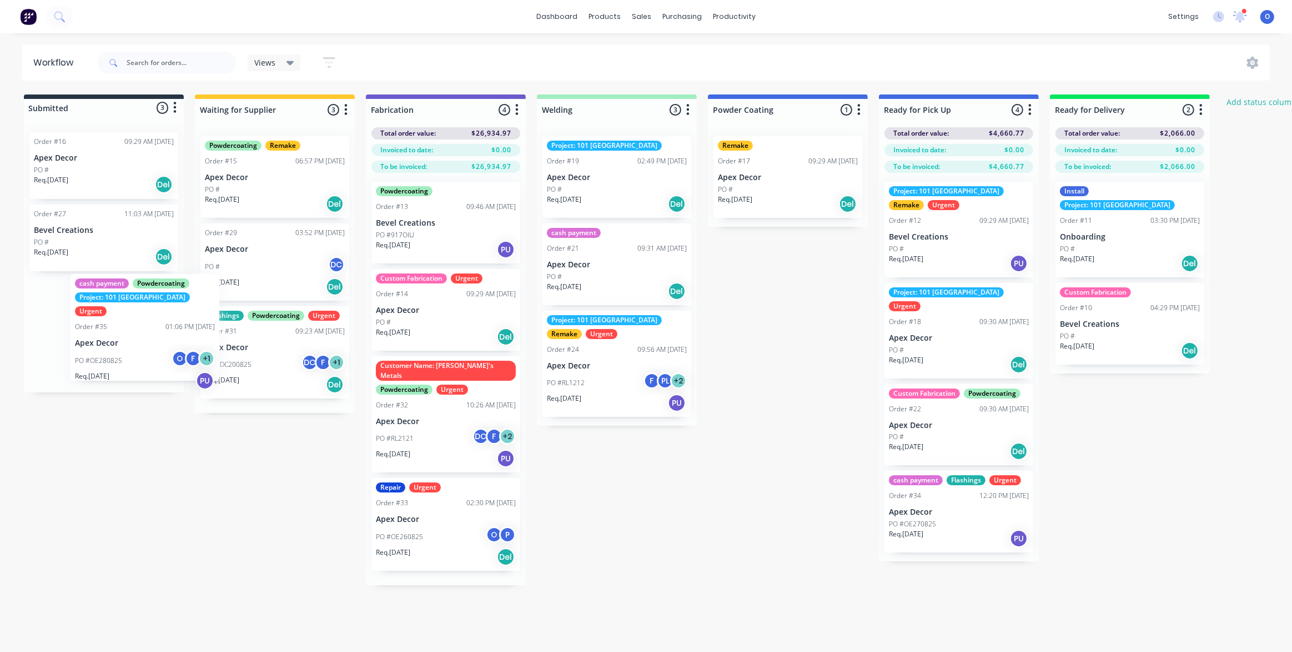
drag, startPoint x: 73, startPoint y: 344, endPoint x: 79, endPoint y: 355, distance: 12.4
click at [82, 359] on div "Order #16 09:29 AM [DATE] Apex Decor PO # Req. [DATE] Del Order #27 11:03 AM [D…" at bounding box center [104, 257] width 160 height 269
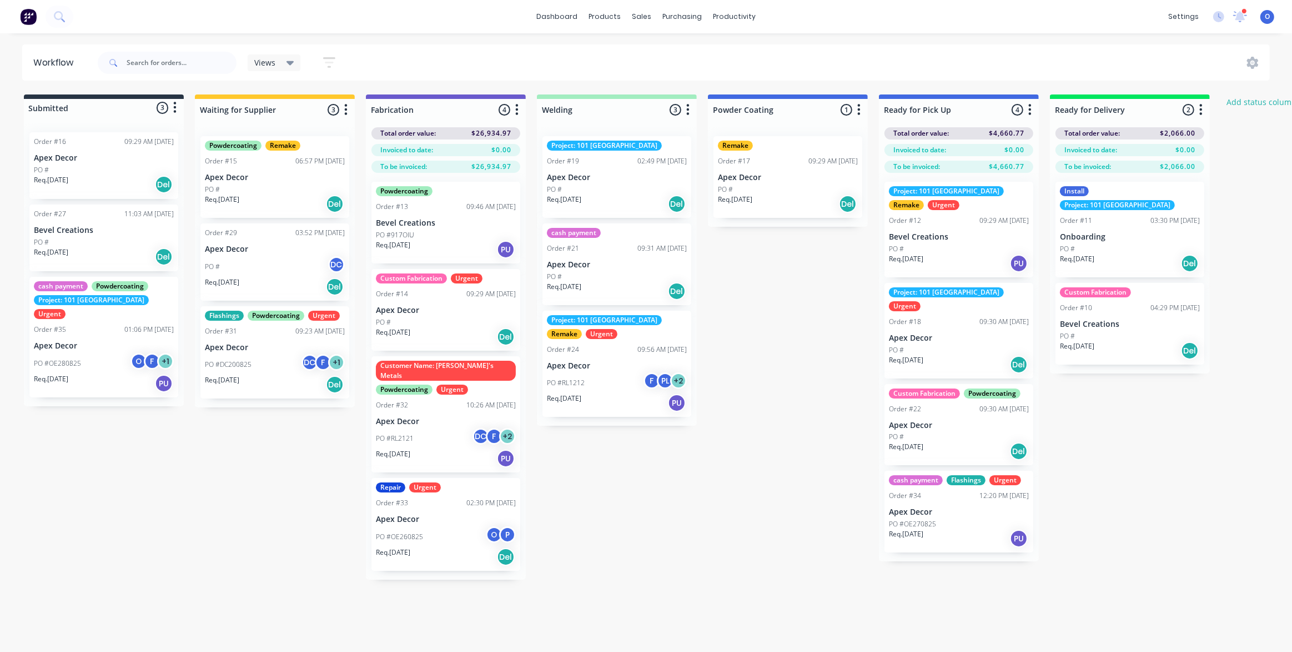
click at [347, 109] on icon "button" at bounding box center [346, 109] width 3 height 11
click at [308, 149] on button "Notifications" at bounding box center [297, 152] width 111 height 18
drag, startPoint x: 128, startPoint y: 487, endPoint x: 117, endPoint y: 481, distance: 12.4
click at [126, 484] on div "Submitted 3 Status colour #273444 hex #273444 Save Cancel Summaries Total order…" at bounding box center [757, 336] width 1530 height 485
click at [347, 105] on icon "button" at bounding box center [345, 110] width 3 height 14
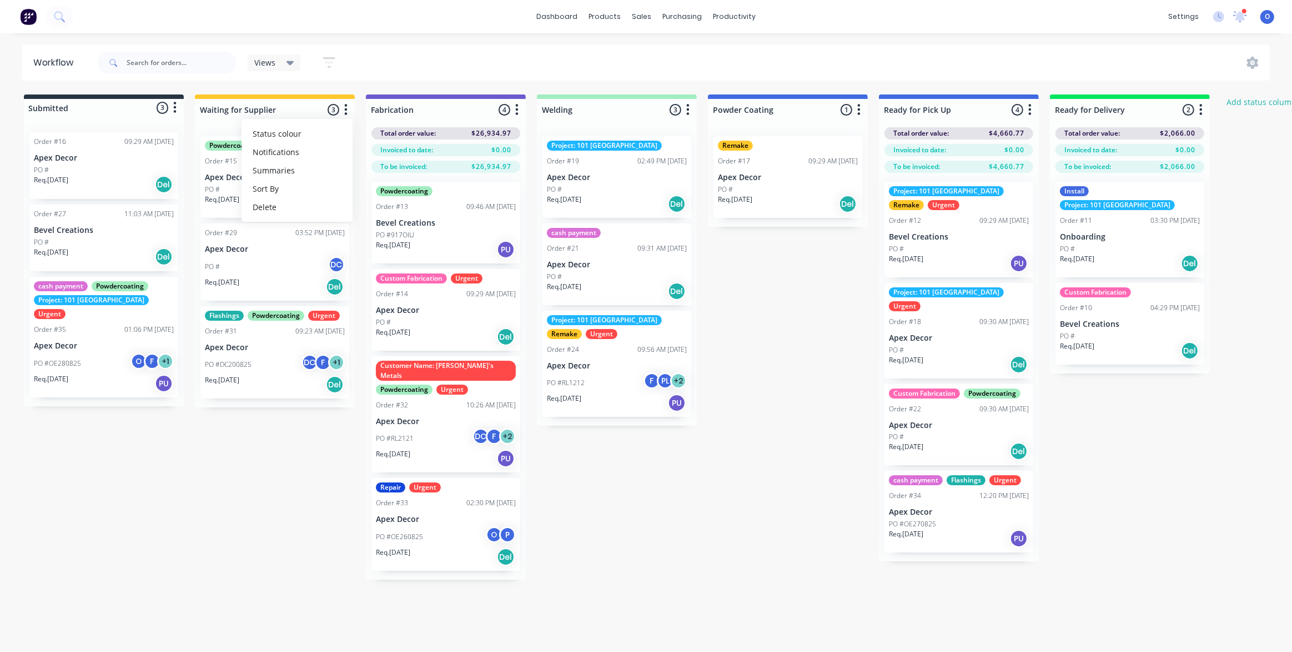
click at [182, 459] on div "Submitted 3 Status colour #273444 hex #273444 Save Cancel Summaries Total order…" at bounding box center [757, 336] width 1530 height 485
click at [1032, 108] on button "button" at bounding box center [1030, 109] width 13 height 13
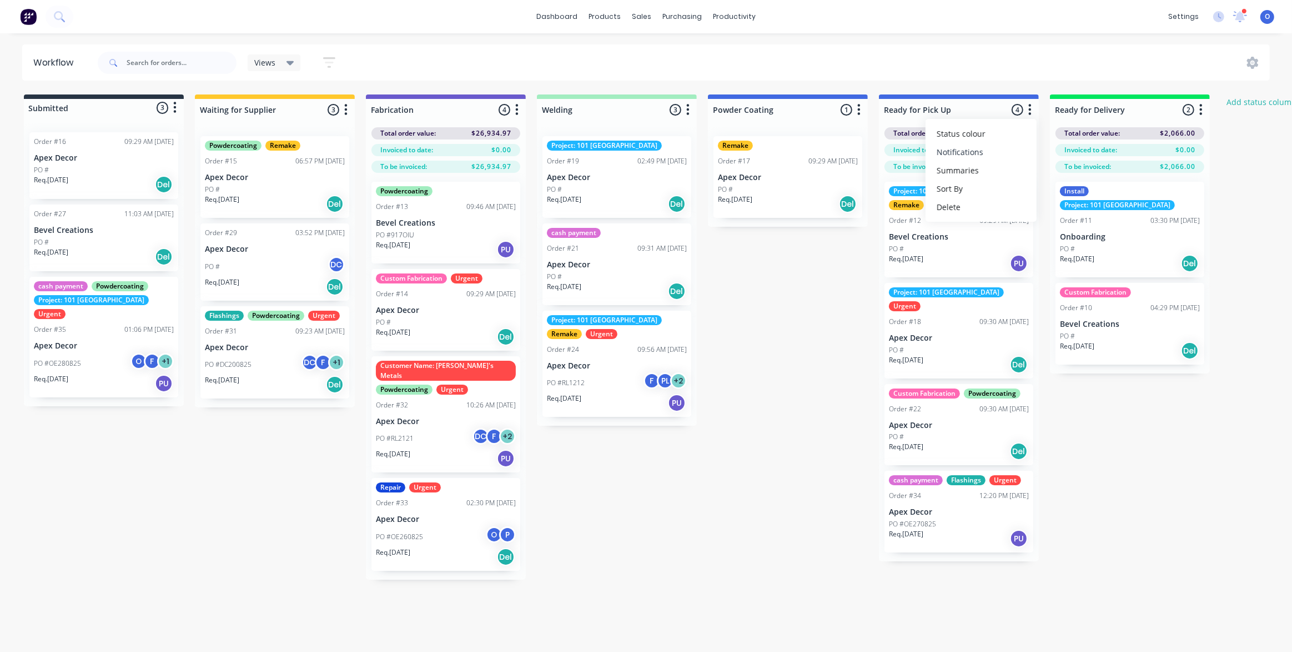
click at [1002, 148] on button "Notifications" at bounding box center [981, 152] width 111 height 18
click at [188, 531] on div "Submitted 3 Status colour #273444 hex #273444 Save Cancel Summaries Total order…" at bounding box center [757, 336] width 1530 height 485
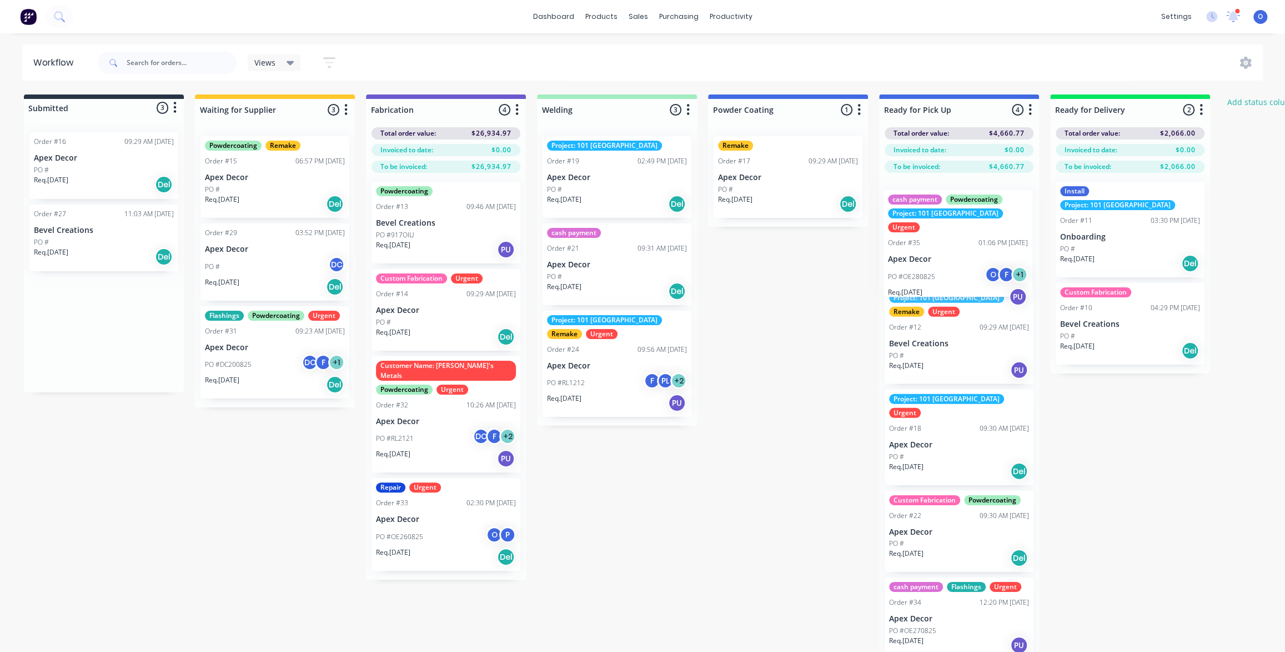
drag, startPoint x: 64, startPoint y: 359, endPoint x: 921, endPoint y: 274, distance: 861.2
click at [921, 274] on div "Submitted 3 Status colour #273444 hex #273444 Save Cancel Summaries Total order…" at bounding box center [757, 383] width 1530 height 579
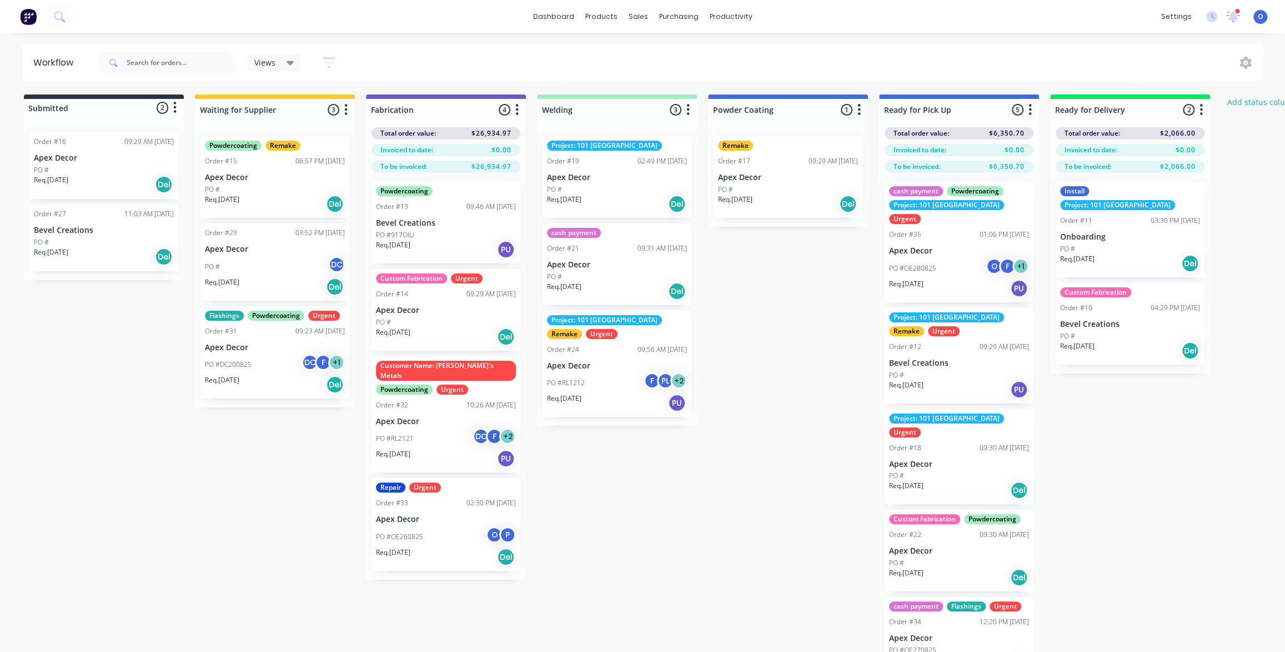
click at [1111, 410] on div "Submitted 2 Status colour #273444 hex #273444 Save Cancel Summaries Total order…" at bounding box center [757, 390] width 1530 height 593
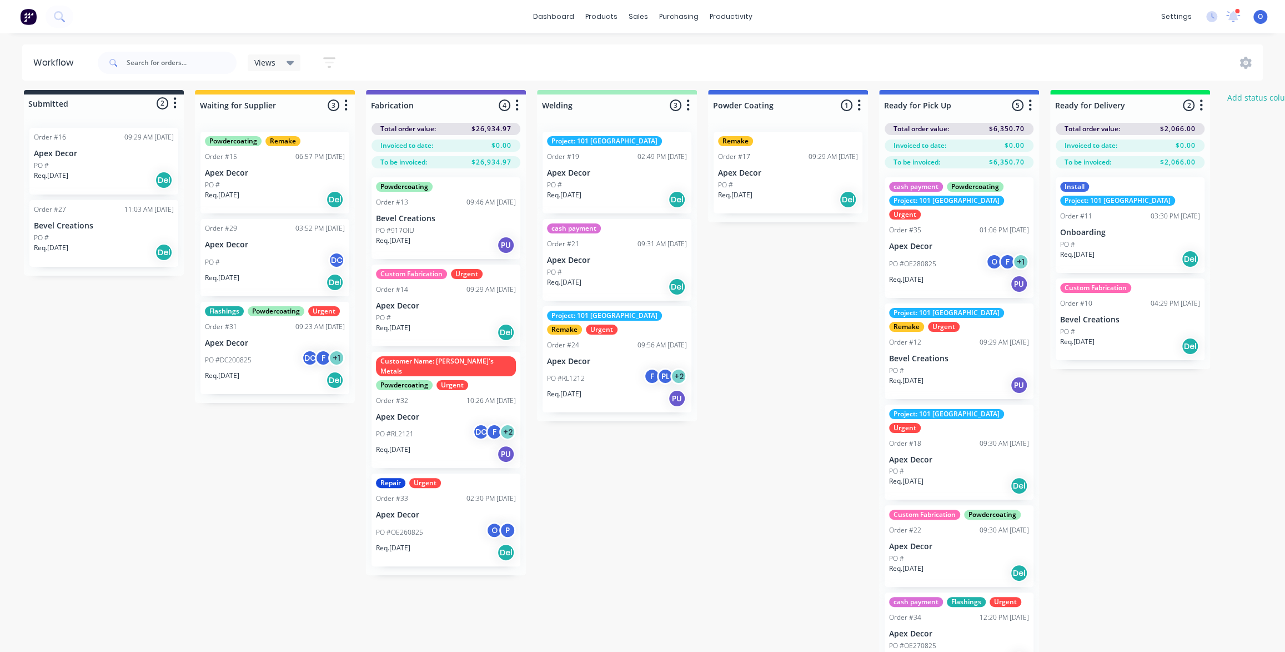
scroll to position [7, 0]
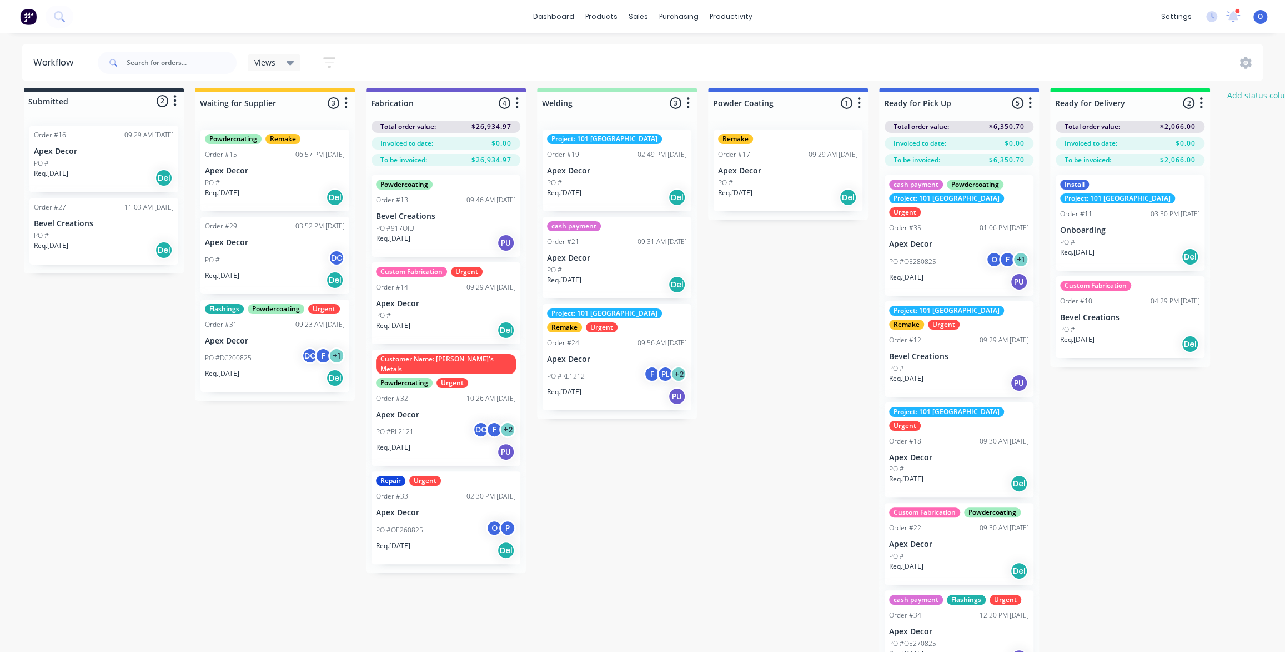
click at [1099, 403] on div "Submitted 2 Status colour #273444 hex #273444 Save Cancel Summaries Total order…" at bounding box center [757, 384] width 1530 height 593
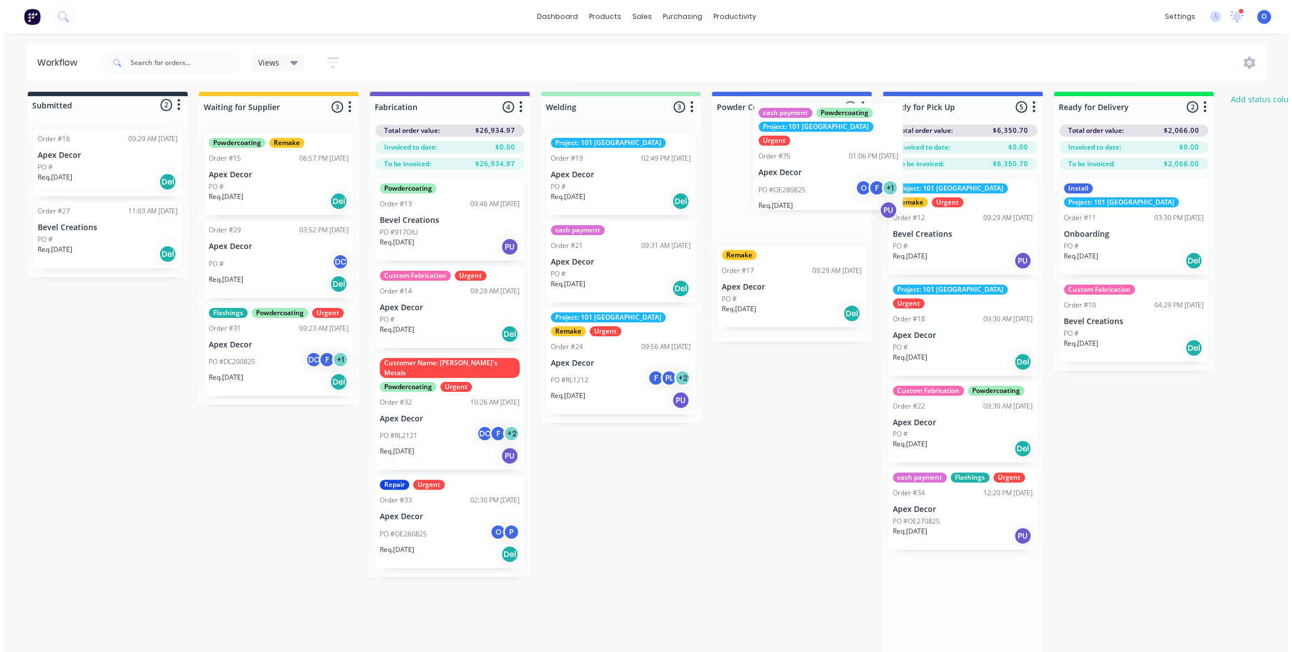
scroll to position [0, 0]
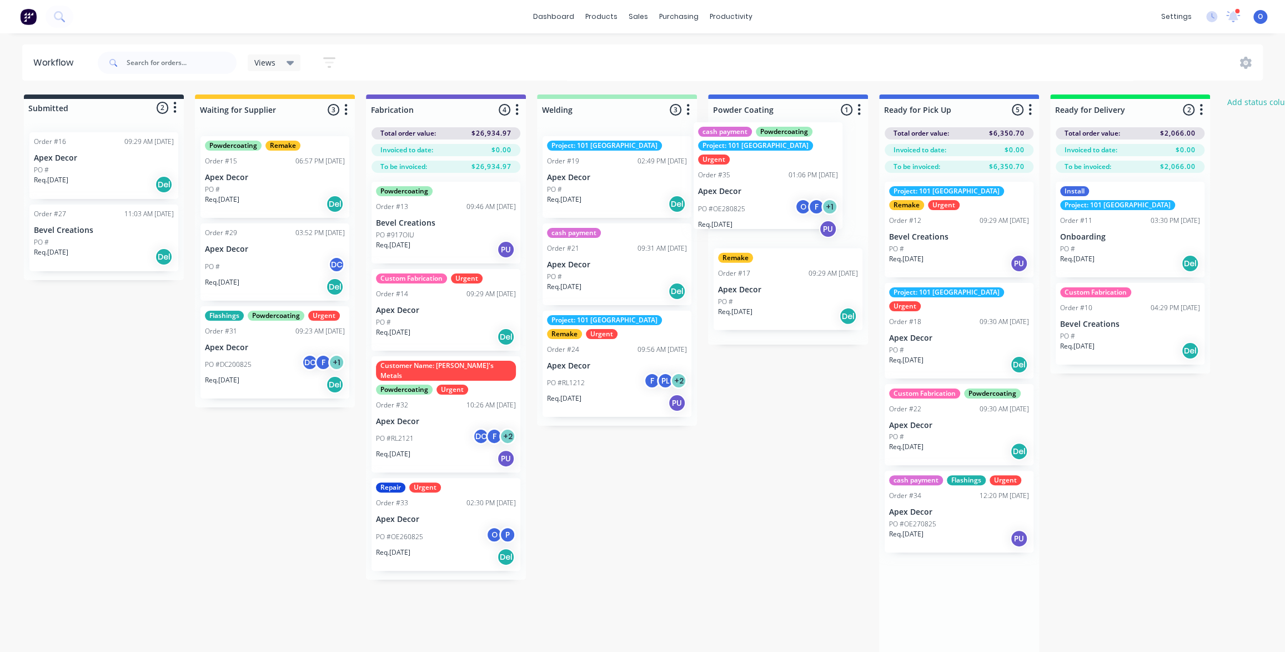
drag, startPoint x: 980, startPoint y: 260, endPoint x: 783, endPoint y: 206, distance: 204.6
click at [783, 206] on div "Submitted 2 Status colour #273444 hex #273444 Save Cancel Summaries Total order…" at bounding box center [757, 386] width 1530 height 584
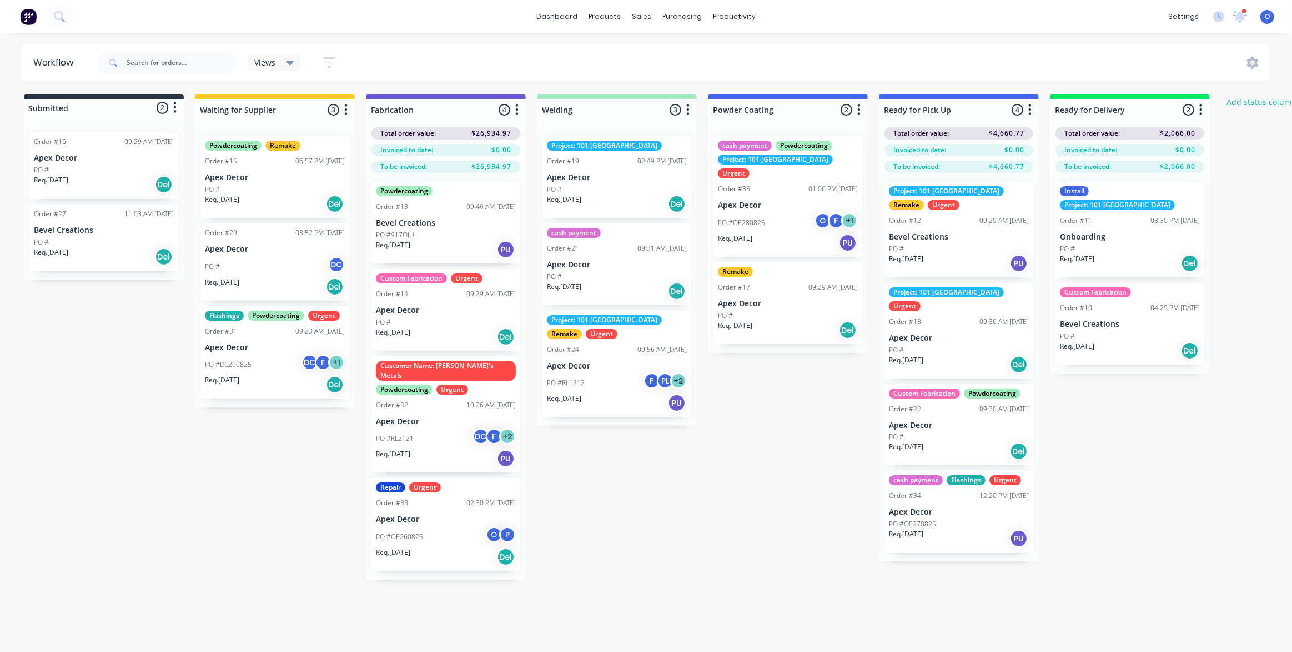
click at [788, 494] on div "Submitted 2 Status colour #273444 hex #273444 Save Cancel Summaries Total order…" at bounding box center [757, 336] width 1530 height 485
click at [739, 472] on div "Submitted 2 Status colour #273444 hex #273444 Save Cancel Summaries Total order…" at bounding box center [757, 336] width 1530 height 485
click at [324, 63] on icon "button" at bounding box center [329, 63] width 12 height 14
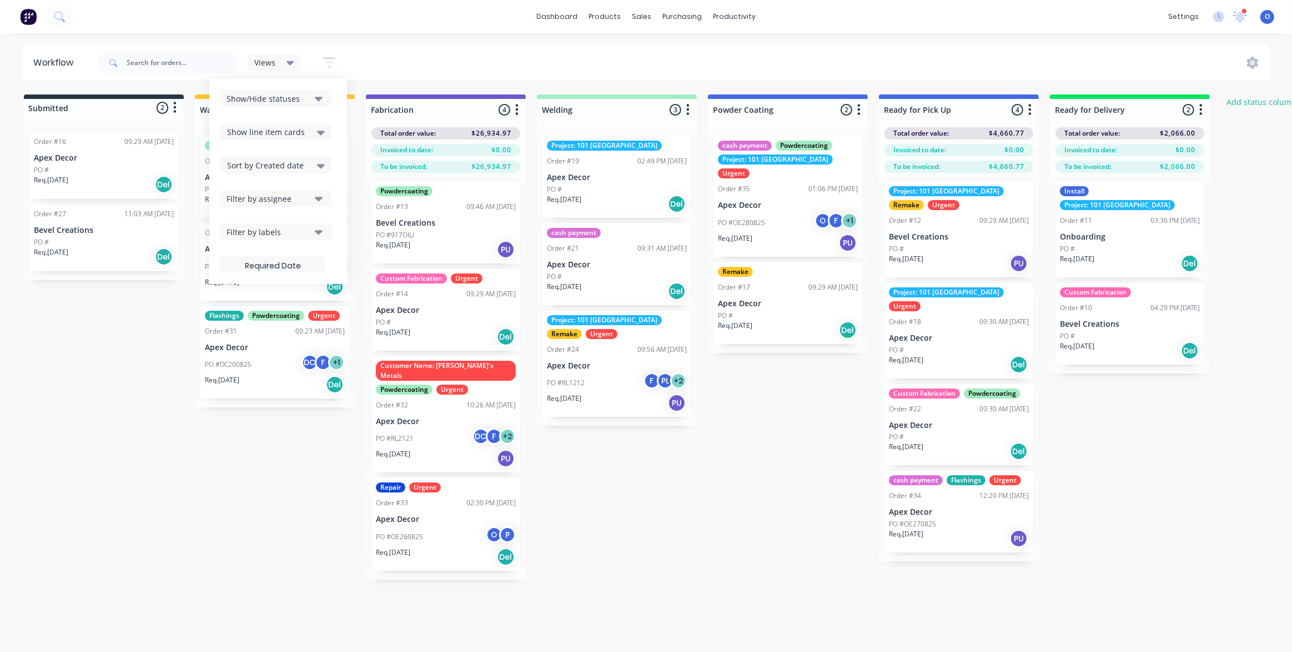
click at [278, 228] on div "Filter by labels" at bounding box center [269, 232] width 84 height 12
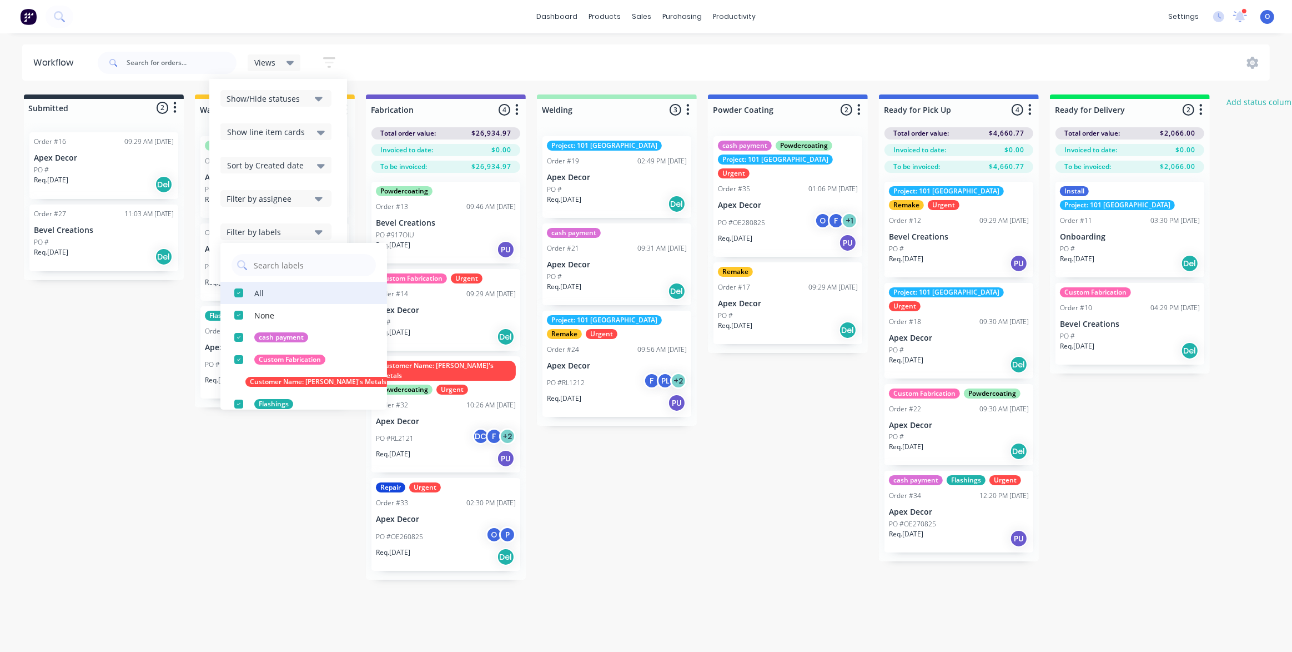
click at [238, 293] on div "button" at bounding box center [239, 293] width 22 height 22
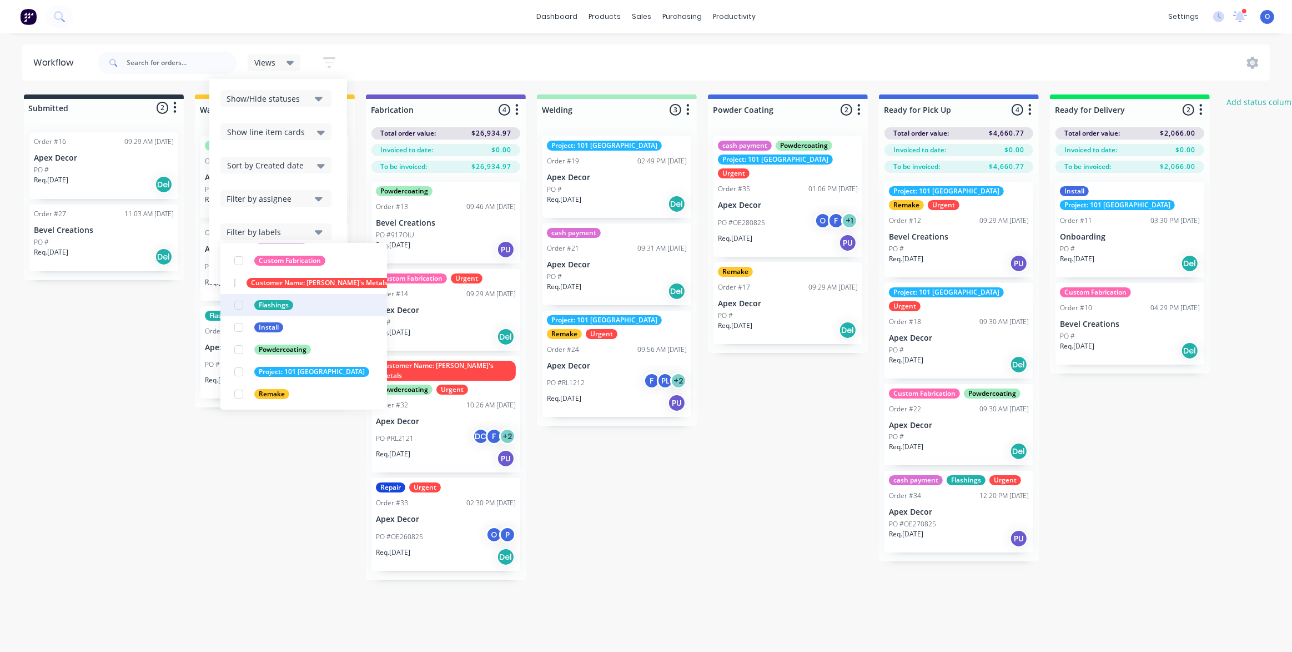
scroll to position [101, 0]
click at [241, 368] on div "button" at bounding box center [239, 370] width 22 height 22
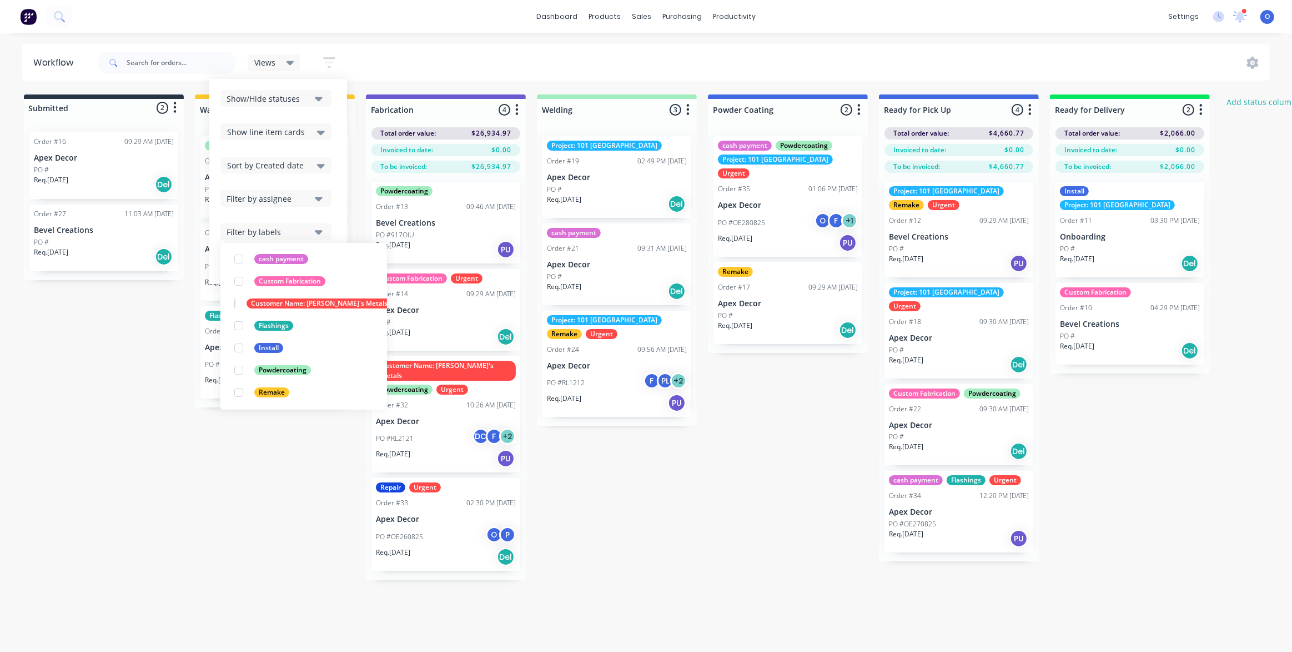
scroll to position [0, 0]
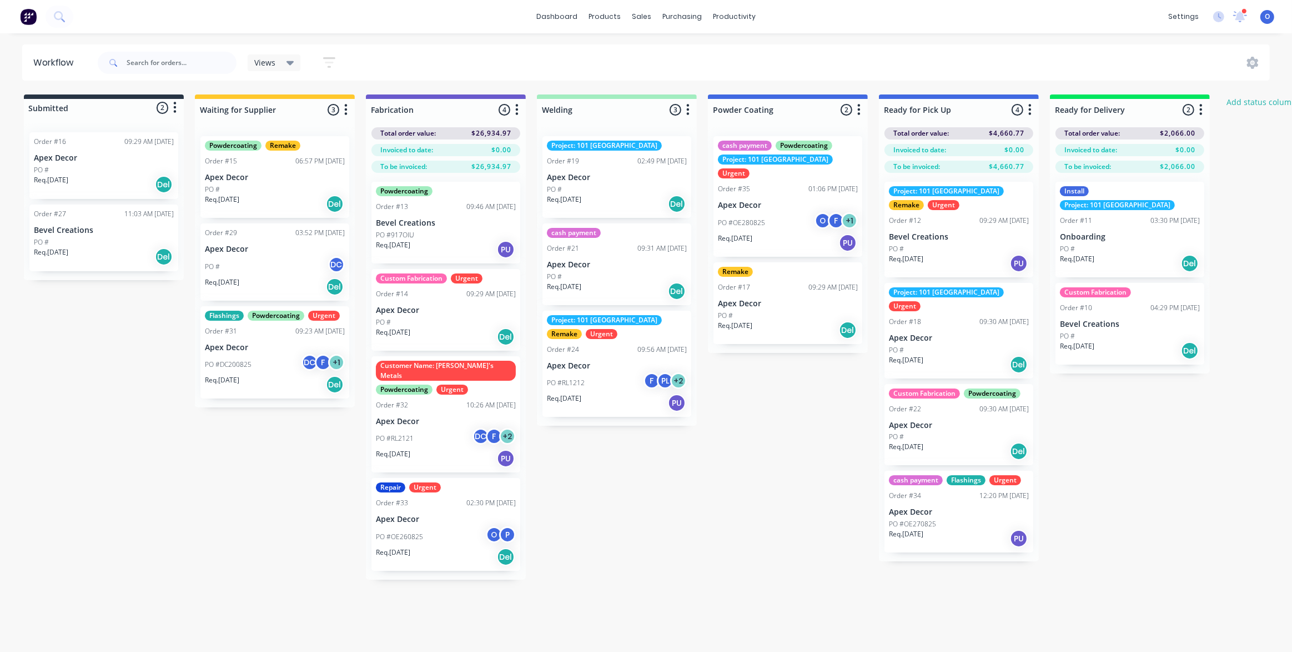
click at [627, 488] on div "Submitted 2 Status colour #273444 hex #273444 Save Cancel Summaries Total order…" at bounding box center [757, 336] width 1530 height 485
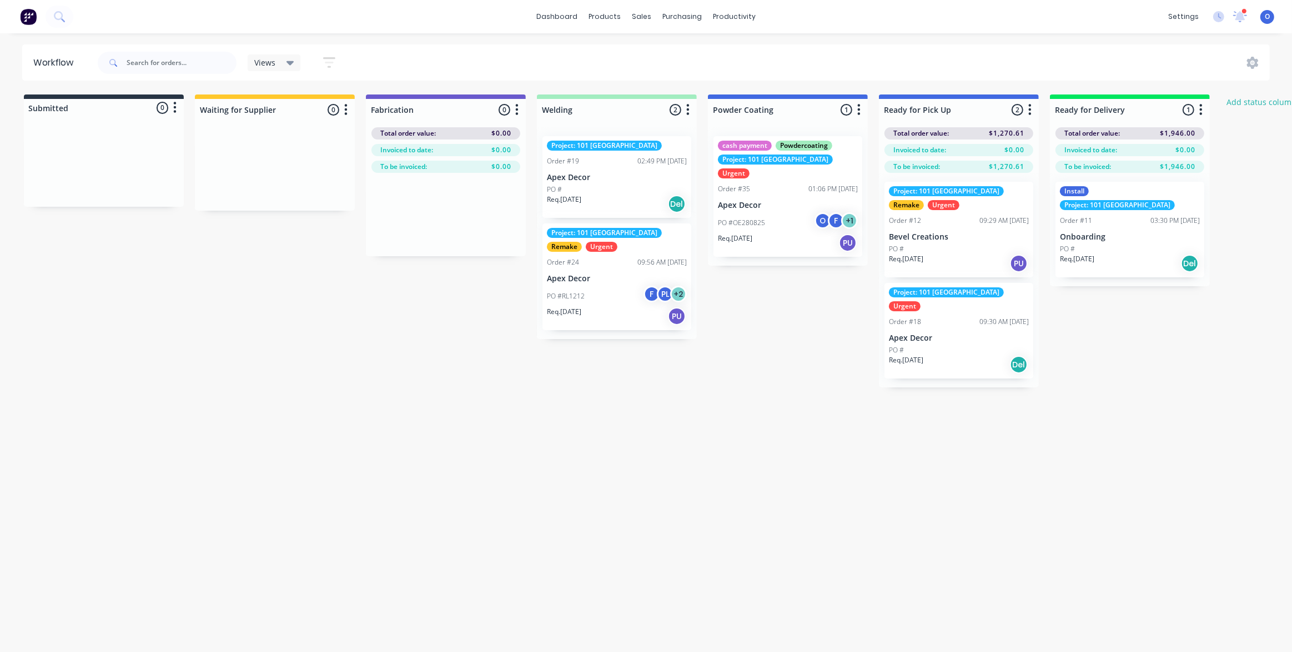
click at [559, 489] on div "Workflow Views Save new view None (Default) edit Urgent Jobs edit Show/Hide sta…" at bounding box center [642, 336] width 1285 height 585
click at [1120, 337] on div "Submitted 0 Status colour #273444 hex #273444 Save Cancel Summaries Total order…" at bounding box center [757, 240] width 1530 height 293
click at [332, 61] on icon "button" at bounding box center [329, 63] width 12 height 14
click at [294, 227] on div "Filter by labels" at bounding box center [269, 232] width 84 height 12
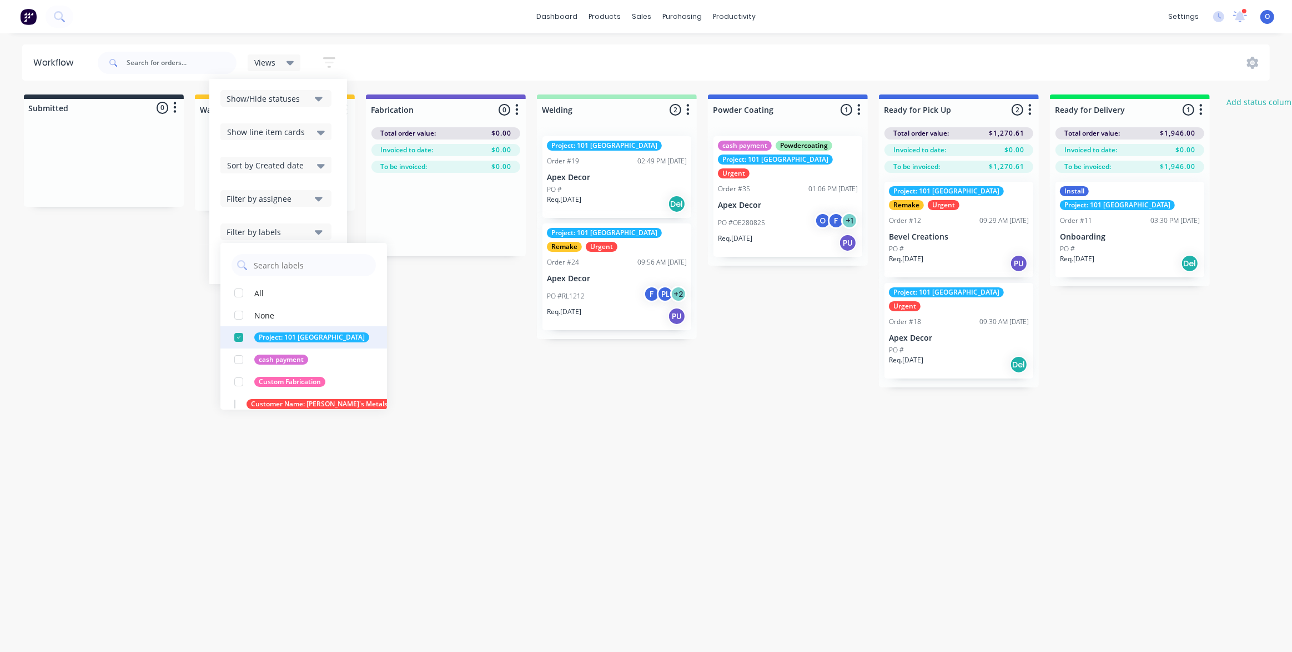
click at [240, 338] on div "button" at bounding box center [239, 337] width 22 height 22
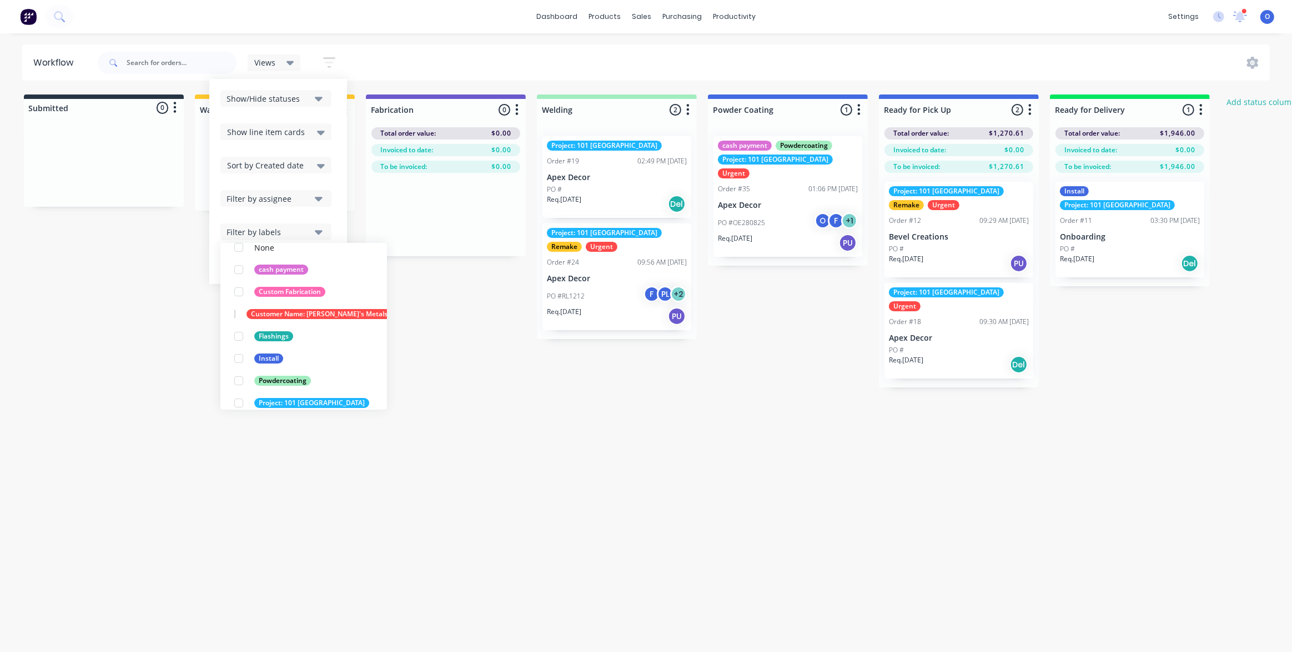
scroll to position [144, 0]
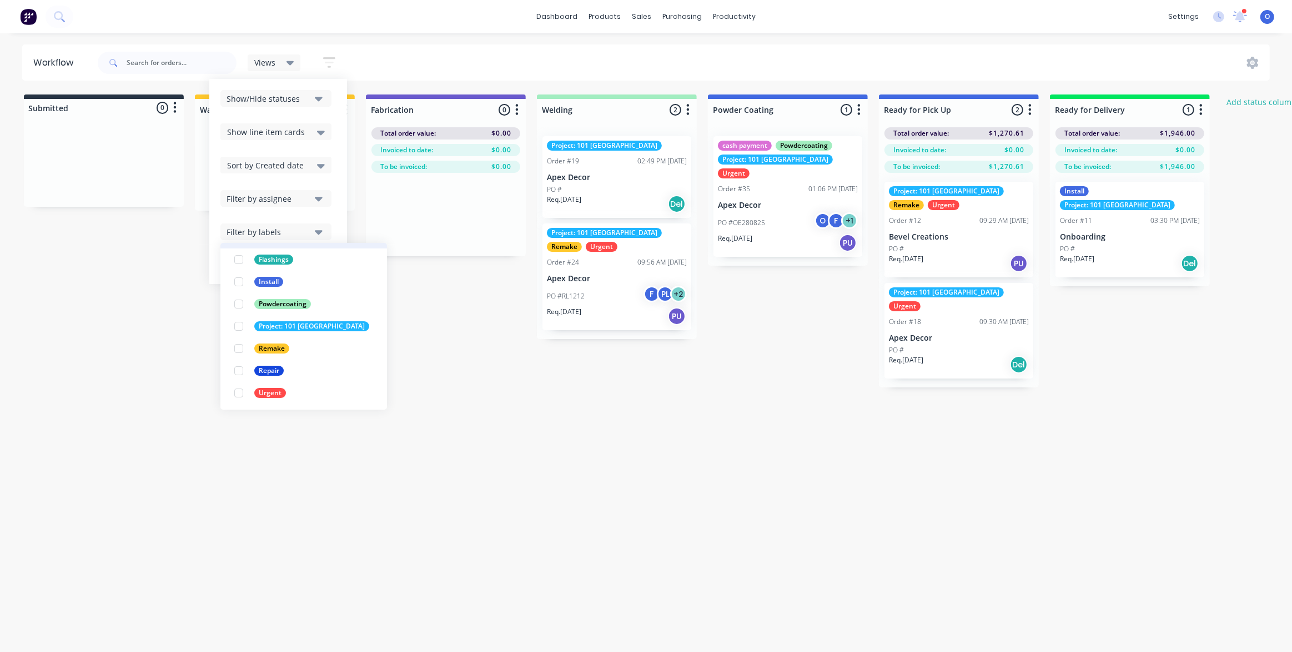
click at [236, 393] on div "button" at bounding box center [239, 393] width 22 height 22
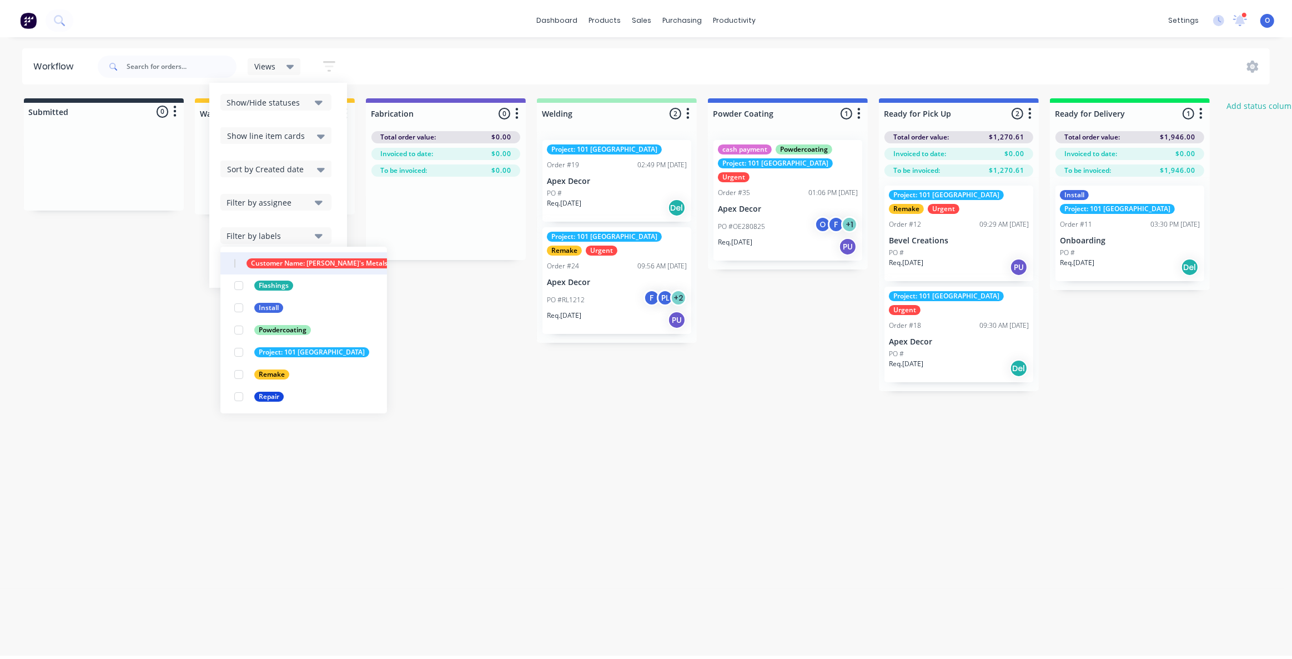
scroll to position [0, 0]
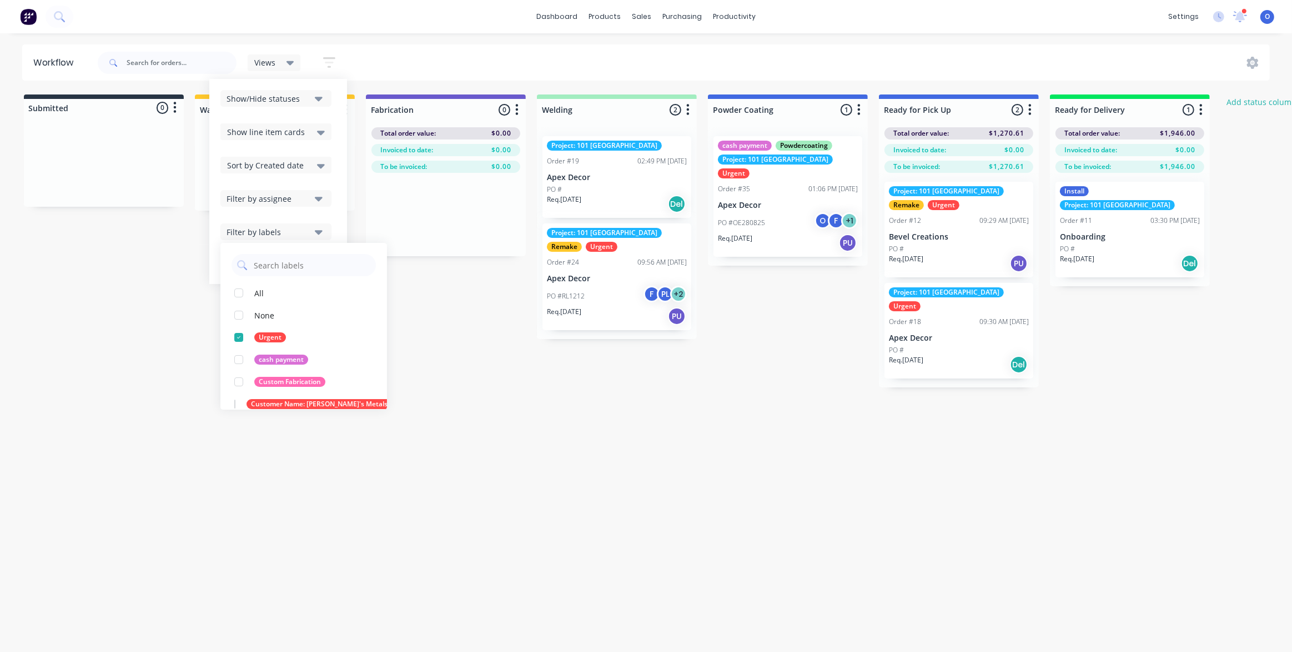
click at [570, 460] on div "Workflow Views Save new view None (Default) edit Urgent Jobs edit Show/Hide sta…" at bounding box center [642, 336] width 1285 height 585
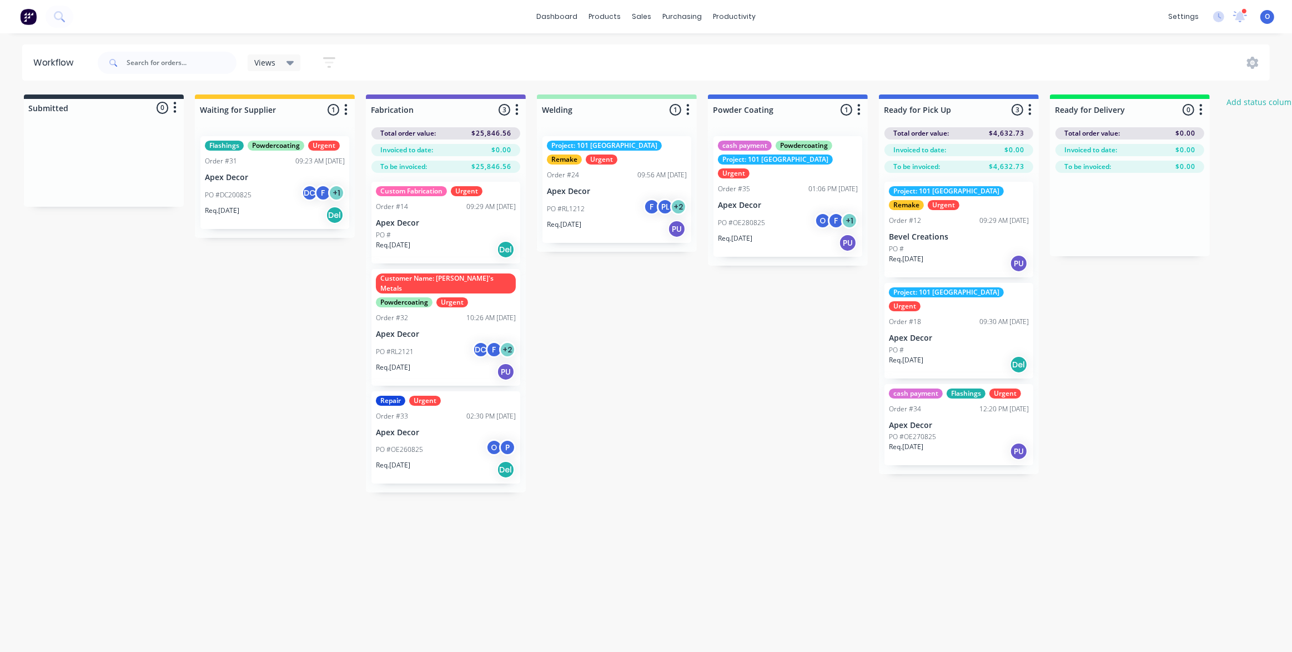
click at [685, 389] on div "Submitted 0 Status colour #273444 hex #273444 Save Cancel Summaries Total order…" at bounding box center [757, 293] width 1530 height 398
click at [279, 61] on div "Views" at bounding box center [274, 63] width 40 height 10
click at [295, 169] on button "Urgent Jobs" at bounding box center [315, 167] width 118 height 13
drag, startPoint x: 653, startPoint y: 372, endPoint x: 650, endPoint y: 363, distance: 9.8
click at [653, 372] on div "Submitted 0 Status colour #273444 hex #273444 Save Cancel Summaries Total order…" at bounding box center [757, 293] width 1530 height 398
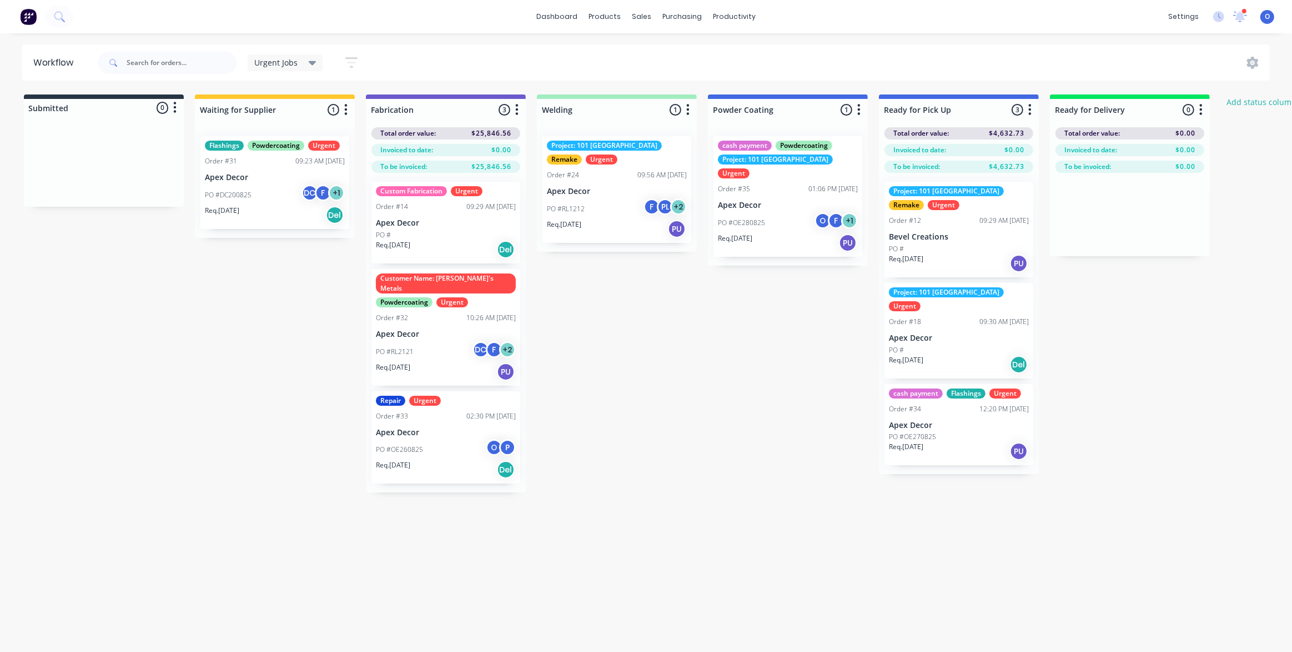
click at [354, 63] on icon "button" at bounding box center [351, 63] width 9 height 2
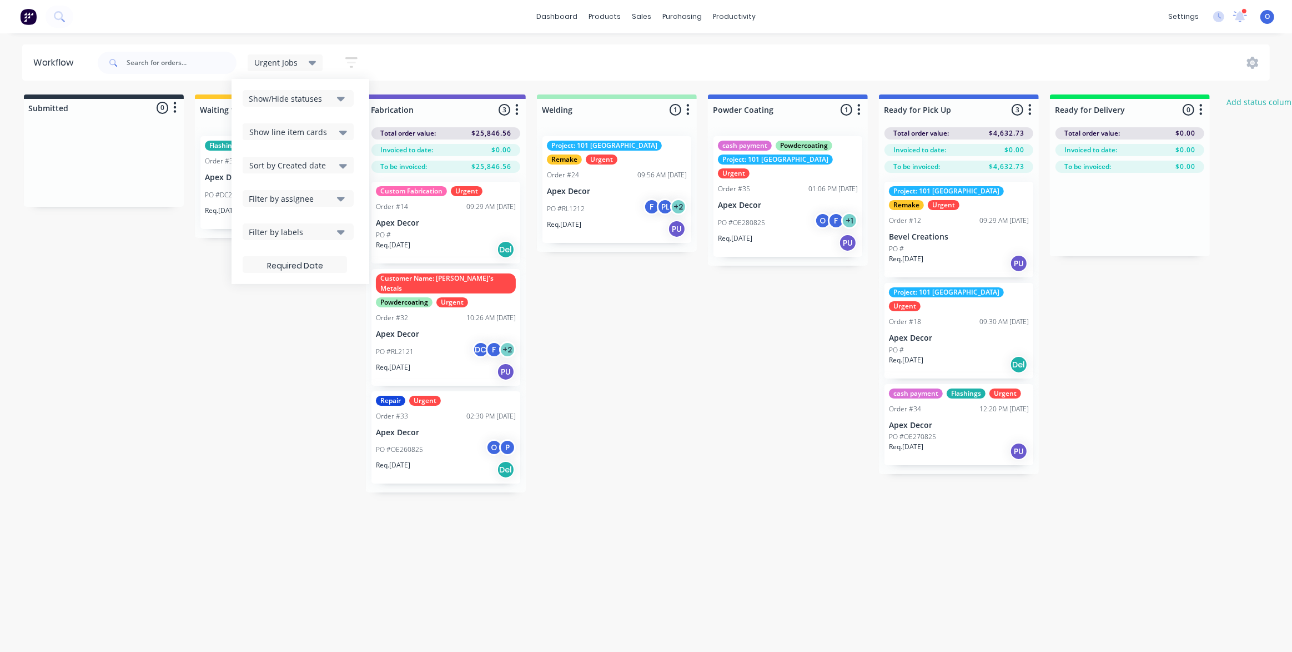
click at [286, 66] on span "Urgent Jobs" at bounding box center [275, 63] width 43 height 12
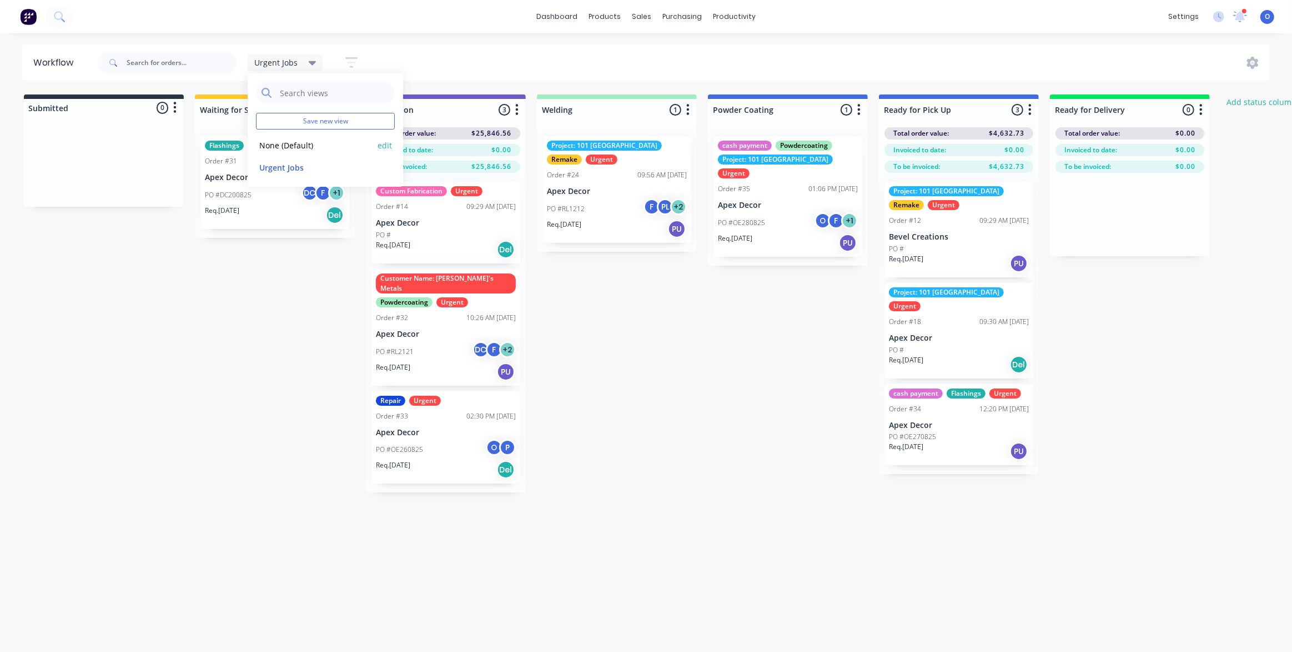
click at [289, 142] on button "None (Default)" at bounding box center [315, 145] width 118 height 13
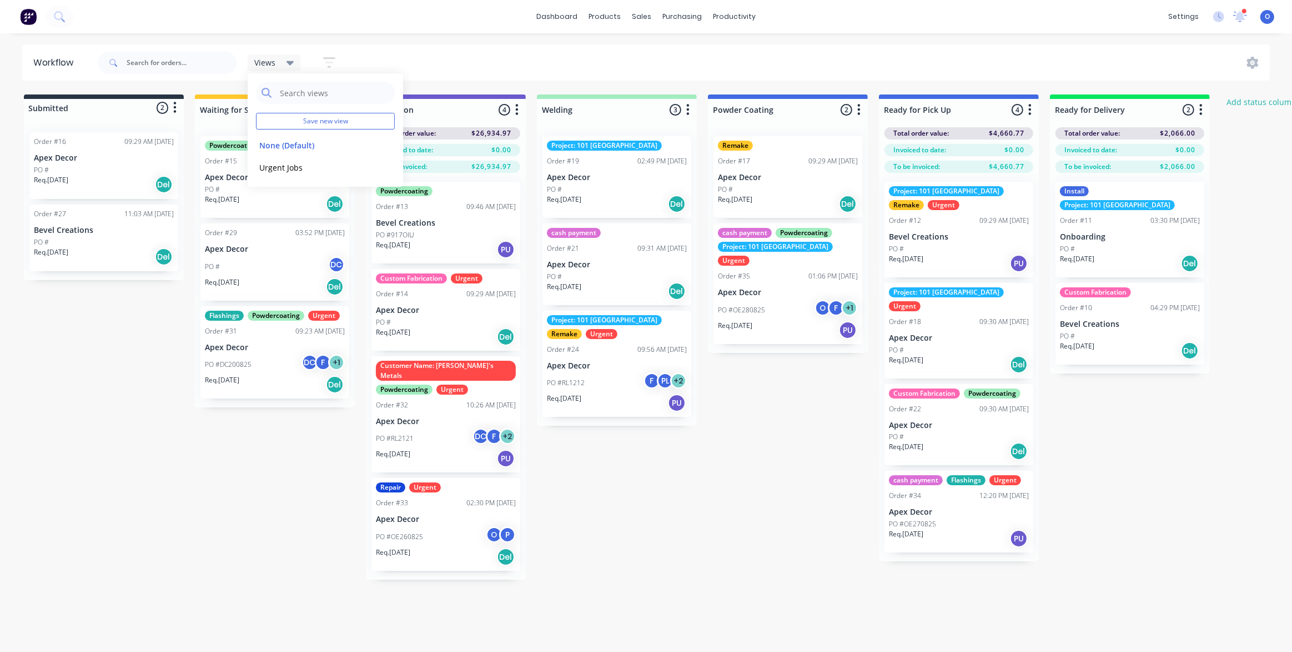
click at [733, 498] on div "Submitted 2 Status colour #273444 hex #273444 Save Cancel Summaries Total order…" at bounding box center [757, 336] width 1530 height 485
click at [715, 479] on div "Submitted 2 Status colour #273444 hex #273444 Save Cancel Summaries Total order…" at bounding box center [757, 336] width 1530 height 485
click at [263, 65] on span "Views" at bounding box center [264, 63] width 21 height 12
click at [768, 484] on div "Submitted 2 Status colour #273444 hex #273444 Save Cancel Summaries Total order…" at bounding box center [757, 336] width 1530 height 485
click at [764, 468] on div "Submitted 2 Status colour #273444 hex #273444 Save Cancel Summaries Total order…" at bounding box center [757, 336] width 1530 height 485
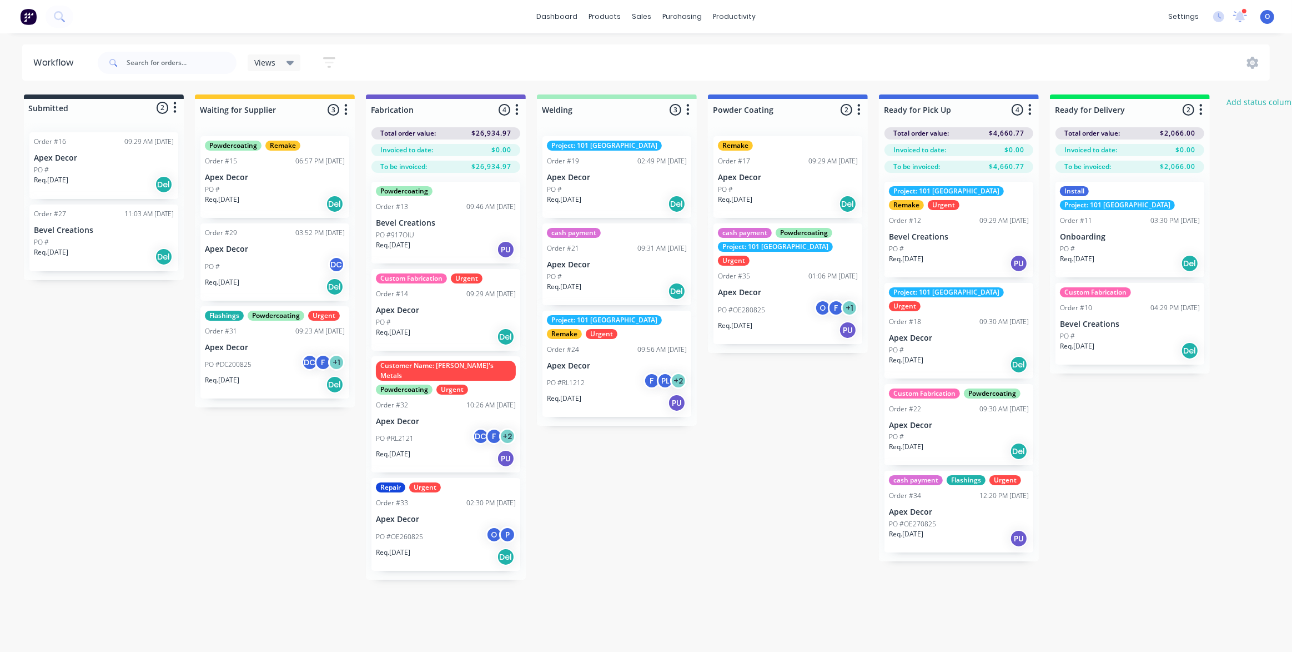
click at [825, 452] on div "Submitted 2 Status colour #273444 hex #273444 Save Cancel Summaries Total order…" at bounding box center [757, 336] width 1530 height 485
click at [632, 195] on div "Req. [DATE] Del" at bounding box center [617, 203] width 140 height 19
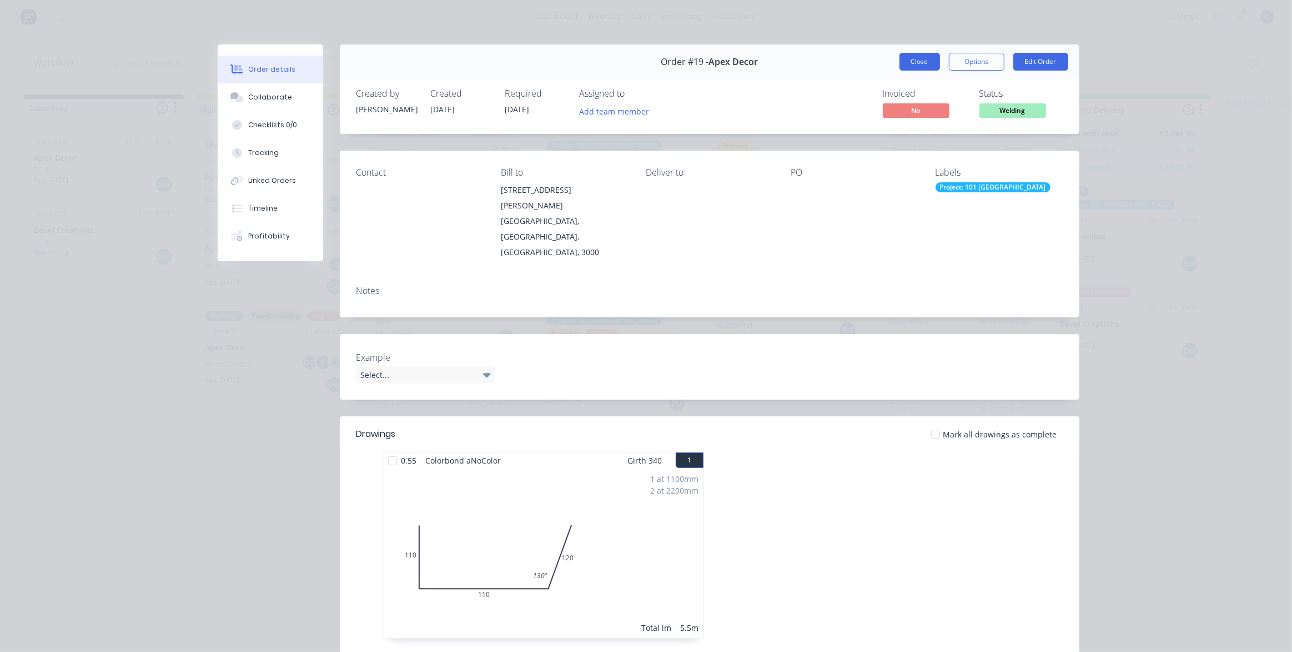
click at [916, 58] on button "Close" at bounding box center [920, 62] width 41 height 18
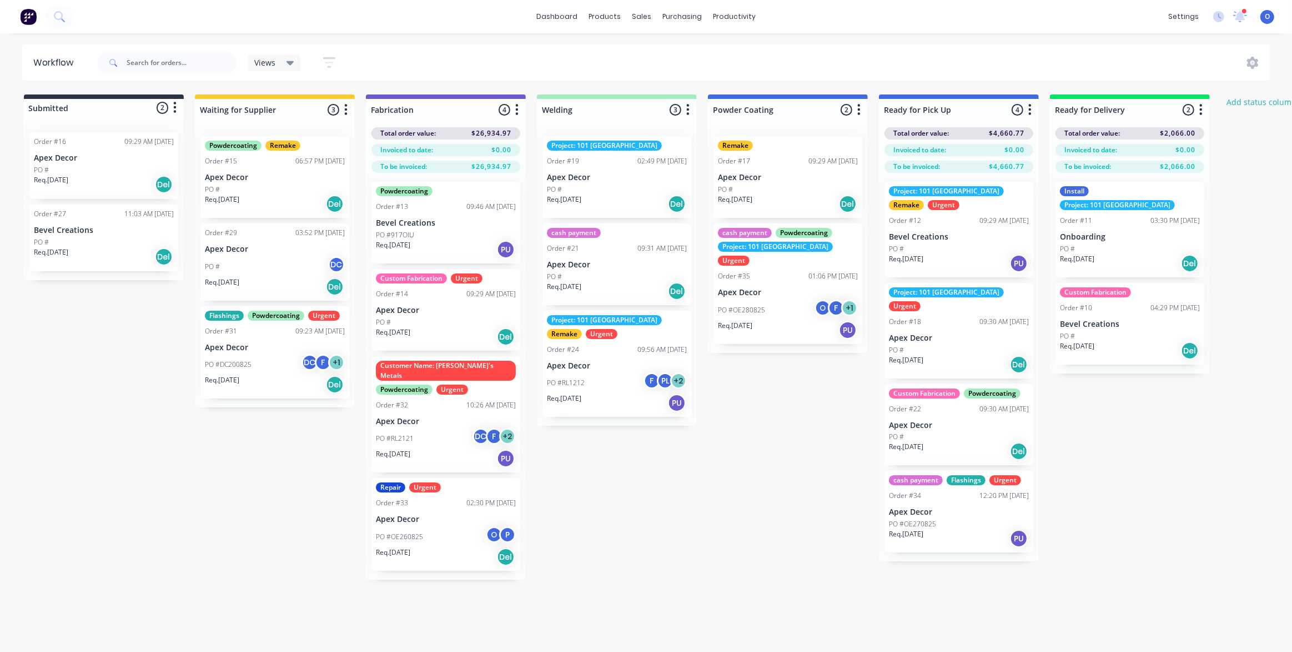
click at [792, 422] on div "Submitted 2 Status colour #273444 hex #273444 Save Cancel Summaries Total order…" at bounding box center [757, 336] width 1530 height 485
click at [786, 494] on div "Submitted 2 Status colour #273444 hex #273444 Save Cancel Summaries Total order…" at bounding box center [757, 336] width 1530 height 485
click at [774, 489] on div "Submitted 2 Status colour #273444 hex #273444 Save Cancel Summaries Total order…" at bounding box center [757, 336] width 1530 height 485
click at [739, 448] on div "Submitted 2 Status colour #273444 hex #273444 Save Cancel Summaries Total order…" at bounding box center [757, 336] width 1530 height 485
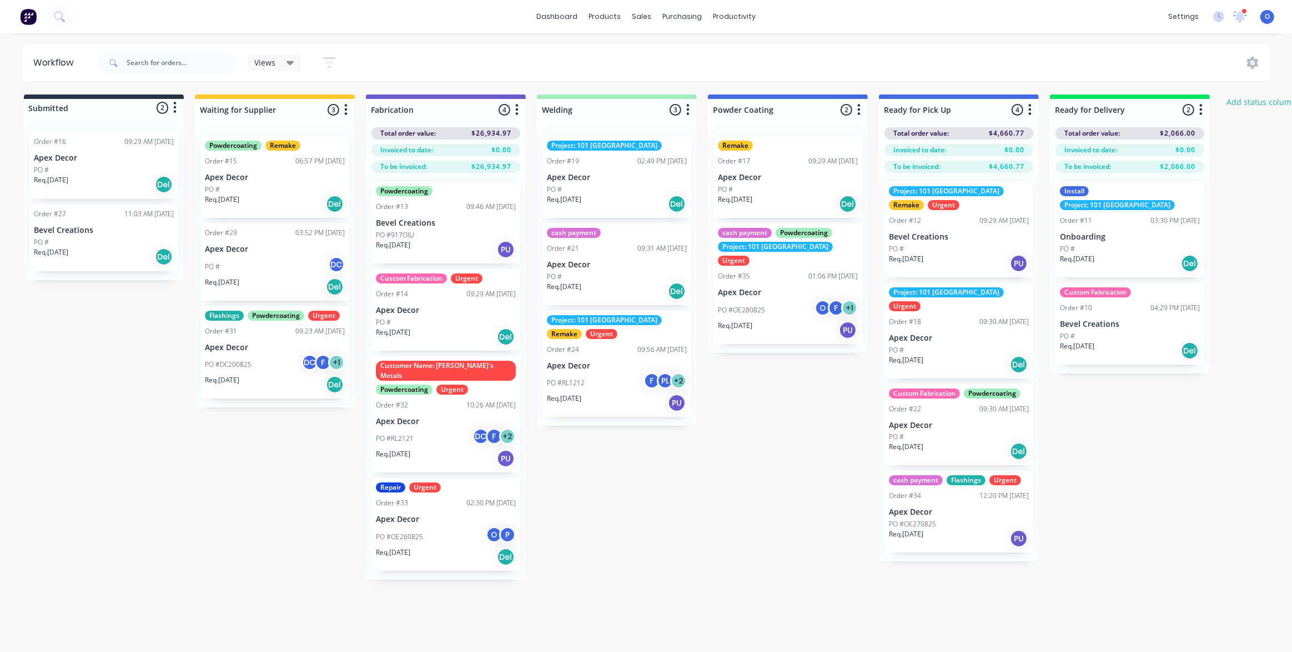
click at [704, 465] on div "Submitted 2 Status colour #273444 hex #273444 Save Cancel Summaries Total order…" at bounding box center [757, 336] width 1530 height 485
click at [764, 300] on div "PO #OE280825 O F + 1" at bounding box center [788, 309] width 140 height 21
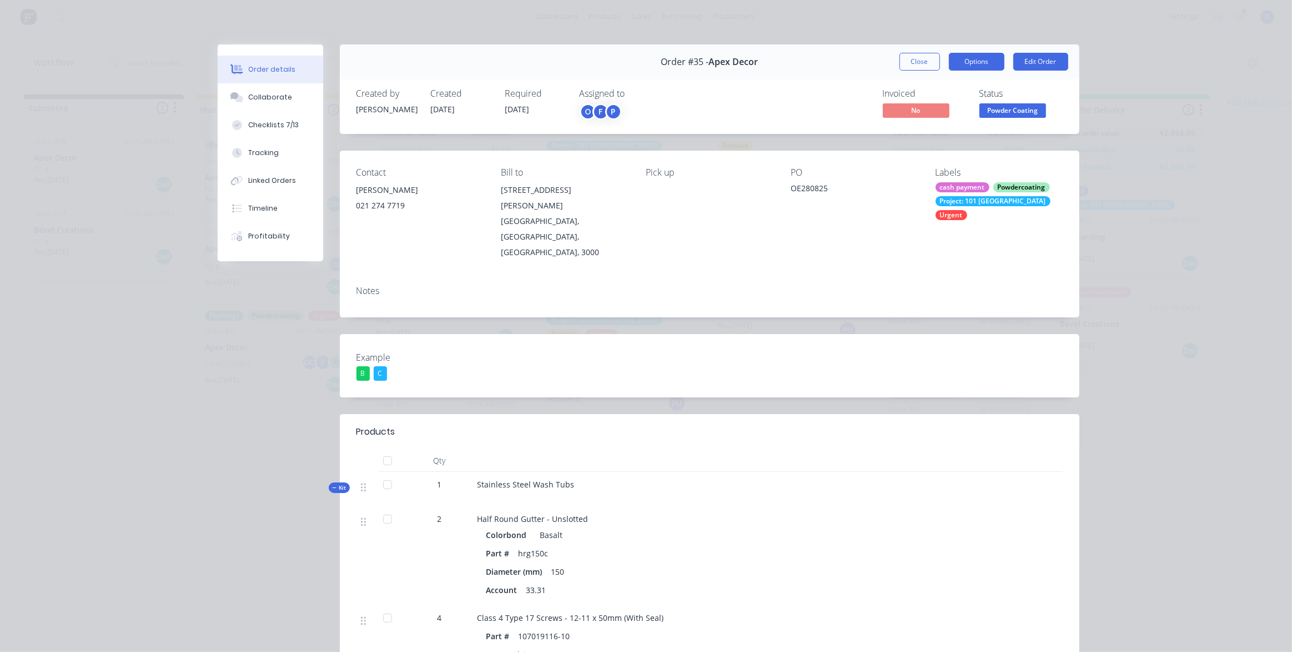
click at [960, 61] on button "Options" at bounding box center [977, 62] width 56 height 18
click at [366, 285] on div "Notes" at bounding box center [710, 290] width 707 height 11
click at [929, 58] on button "Close" at bounding box center [920, 62] width 41 height 18
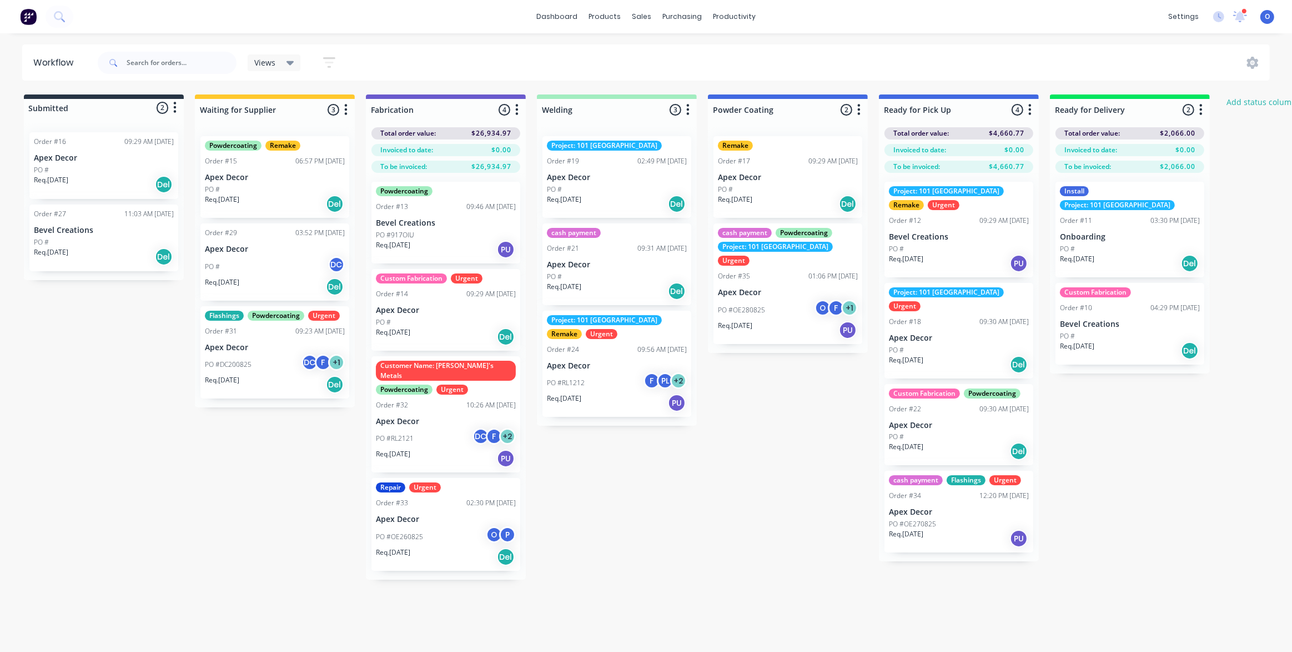
click at [746, 473] on div "Submitted 2 Status colour #273444 hex #273444 Save Cancel Summaries Total order…" at bounding box center [757, 336] width 1530 height 485
click at [752, 513] on div "Submitted 2 Status colour #273444 hex #273444 Save Cancel Summaries Total order…" at bounding box center [757, 336] width 1530 height 485
click at [739, 500] on div "Submitted 2 Status colour #273444 hex #273444 Save Cancel Summaries Total order…" at bounding box center [757, 336] width 1530 height 485
click at [739, 493] on div "Submitted 2 Status colour #273444 hex #273444 Save Cancel Summaries Total order…" at bounding box center [757, 336] width 1530 height 485
click at [696, 507] on div "Submitted 2 Status colour #273444 hex #273444 Save Cancel Summaries Total order…" at bounding box center [757, 336] width 1530 height 485
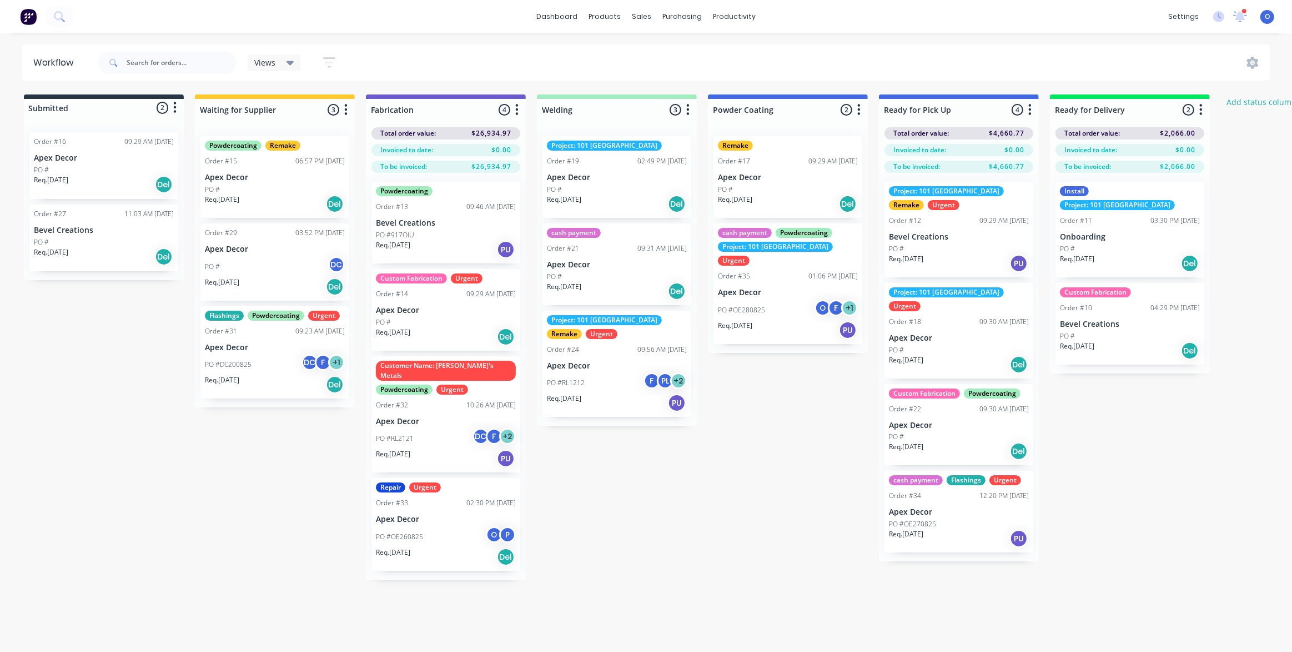
click at [683, 502] on div "Submitted 2 Status colour #273444 hex #273444 Save Cancel Summaries Total order…" at bounding box center [757, 336] width 1530 height 485
click at [726, 493] on div "Submitted 2 Status colour #273444 hex #273444 Save Cancel Summaries Total order…" at bounding box center [757, 336] width 1530 height 485
click at [757, 305] on p "PO #OE280825" at bounding box center [741, 310] width 47 height 10
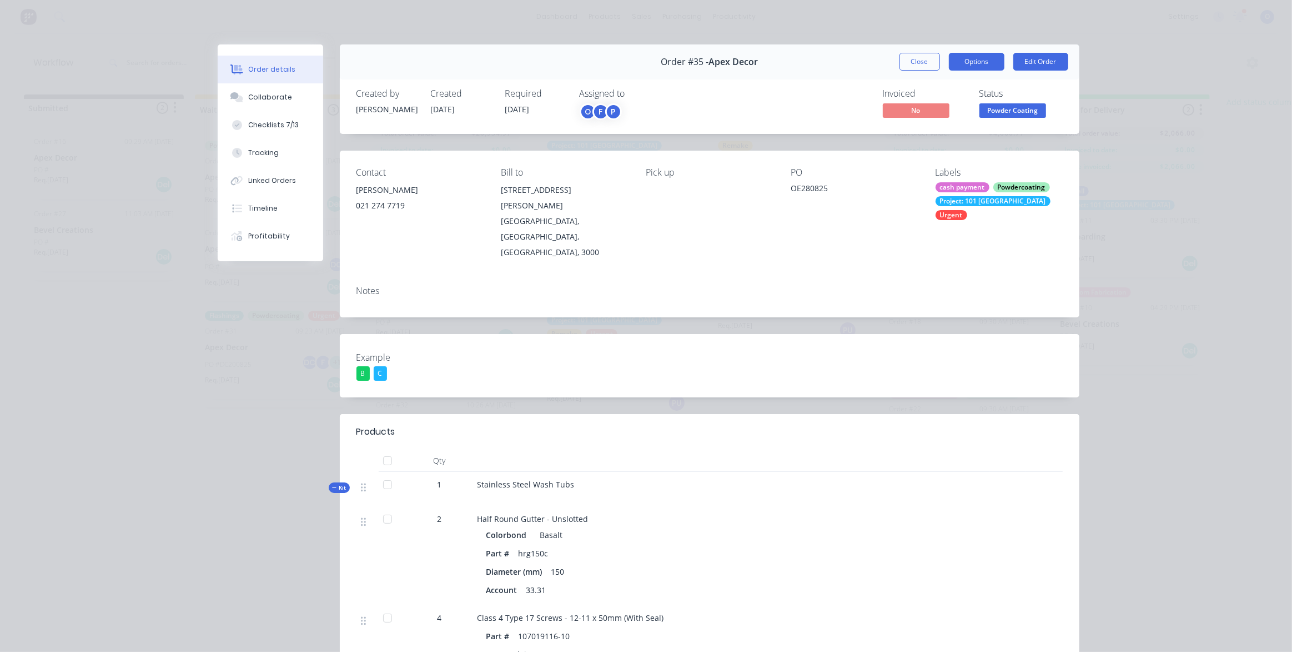
click at [973, 62] on button "Options" at bounding box center [977, 62] width 56 height 18
click at [1044, 64] on button "Edit Order" at bounding box center [1041, 62] width 55 height 18
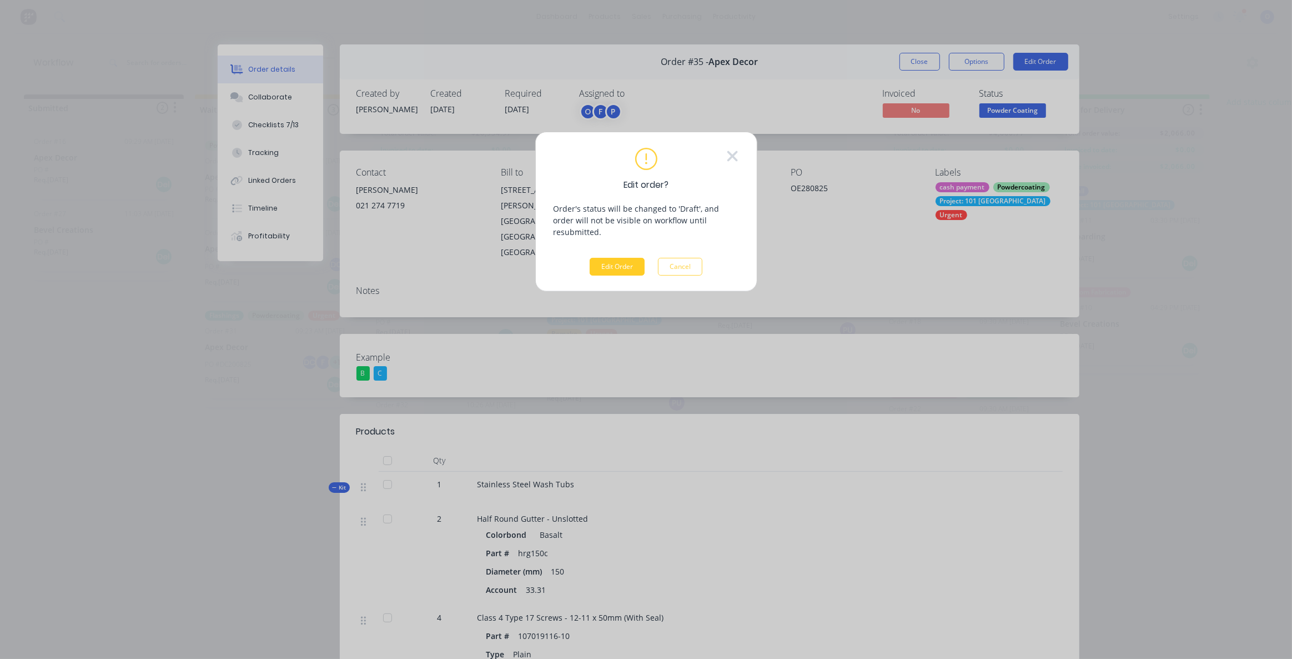
click at [628, 258] on button "Edit Order" at bounding box center [617, 267] width 55 height 18
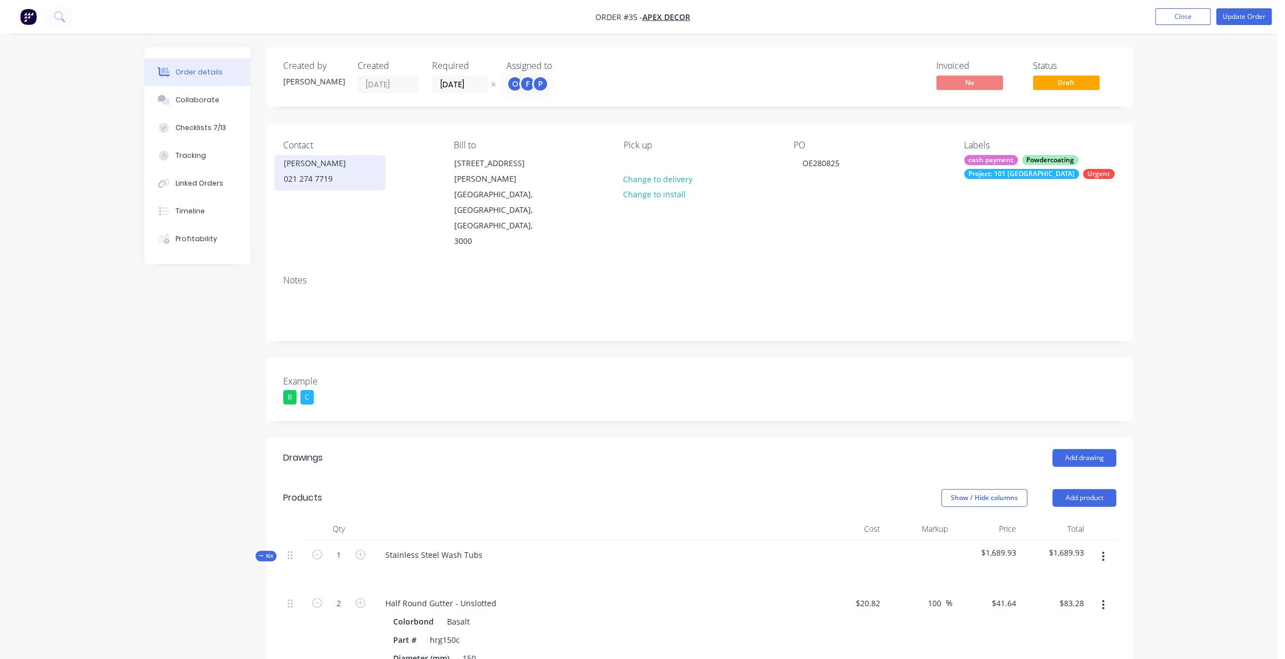
click at [300, 183] on div "021 274 7719" at bounding box center [330, 179] width 92 height 16
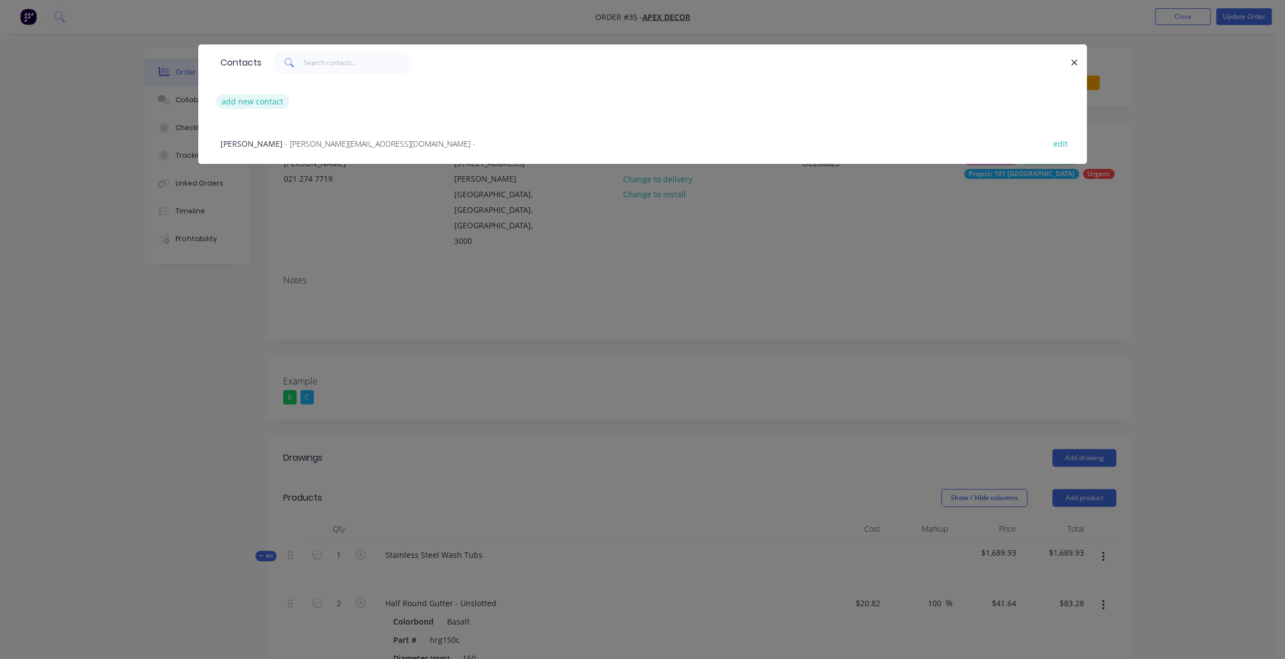
click at [281, 108] on button "add new contact" at bounding box center [252, 101] width 73 height 15
select select "AU"
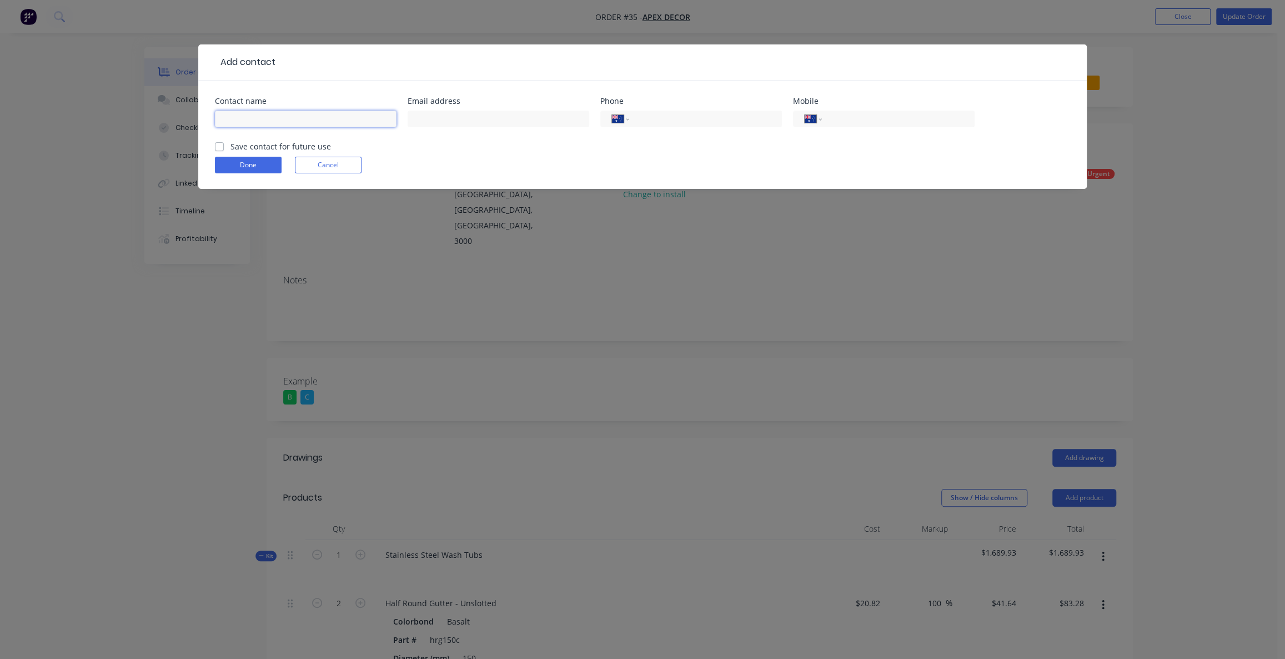
click at [294, 123] on input "text" at bounding box center [306, 119] width 182 height 17
type input "[PERSON_NAME]"
click at [494, 120] on input "text" at bounding box center [499, 119] width 182 height 17
click at [456, 118] on input "[PERSON_NAME][EMAIL_ADDRESS][DOMAIN_NAME]" at bounding box center [499, 119] width 182 height 17
type input "[EMAIL_ADDRESS][DOMAIN_NAME]"
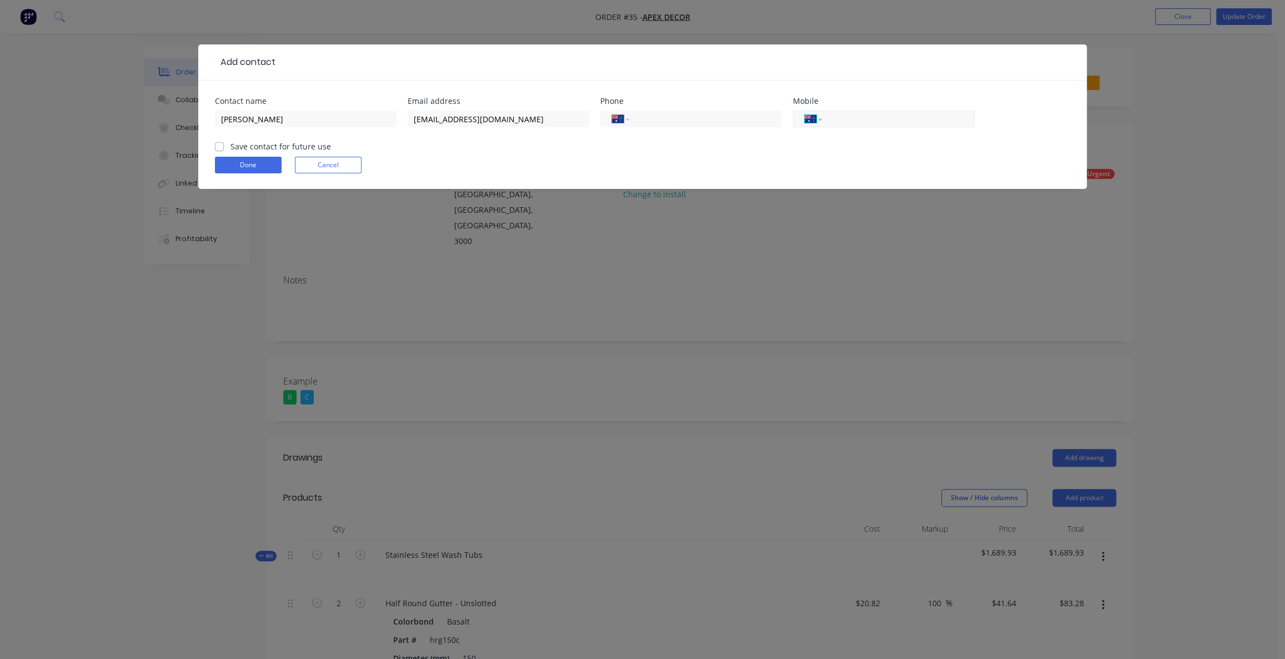
click at [818, 121] on select "International [GEOGRAPHIC_DATA] [GEOGRAPHIC_DATA] [GEOGRAPHIC_DATA] [GEOGRAPHIC…" at bounding box center [813, 119] width 17 height 16
click at [633, 151] on form "Contact name [PERSON_NAME] address [EMAIL_ADDRESS][DOMAIN_NAME] Phone Internati…" at bounding box center [642, 143] width 855 height 92
click at [237, 161] on button "Done" at bounding box center [248, 165] width 67 height 17
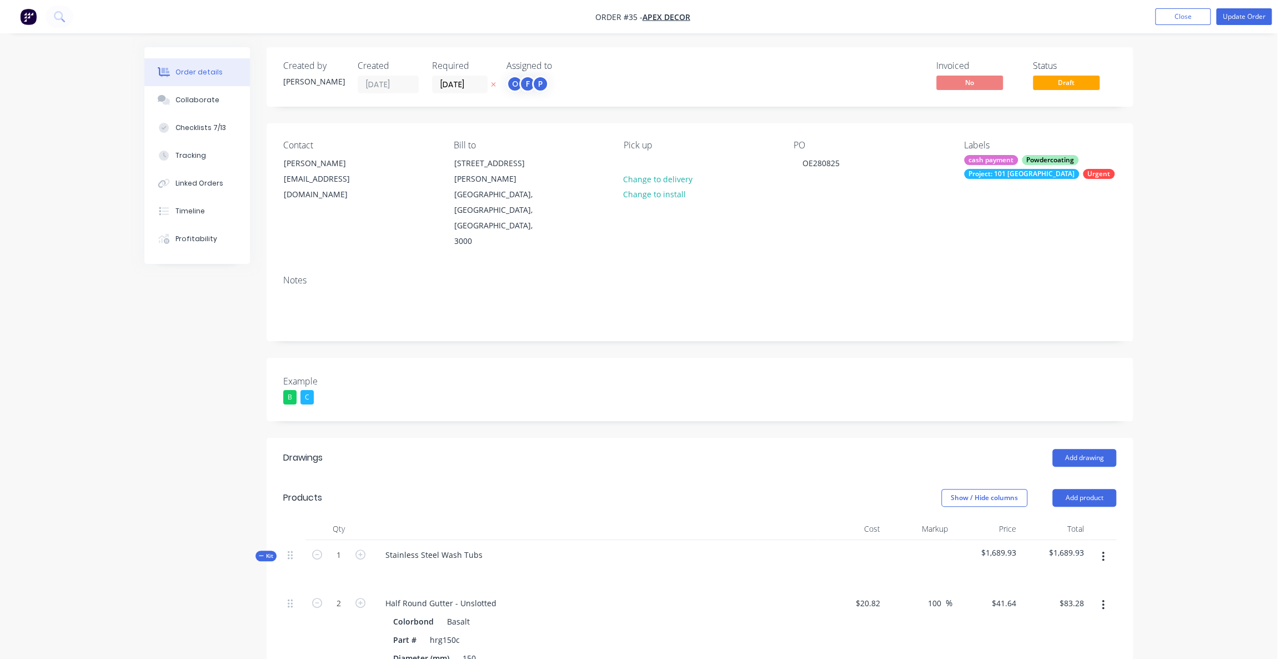
click at [303, 275] on div "Notes" at bounding box center [699, 280] width 833 height 11
click at [310, 186] on div "[EMAIL_ADDRESS][DOMAIN_NAME]" at bounding box center [330, 186] width 92 height 31
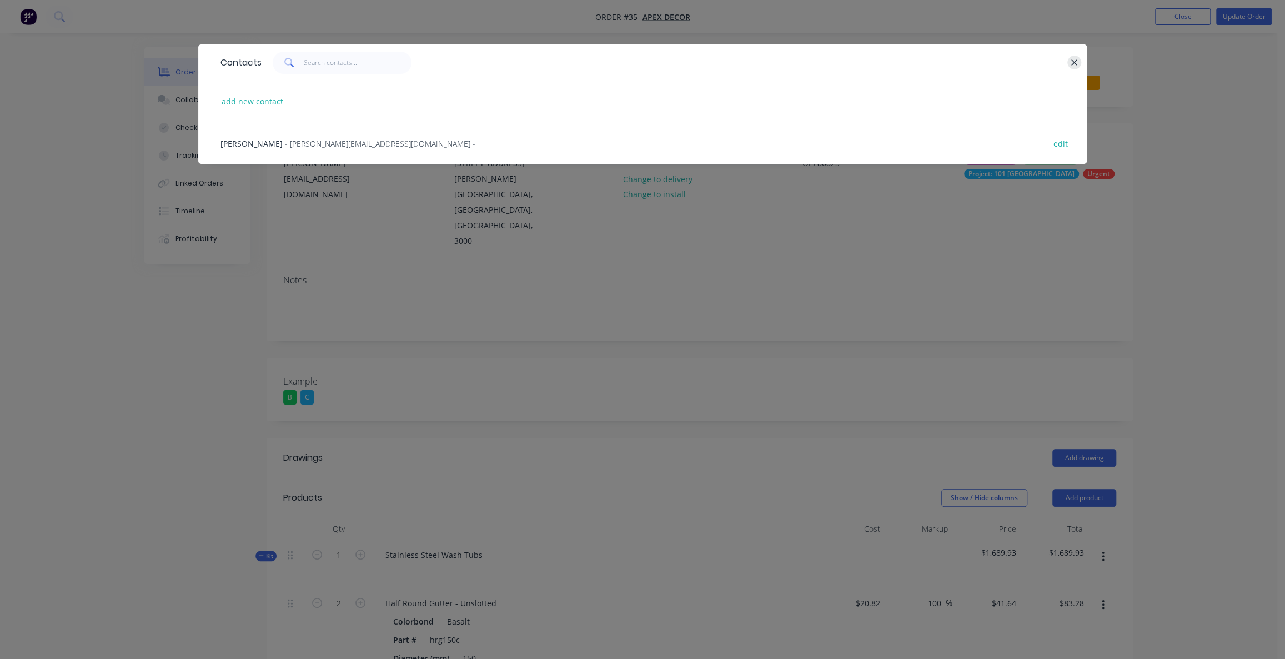
click at [1074, 60] on icon "button" at bounding box center [1074, 63] width 7 height 10
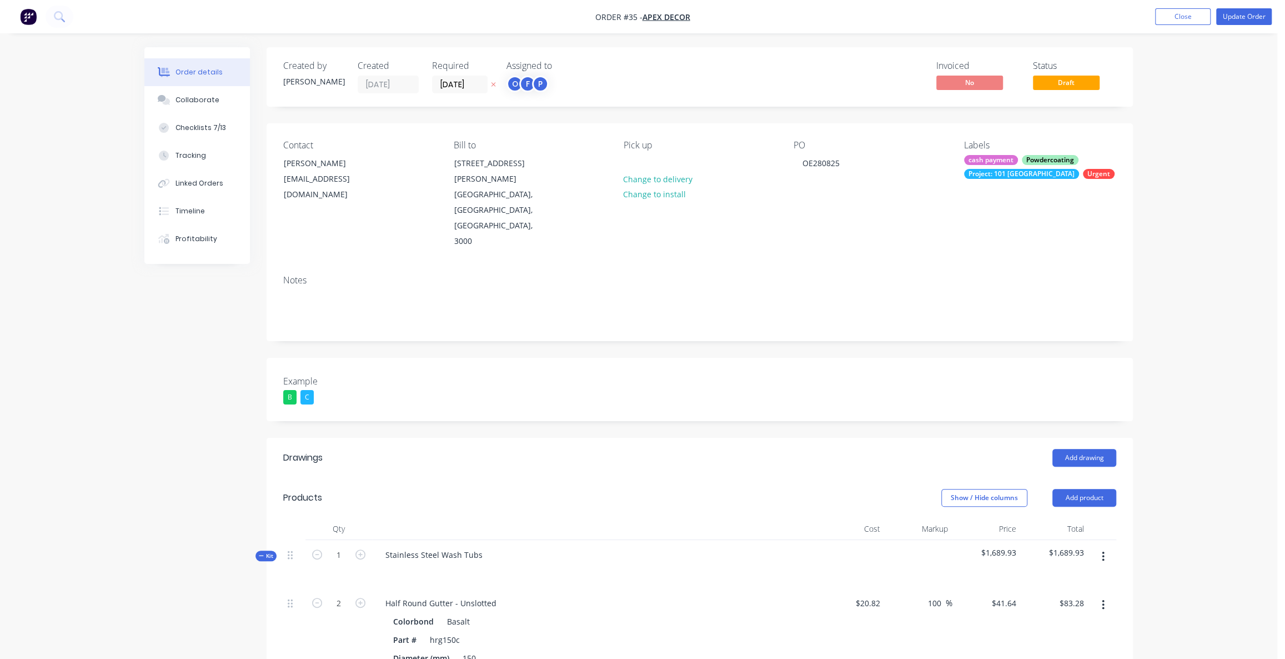
click at [28, 13] on img "button" at bounding box center [28, 16] width 17 height 17
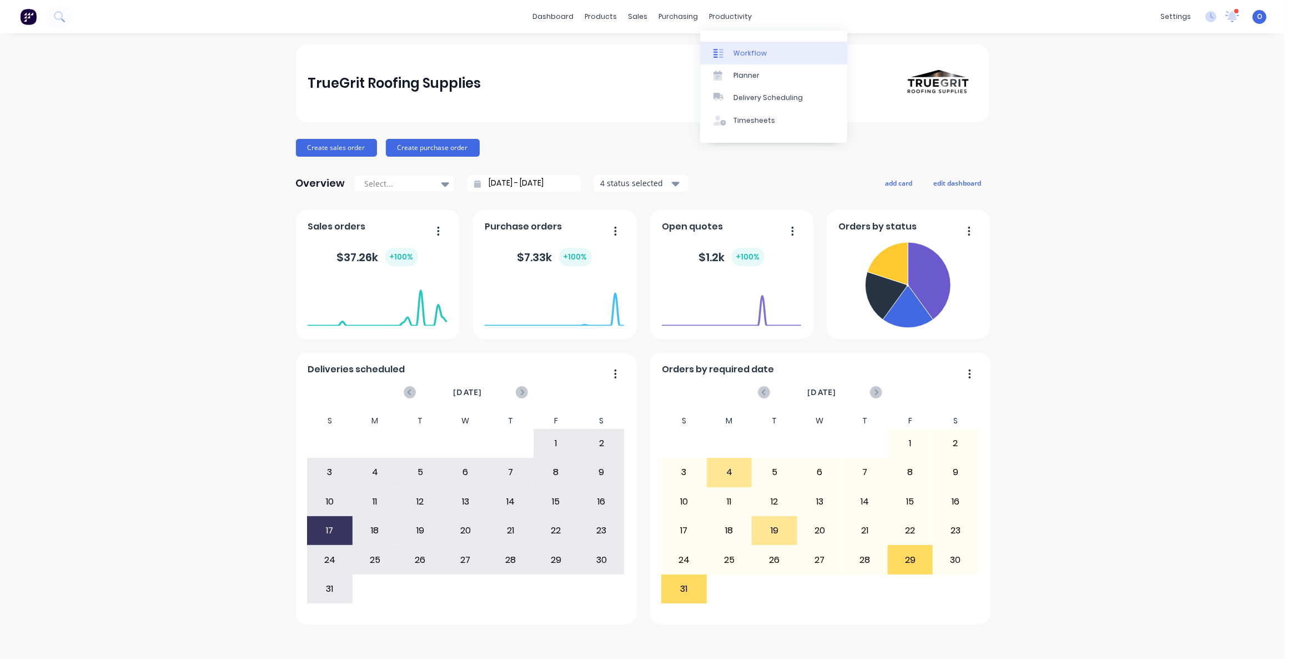
click at [744, 50] on div "Workflow" at bounding box center [750, 53] width 33 height 10
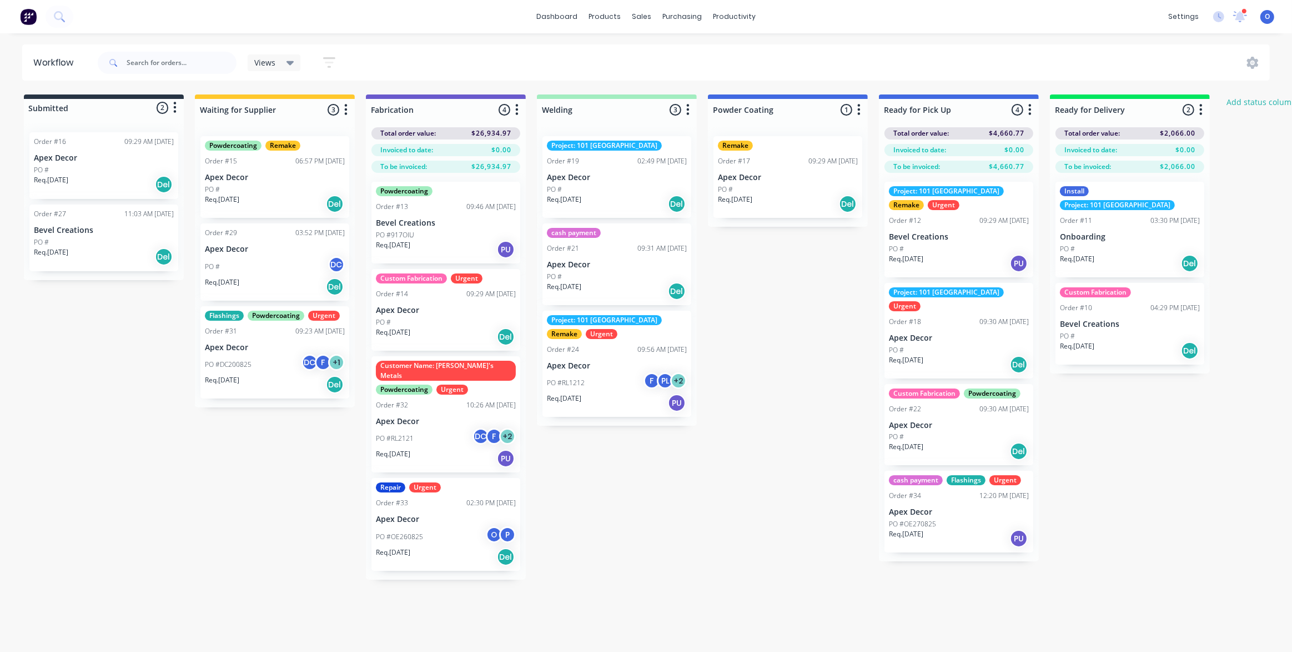
click at [1030, 108] on icon "button" at bounding box center [1030, 109] width 3 height 11
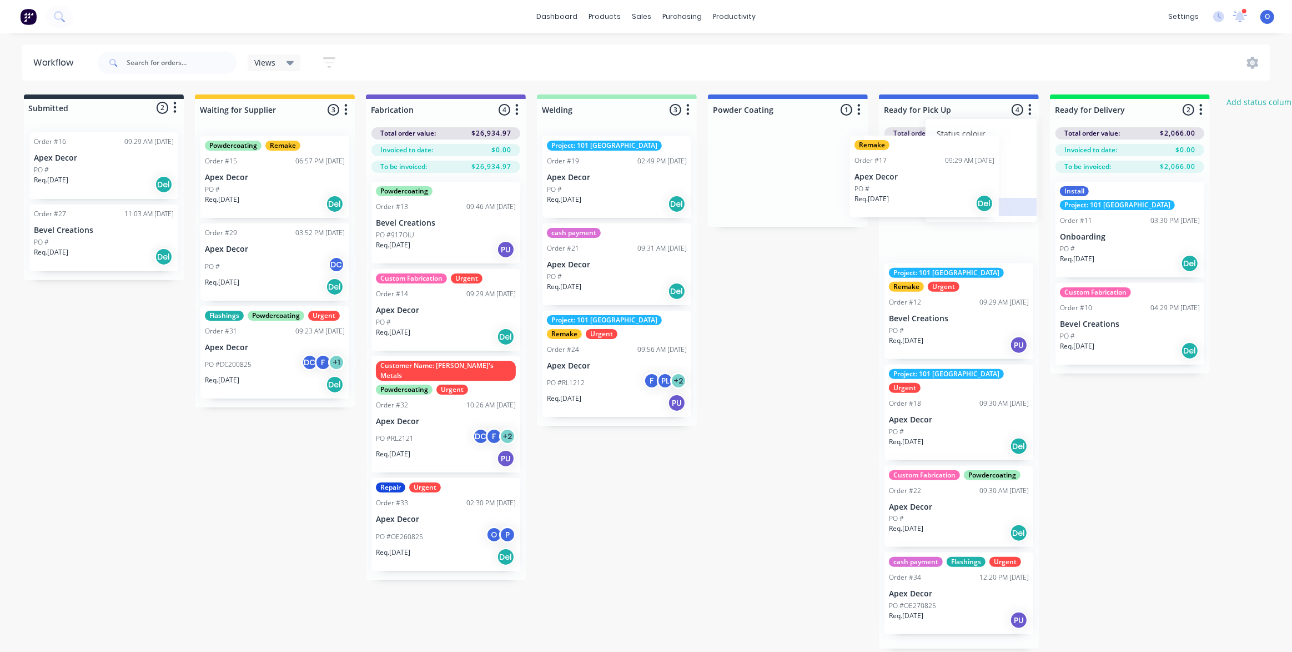
drag, startPoint x: 773, startPoint y: 177, endPoint x: 937, endPoint y: 200, distance: 166.0
click at [937, 200] on div "Submitted 2 Status colour #273444 hex #273444 Save Cancel Summaries Total order…" at bounding box center [757, 371] width 1530 height 554
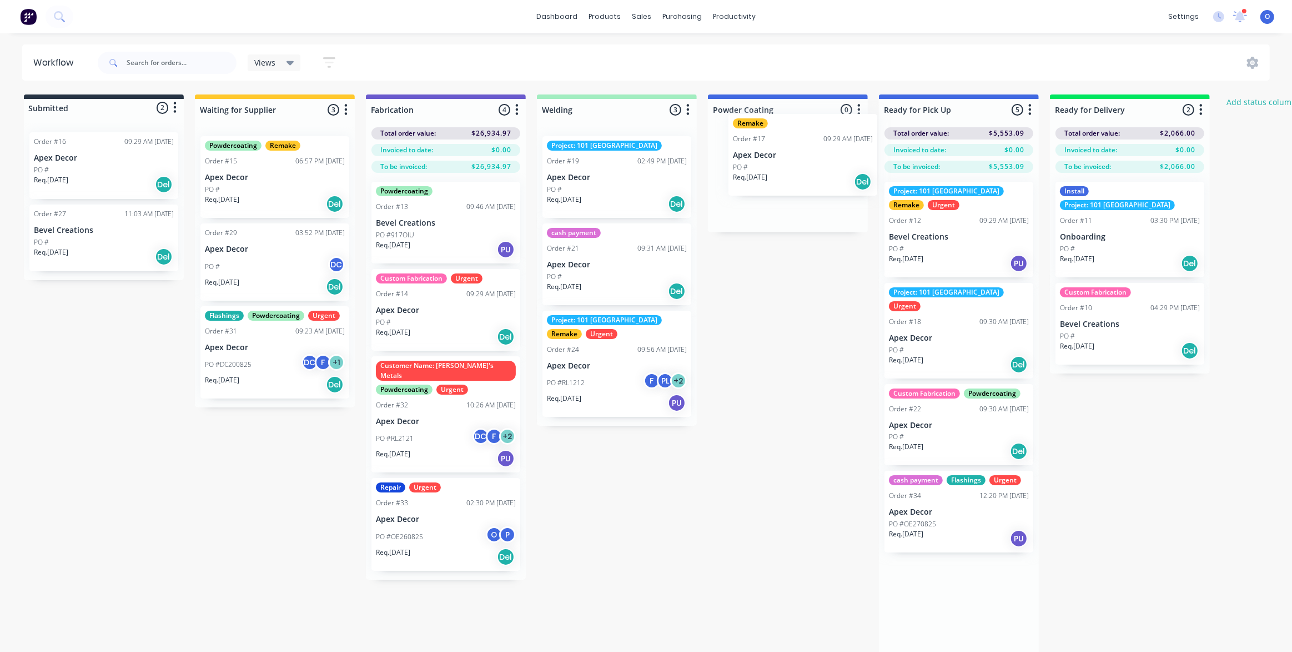
drag, startPoint x: 943, startPoint y: 242, endPoint x: 769, endPoint y: 169, distance: 188.2
click at [770, 169] on div "Submitted 2 Status colour #273444 hex #273444 Save Cancel Summaries Total order…" at bounding box center [757, 373] width 1530 height 559
click at [791, 334] on div "Submitted 2 Status colour #273444 hex #273444 Save Cancel Summaries Total order…" at bounding box center [757, 336] width 1530 height 485
click at [774, 335] on div "Submitted 2 Status colour #273444 hex #273444 Save Cancel Summaries Total order…" at bounding box center [757, 336] width 1530 height 485
click at [733, 529] on div "Submitted 2 Status colour #273444 hex #273444 Save Cancel Summaries Total order…" at bounding box center [757, 336] width 1530 height 485
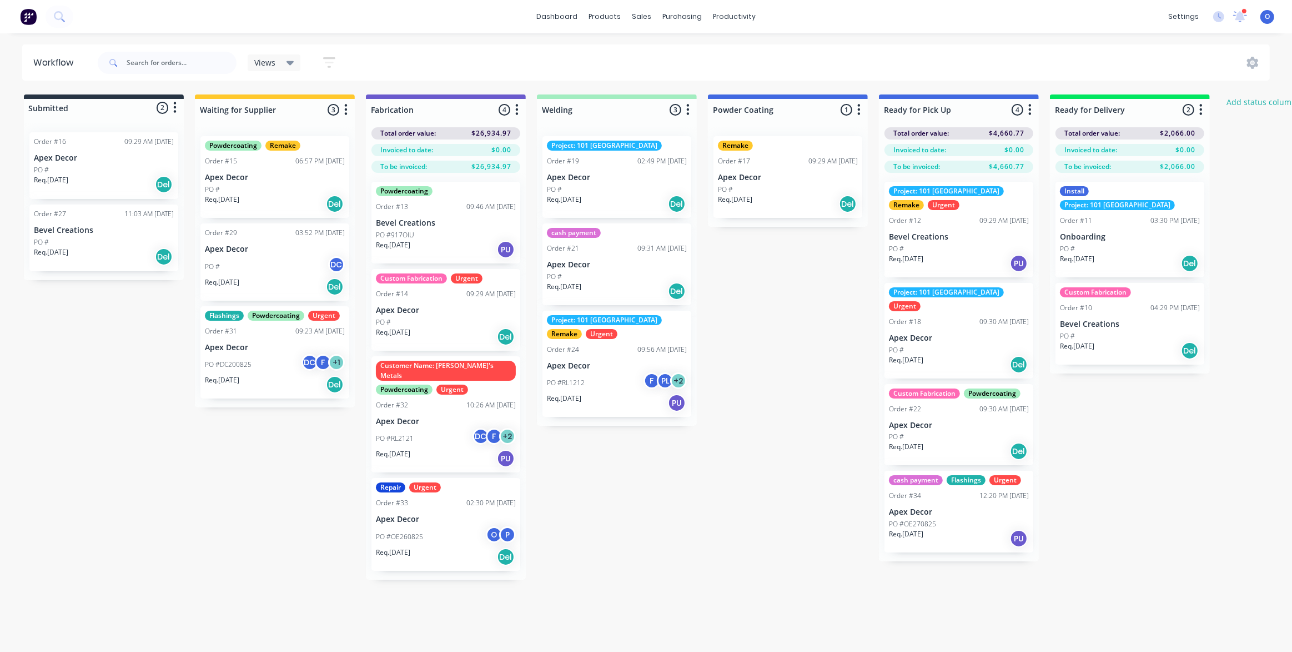
click at [674, 529] on div "Submitted 2 Status colour #273444 hex #273444 Save Cancel Summaries Total order…" at bounding box center [757, 336] width 1530 height 485
click at [144, 67] on input "text" at bounding box center [182, 63] width 110 height 22
type input "35"
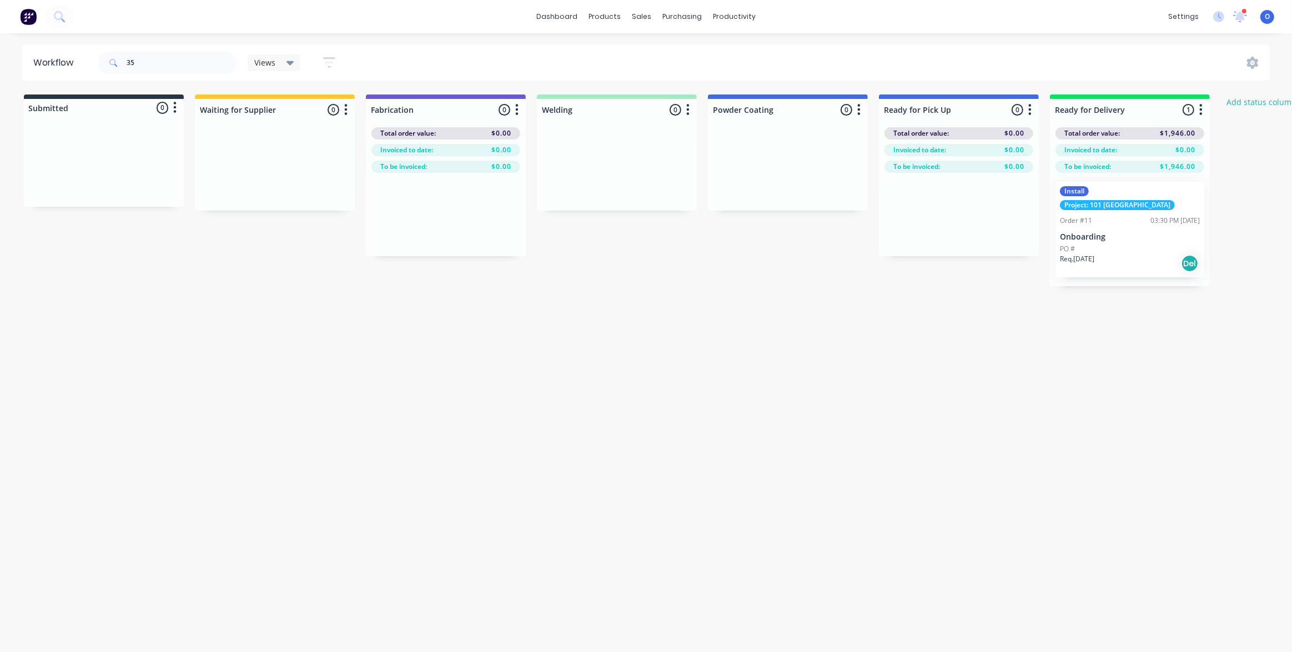
click at [949, 372] on div "Workflow 35 Views Save new view None (Default) edit Urgent Jobs edit Show/Hide …" at bounding box center [642, 336] width 1285 height 585
click at [664, 43] on link "Sales Orders" at bounding box center [700, 53] width 147 height 22
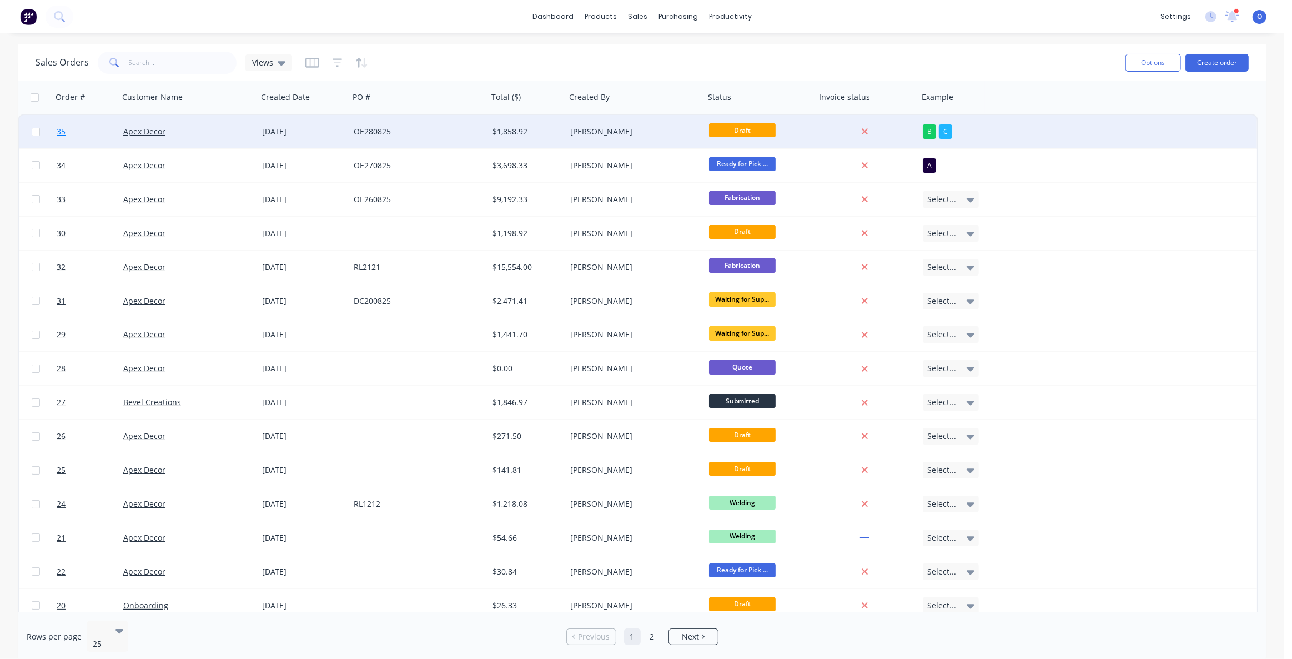
click at [61, 131] on span "35" at bounding box center [61, 131] width 9 height 11
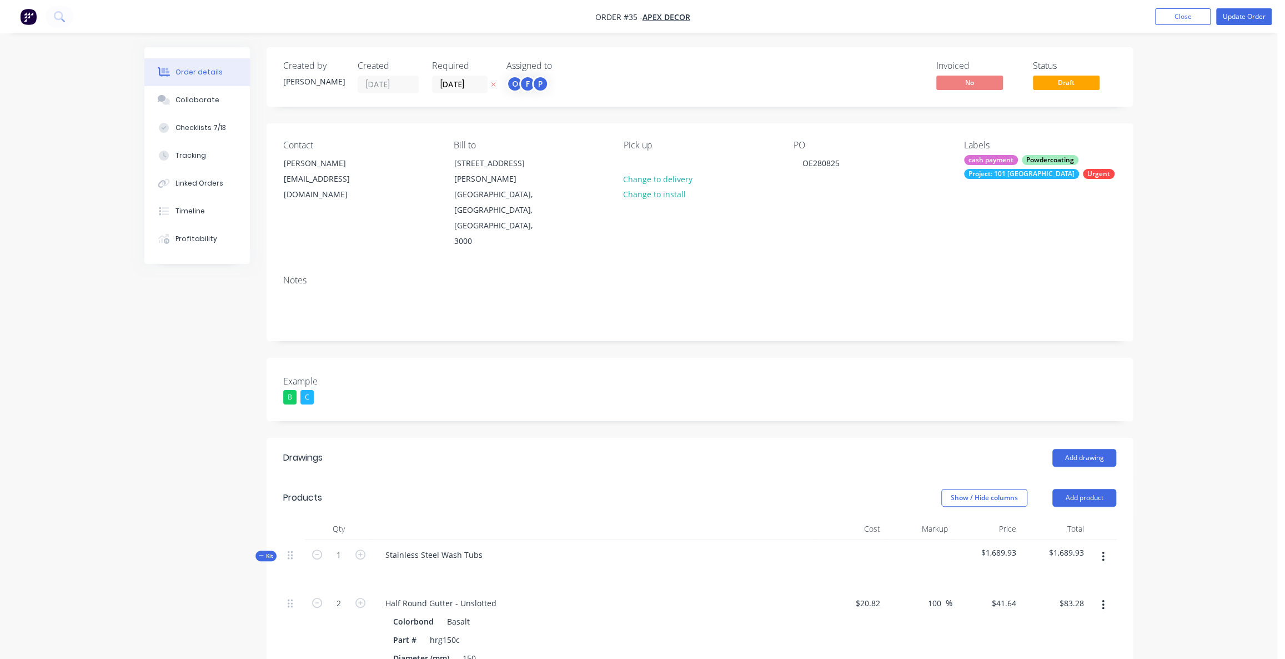
click at [1242, 19] on button "Update Order" at bounding box center [1244, 16] width 56 height 17
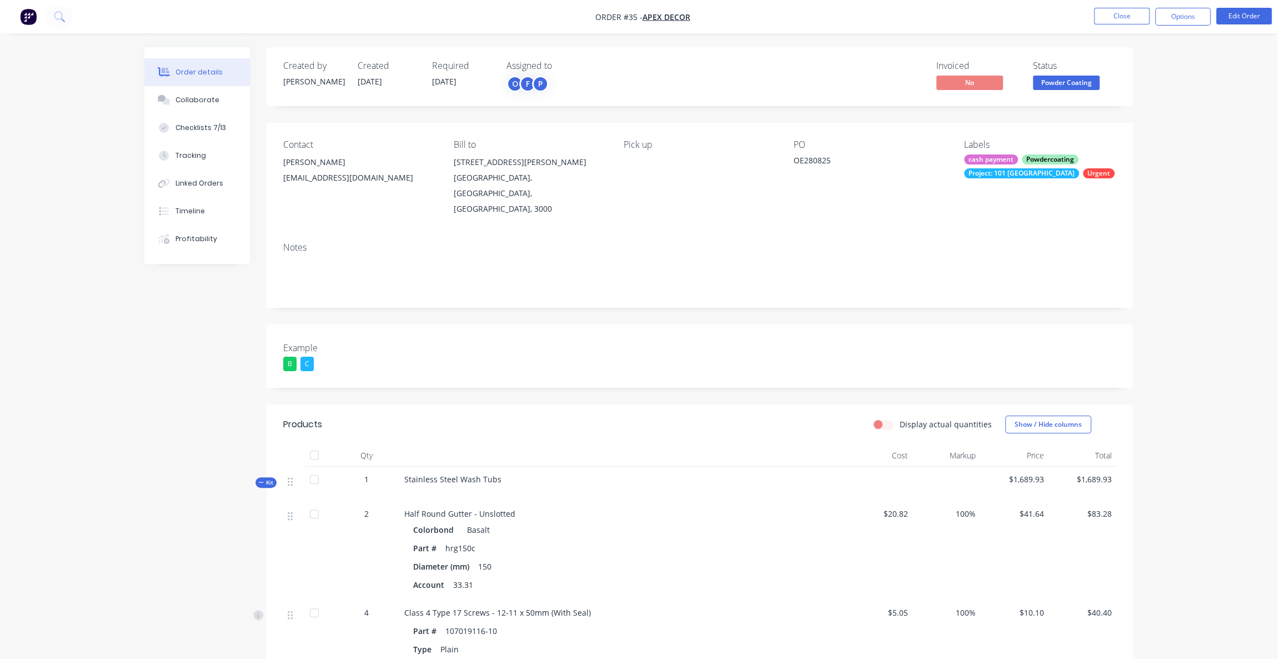
click at [1223, 234] on div "Order details Collaborate Checklists 7/13 Tracking Linked Orders Timeline Profi…" at bounding box center [638, 562] width 1277 height 1125
click at [1186, 139] on div "Order details Collaborate Checklists 7/13 Tracking Linked Orders Timeline Profi…" at bounding box center [638, 562] width 1277 height 1125
click at [1184, 127] on div "Order details Collaborate Checklists 7/13 Tracking Linked Orders Timeline Profi…" at bounding box center [638, 562] width 1277 height 1125
click at [1050, 80] on span "Powder Coating" at bounding box center [1066, 83] width 67 height 14
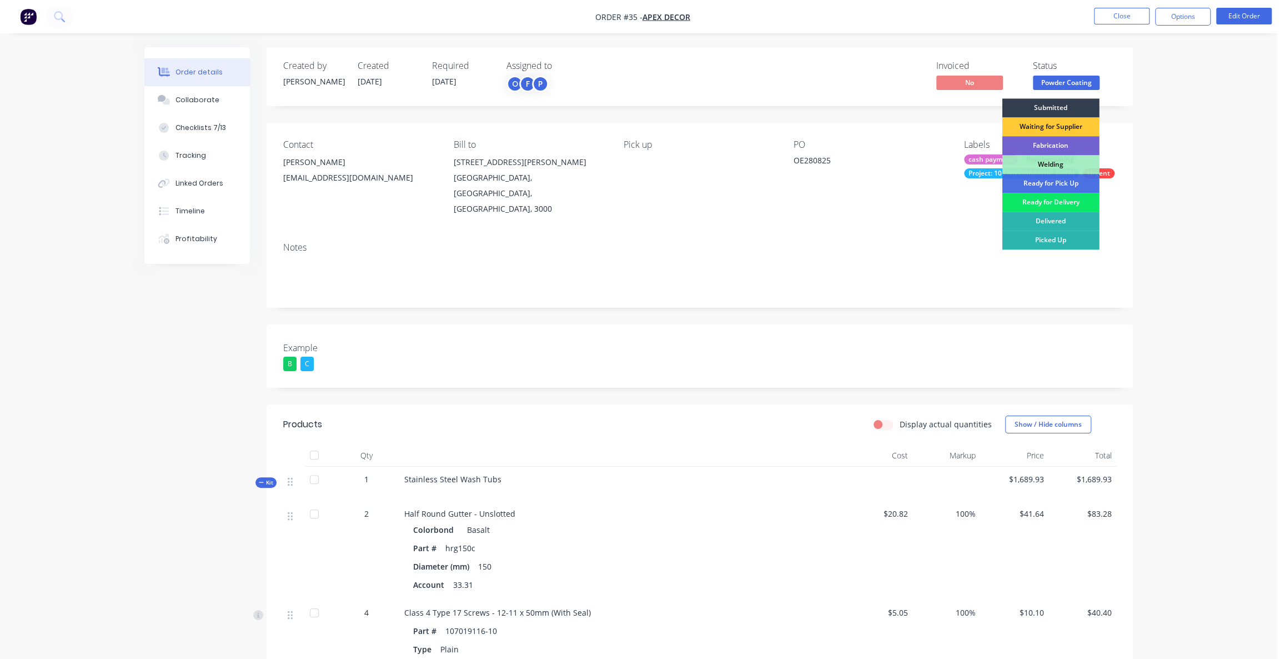
click at [1060, 201] on div "Ready for Delivery" at bounding box center [1051, 202] width 97 height 19
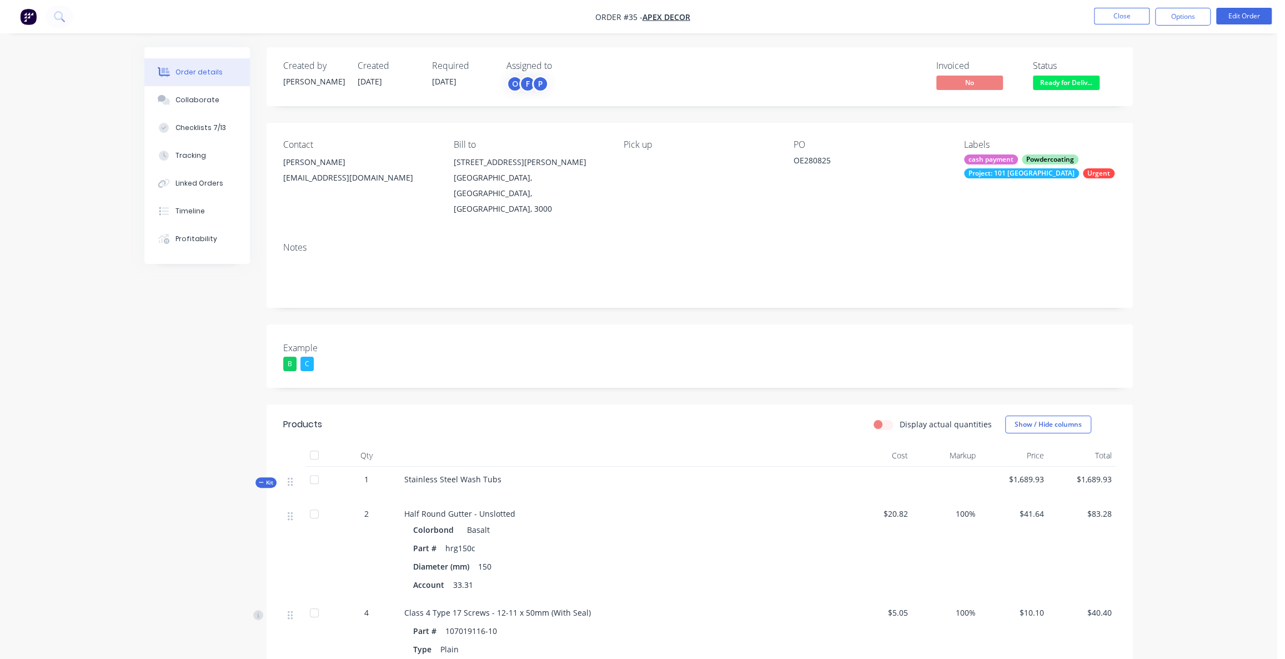
click at [1189, 189] on div "Order details Collaborate Checklists 7/13 Tracking Linked Orders Timeline Profi…" at bounding box center [638, 562] width 1277 height 1125
click at [309, 172] on div "[EMAIL_ADDRESS][DOMAIN_NAME]" at bounding box center [359, 178] width 152 height 16
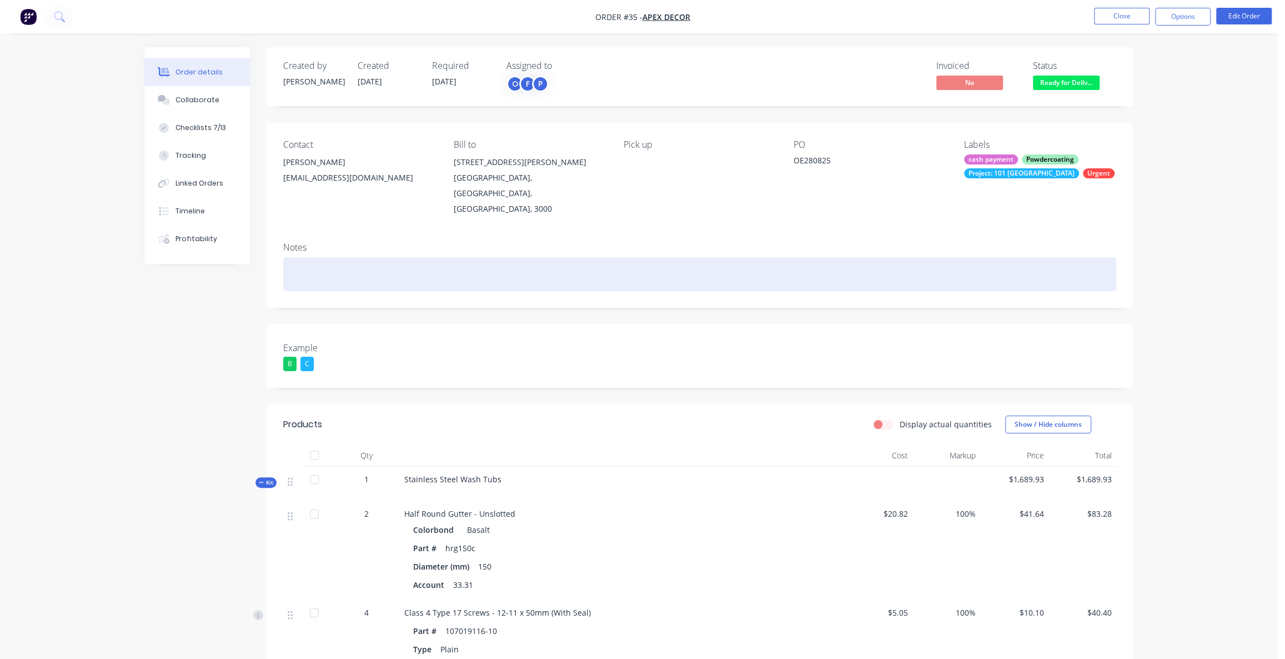
click at [305, 257] on div at bounding box center [699, 274] width 833 height 34
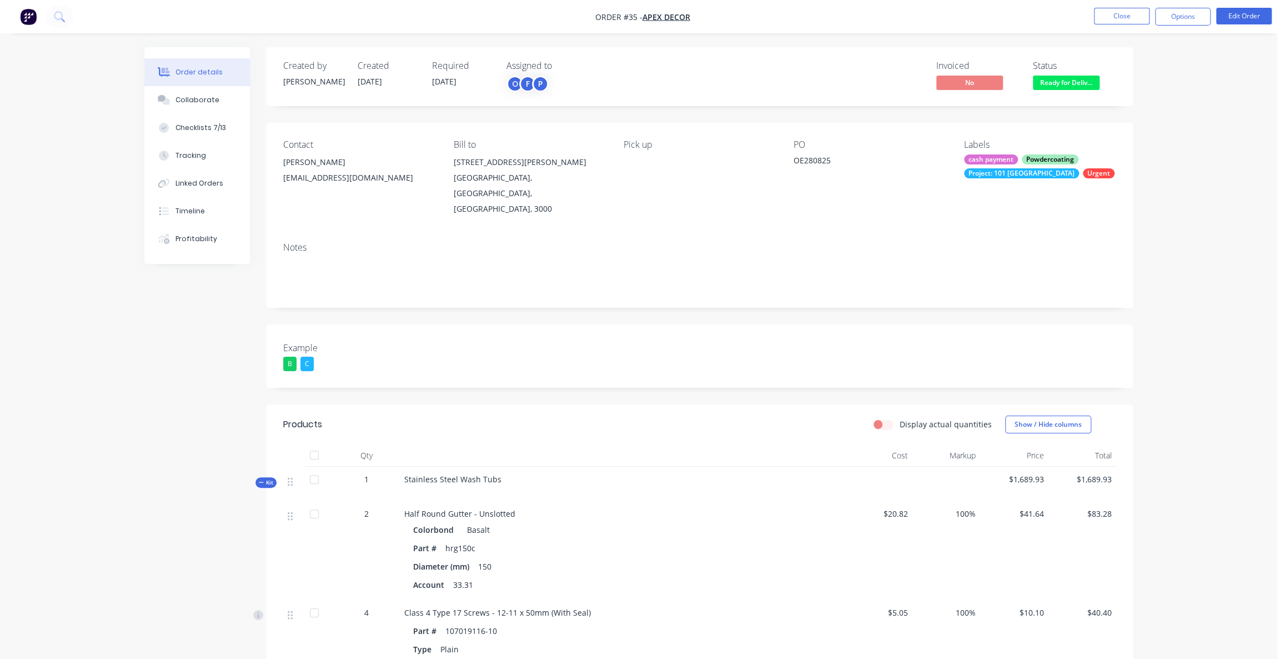
click at [303, 173] on div "[EMAIL_ADDRESS][DOMAIN_NAME]" at bounding box center [359, 178] width 152 height 16
click at [1250, 137] on div "Order details Collaborate Checklists 7/13 Tracking Linked Orders Timeline Profi…" at bounding box center [638, 562] width 1277 height 1125
click at [1223, 109] on div "Order details Collaborate Checklists 7/13 Tracking Linked Orders Timeline Profi…" at bounding box center [638, 562] width 1277 height 1125
click at [1133, 16] on button "Close" at bounding box center [1122, 16] width 56 height 17
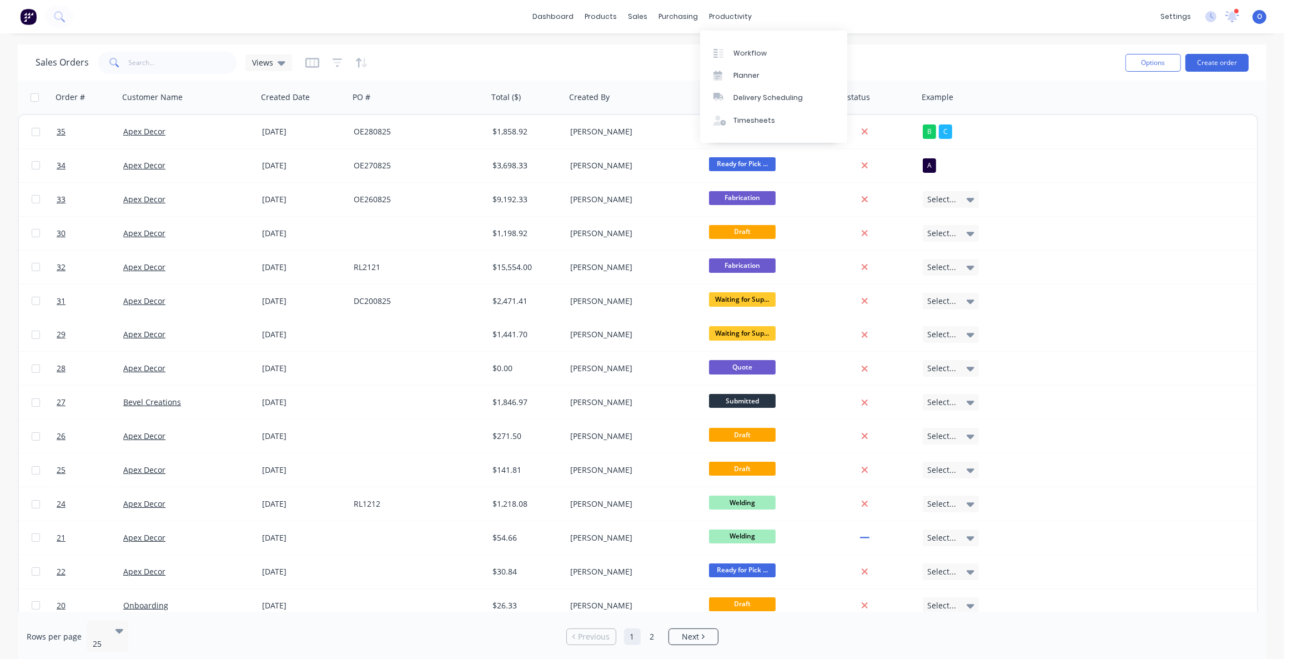
click at [951, 33] on div "dashboard products sales purchasing productivity dashboard products Product Cat…" at bounding box center [642, 16] width 1285 height 33
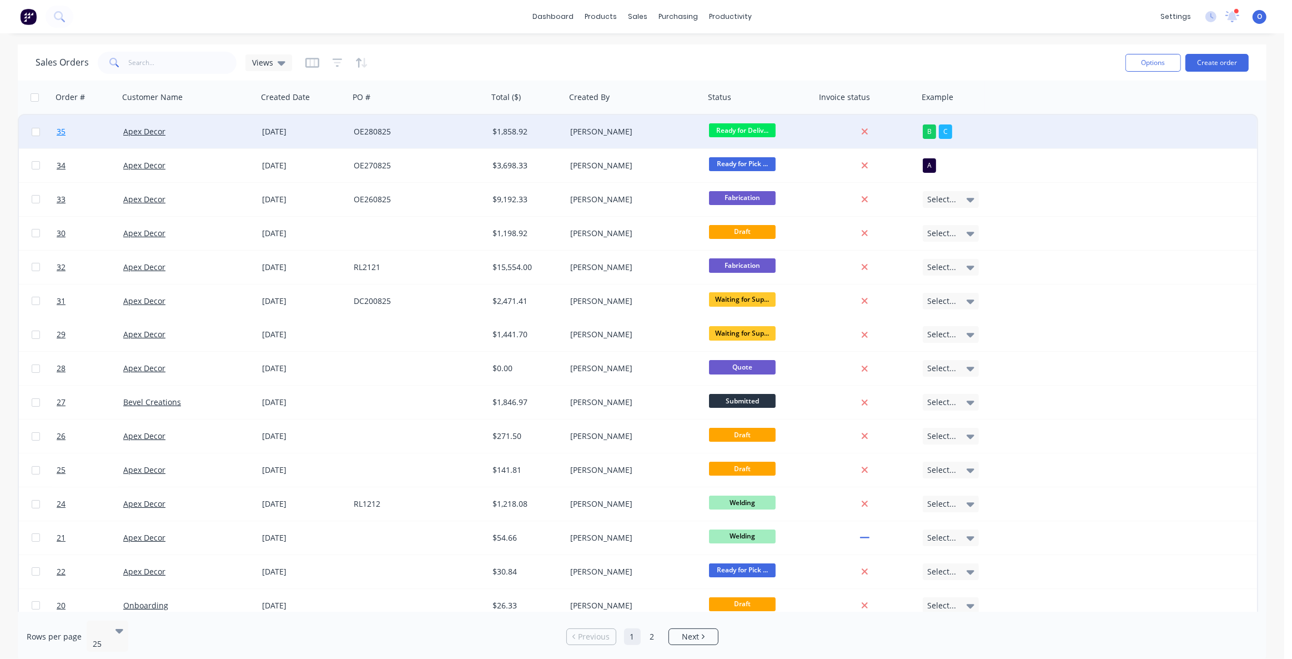
click at [58, 128] on span "35" at bounding box center [61, 131] width 9 height 11
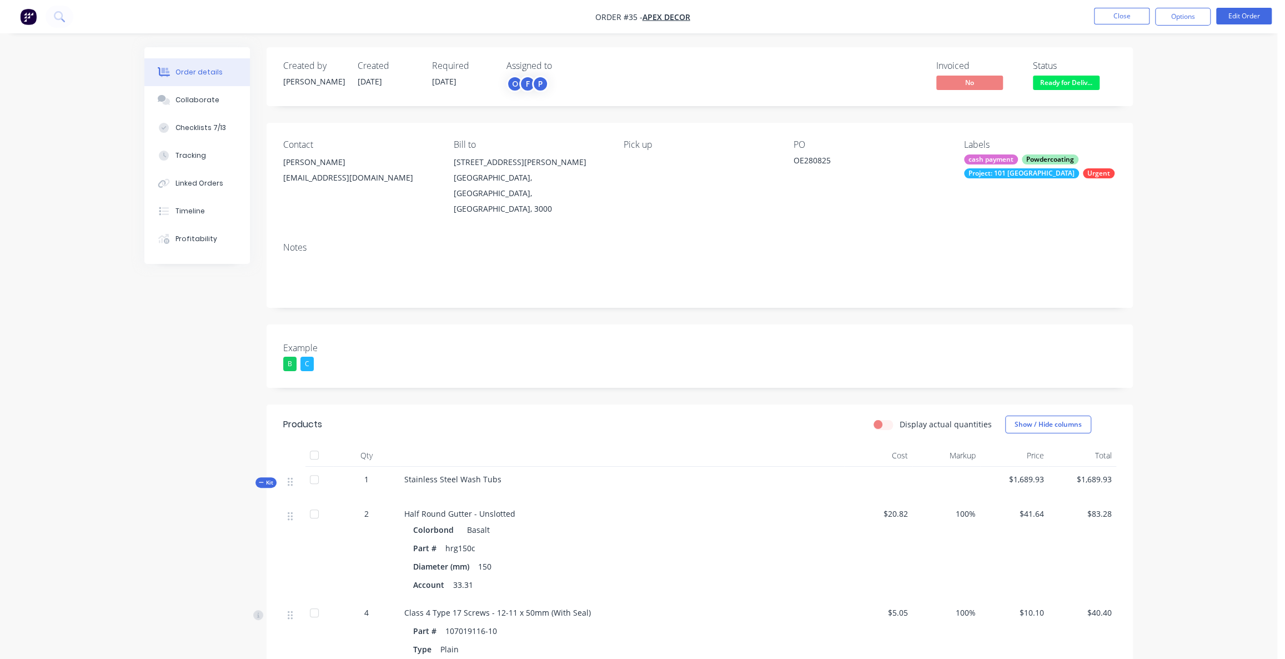
click at [33, 18] on img "button" at bounding box center [28, 16] width 17 height 17
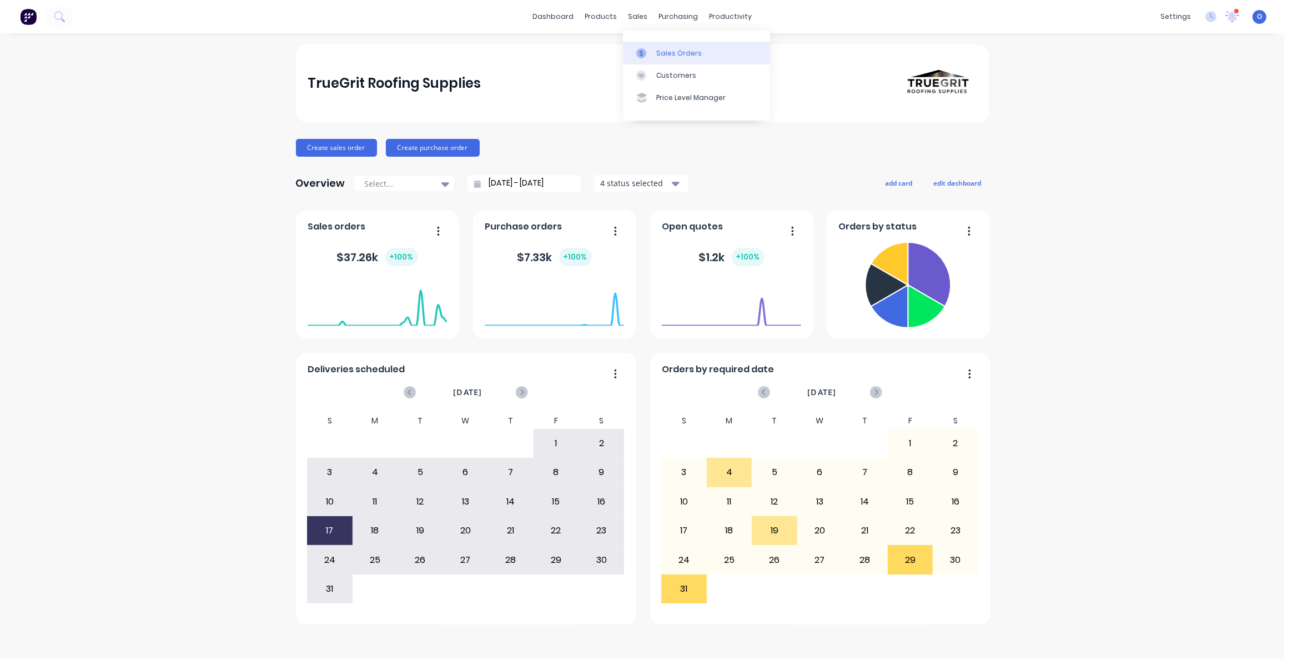
click at [648, 49] on div at bounding box center [645, 53] width 17 height 10
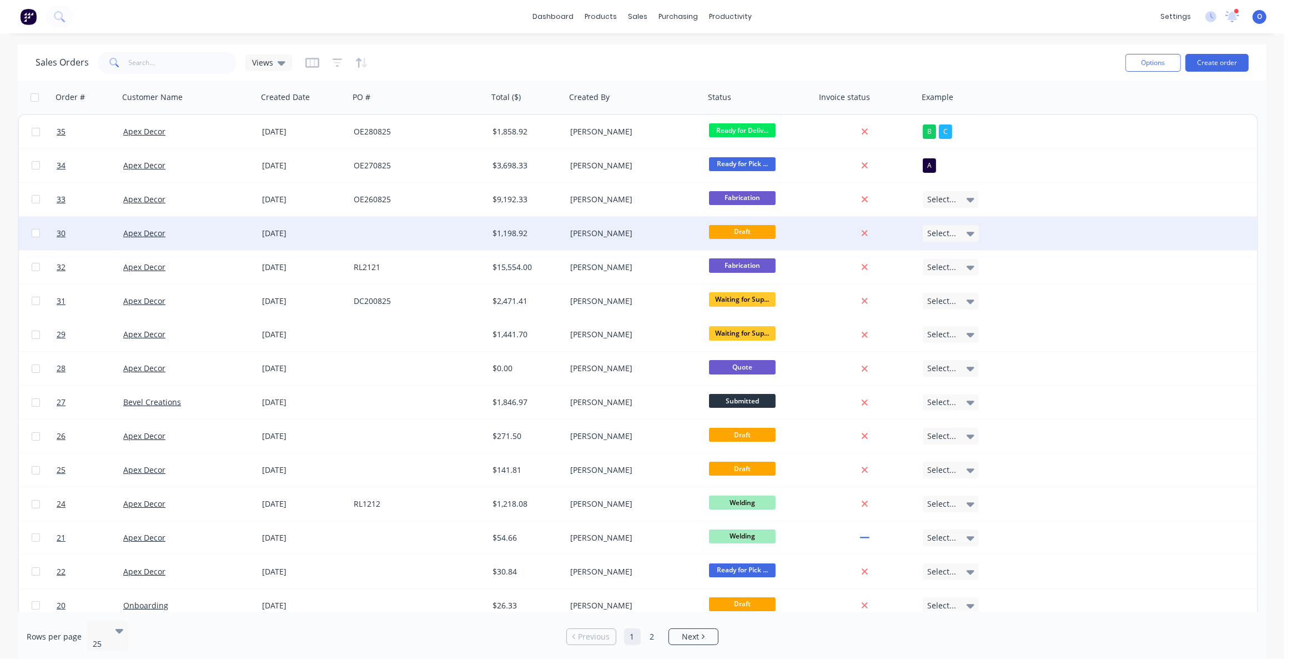
click at [739, 233] on span "Draft" at bounding box center [742, 232] width 67 height 14
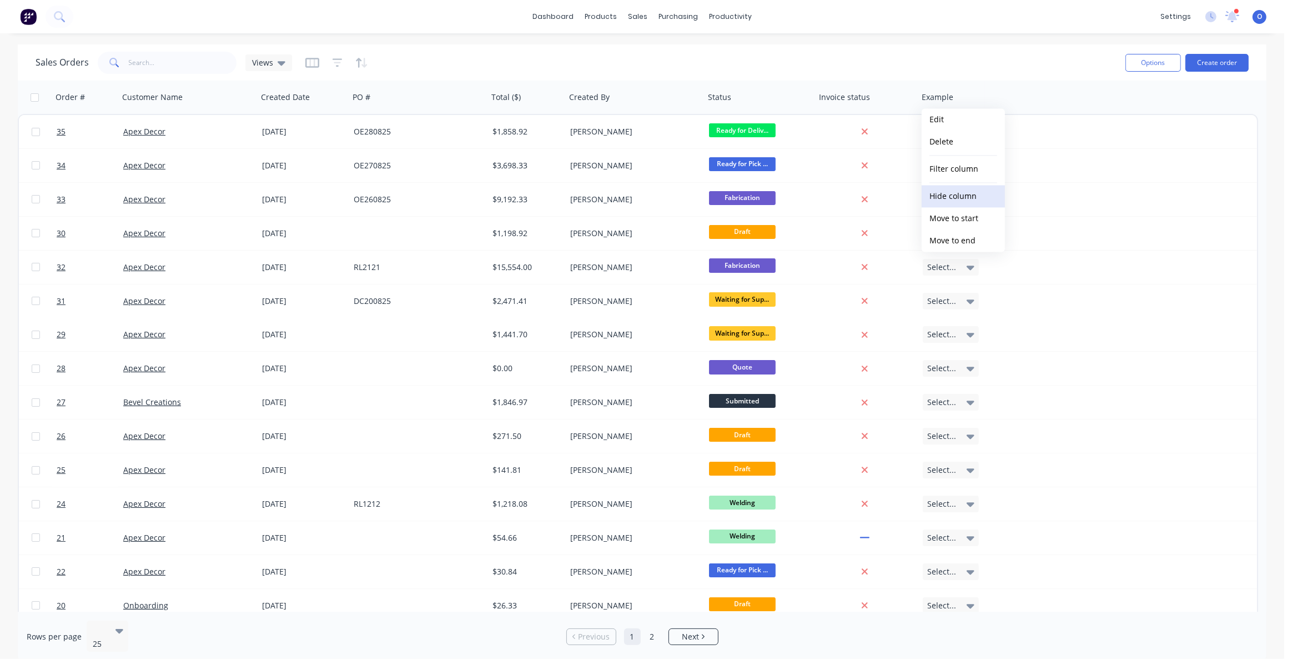
click at [968, 190] on button "Hide column" at bounding box center [963, 196] width 83 height 22
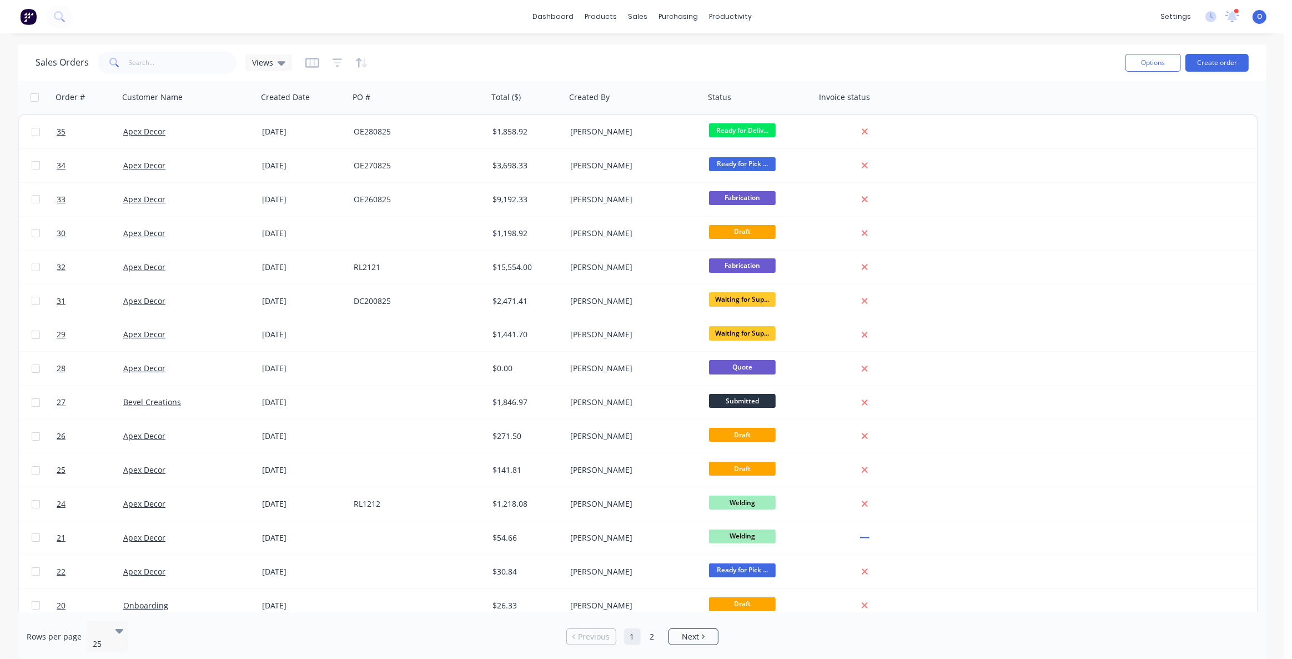
click at [887, 67] on div "Sales Orders Views" at bounding box center [576, 62] width 1081 height 27
click at [37, 23] on button at bounding box center [28, 17] width 23 height 22
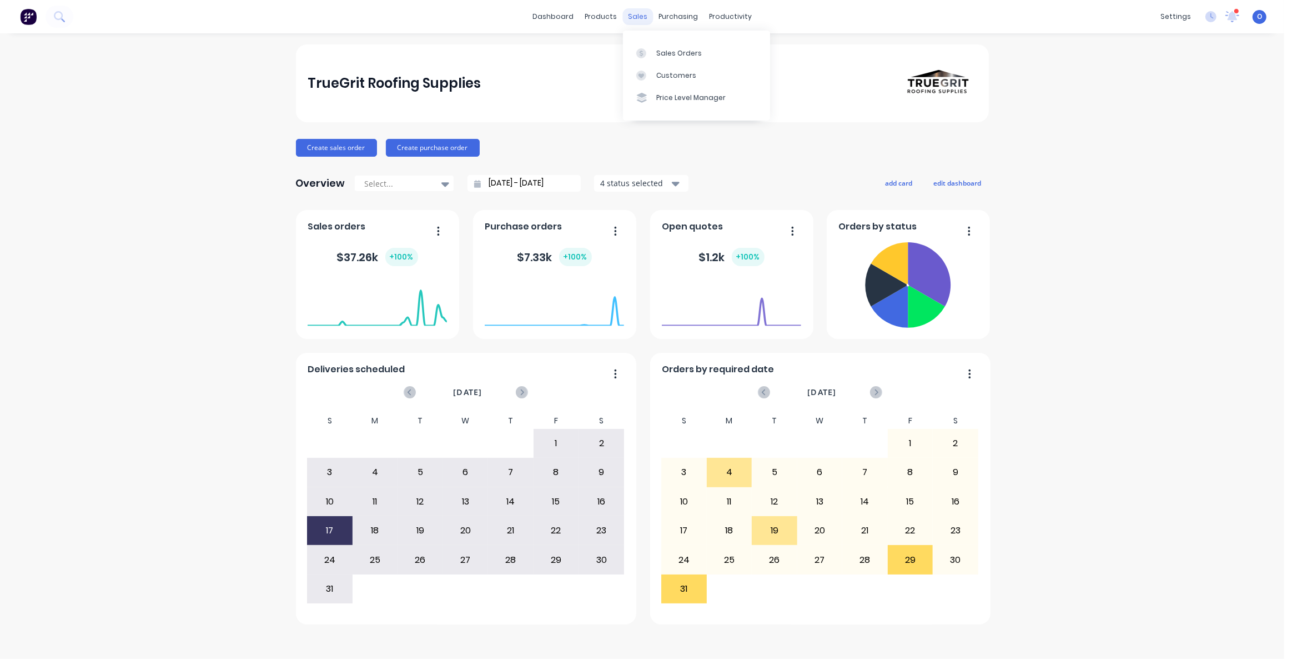
click at [640, 17] on div "sales" at bounding box center [638, 16] width 31 height 17
click at [659, 48] on div "Sales Orders" at bounding box center [680, 53] width 46 height 10
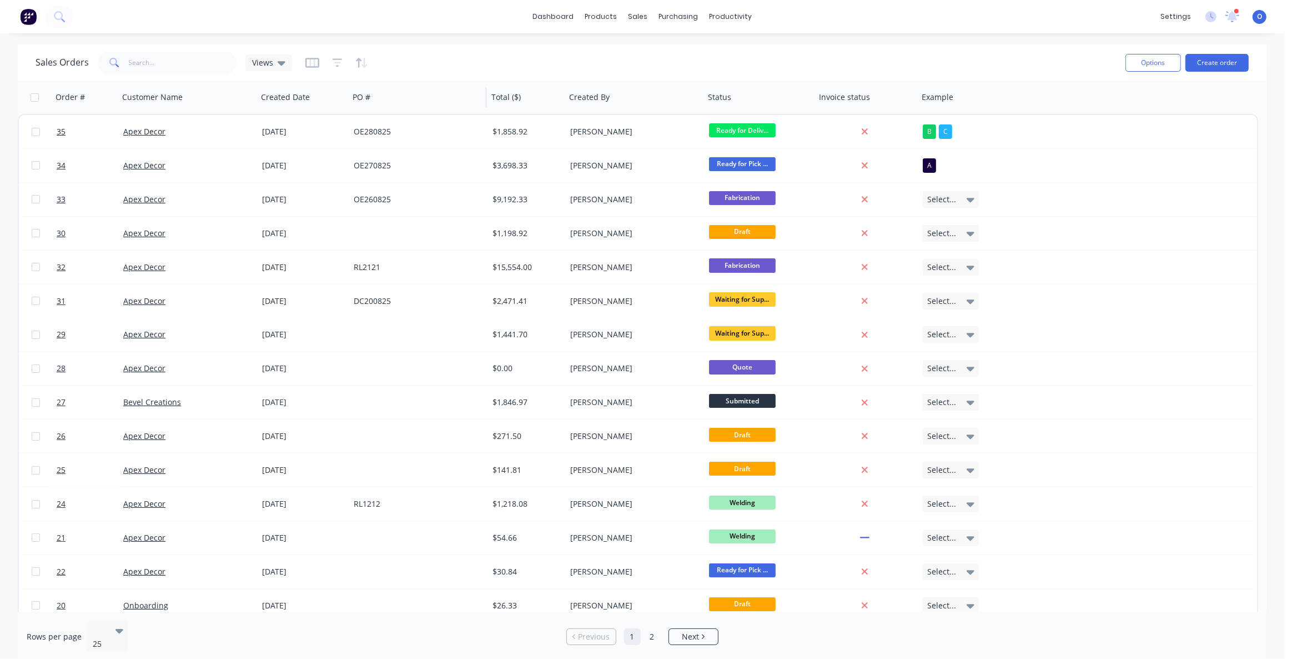
click at [467, 82] on div "PO #" at bounding box center [417, 97] width 139 height 33
click at [261, 63] on span "Views" at bounding box center [262, 63] width 21 height 12
click at [562, 67] on div "Sales Orders Views" at bounding box center [576, 62] width 1081 height 27
click at [966, 197] on button "Hide column" at bounding box center [963, 196] width 83 height 22
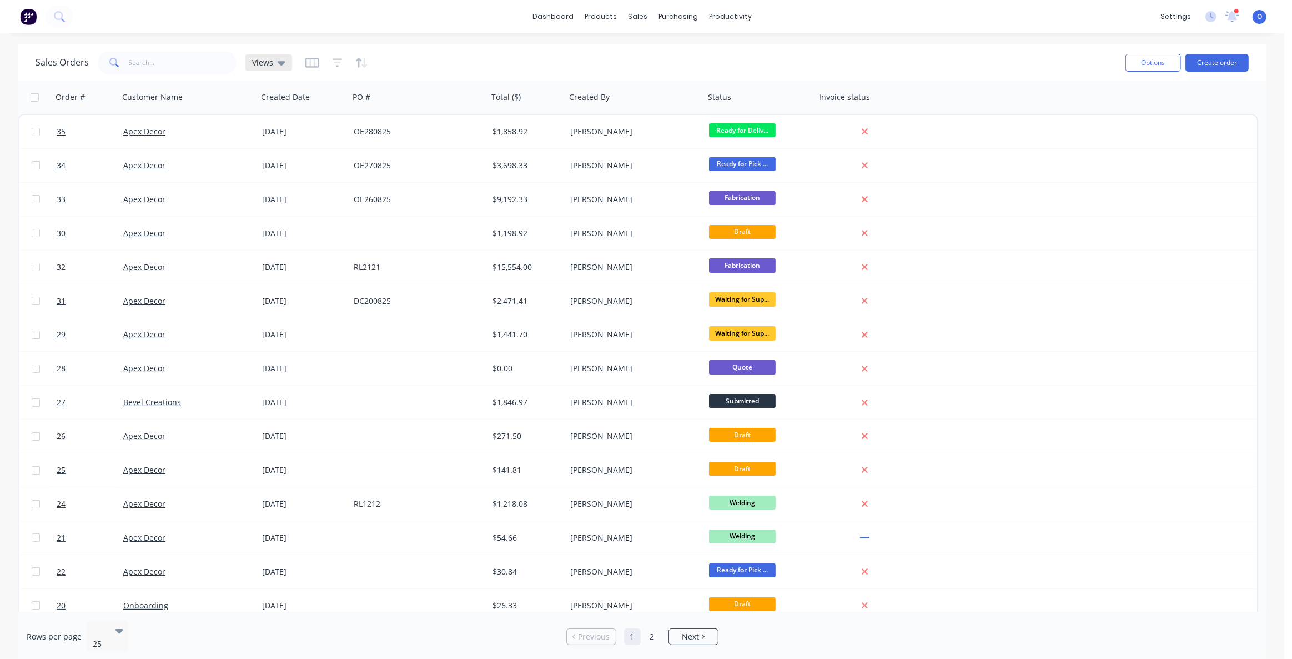
click at [270, 61] on span "Views" at bounding box center [262, 63] width 21 height 12
click at [384, 156] on button "edit" at bounding box center [387, 157] width 14 height 12
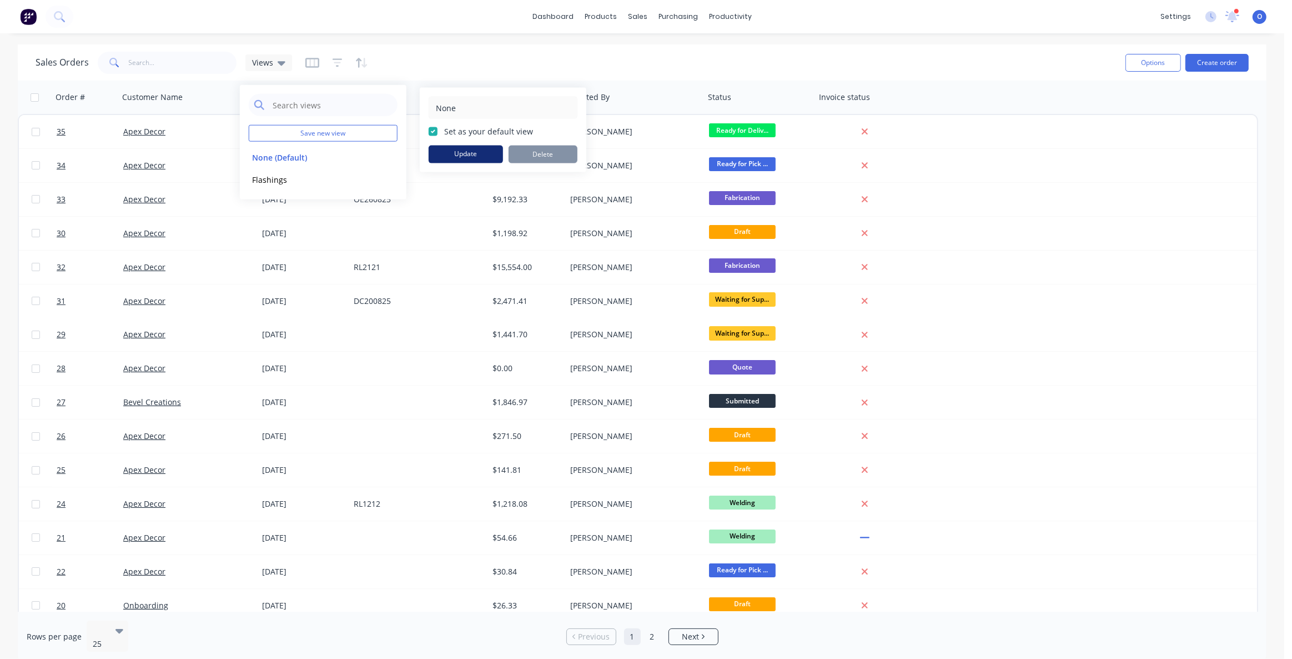
click at [487, 154] on button "Update" at bounding box center [466, 155] width 74 height 18
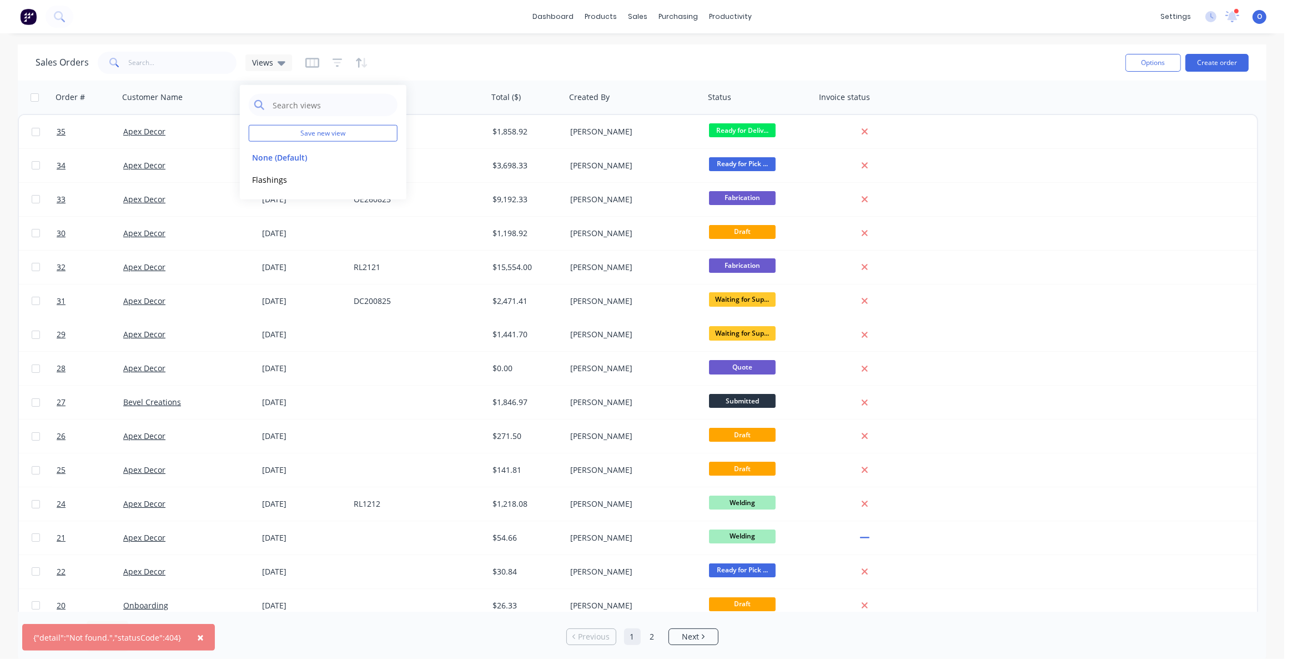
click at [580, 63] on div "Sales Orders Views" at bounding box center [576, 62] width 1081 height 27
click at [676, 18] on div "purchasing" at bounding box center [678, 16] width 51 height 17
click at [699, 50] on div "Purchase Orders" at bounding box center [714, 53] width 59 height 10
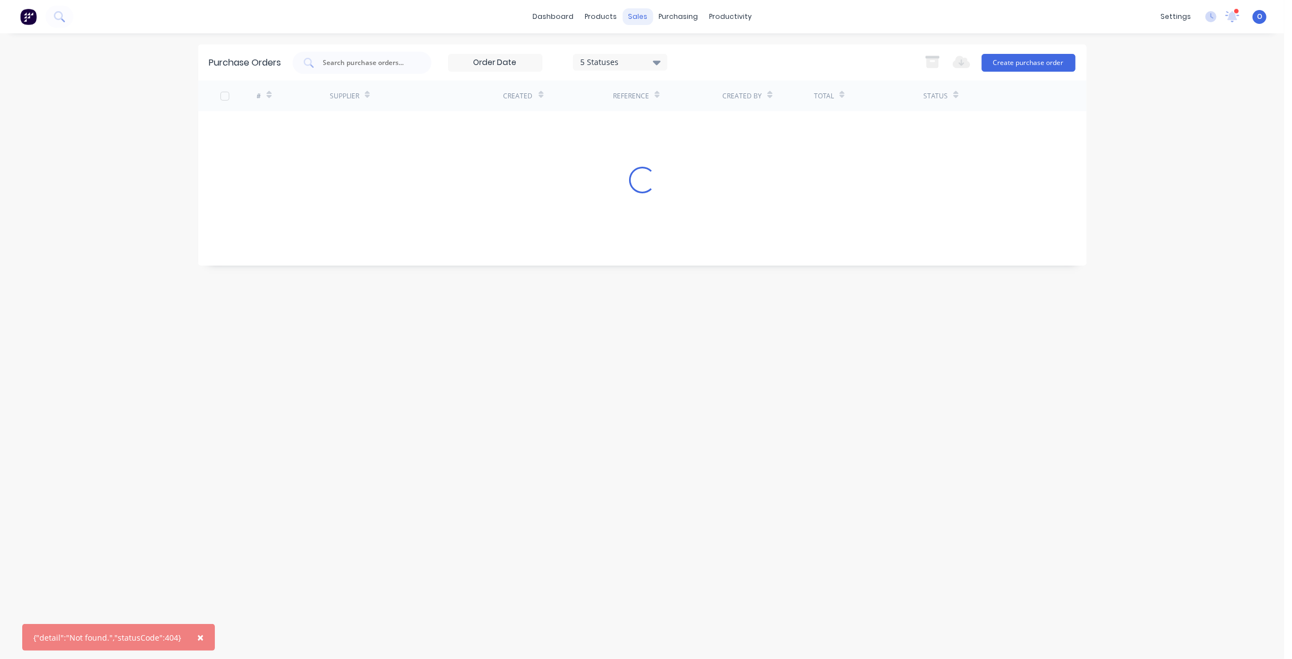
click at [636, 22] on div "sales" at bounding box center [638, 16] width 31 height 17
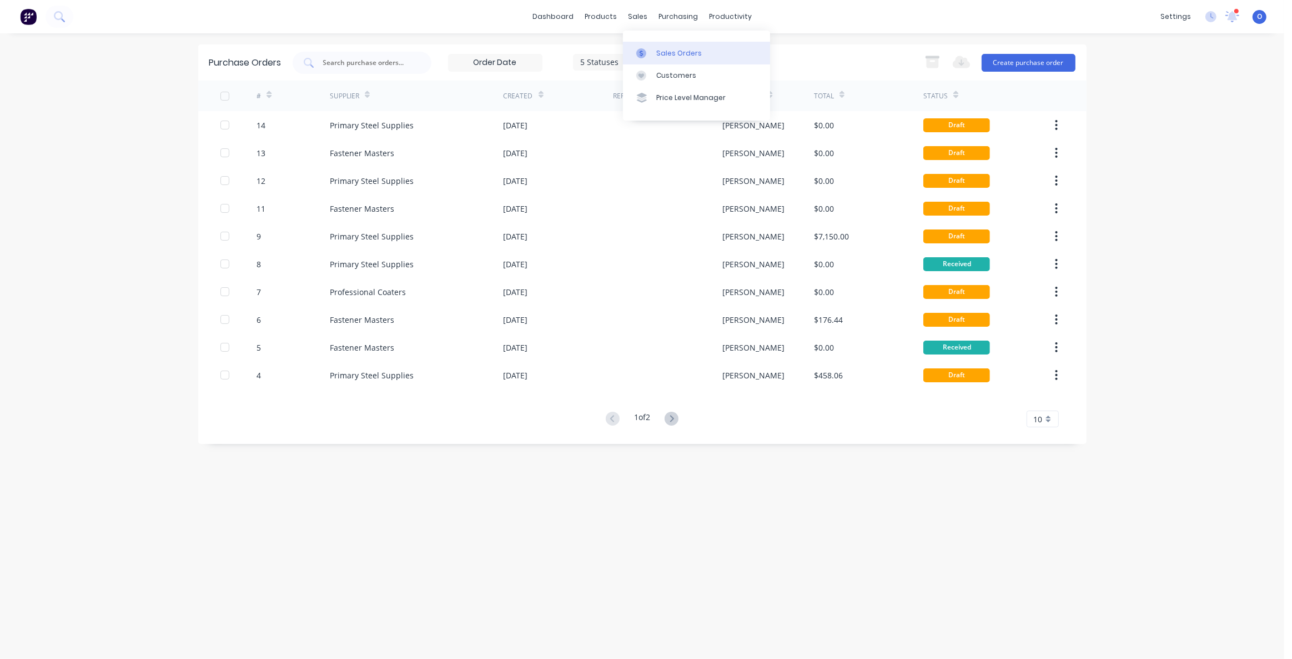
click at [661, 49] on div "Sales Orders" at bounding box center [680, 53] width 46 height 10
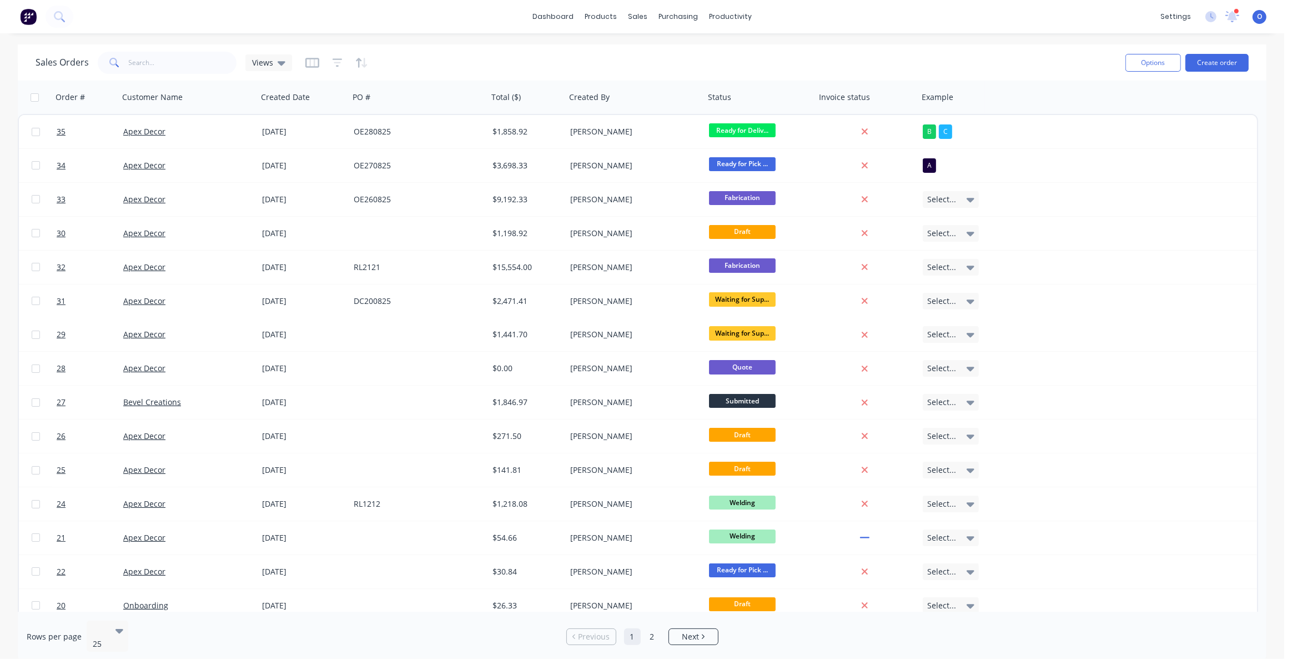
click at [802, 53] on div "Sales Orders Views" at bounding box center [576, 62] width 1081 height 27
drag, startPoint x: 342, startPoint y: 329, endPoint x: 187, endPoint y: 697, distance: 398.7
drag, startPoint x: 515, startPoint y: 67, endPoint x: 506, endPoint y: 69, distance: 9.2
click at [515, 67] on div "Sales Orders Views" at bounding box center [576, 62] width 1081 height 27
